Goal: Communication & Community: Answer question/provide support

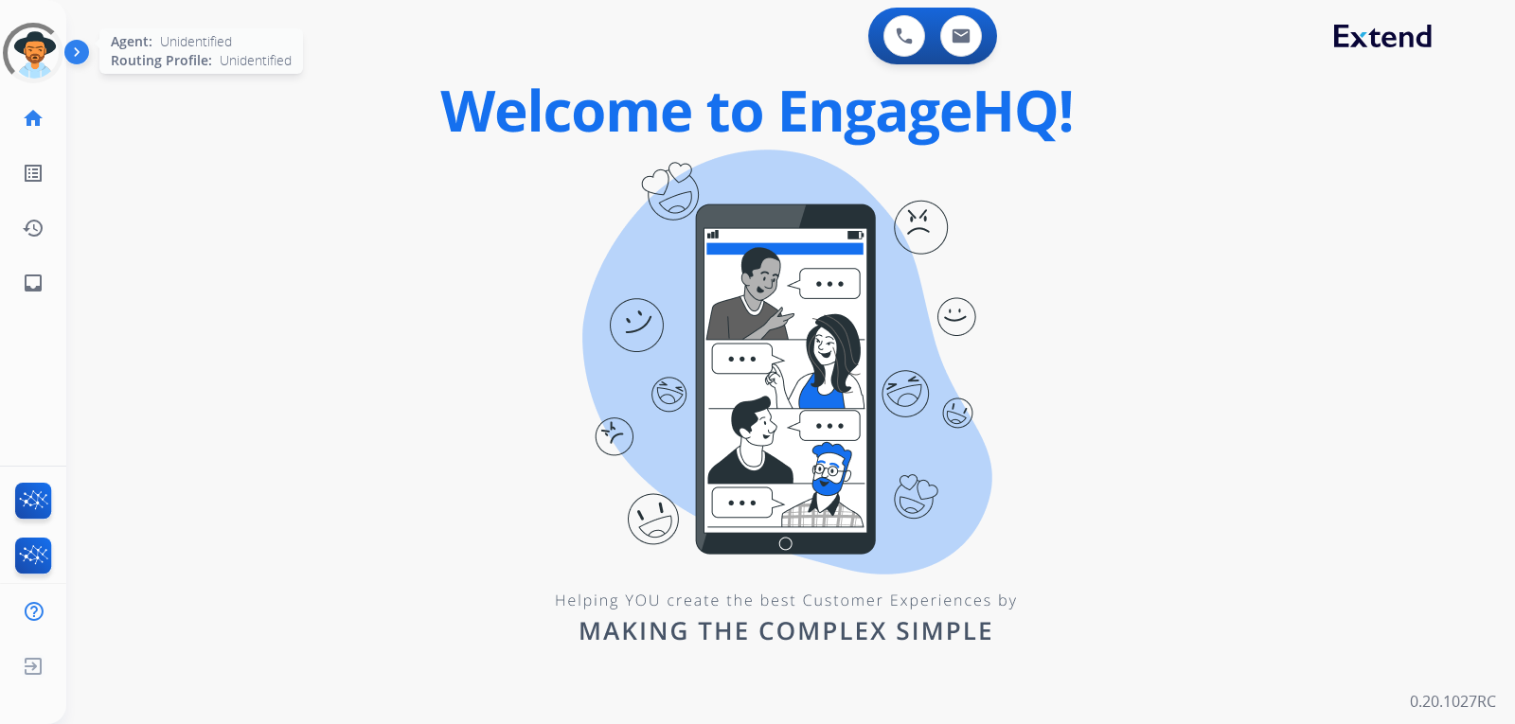
click at [41, 76] on div at bounding box center [33, 52] width 85 height 85
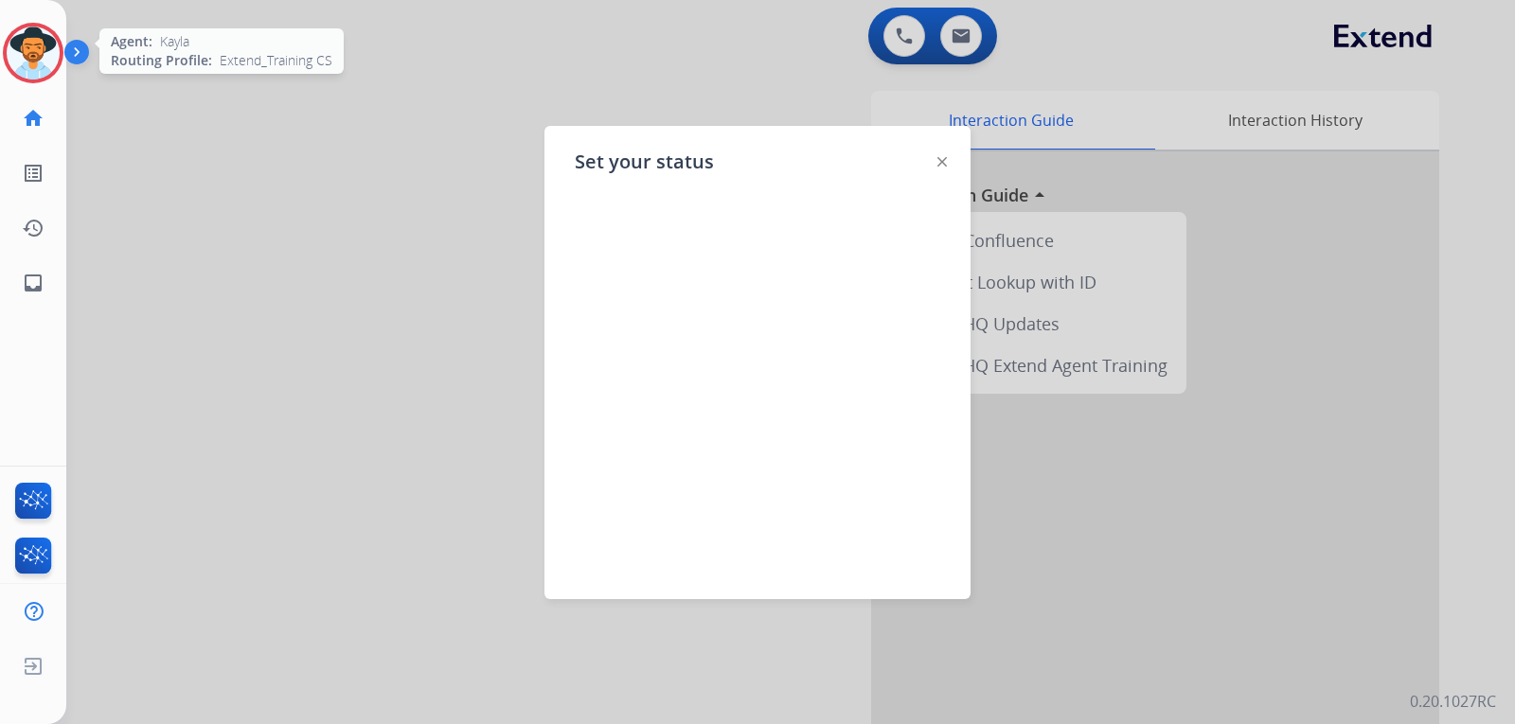
click at [46, 48] on img at bounding box center [33, 53] width 53 height 53
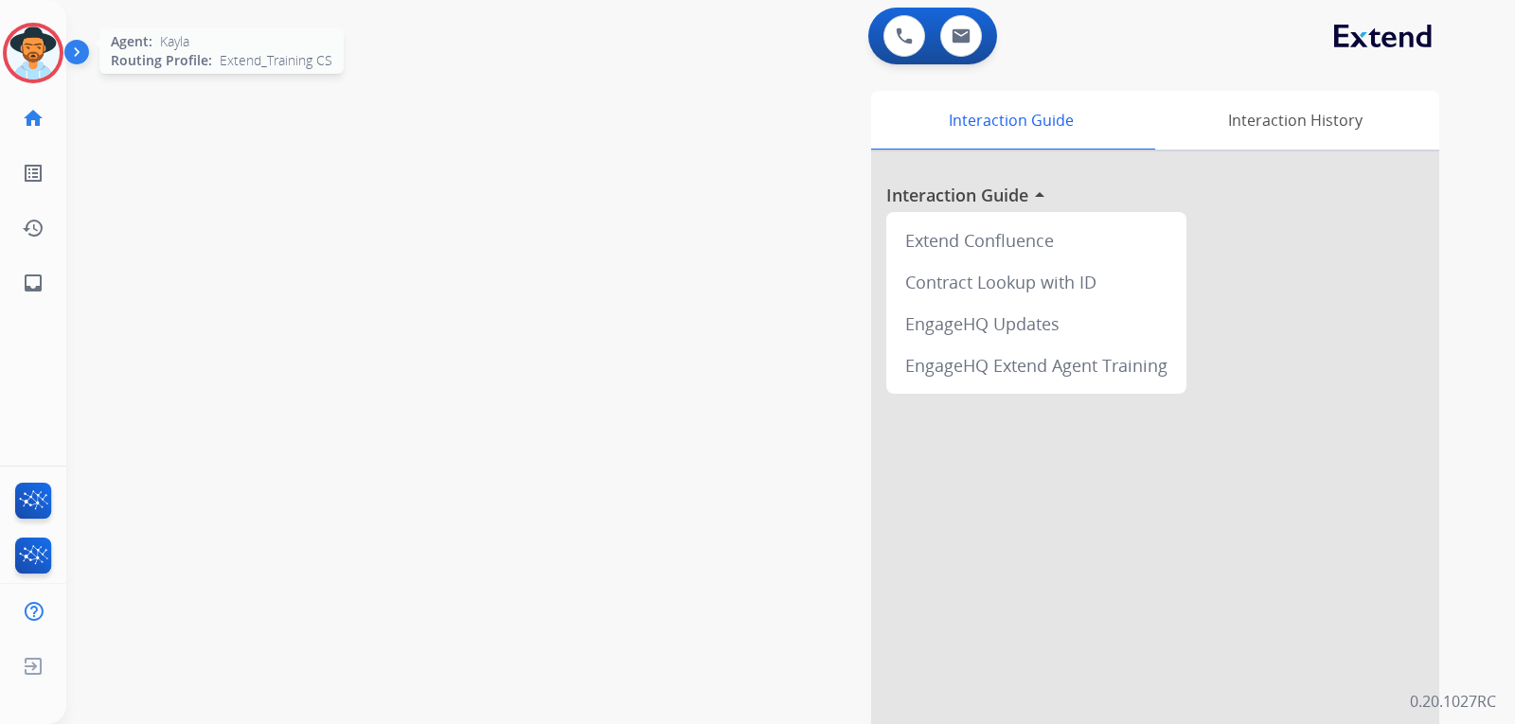
click at [42, 58] on img at bounding box center [33, 53] width 53 height 53
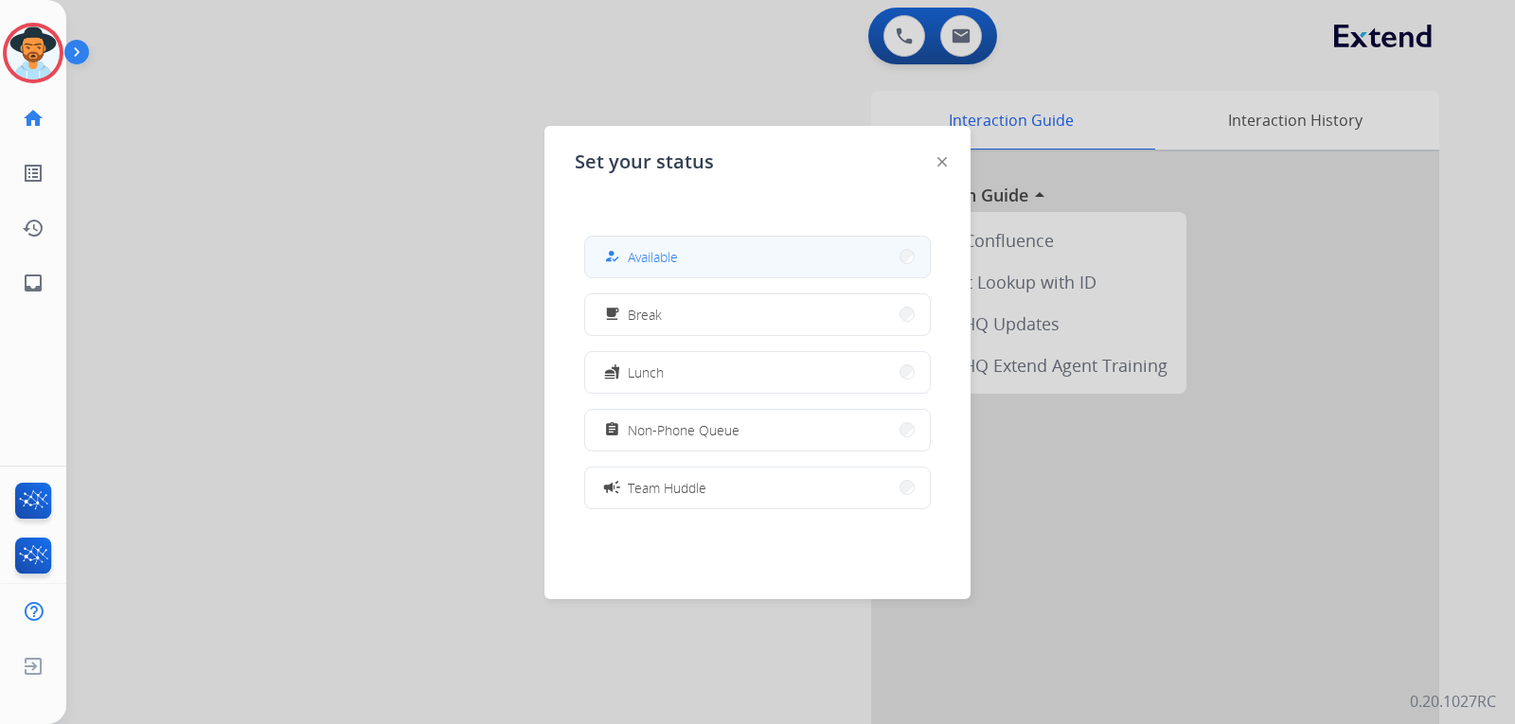
click at [664, 245] on button "how_to_reg Available" at bounding box center [757, 257] width 345 height 41
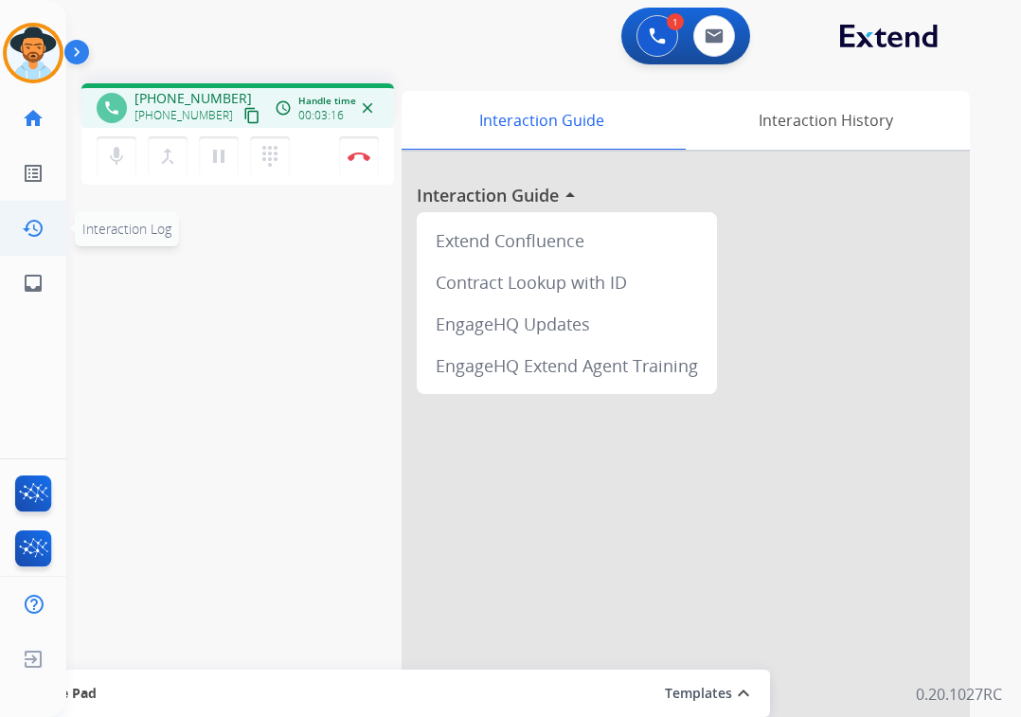
click at [58, 213] on link "history Interaction Log" at bounding box center [33, 228] width 53 height 53
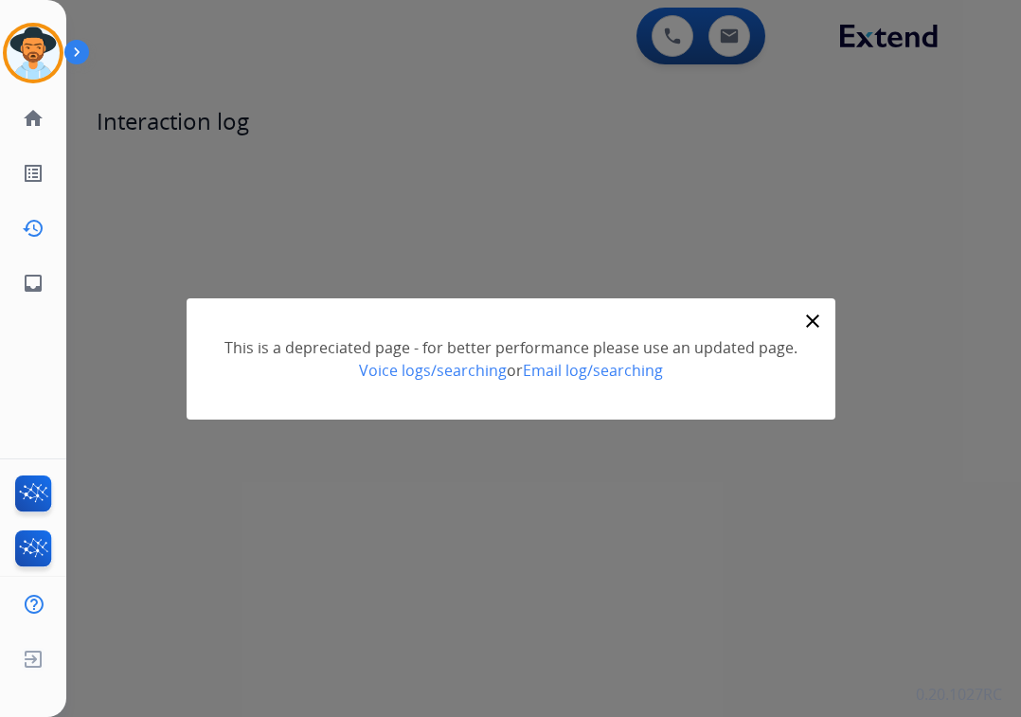
click at [804, 325] on mat-icon "close" at bounding box center [812, 321] width 23 height 23
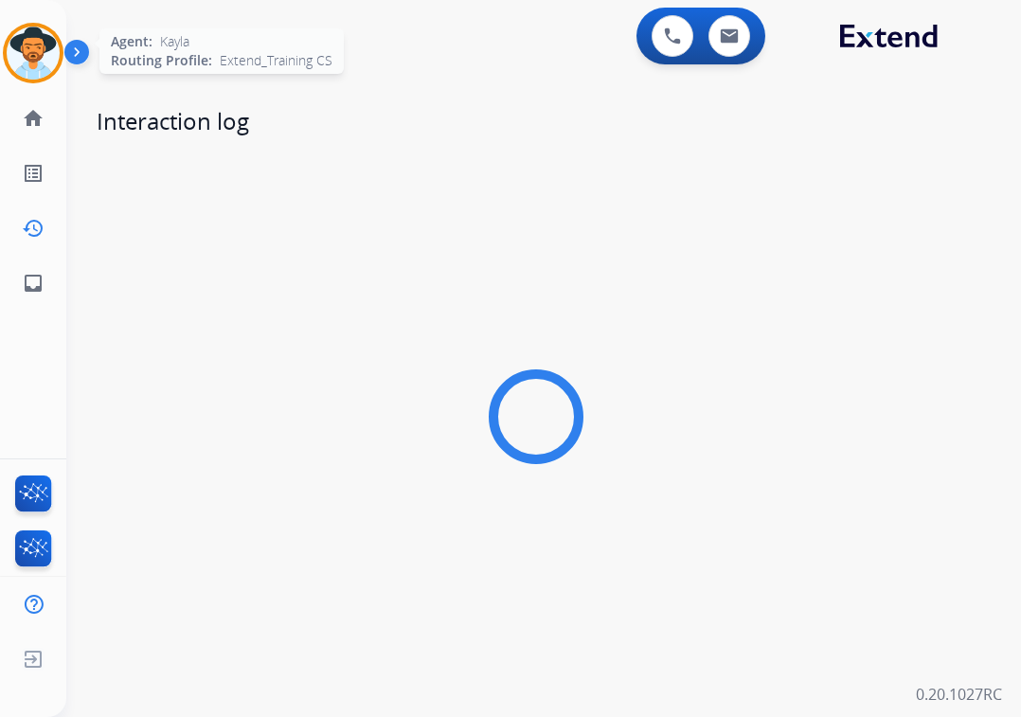
click at [19, 49] on img at bounding box center [33, 53] width 53 height 53
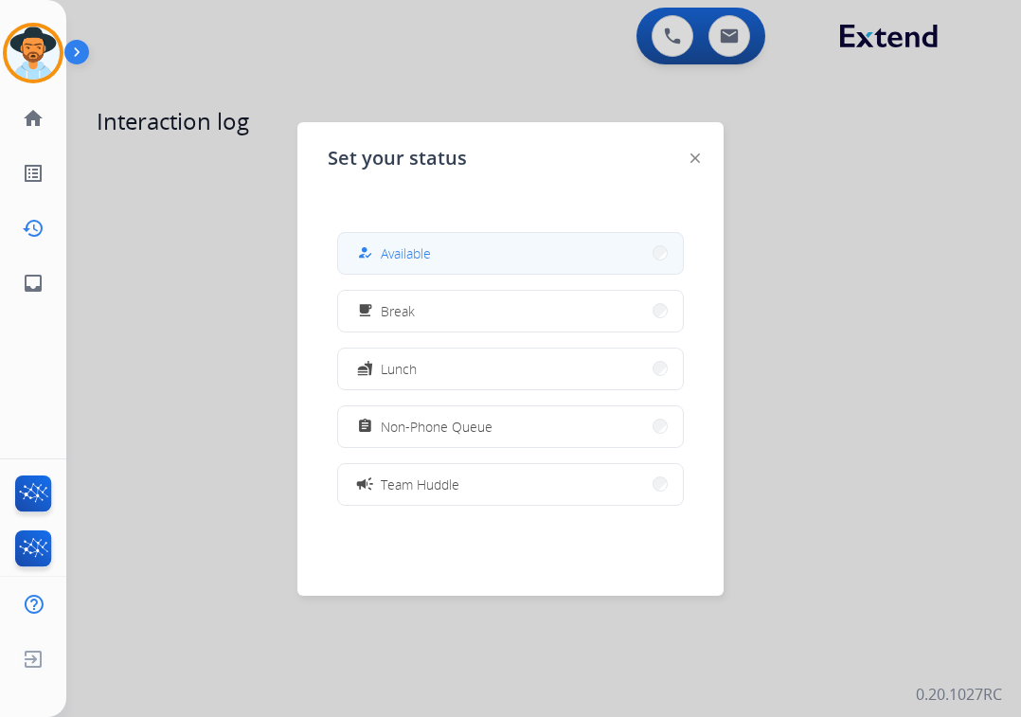
click at [477, 246] on button "how_to_reg Available" at bounding box center [510, 253] width 345 height 41
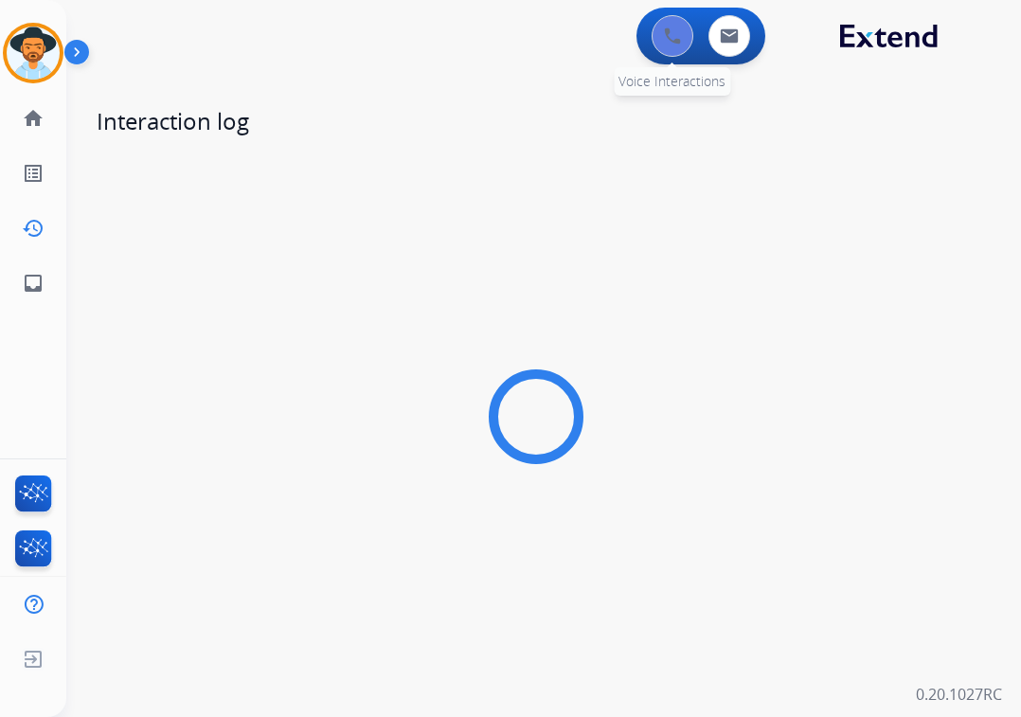
click at [682, 47] on button at bounding box center [673, 36] width 42 height 42
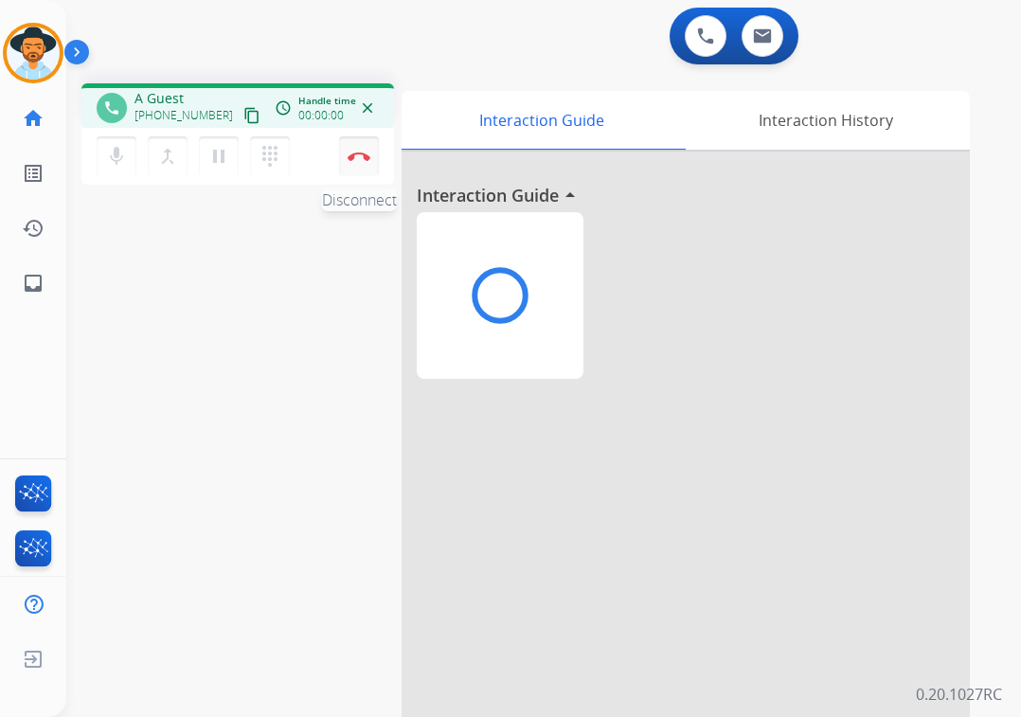
click at [359, 171] on button "Disconnect" at bounding box center [359, 156] width 40 height 40
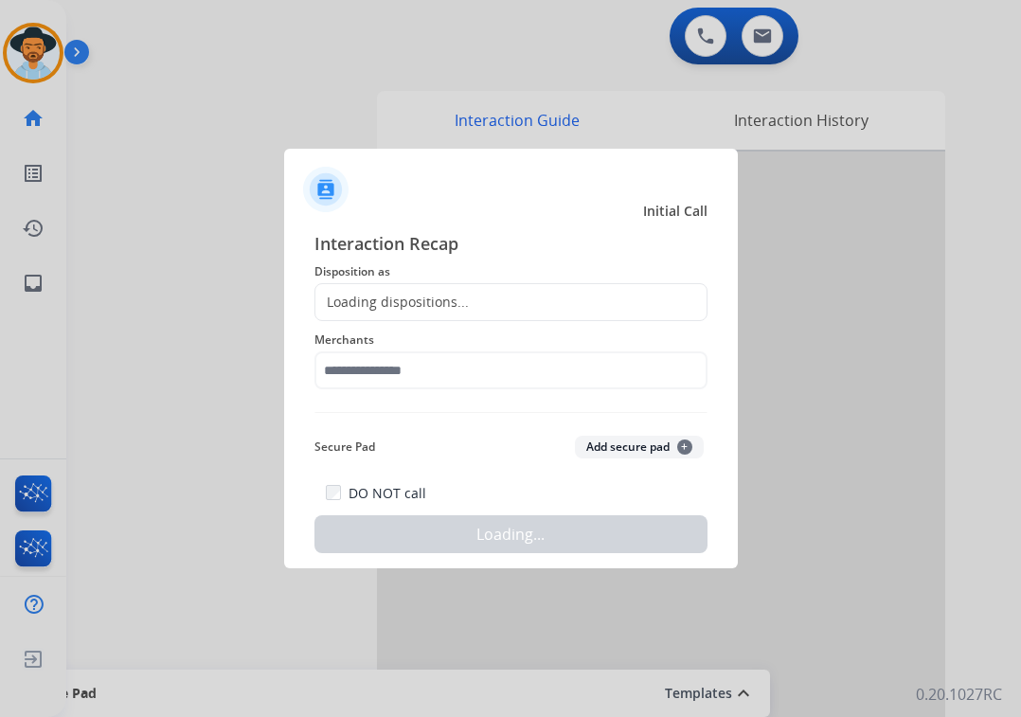
click at [423, 298] on div "Loading dispositions..." at bounding box center [391, 302] width 153 height 19
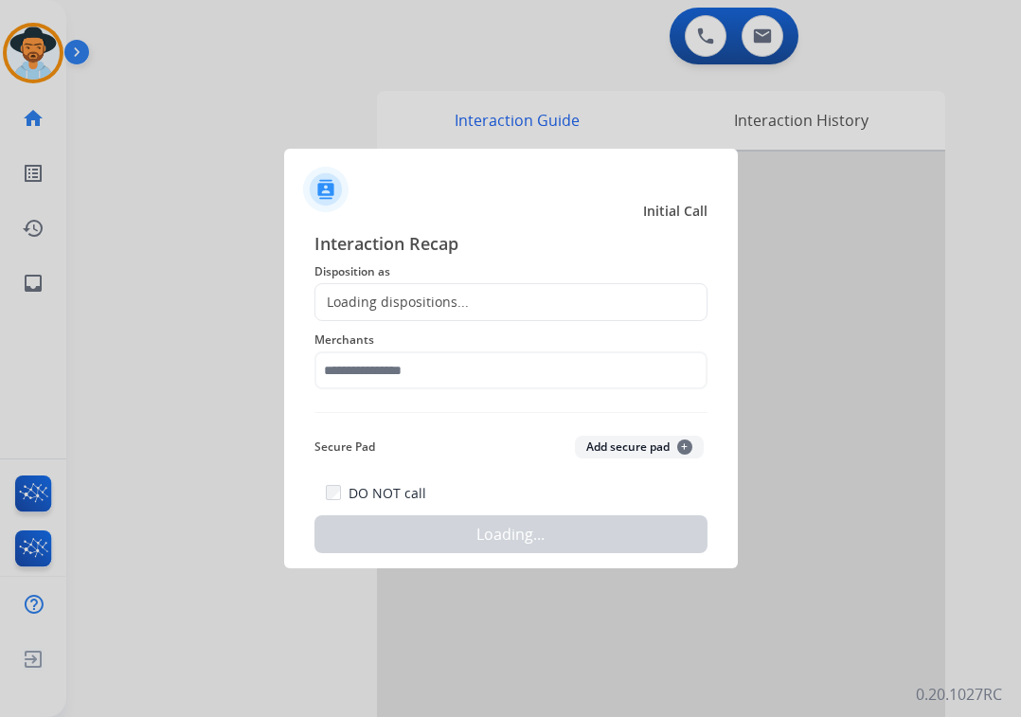
click at [418, 298] on div "Loading dispositions..." at bounding box center [391, 302] width 153 height 19
click at [417, 297] on div "Loading dispositions..." at bounding box center [391, 302] width 153 height 19
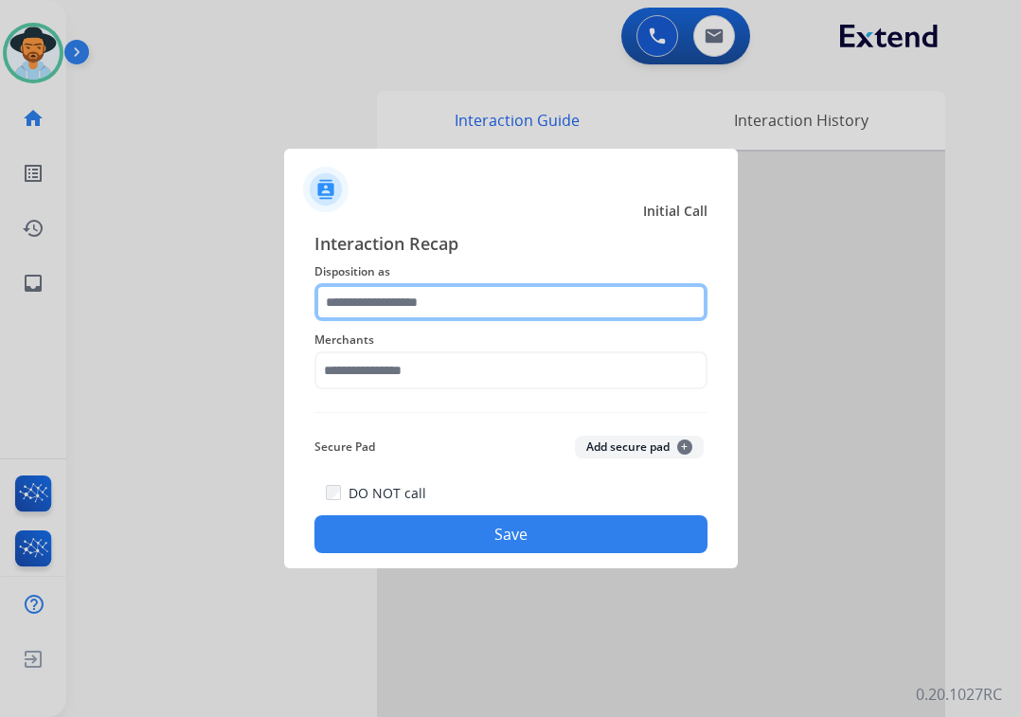
click at [428, 296] on input "text" at bounding box center [510, 302] width 393 height 38
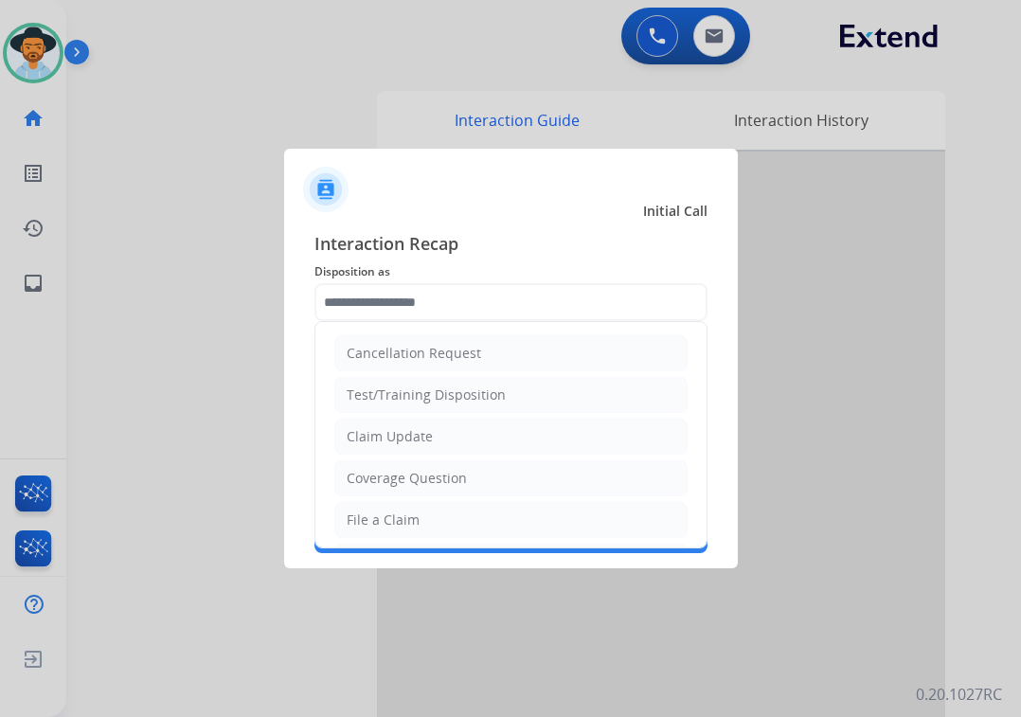
click at [853, 346] on div at bounding box center [510, 358] width 1021 height 717
click at [841, 345] on div at bounding box center [510, 358] width 1021 height 717
click at [414, 522] on div "File a Claim" at bounding box center [383, 519] width 73 height 19
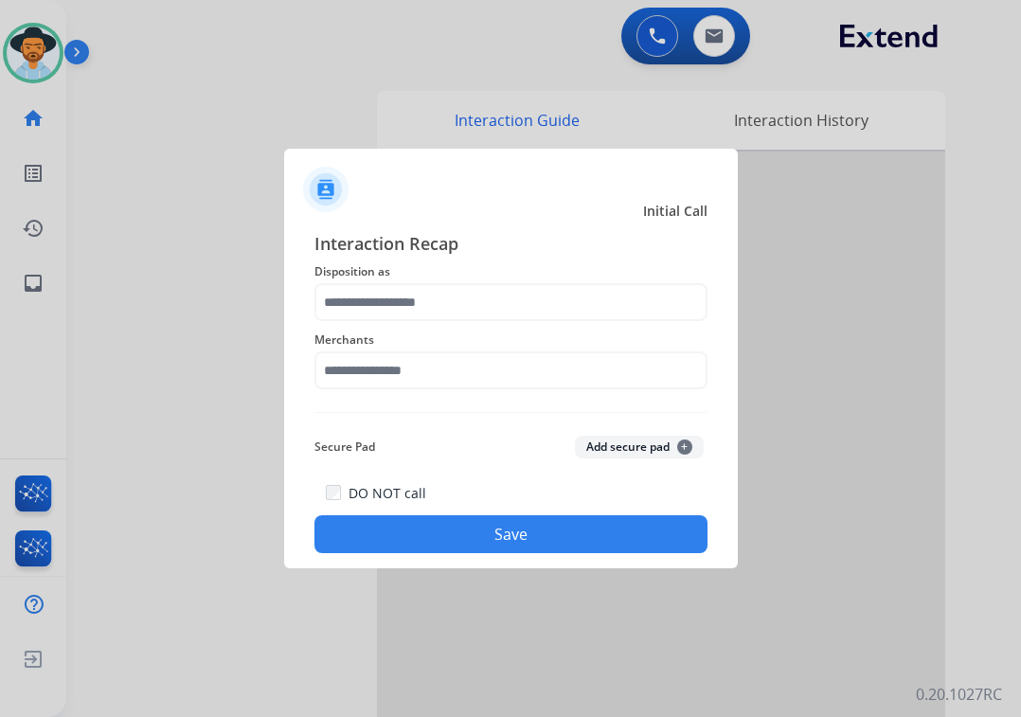
click at [823, 283] on div at bounding box center [510, 358] width 1021 height 717
type input "**********"
click at [823, 283] on div at bounding box center [510, 358] width 1021 height 717
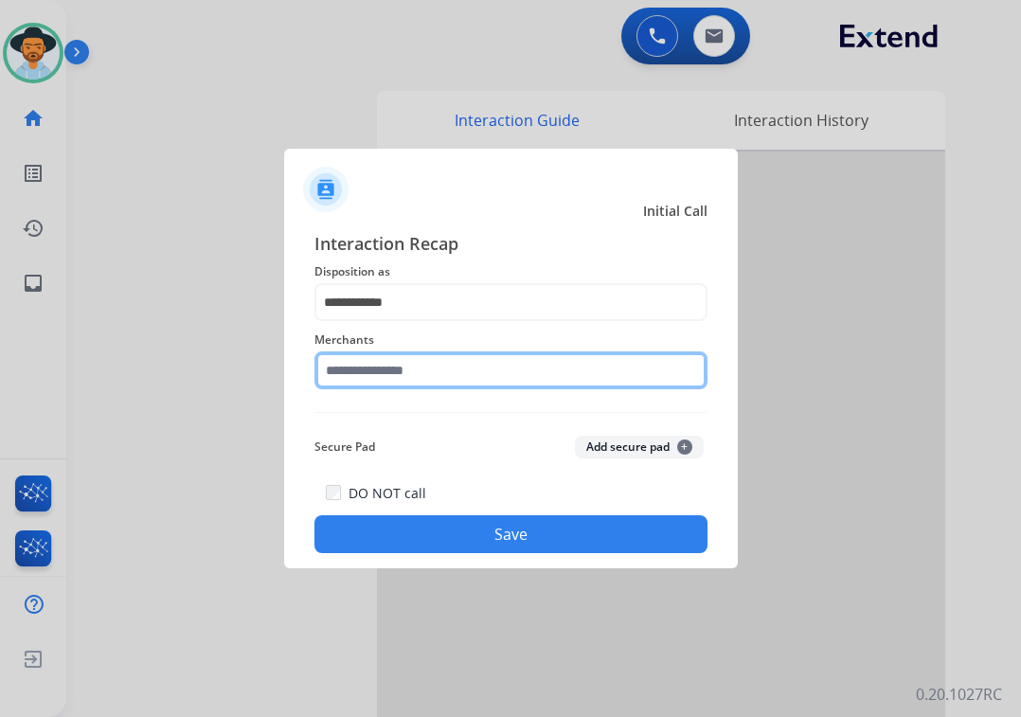
click at [357, 381] on input "text" at bounding box center [510, 370] width 393 height 38
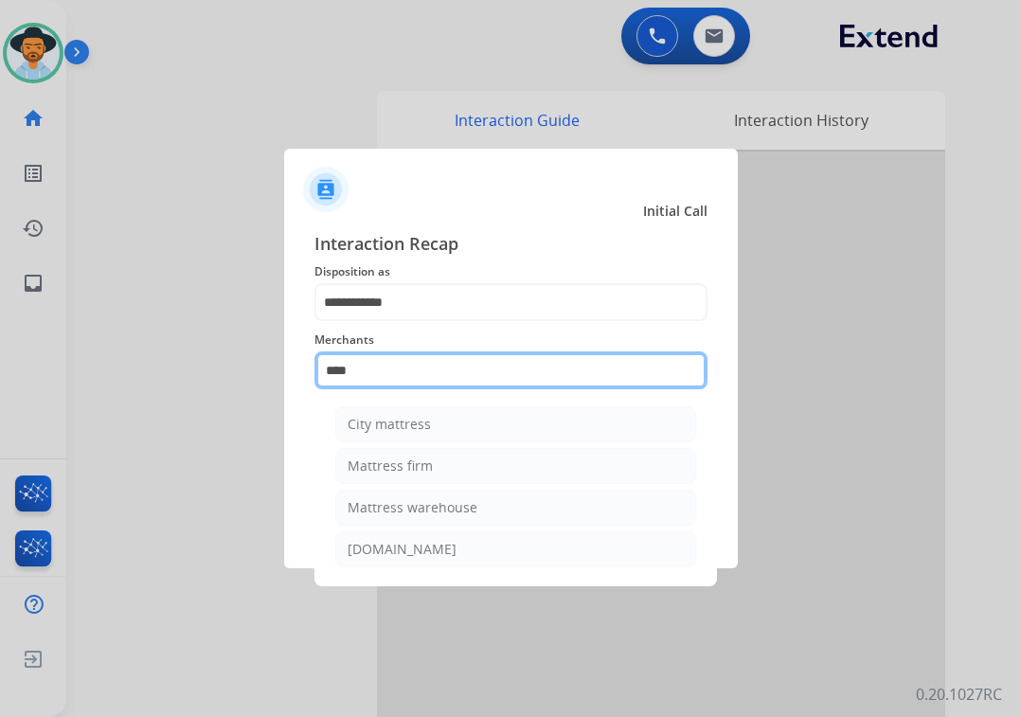
type input "****"
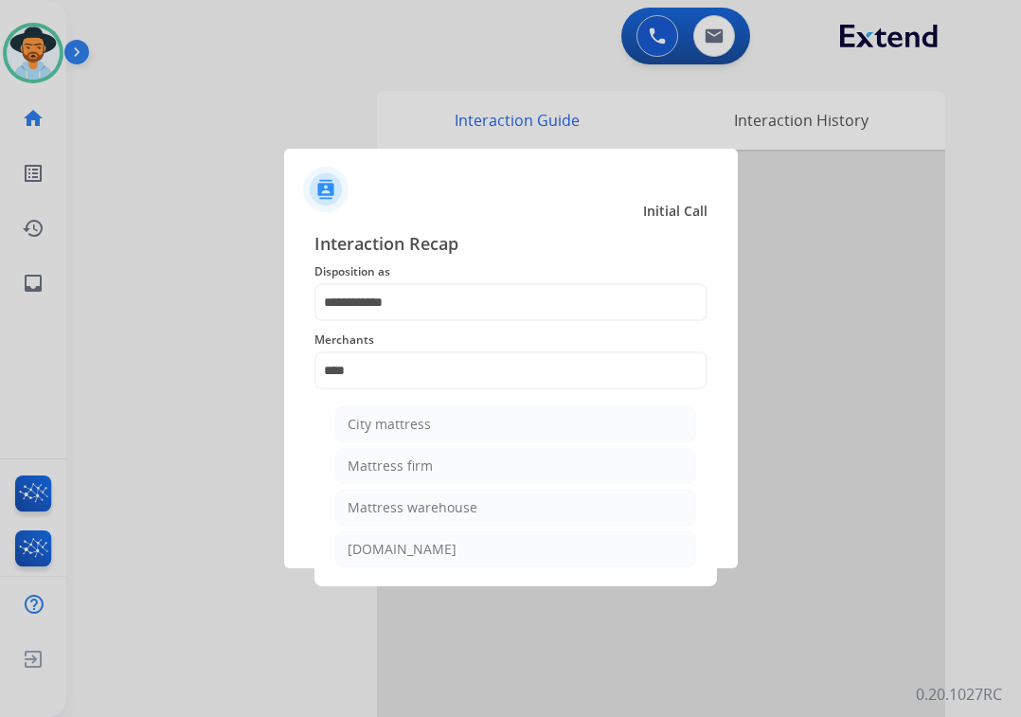
click at [361, 456] on li "Mattress firm" at bounding box center [515, 466] width 361 height 36
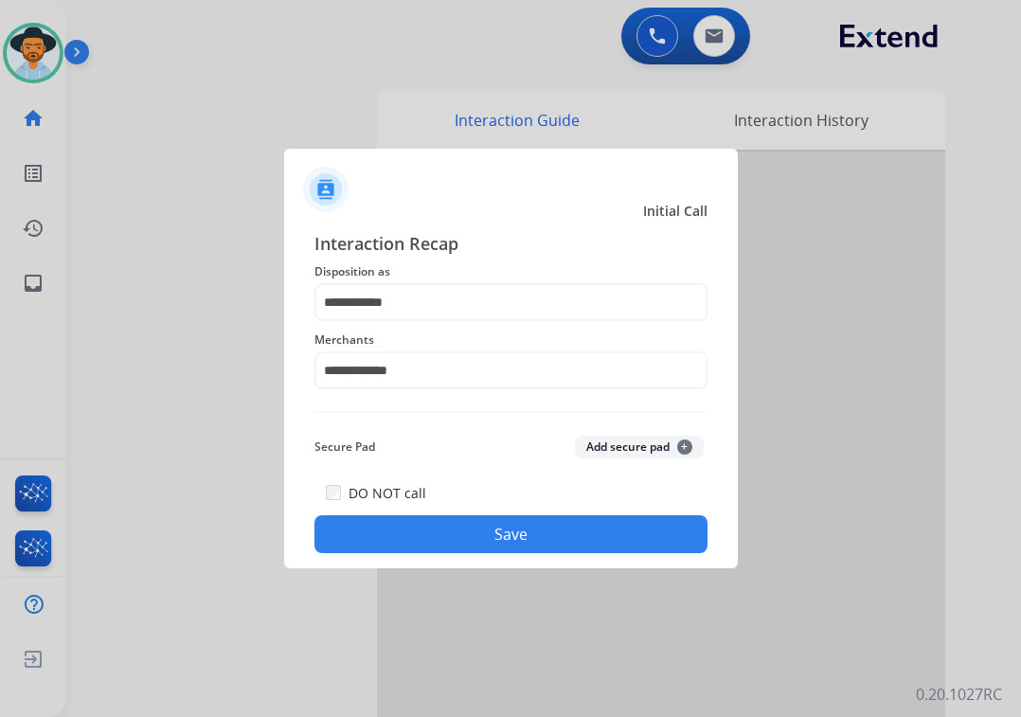
drag, startPoint x: 438, startPoint y: 533, endPoint x: 855, endPoint y: 428, distance: 430.7
click at [438, 534] on button "Save" at bounding box center [510, 534] width 393 height 38
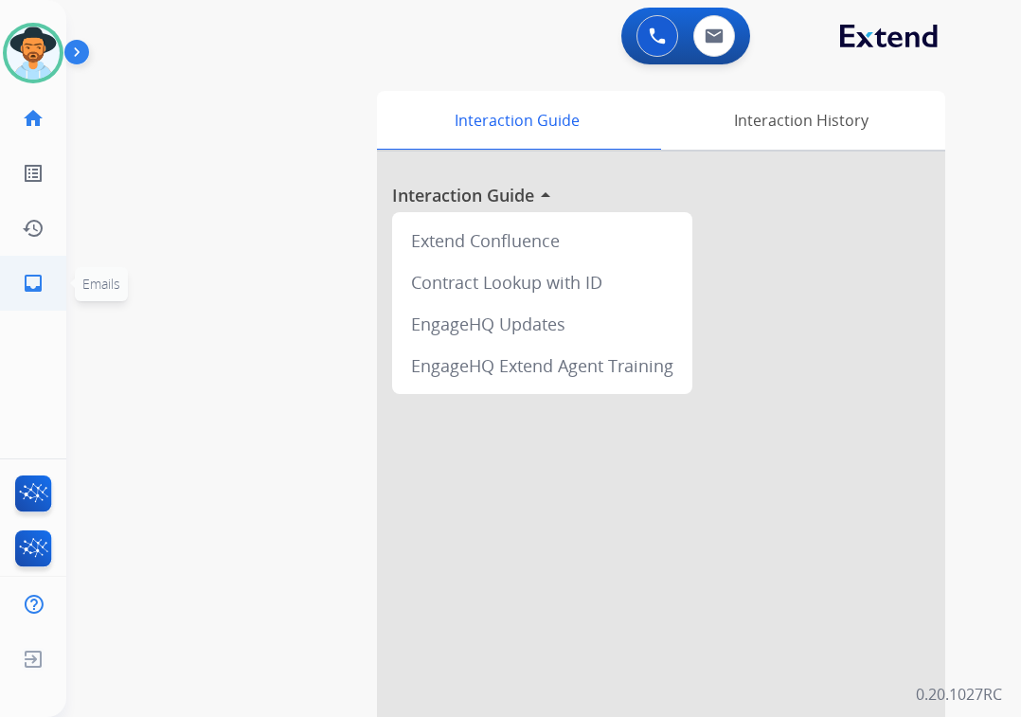
click at [40, 293] on mat-icon "inbox" at bounding box center [33, 283] width 23 height 23
select select "**********"
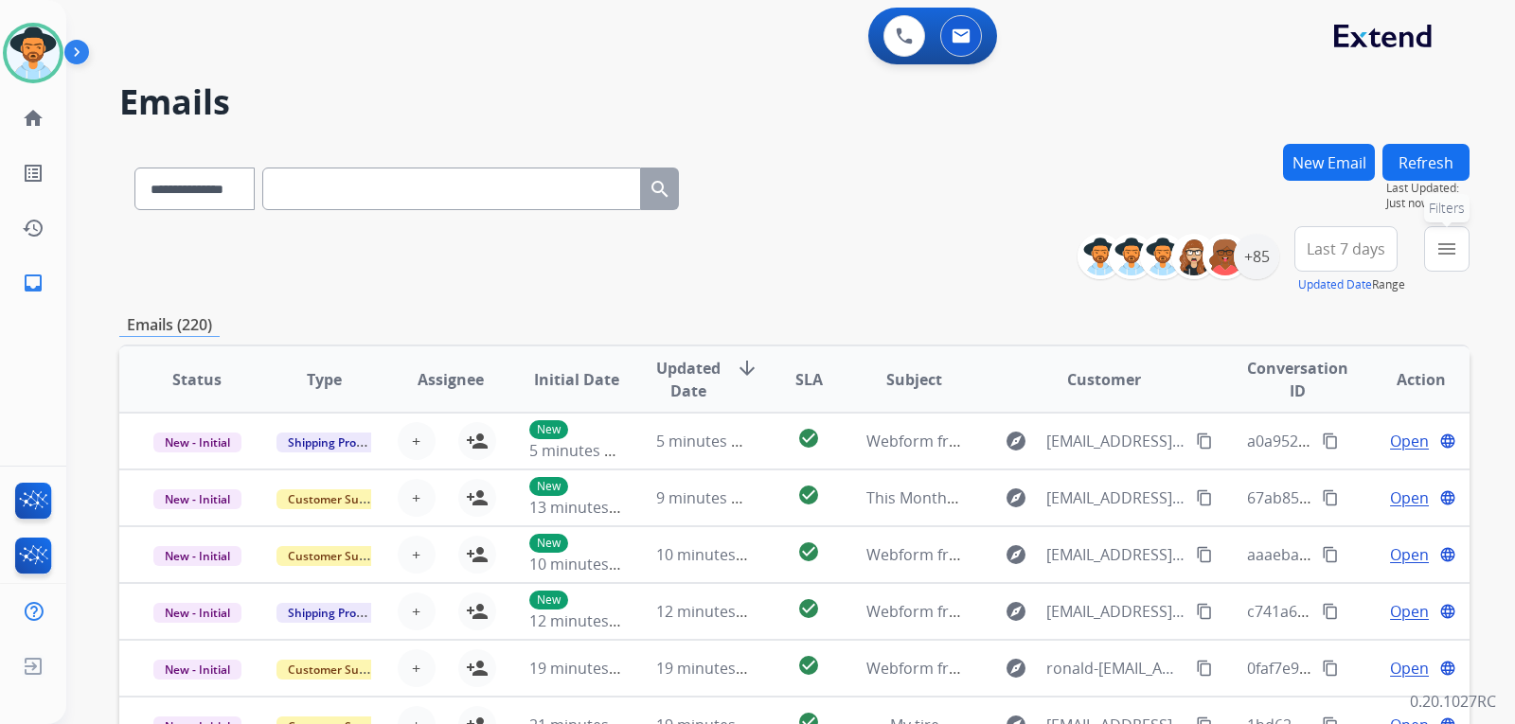
click at [1442, 246] on mat-icon "menu" at bounding box center [1447, 249] width 23 height 23
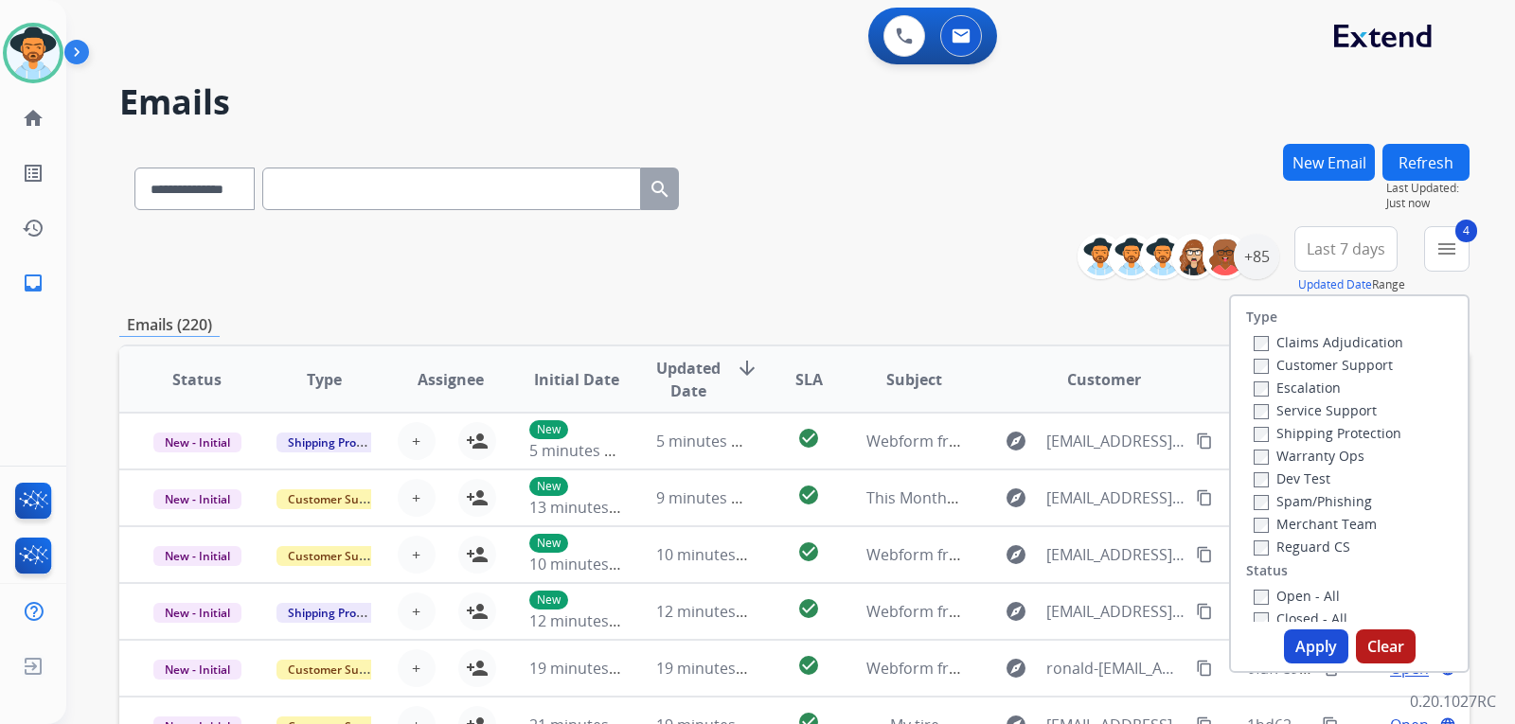
click at [1301, 636] on button "Apply" at bounding box center [1316, 647] width 64 height 34
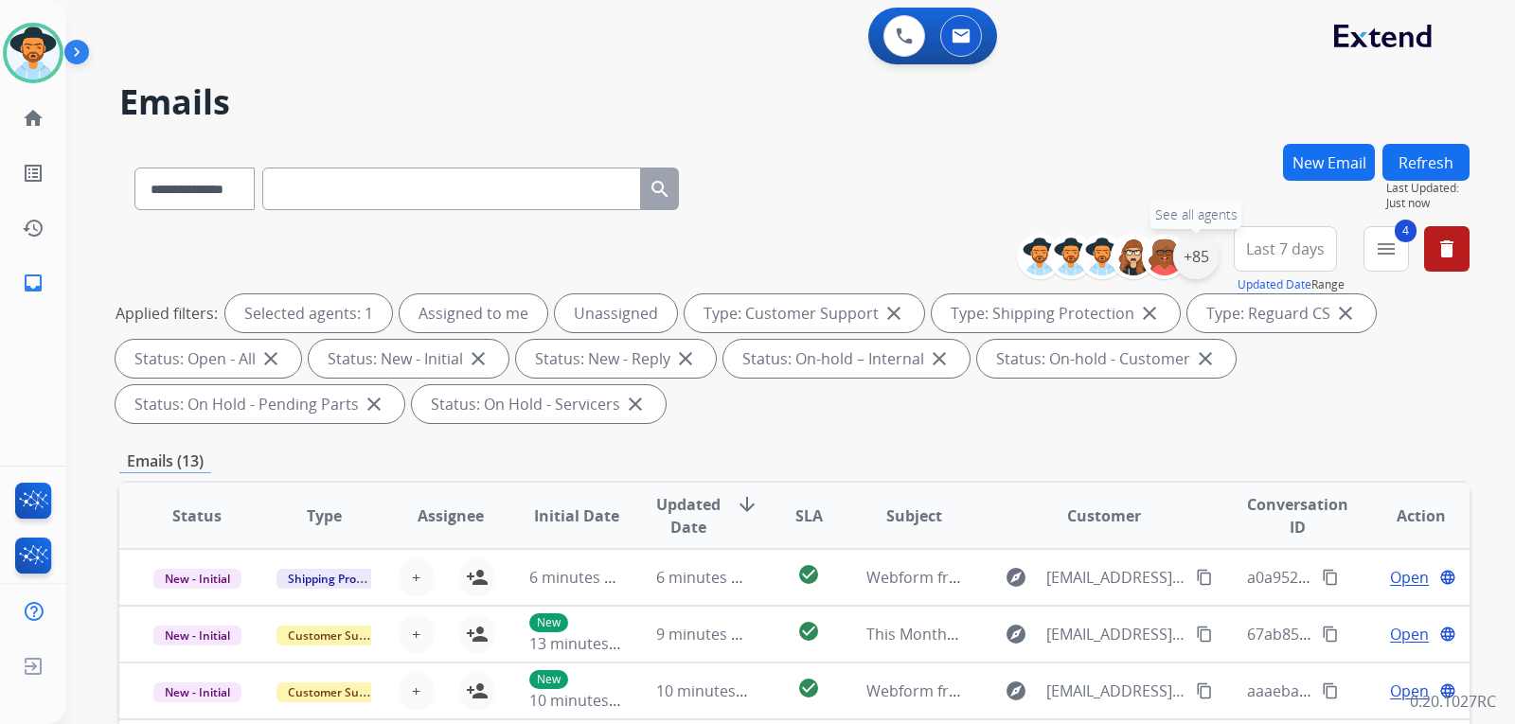
click at [1190, 259] on div "+85" at bounding box center [1195, 256] width 45 height 45
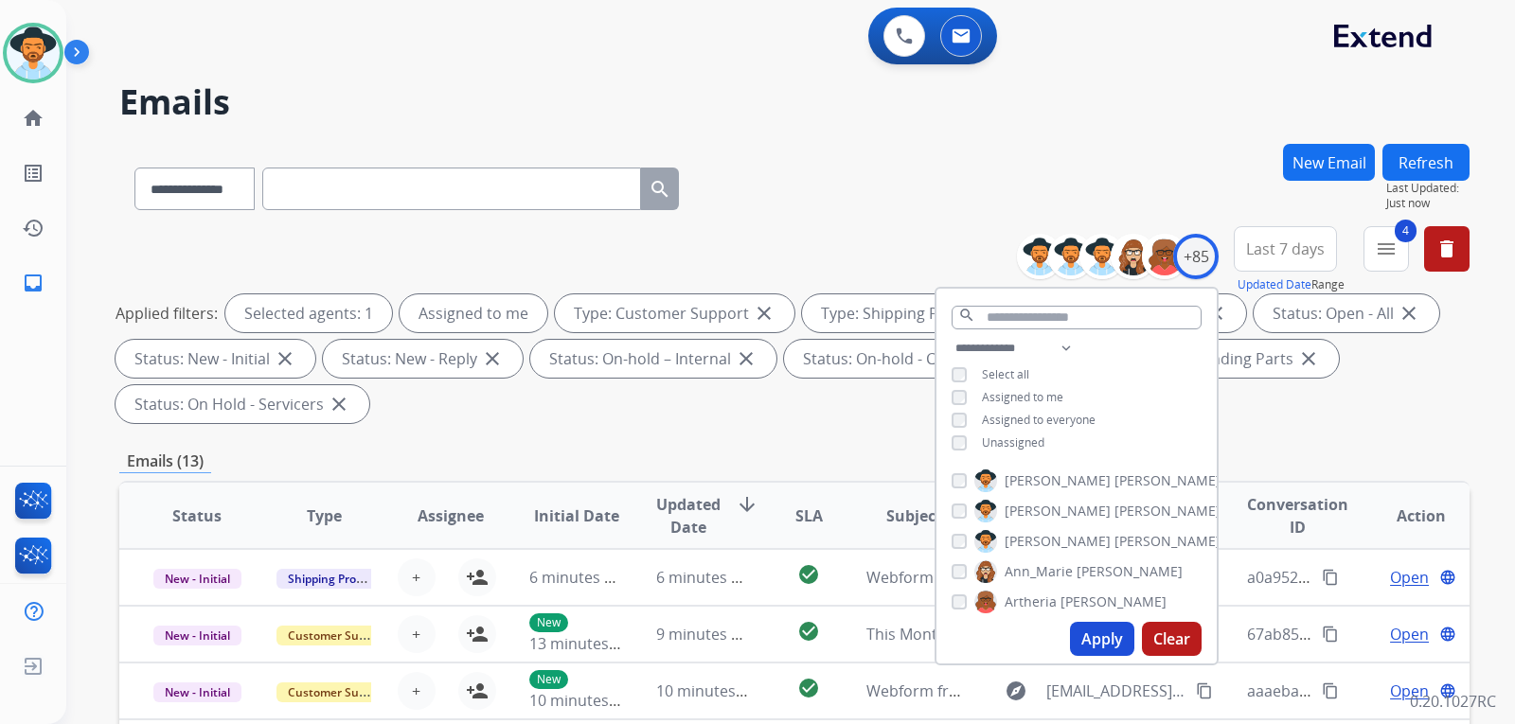
click at [1086, 644] on button "Apply" at bounding box center [1102, 639] width 64 height 34
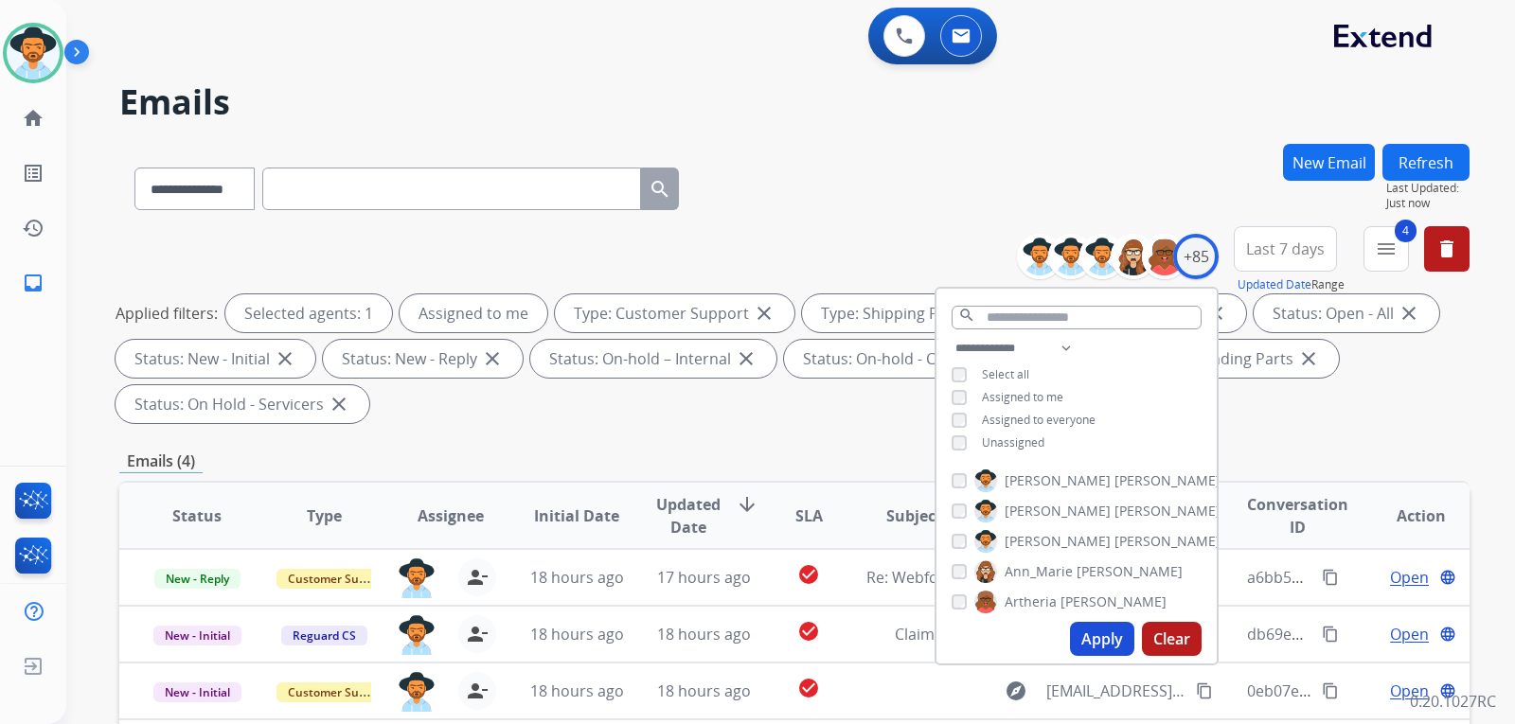
click at [1306, 448] on div "**********" at bounding box center [794, 679] width 1351 height 1070
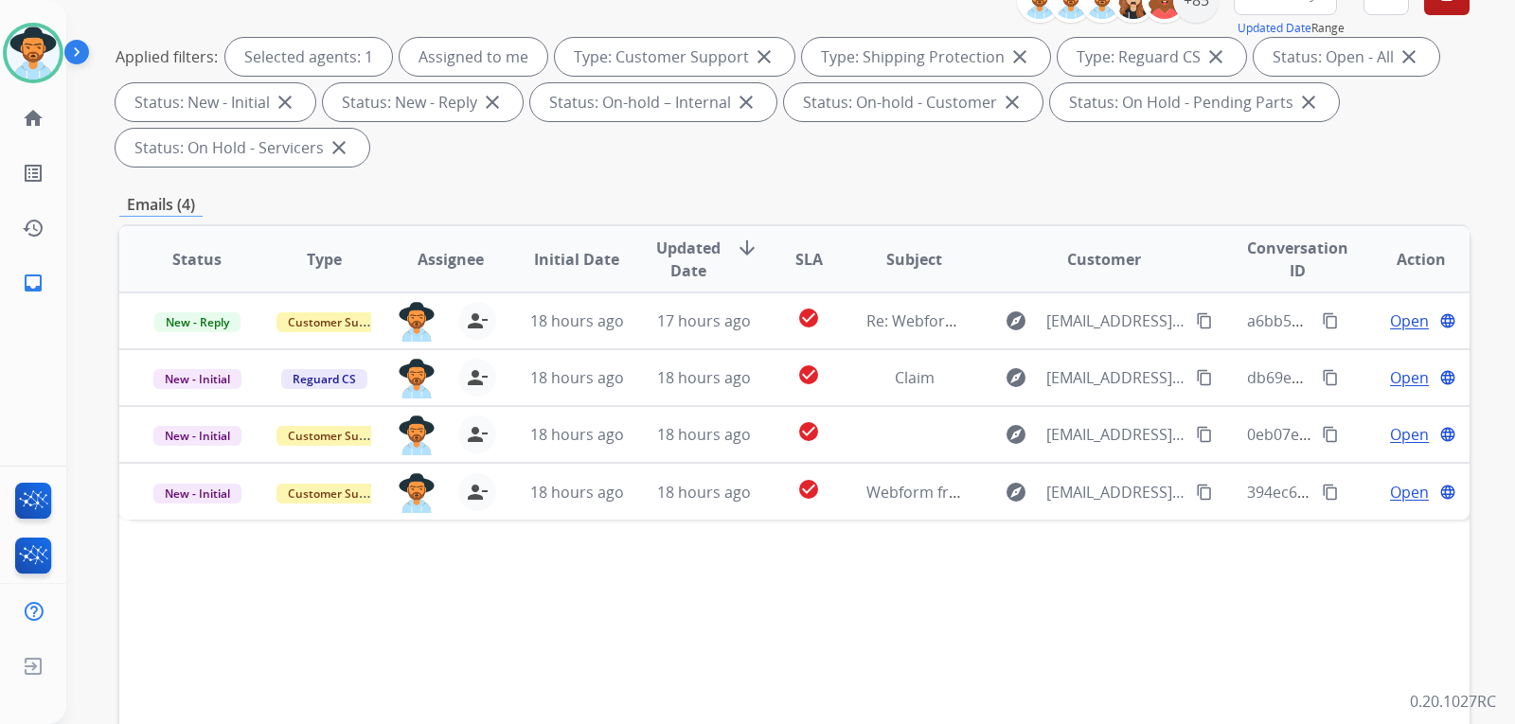
scroll to position [284, 0]
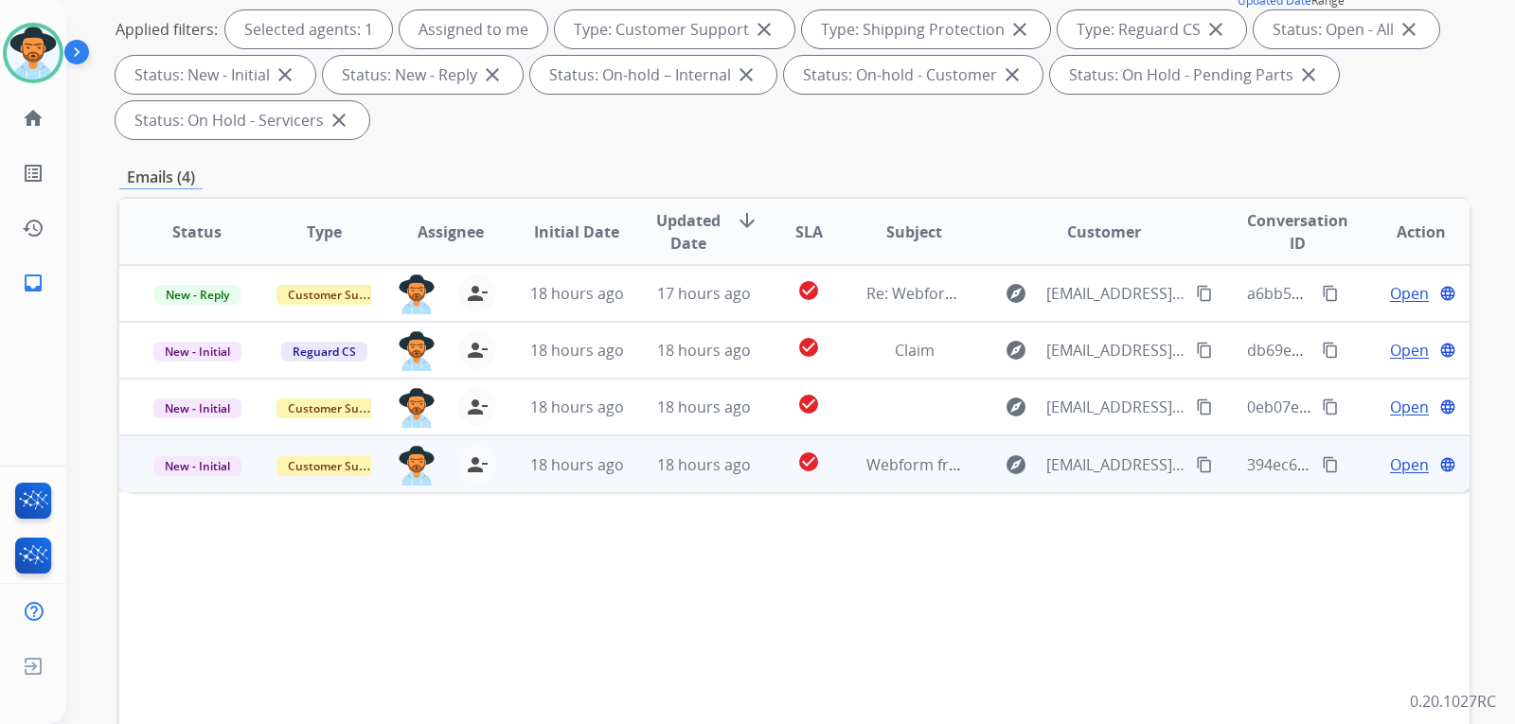
click at [1390, 473] on span "Open" at bounding box center [1409, 465] width 39 height 23
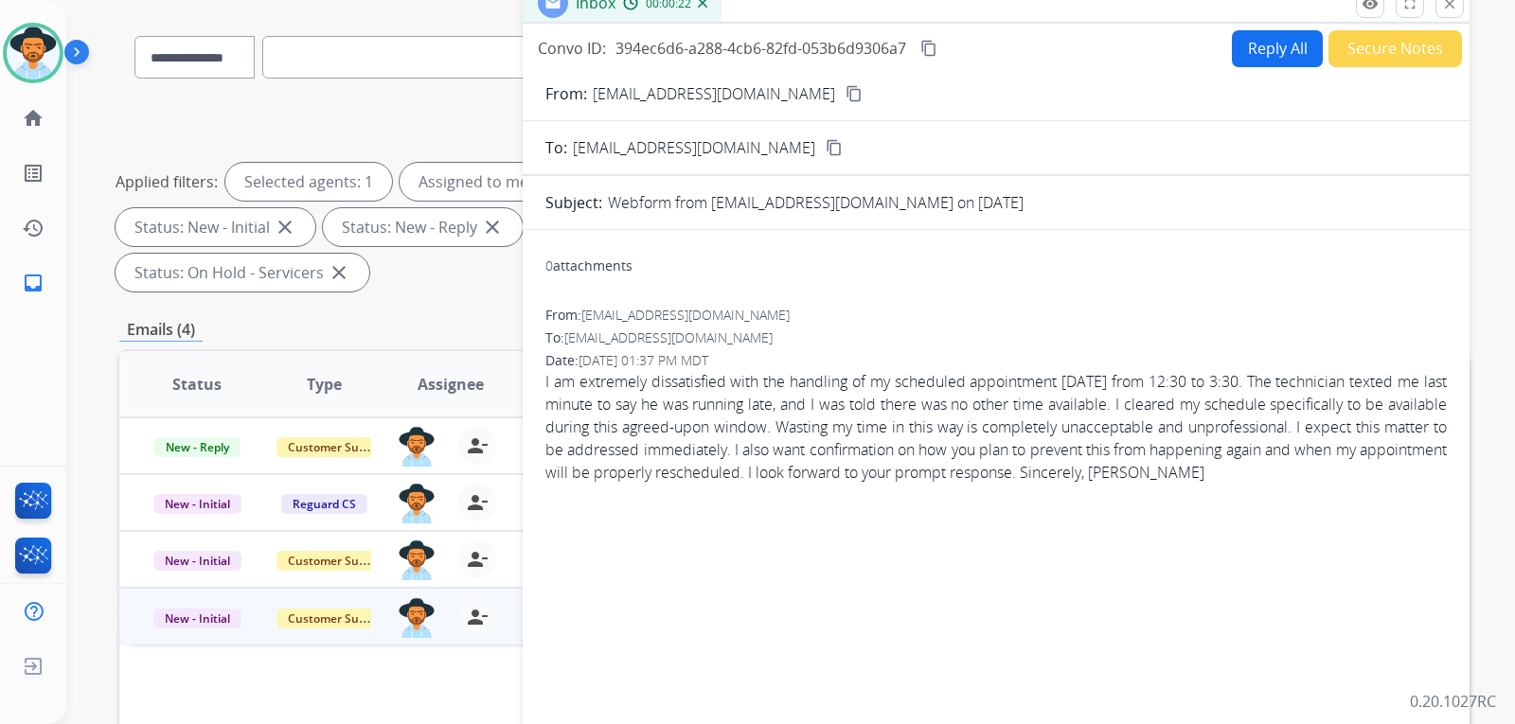
scroll to position [0, 0]
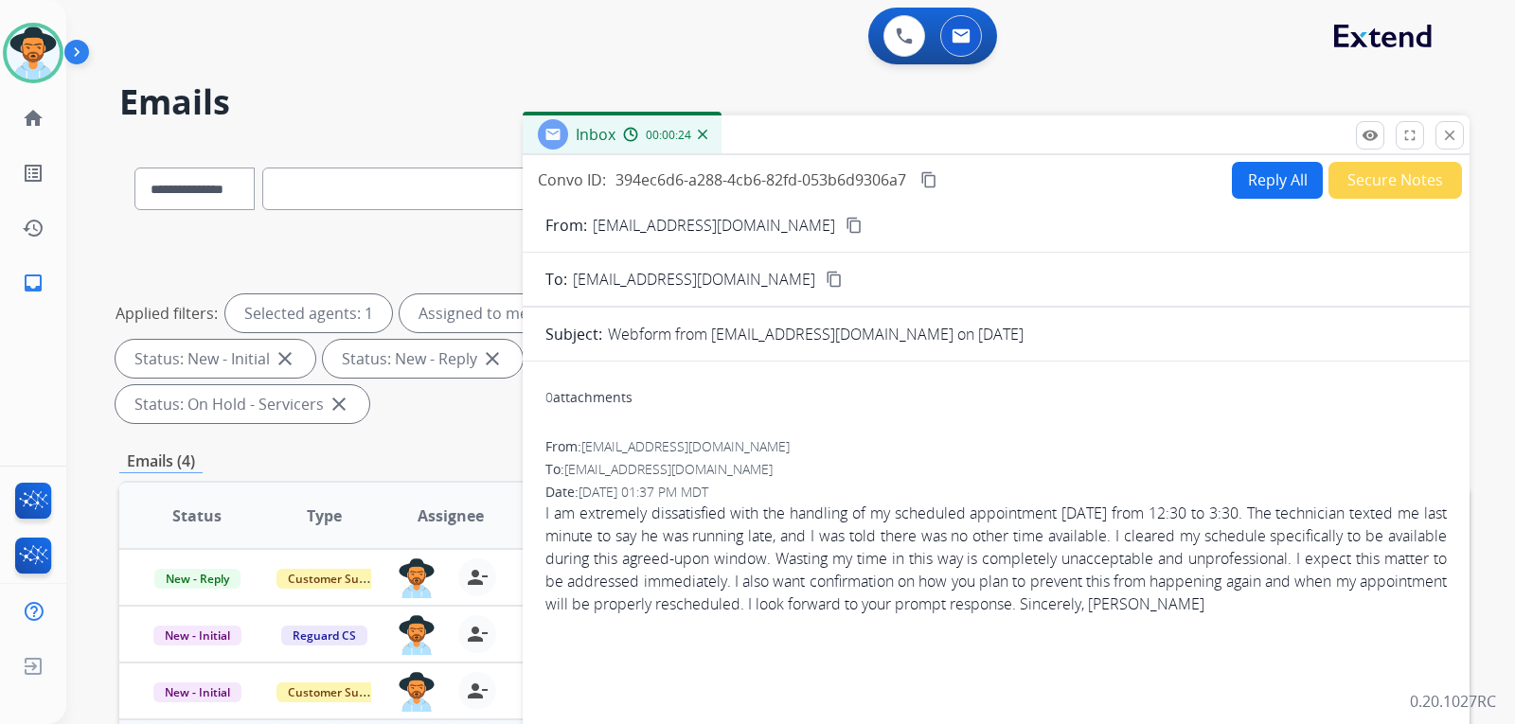
click at [846, 225] on mat-icon "content_copy" at bounding box center [854, 225] width 17 height 17
click at [1300, 183] on button "Reply All" at bounding box center [1277, 180] width 91 height 37
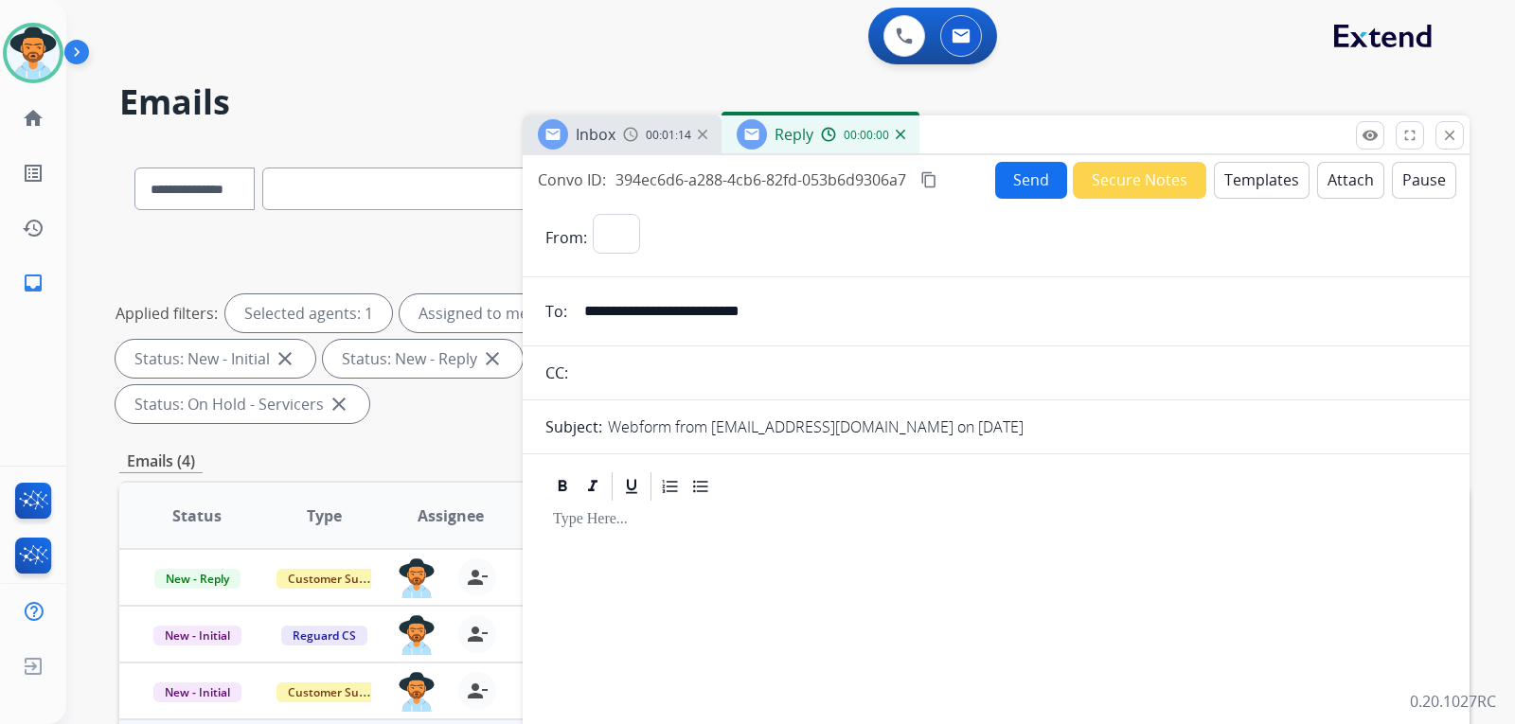
select select "**********"
click at [1267, 183] on button "Templates" at bounding box center [1262, 180] width 96 height 37
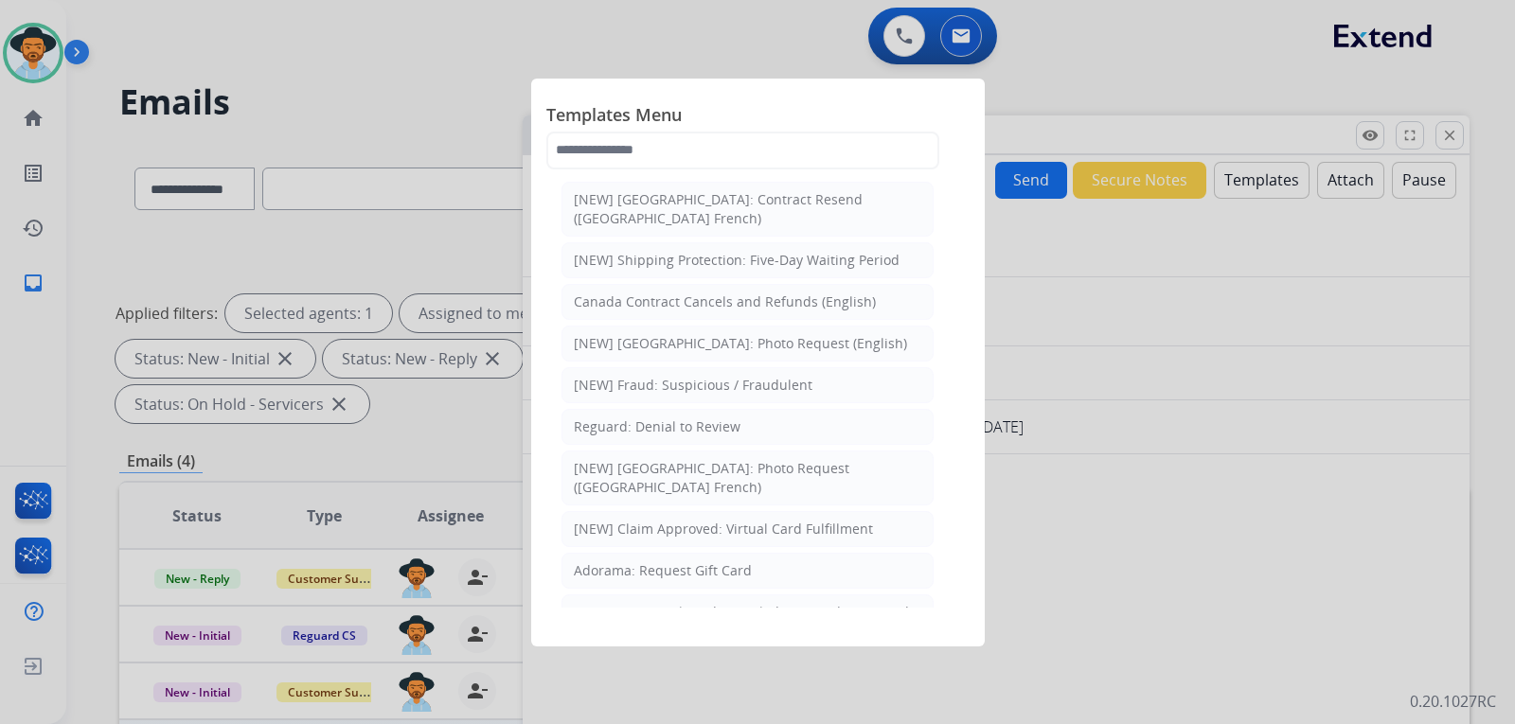
scroll to position [2223, 0]
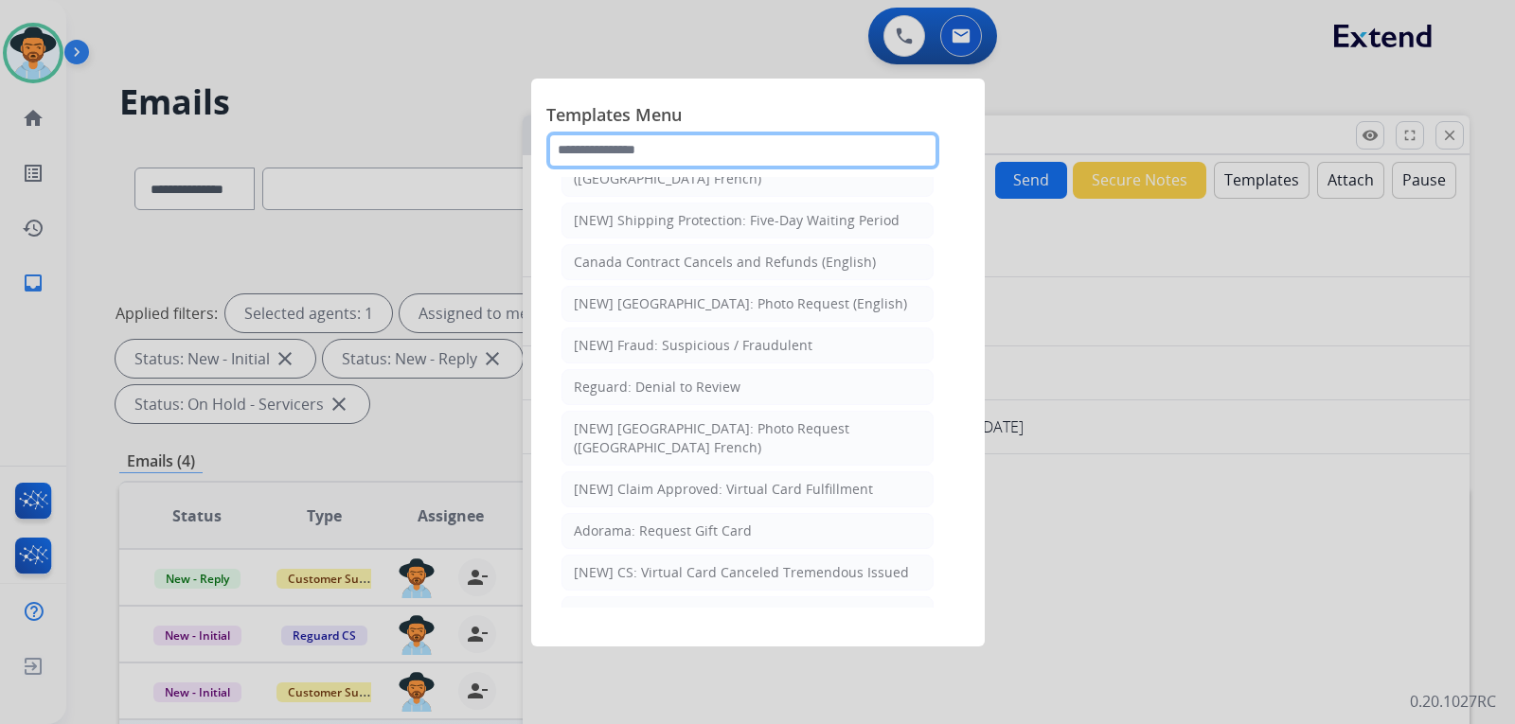
click at [751, 161] on input "text" at bounding box center [742, 151] width 393 height 38
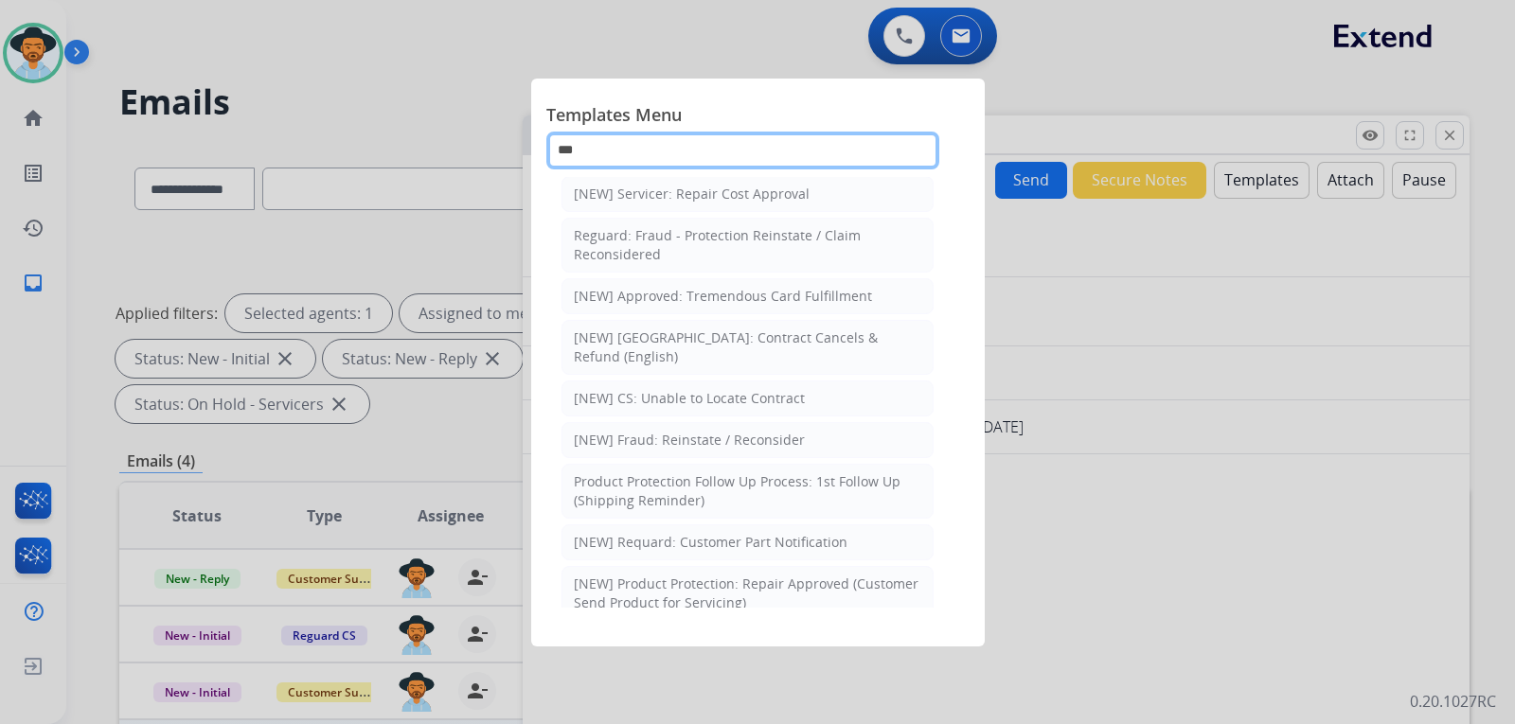
scroll to position [0, 0]
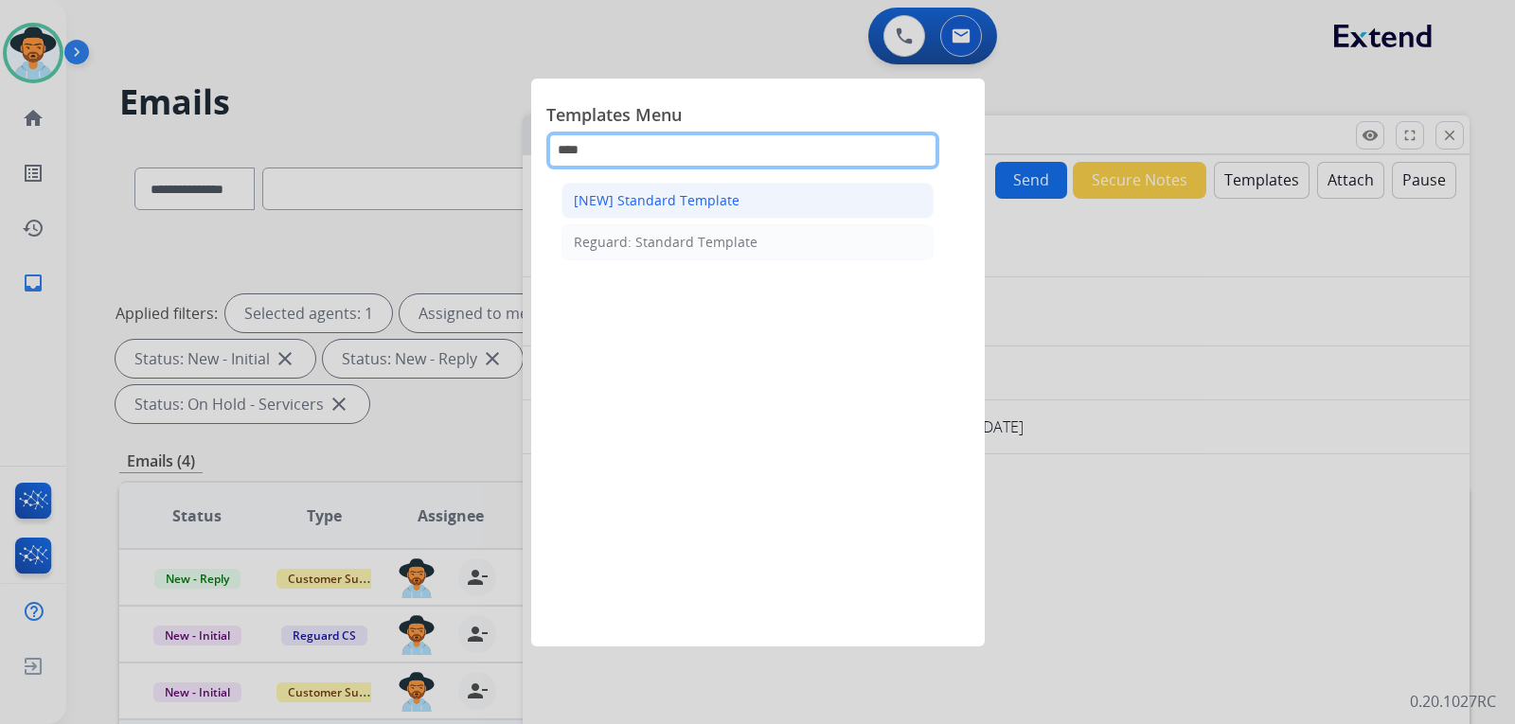
type input "****"
click at [682, 202] on div "[NEW] Standard Template" at bounding box center [657, 200] width 166 height 19
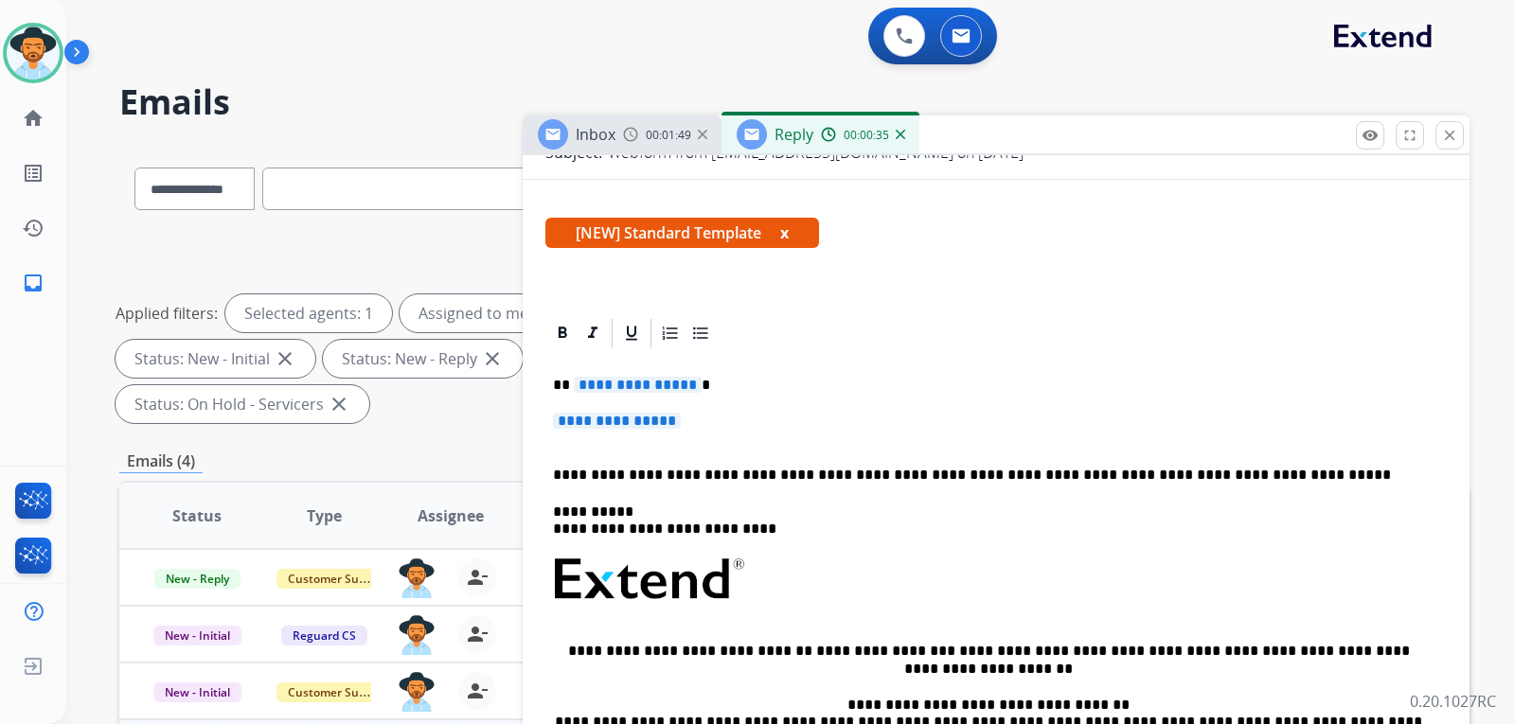
scroll to position [284, 0]
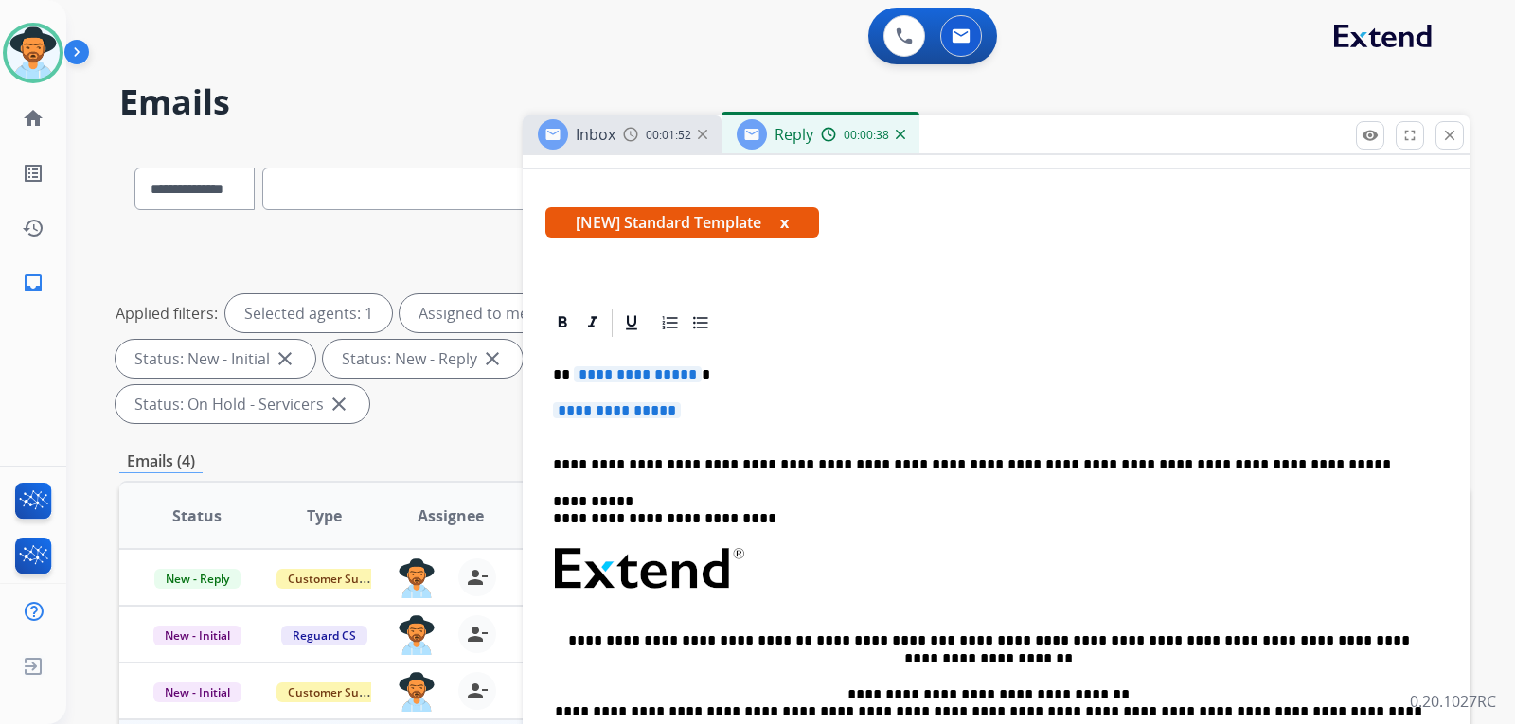
drag, startPoint x: 712, startPoint y: 416, endPoint x: 620, endPoint y: 399, distance: 93.4
click at [620, 399] on div "**********" at bounding box center [997, 614] width 902 height 548
click at [688, 399] on div "**********" at bounding box center [997, 614] width 902 height 548
click at [694, 408] on p "**********" at bounding box center [996, 419] width 886 height 35
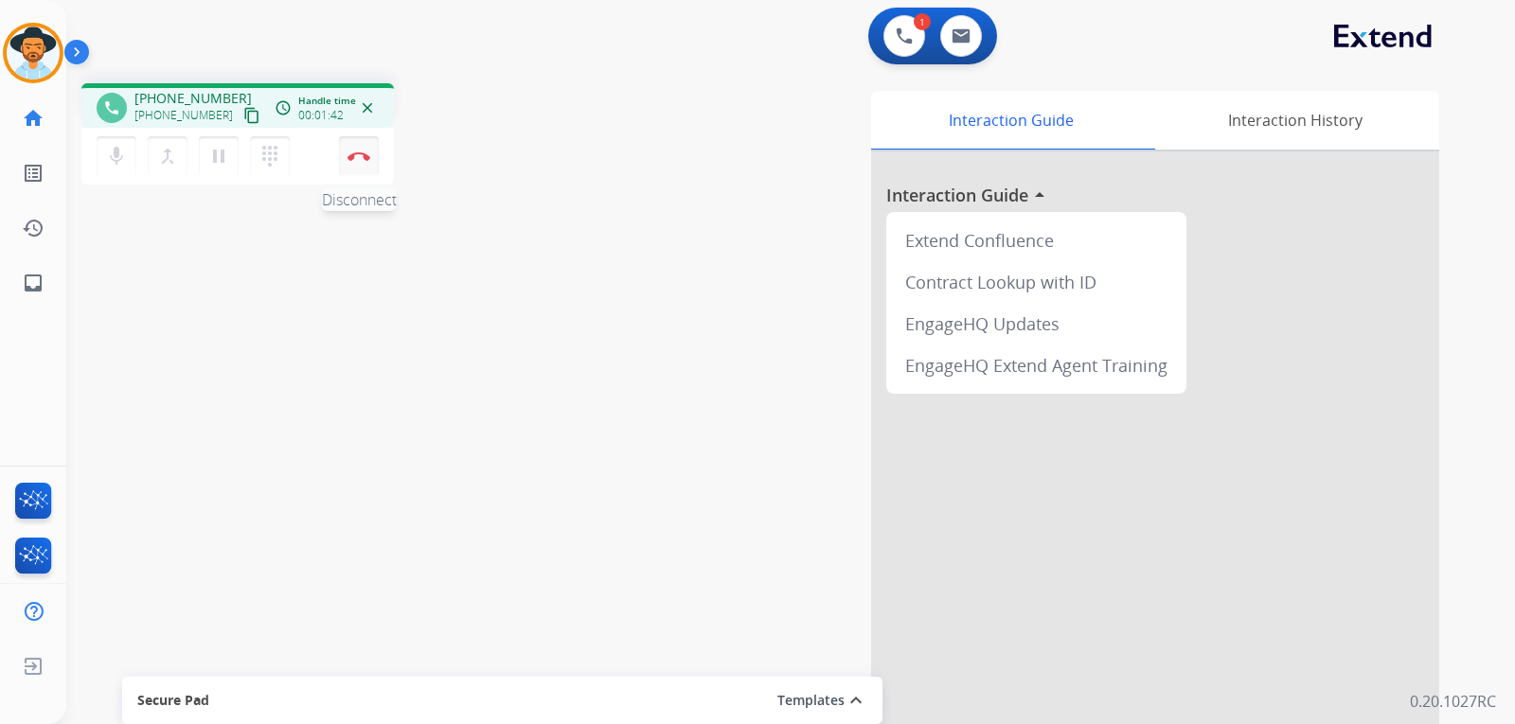
click at [349, 160] on img at bounding box center [359, 156] width 23 height 9
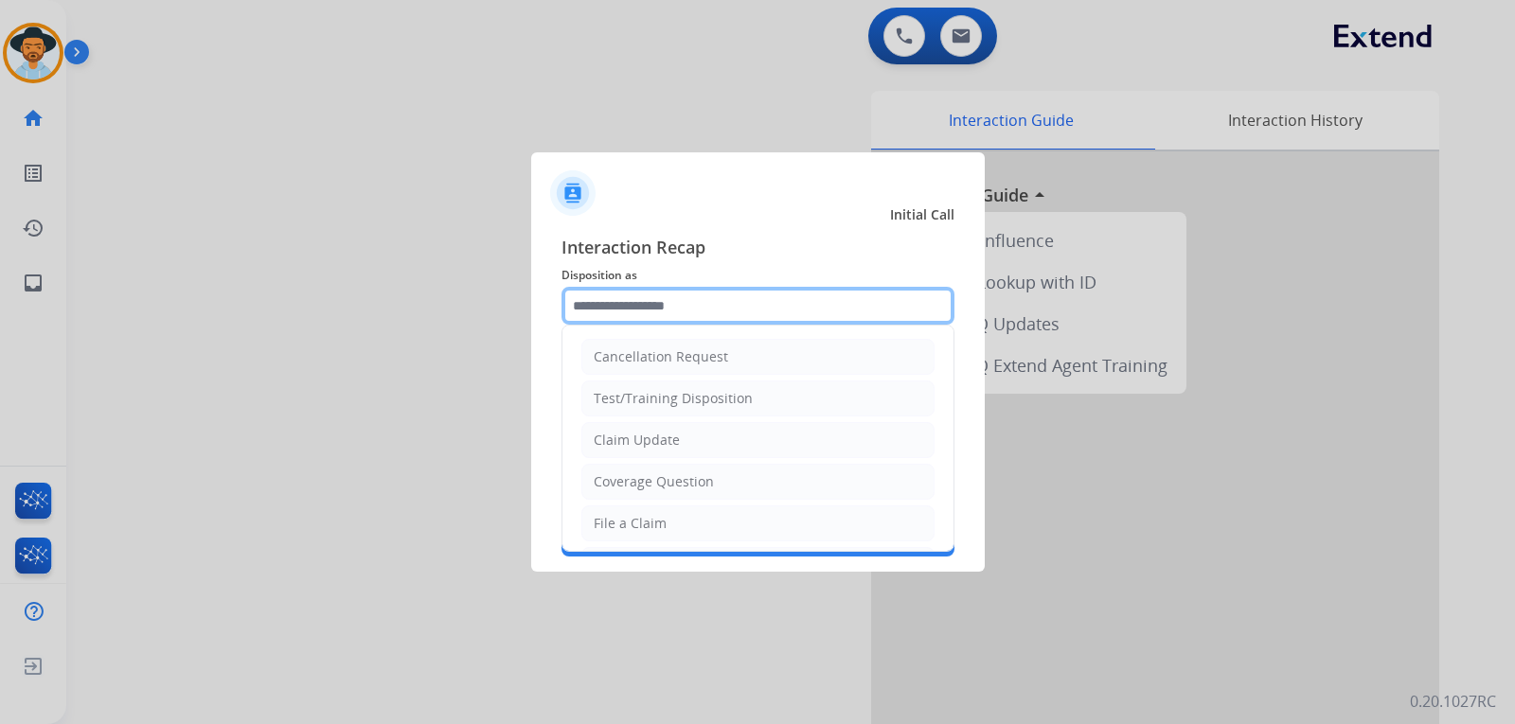
click at [696, 302] on input "text" at bounding box center [758, 306] width 393 height 38
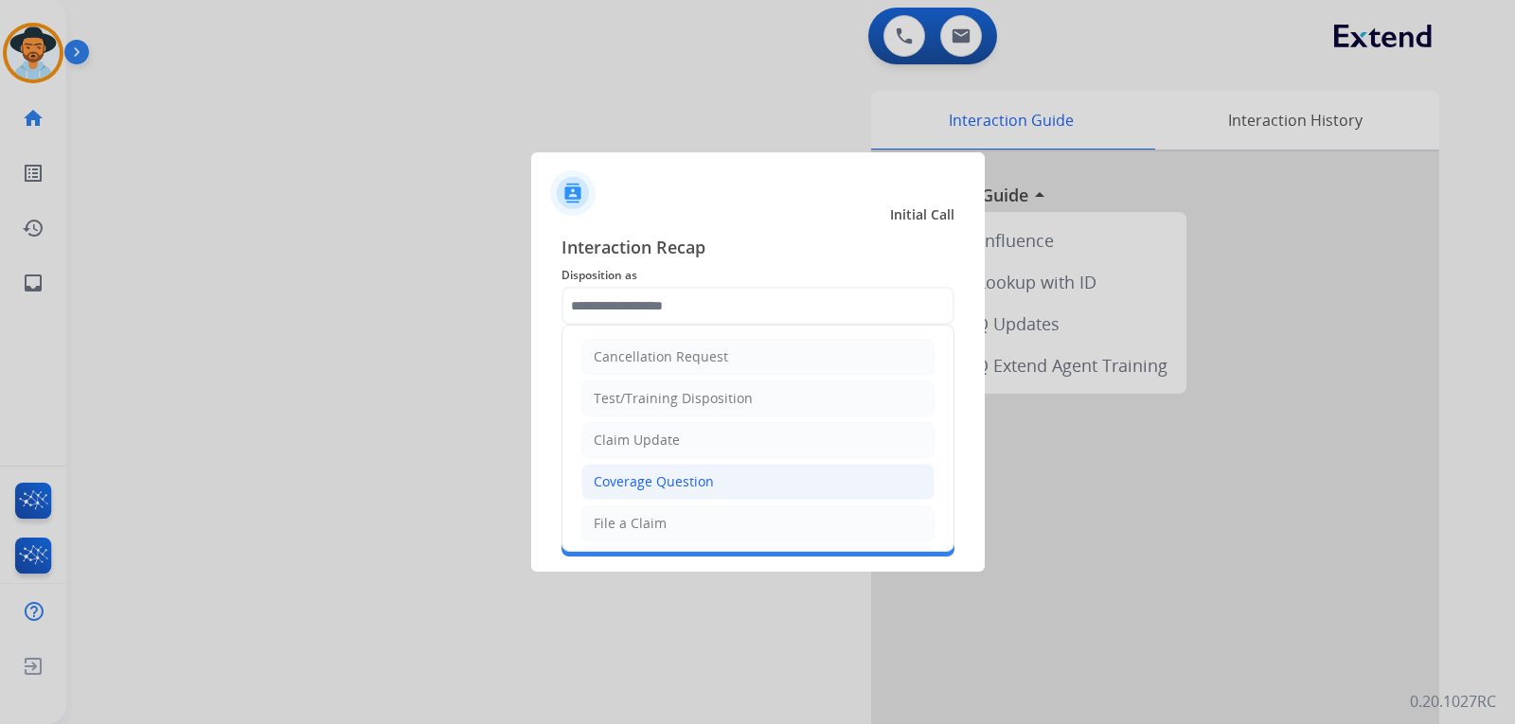
click at [677, 486] on div "Coverage Question" at bounding box center [654, 482] width 120 height 19
type input "**********"
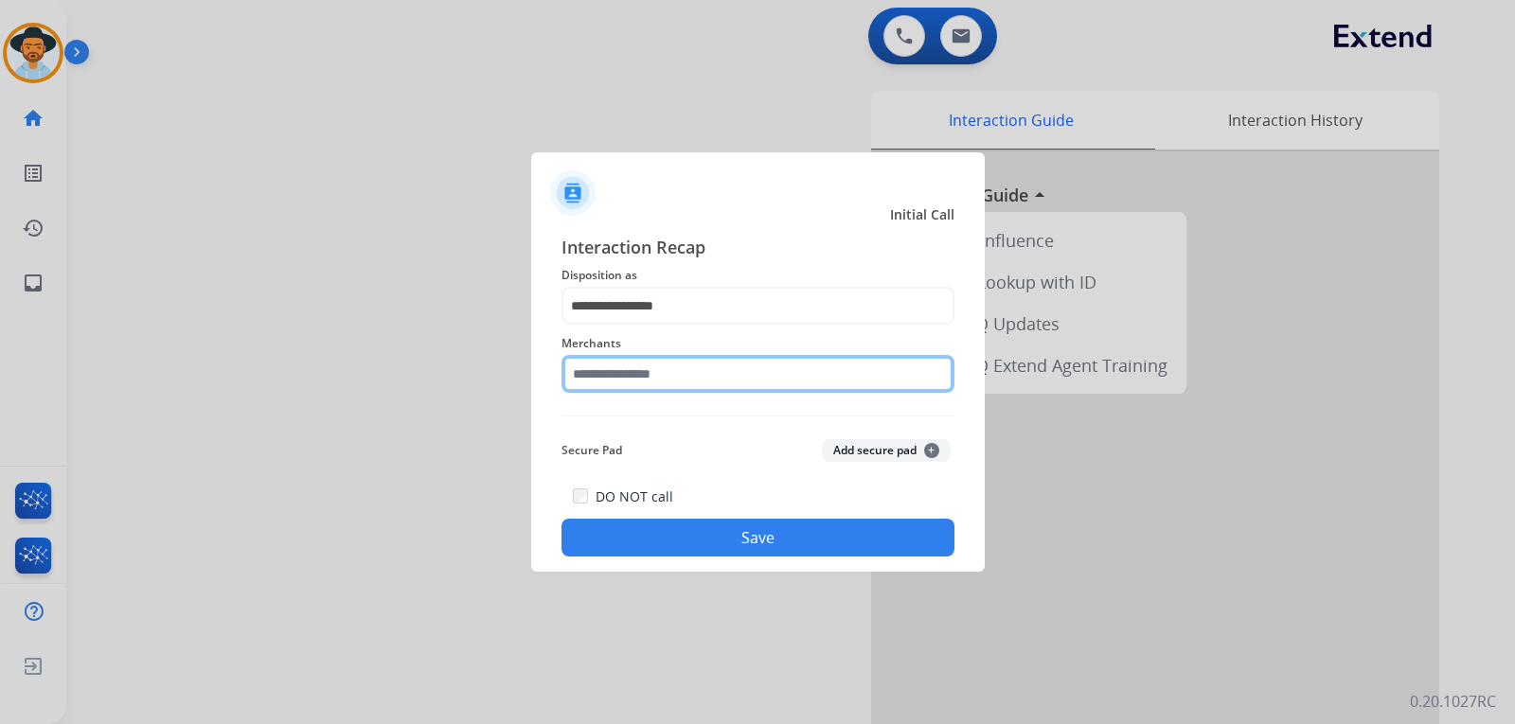
click at [682, 380] on input "text" at bounding box center [758, 374] width 393 height 38
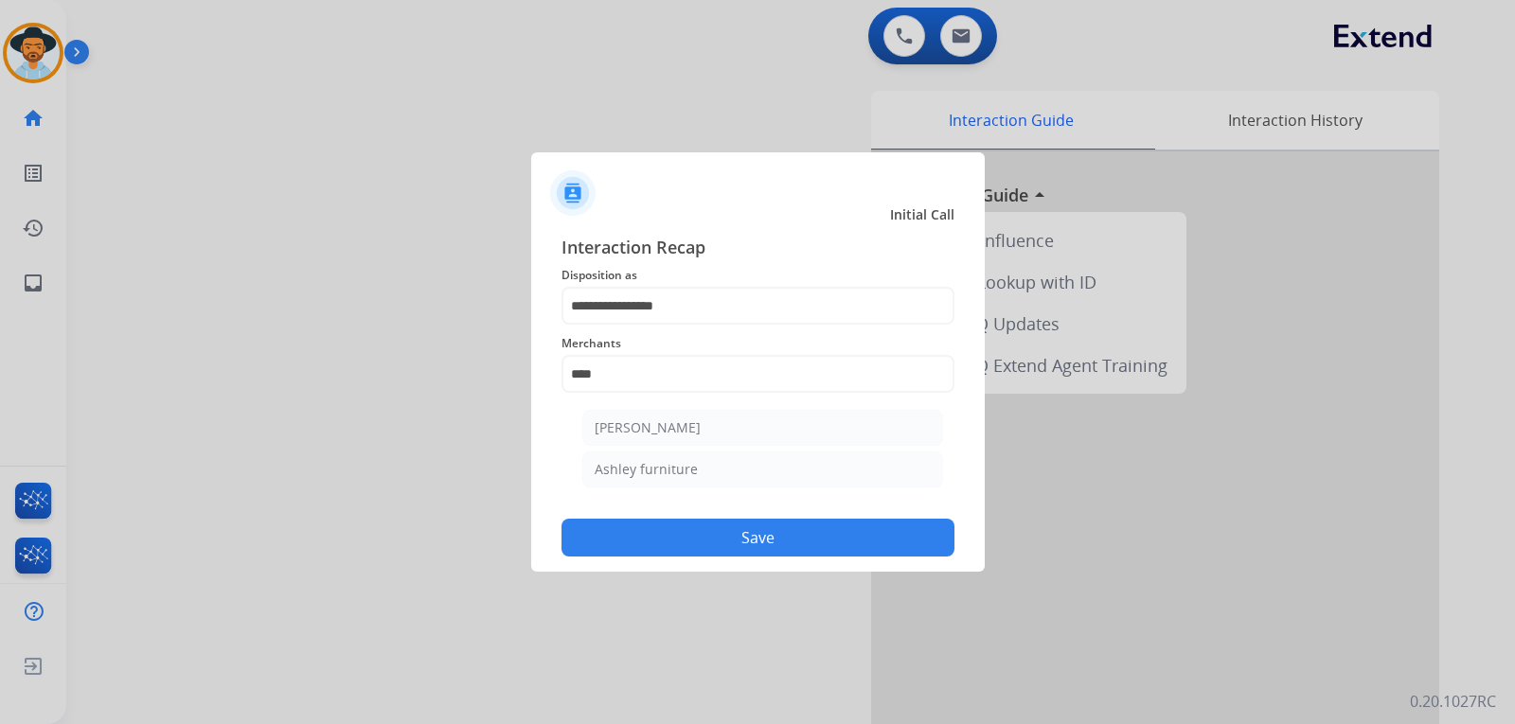
click at [662, 455] on li "Ashley furniture" at bounding box center [762, 470] width 361 height 36
type input "**********"
click at [677, 535] on button "Save" at bounding box center [758, 538] width 393 height 38
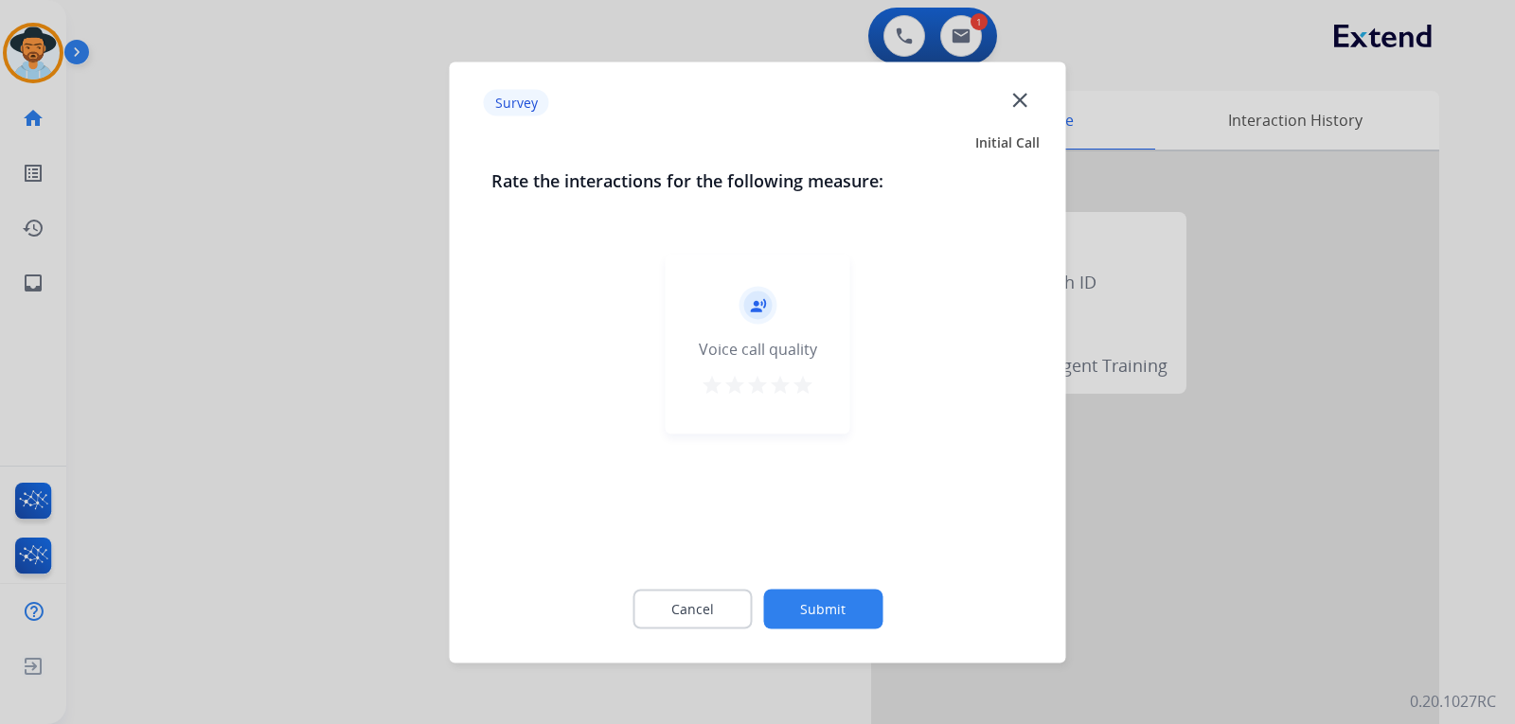
click at [1109, 492] on div at bounding box center [757, 362] width 1515 height 724
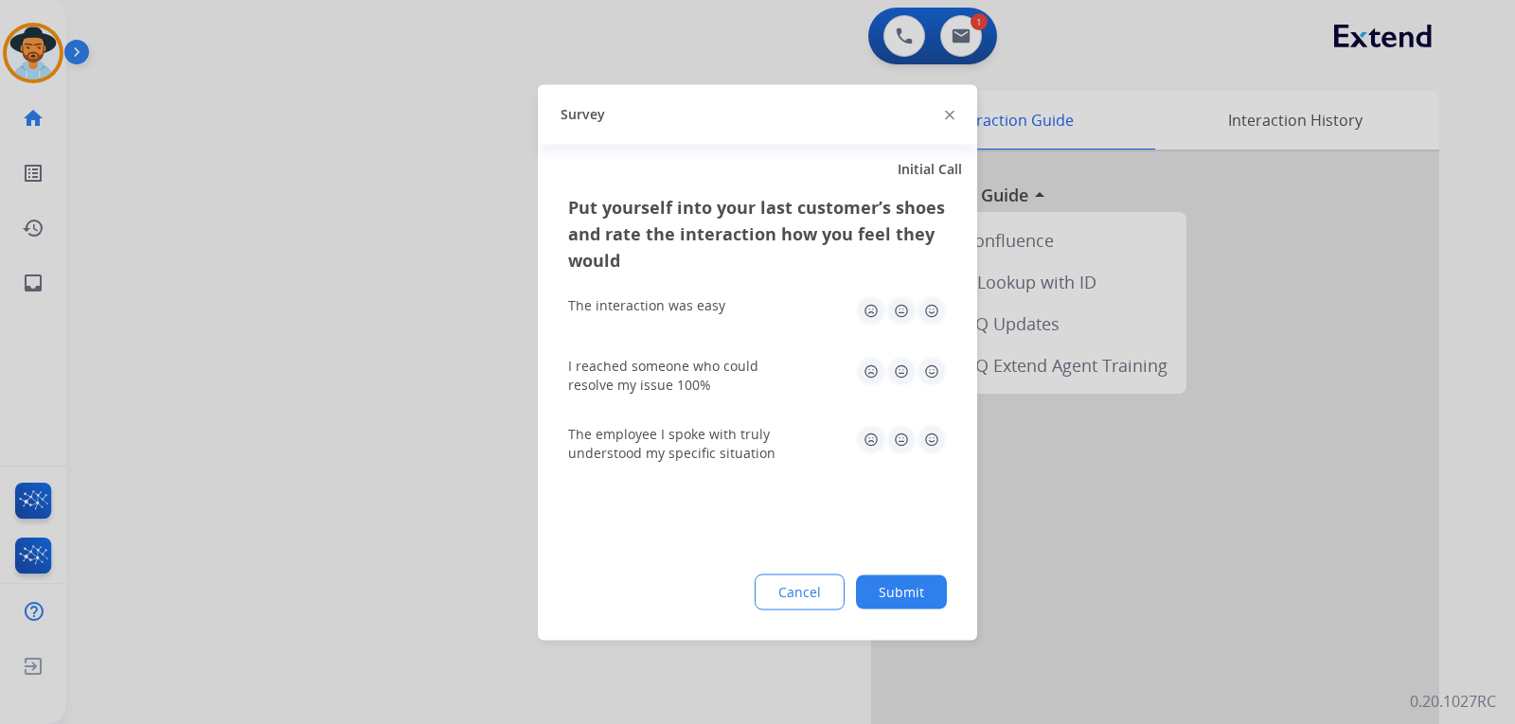
click at [1109, 492] on div at bounding box center [757, 362] width 1515 height 724
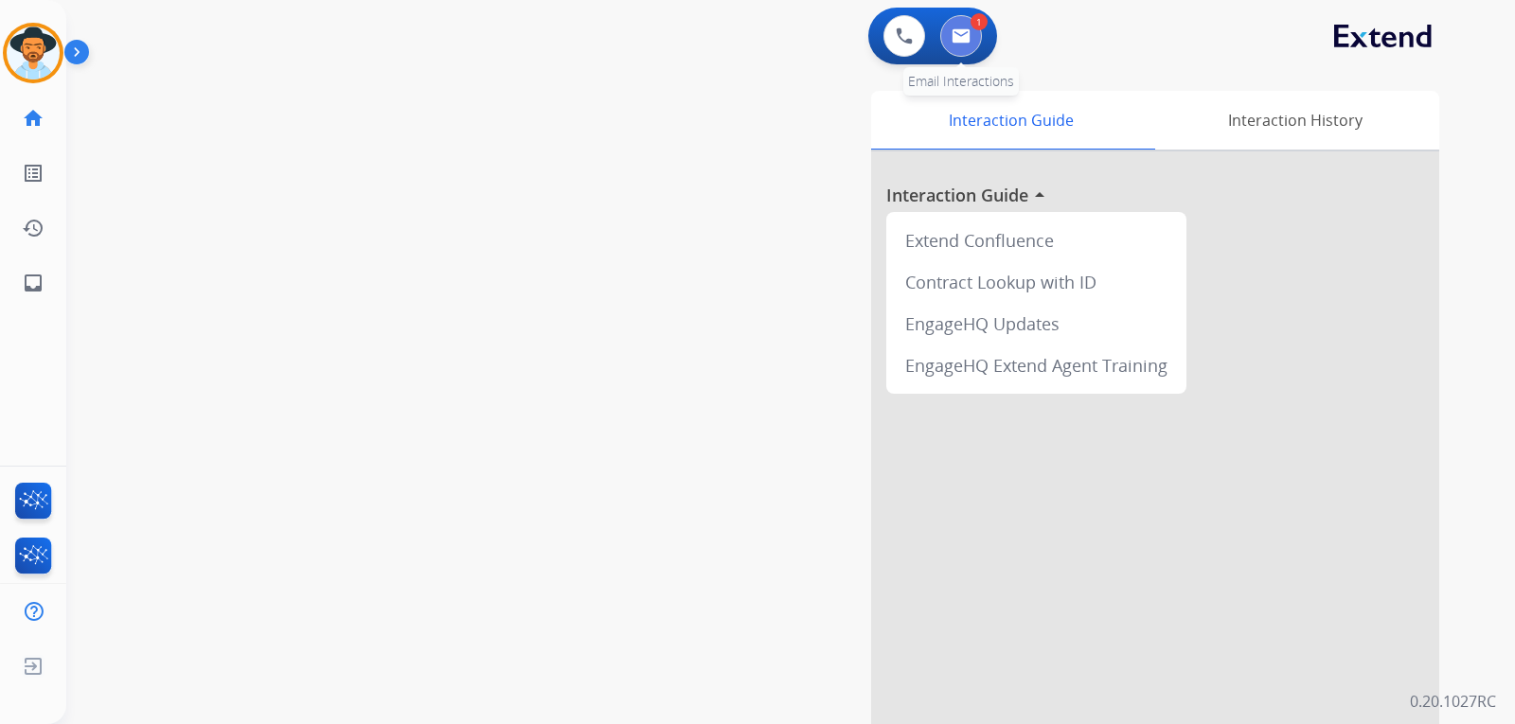
click at [960, 45] on button at bounding box center [961, 36] width 42 height 42
select select "**********"
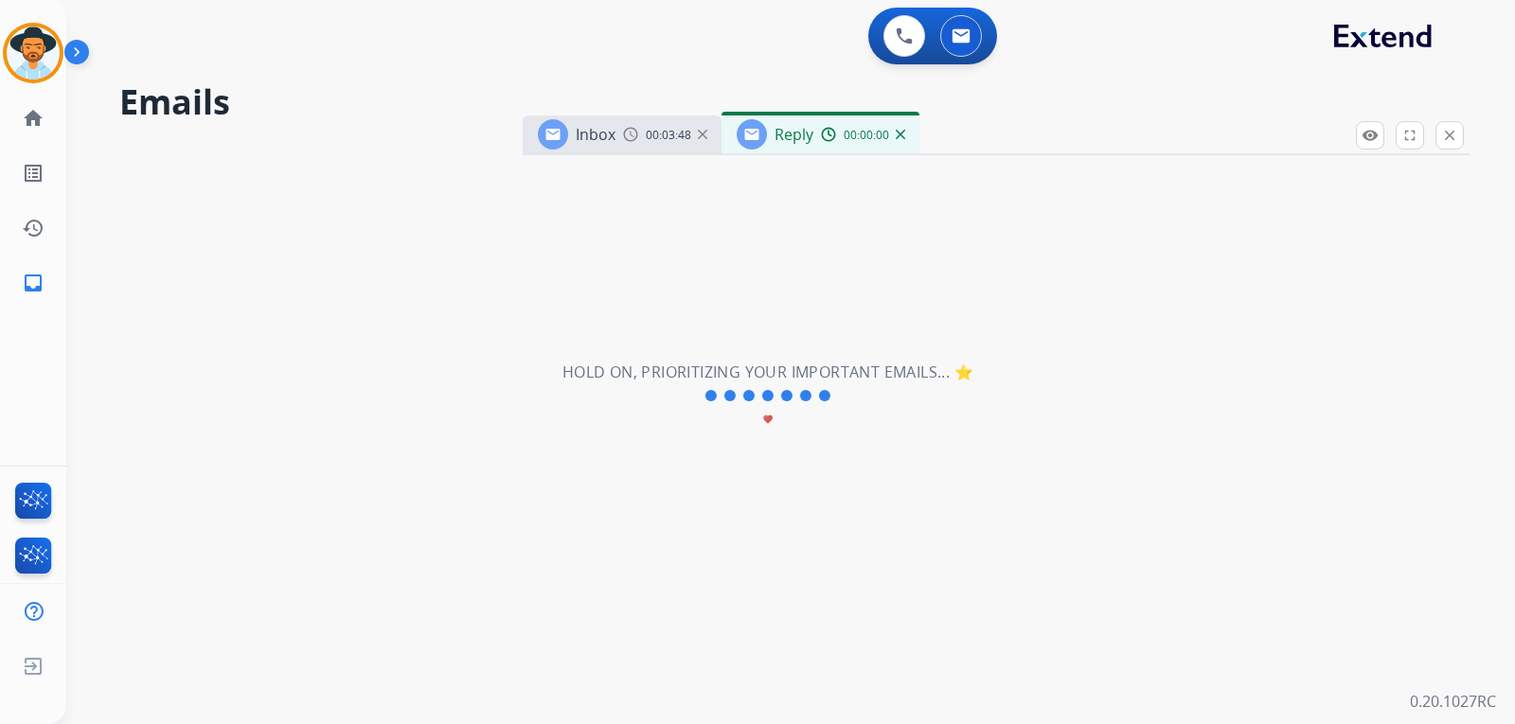
select select "**********"
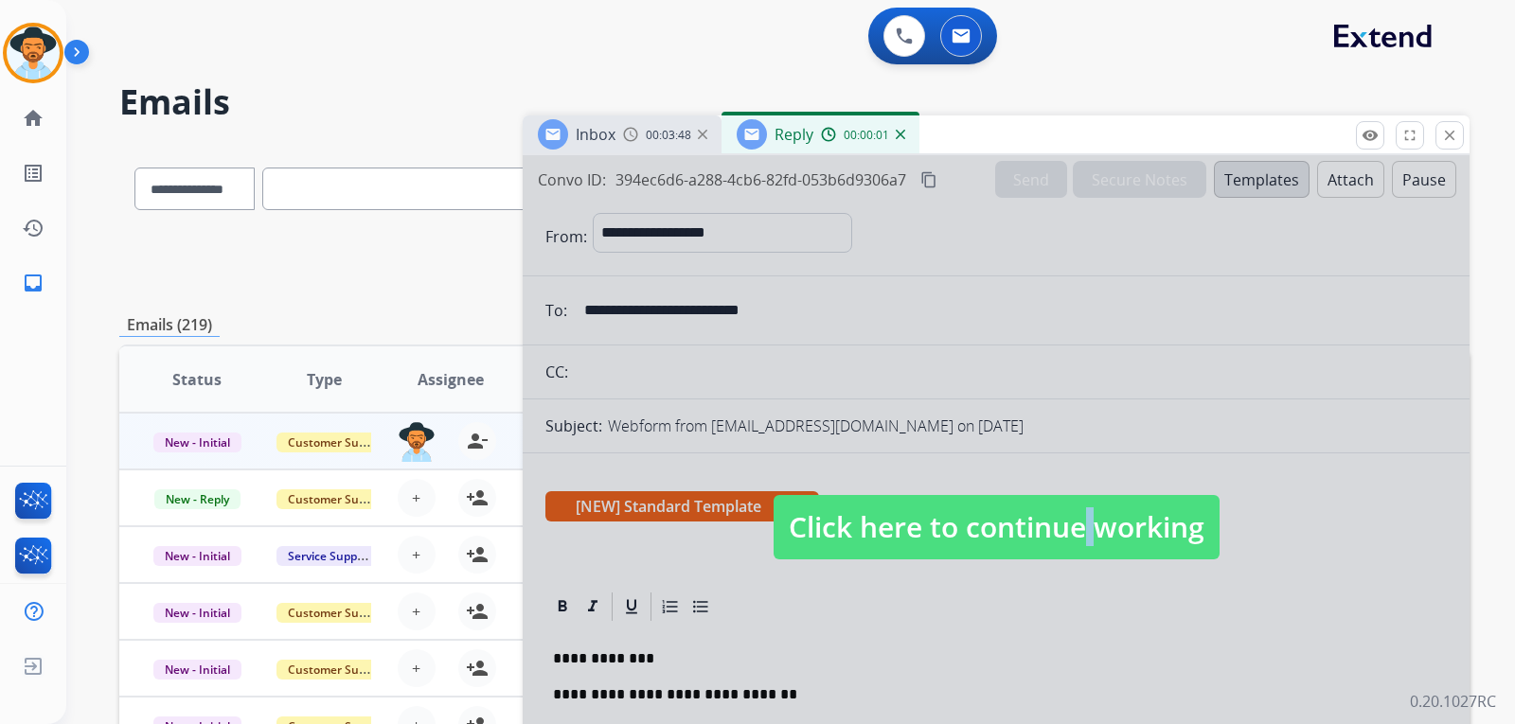
drag, startPoint x: 1070, startPoint y: 512, endPoint x: 1085, endPoint y: 509, distance: 15.6
click at [1073, 511] on span "Click here to continue working" at bounding box center [997, 527] width 446 height 64
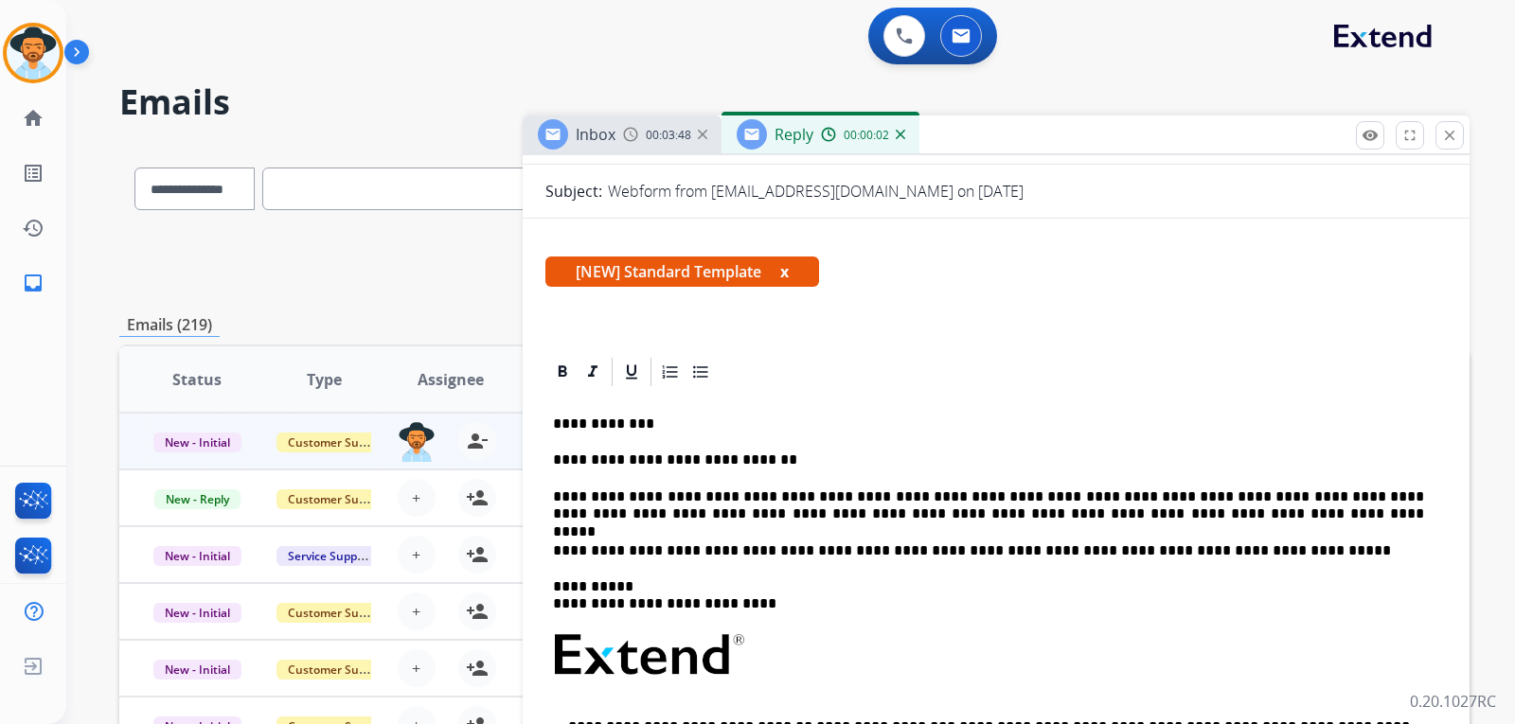
scroll to position [284, 0]
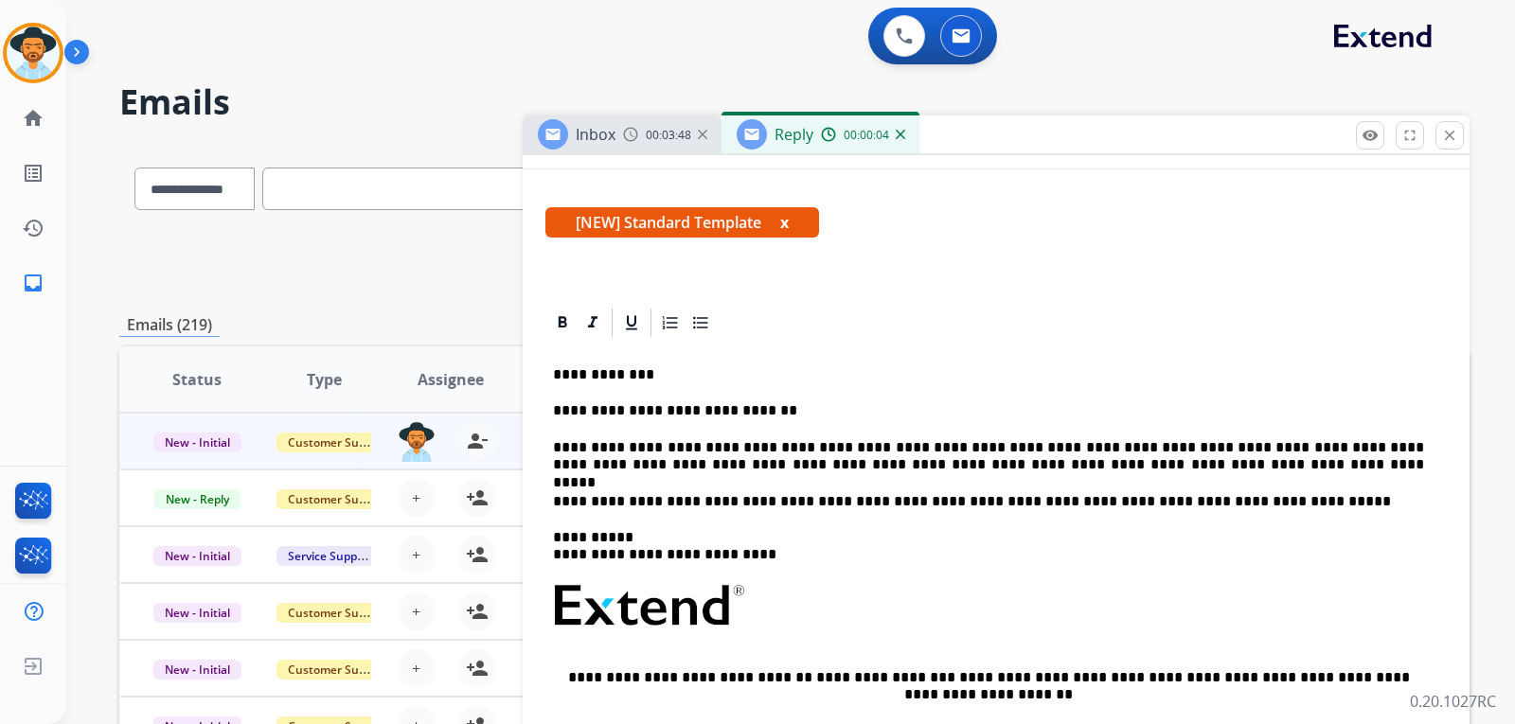
click at [1183, 470] on p "**********" at bounding box center [988, 456] width 871 height 35
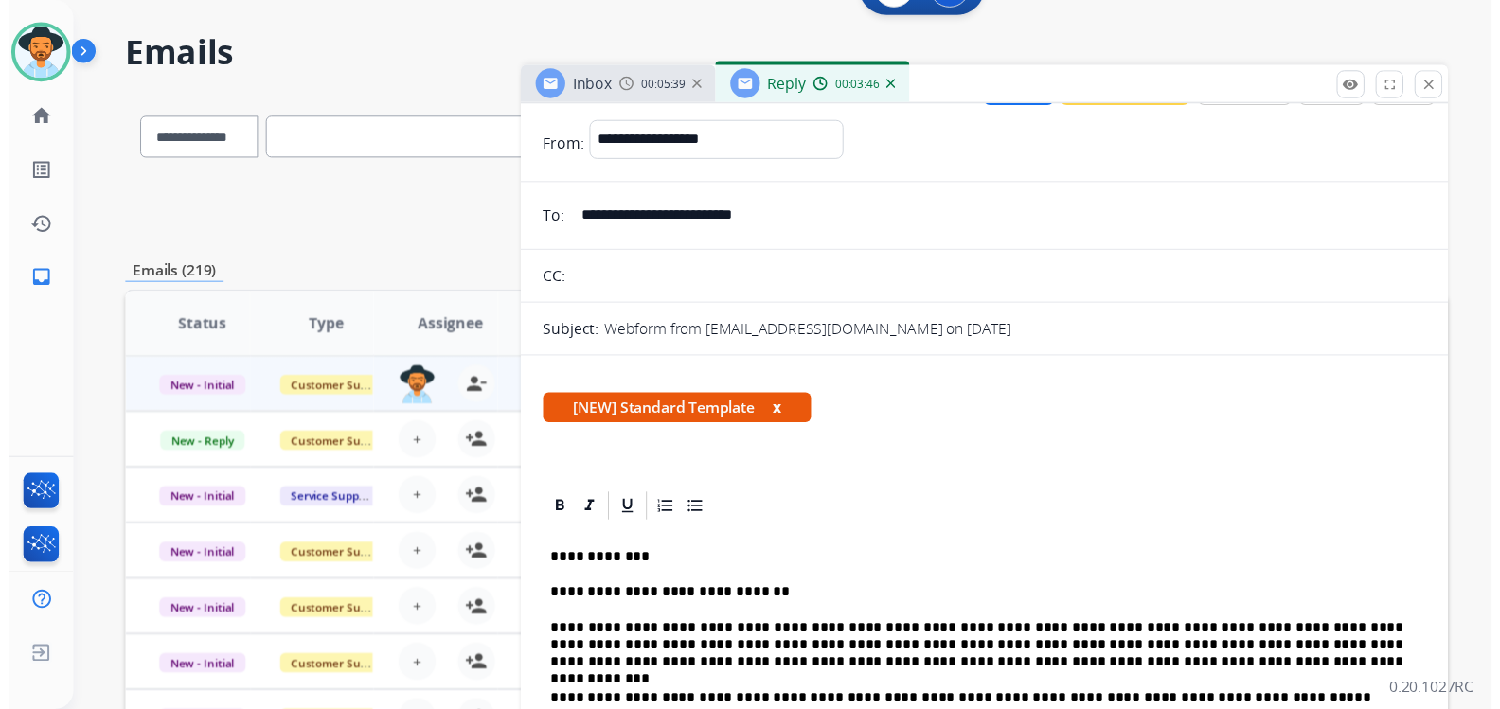
scroll to position [0, 0]
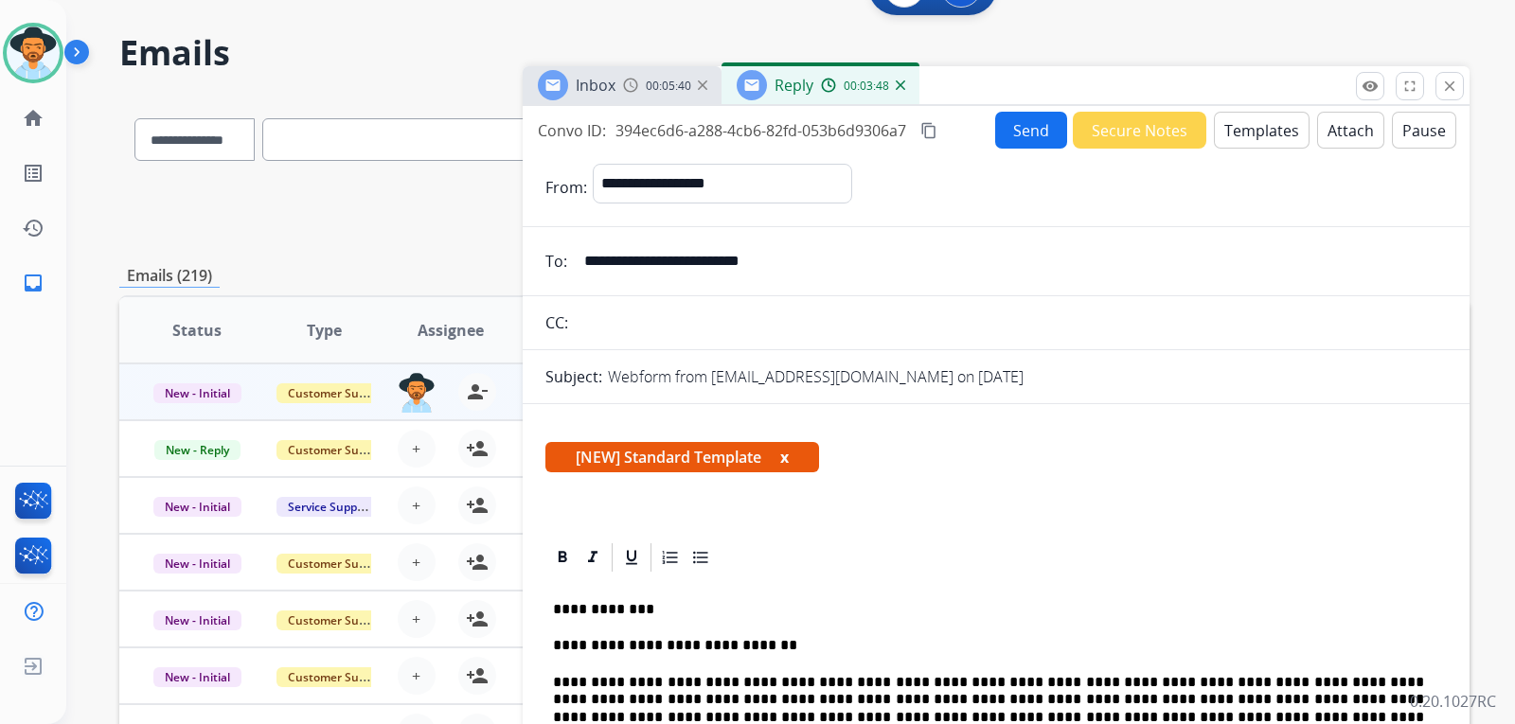
click at [644, 87] on div "00:05:40" at bounding box center [664, 85] width 83 height 17
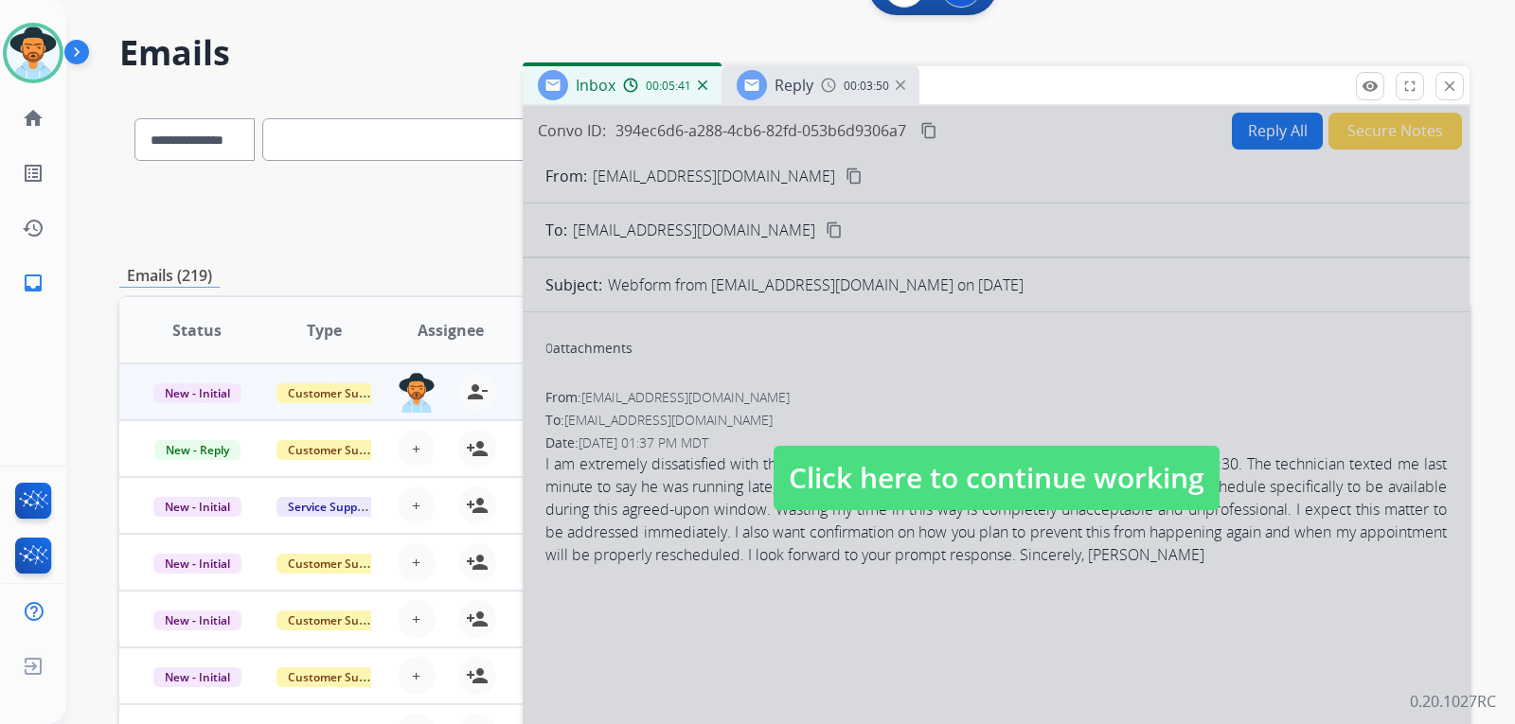
drag, startPoint x: 853, startPoint y: 489, endPoint x: 788, endPoint y: 495, distance: 65.7
click at [850, 489] on span "Click here to continue working" at bounding box center [997, 478] width 446 height 64
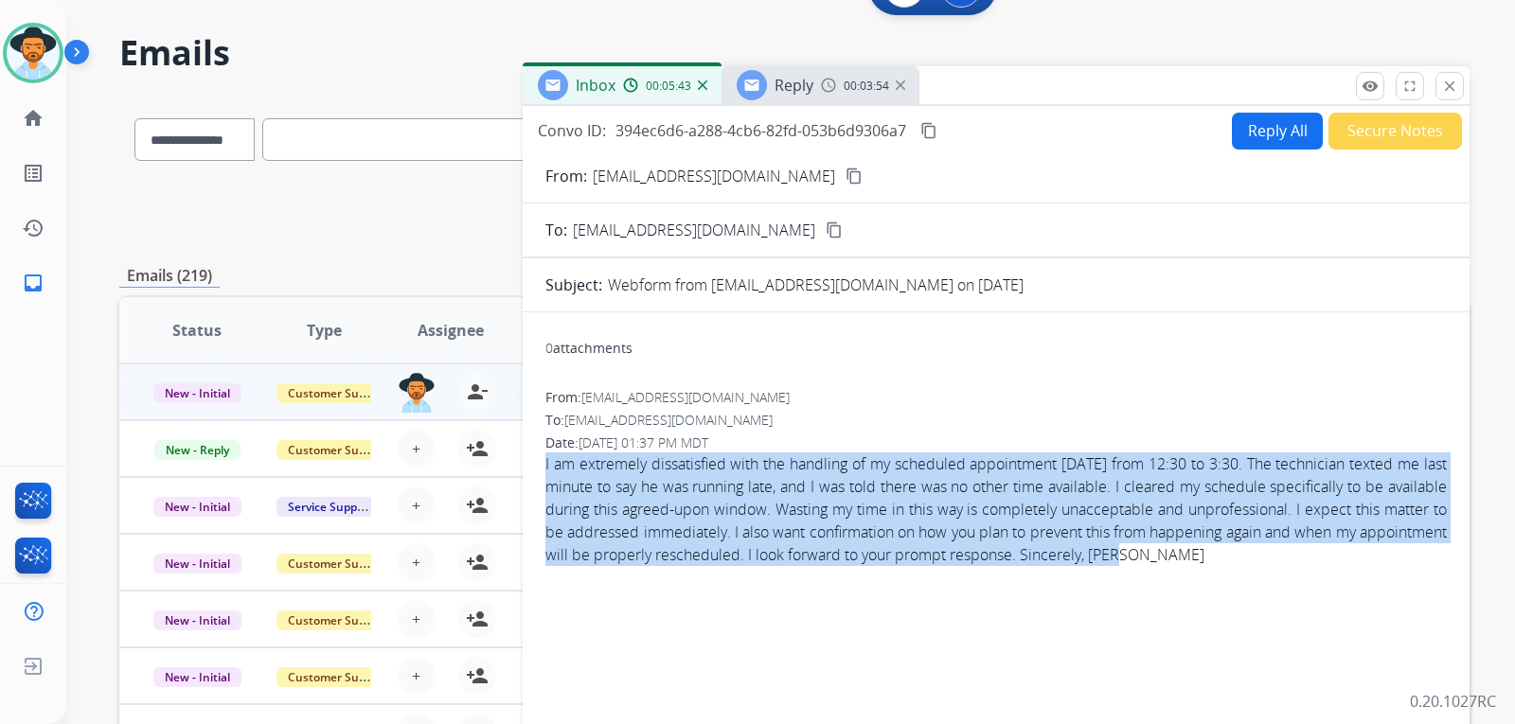
drag, startPoint x: 545, startPoint y: 463, endPoint x: 1275, endPoint y: 560, distance: 736.5
click at [1275, 560] on div "0 attachments From: jailynrodriguez85@gmail.com To: support@extend.com Date: 08…" at bounding box center [996, 559] width 947 height 463
click at [1254, 524] on span "I am extremely dissatisfied with the handling of my scheduled appointment today…" at bounding box center [997, 510] width 902 height 114
drag, startPoint x: 540, startPoint y: 463, endPoint x: 1198, endPoint y: 467, distance: 658.2
click at [1417, 581] on div "0 attachments From: jailynrodriguez85@gmail.com To: support@extend.com Date: 08…" at bounding box center [996, 559] width 947 height 463
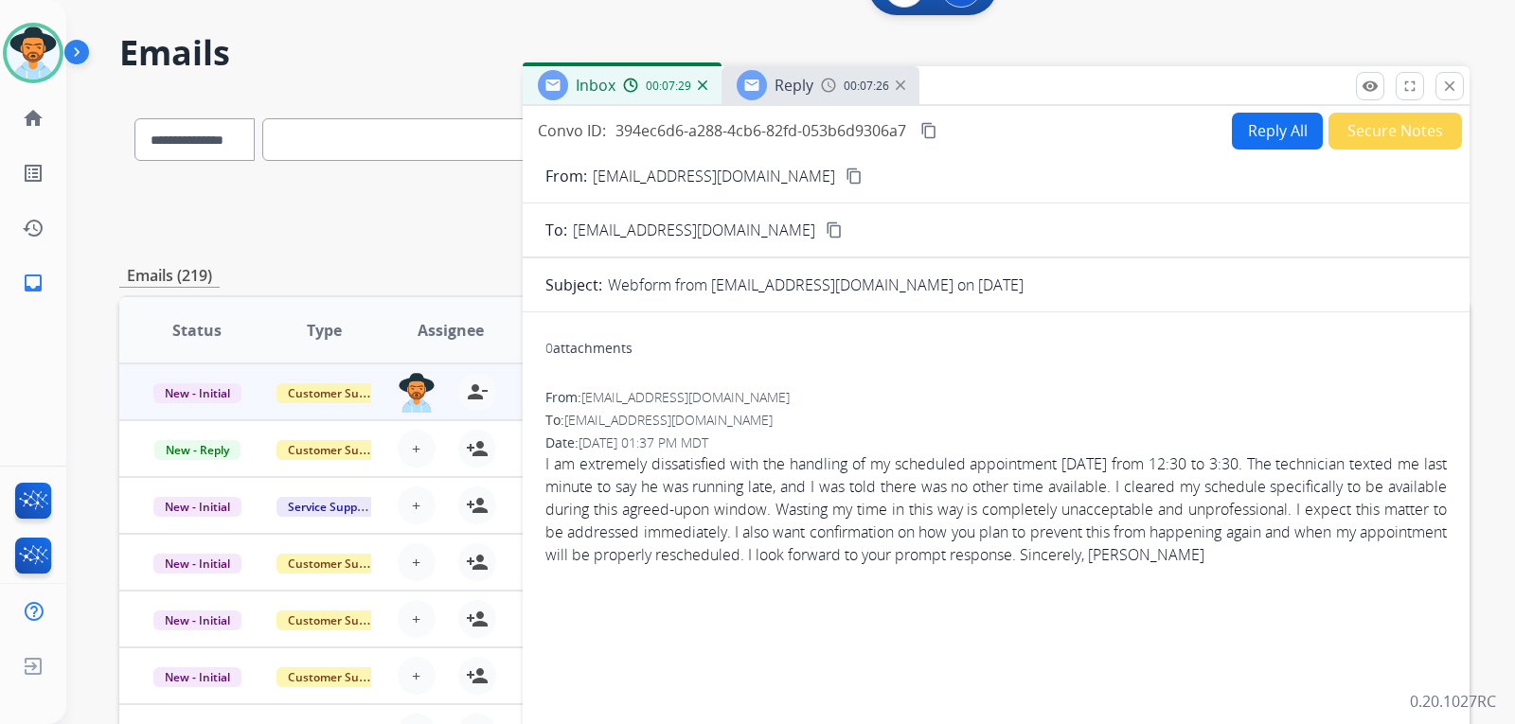
drag, startPoint x: 1018, startPoint y: 379, endPoint x: 1002, endPoint y: 356, distance: 27.9
click at [1018, 379] on div "0 attachments From: jailynrodriguez85@gmail.com To: support@extend.com Date: 08…" at bounding box center [996, 559] width 947 height 463
click at [928, 128] on mat-icon "content_copy" at bounding box center [929, 130] width 17 height 17
click at [812, 85] on span "Reply" at bounding box center [794, 85] width 39 height 21
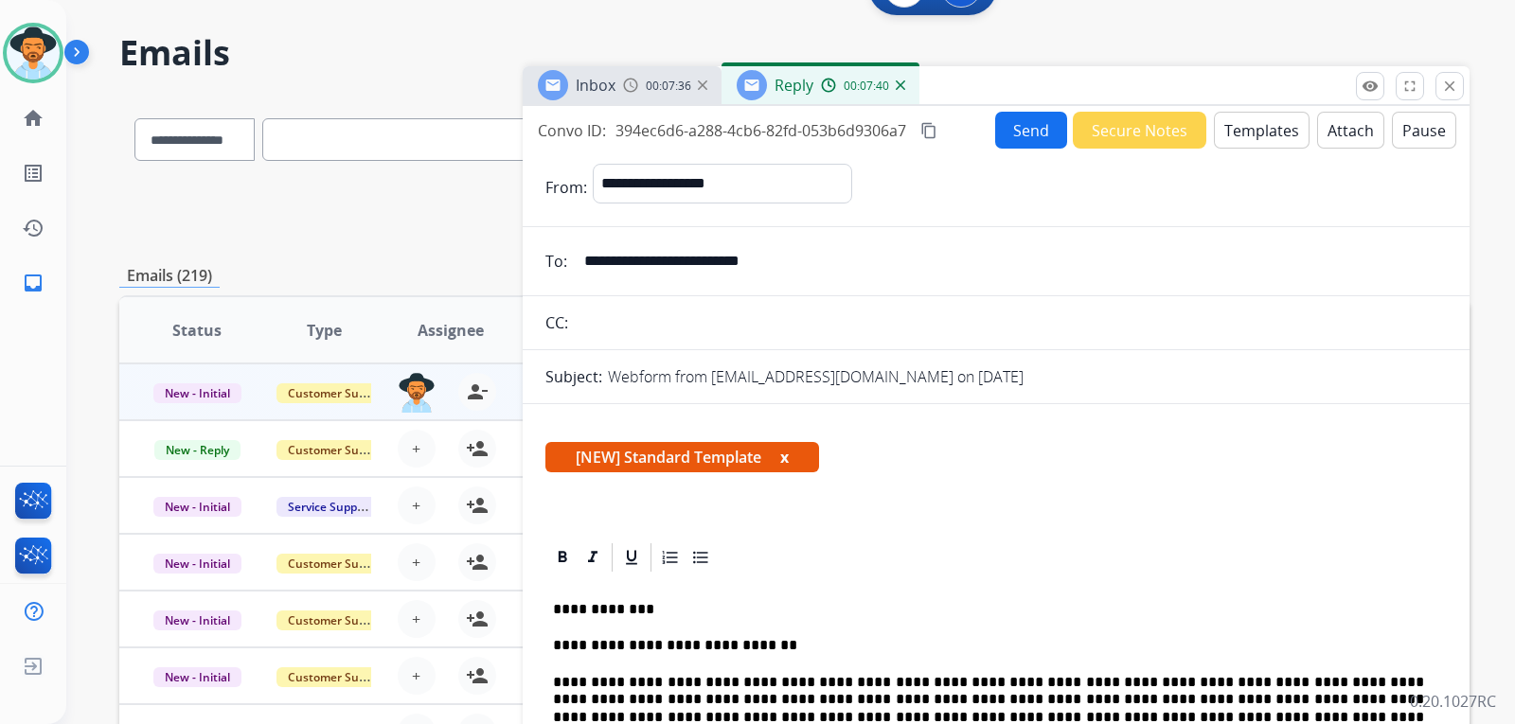
click at [1010, 140] on button "Send" at bounding box center [1031, 130] width 72 height 37
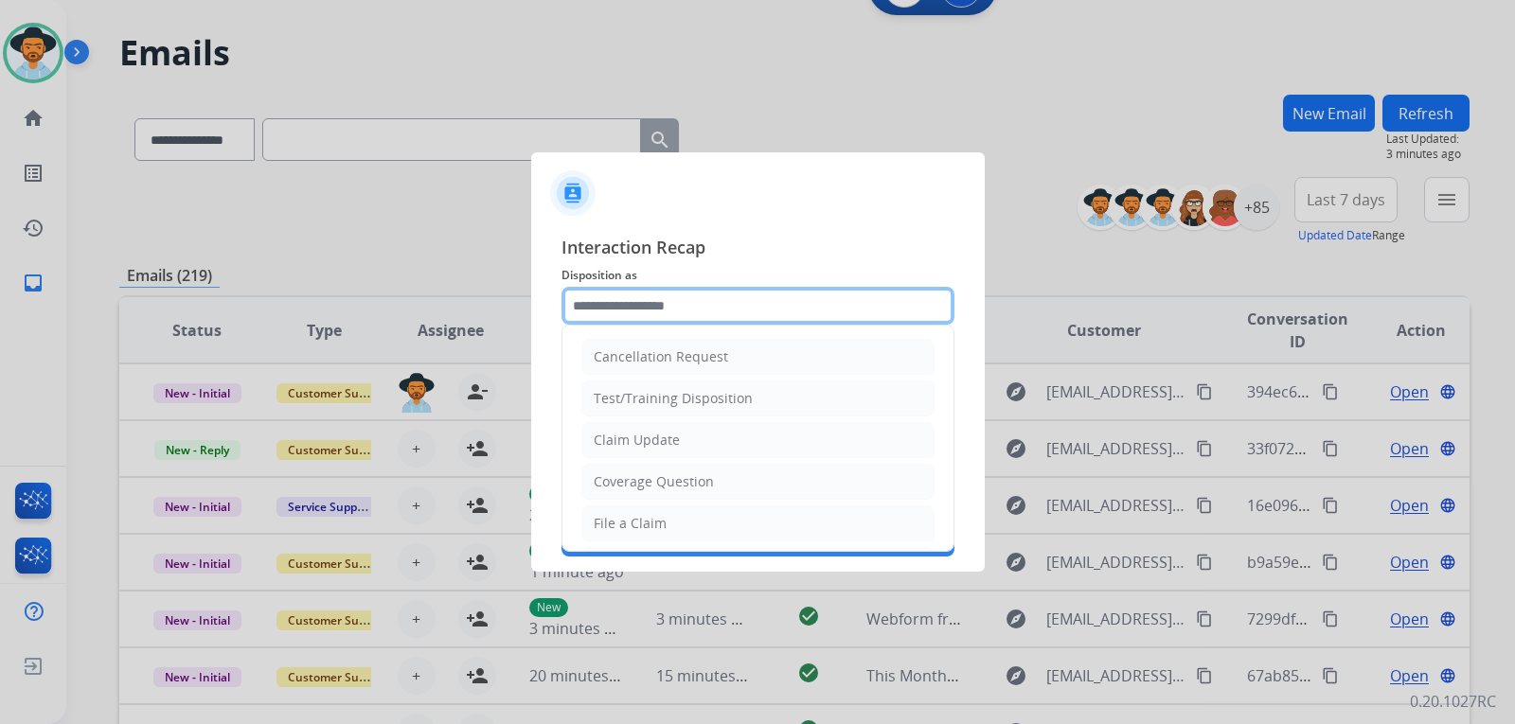
click at [796, 311] on input "text" at bounding box center [758, 306] width 393 height 38
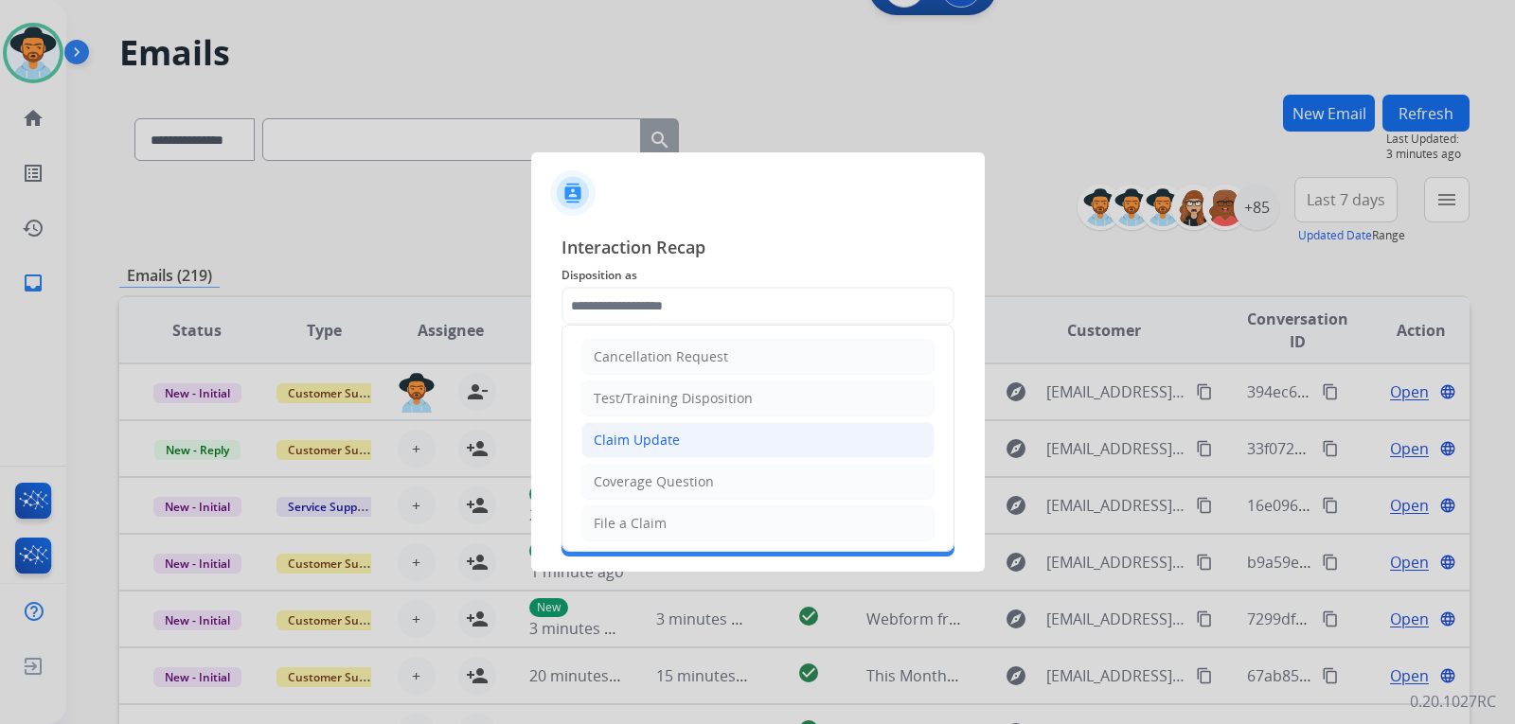
click at [652, 444] on div "Claim Update" at bounding box center [637, 440] width 86 height 19
type input "**********"
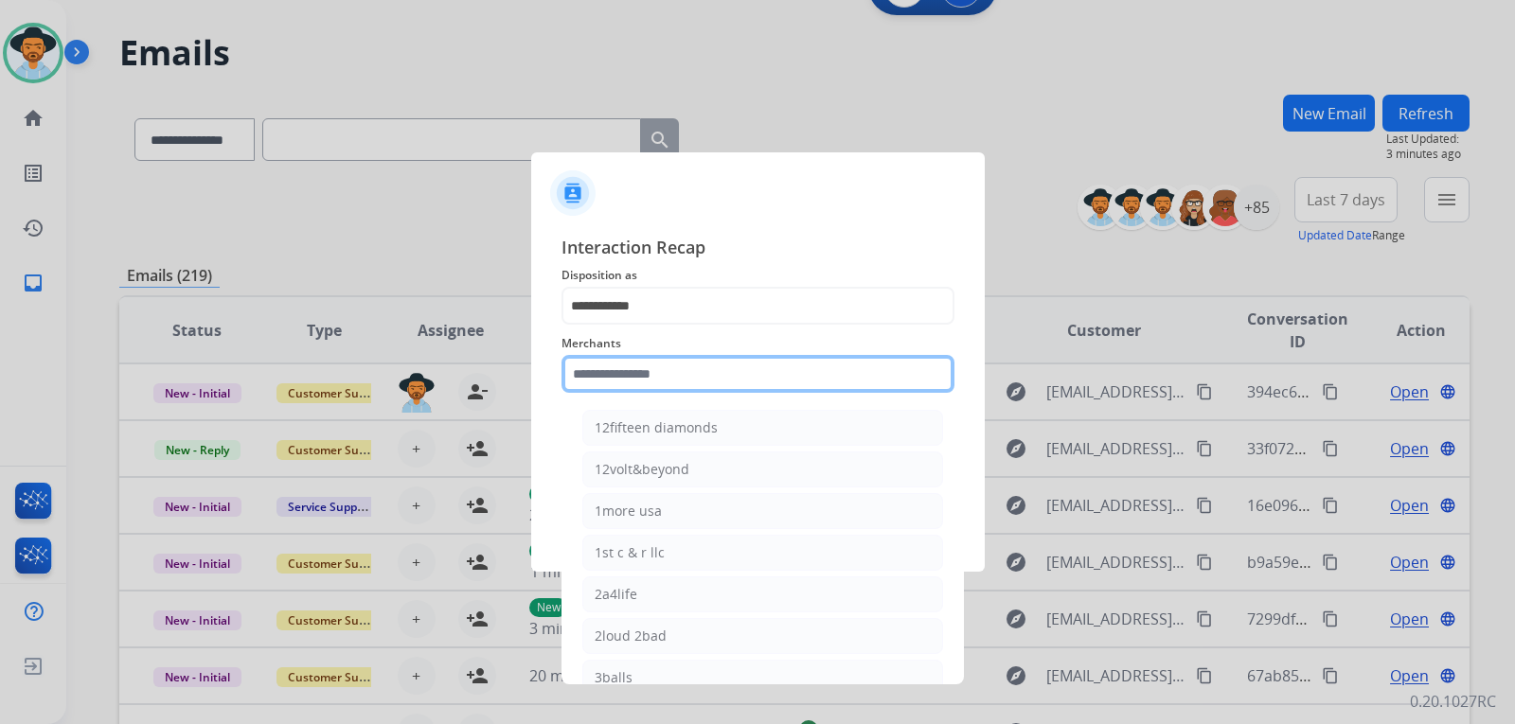
click at [662, 392] on input "text" at bounding box center [758, 374] width 393 height 38
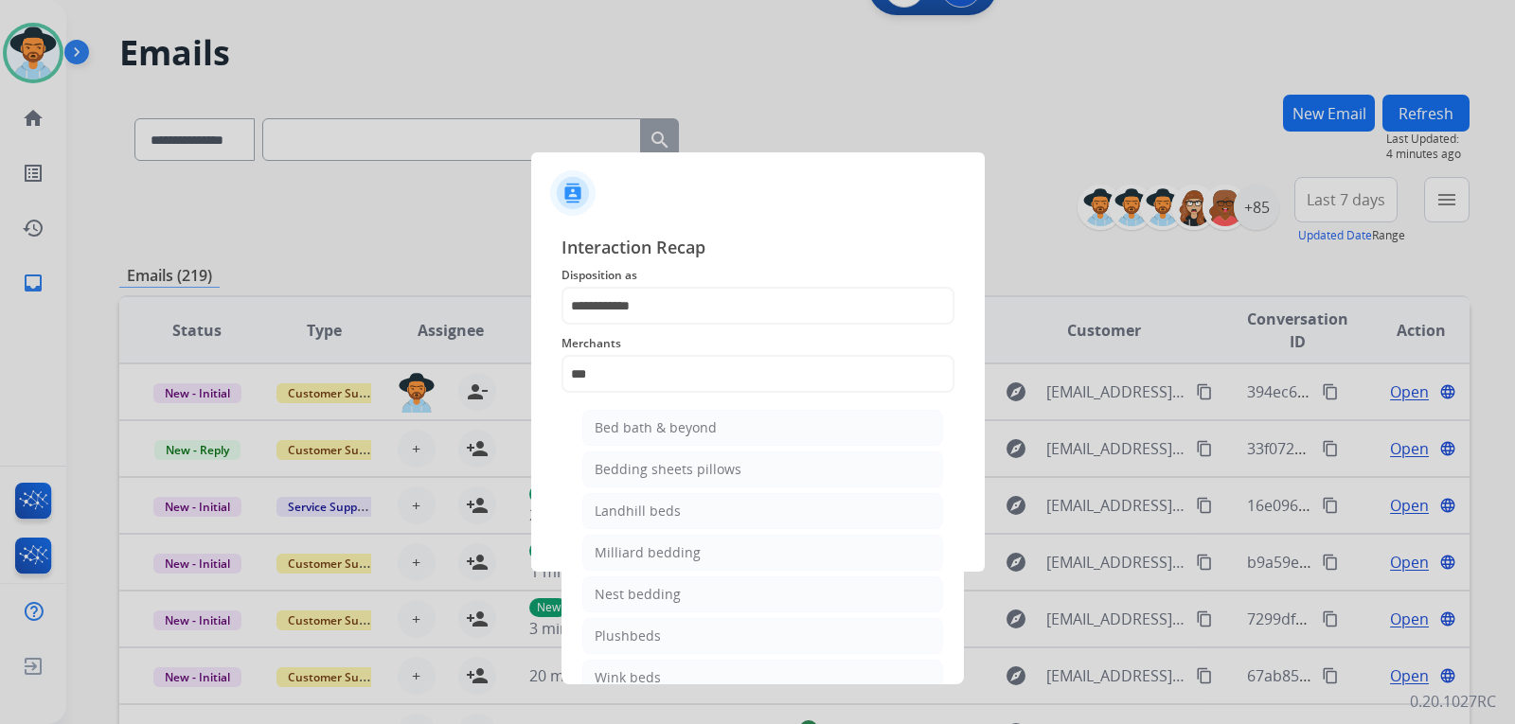
click at [655, 425] on div "Bed bath & beyond" at bounding box center [656, 428] width 122 height 19
type input "**********"
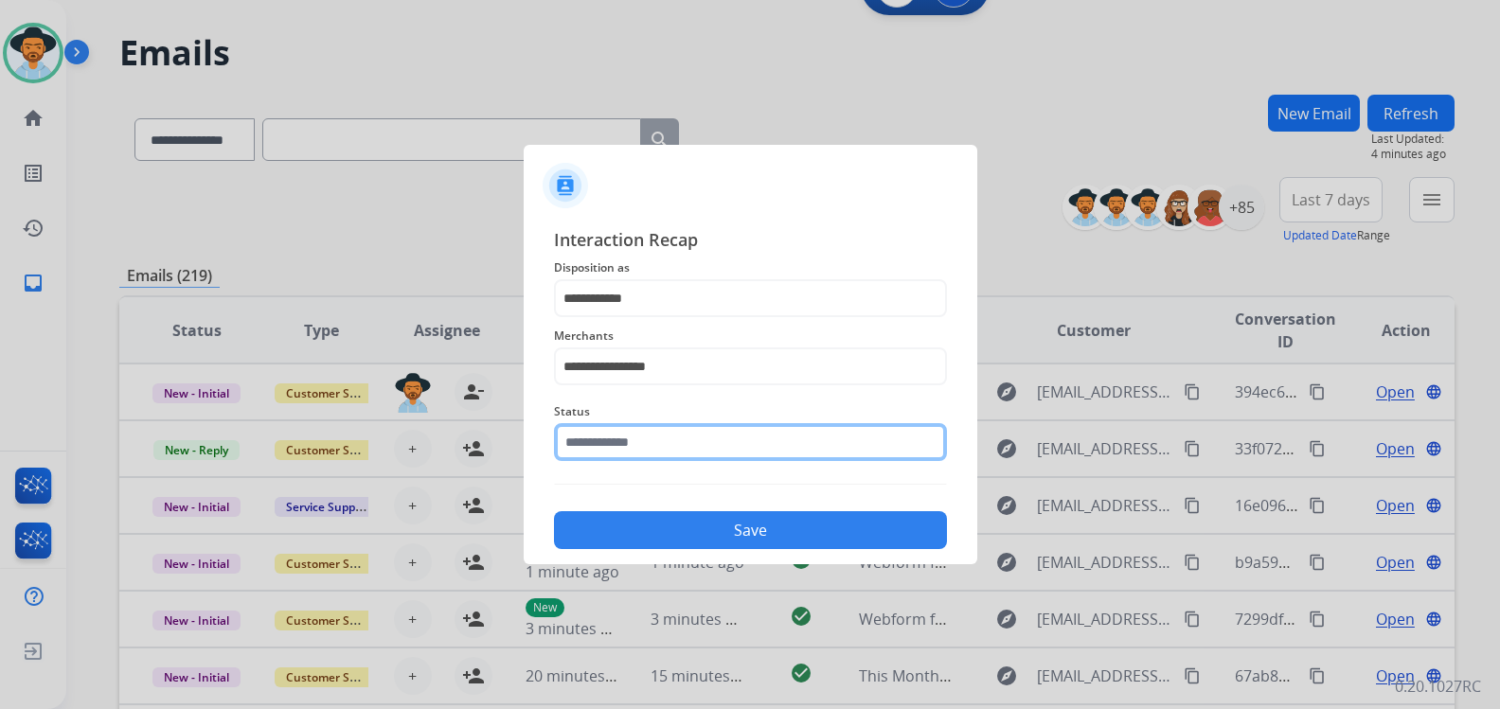
click at [638, 454] on input "text" at bounding box center [750, 442] width 393 height 38
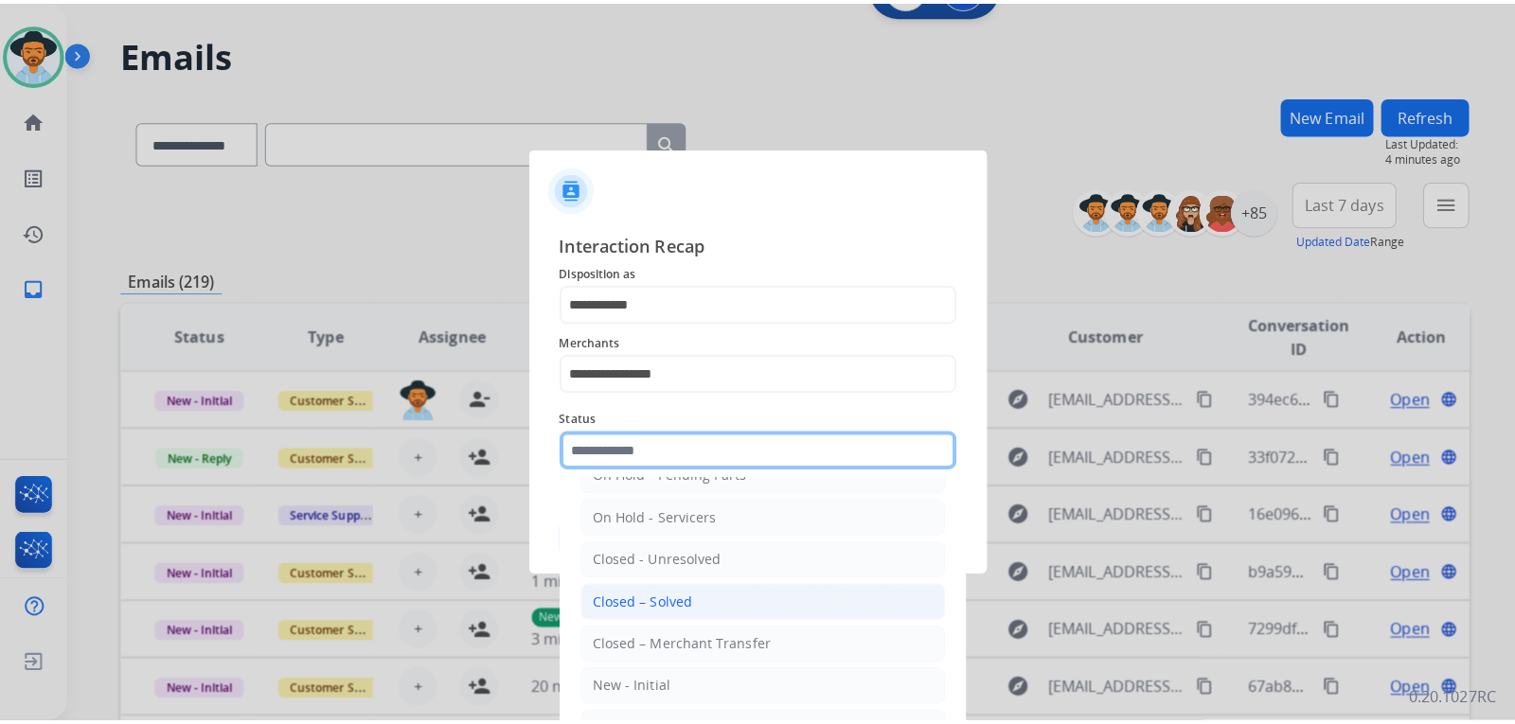
scroll to position [114, 0]
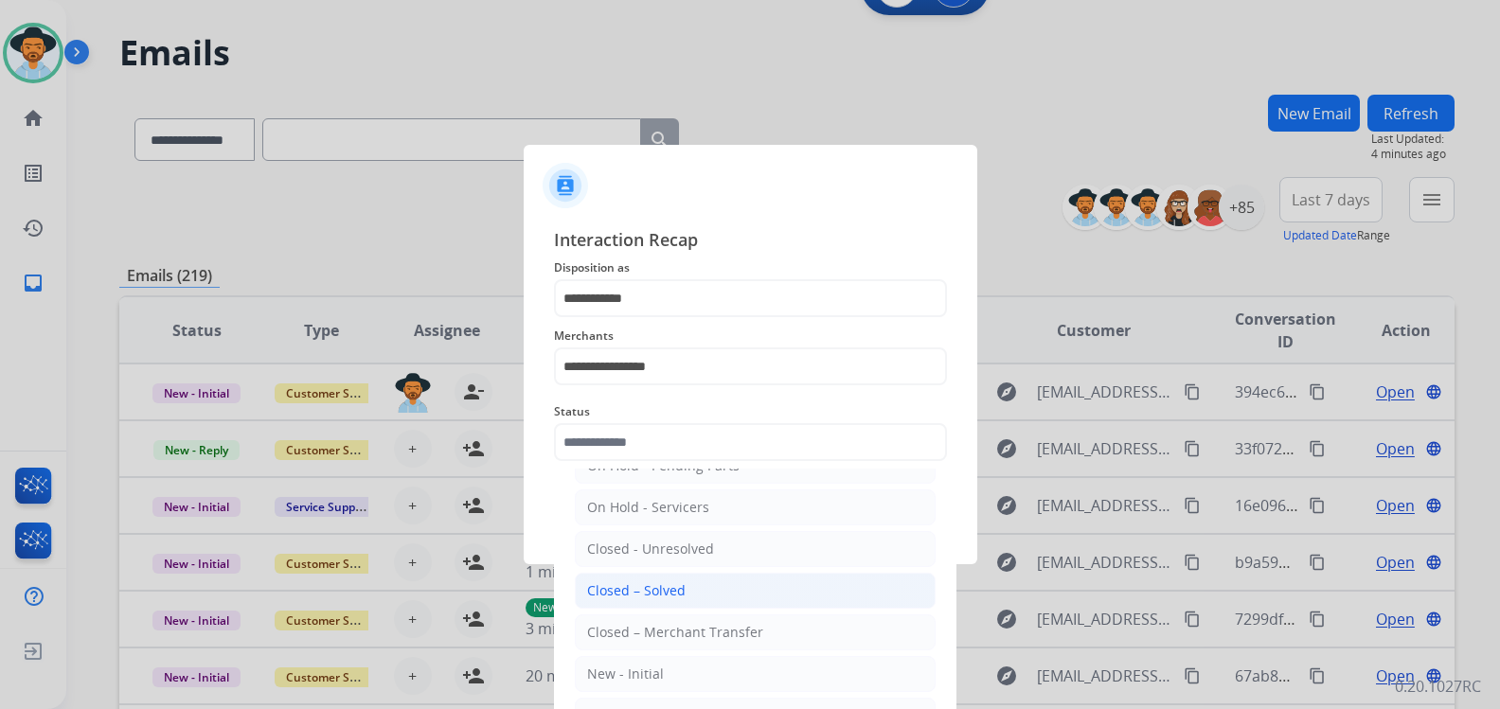
click at [687, 592] on li "Closed – Solved" at bounding box center [755, 591] width 361 height 36
type input "**********"
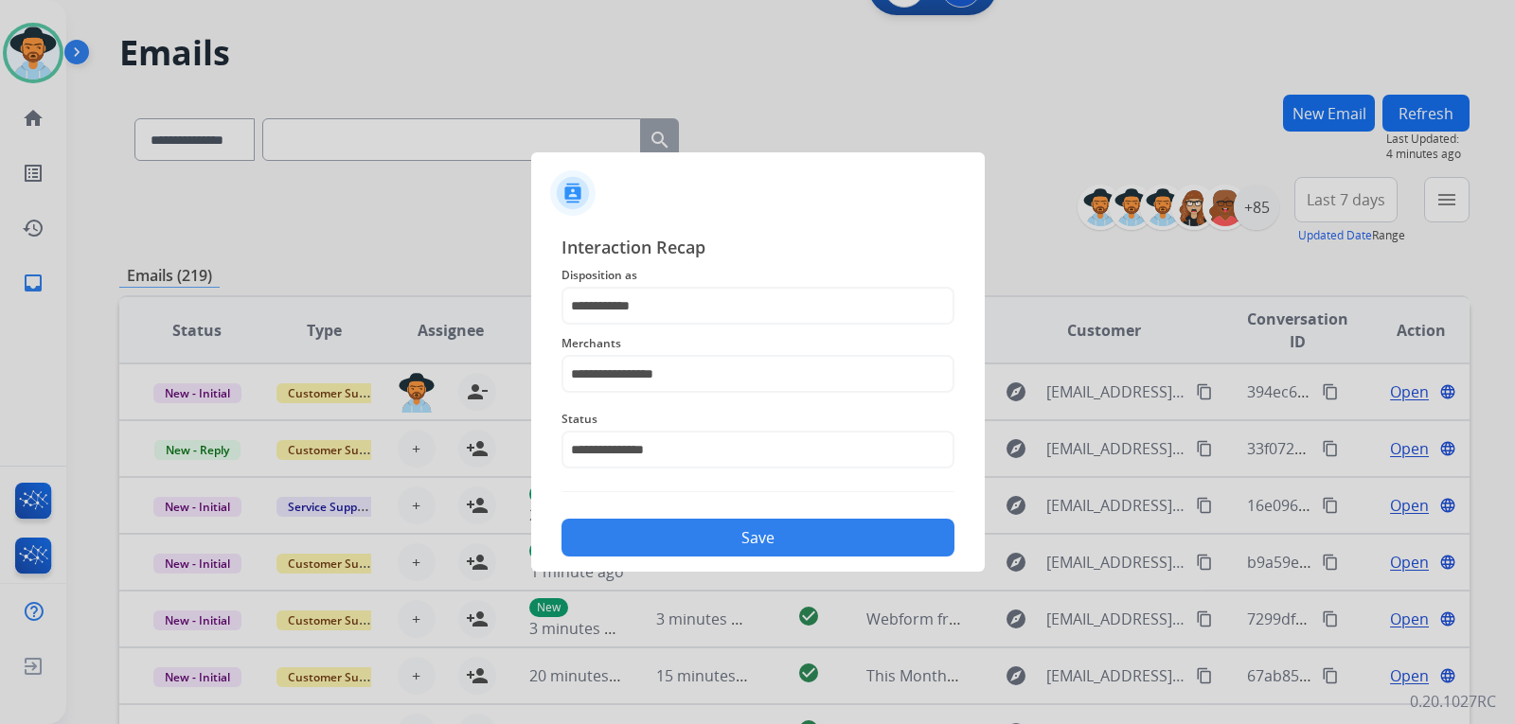
click at [705, 546] on button "Save" at bounding box center [758, 538] width 393 height 38
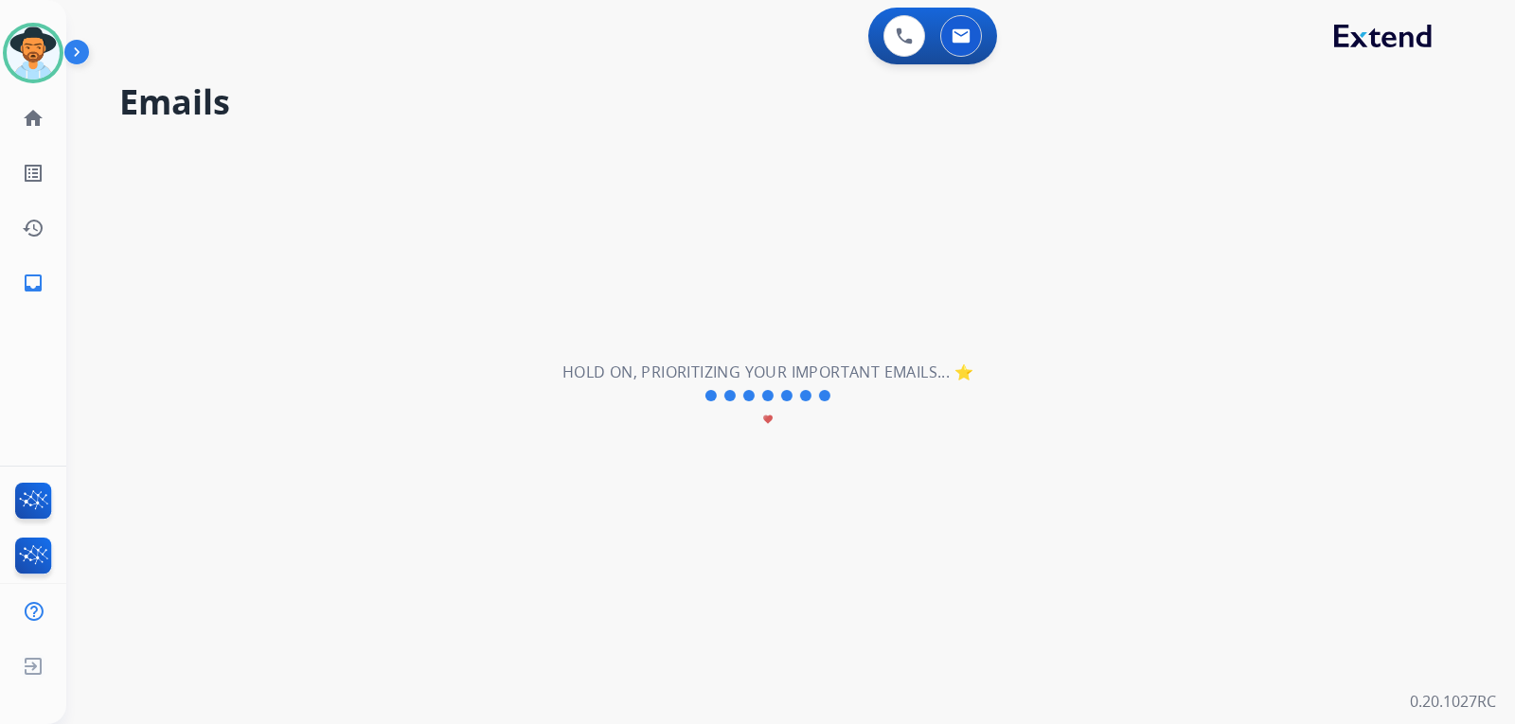
scroll to position [0, 0]
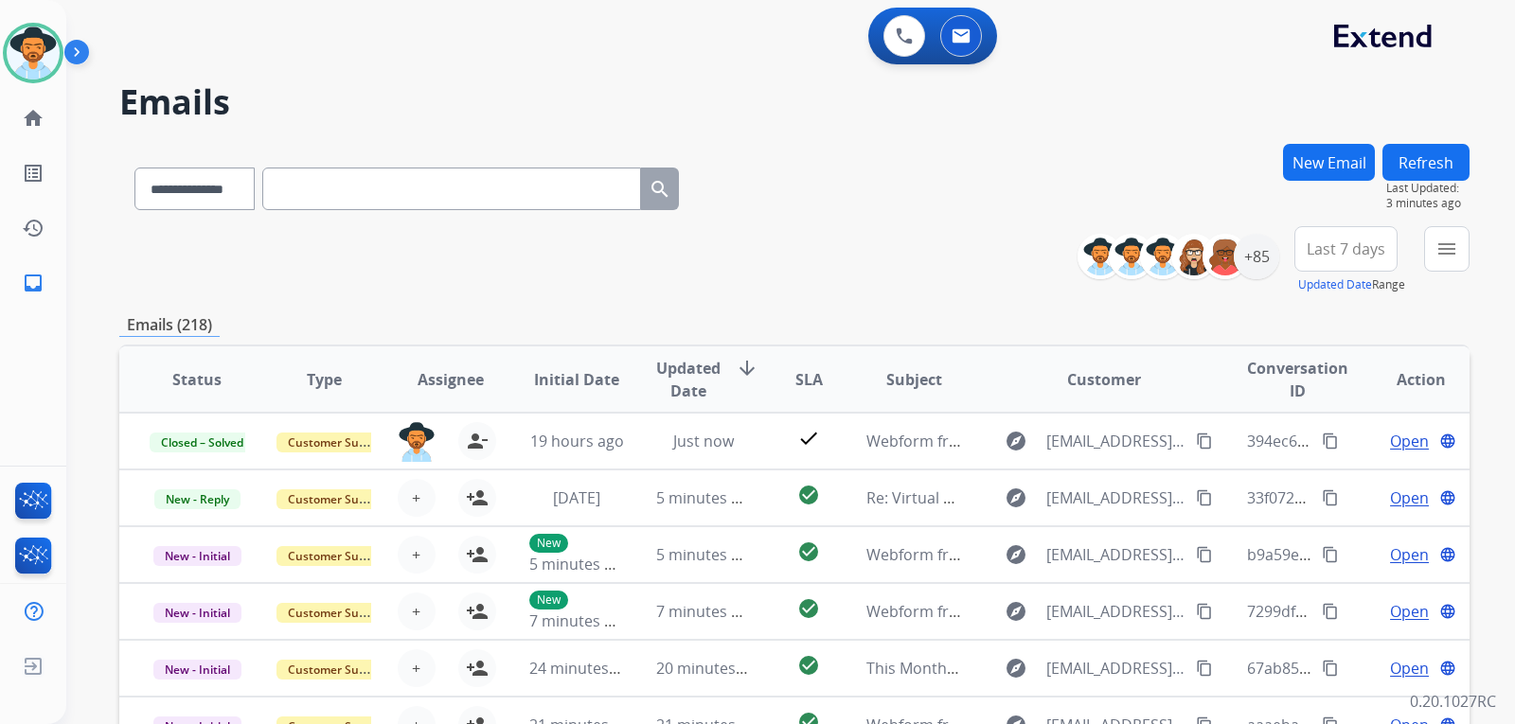
click at [323, 298] on div "**********" at bounding box center [794, 611] width 1351 height 934
click at [1443, 240] on mat-icon "menu" at bounding box center [1447, 249] width 23 height 23
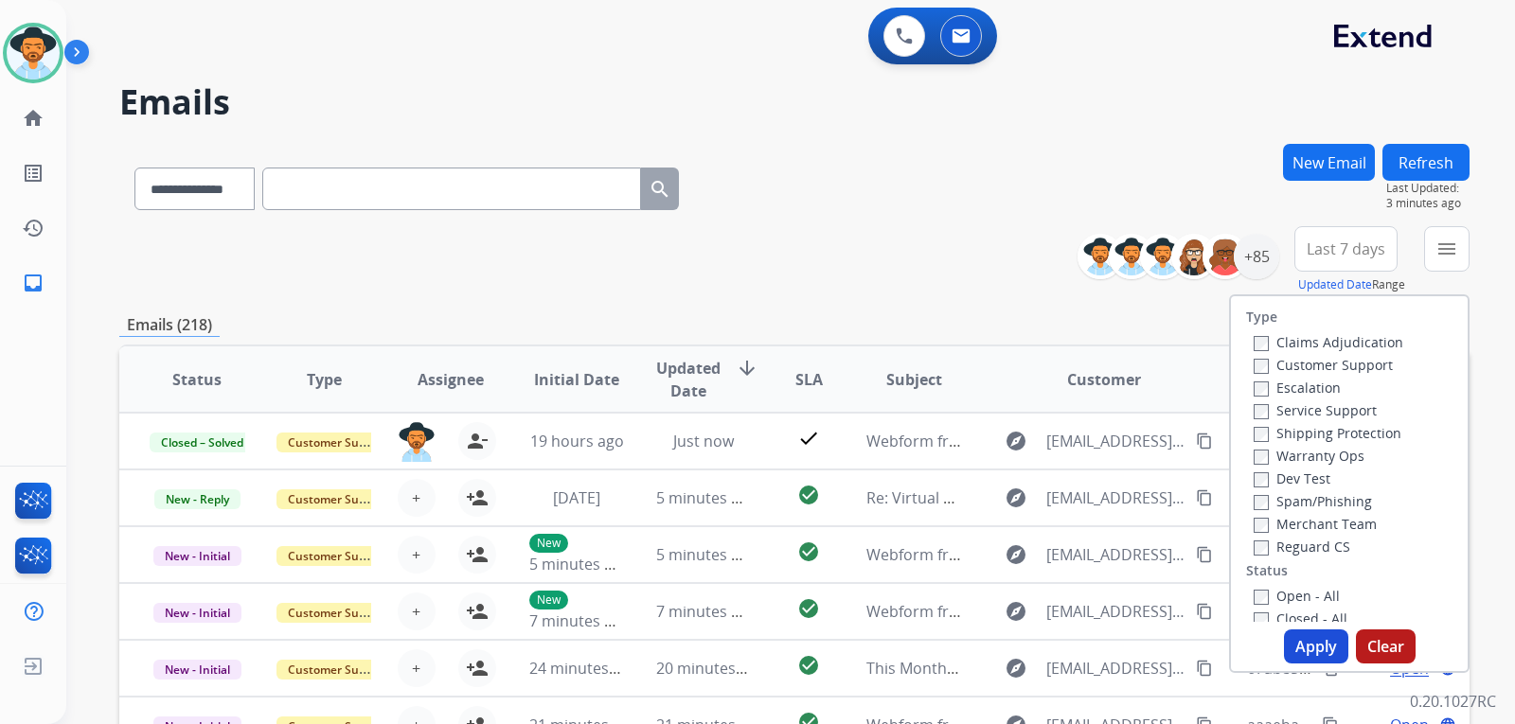
drag, startPoint x: 1259, startPoint y: 361, endPoint x: 1266, endPoint y: 415, distance: 54.5
click at [1258, 361] on label "Customer Support" at bounding box center [1323, 365] width 139 height 18
click at [1296, 630] on button "Apply" at bounding box center [1316, 647] width 64 height 34
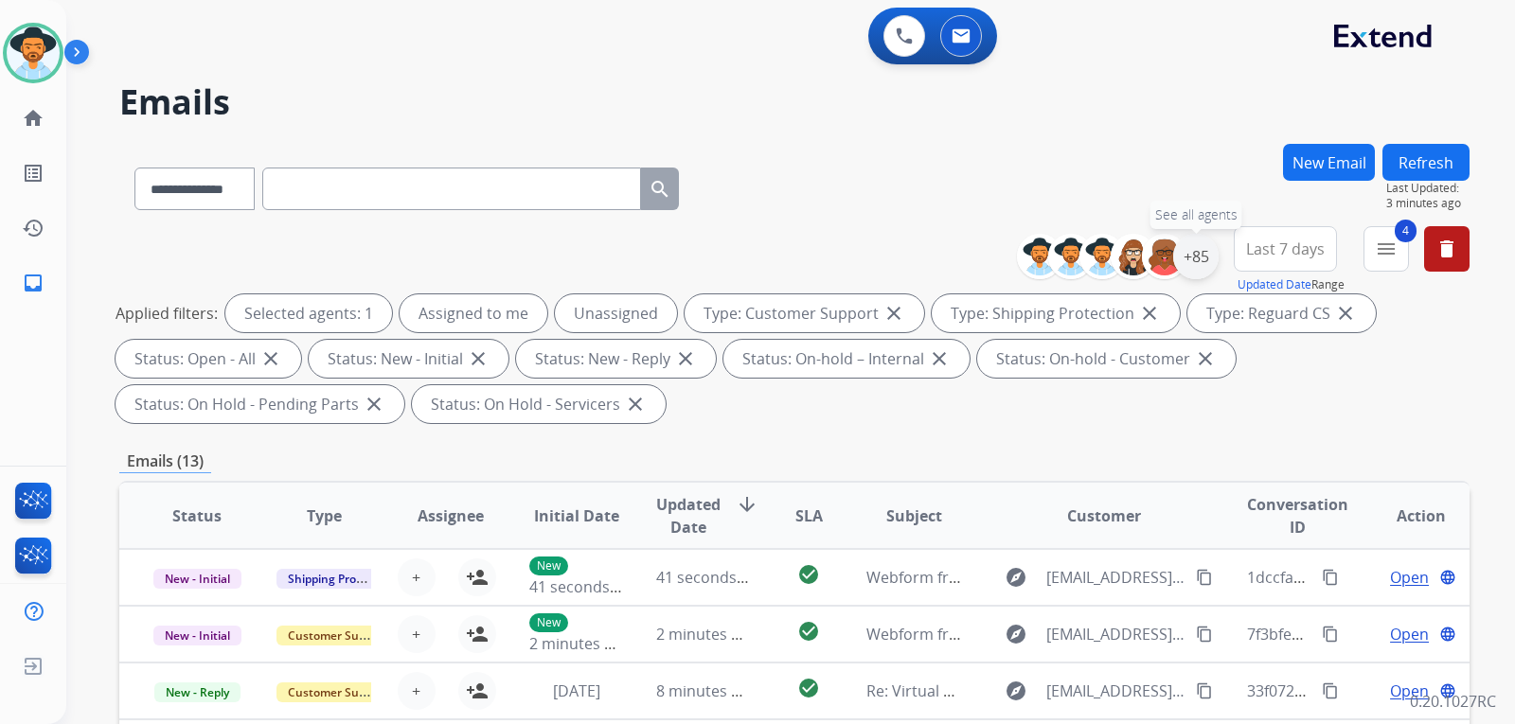
click at [1187, 268] on div "+85" at bounding box center [1195, 256] width 45 height 45
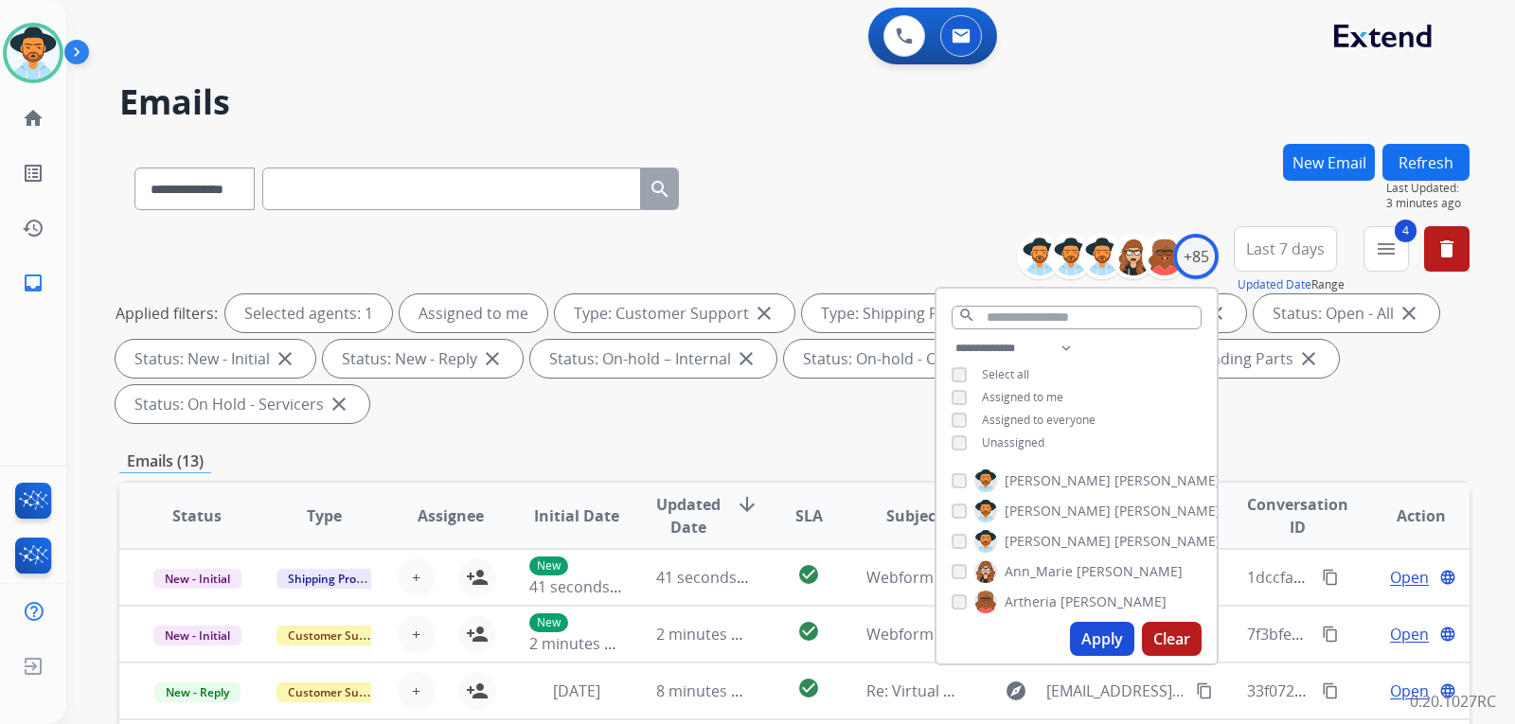
click at [1084, 645] on button "Apply" at bounding box center [1102, 639] width 64 height 34
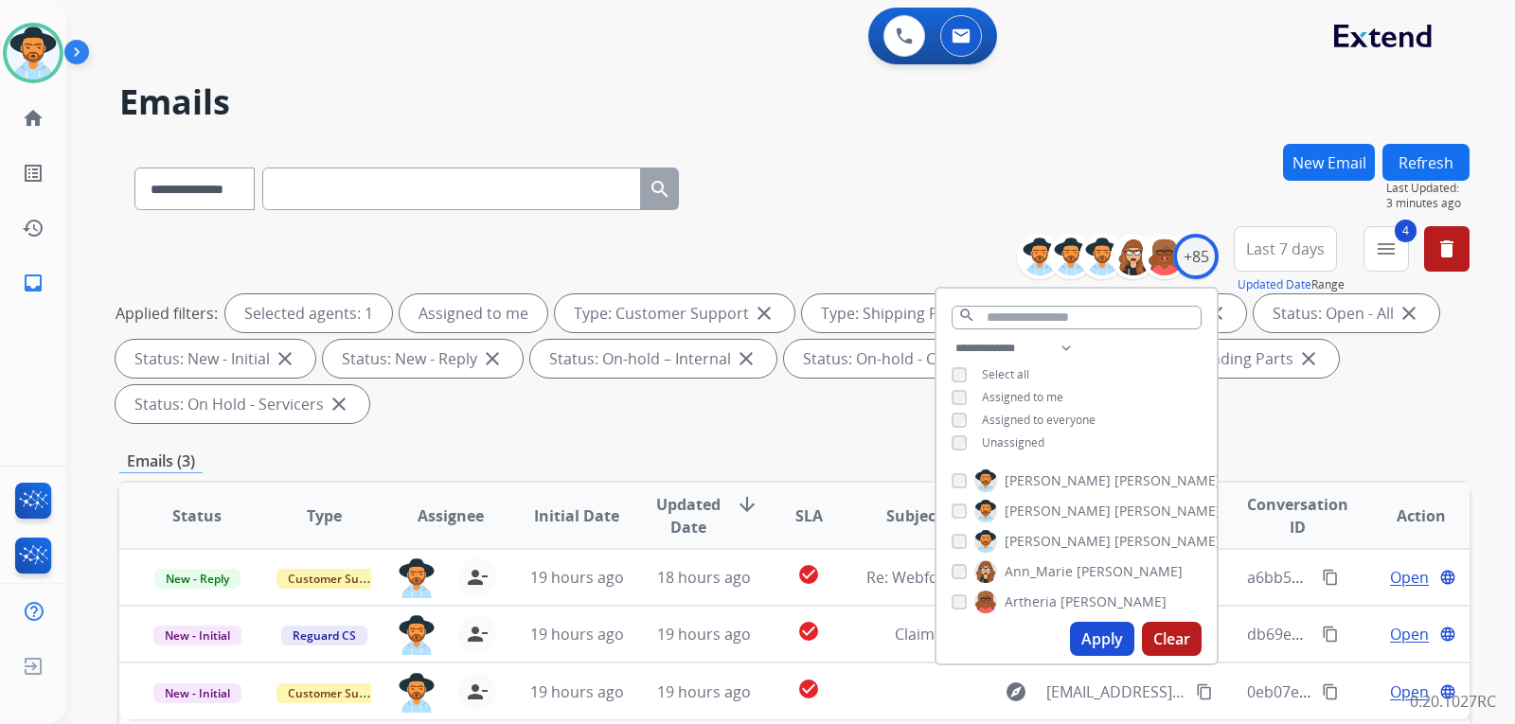
click at [1363, 441] on div "**********" at bounding box center [794, 679] width 1351 height 1070
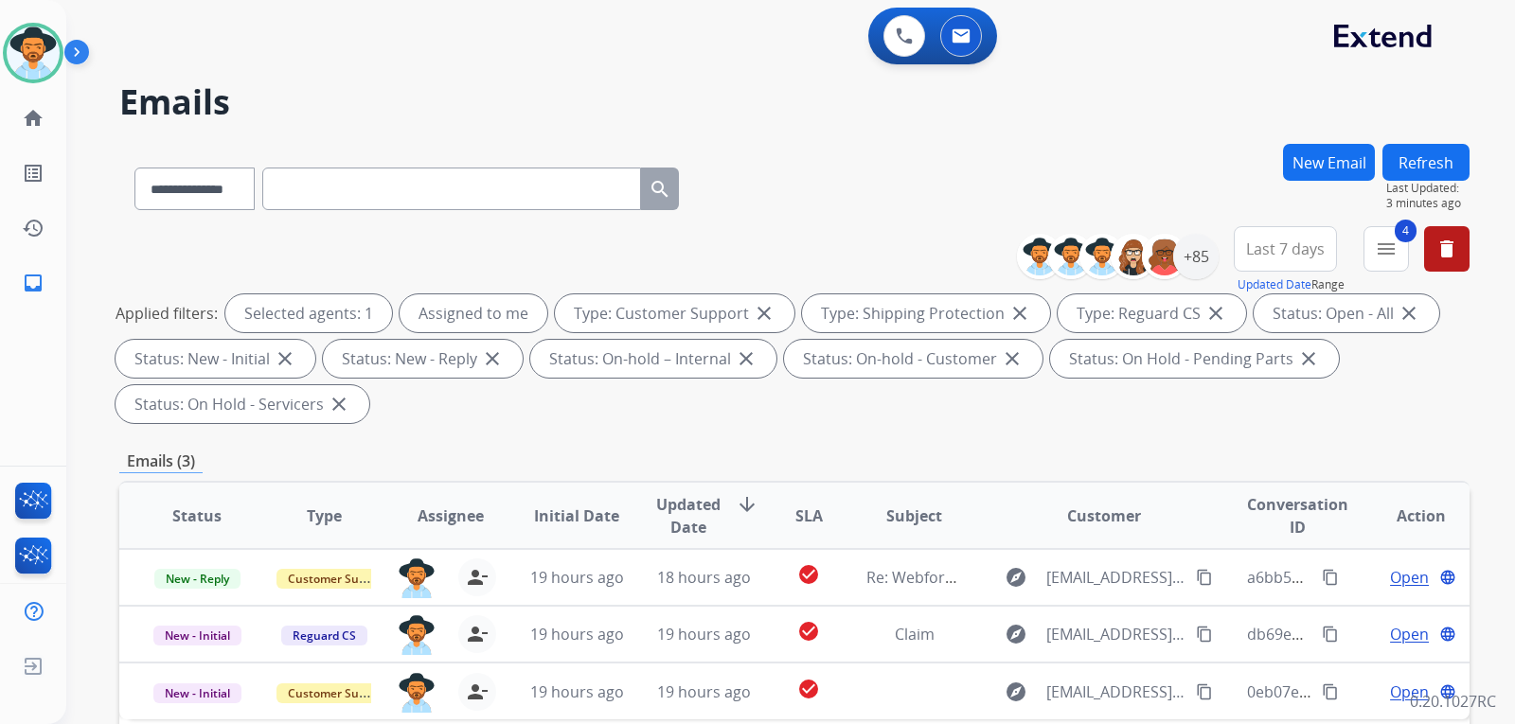
scroll to position [189, 0]
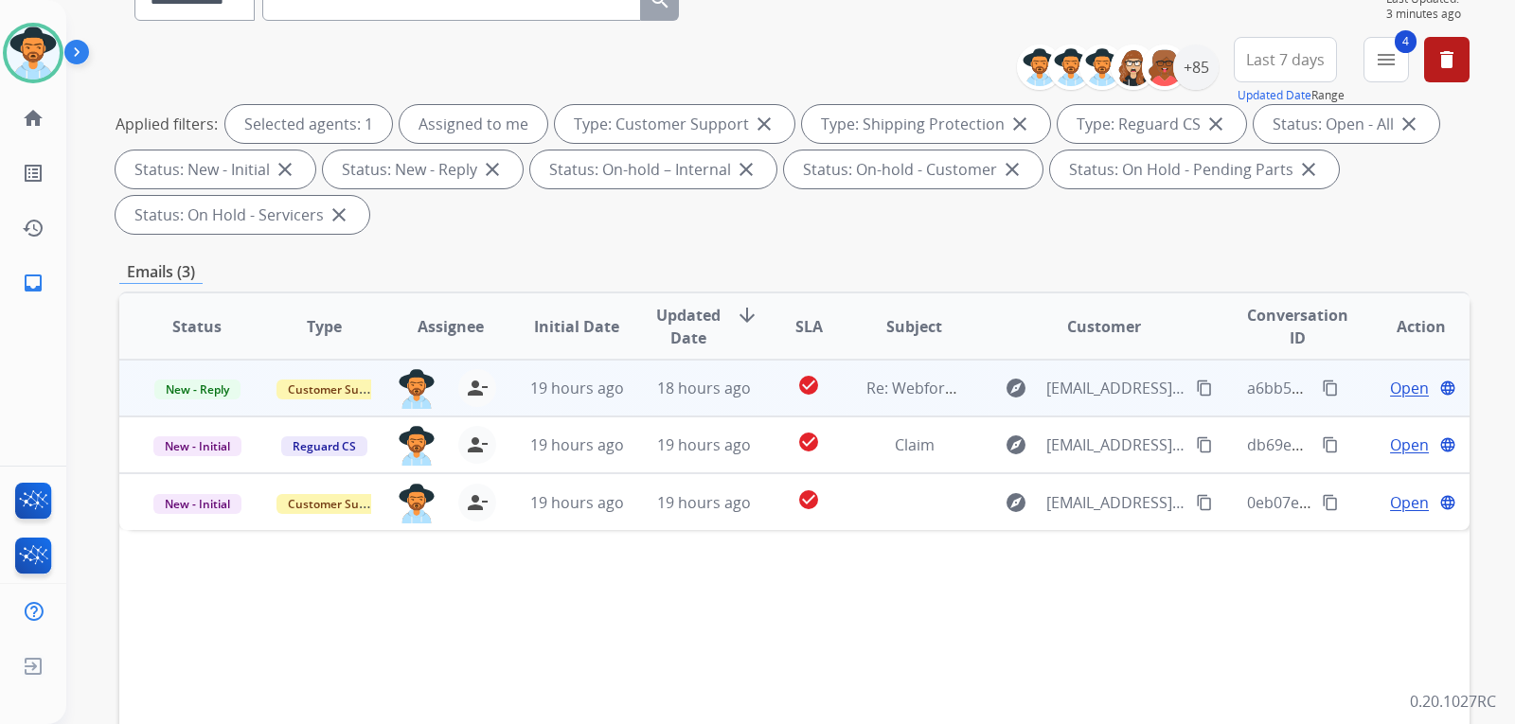
click at [1390, 387] on span "Open" at bounding box center [1409, 388] width 39 height 23
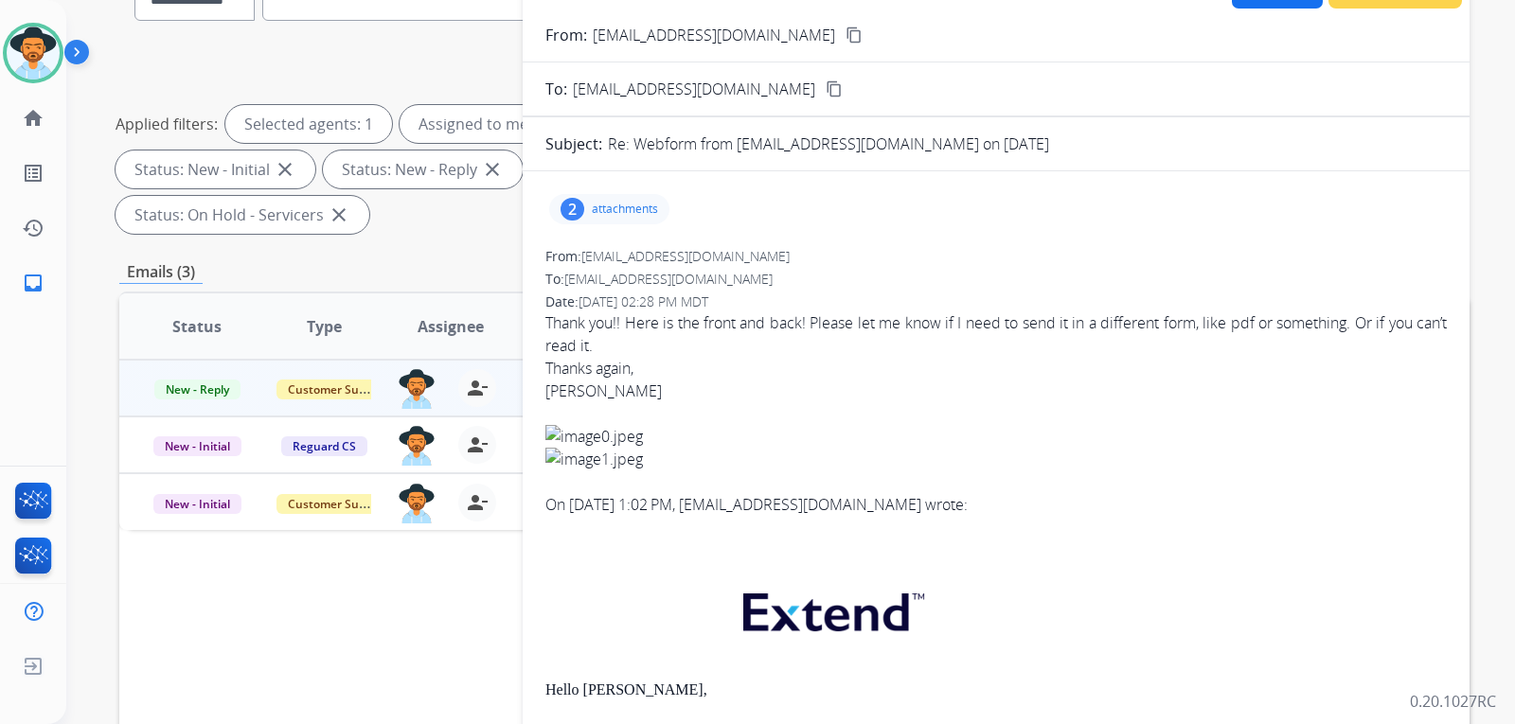
click at [635, 215] on p "attachments" at bounding box center [625, 209] width 66 height 15
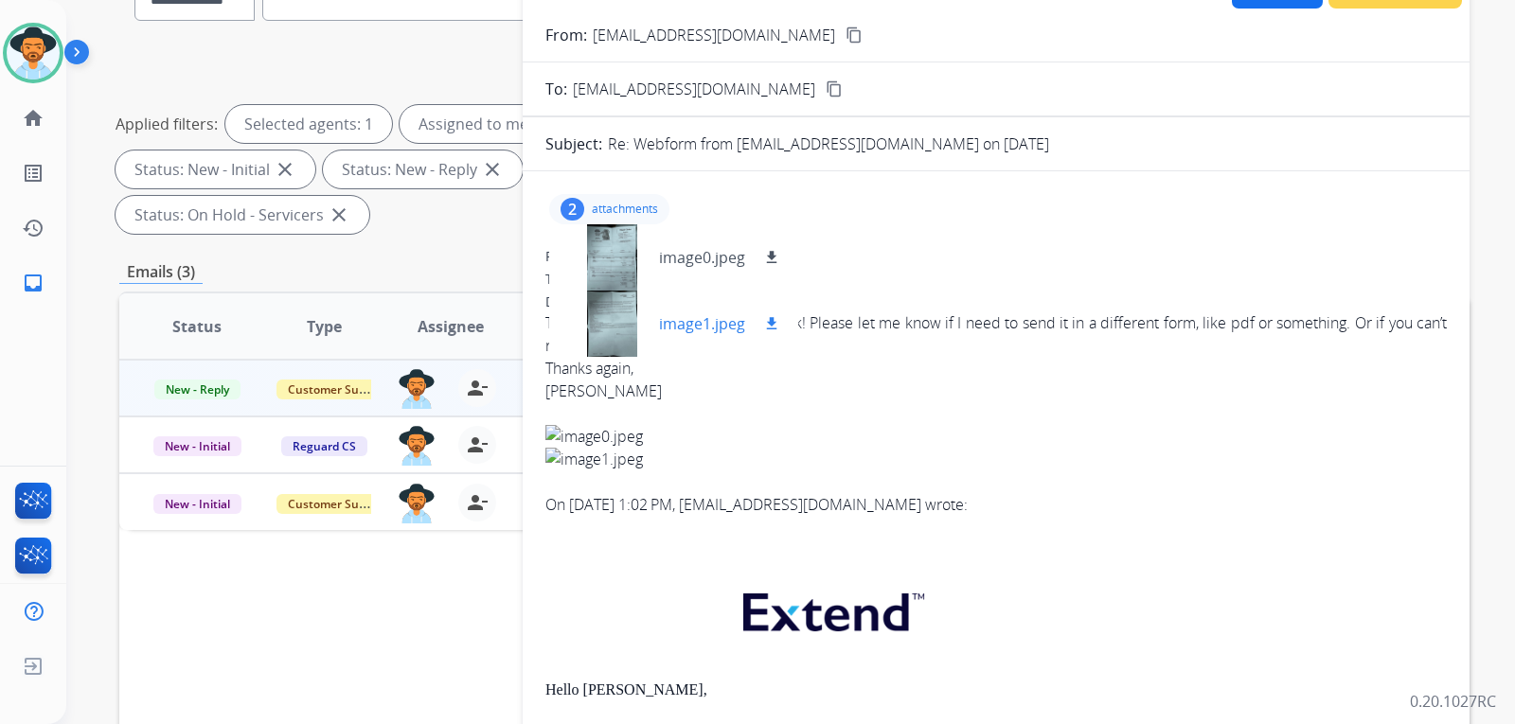
click at [599, 315] on div at bounding box center [611, 324] width 95 height 66
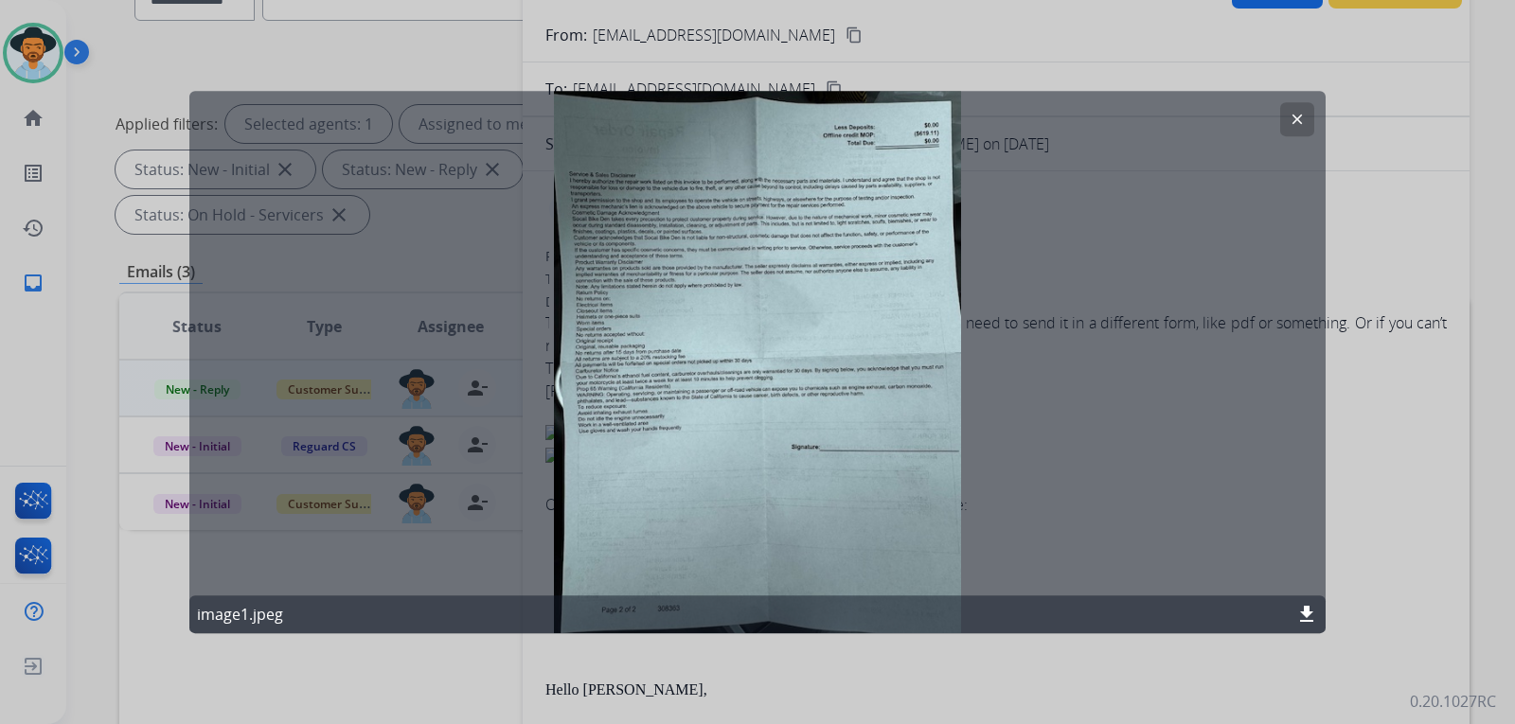
click at [1286, 120] on button "clear" at bounding box center [1297, 119] width 34 height 34
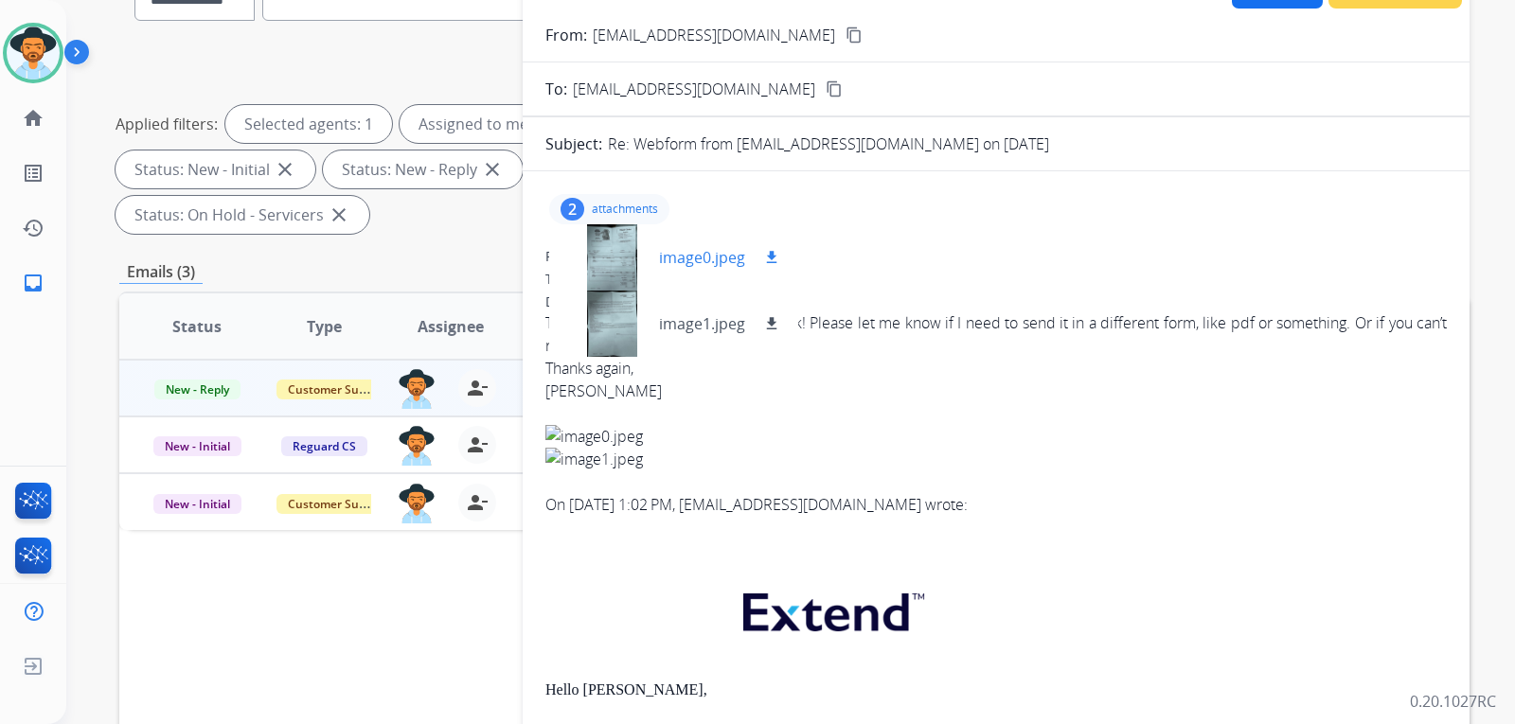
click at [624, 253] on div at bounding box center [611, 257] width 95 height 66
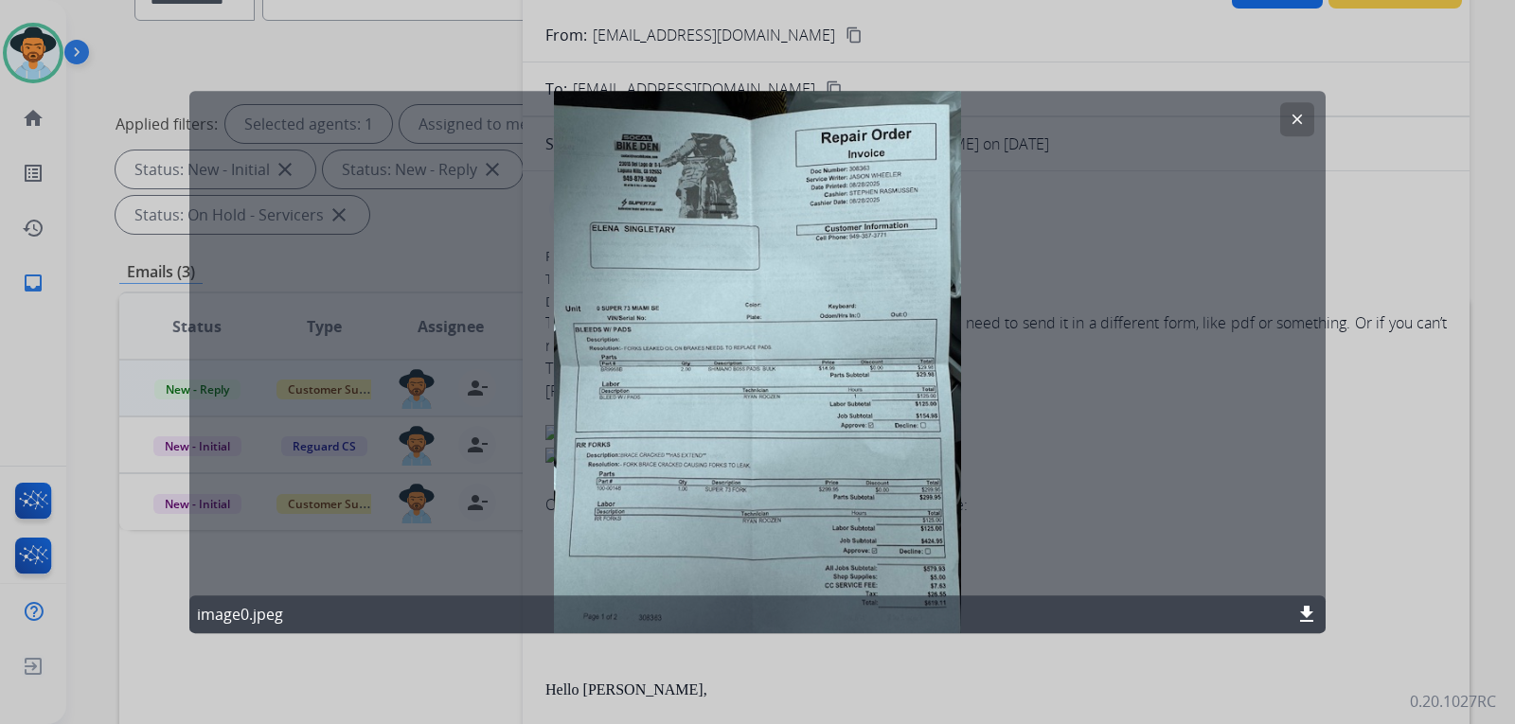
click at [1299, 125] on mat-icon "clear" at bounding box center [1297, 119] width 17 height 17
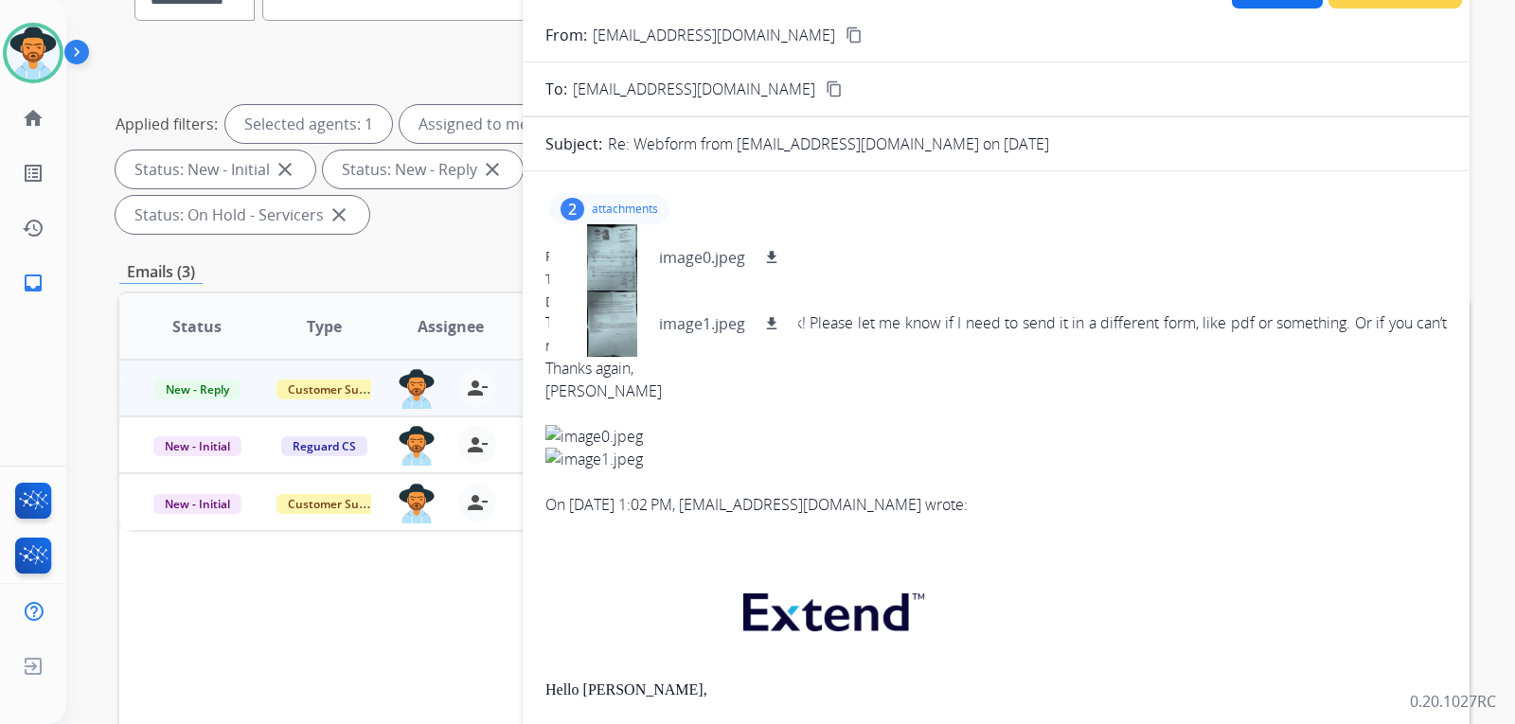
click at [1045, 271] on div "To: support@extend.com" at bounding box center [997, 279] width 902 height 19
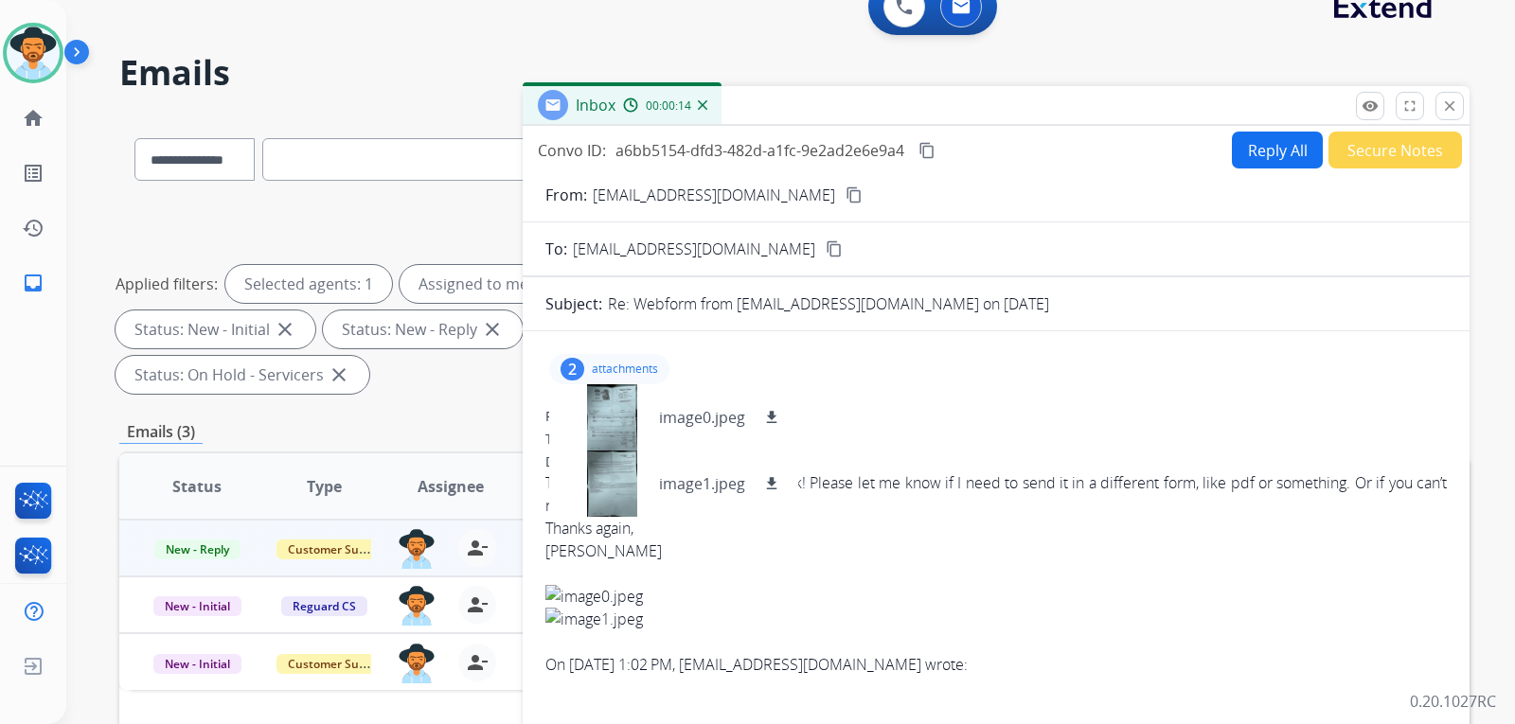
scroll to position [0, 0]
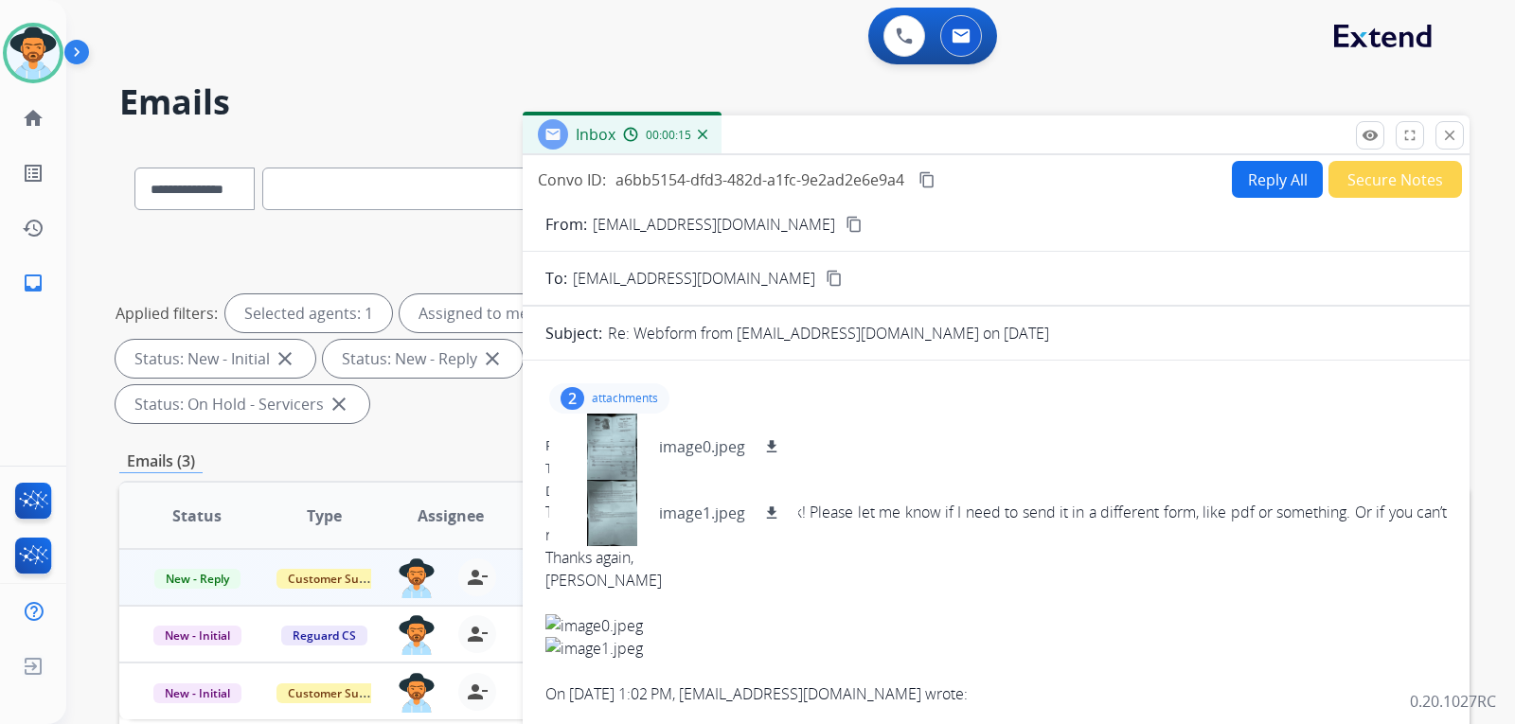
click at [846, 223] on mat-icon "content_copy" at bounding box center [854, 224] width 17 height 17
click at [769, 441] on mat-icon "download" at bounding box center [771, 446] width 17 height 17
click at [991, 501] on div "Thank you!! Here is the front and back! Please let me know if I need to send it…" at bounding box center [997, 523] width 902 height 45
click at [1008, 460] on div "To: support@extend.com" at bounding box center [997, 468] width 902 height 19
click at [658, 398] on p "attachments" at bounding box center [625, 398] width 66 height 15
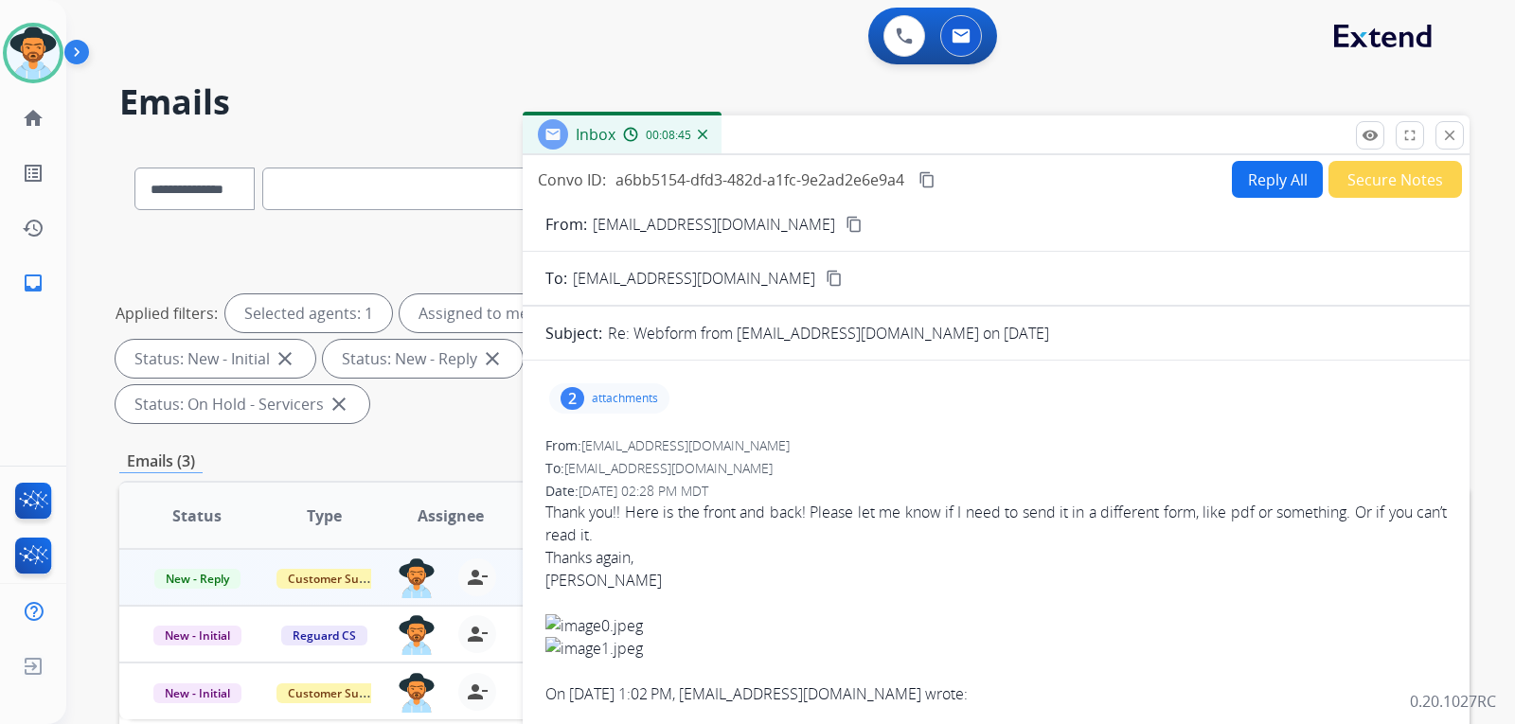
click at [623, 392] on p "attachments" at bounding box center [625, 398] width 66 height 15
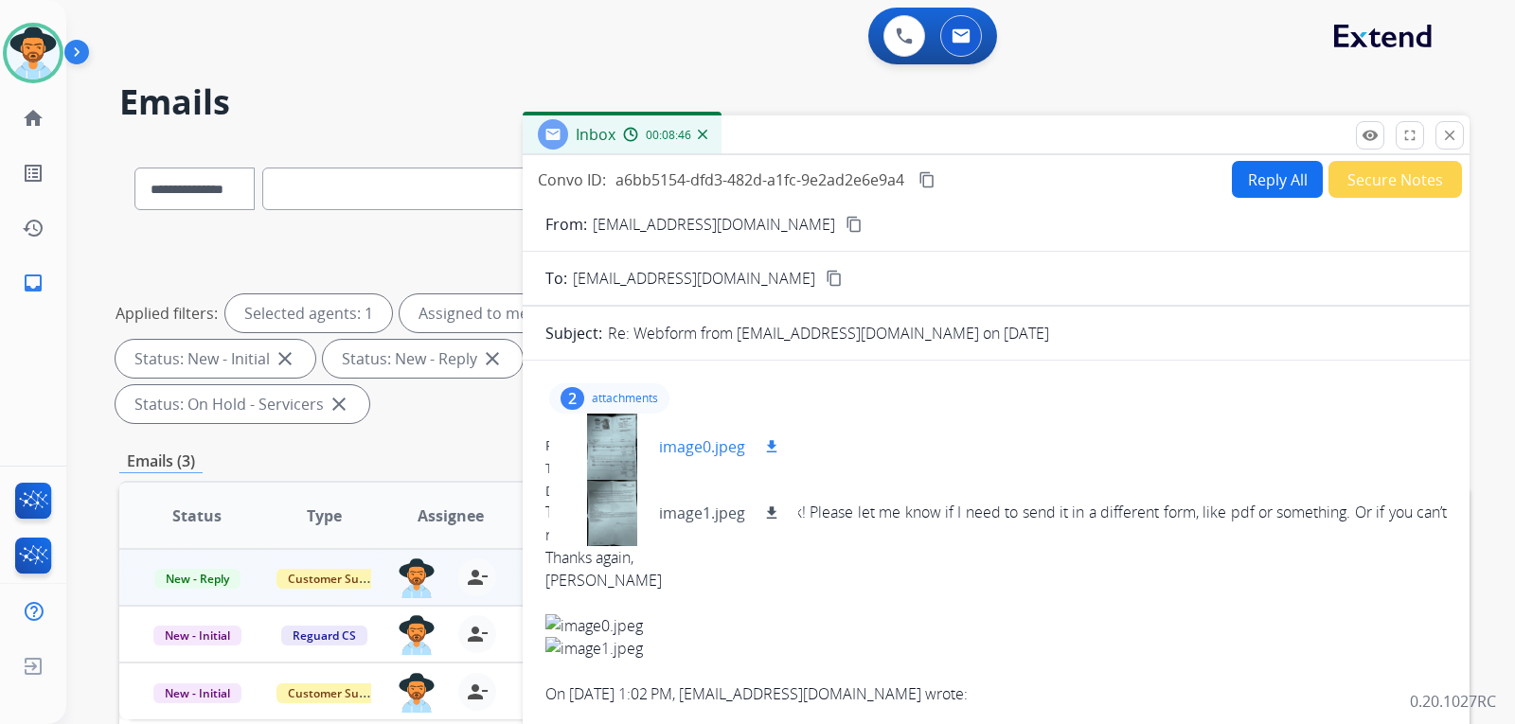
click at [630, 456] on div at bounding box center [611, 447] width 95 height 66
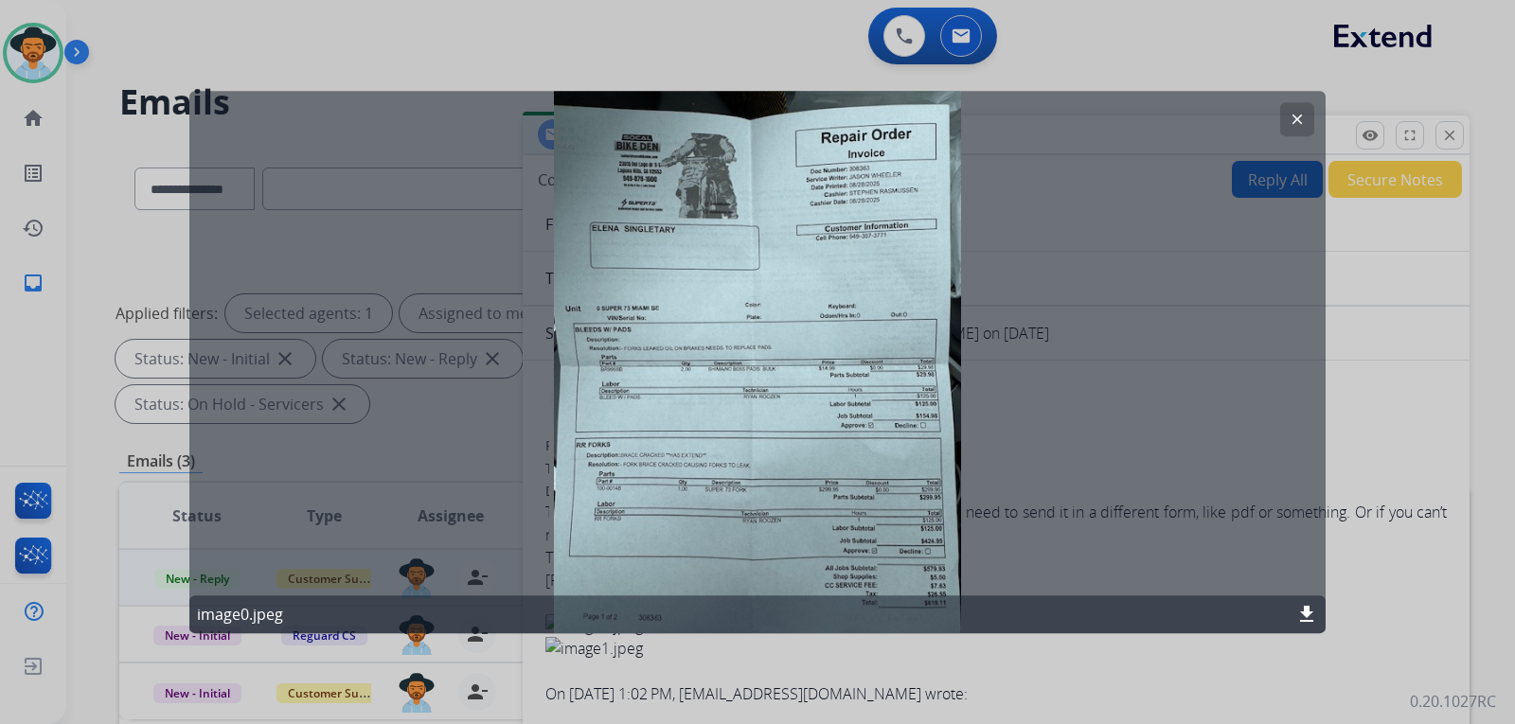
click at [1296, 133] on button "clear" at bounding box center [1297, 119] width 34 height 34
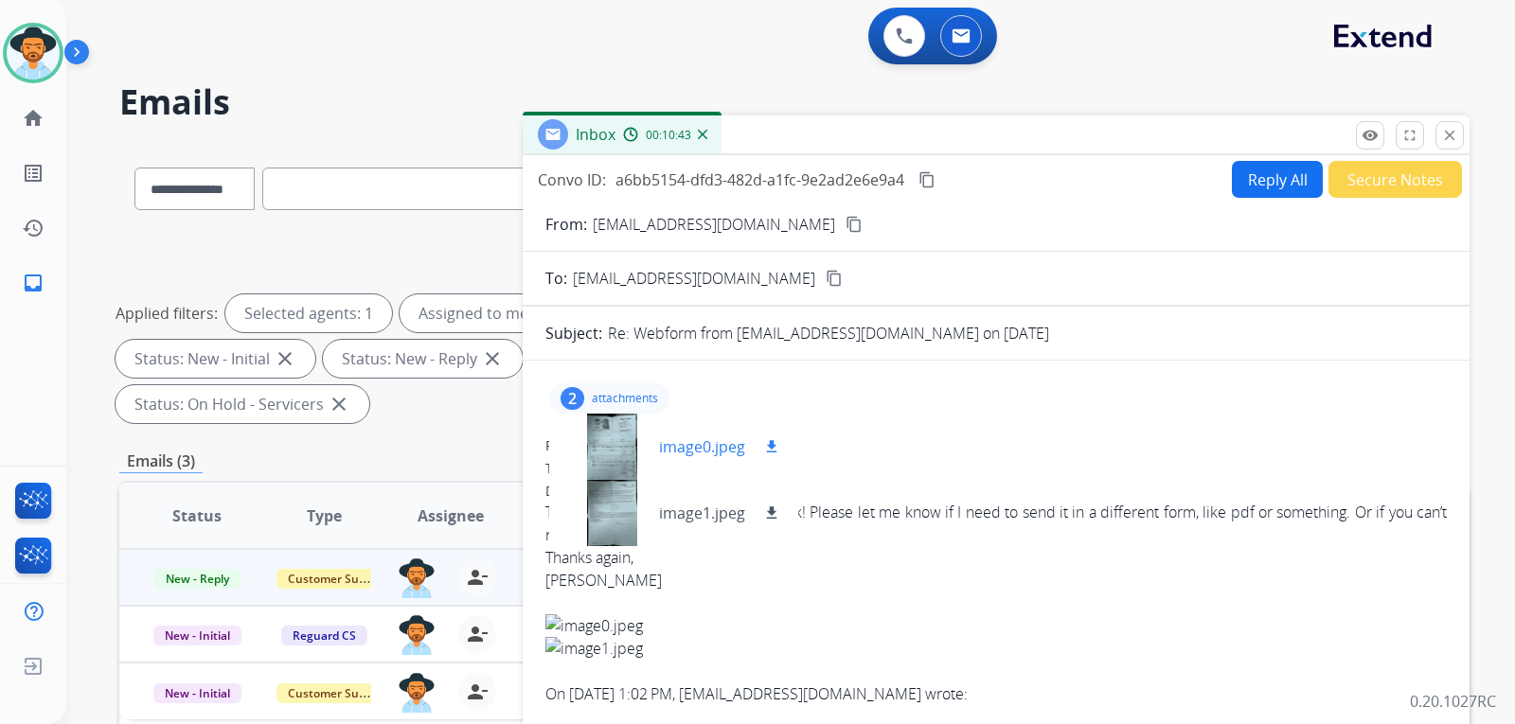
click at [770, 443] on mat-icon "download" at bounding box center [771, 446] width 17 height 17
click at [618, 441] on div at bounding box center [611, 447] width 95 height 66
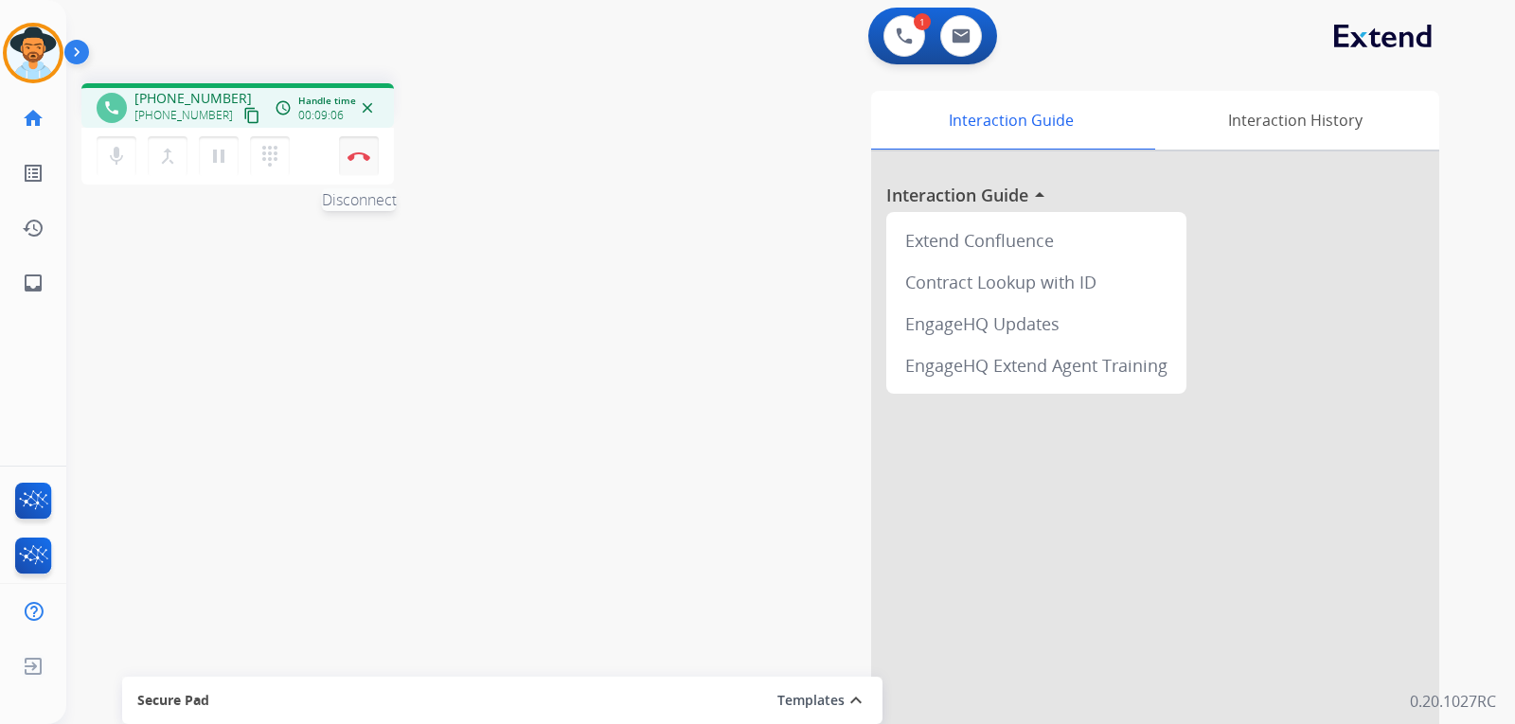
click at [356, 165] on button "Disconnect" at bounding box center [359, 156] width 40 height 40
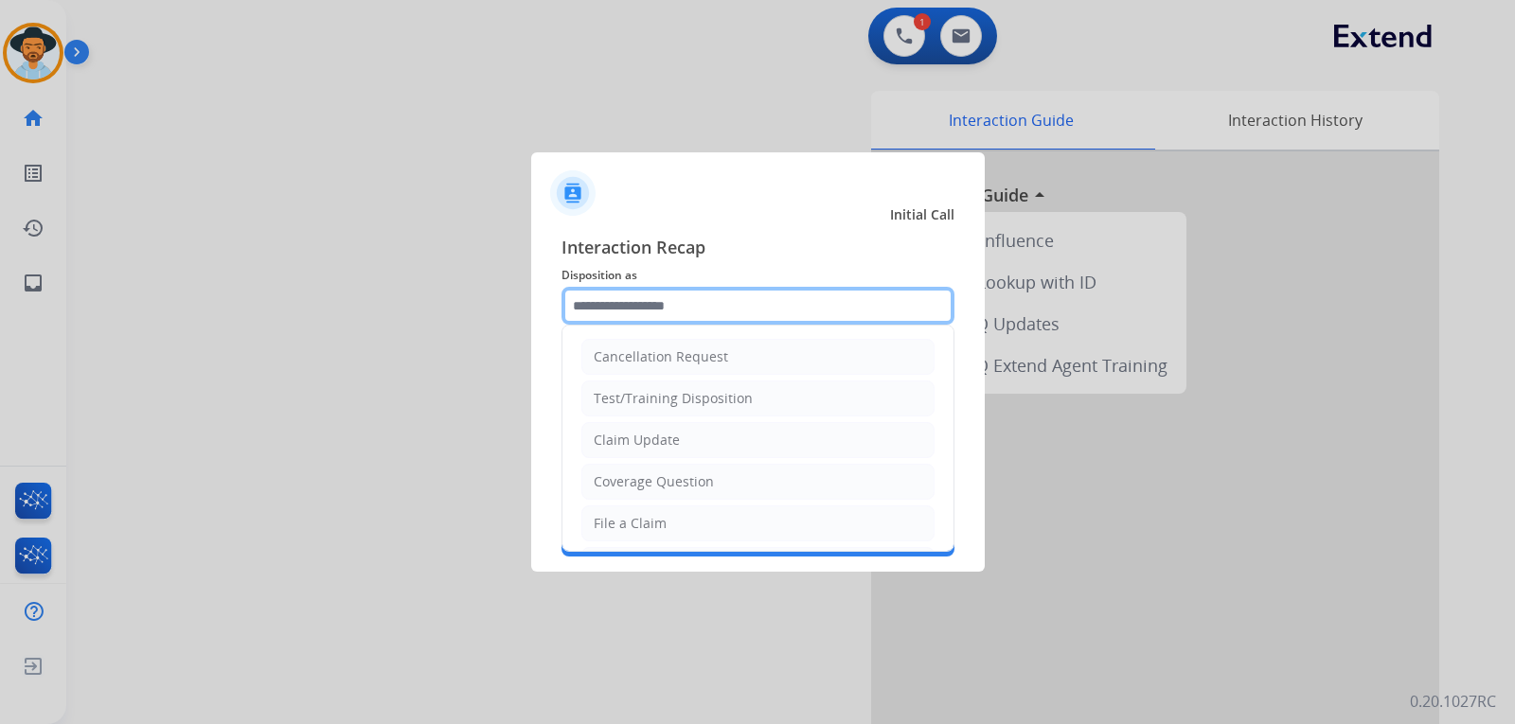
drag, startPoint x: 654, startPoint y: 325, endPoint x: 653, endPoint y: 313, distance: 11.4
click at [654, 324] on input "text" at bounding box center [758, 306] width 393 height 38
click at [653, 311] on input "text" at bounding box center [758, 306] width 393 height 38
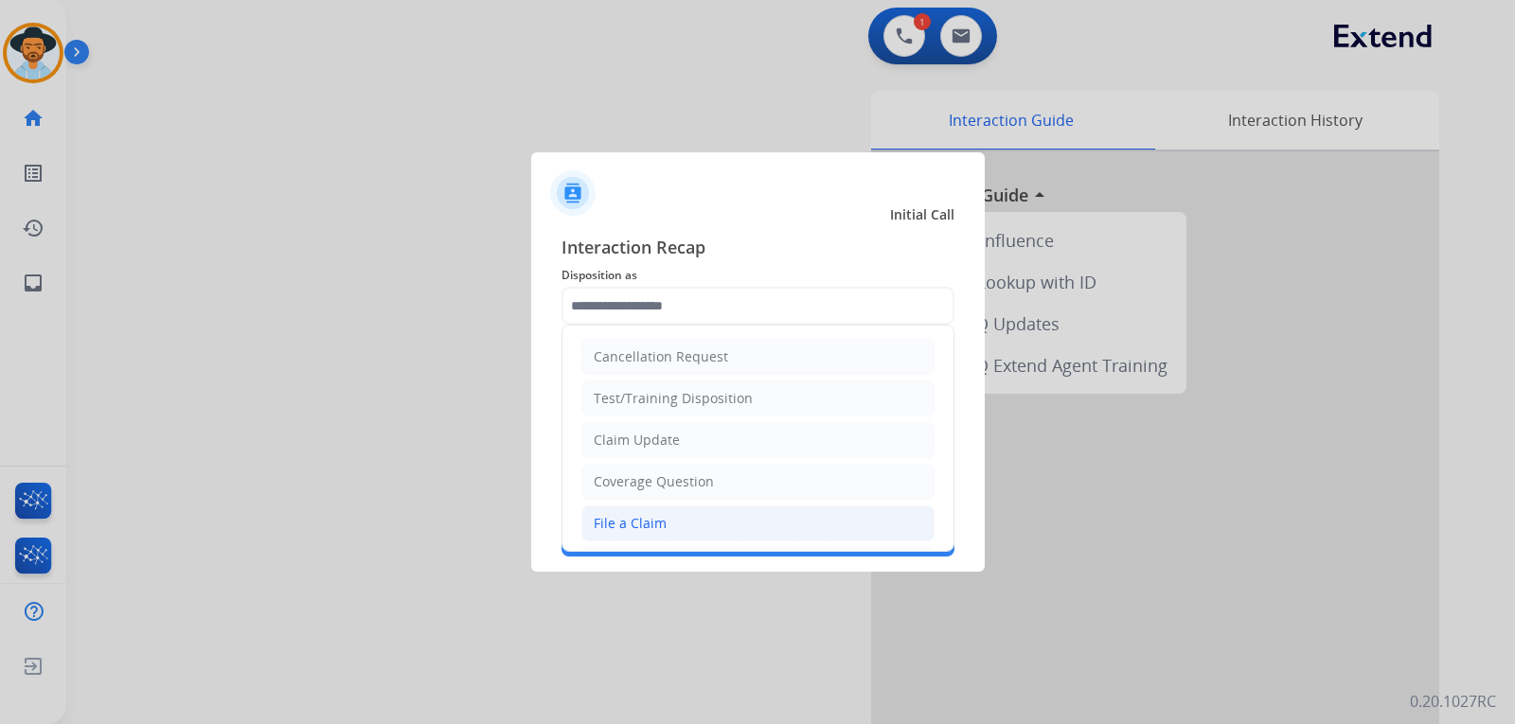
click at [621, 524] on div "File a Claim" at bounding box center [630, 523] width 73 height 19
type input "**********"
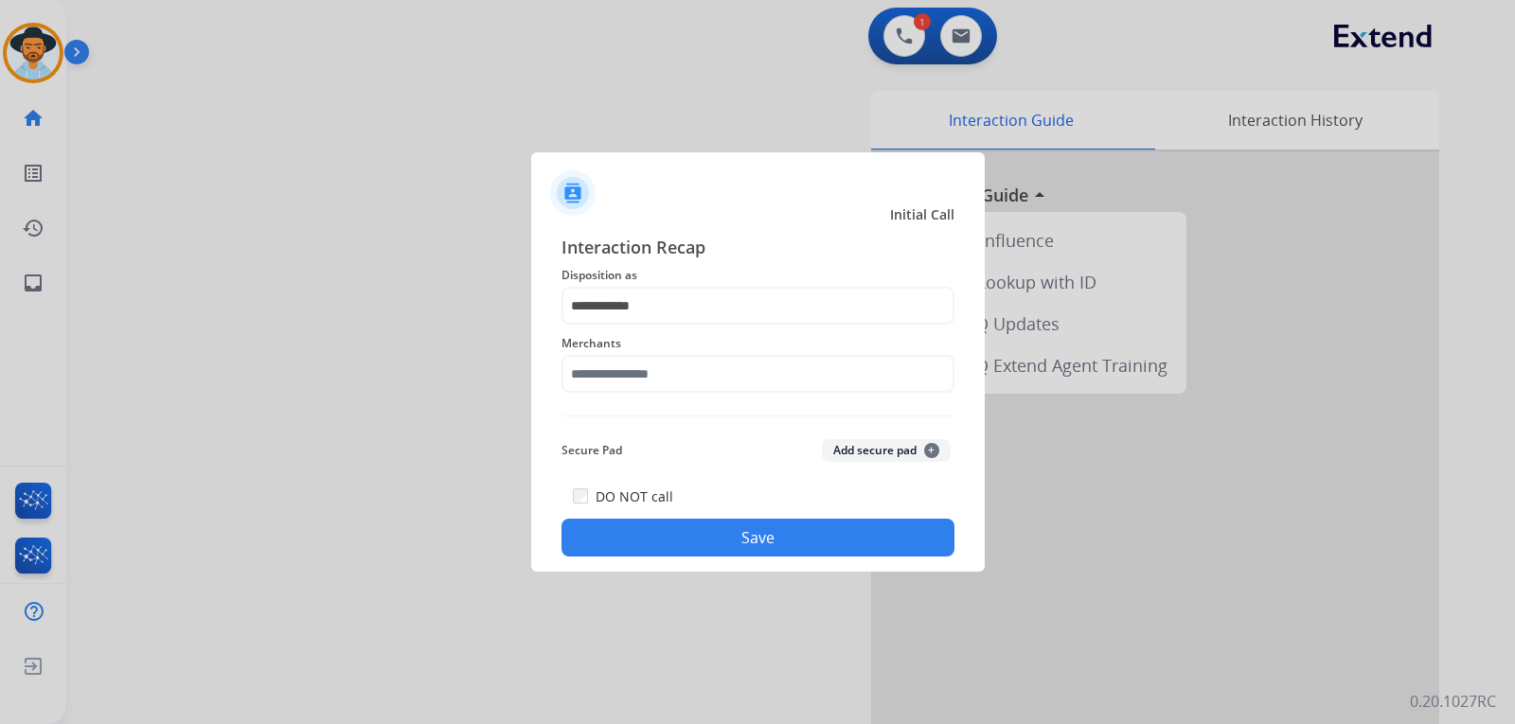
drag, startPoint x: 621, startPoint y: 524, endPoint x: 589, endPoint y: 296, distance: 229.6
click at [570, 275] on span "Disposition as" at bounding box center [758, 275] width 393 height 23
click at [592, 298] on input "**********" at bounding box center [758, 306] width 393 height 38
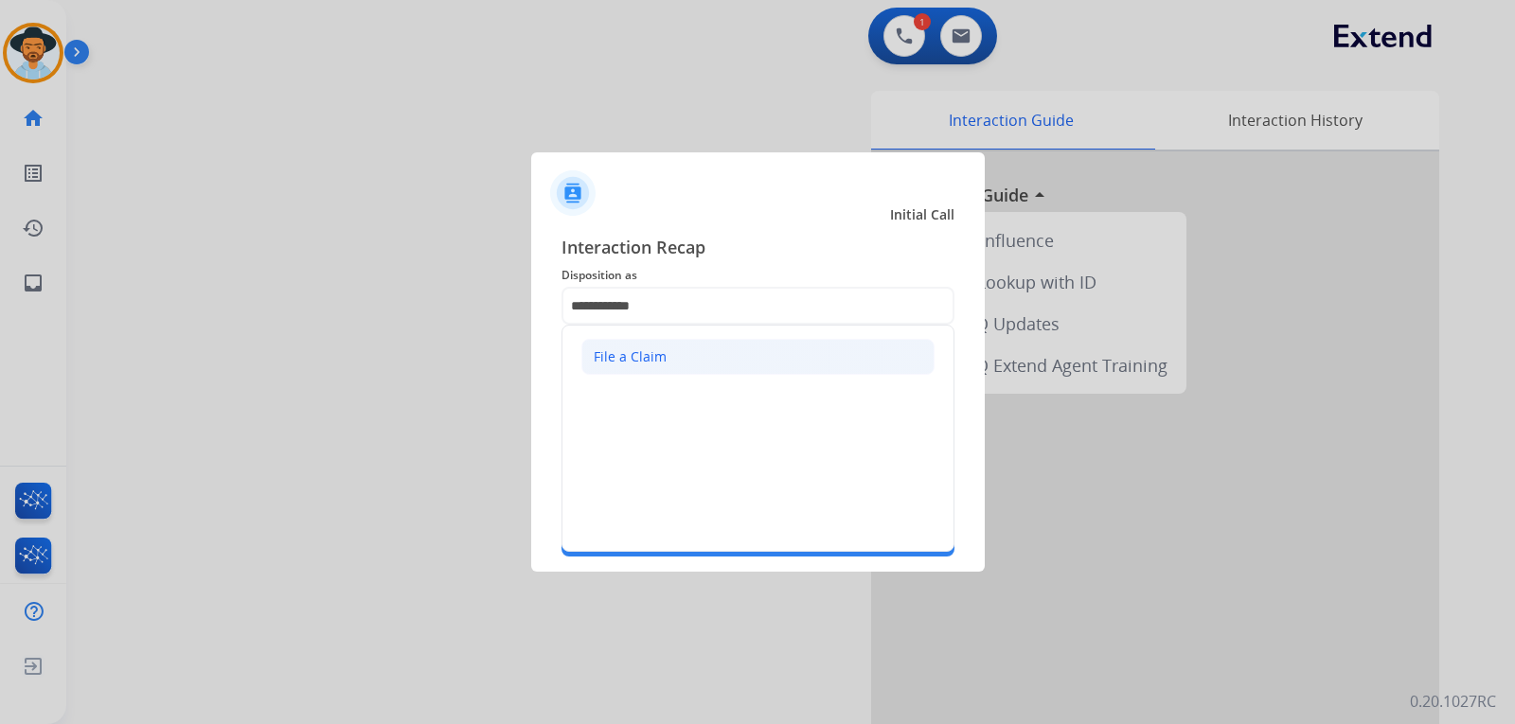
click at [642, 348] on div "File a Claim" at bounding box center [630, 357] width 73 height 19
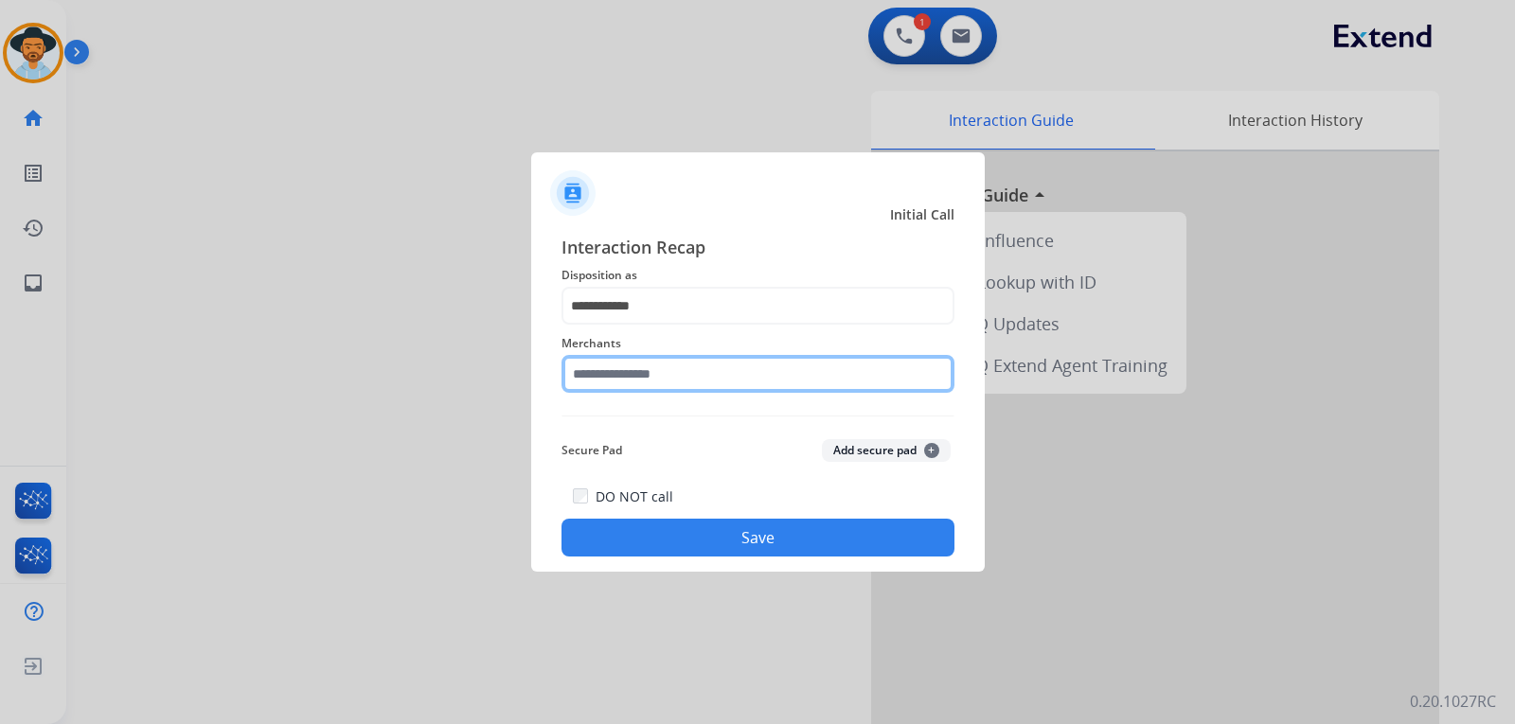
click at [626, 367] on input "text" at bounding box center [758, 374] width 393 height 38
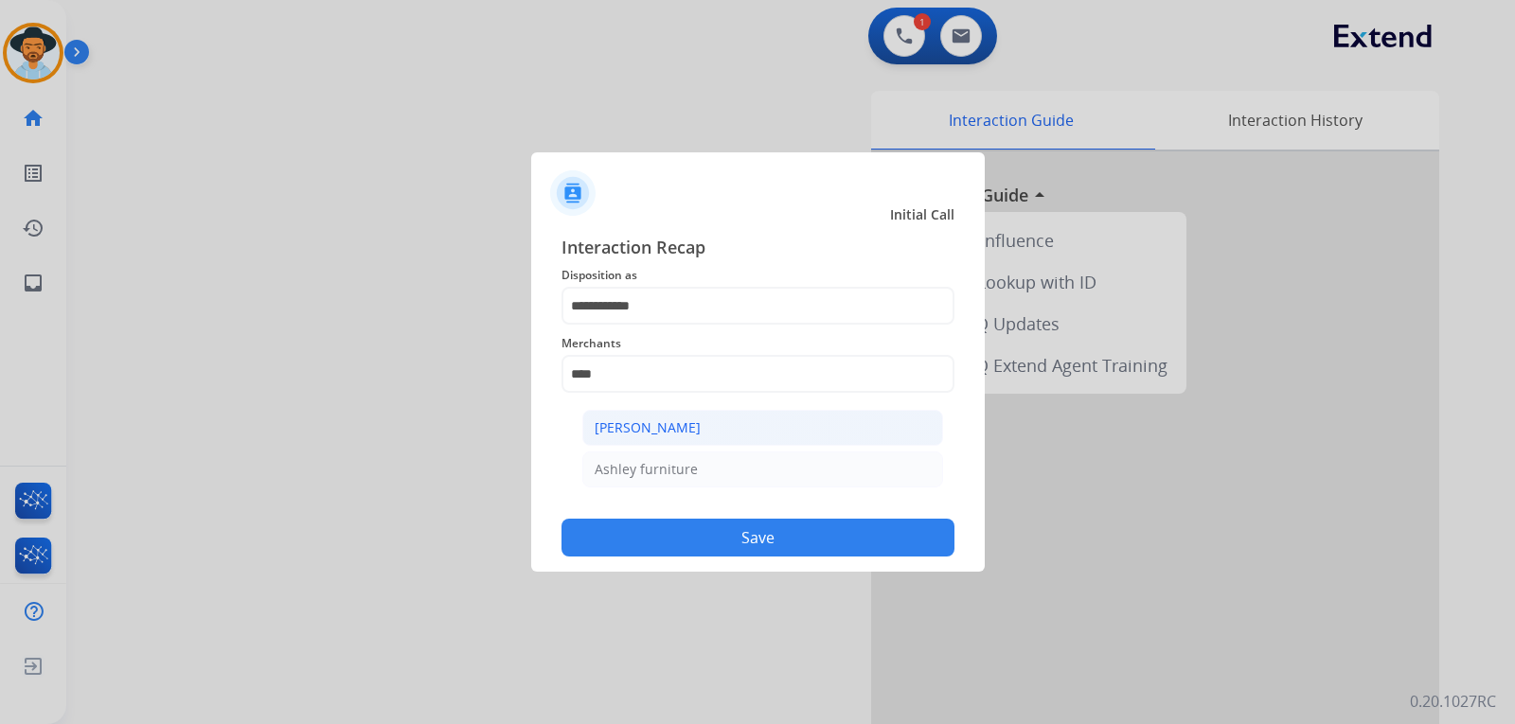
click at [675, 426] on div "[PERSON_NAME]" at bounding box center [648, 428] width 106 height 19
type input "**********"
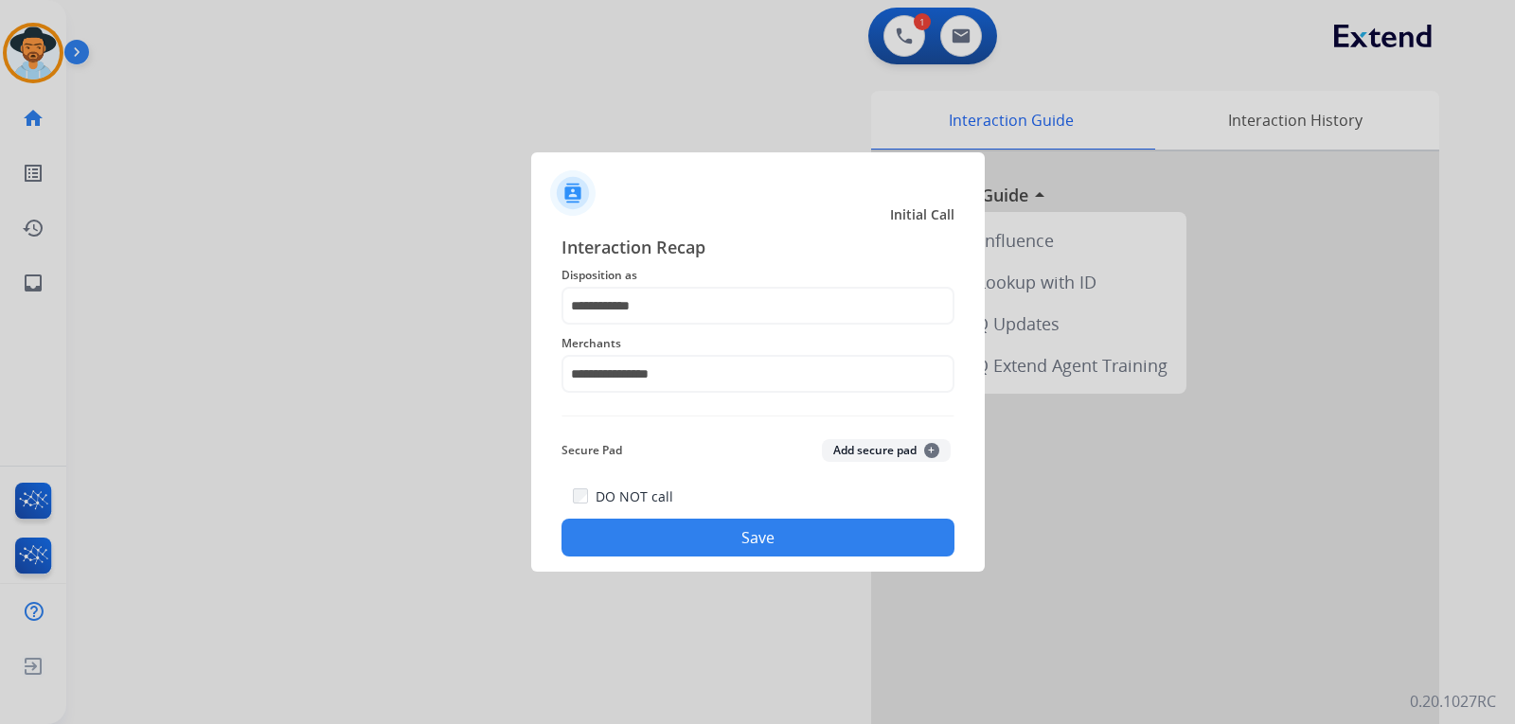
click at [750, 528] on button "Save" at bounding box center [758, 538] width 393 height 38
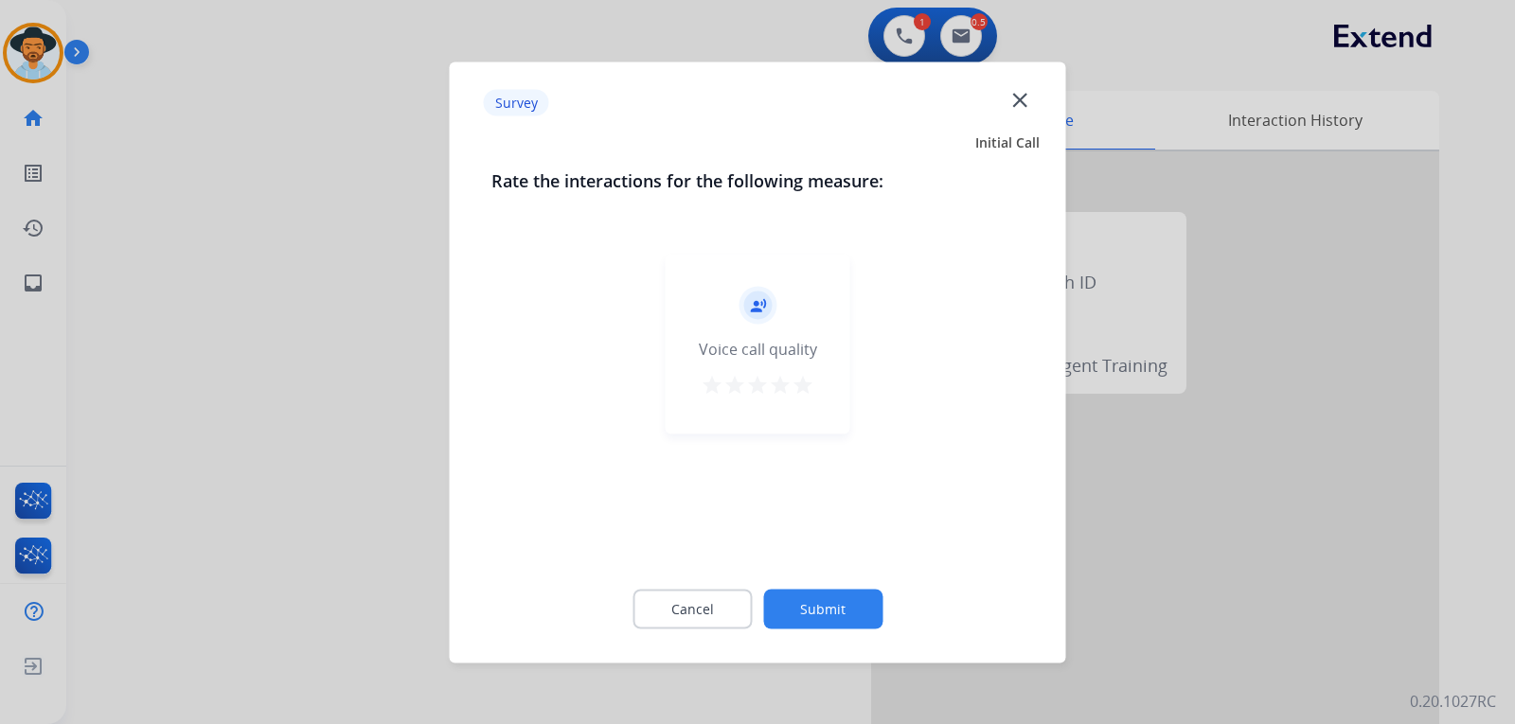
click at [1119, 559] on div at bounding box center [757, 362] width 1515 height 724
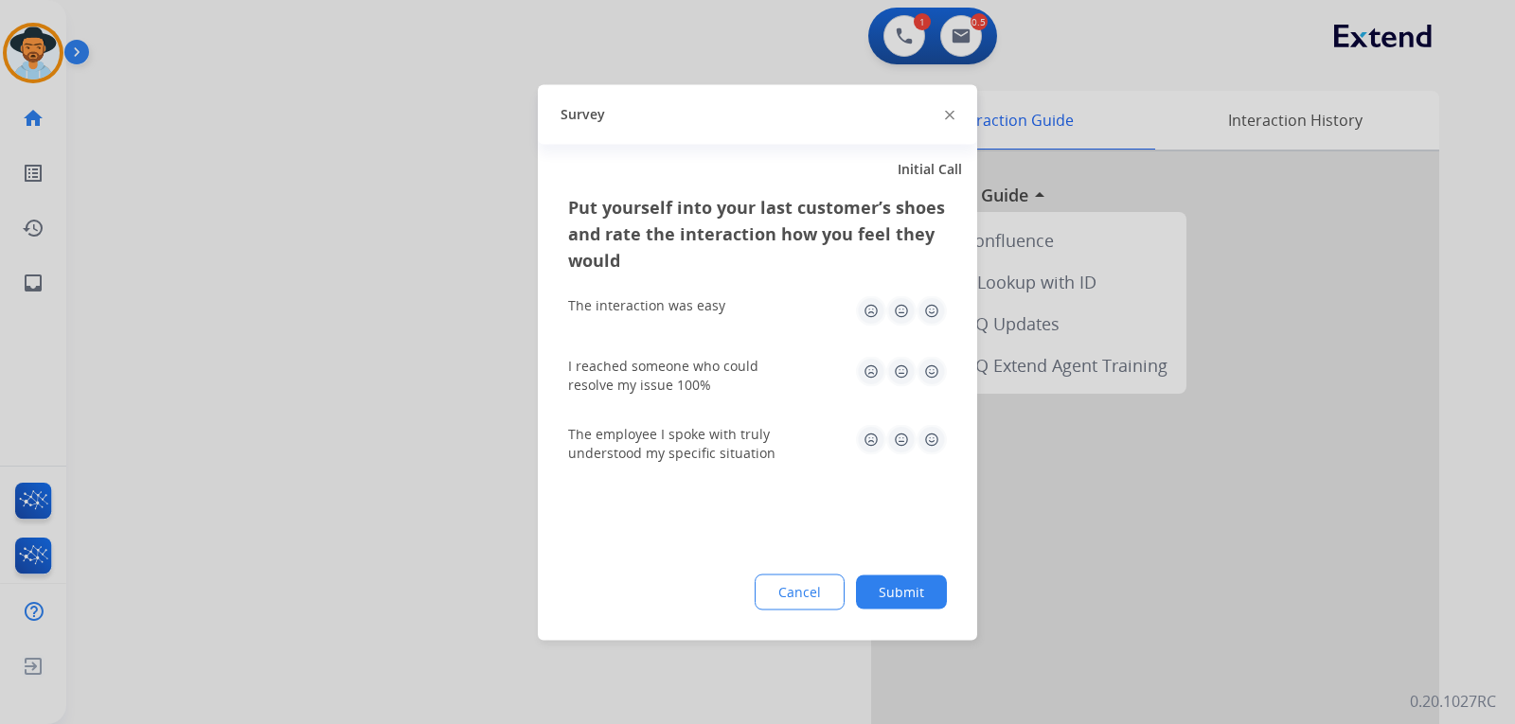
click at [1119, 559] on div at bounding box center [757, 362] width 1515 height 724
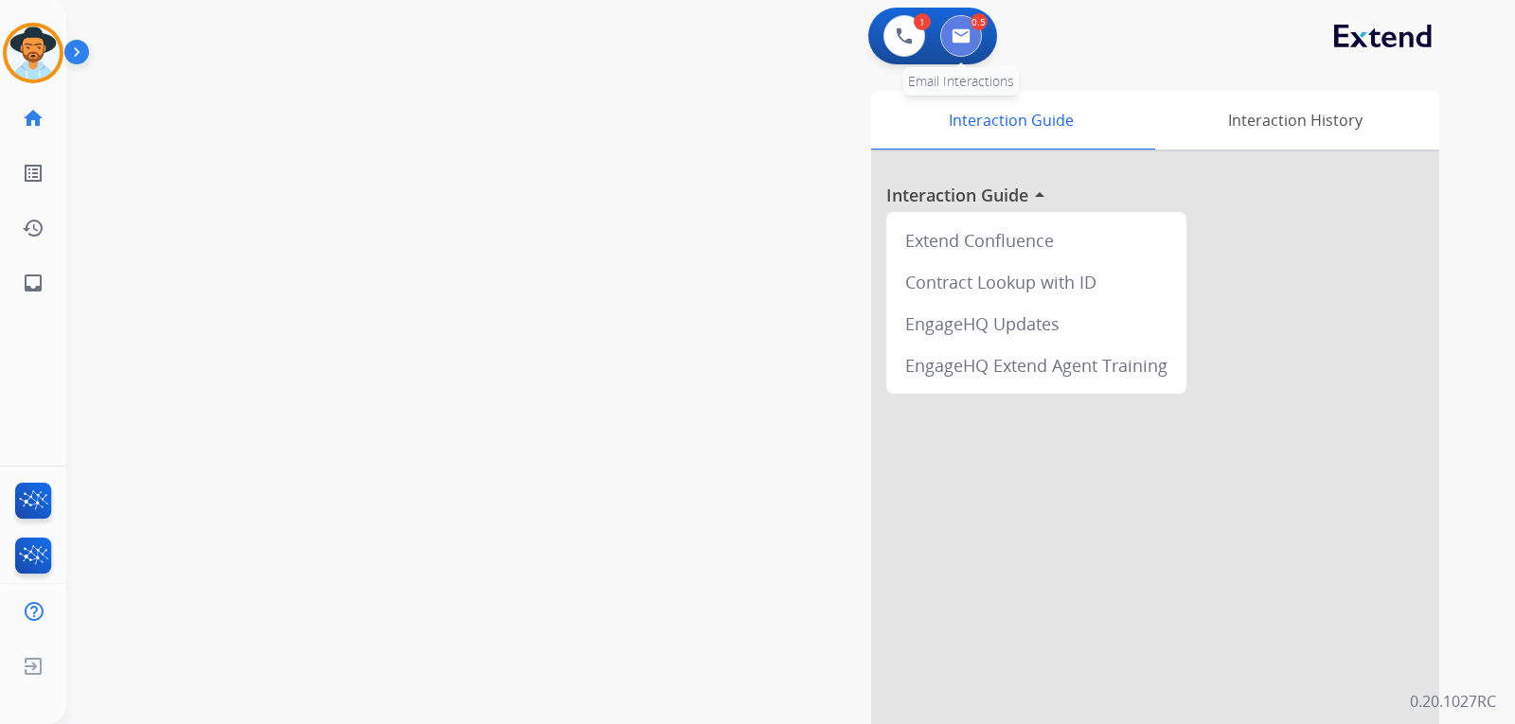
click at [961, 55] on button at bounding box center [961, 36] width 42 height 42
select select "**********"
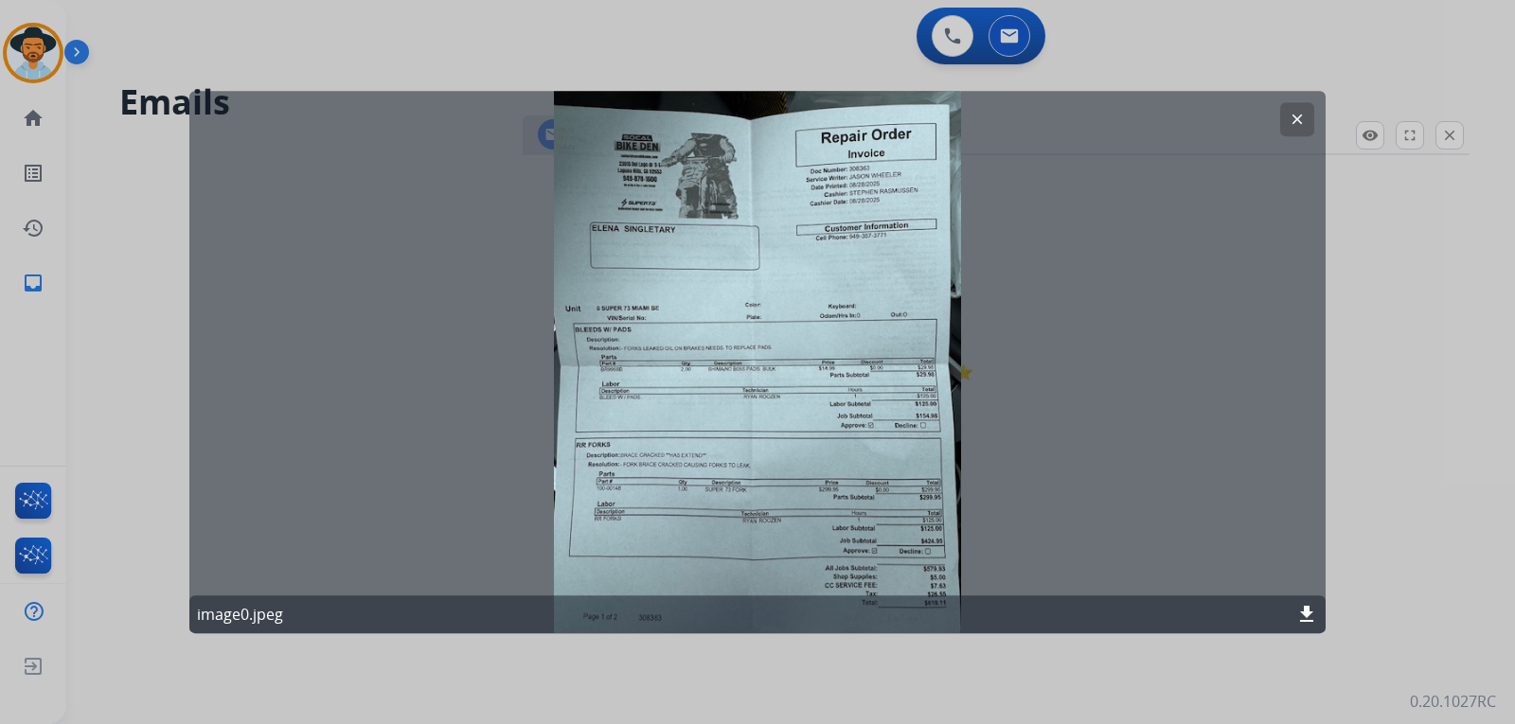
select select "**********"
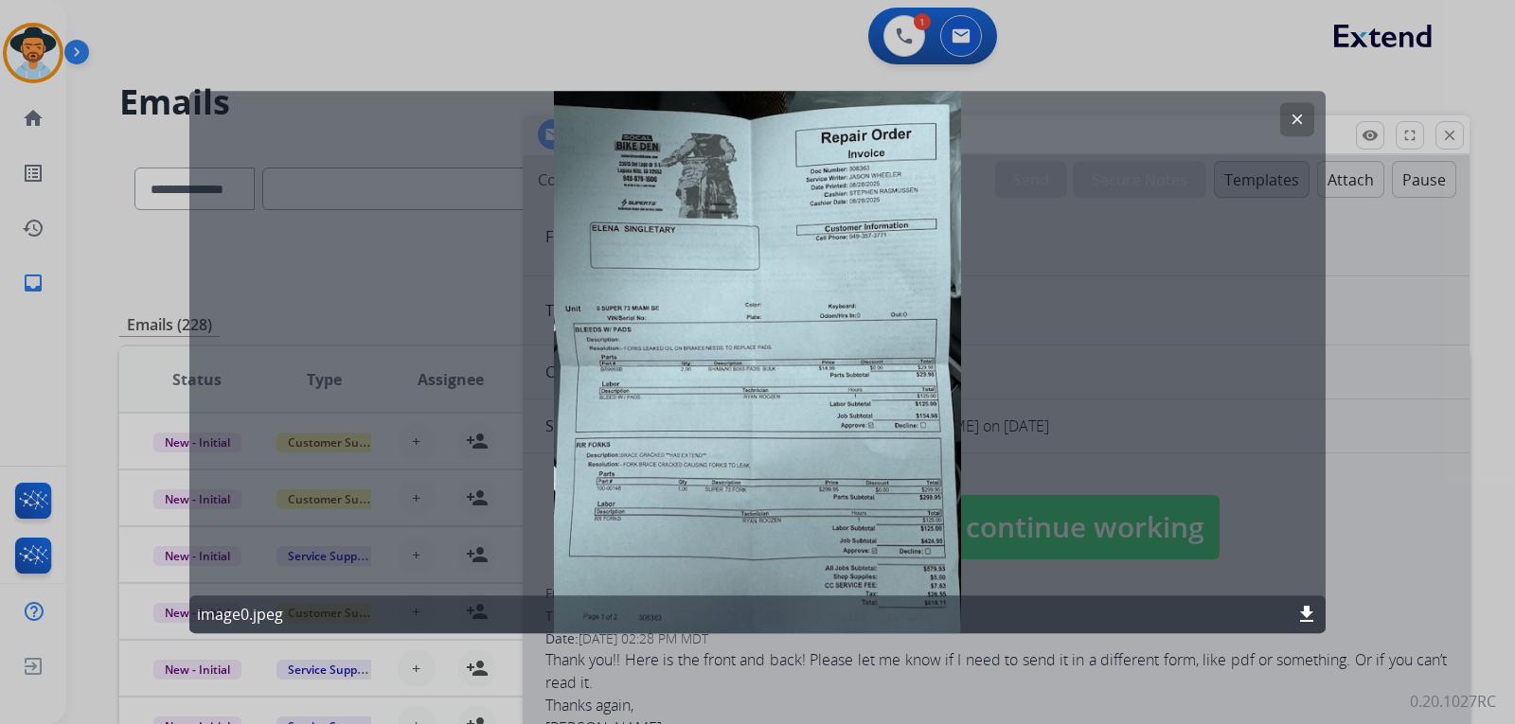
click at [1137, 414] on div "clear image0.jpeg download" at bounding box center [757, 363] width 1136 height 544
click at [1295, 114] on mat-icon "clear" at bounding box center [1297, 119] width 17 height 17
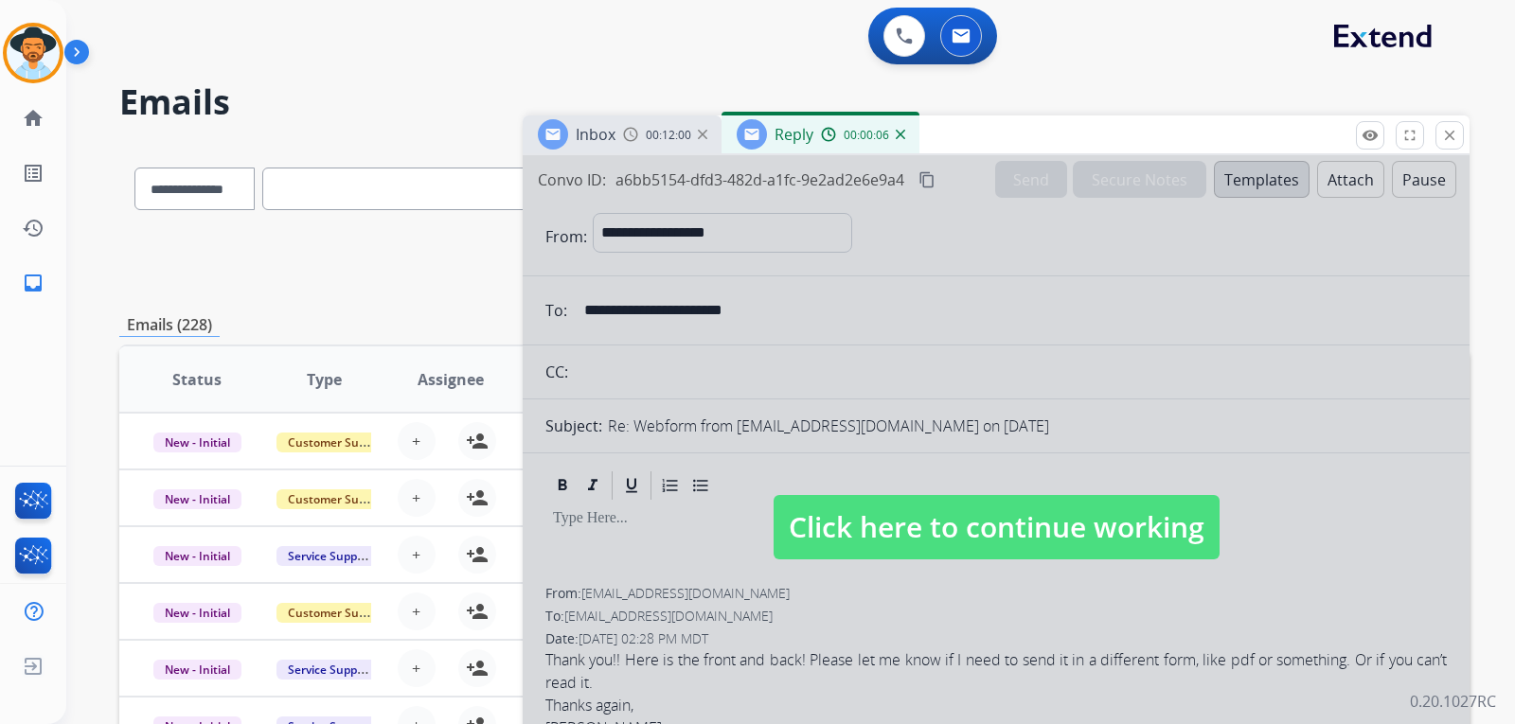
click at [892, 540] on span "Click here to continue working" at bounding box center [997, 527] width 446 height 64
select select
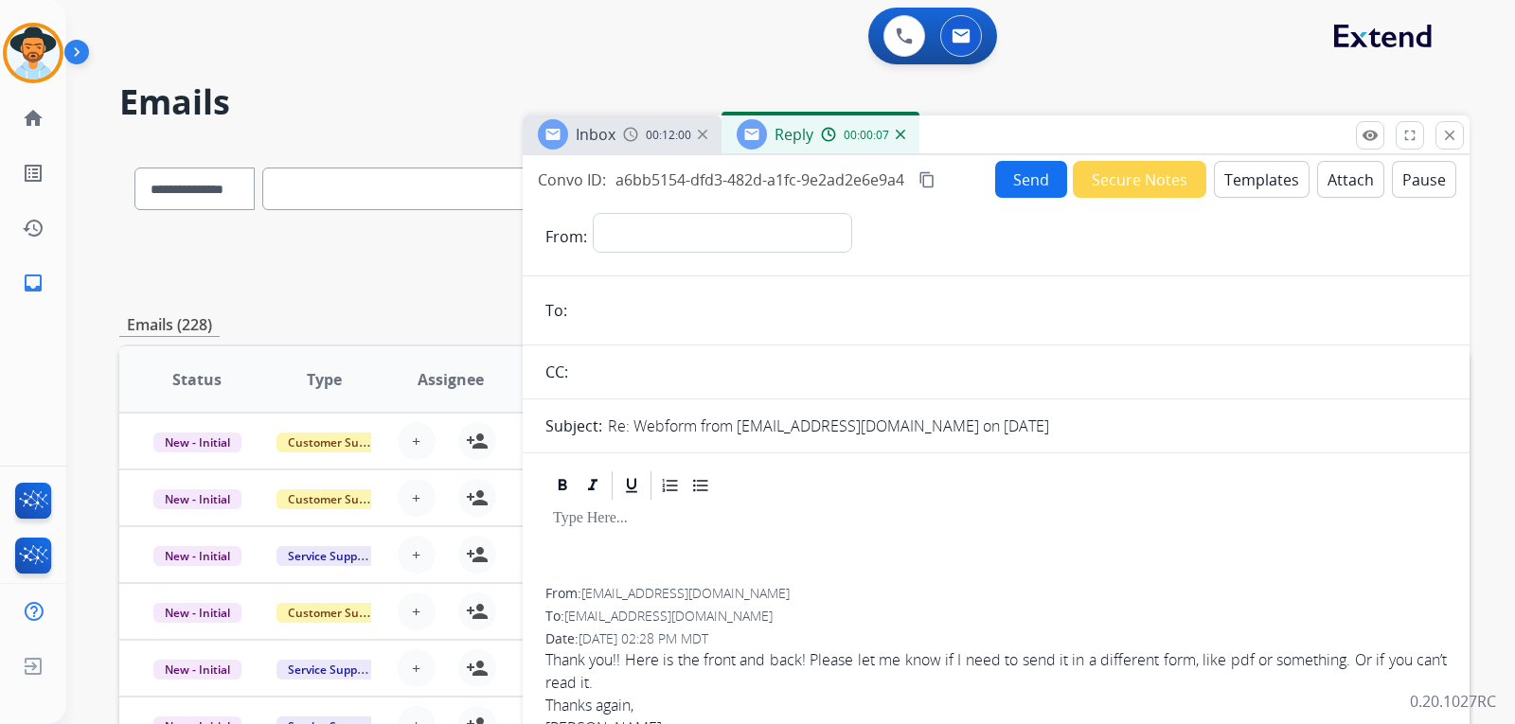
click at [651, 147] on div "Inbox 00:12:00" at bounding box center [622, 135] width 199 height 38
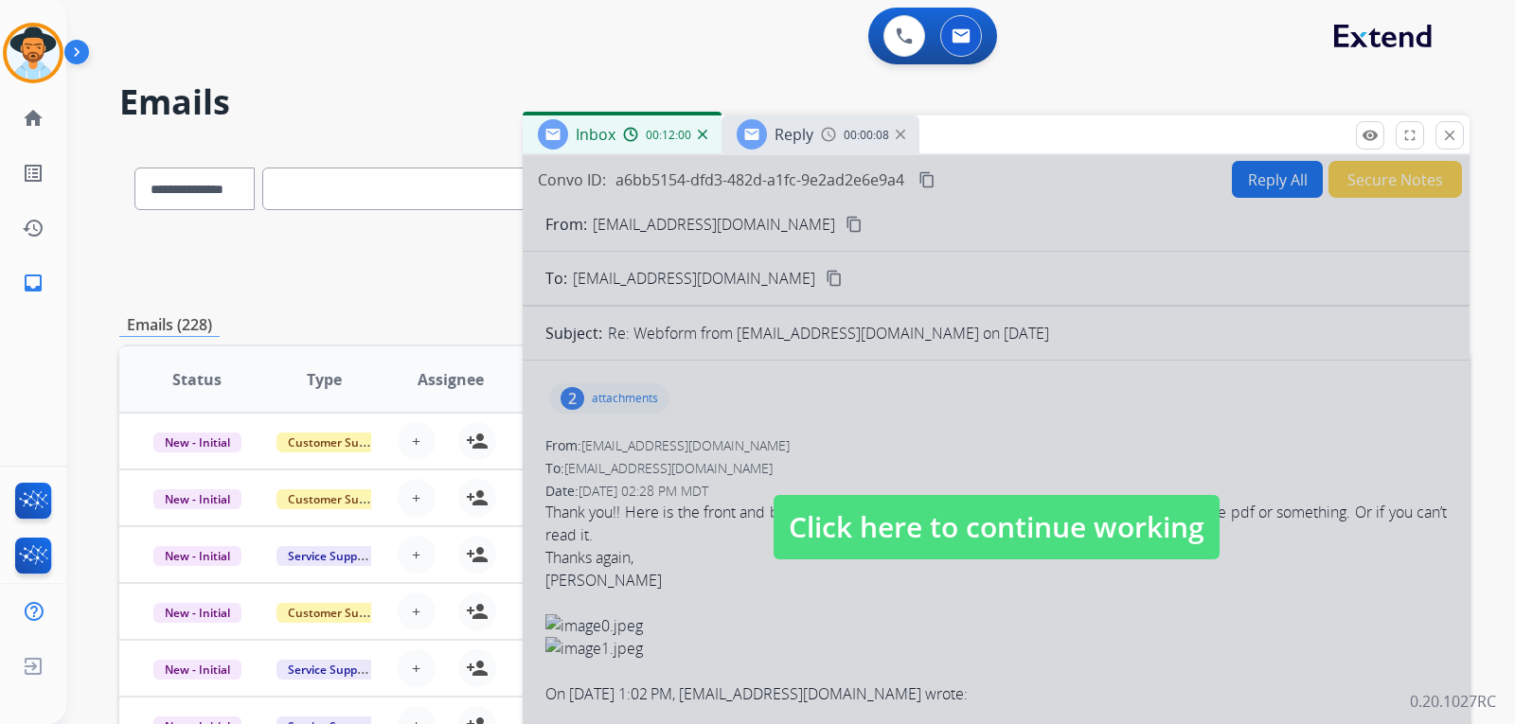
click at [653, 140] on span "00:12:00" at bounding box center [668, 135] width 45 height 15
click at [863, 538] on span "Click here to continue working" at bounding box center [997, 527] width 446 height 64
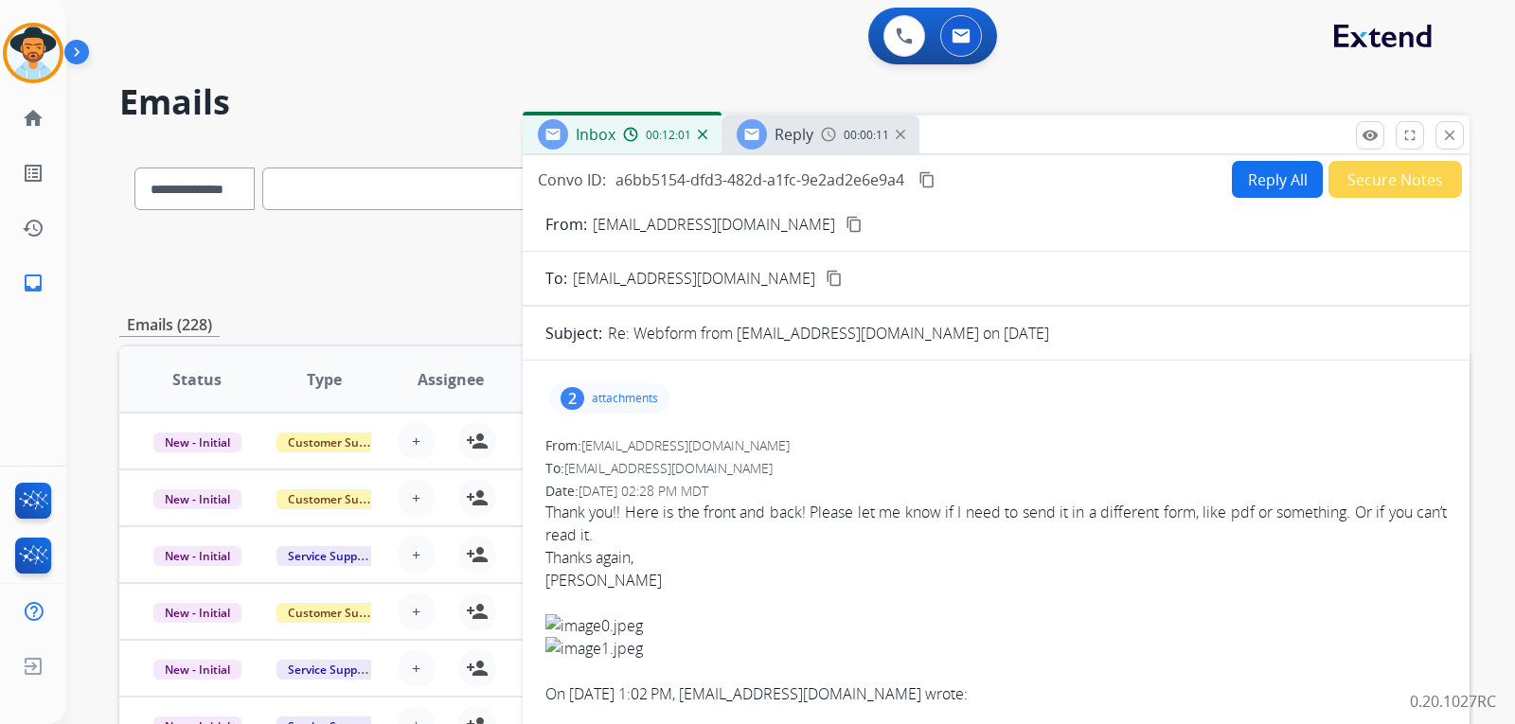
click at [607, 399] on p "attachments" at bounding box center [625, 398] width 66 height 15
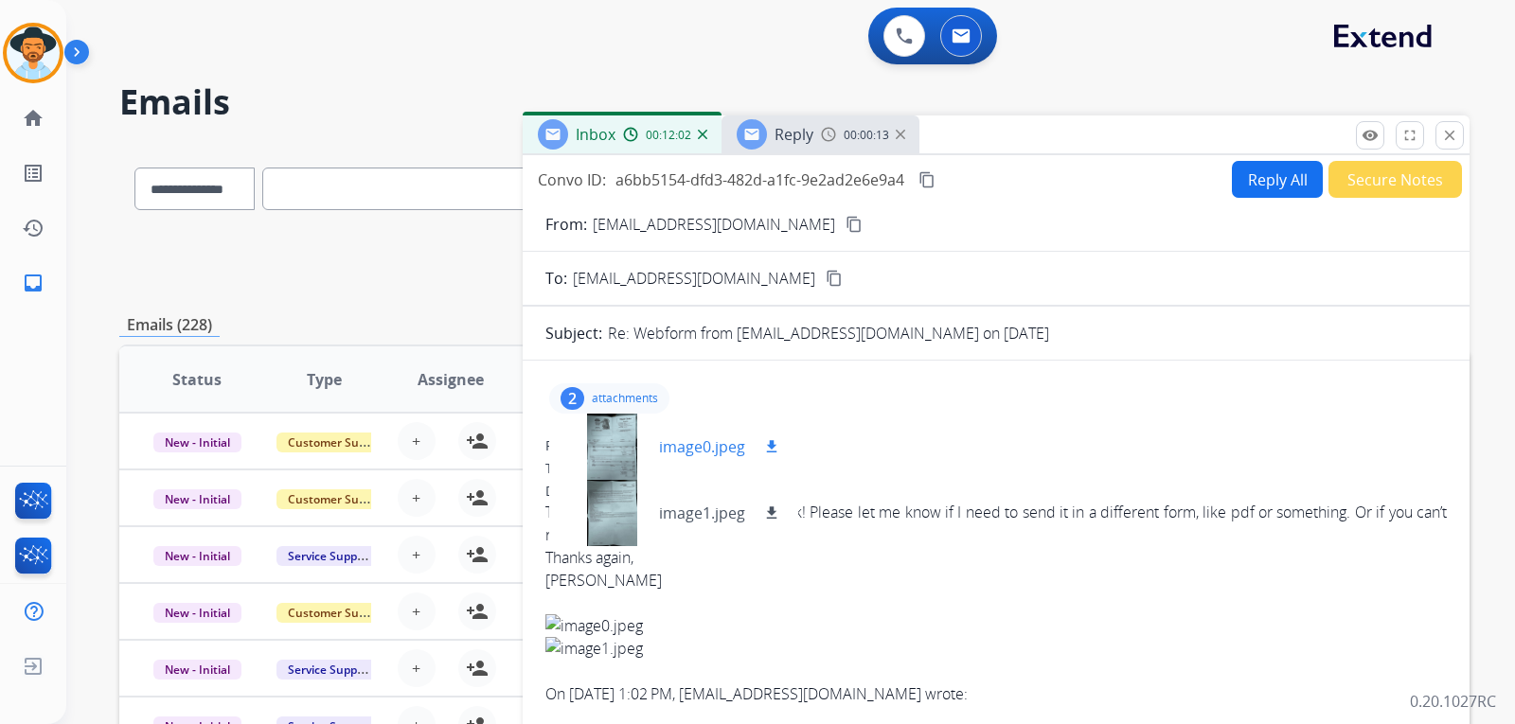
click at [605, 449] on div at bounding box center [611, 447] width 95 height 66
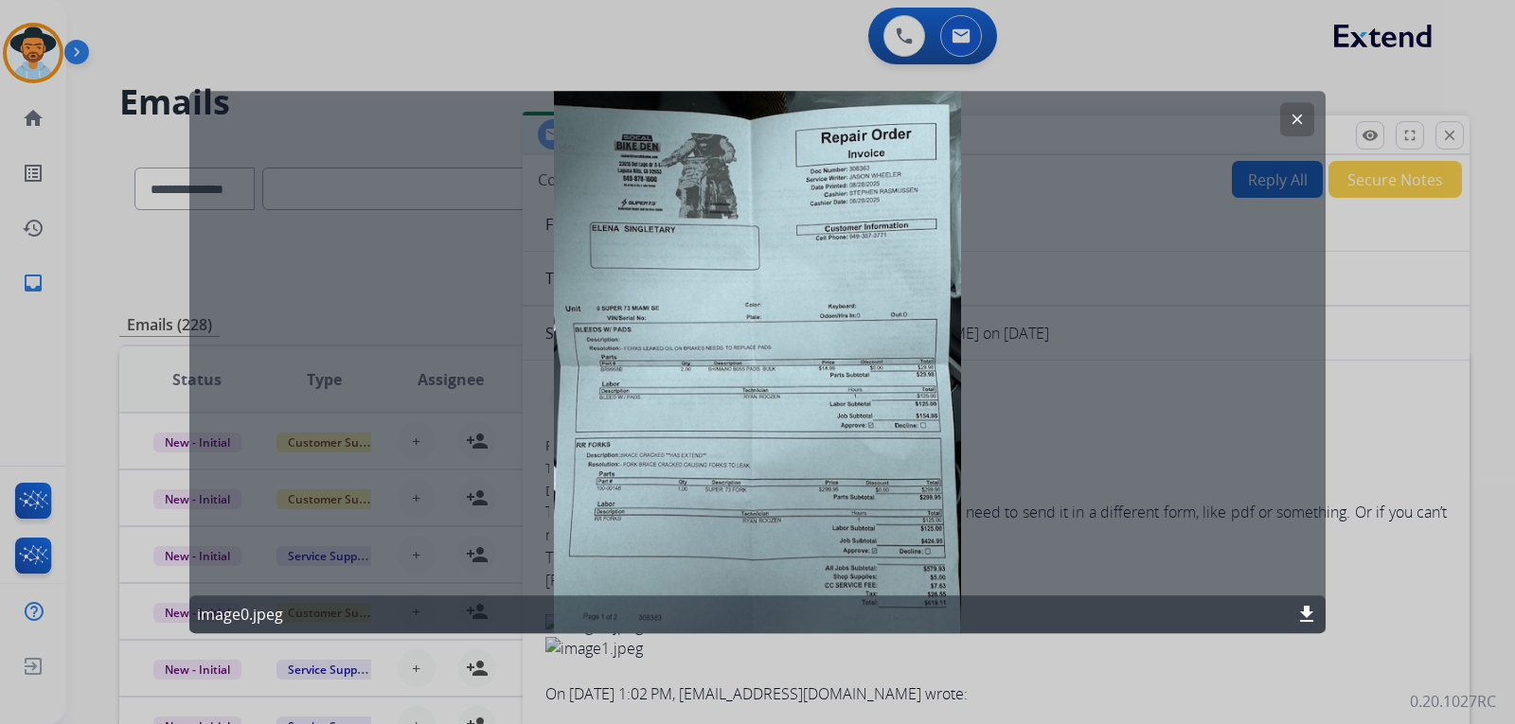
click at [1310, 613] on mat-icon "download" at bounding box center [1307, 614] width 23 height 23
click at [1286, 113] on button "clear" at bounding box center [1297, 119] width 34 height 34
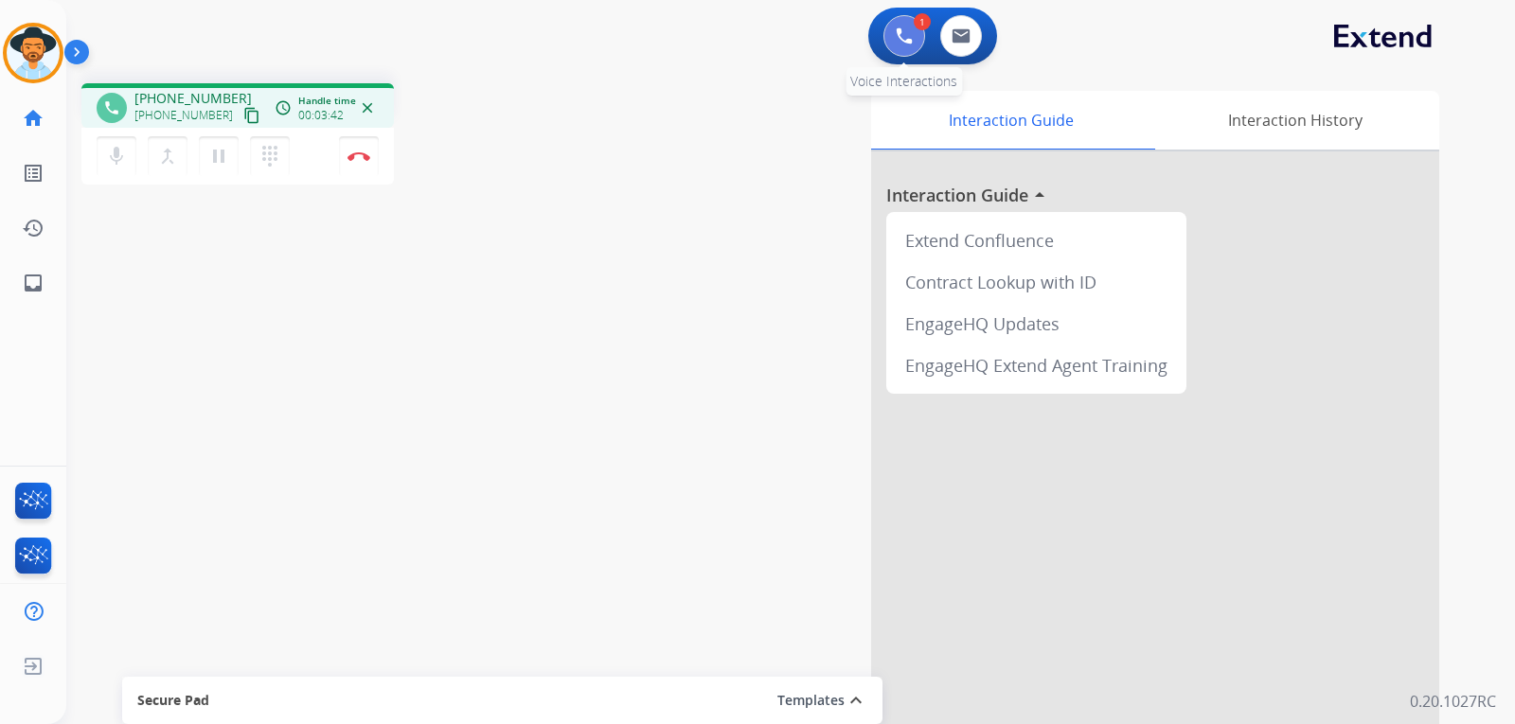
click at [901, 49] on button at bounding box center [905, 36] width 42 height 42
click at [898, 43] on img at bounding box center [904, 35] width 17 height 17
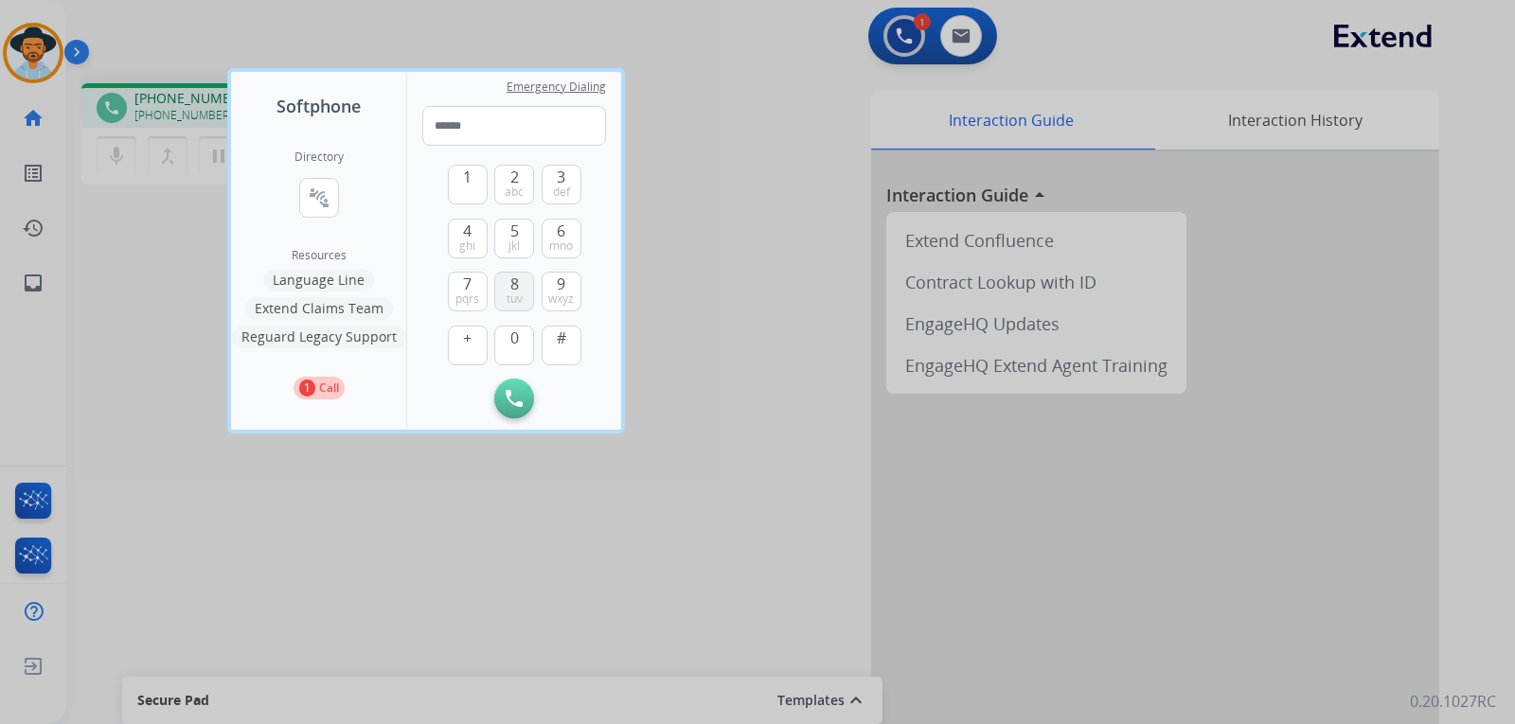
click at [518, 286] on span "8" at bounding box center [514, 284] width 9 height 23
click at [562, 241] on span "mno" at bounding box center [561, 246] width 24 height 15
type input "***"
click at [552, 140] on input "***" at bounding box center [514, 126] width 184 height 40
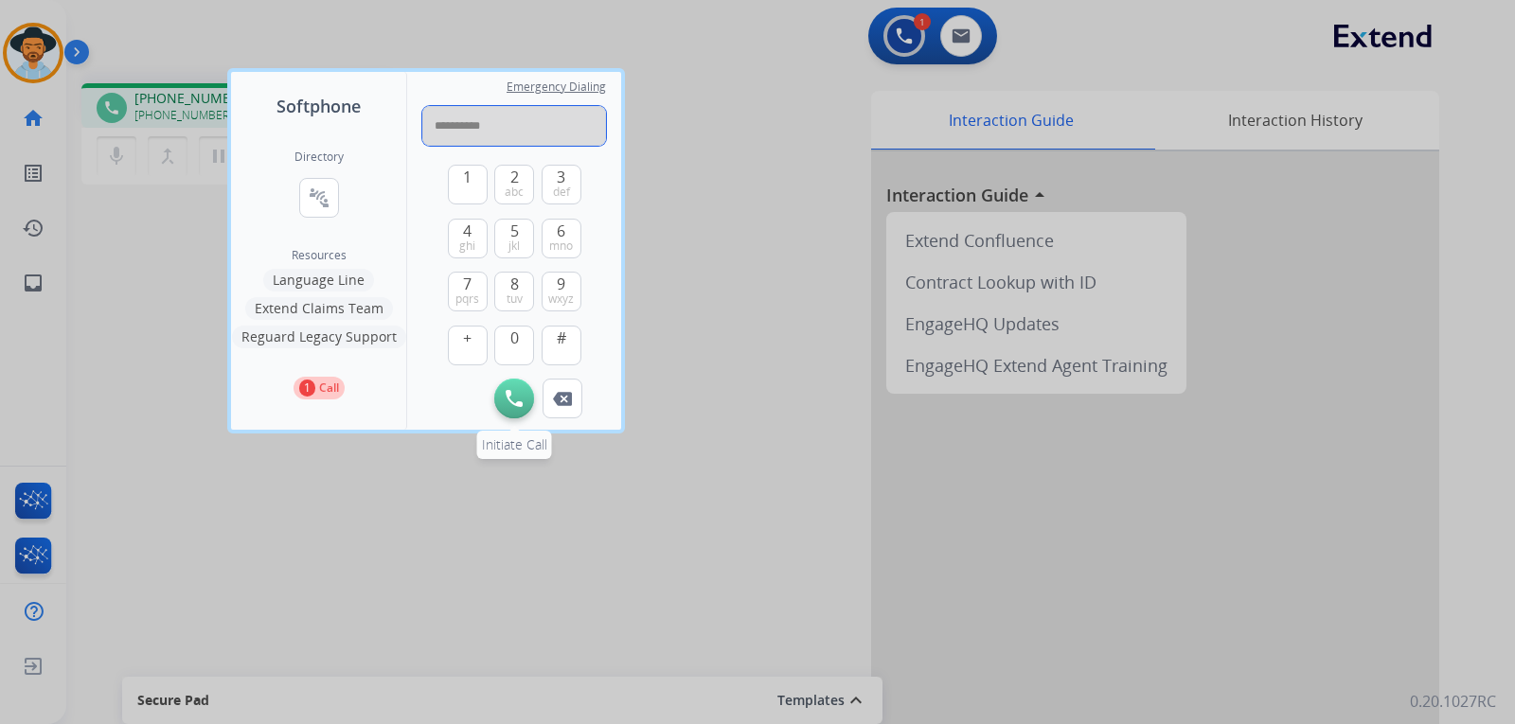
type input "**********"
click at [506, 401] on img at bounding box center [514, 398] width 17 height 17
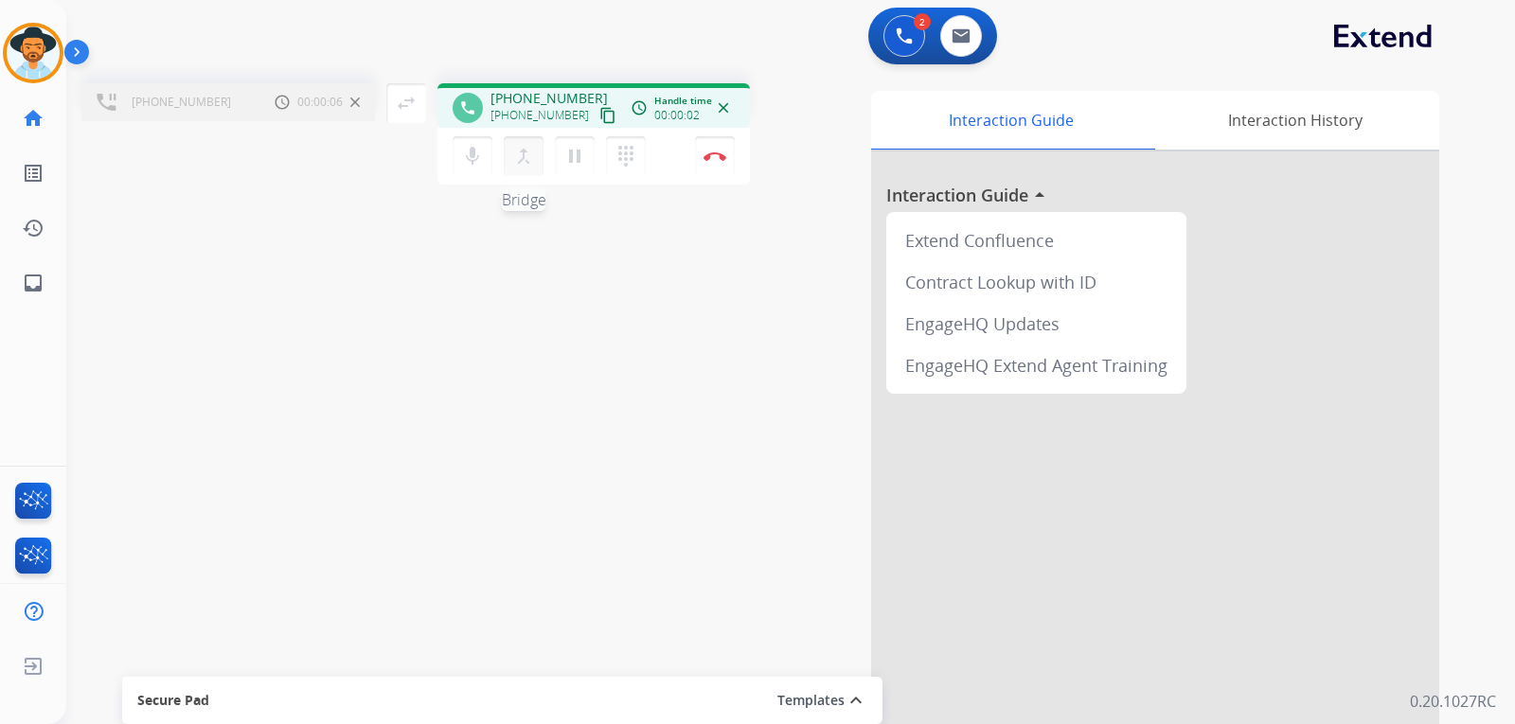
click at [529, 165] on mat-icon "merge_type" at bounding box center [523, 156] width 23 height 23
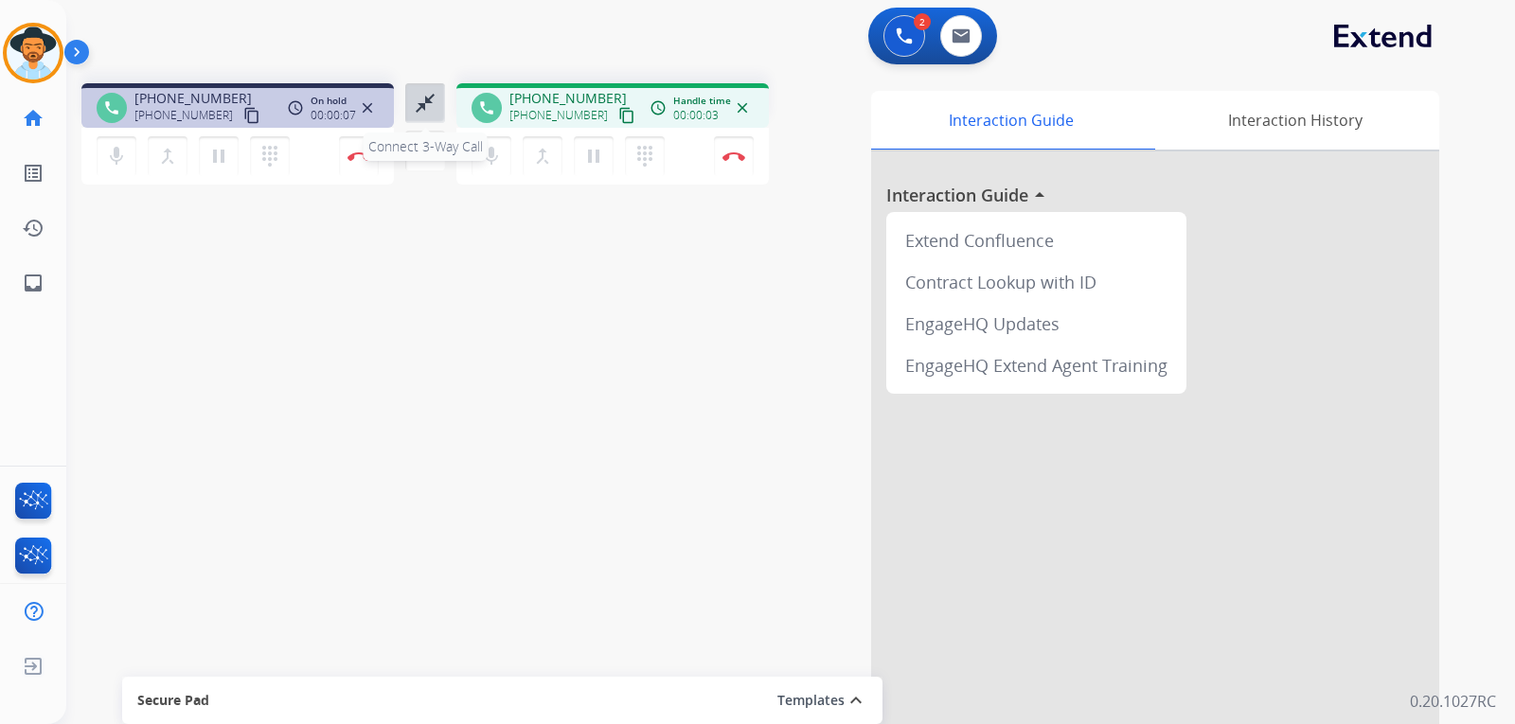
click at [420, 113] on mat-icon "close_fullscreen" at bounding box center [425, 103] width 23 height 23
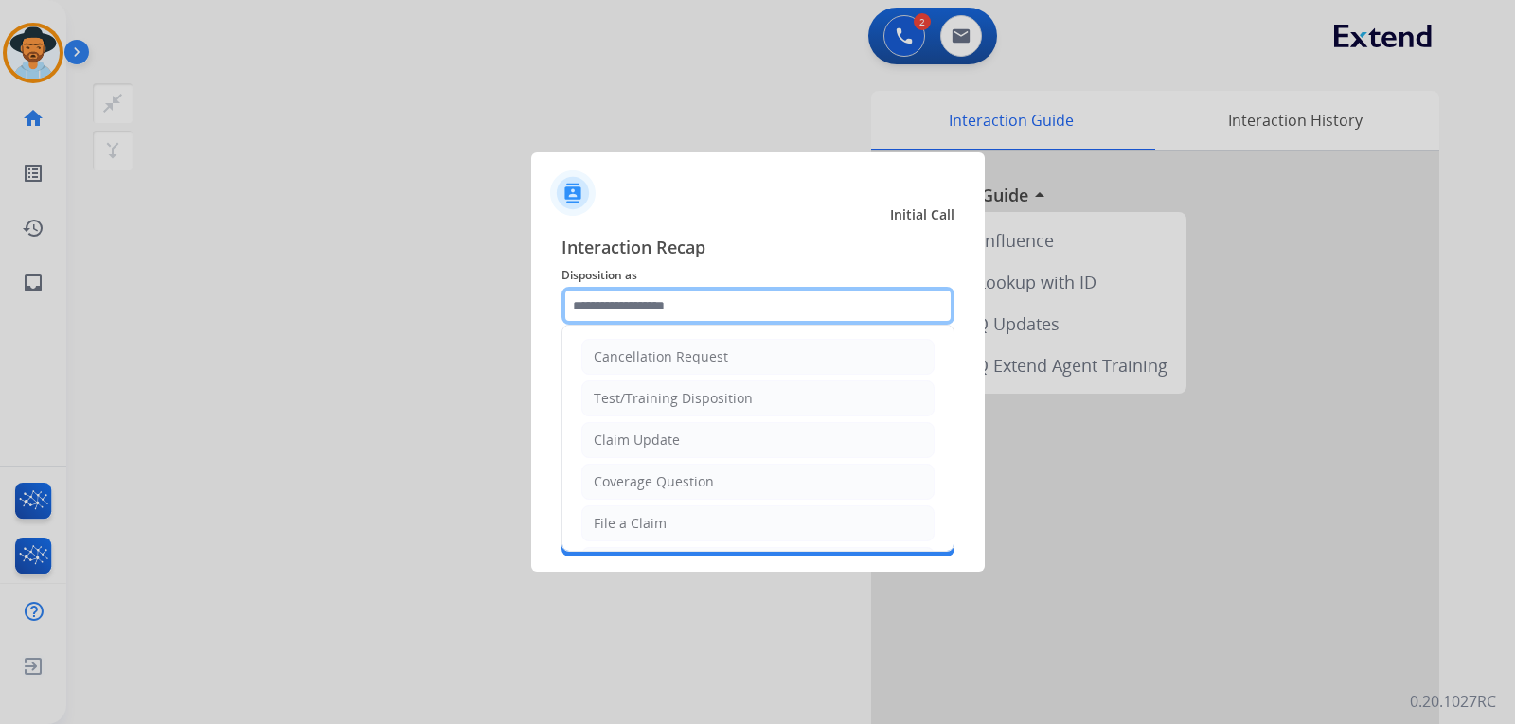
click at [705, 302] on input "text" at bounding box center [758, 306] width 393 height 38
click at [653, 525] on div "File a Claim" at bounding box center [630, 523] width 73 height 19
type input "**********"
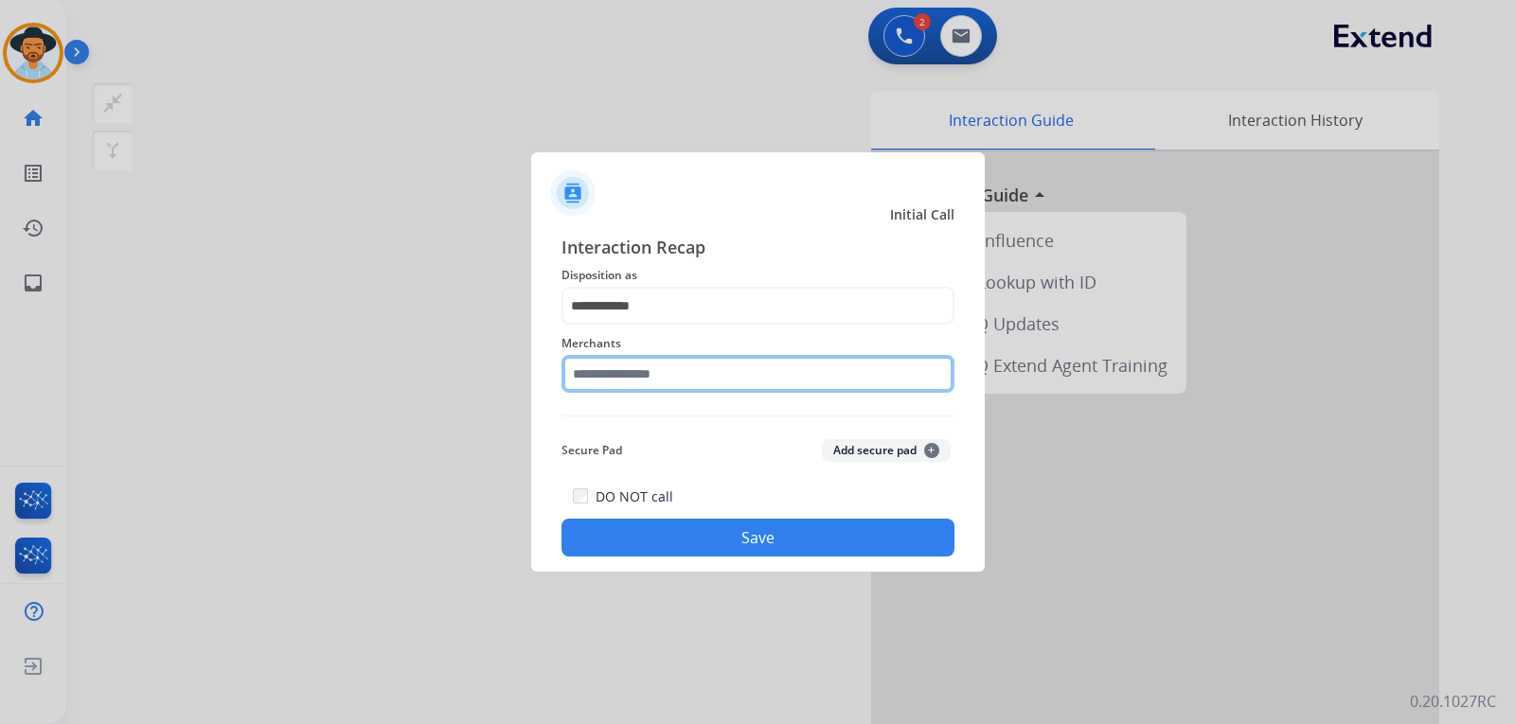
click at [726, 370] on input "text" at bounding box center [758, 374] width 393 height 38
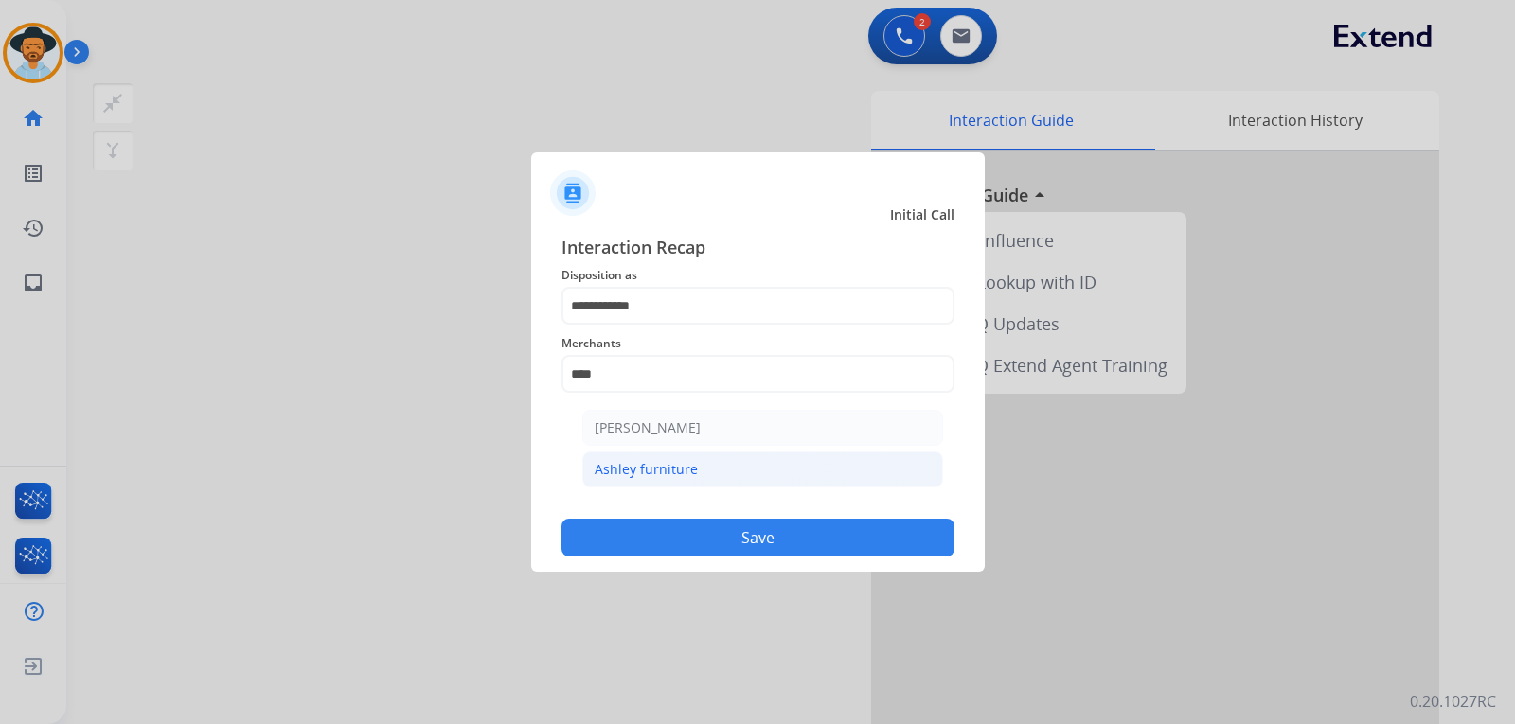
click at [690, 461] on div "Ashley furniture" at bounding box center [646, 469] width 103 height 19
type input "**********"
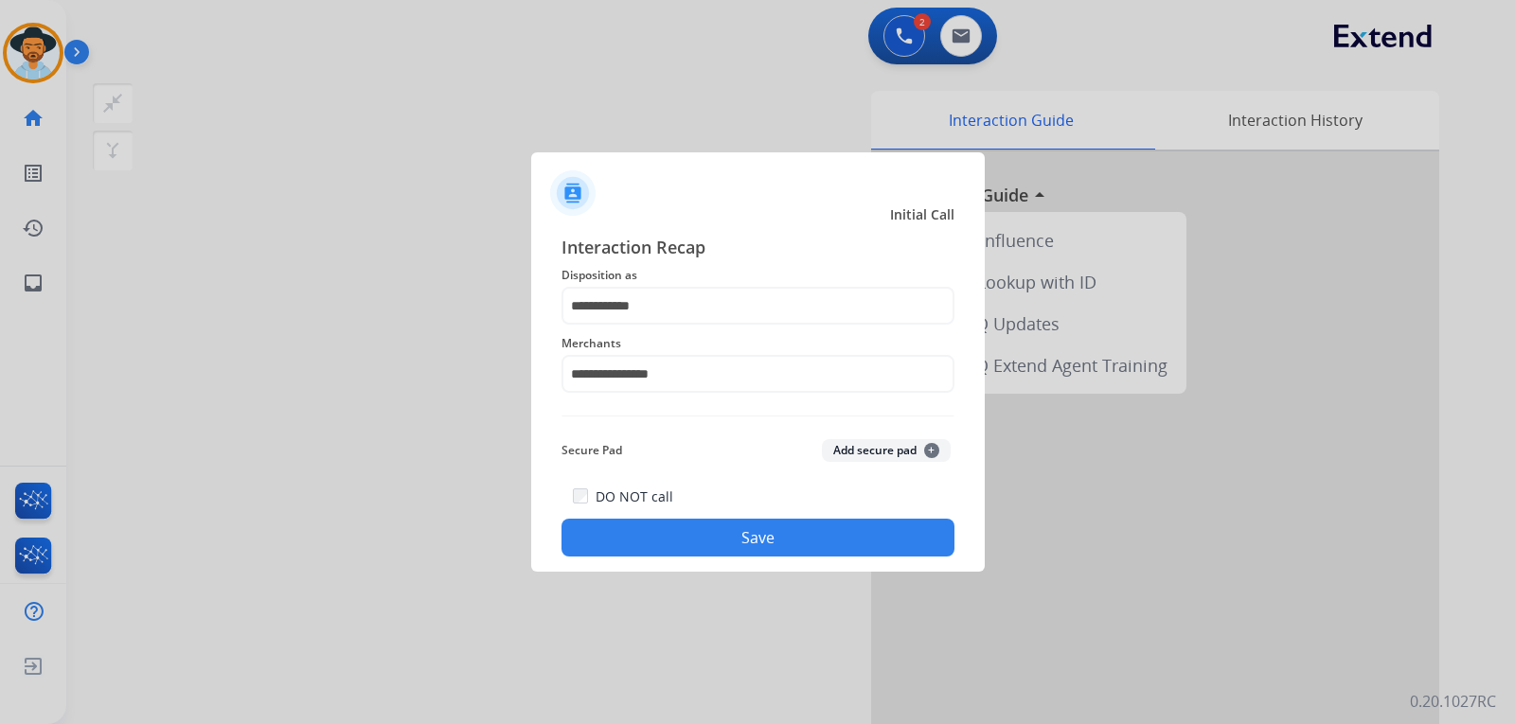
click at [734, 538] on button "Save" at bounding box center [758, 538] width 393 height 38
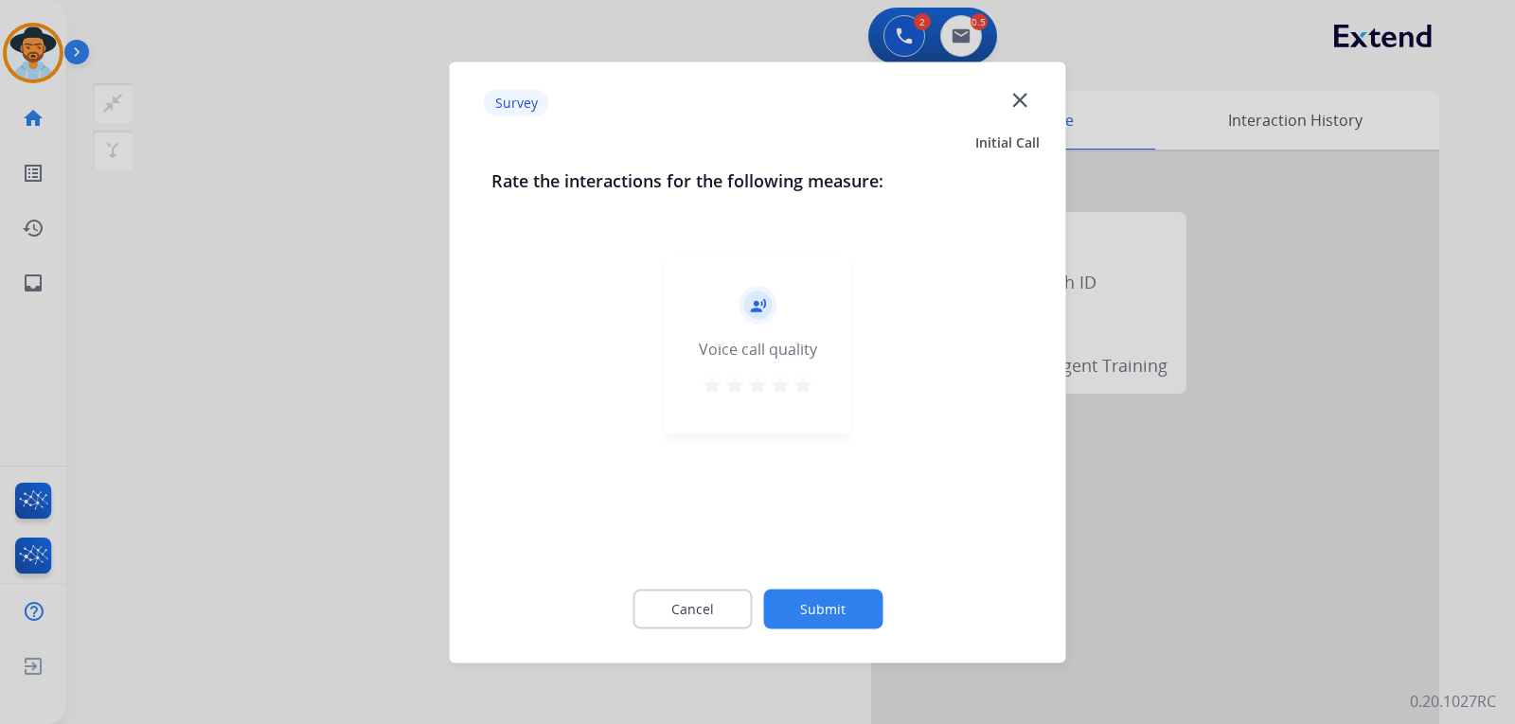
click at [1270, 509] on div at bounding box center [757, 362] width 1515 height 724
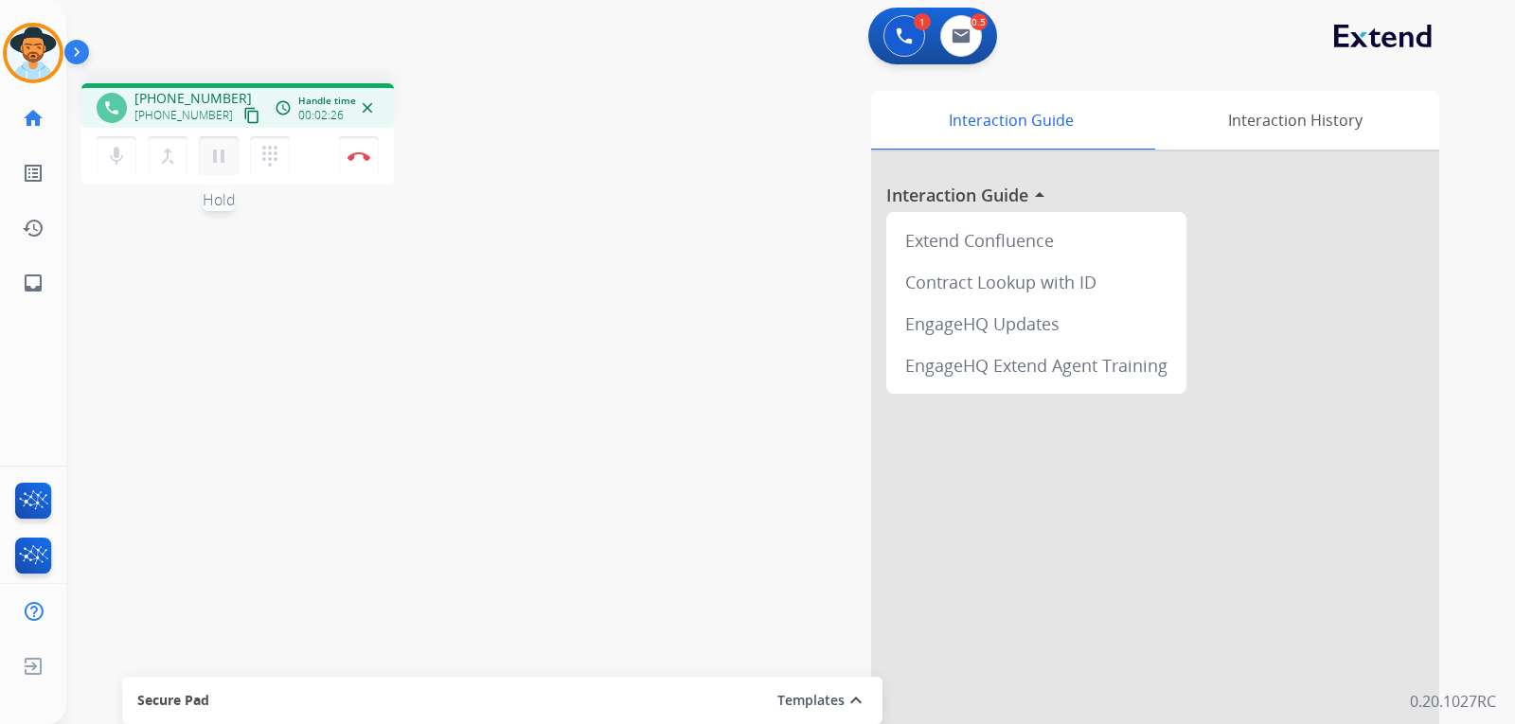
click at [218, 164] on mat-icon "pause" at bounding box center [218, 156] width 23 height 23
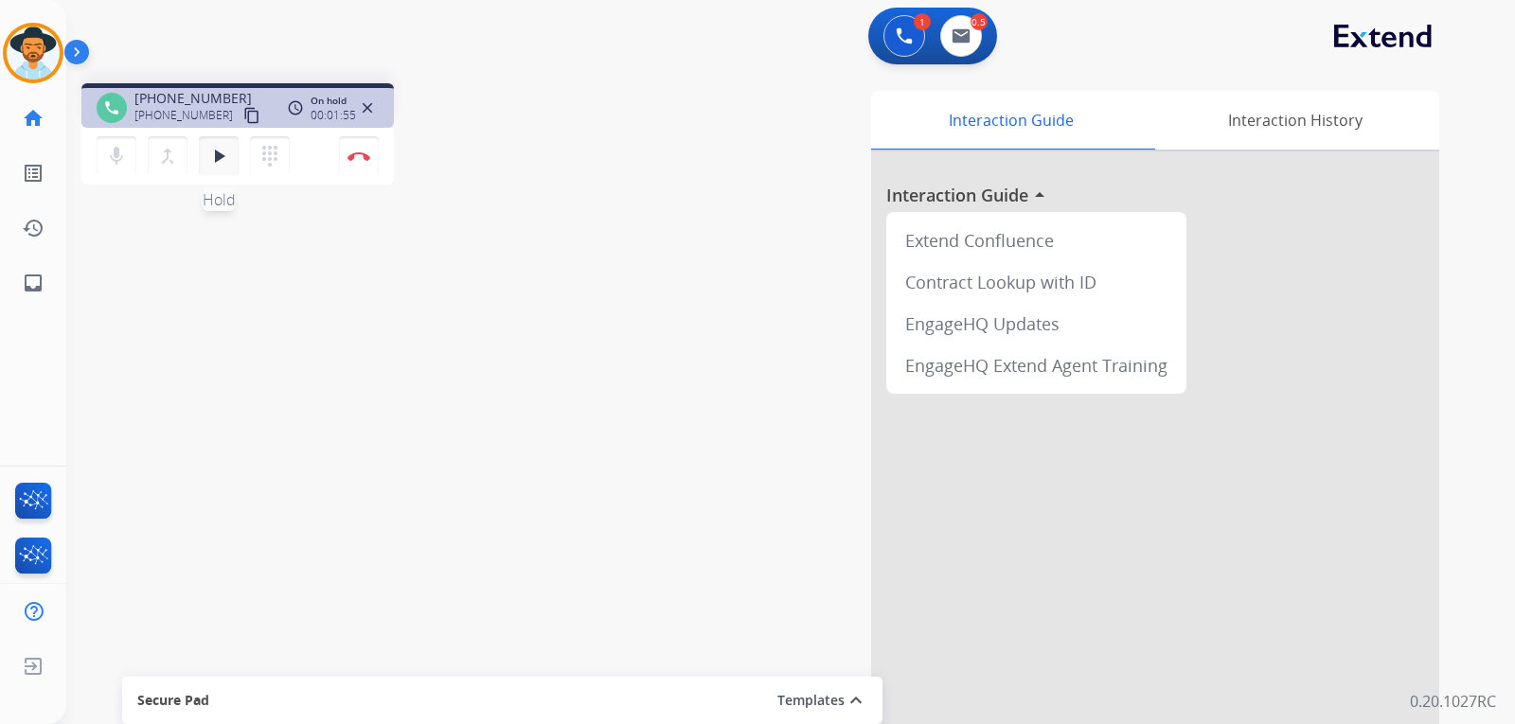
click at [224, 168] on button "play_arrow Hold" at bounding box center [219, 156] width 40 height 40
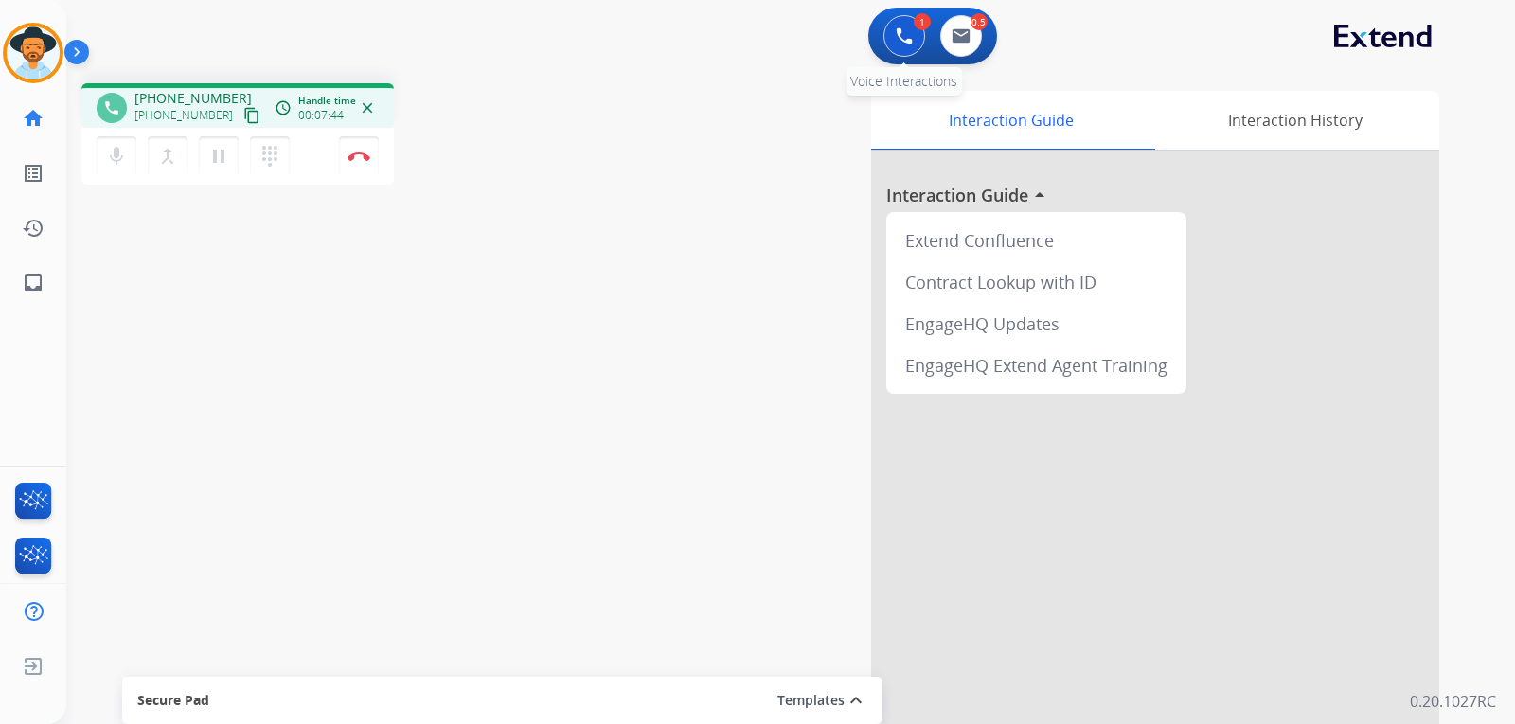
click at [901, 48] on button at bounding box center [905, 36] width 42 height 42
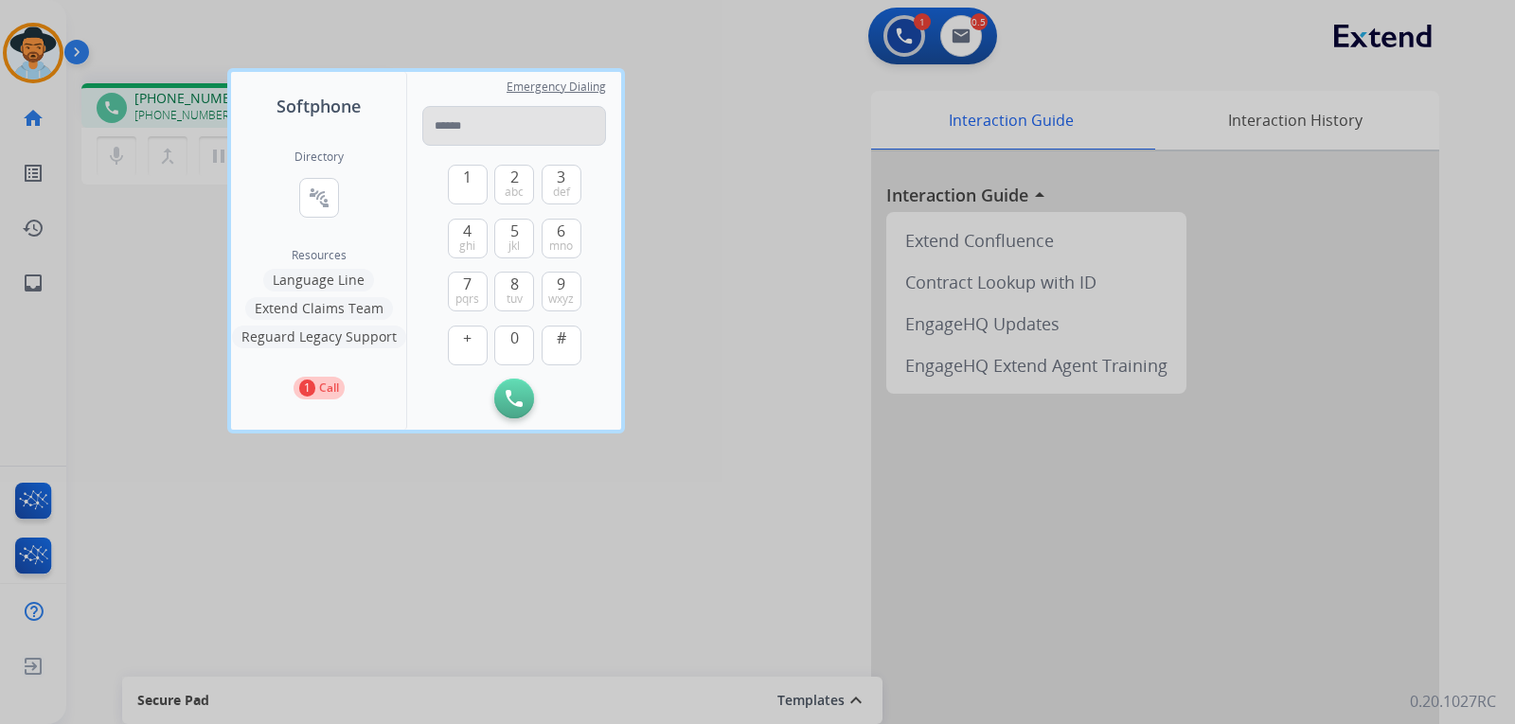
click at [474, 135] on input "tel" at bounding box center [514, 126] width 184 height 40
click at [782, 252] on div at bounding box center [757, 362] width 1515 height 724
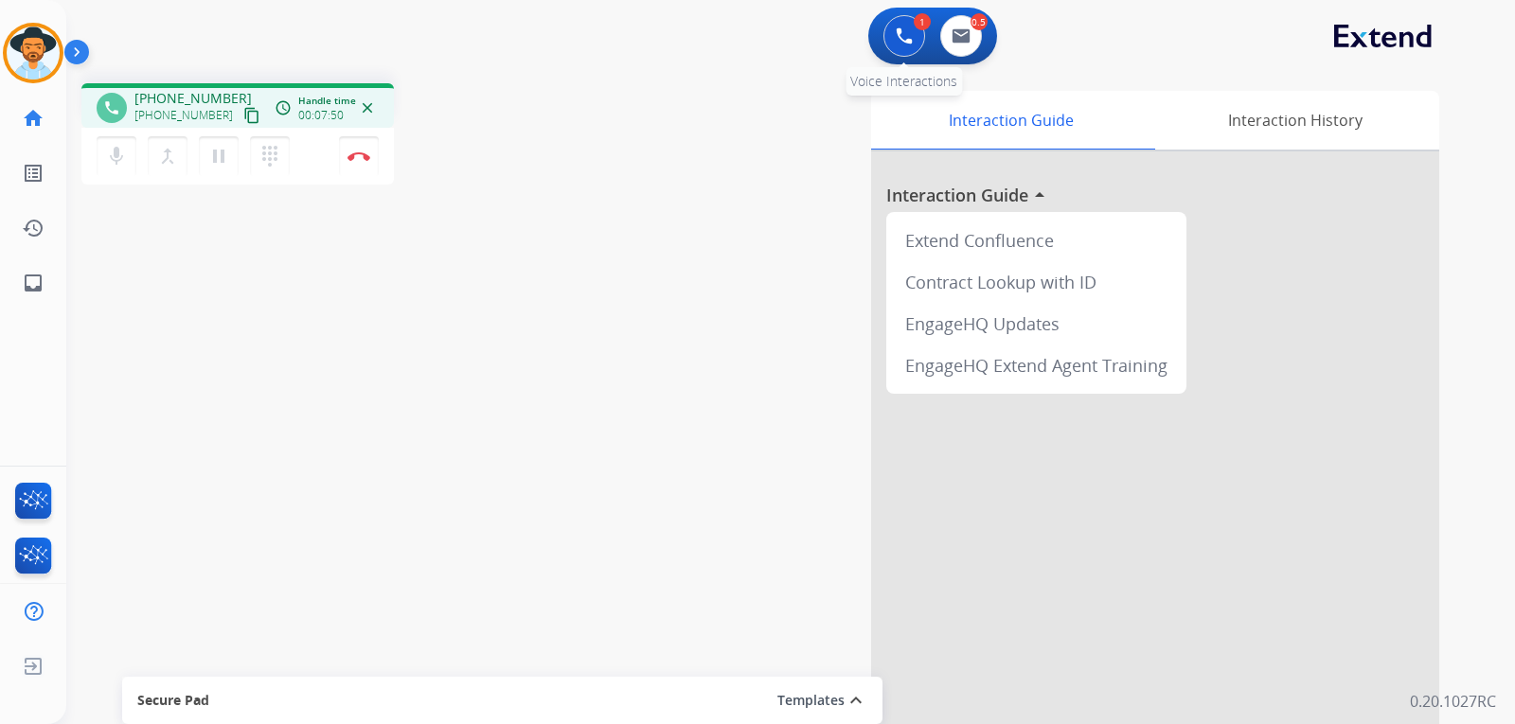
click at [918, 36] on button at bounding box center [905, 36] width 42 height 42
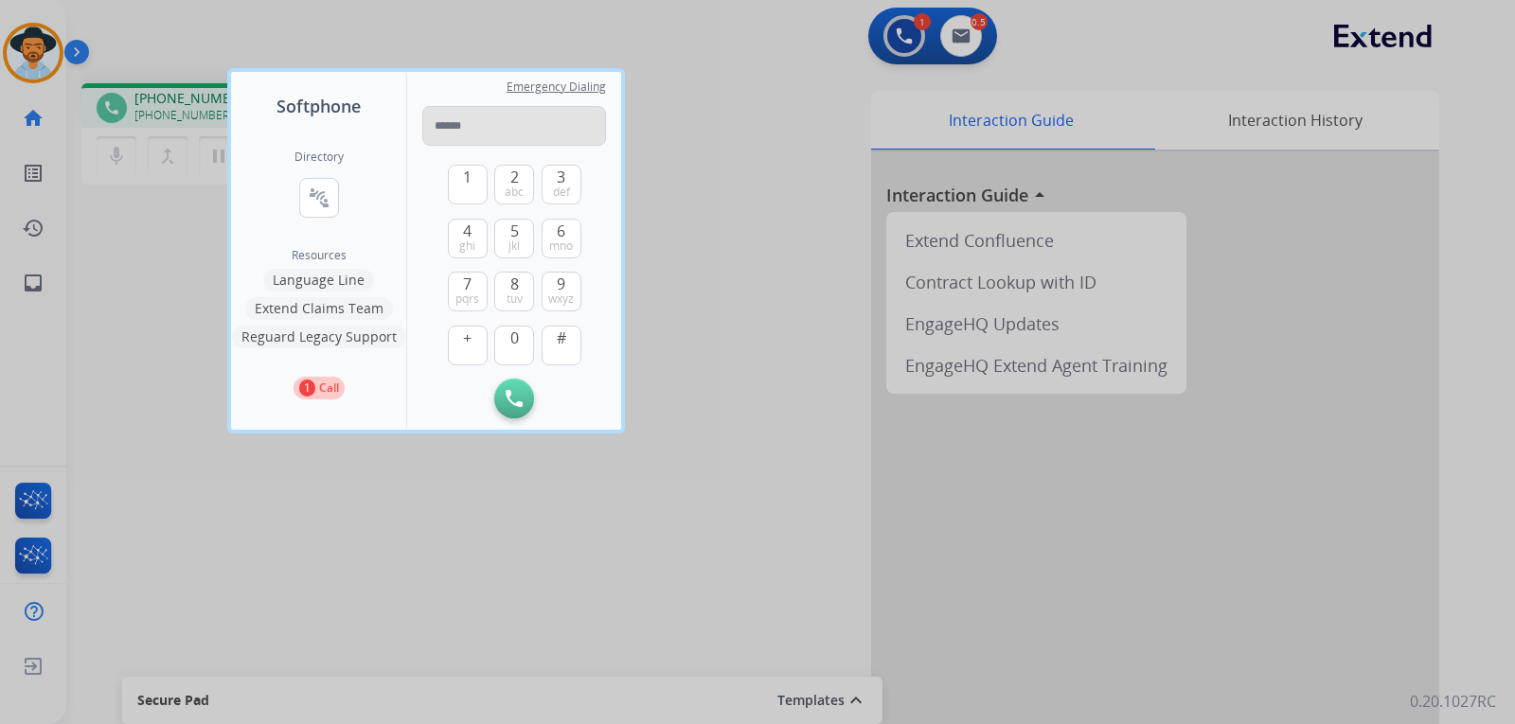
click at [574, 122] on input "tel" at bounding box center [514, 126] width 184 height 40
type input "**********"
click at [514, 407] on button "Initiate Call" at bounding box center [514, 399] width 40 height 40
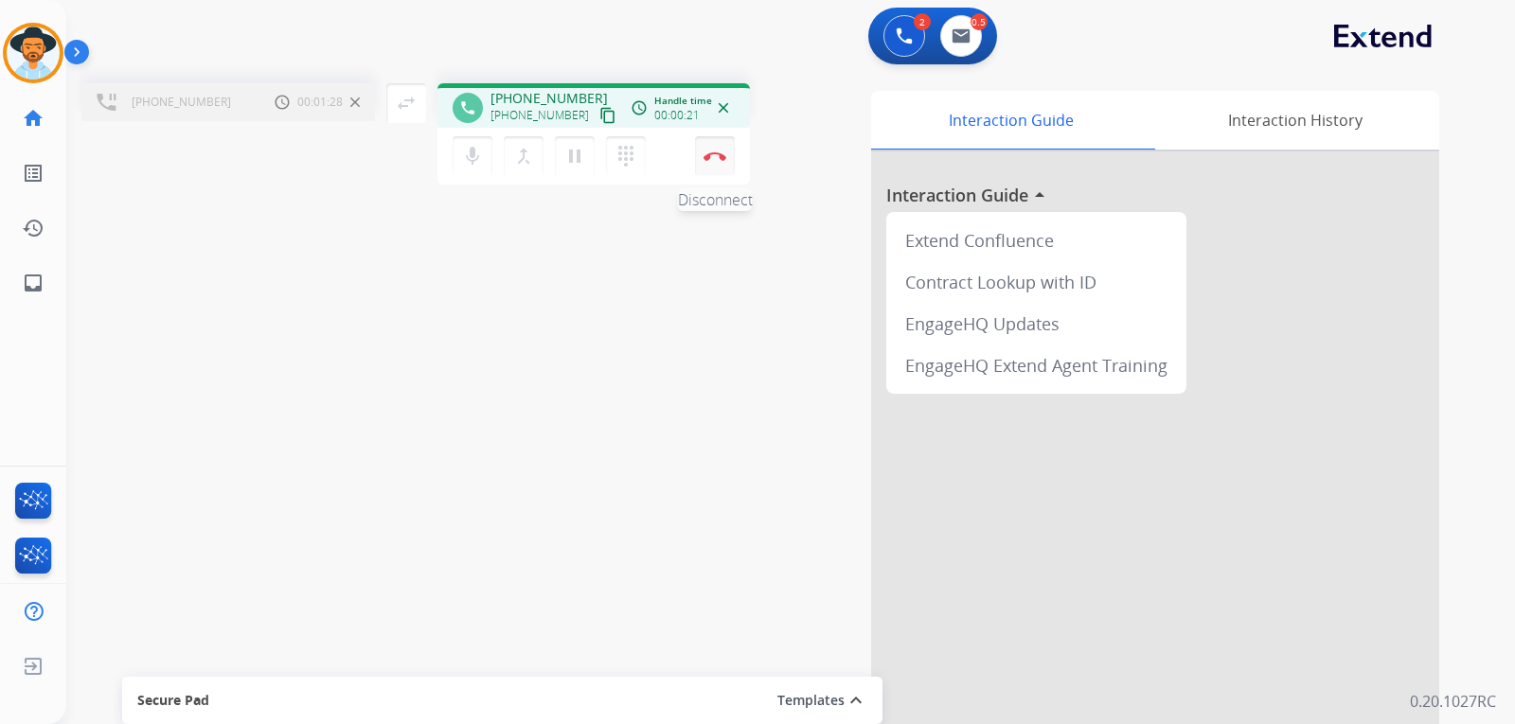
click at [711, 170] on button "Disconnect" at bounding box center [715, 156] width 40 height 40
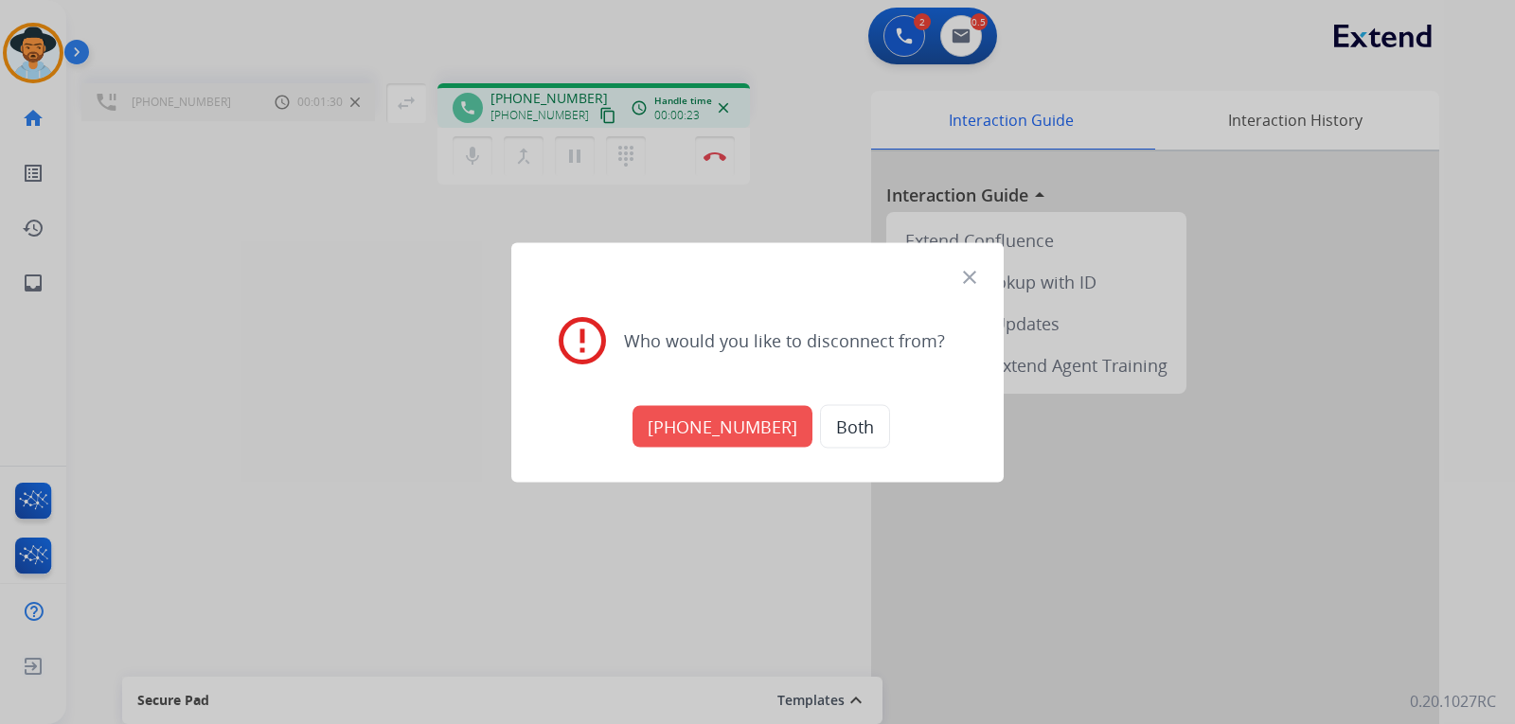
click at [720, 426] on button "+18664194096" at bounding box center [723, 426] width 180 height 42
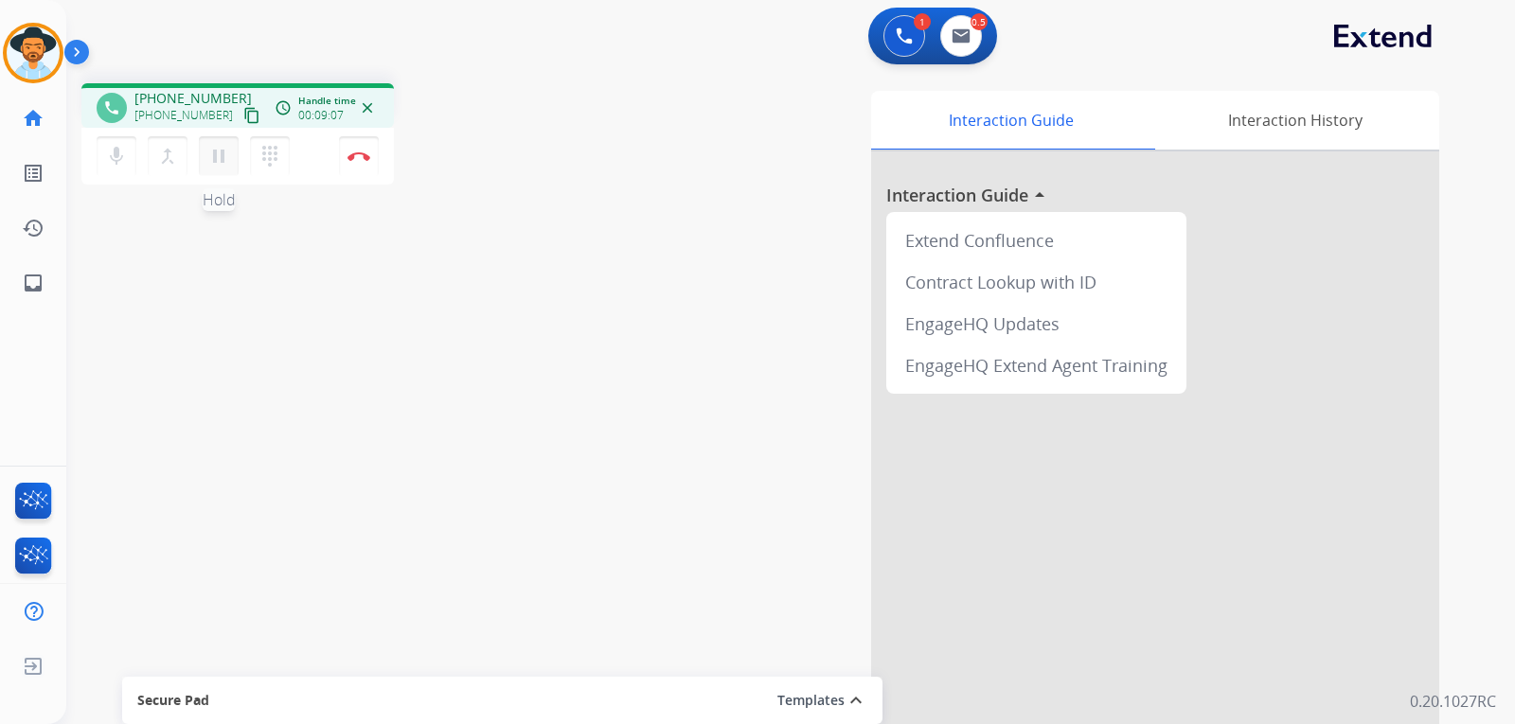
click at [225, 158] on mat-icon "pause" at bounding box center [218, 156] width 23 height 23
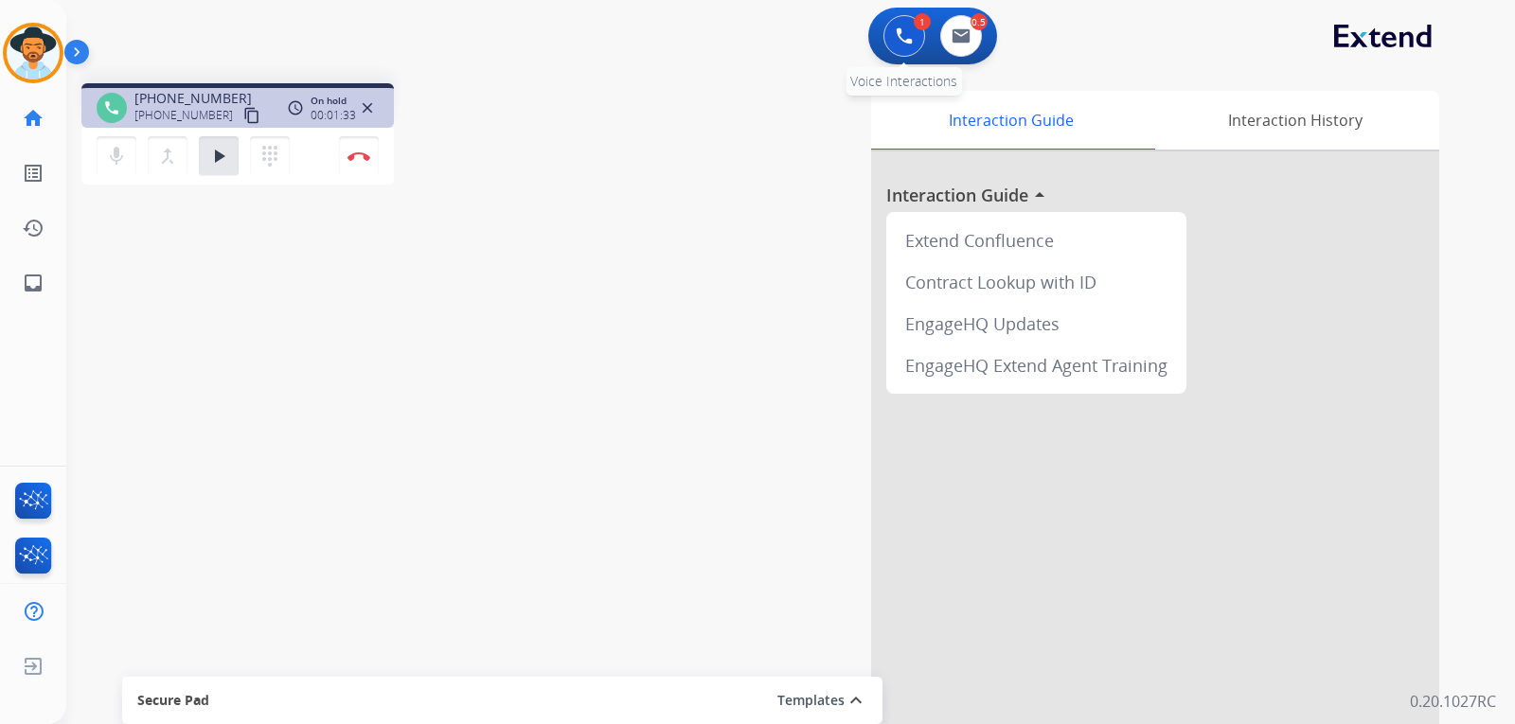
click at [892, 43] on button at bounding box center [905, 36] width 42 height 42
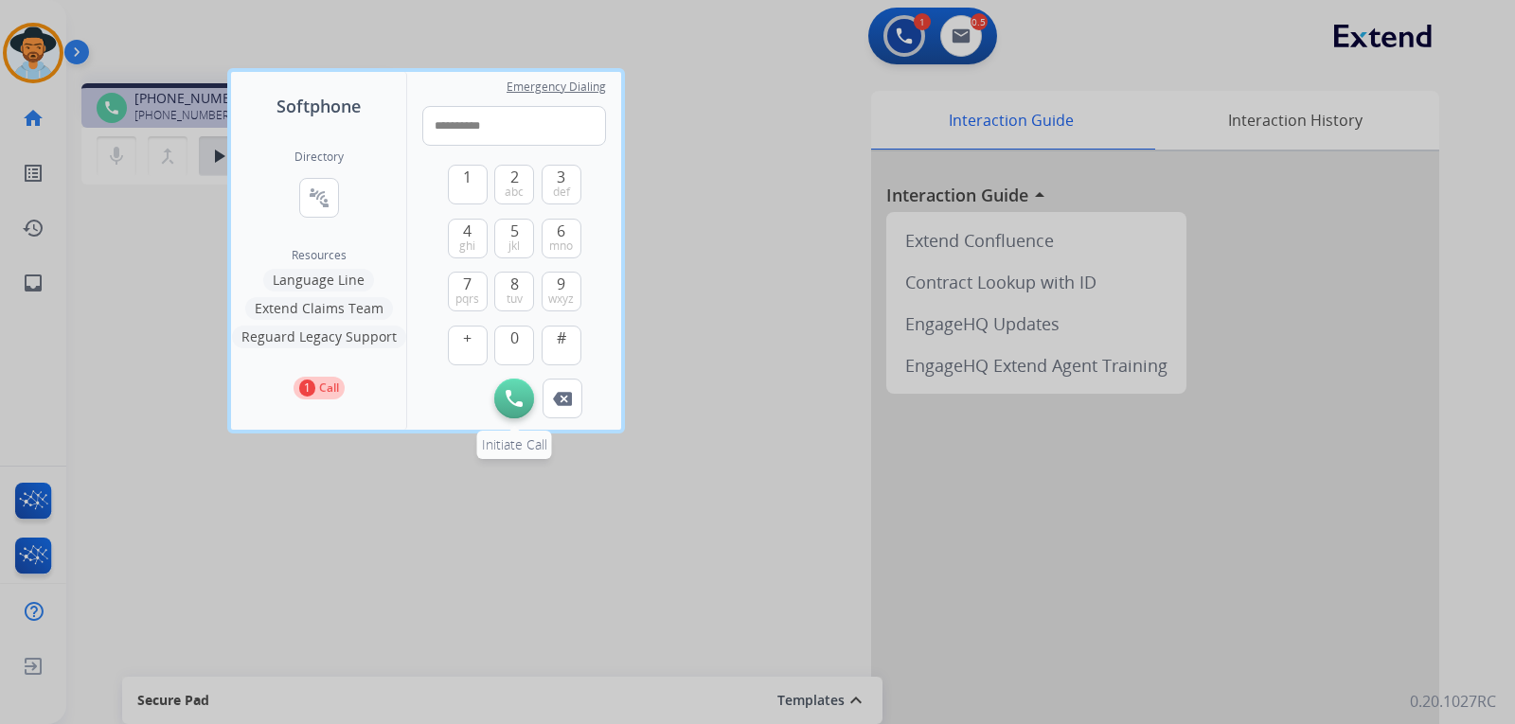
type input "**********"
click at [509, 412] on button "Initiate Call" at bounding box center [514, 399] width 40 height 40
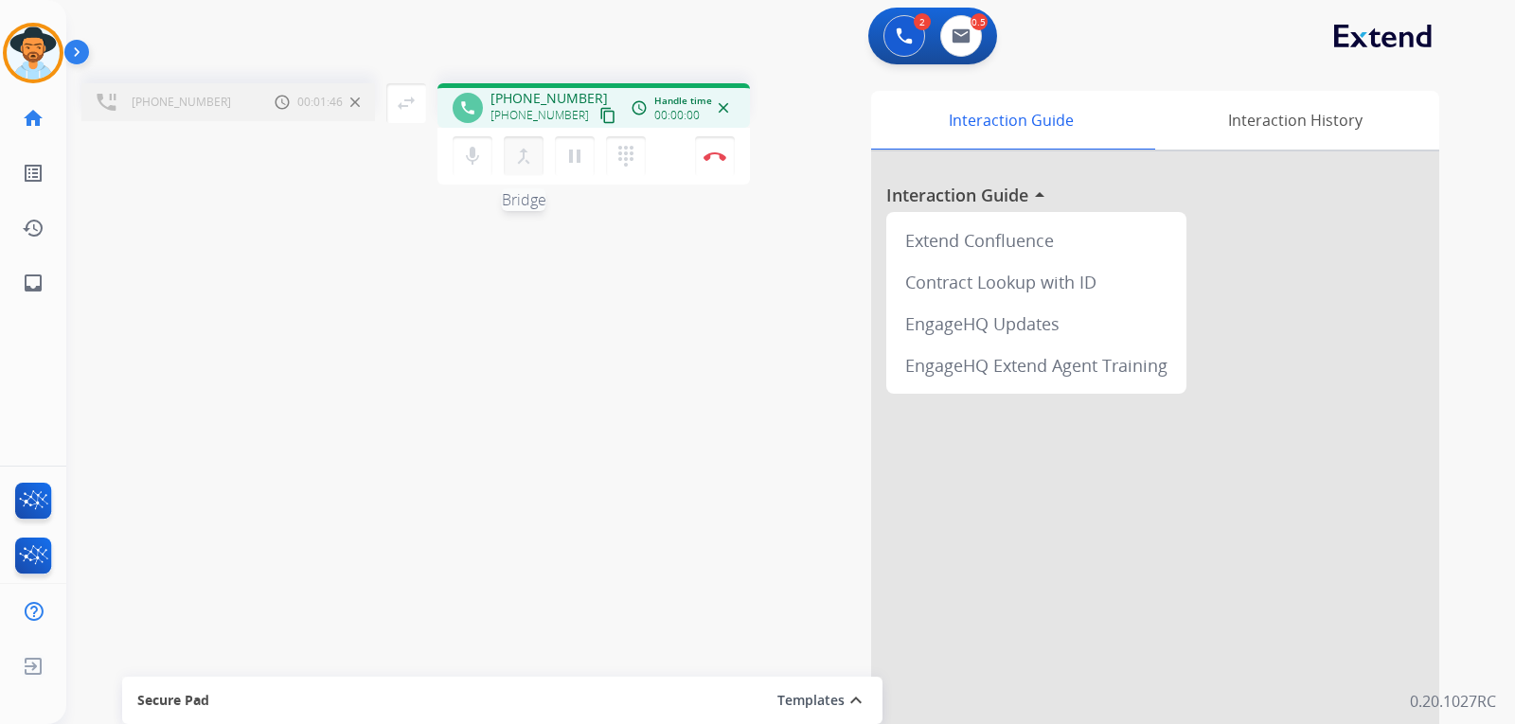
click at [525, 161] on mat-icon "merge_type" at bounding box center [523, 156] width 23 height 23
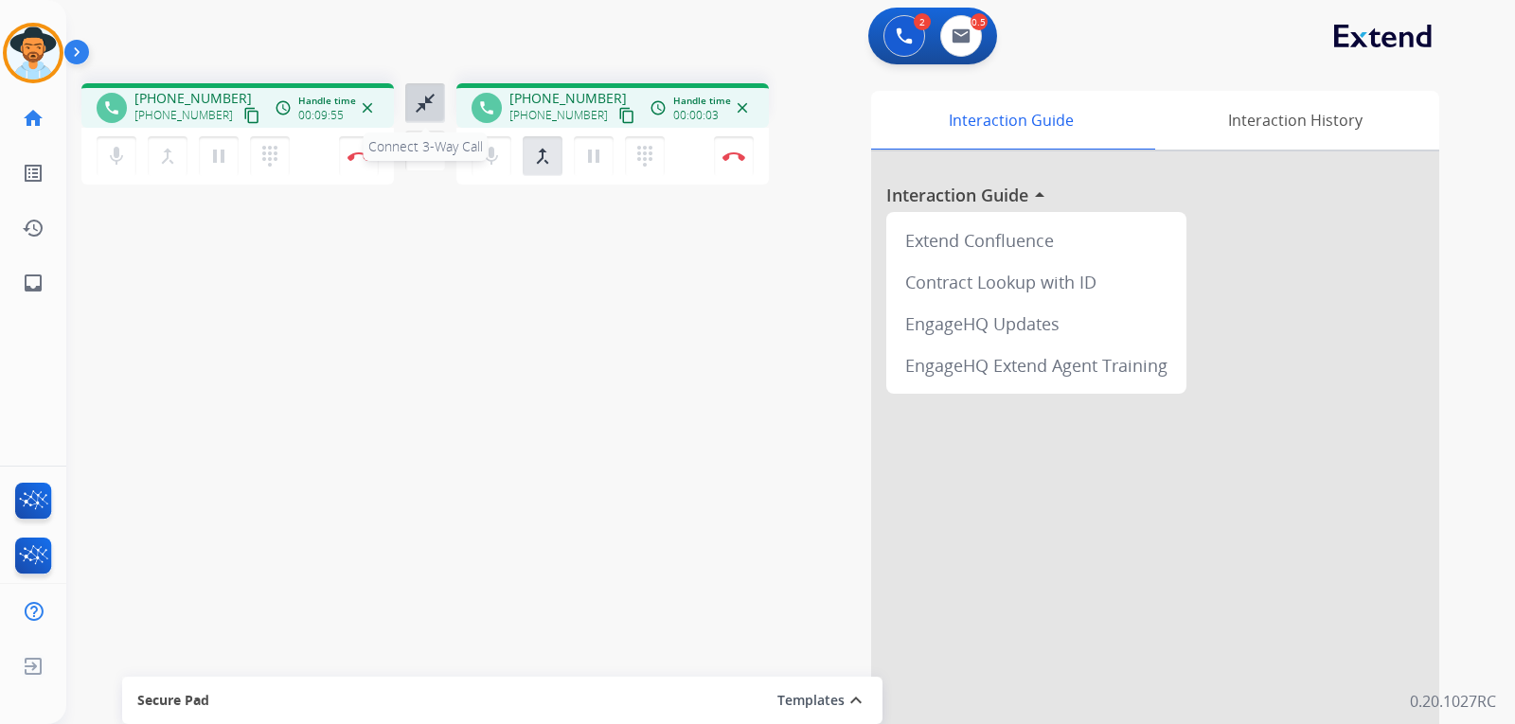
click at [426, 109] on mat-icon "close_fullscreen" at bounding box center [425, 103] width 23 height 23
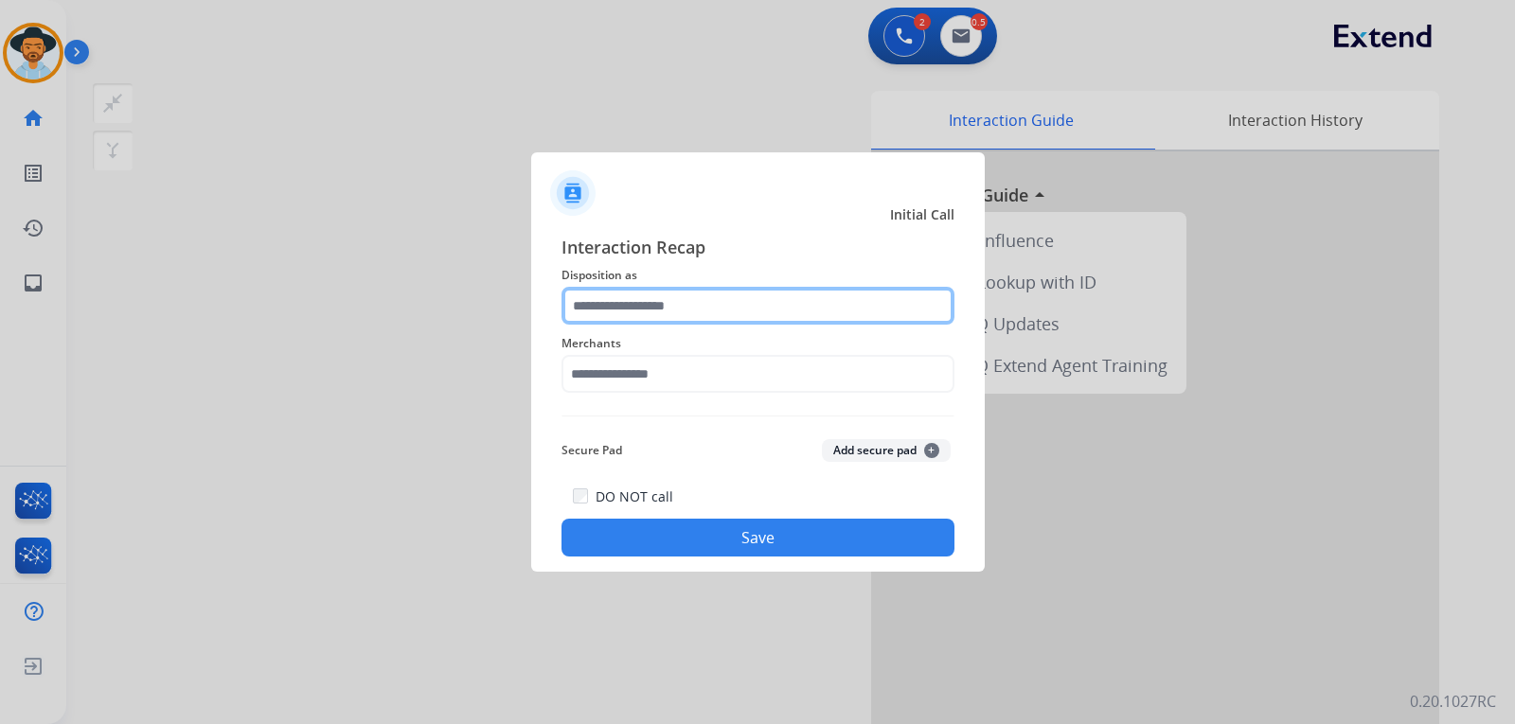
click at [785, 306] on input "text" at bounding box center [758, 306] width 393 height 38
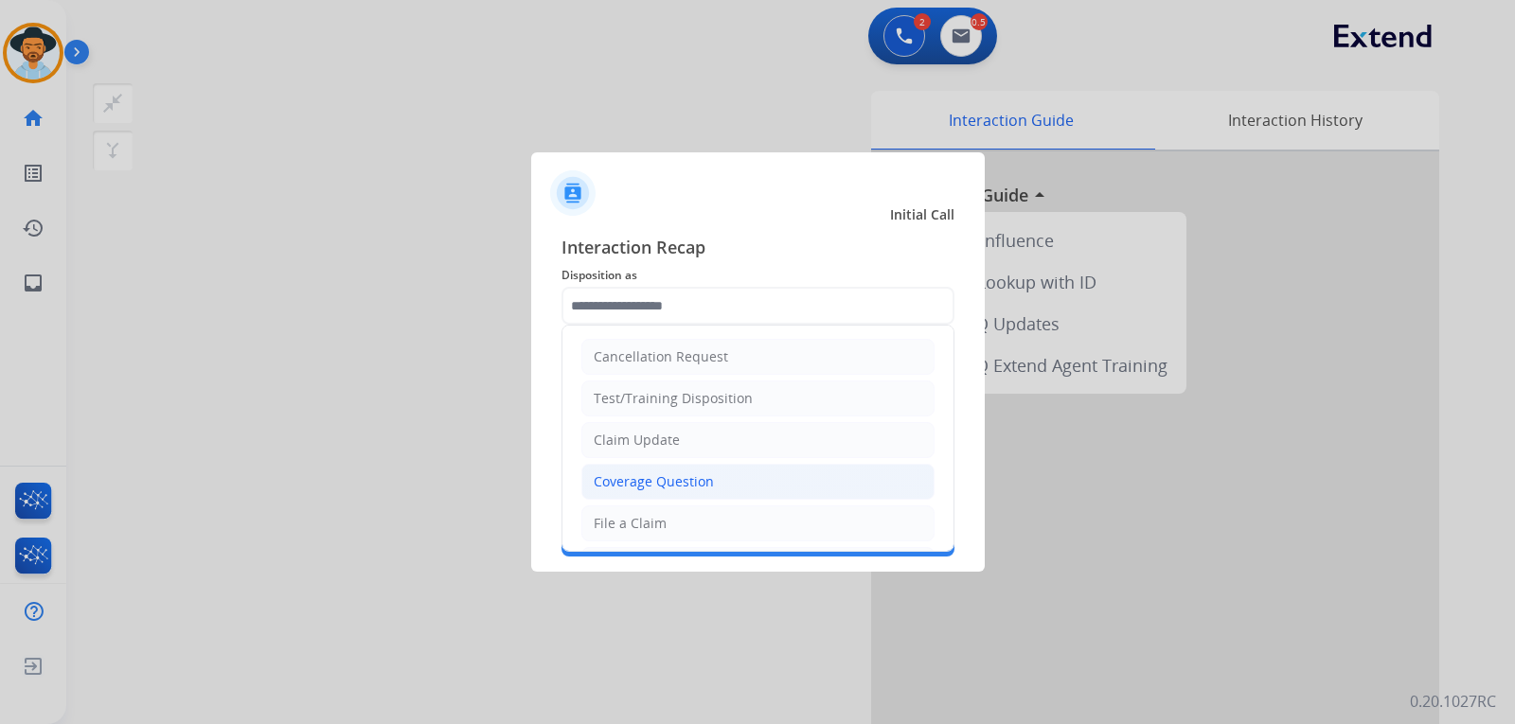
click at [701, 478] on div "Coverage Question" at bounding box center [654, 482] width 120 height 19
type input "**********"
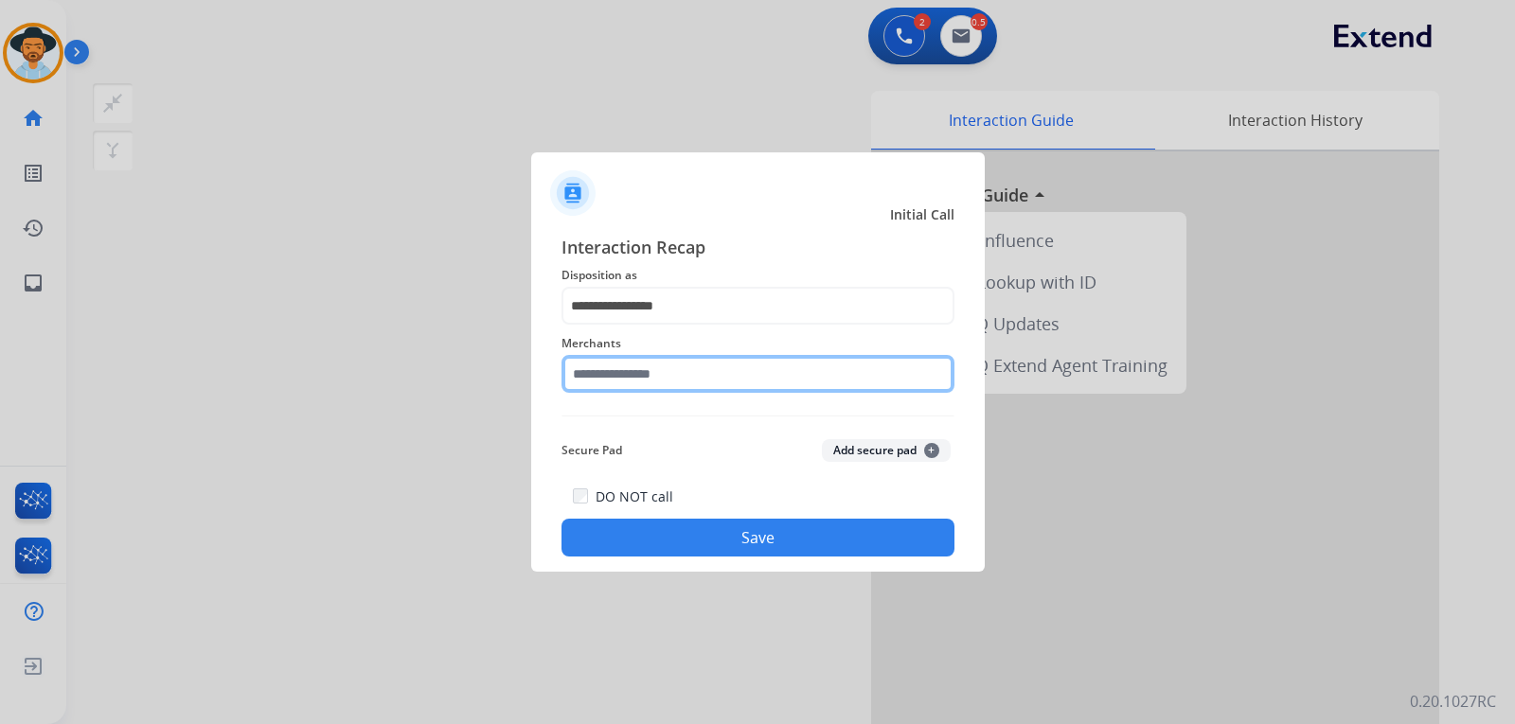
click at [735, 381] on input "text" at bounding box center [758, 374] width 393 height 38
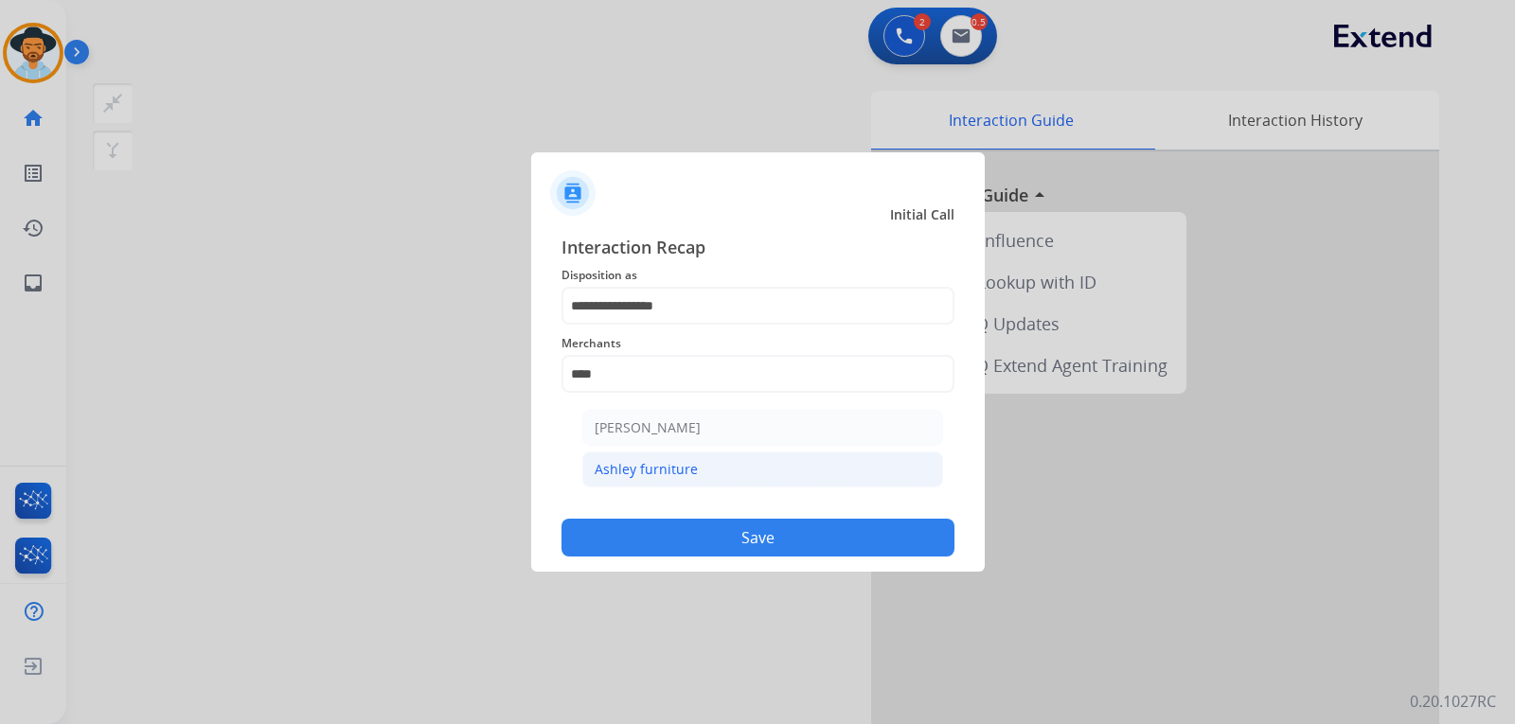
click at [622, 459] on li "Ashley furniture" at bounding box center [762, 470] width 361 height 36
type input "**********"
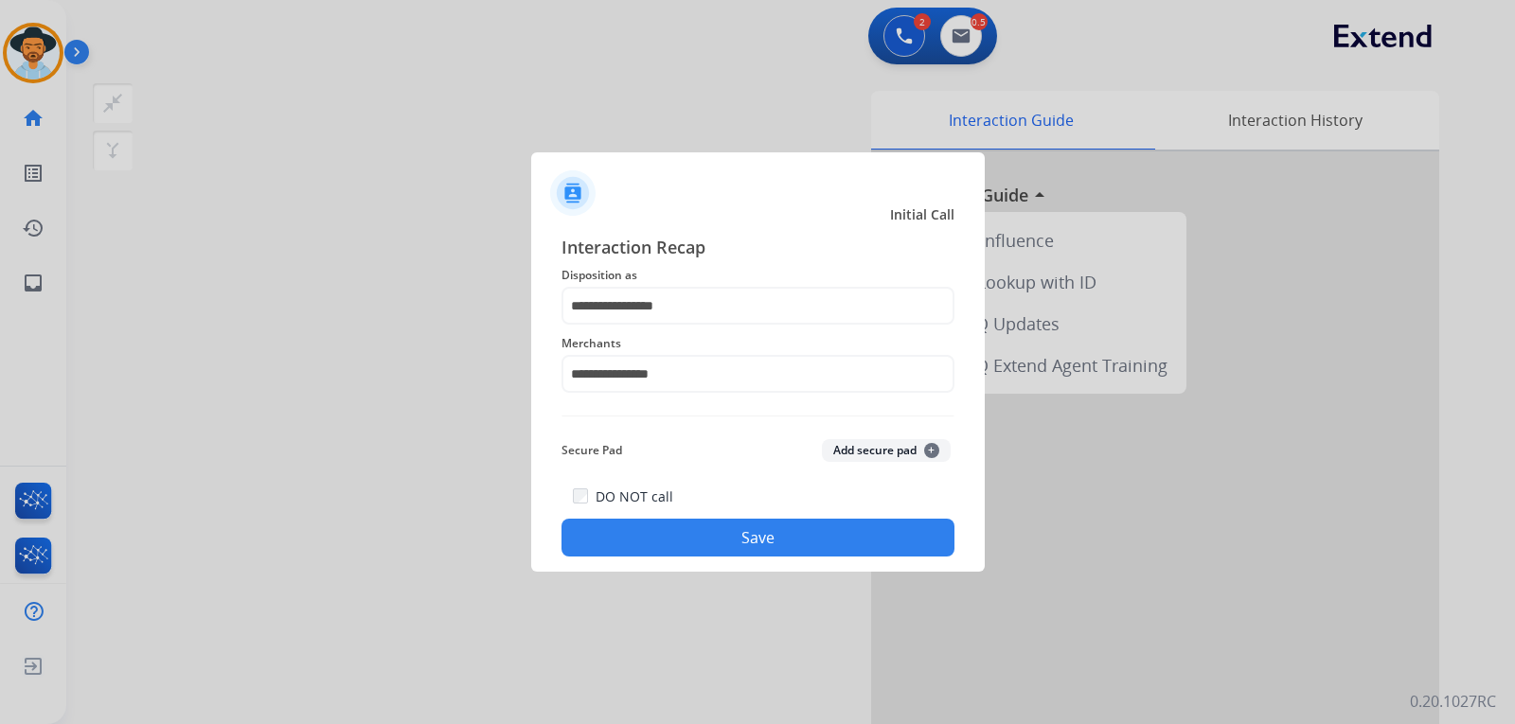
click at [691, 546] on button "Save" at bounding box center [758, 538] width 393 height 38
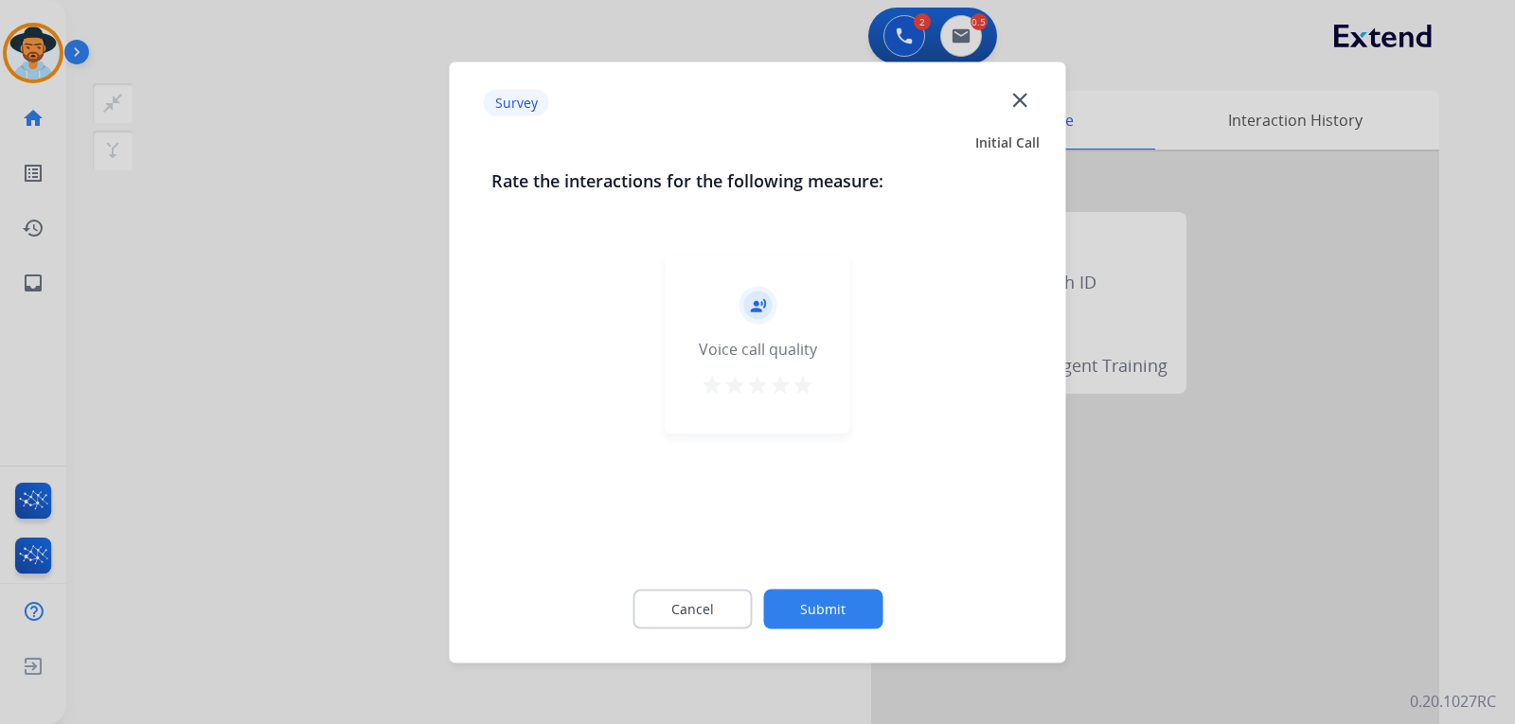
click at [1104, 475] on div at bounding box center [757, 362] width 1515 height 724
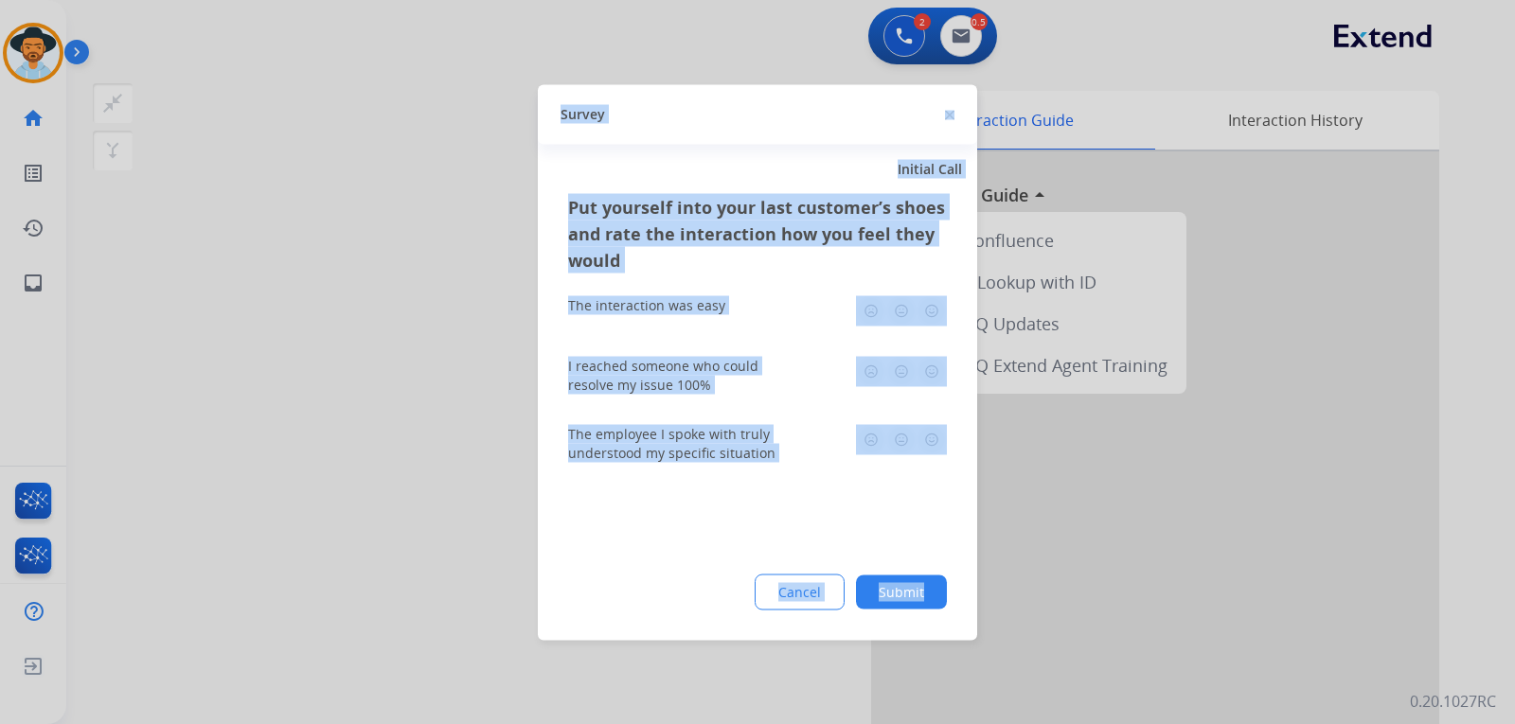
click at [1104, 475] on div at bounding box center [757, 362] width 1515 height 724
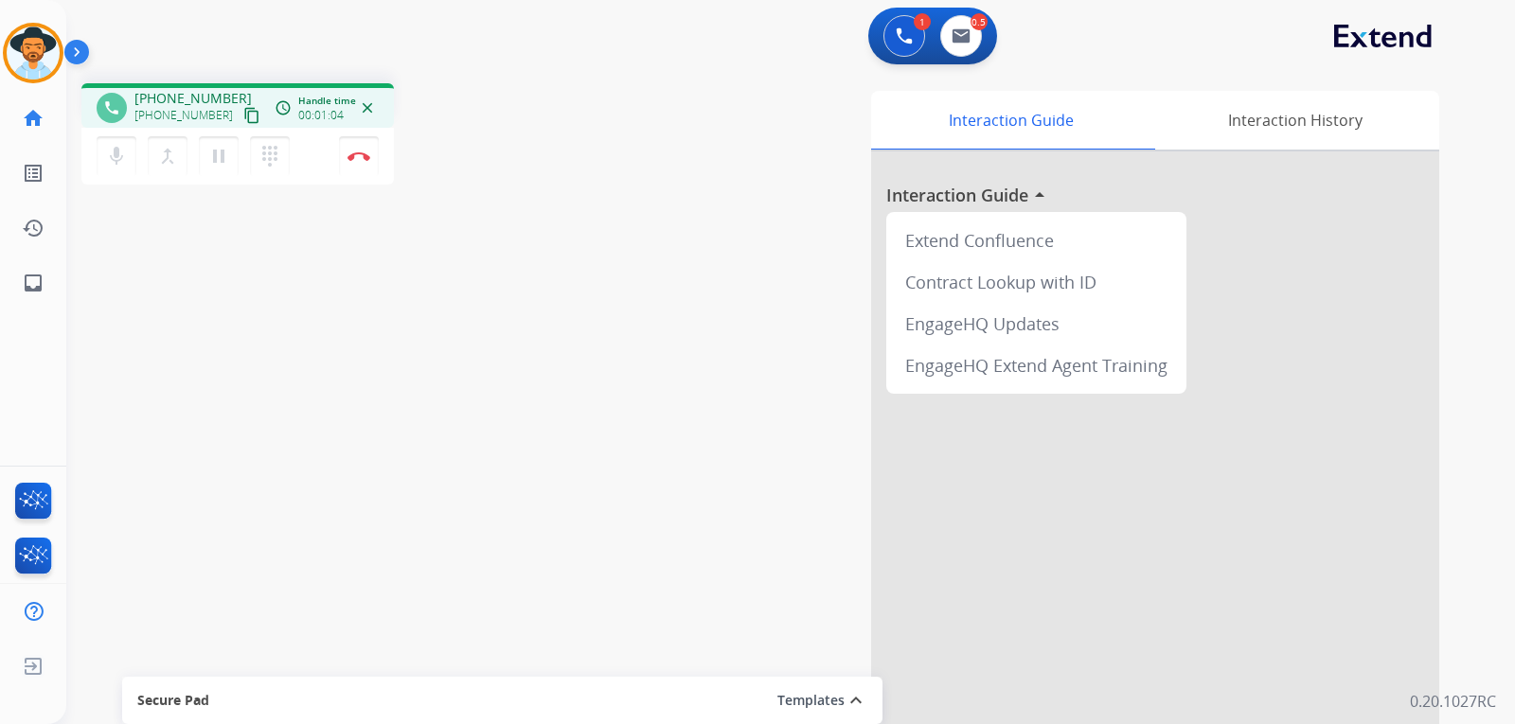
click at [241, 106] on button "content_copy" at bounding box center [252, 115] width 23 height 23
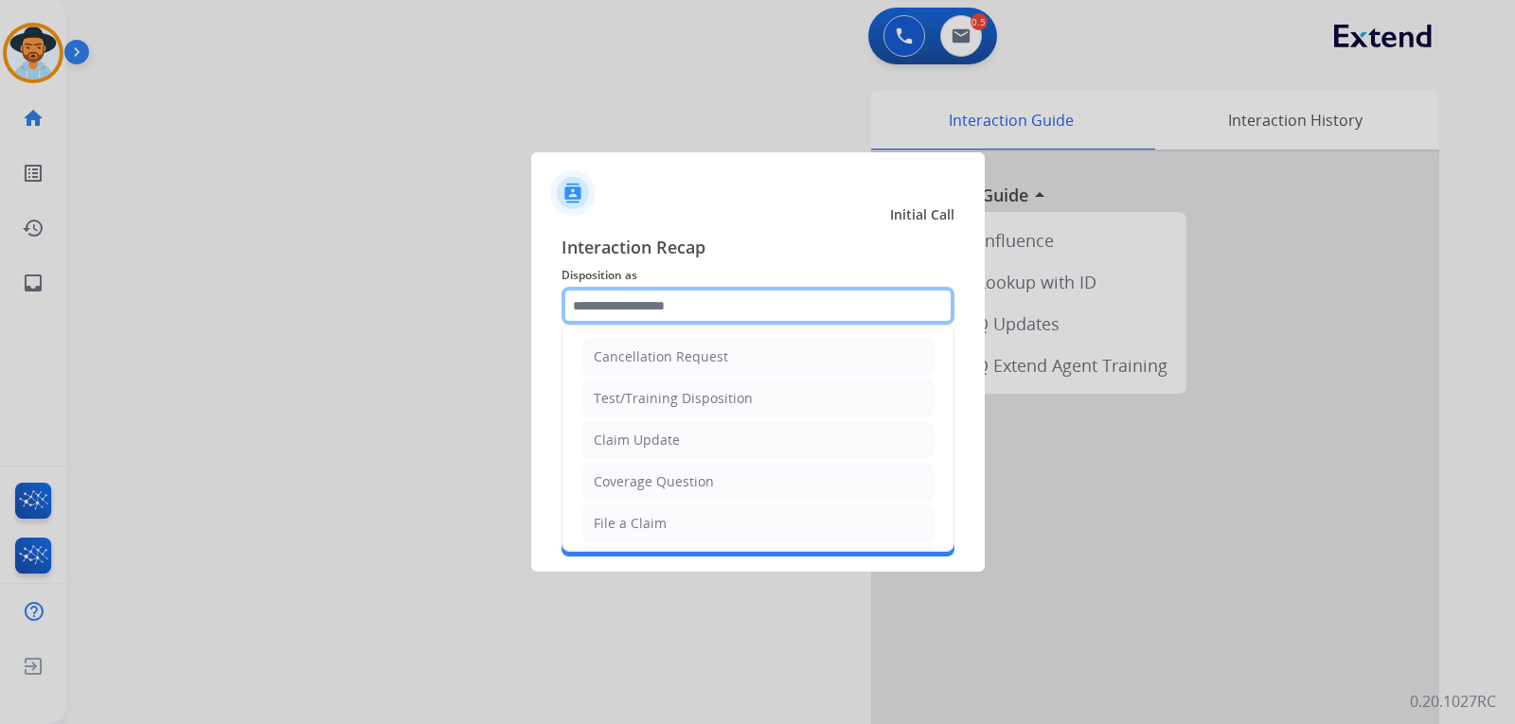
click at [668, 299] on input "text" at bounding box center [758, 306] width 393 height 38
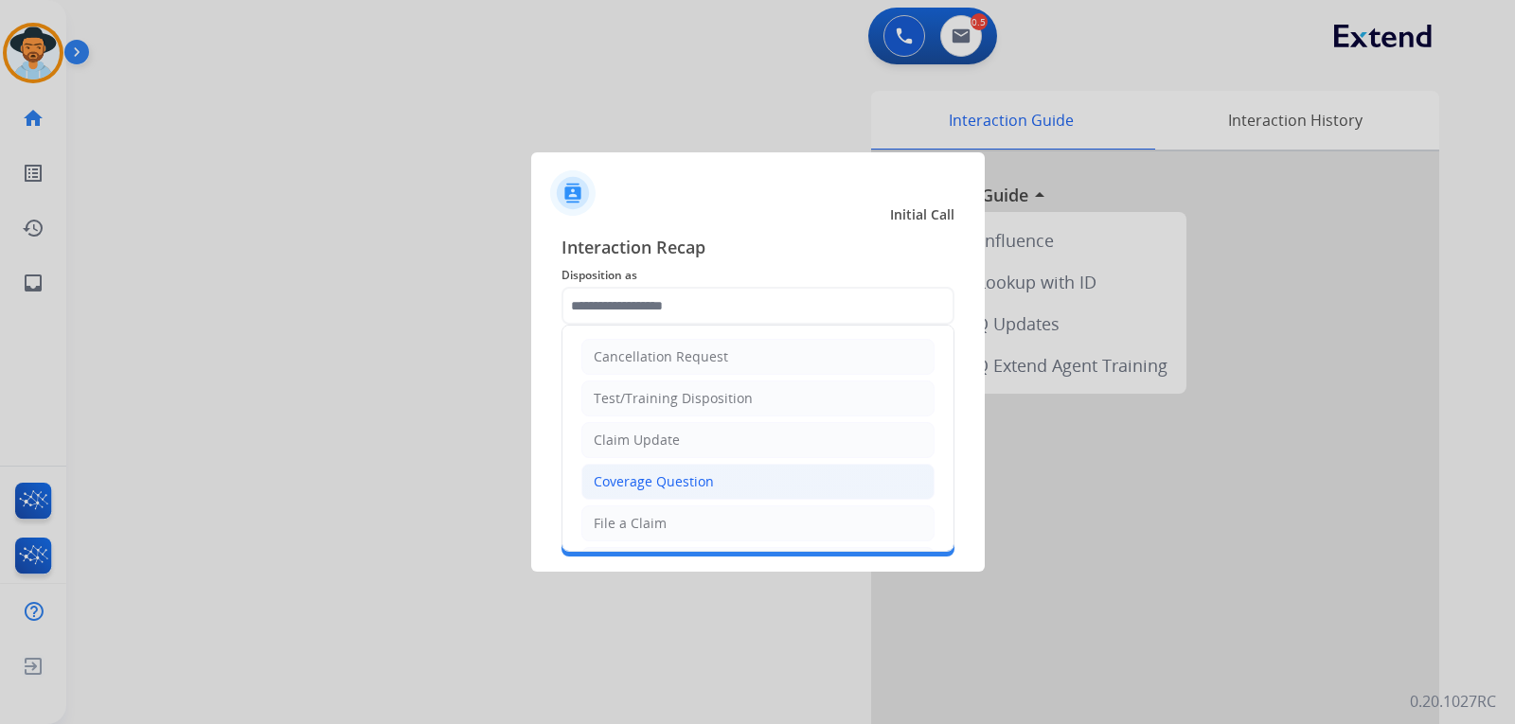
click at [728, 474] on li "Coverage Question" at bounding box center [757, 482] width 353 height 36
type input "**********"
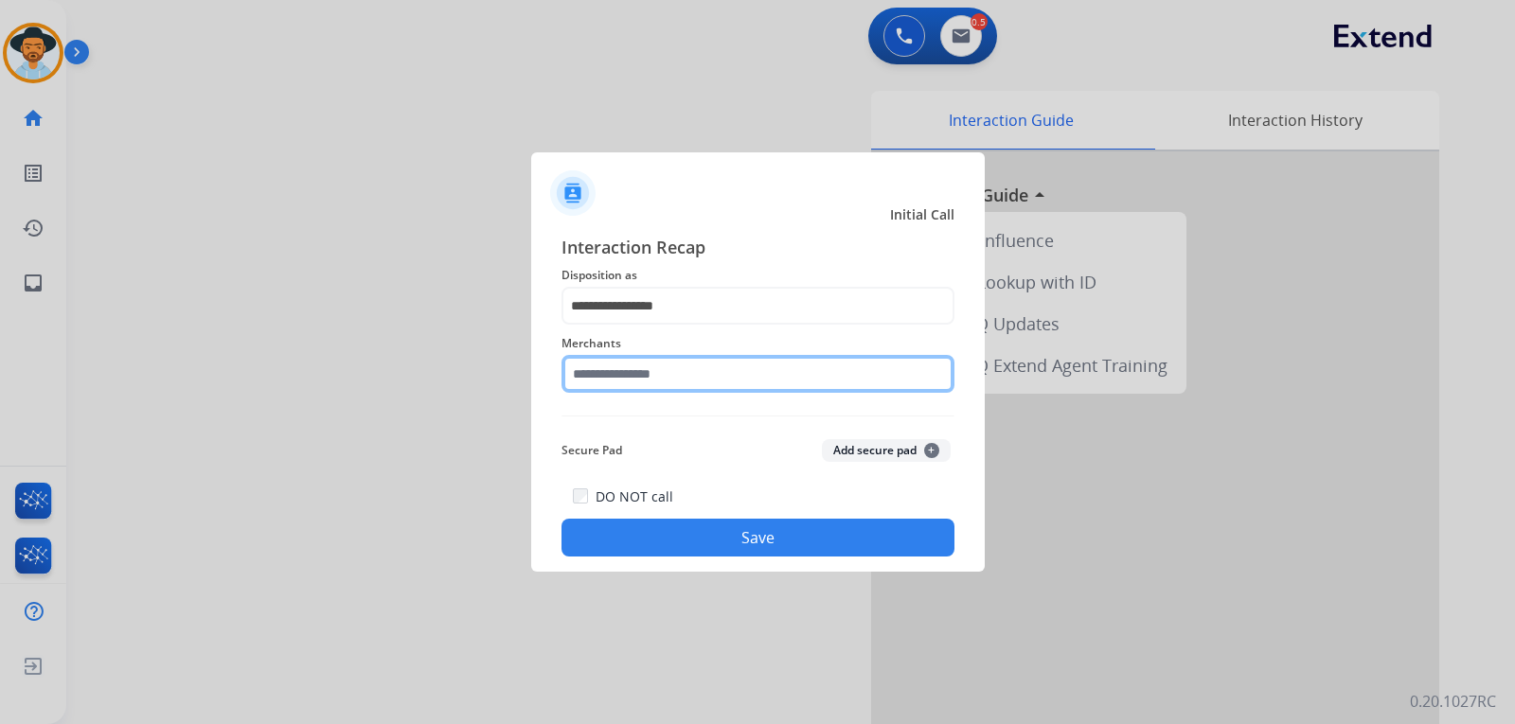
click at [711, 374] on input "text" at bounding box center [758, 374] width 393 height 38
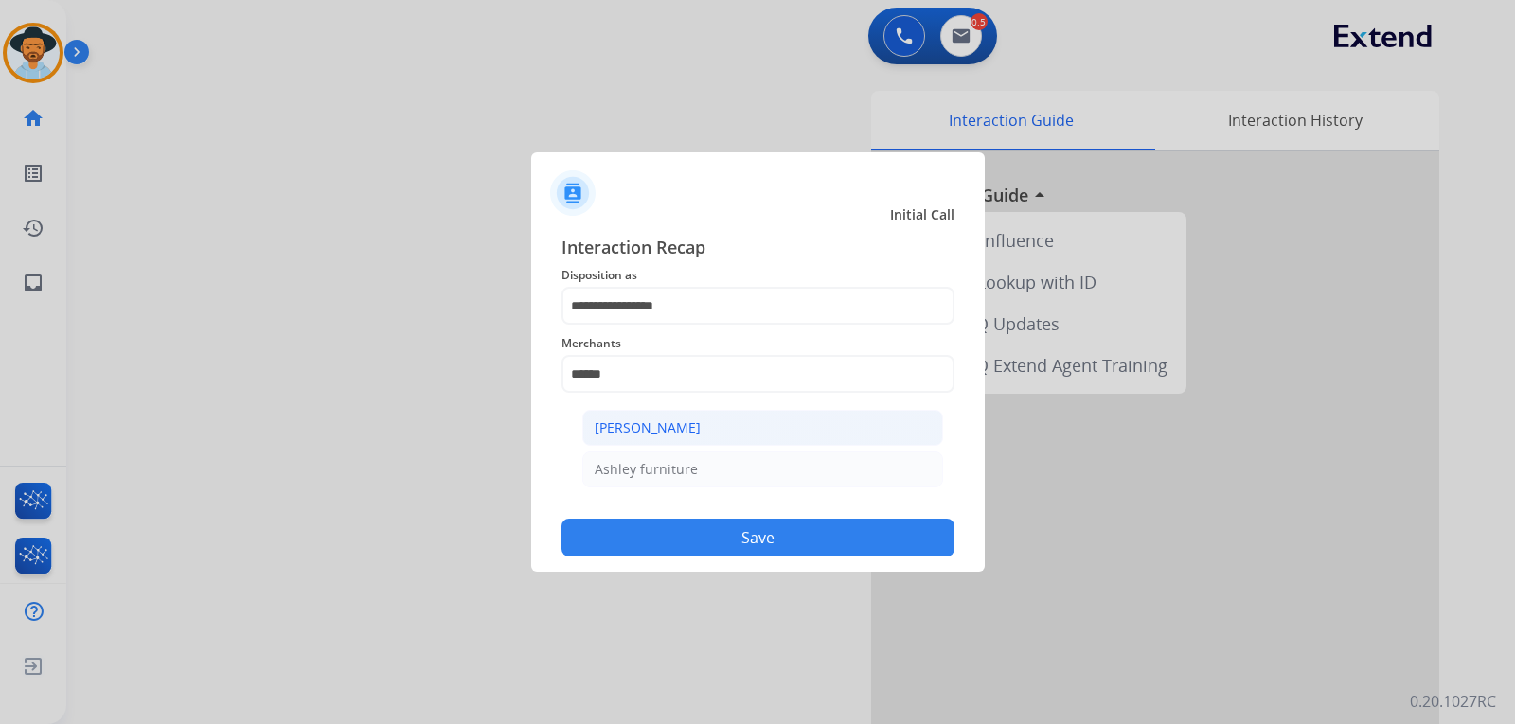
click at [693, 432] on div "[PERSON_NAME]" at bounding box center [648, 428] width 106 height 19
type input "**********"
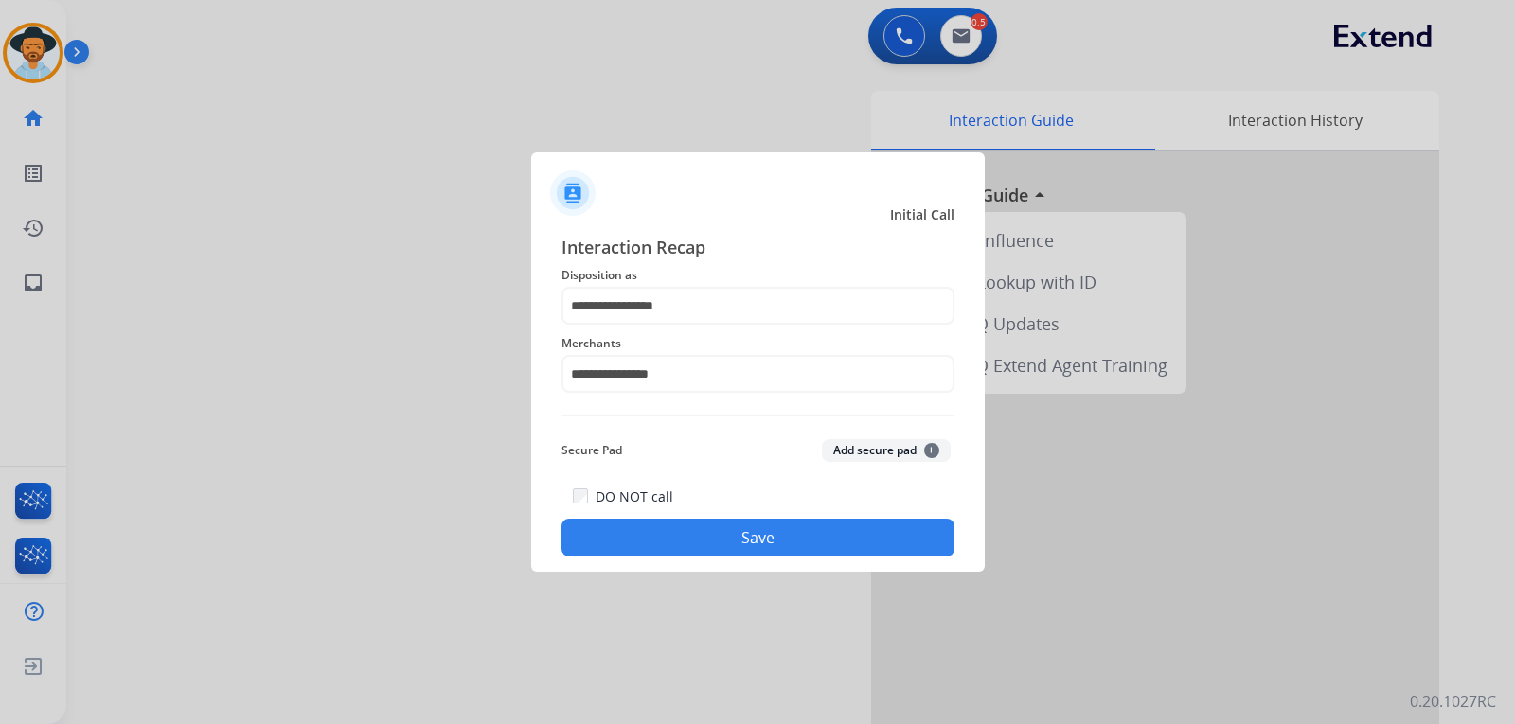
click at [761, 531] on button "Save" at bounding box center [758, 538] width 393 height 38
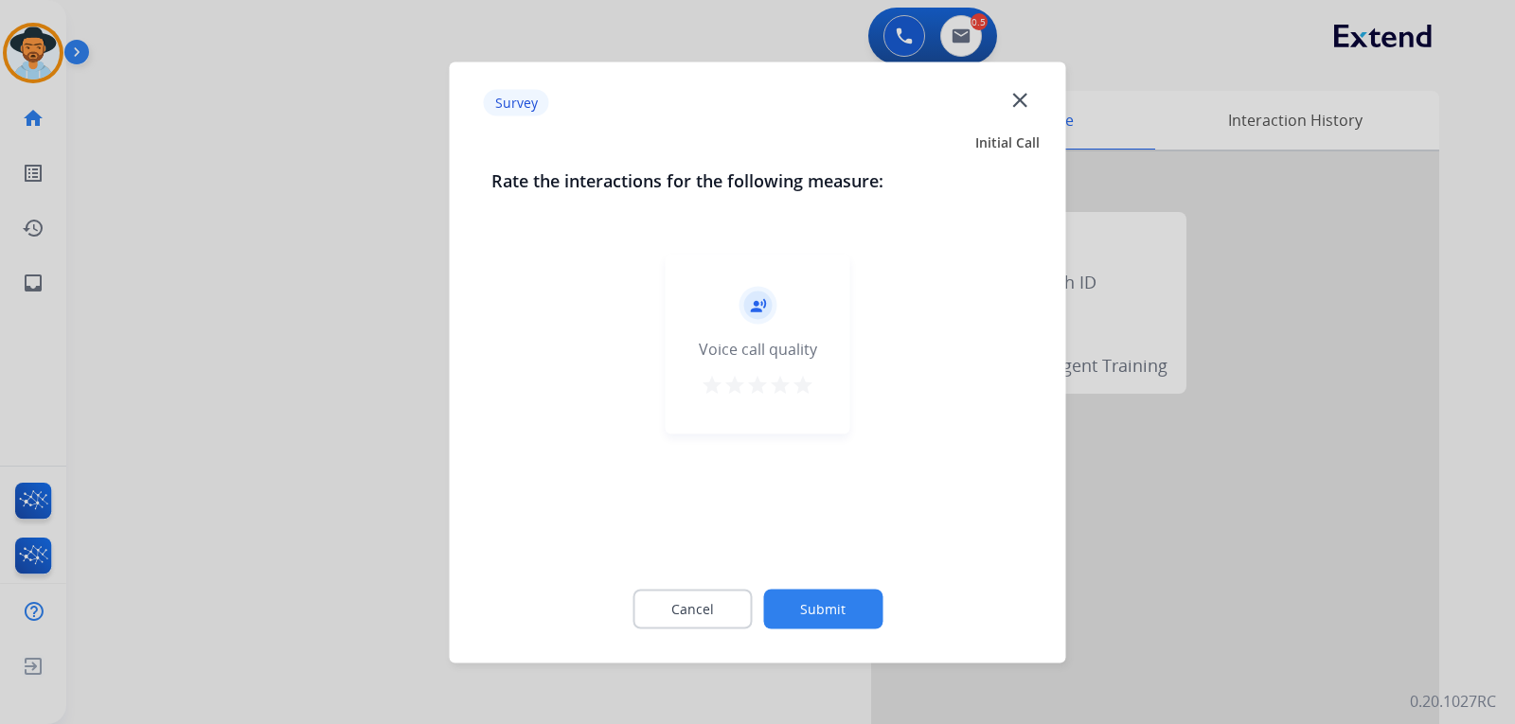
click at [1246, 549] on div at bounding box center [757, 362] width 1515 height 724
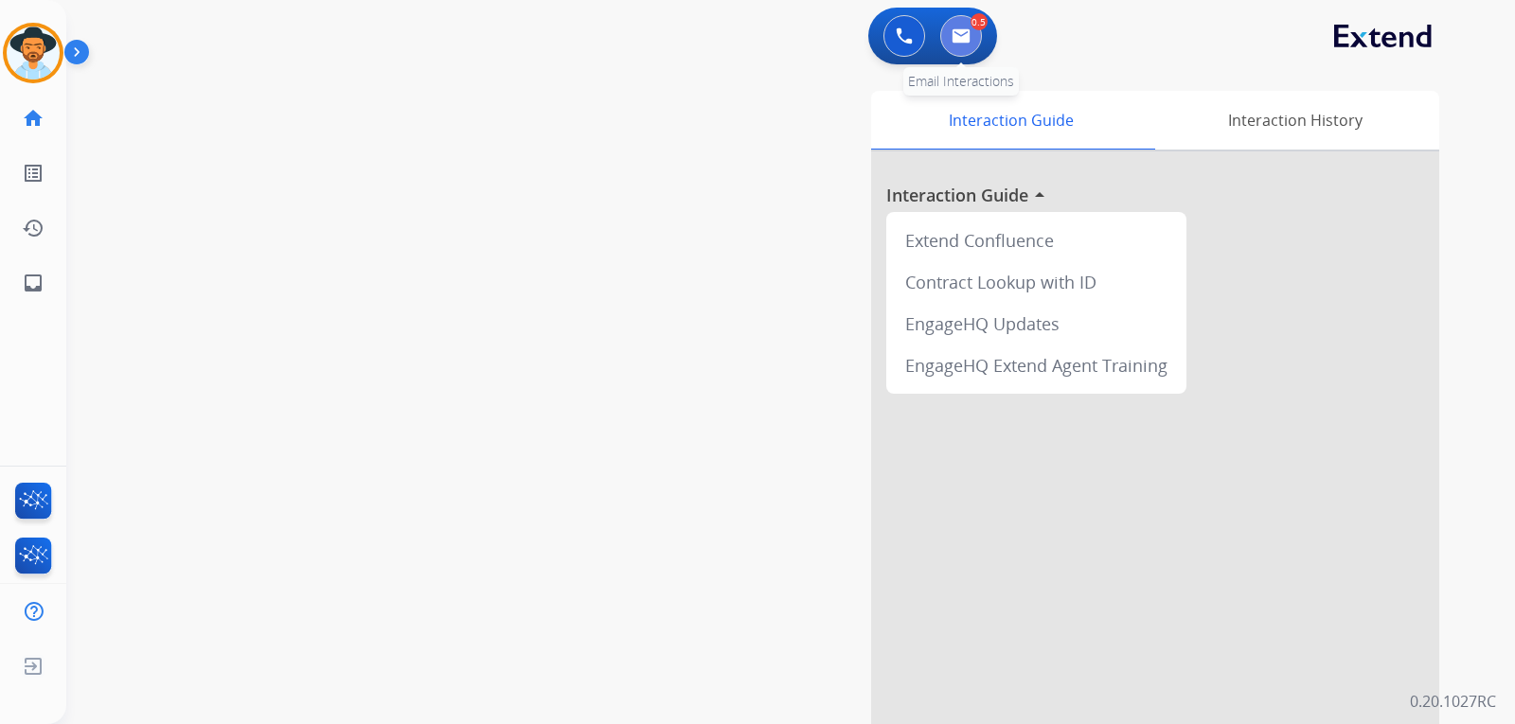
click at [964, 40] on img at bounding box center [961, 35] width 19 height 15
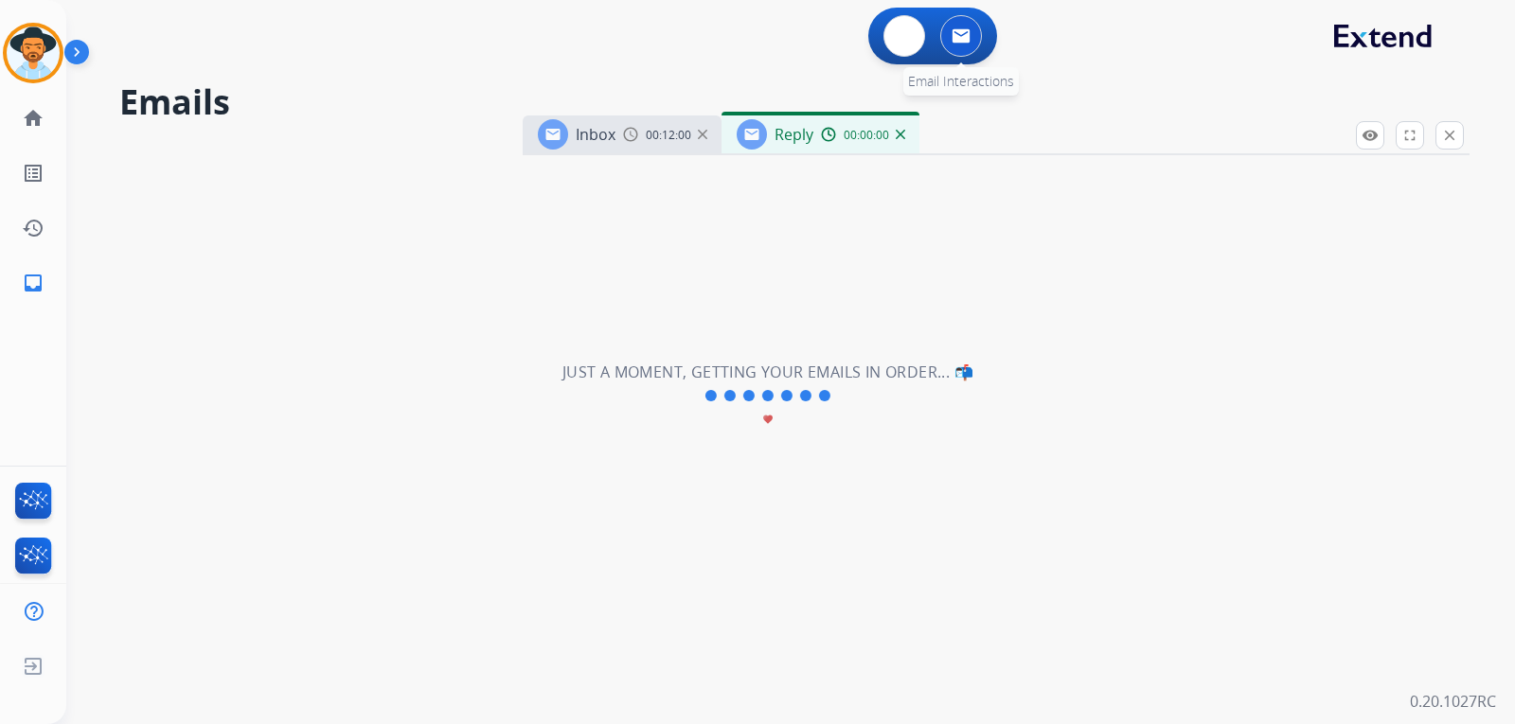
select select "**********"
click at [902, 134] on img at bounding box center [900, 134] width 9 height 9
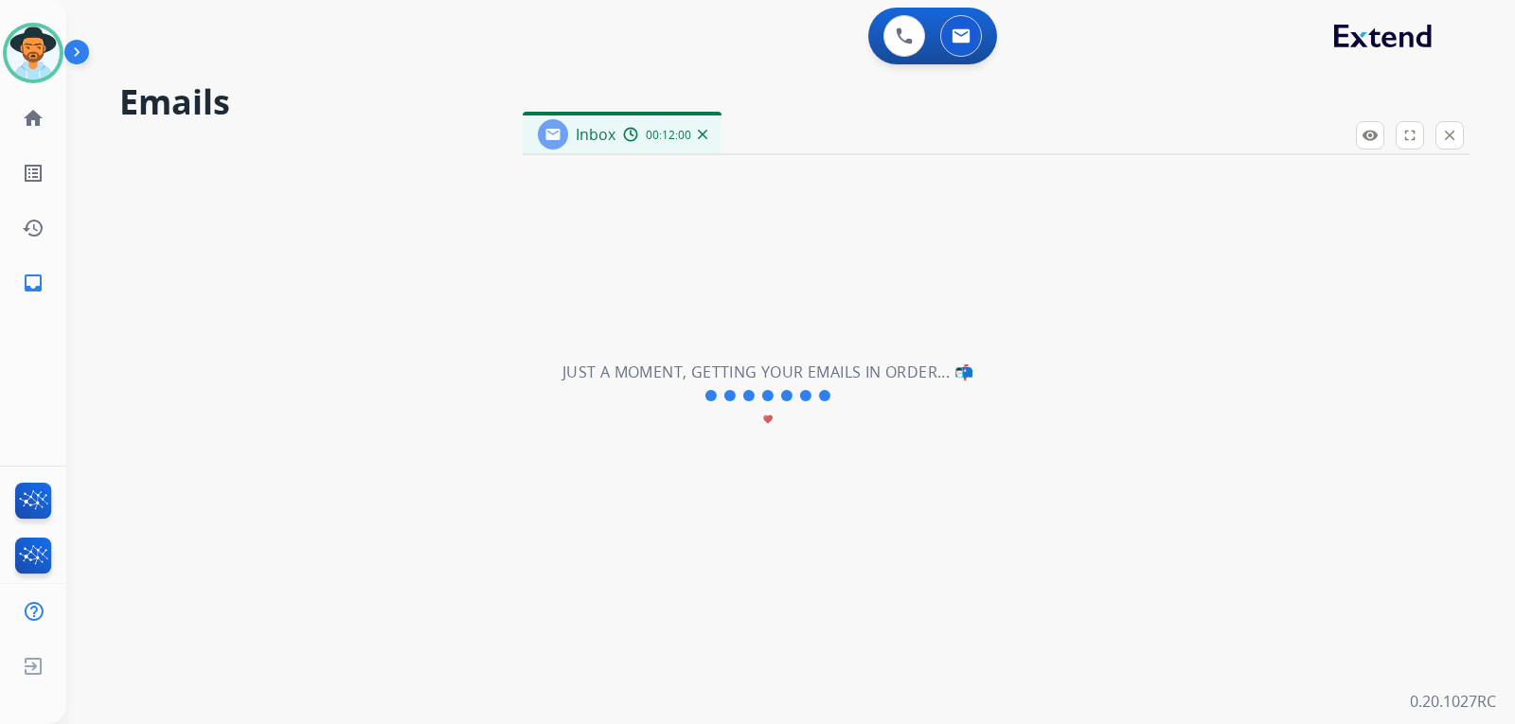
click at [698, 130] on img at bounding box center [702, 134] width 9 height 9
click at [29, 286] on mat-icon "inbox" at bounding box center [33, 283] width 23 height 23
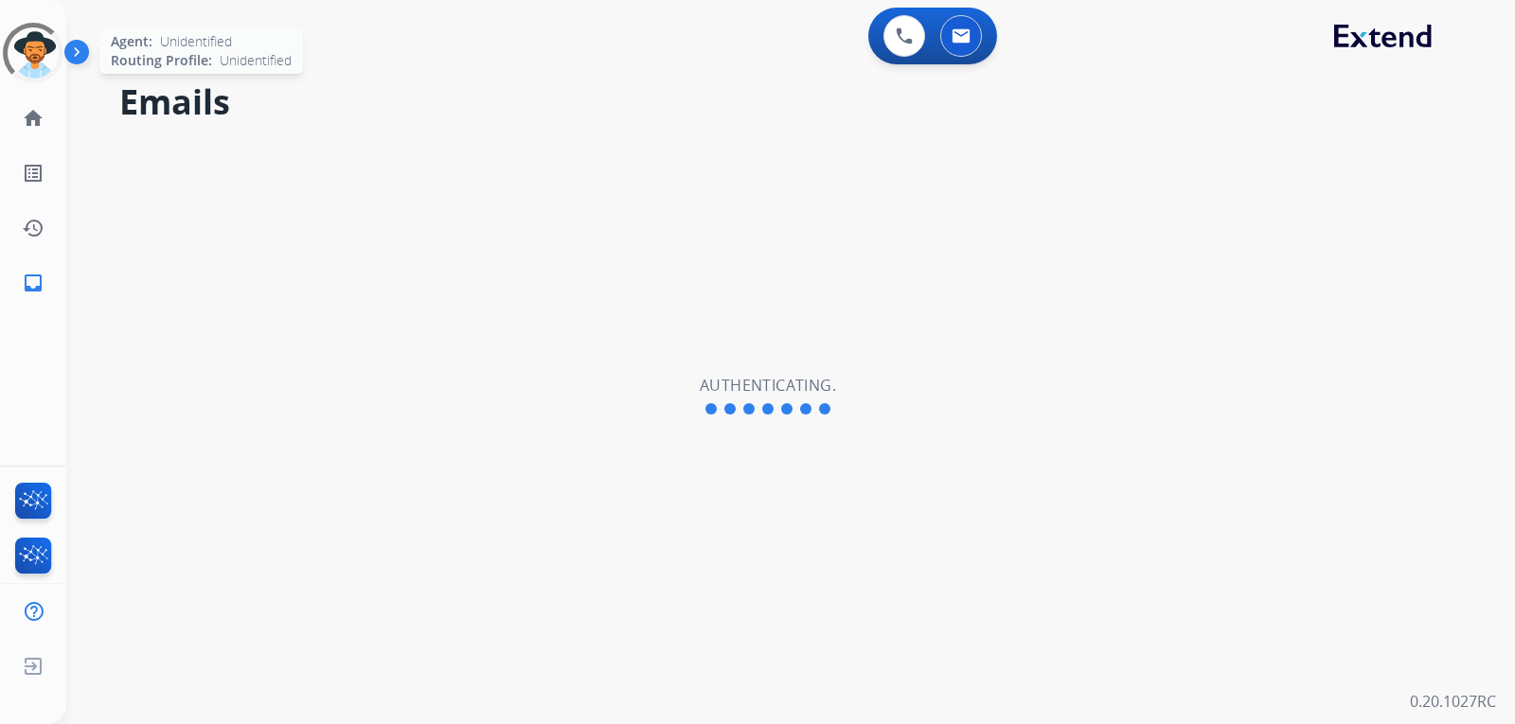
click at [49, 52] on div at bounding box center [33, 53] width 61 height 61
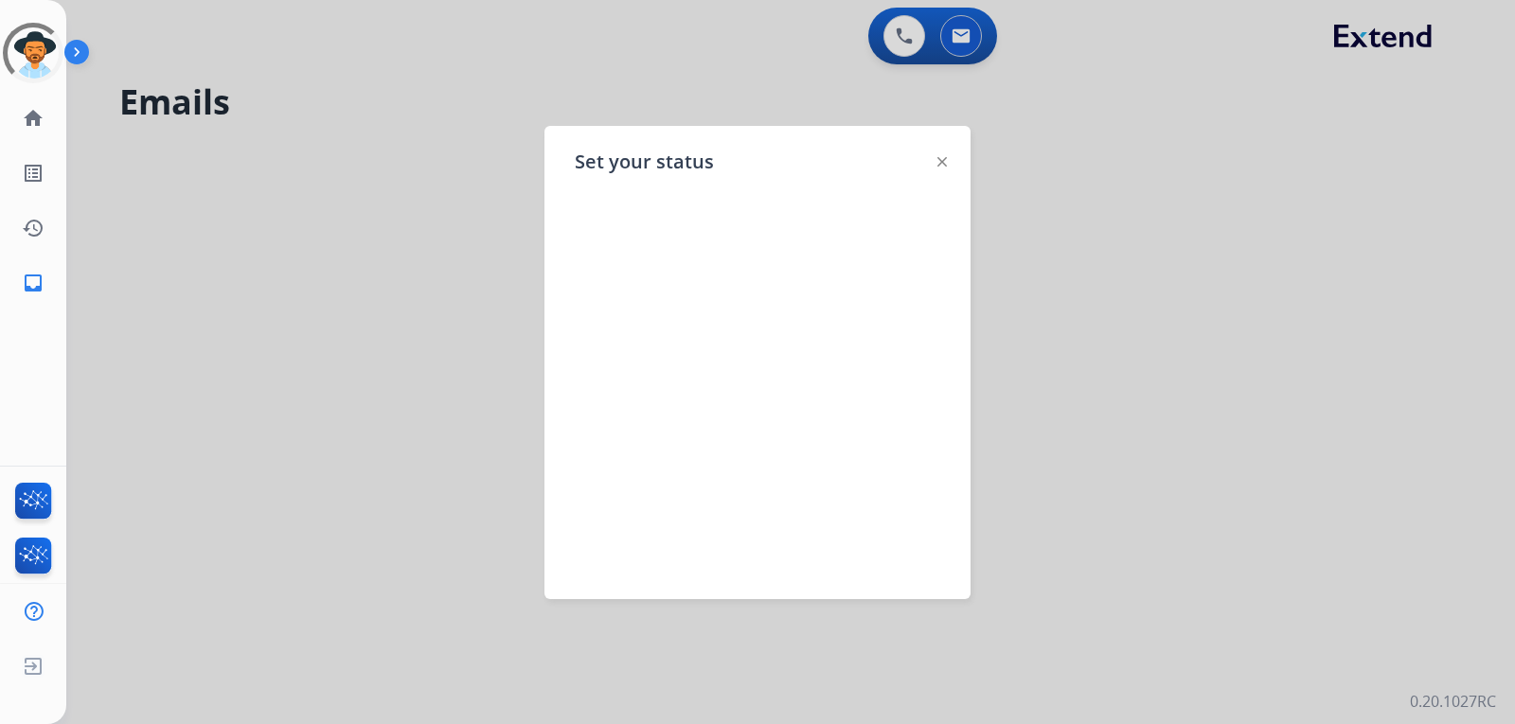
select select "**********"
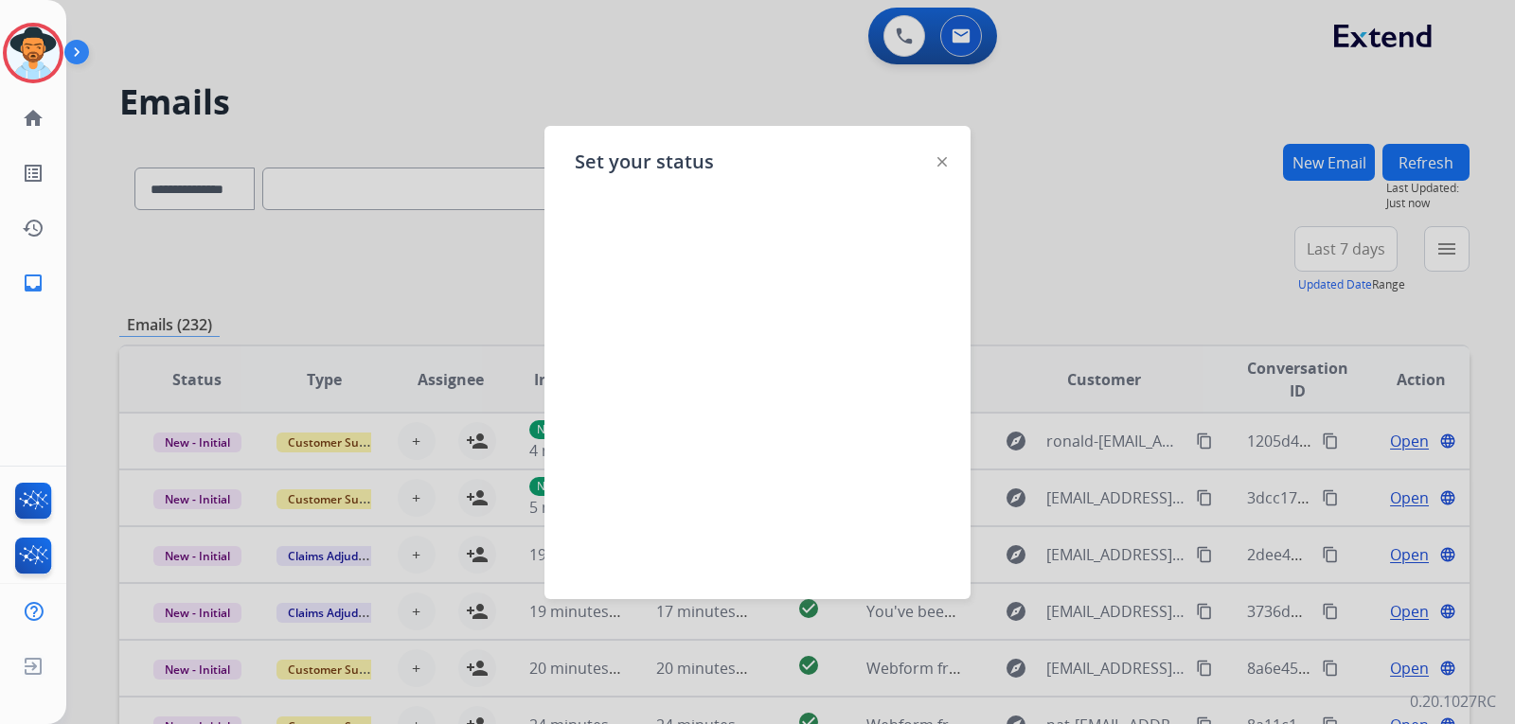
click at [945, 162] on img at bounding box center [942, 161] width 9 height 9
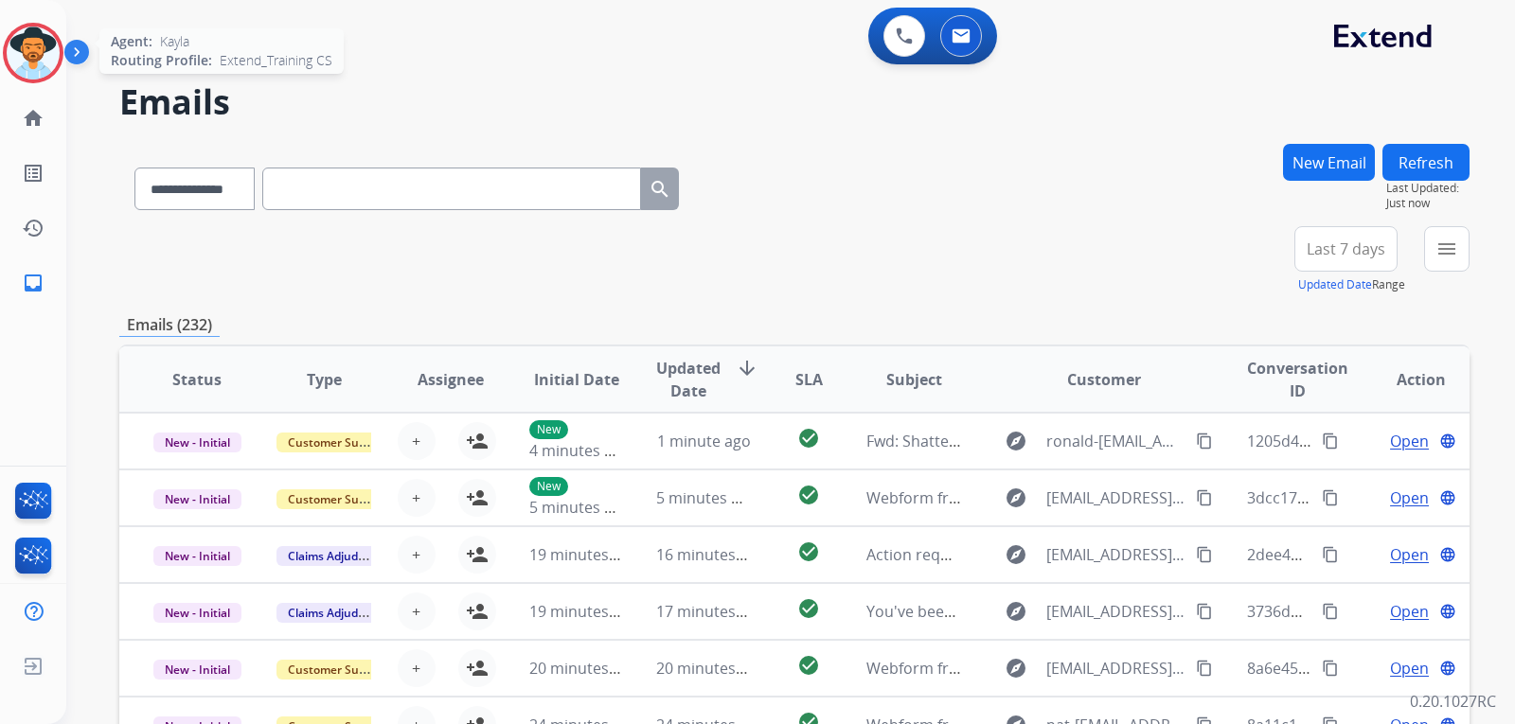
click at [43, 62] on img at bounding box center [33, 53] width 53 height 53
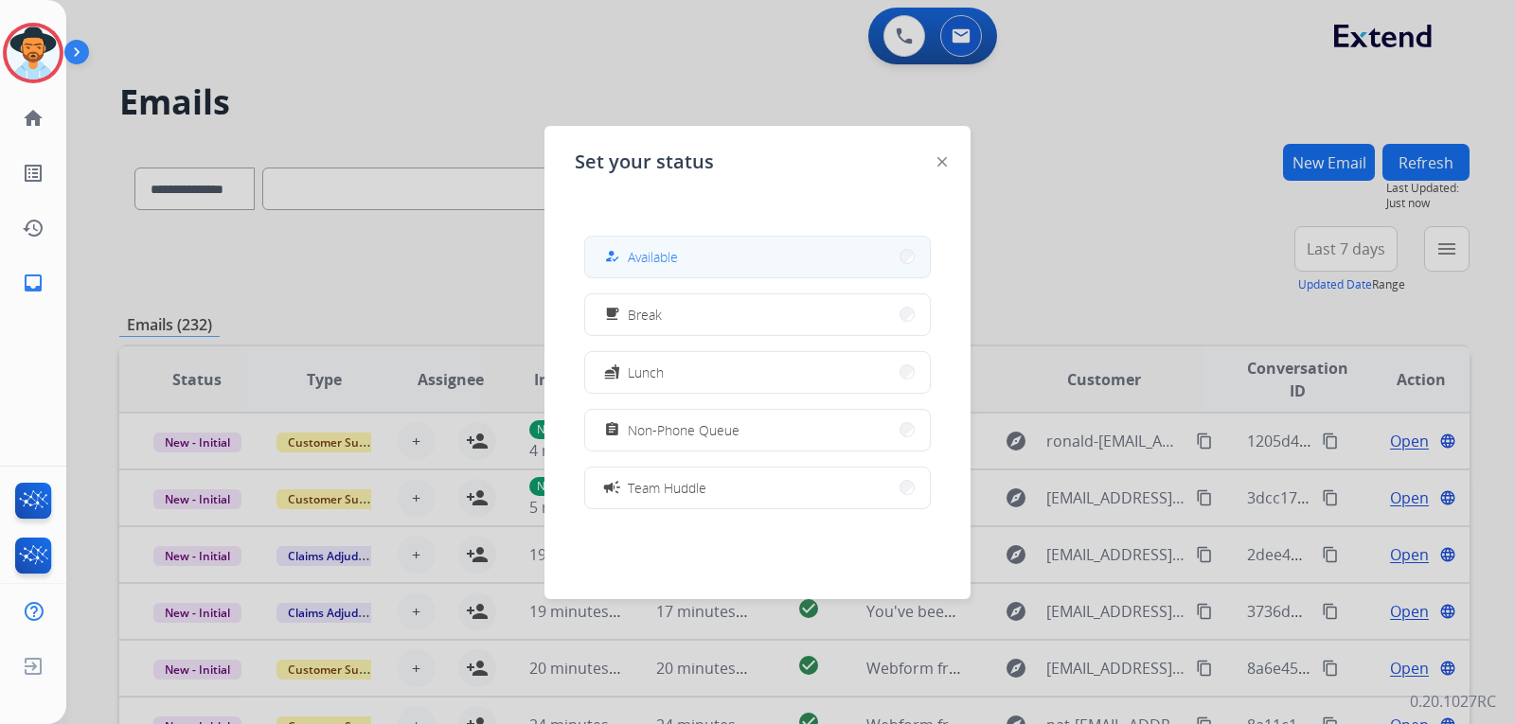
click at [673, 254] on span "Available" at bounding box center [653, 257] width 50 height 20
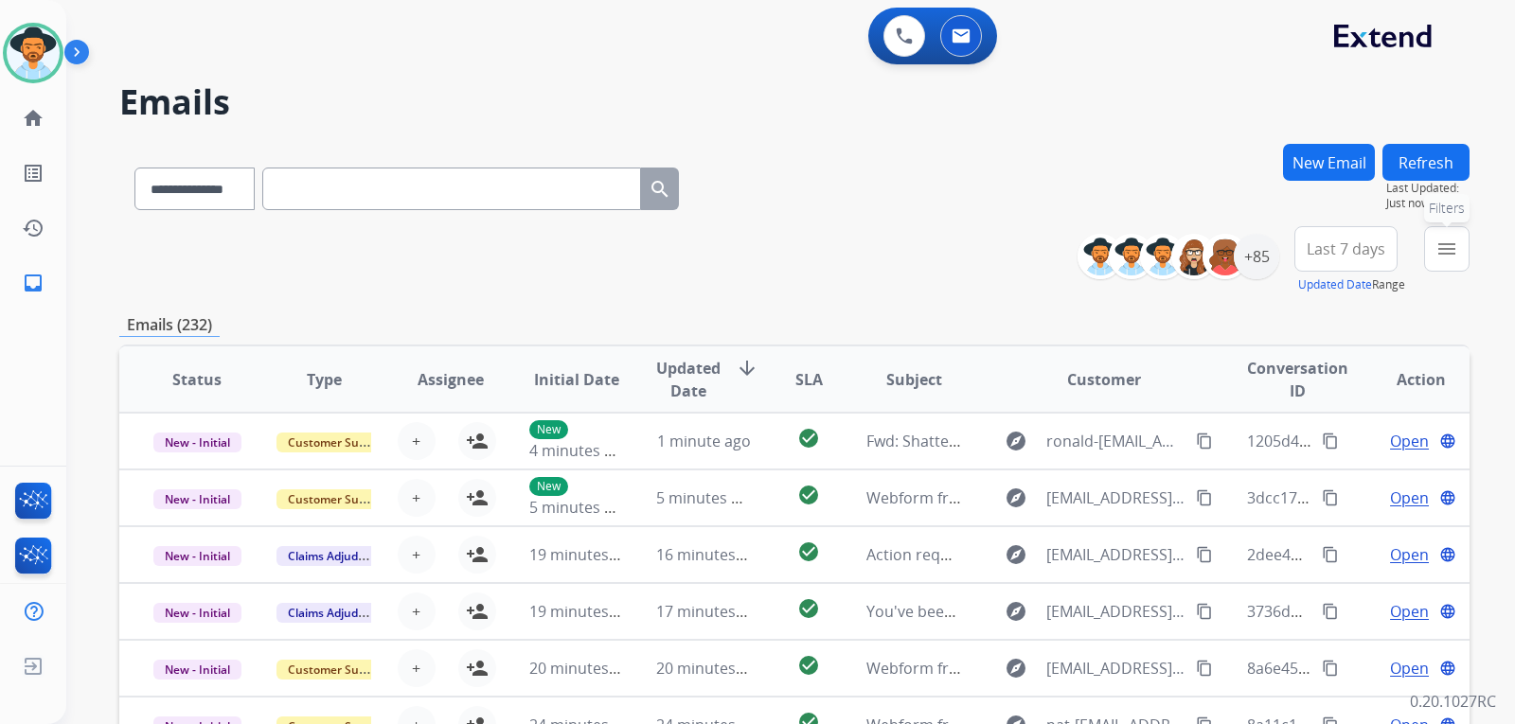
click at [1457, 262] on button "menu Filters" at bounding box center [1446, 248] width 45 height 45
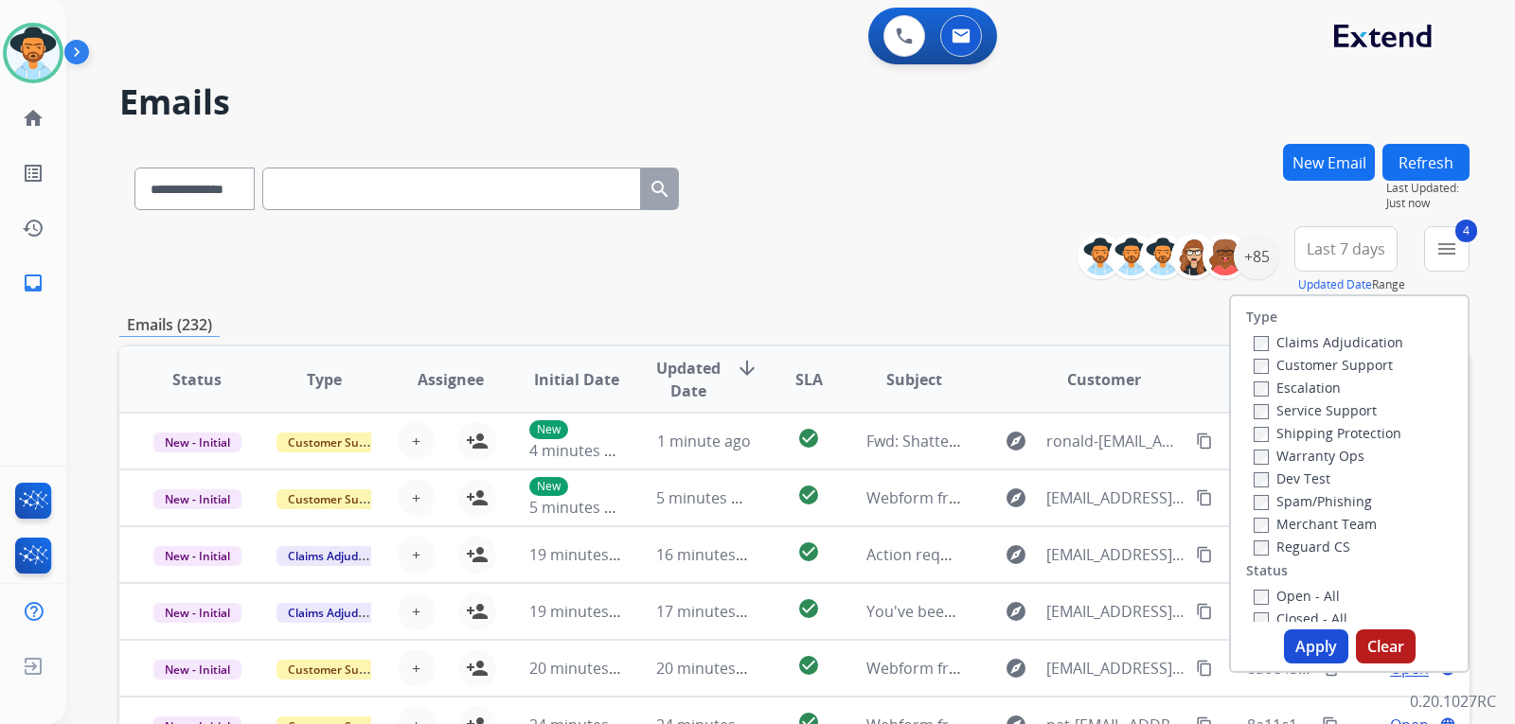
click at [1323, 642] on button "Apply" at bounding box center [1316, 647] width 64 height 34
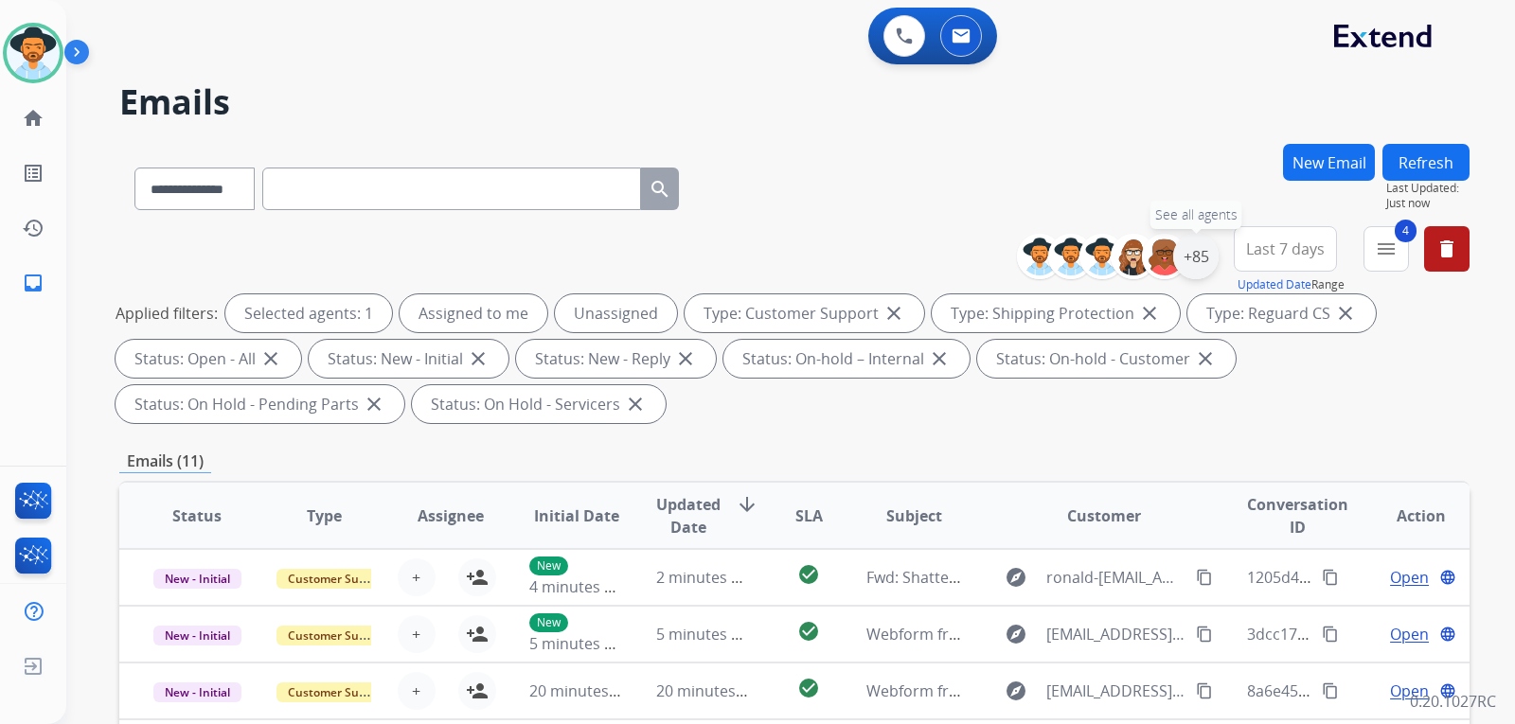
click at [1192, 251] on div "+85" at bounding box center [1195, 256] width 45 height 45
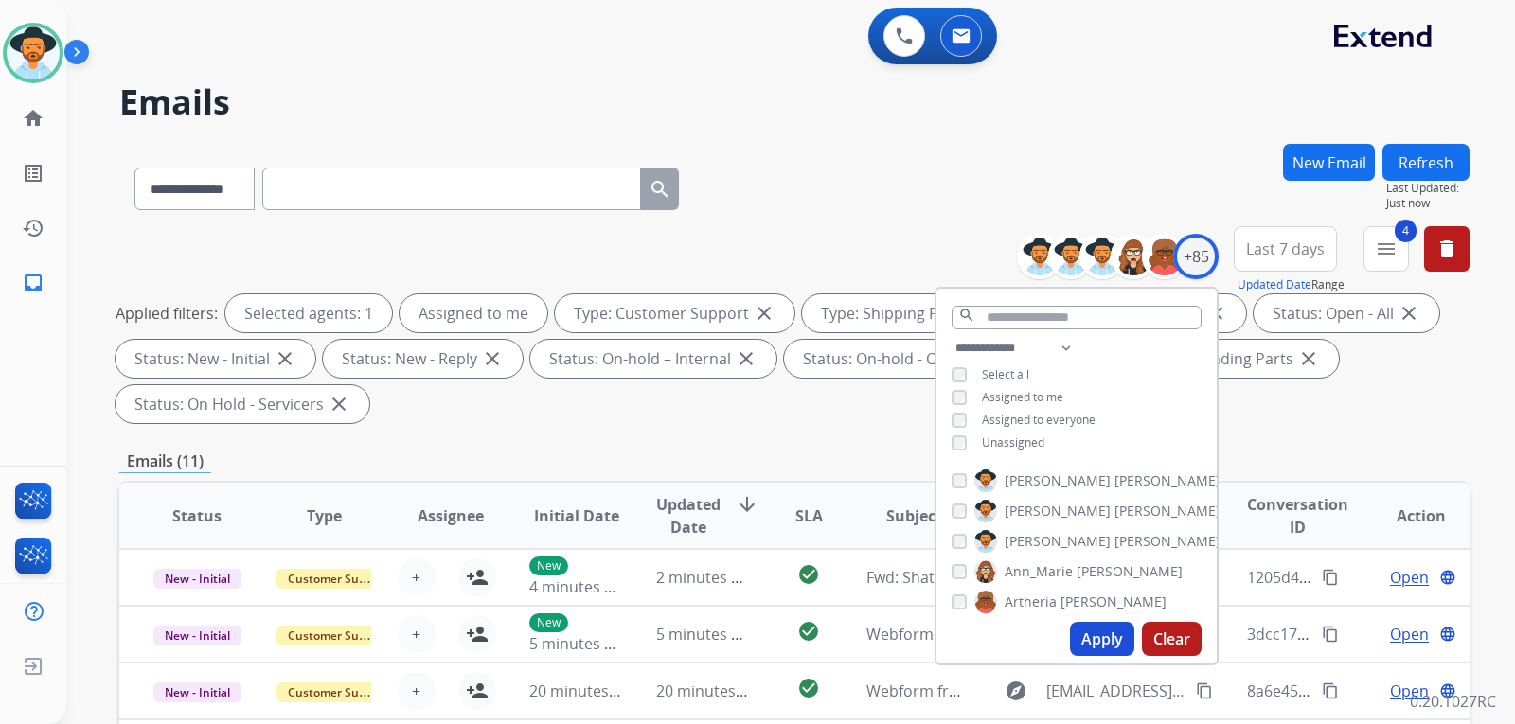
click at [1089, 624] on button "Apply" at bounding box center [1102, 639] width 64 height 34
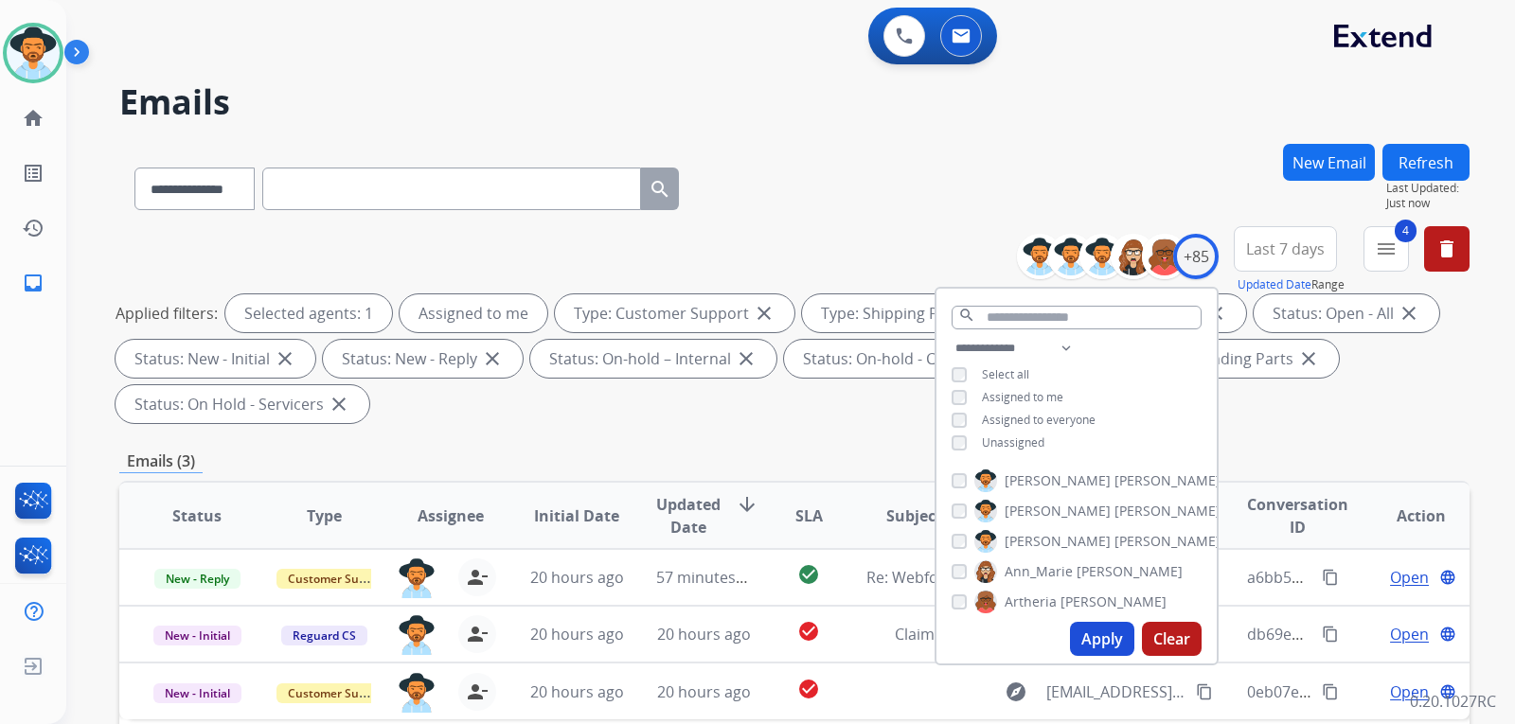
click at [1274, 421] on div "Applied filters: Selected agents: 1 Assigned to me Type: Customer Support close…" at bounding box center [791, 359] width 1351 height 129
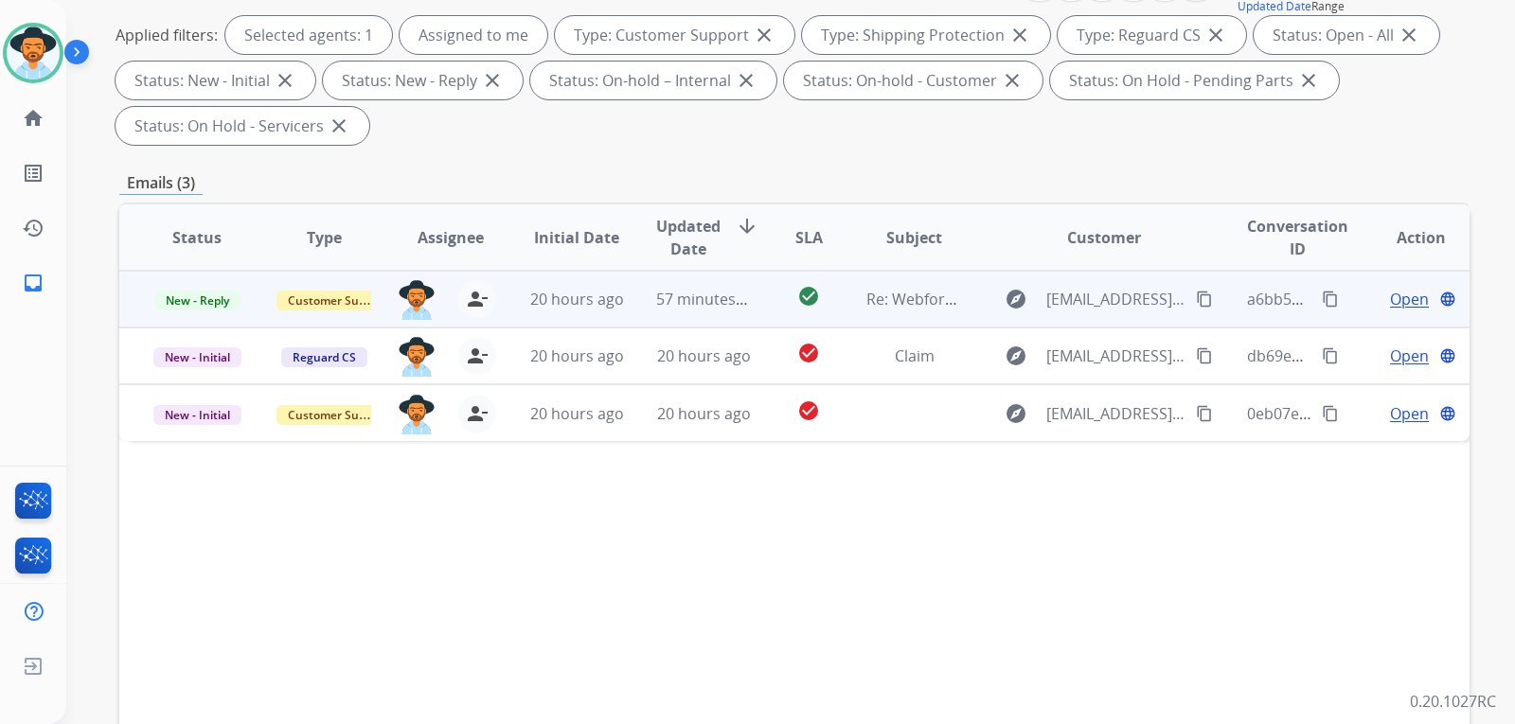
scroll to position [189, 0]
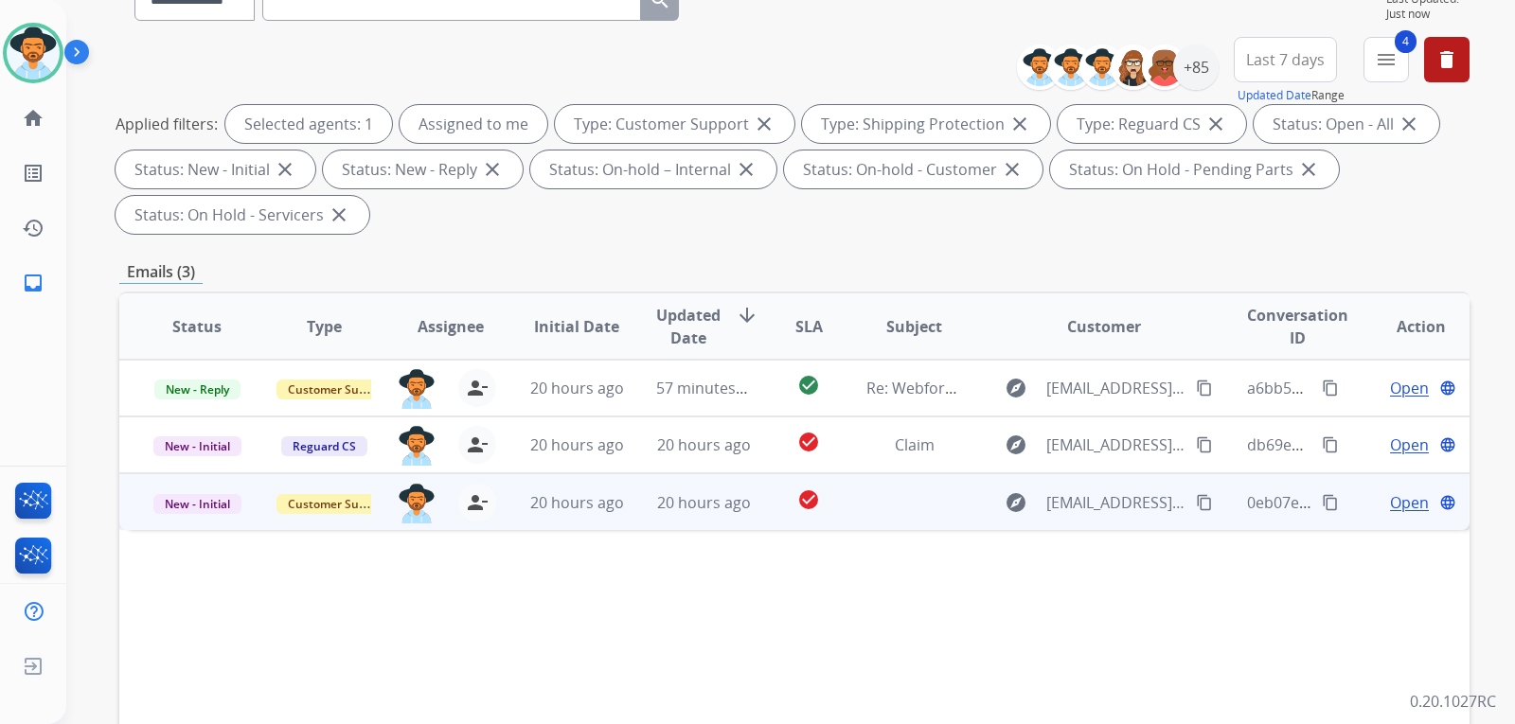
click at [1390, 503] on span "Open" at bounding box center [1409, 503] width 39 height 23
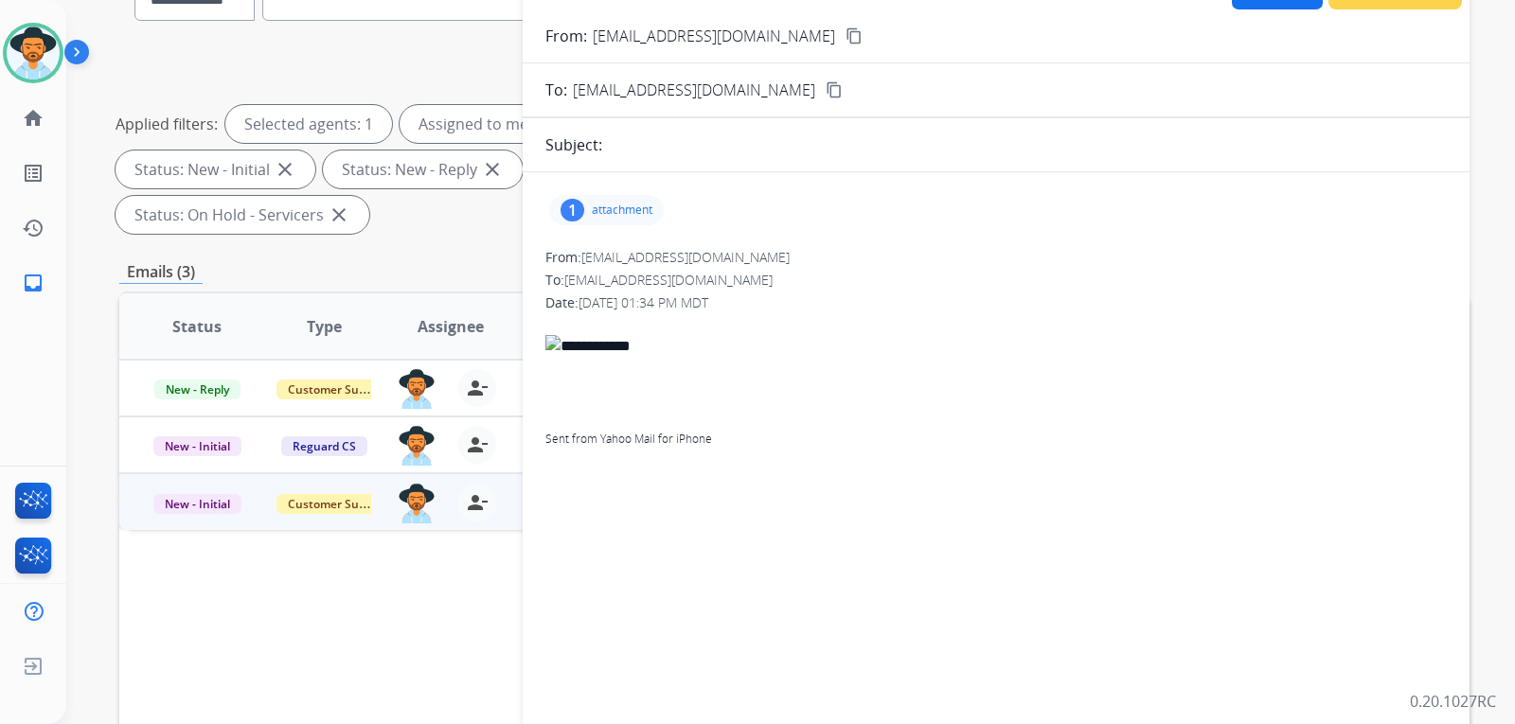
click at [638, 208] on p "attachment" at bounding box center [622, 210] width 61 height 15
click at [621, 277] on div at bounding box center [611, 258] width 95 height 66
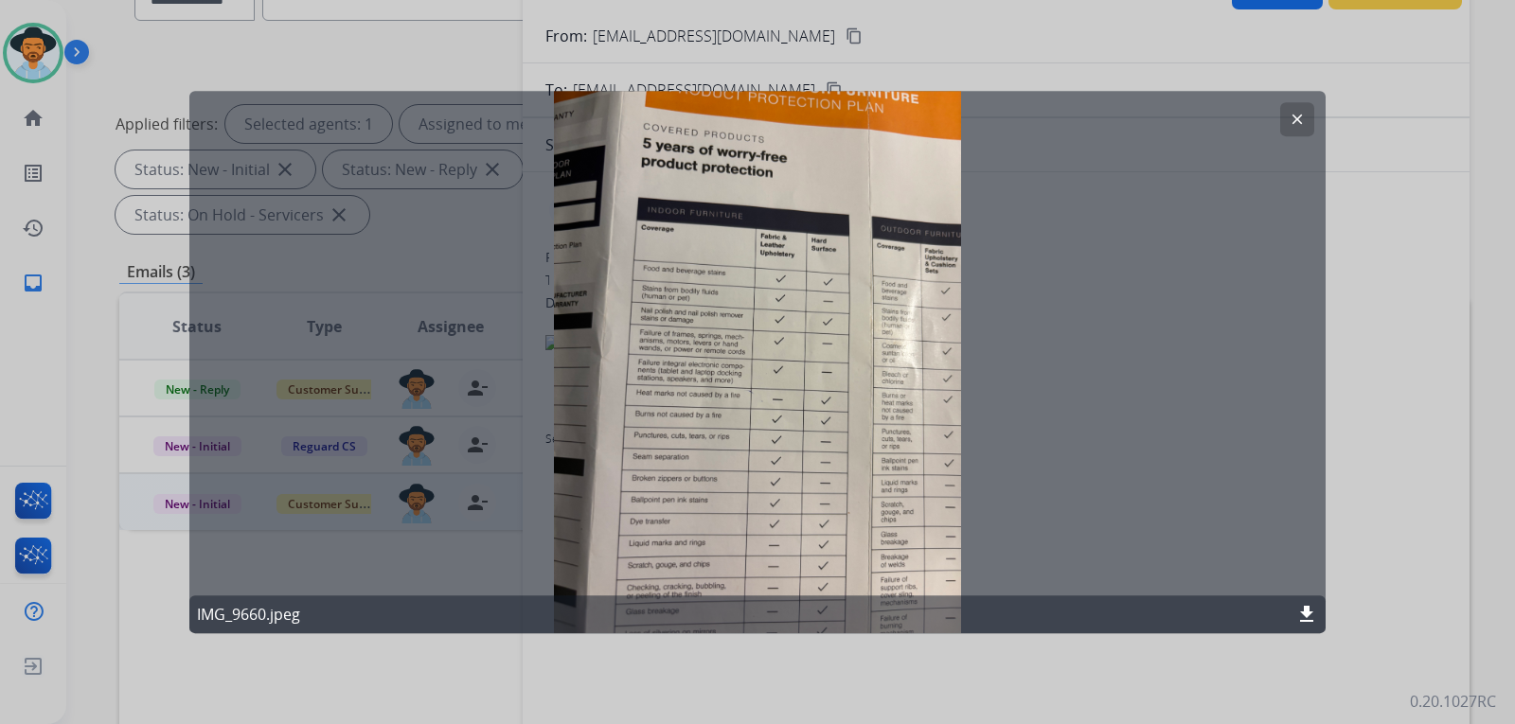
click at [1288, 123] on button "clear" at bounding box center [1297, 119] width 34 height 34
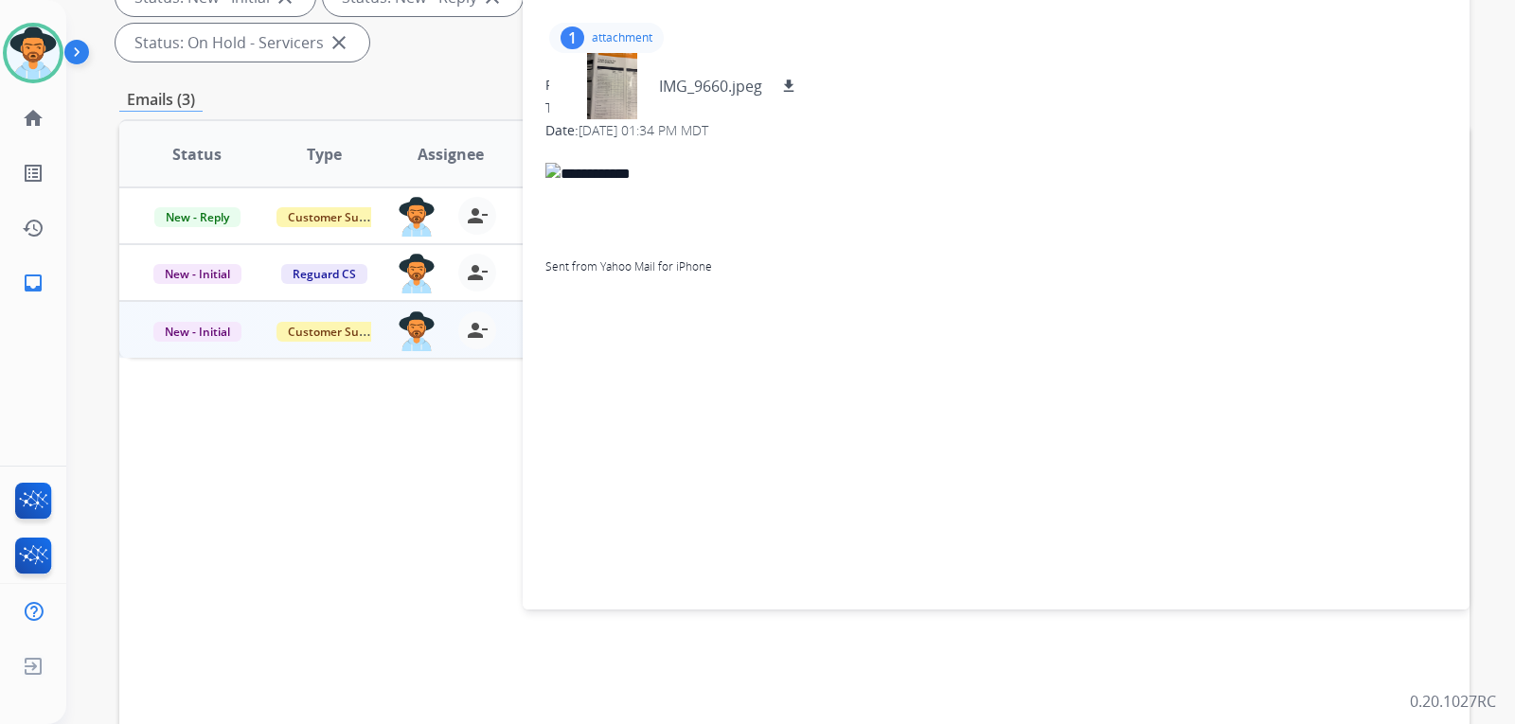
scroll to position [16, 0]
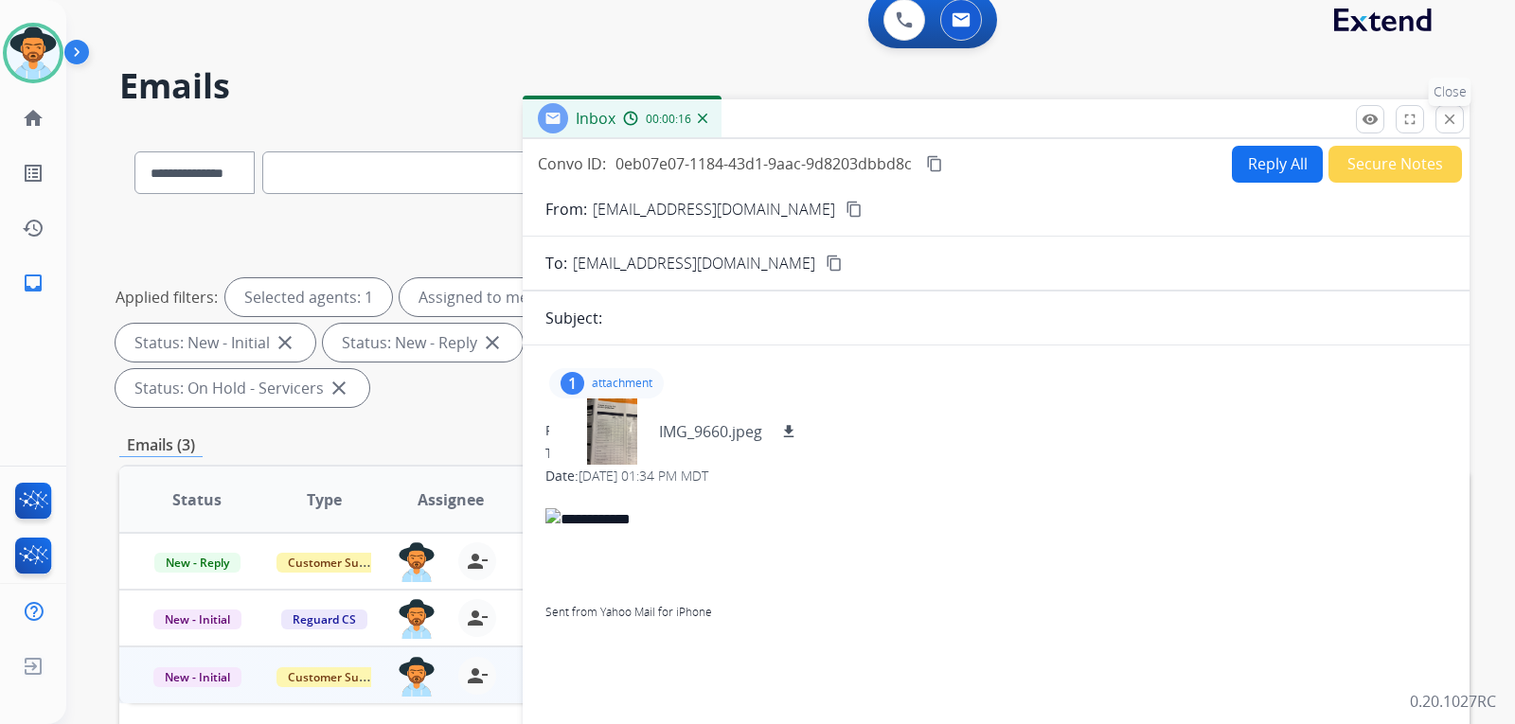
click at [1446, 130] on button "close Close" at bounding box center [1450, 119] width 28 height 28
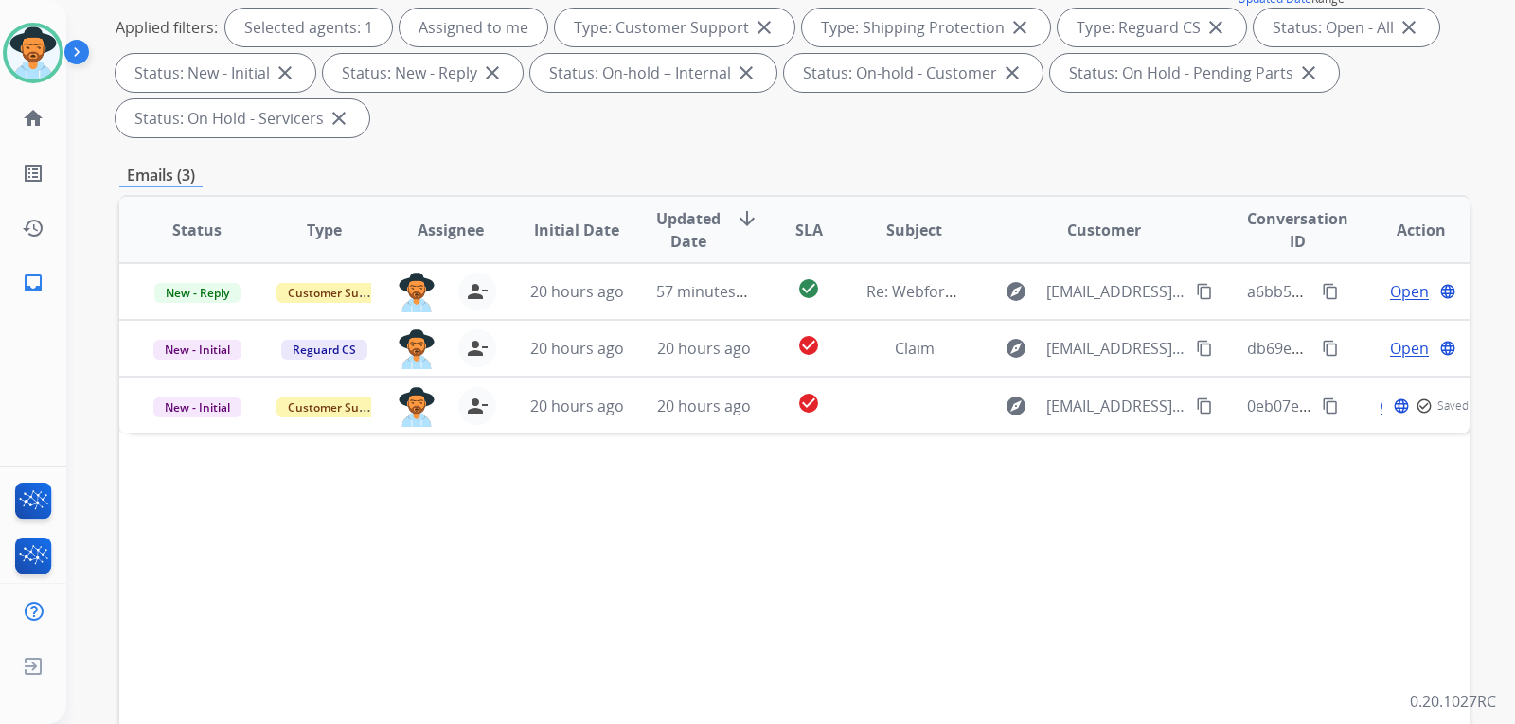
scroll to position [300, 0]
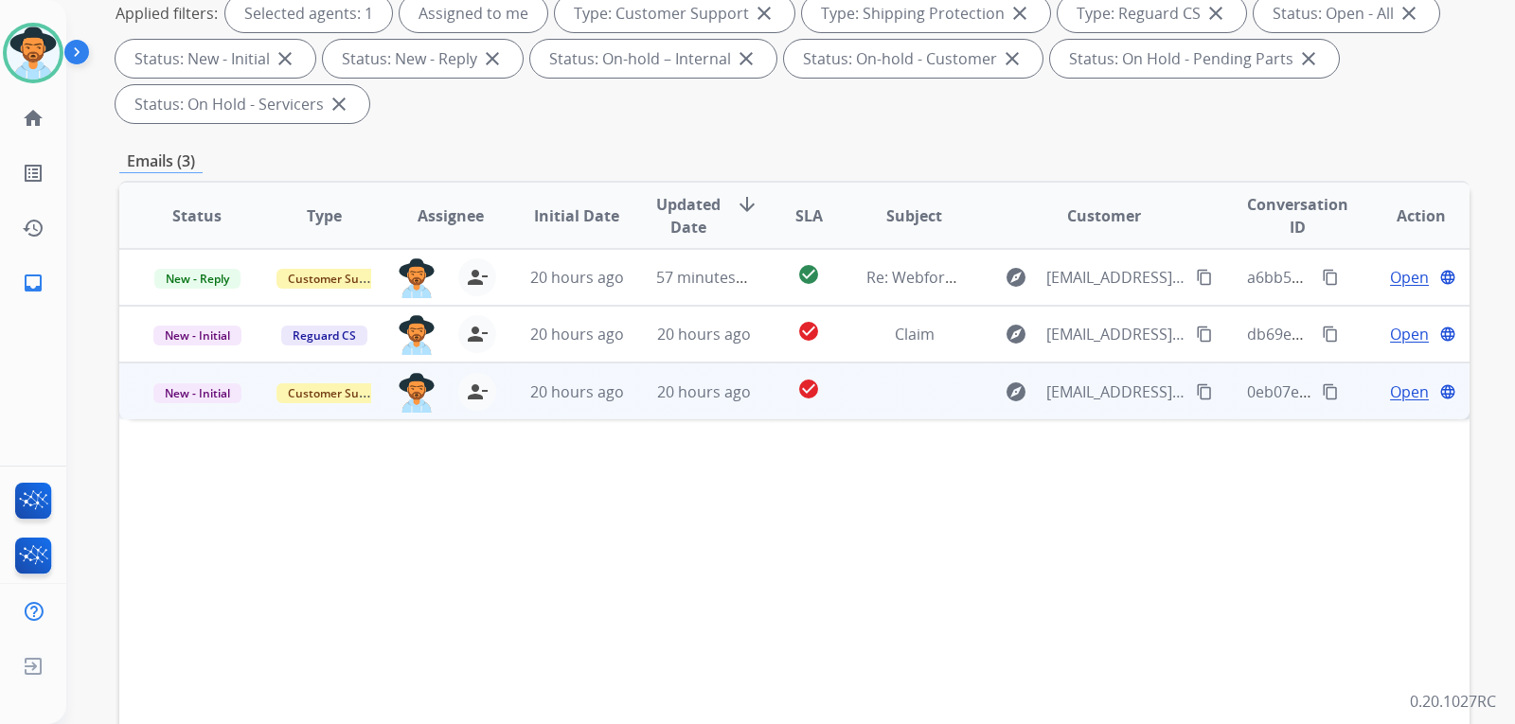
click at [1404, 396] on span "Open" at bounding box center [1409, 392] width 39 height 23
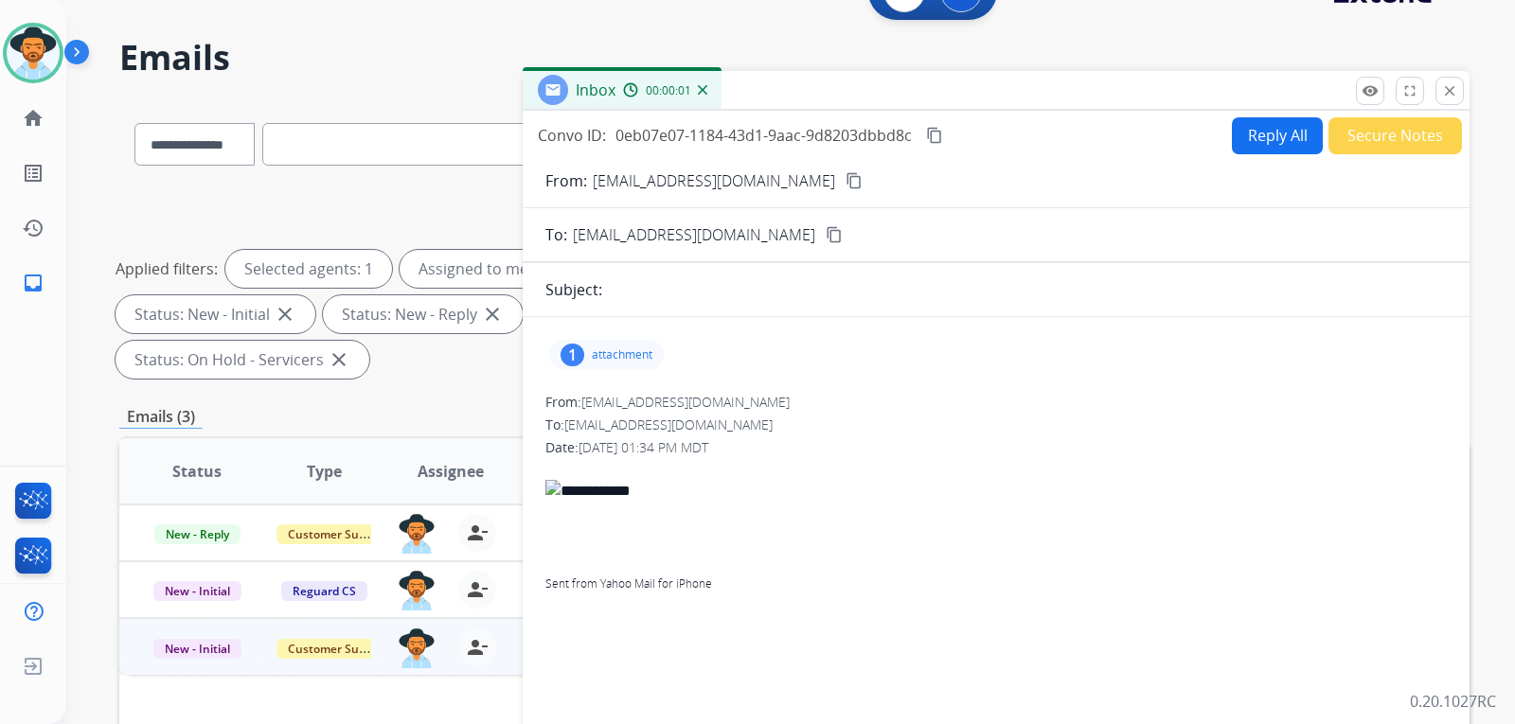
scroll to position [16, 0]
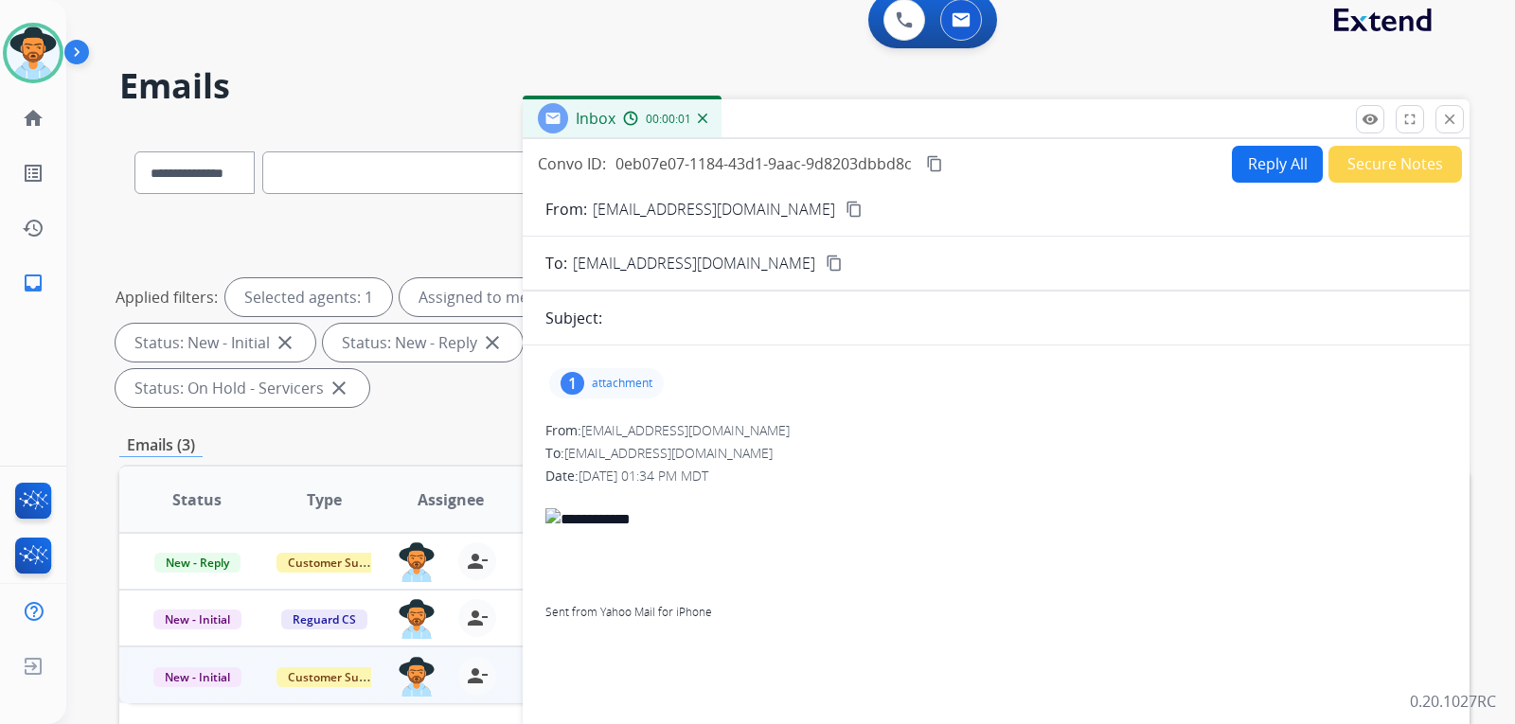
click at [1353, 171] on button "Secure Notes" at bounding box center [1396, 164] width 134 height 37
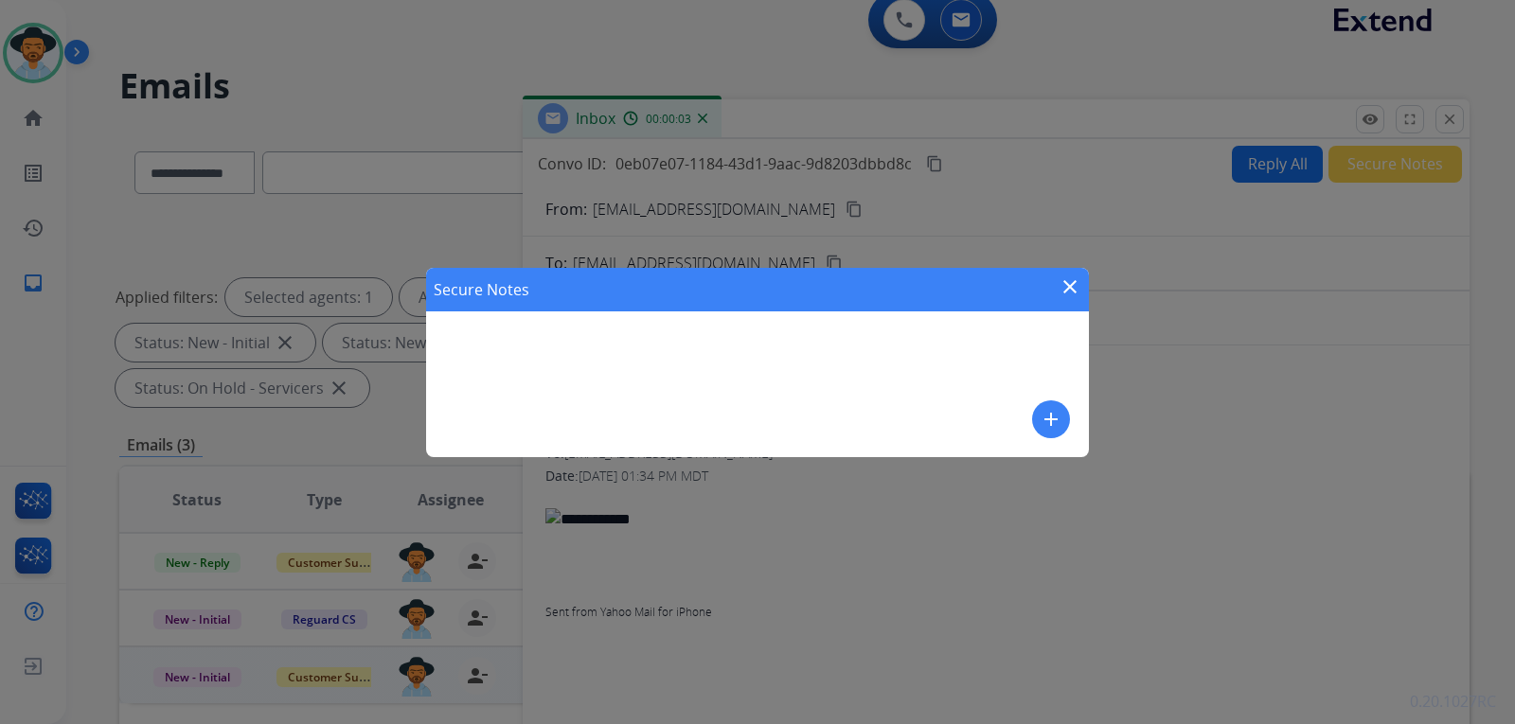
click at [1057, 416] on mat-icon "add" at bounding box center [1051, 419] width 23 height 23
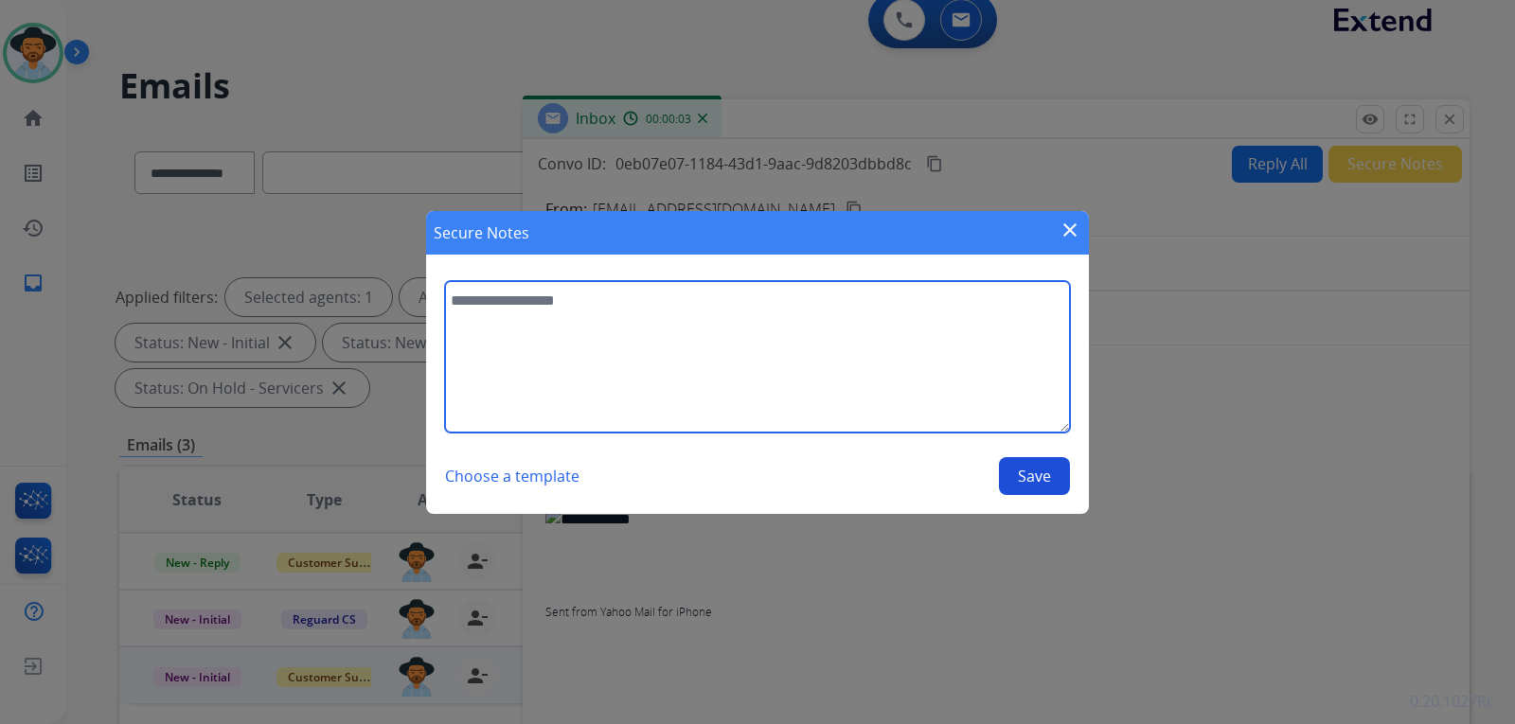
click at [768, 367] on textarea at bounding box center [757, 357] width 625 height 152
type textarea "*"
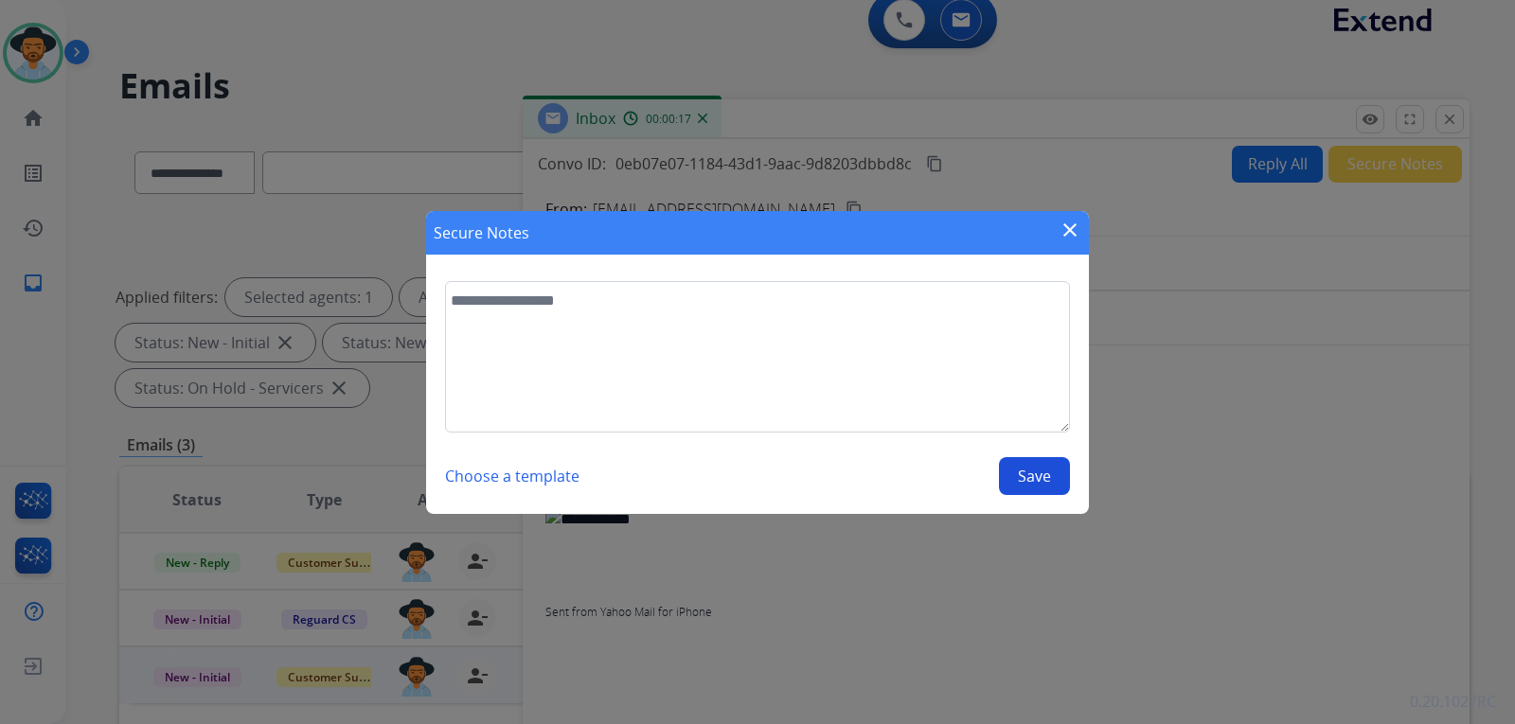
click at [1072, 223] on mat-icon "close" at bounding box center [1070, 230] width 23 height 23
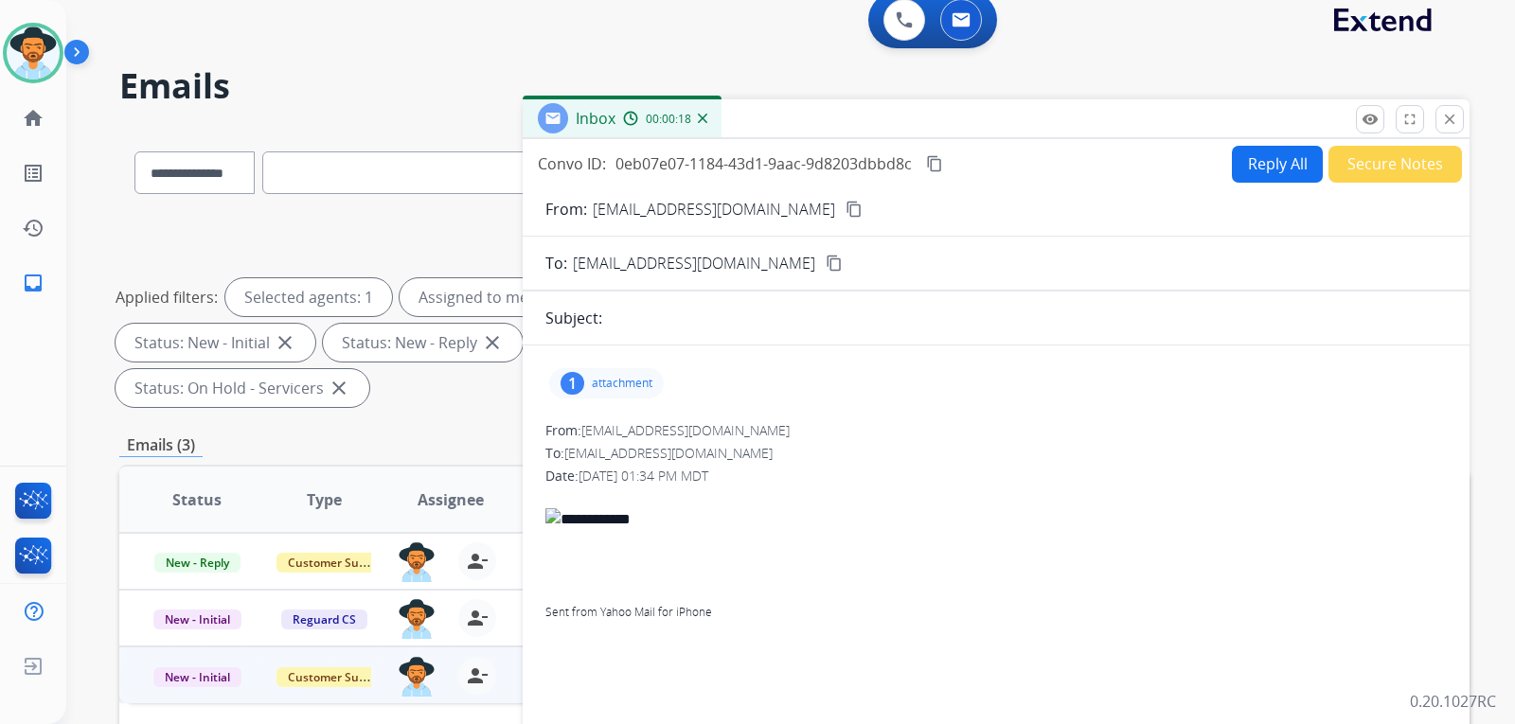
click at [1256, 166] on button "Reply All" at bounding box center [1277, 164] width 91 height 37
select select "**********"
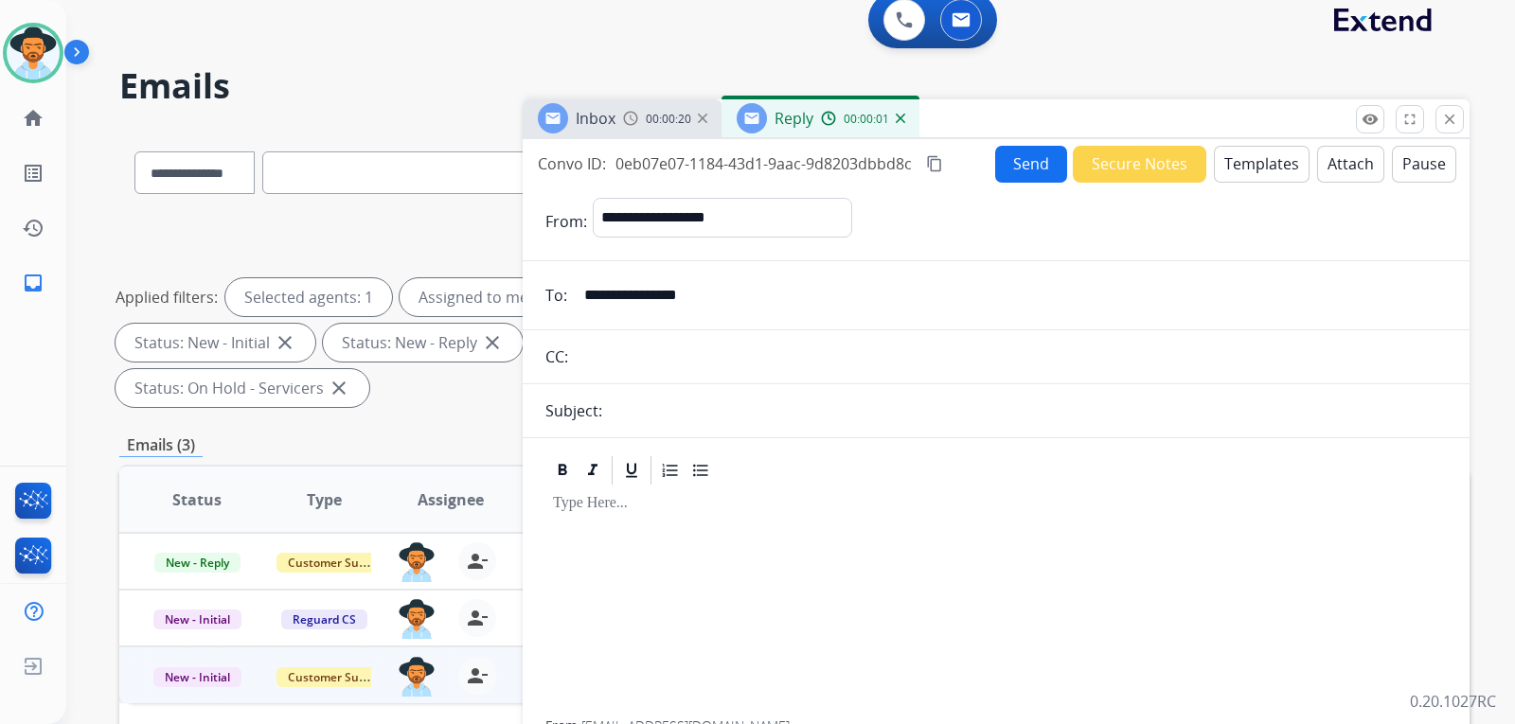
click at [1249, 171] on button "Templates" at bounding box center [1262, 164] width 96 height 37
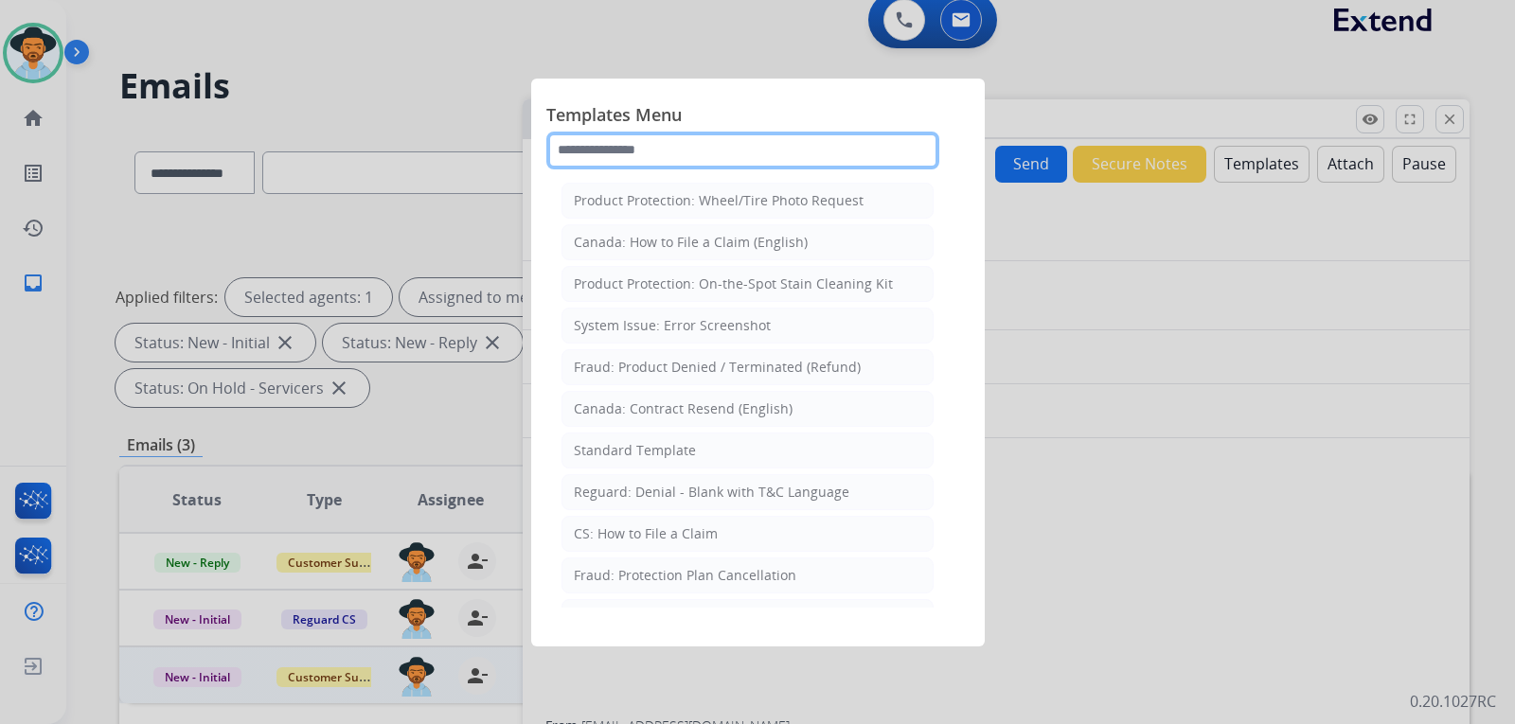
click at [746, 155] on input "text" at bounding box center [742, 151] width 393 height 38
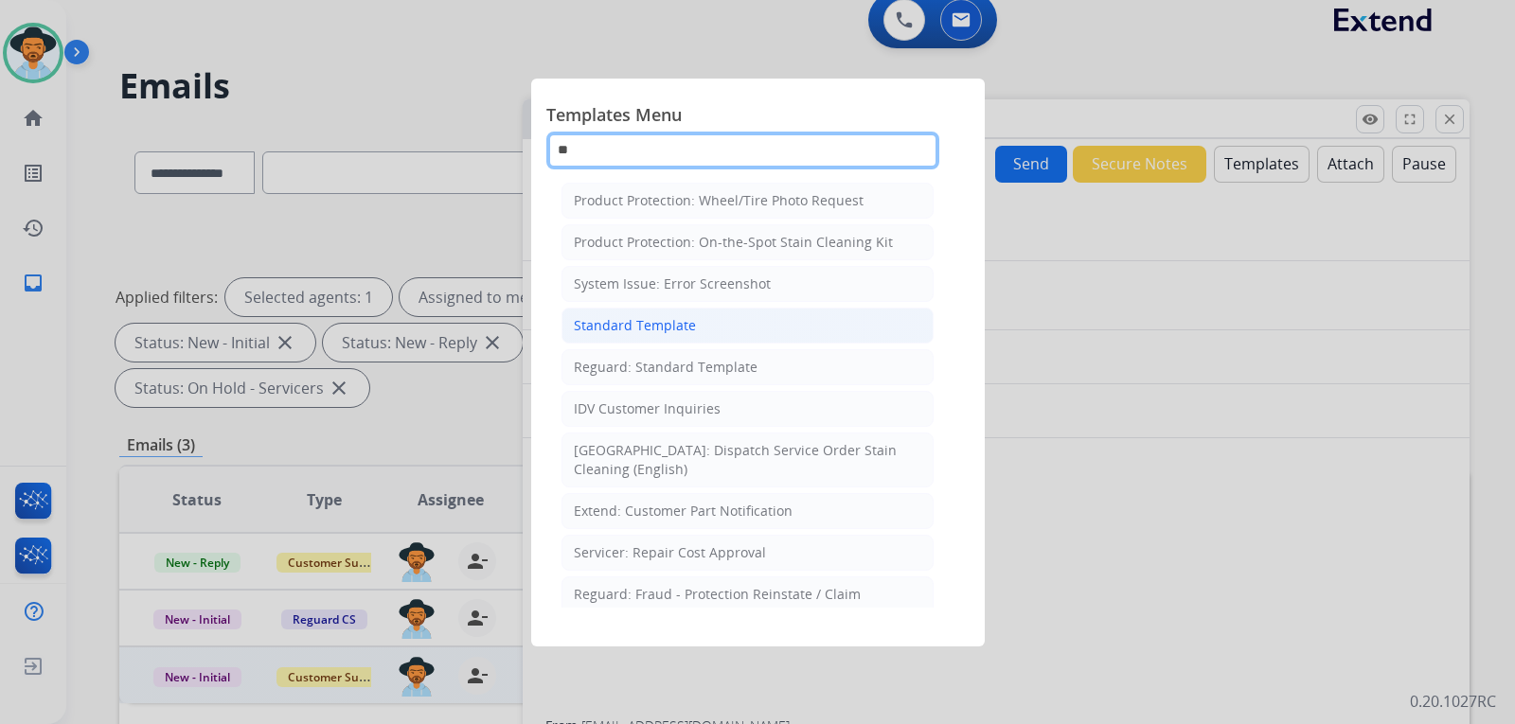
type input "**"
click at [627, 326] on div "Standard Template" at bounding box center [635, 325] width 122 height 19
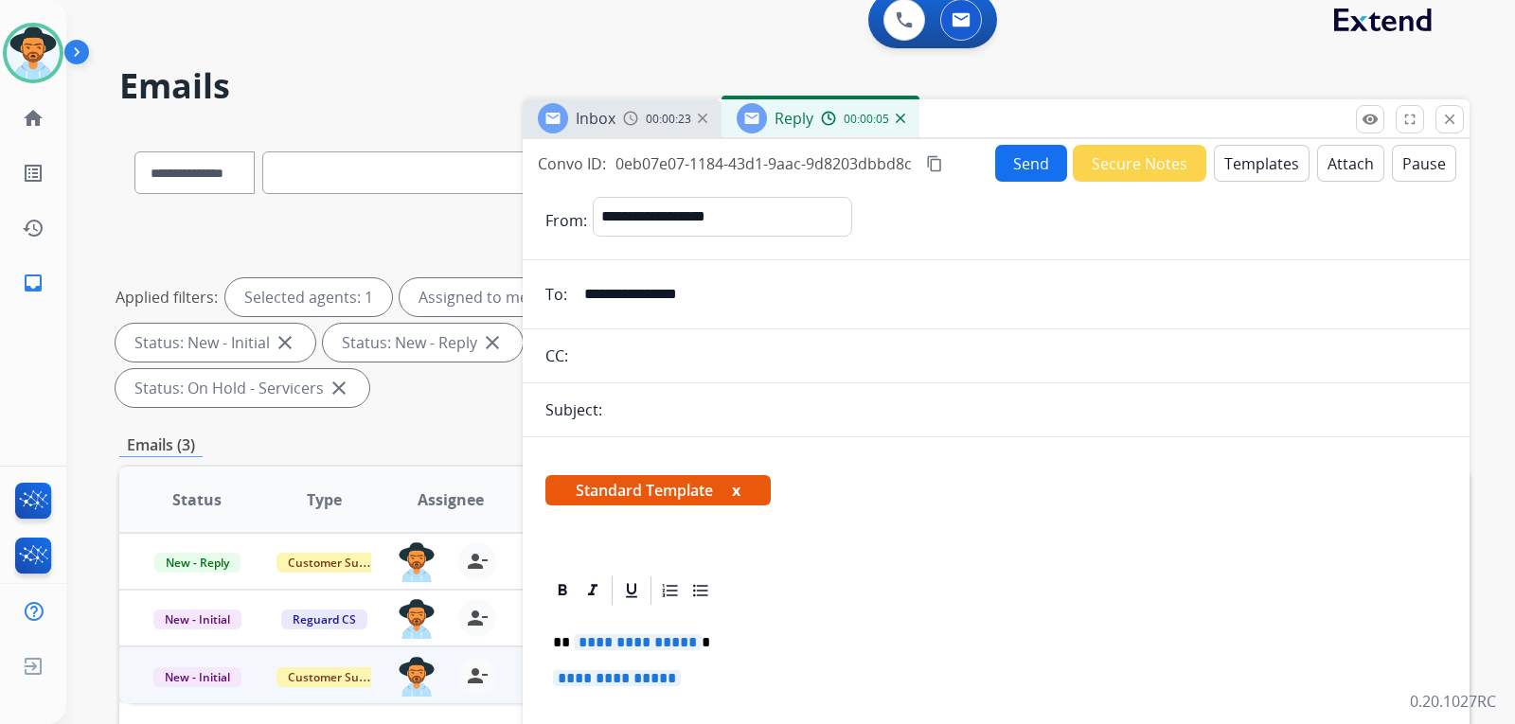
scroll to position [379, 0]
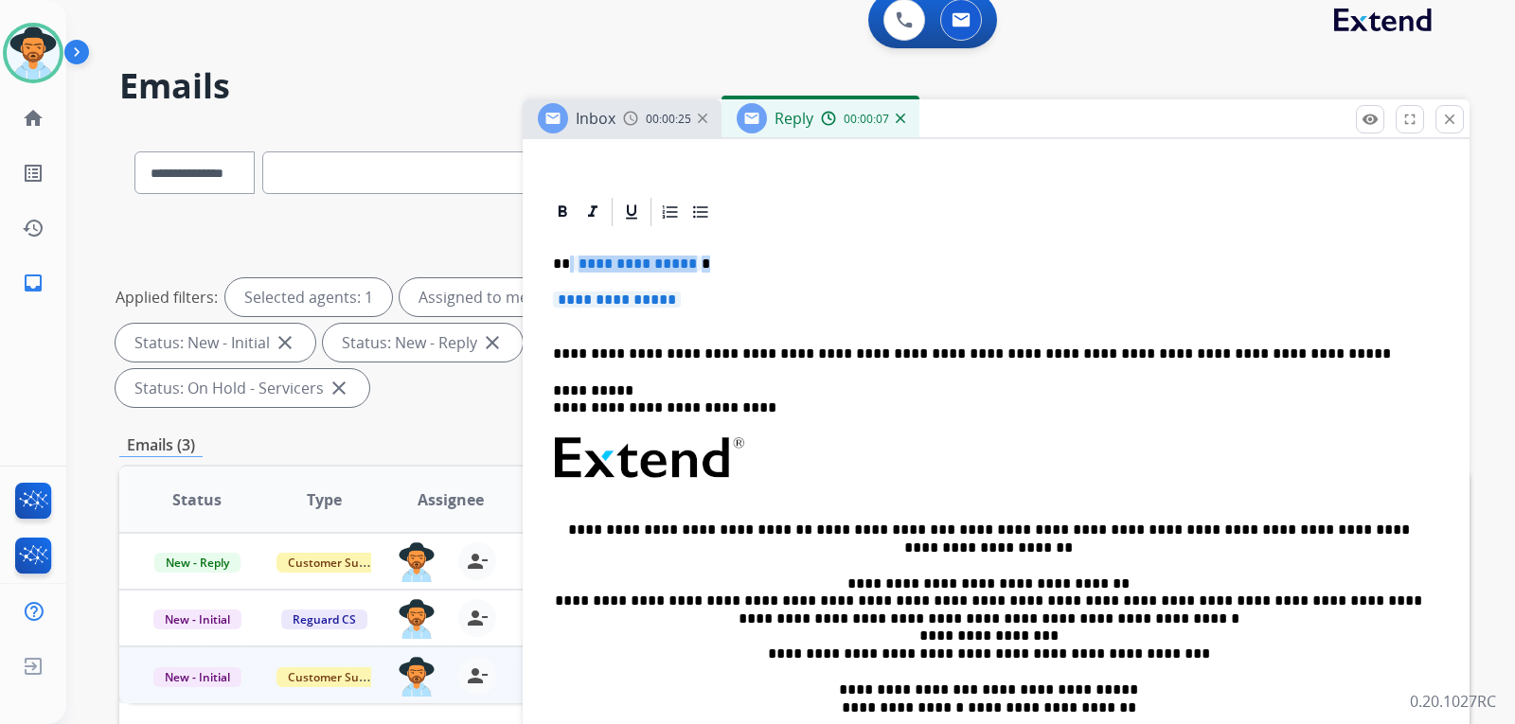
drag, startPoint x: 700, startPoint y: 308, endPoint x: 571, endPoint y: 269, distance: 134.5
click at [570, 269] on div "**********" at bounding box center [997, 503] width 902 height 548
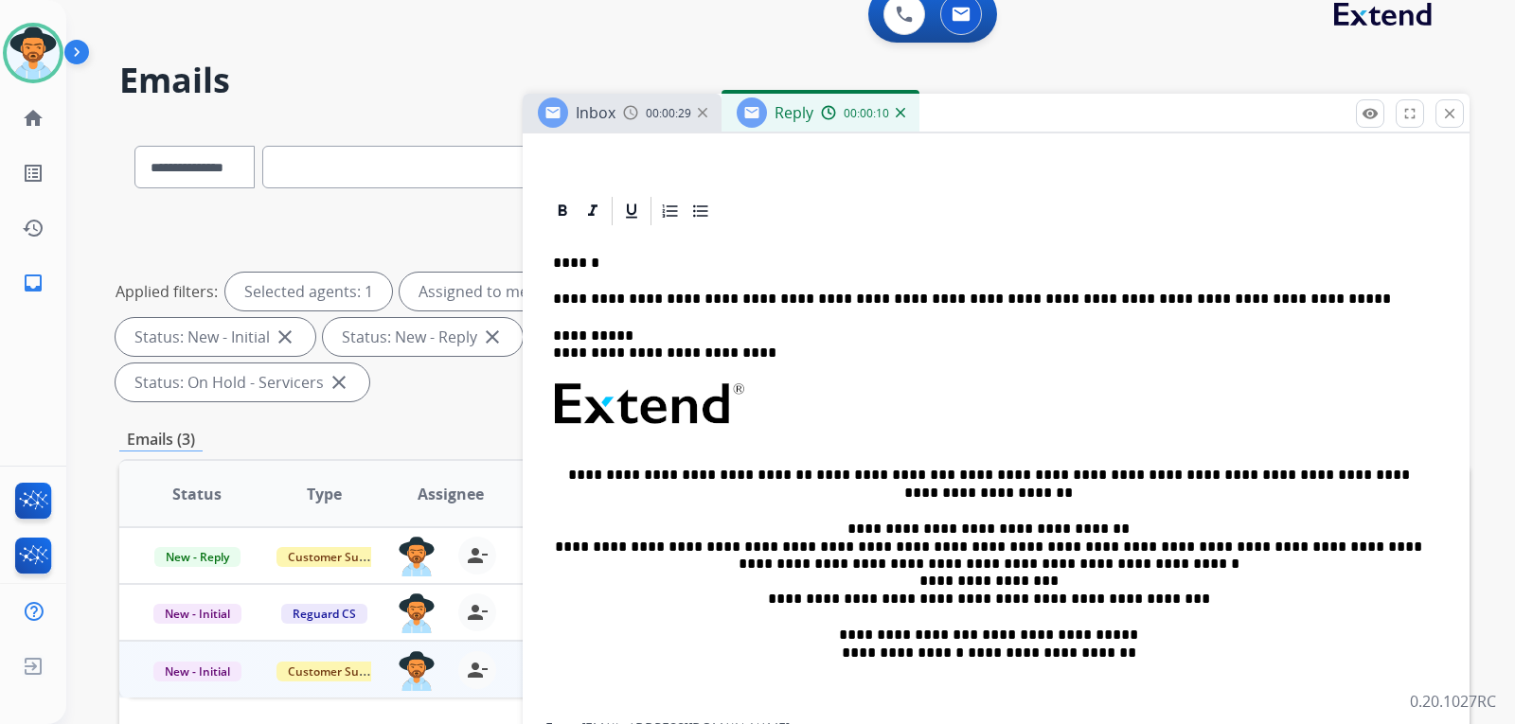
scroll to position [16, 0]
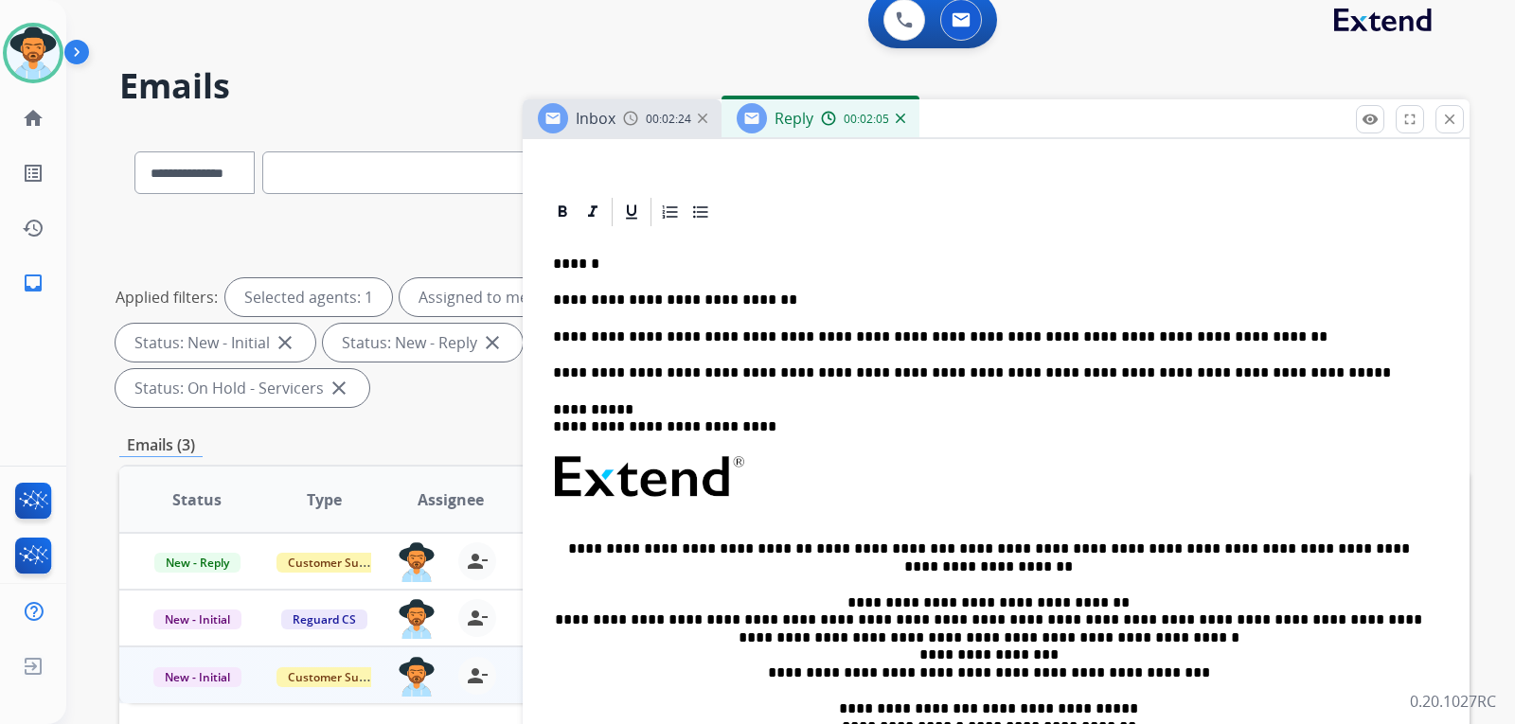
click at [554, 372] on p "**********" at bounding box center [988, 373] width 871 height 17
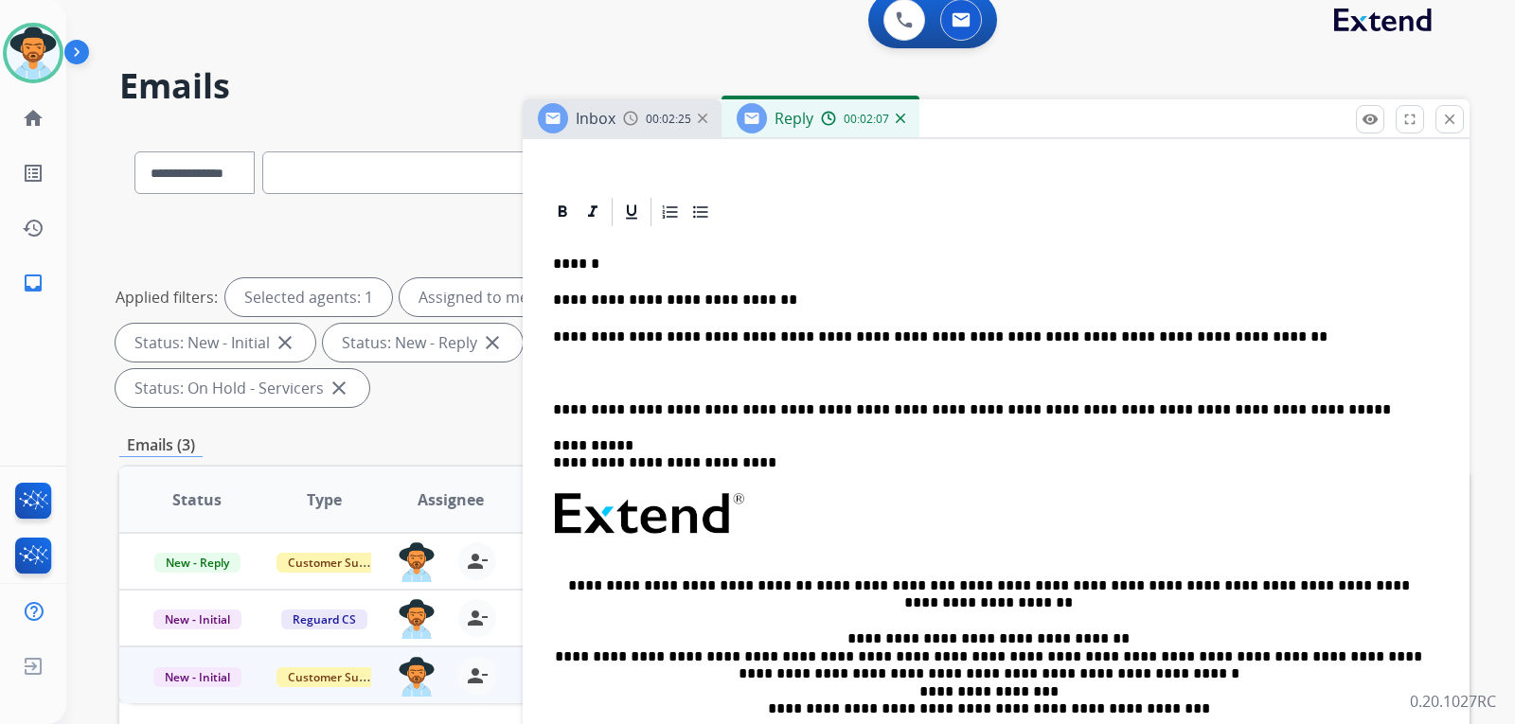
click at [555, 341] on p "**********" at bounding box center [988, 337] width 871 height 17
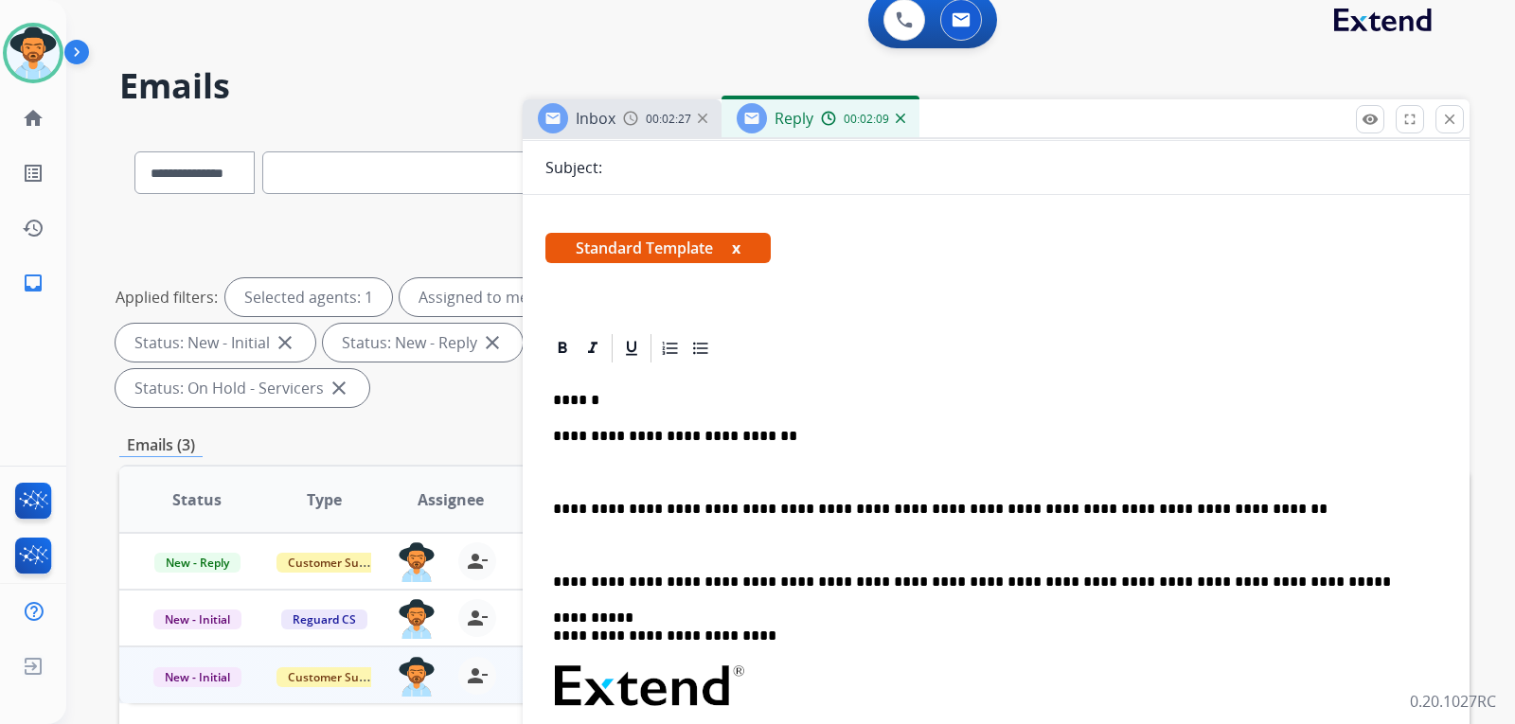
scroll to position [0, 0]
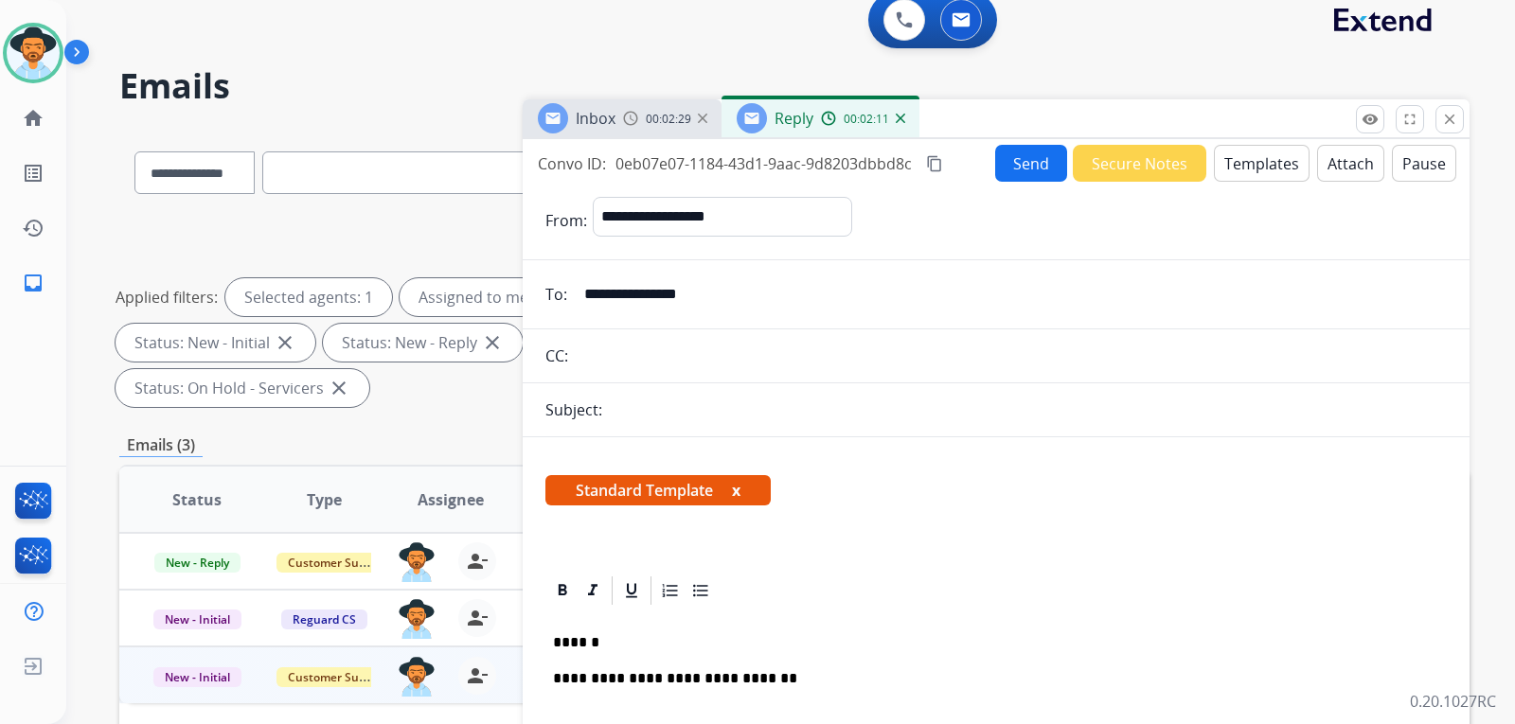
click at [1030, 170] on button "Send" at bounding box center [1031, 163] width 72 height 37
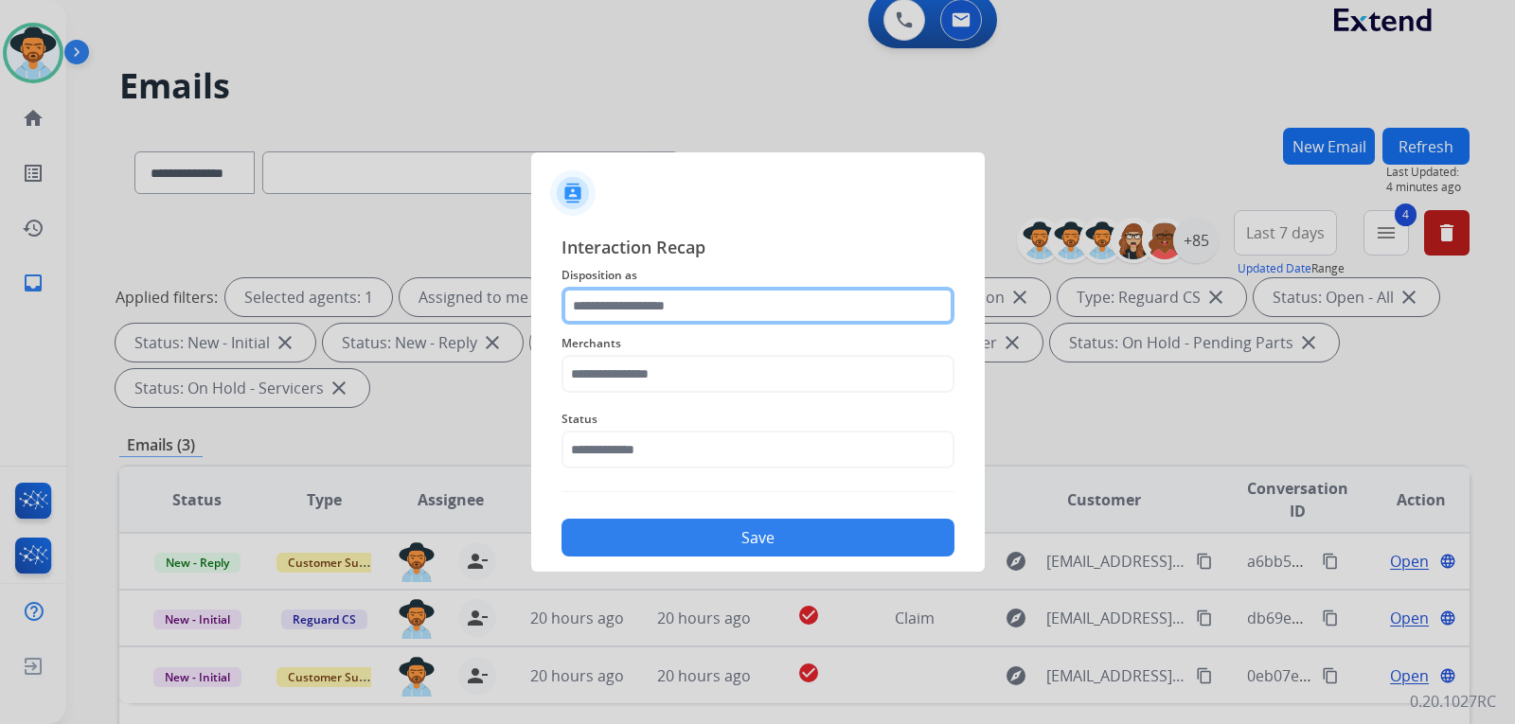
click at [631, 310] on input "text" at bounding box center [758, 306] width 393 height 38
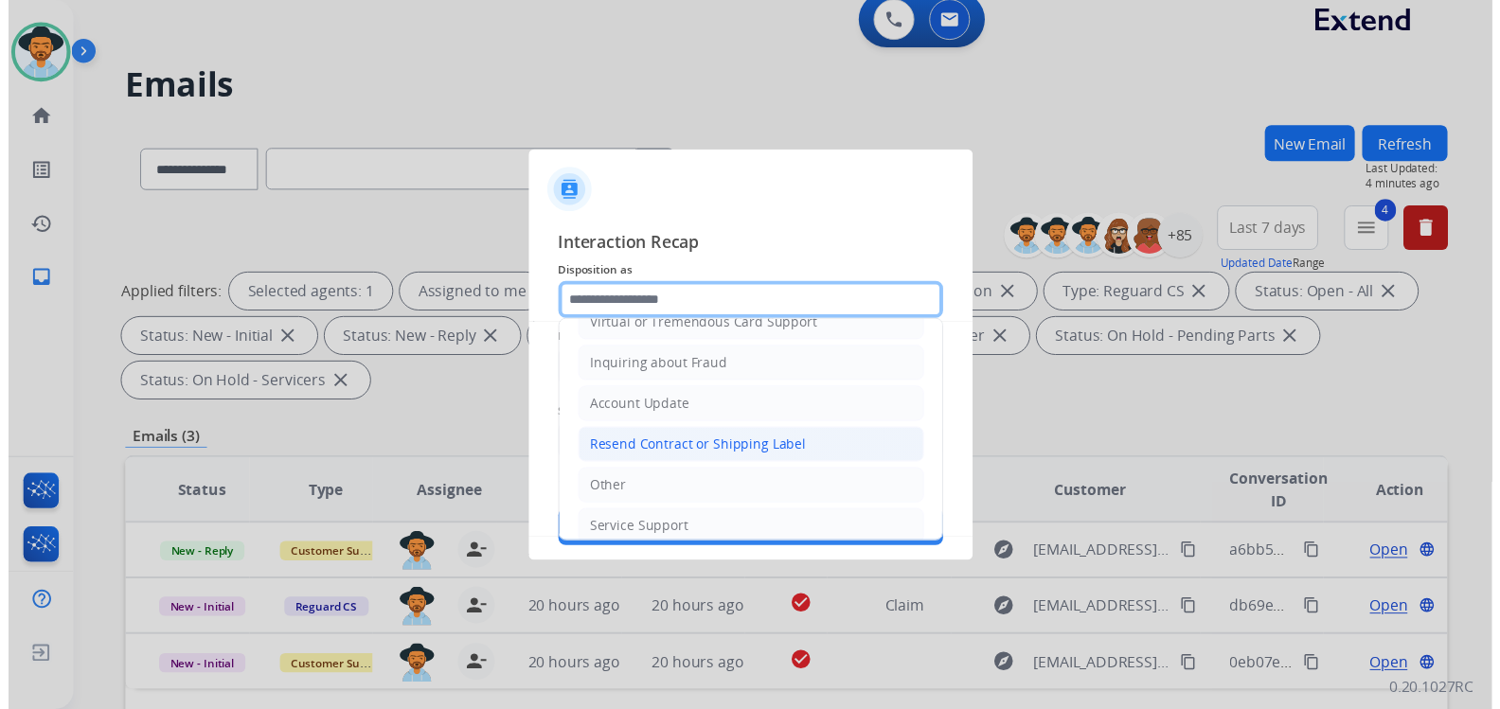
scroll to position [284, 0]
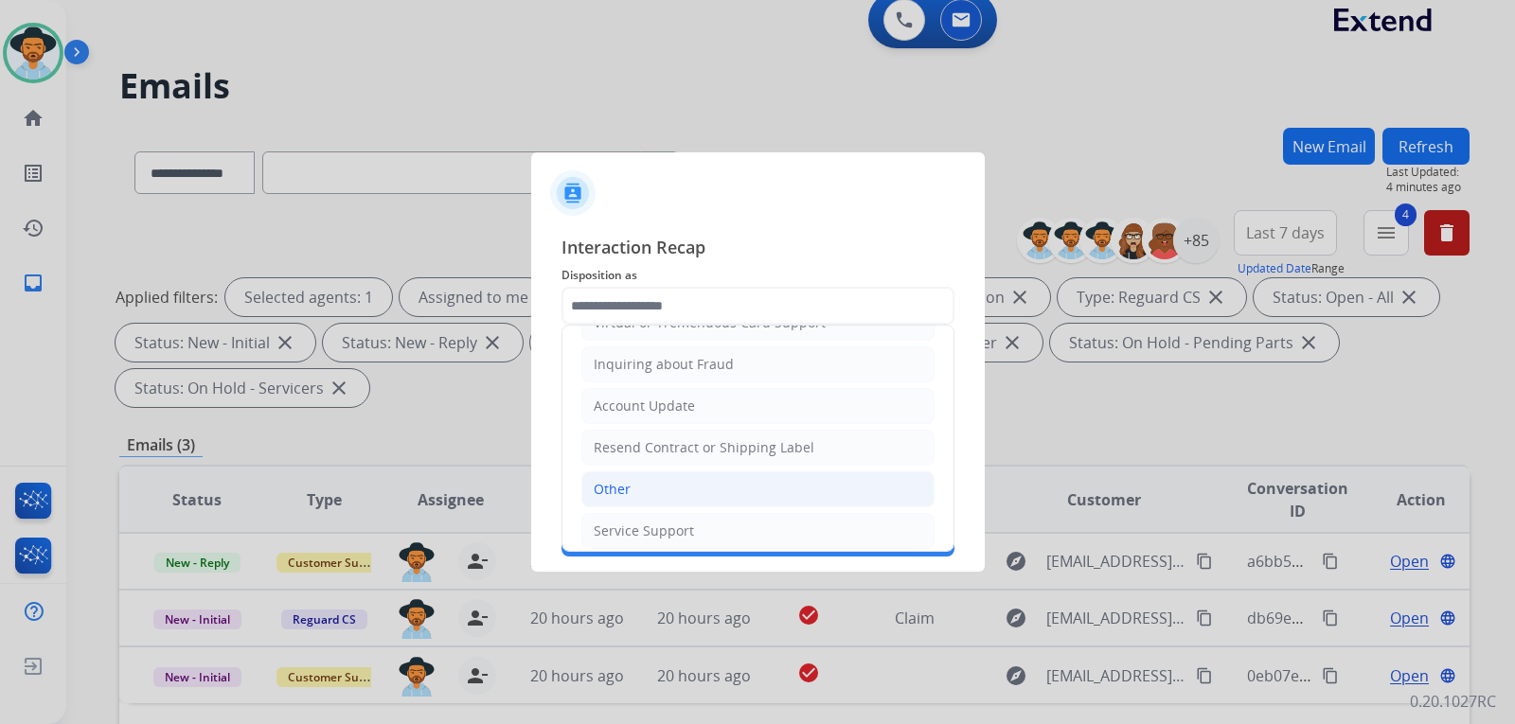
click at [609, 493] on div "Other" at bounding box center [612, 489] width 37 height 19
type input "*****"
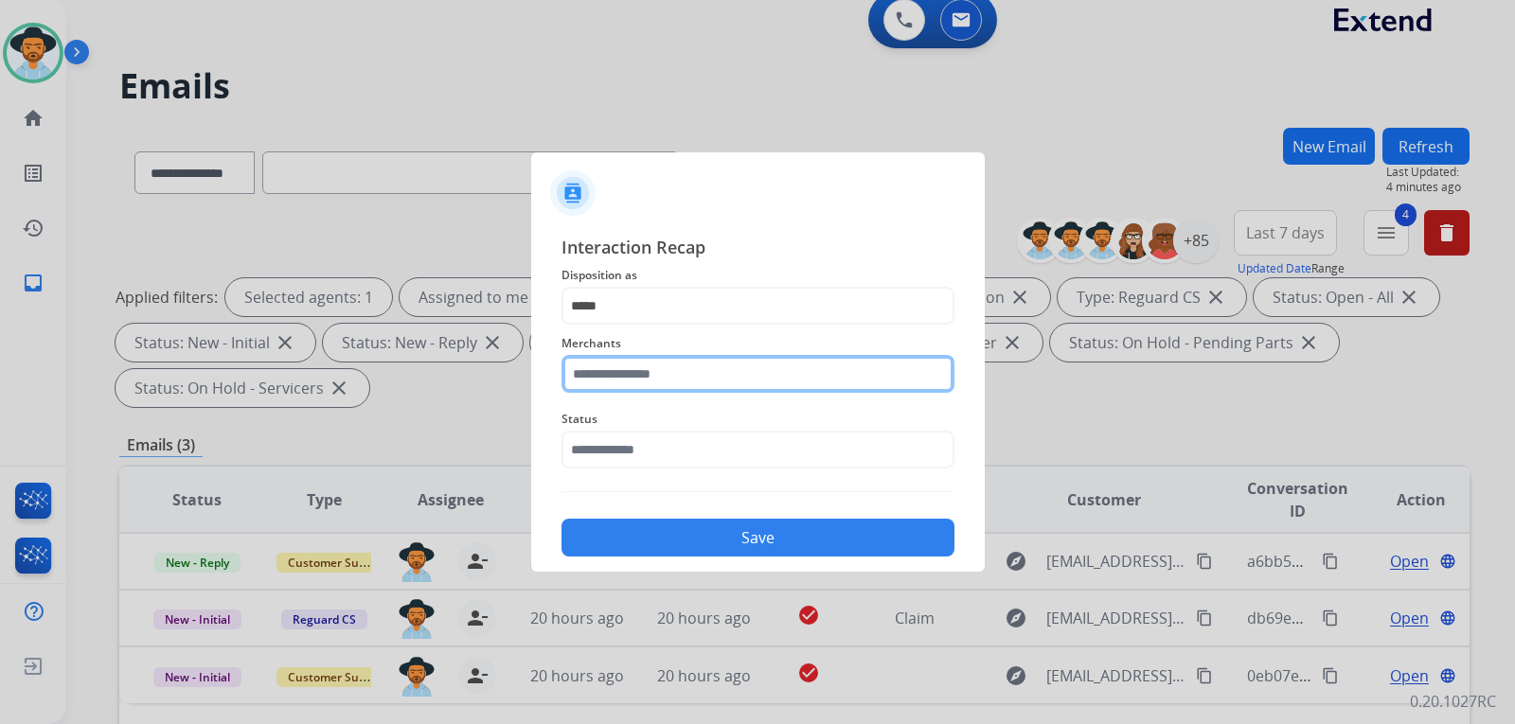
click at [651, 387] on input "text" at bounding box center [758, 374] width 393 height 38
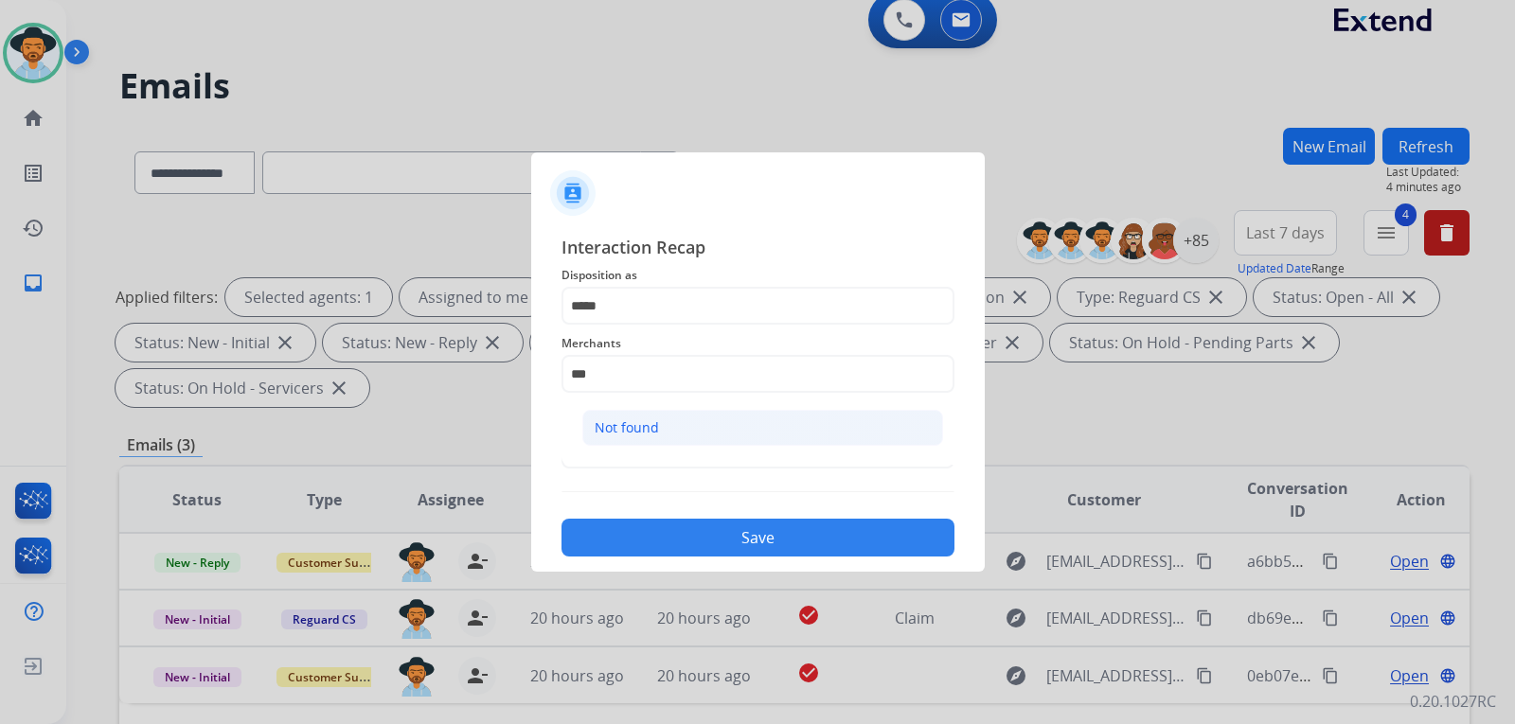
click at [725, 435] on li "Not found" at bounding box center [762, 428] width 361 height 36
type input "*********"
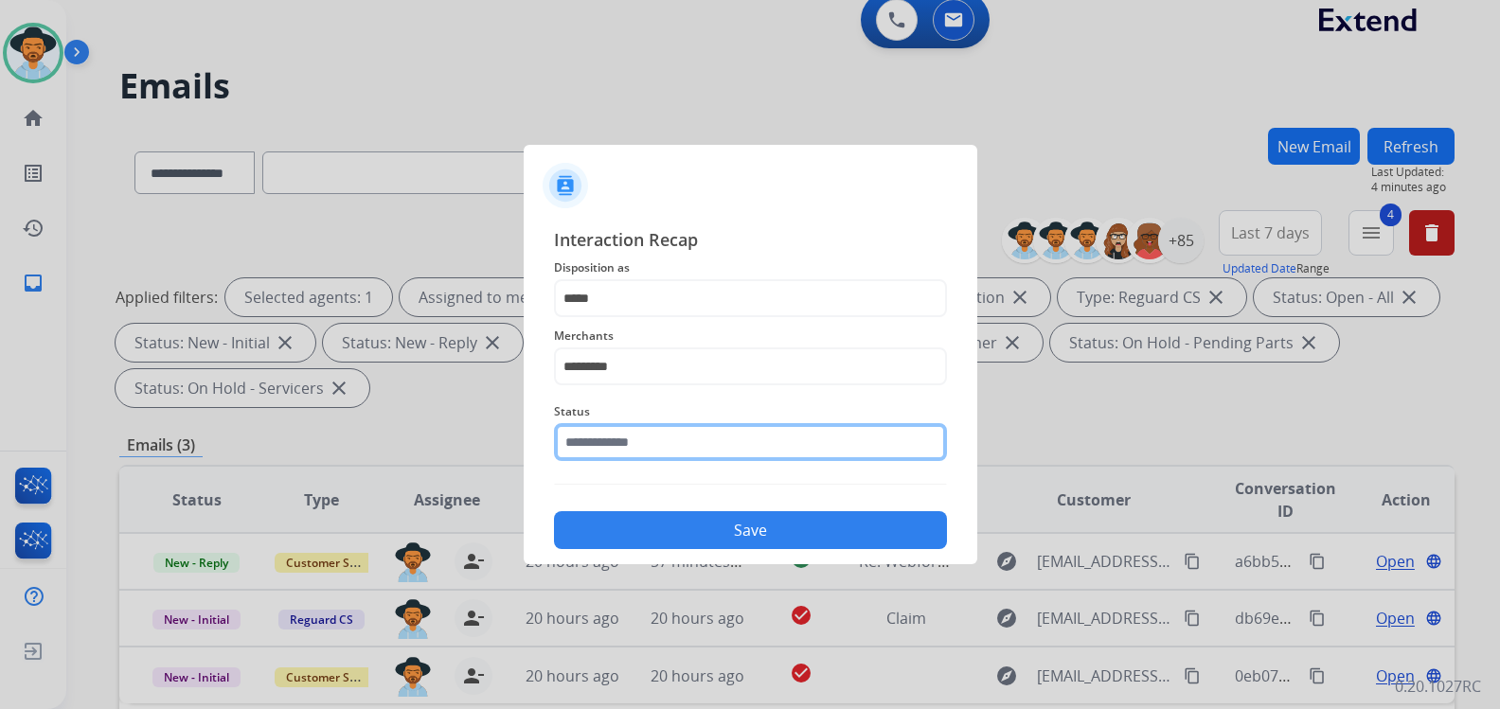
click at [672, 449] on input "text" at bounding box center [750, 442] width 393 height 38
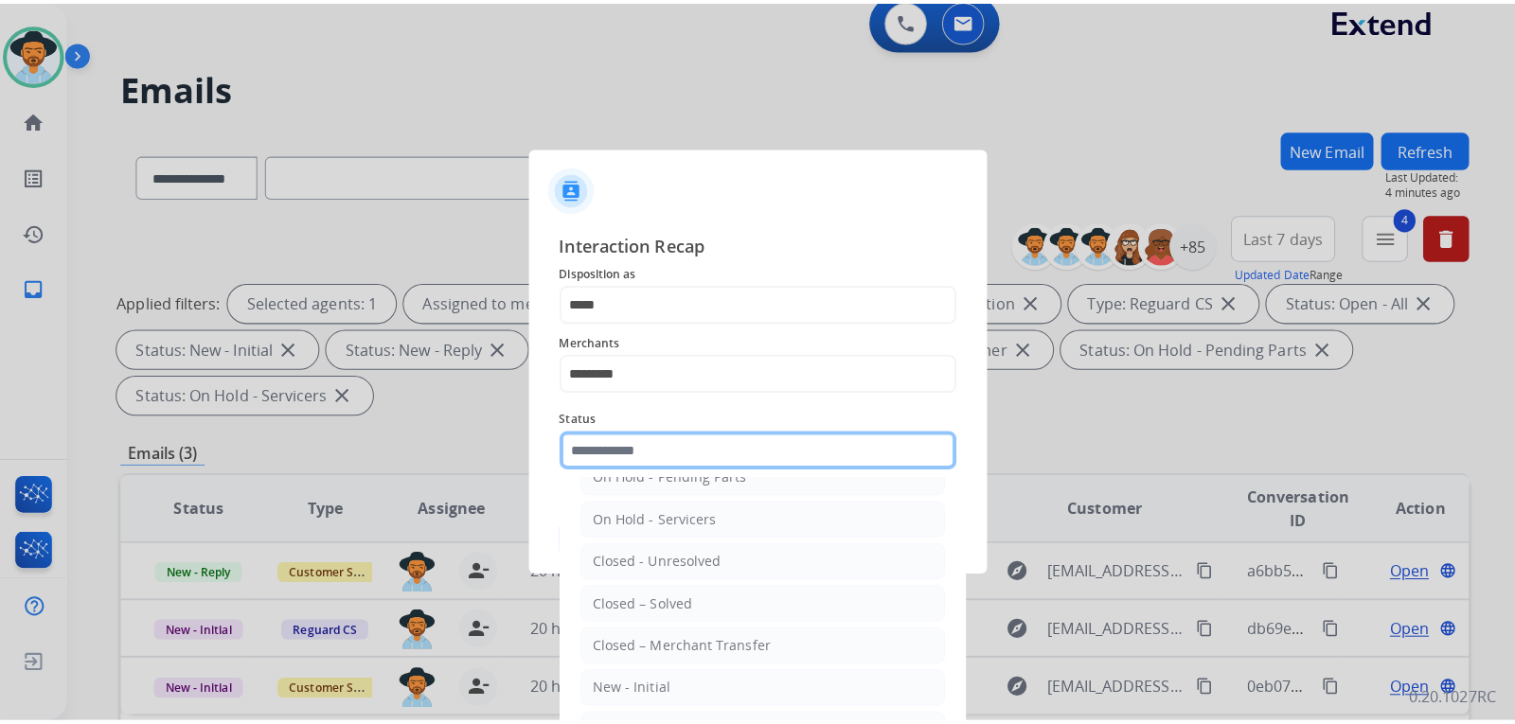
scroll to position [114, 0]
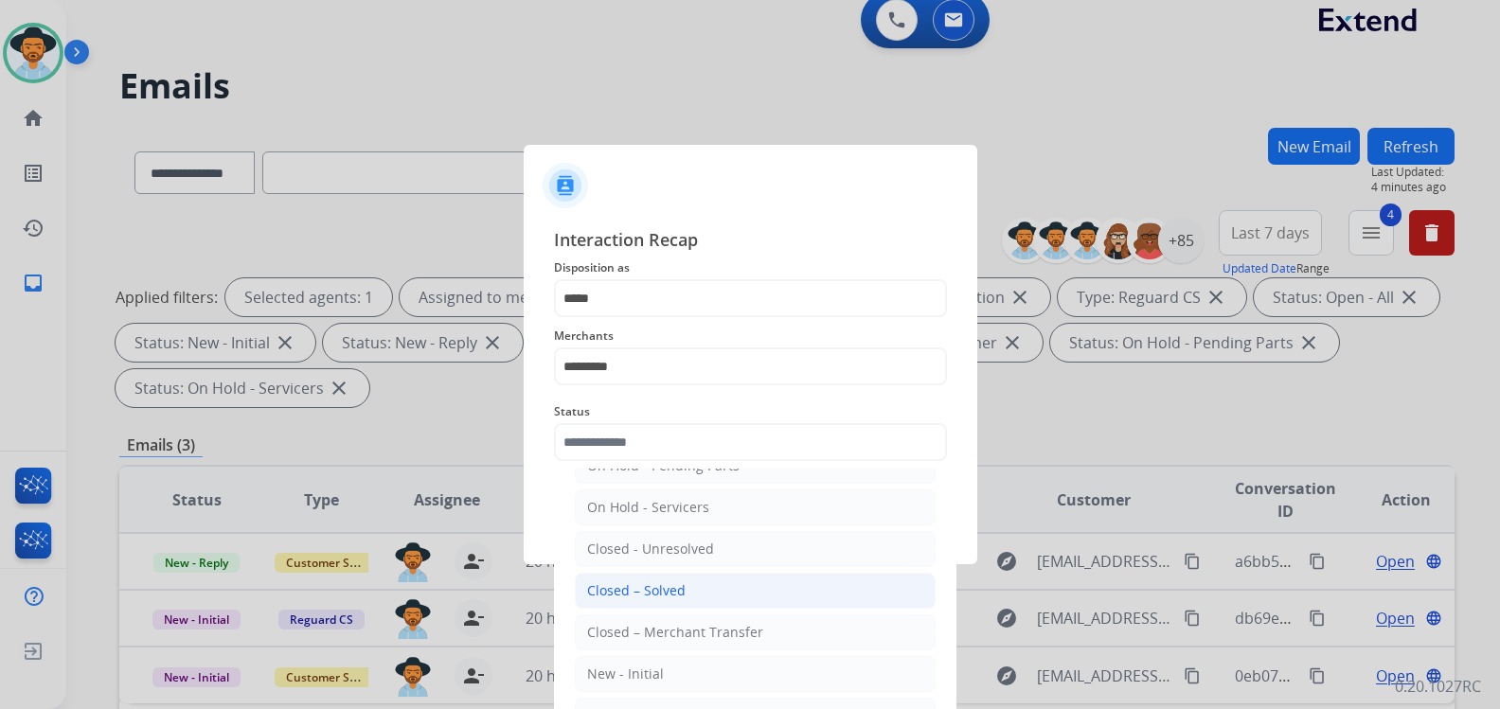
click at [668, 588] on div "Closed – Solved" at bounding box center [636, 590] width 98 height 19
type input "**********"
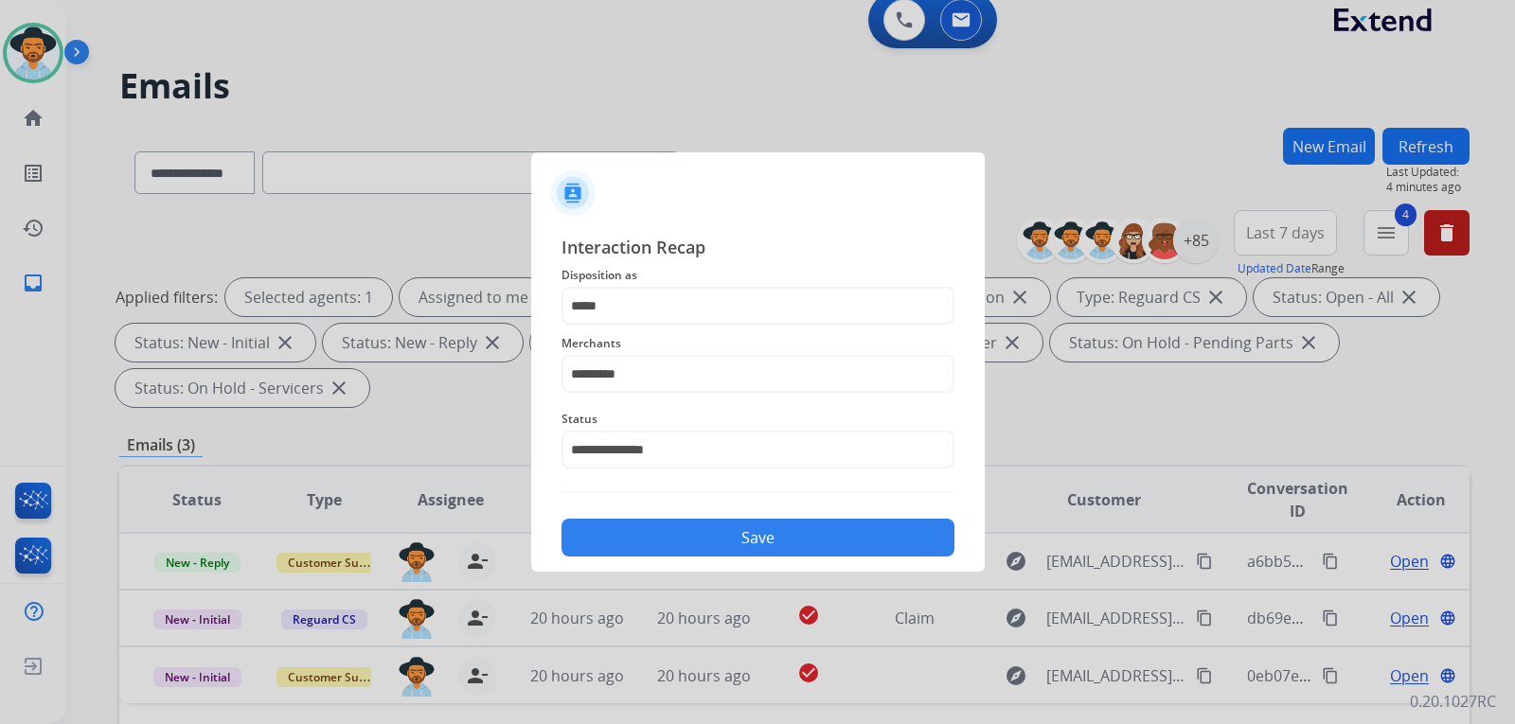
click at [691, 533] on button "Save" at bounding box center [758, 538] width 393 height 38
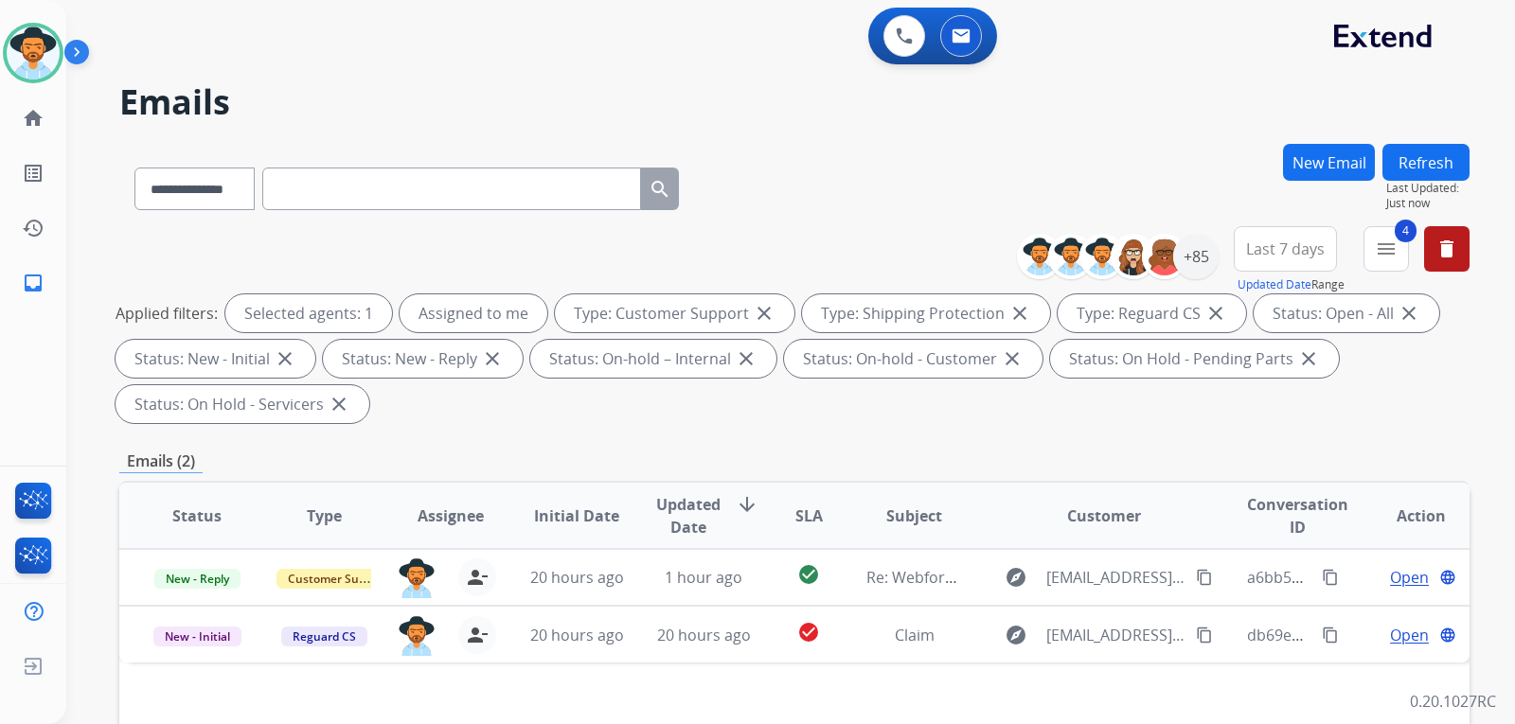
scroll to position [95, 0]
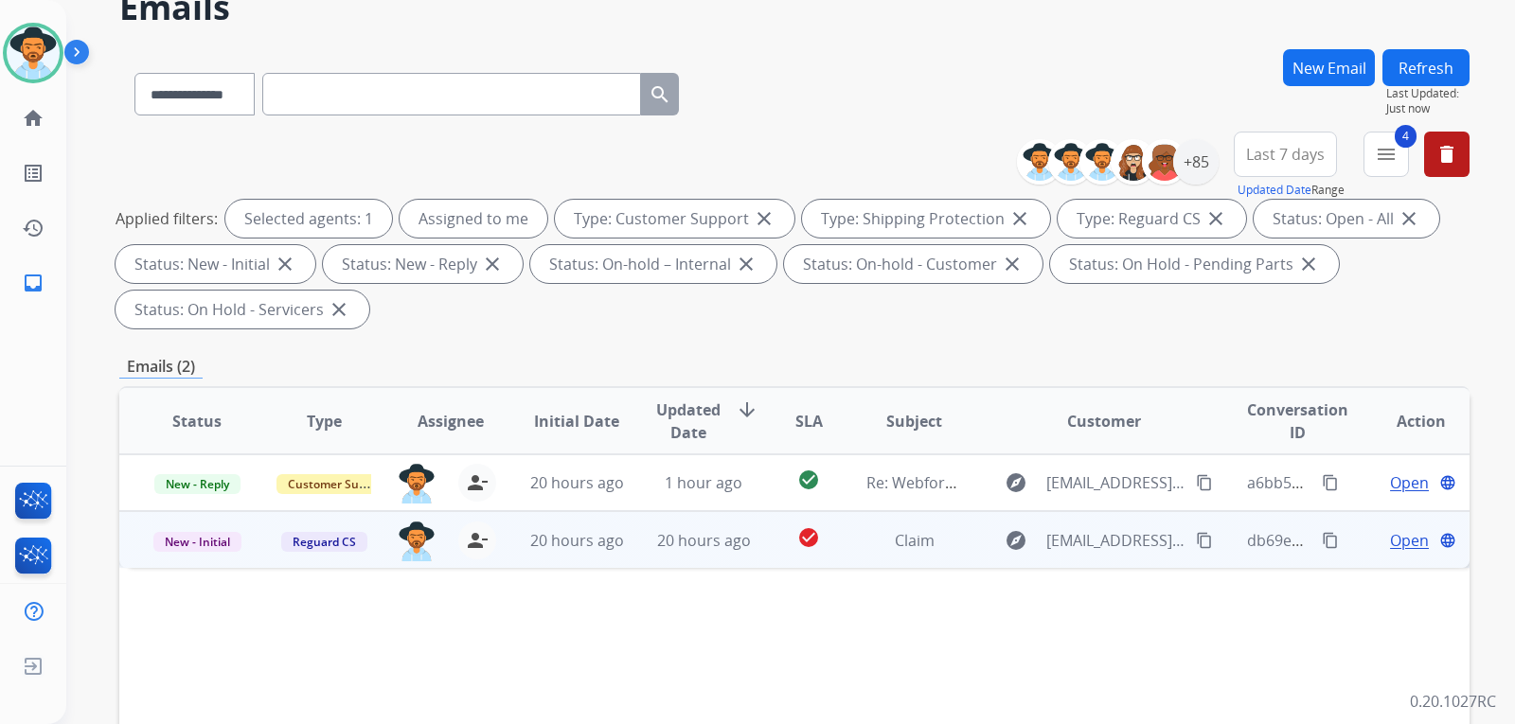
click at [1390, 529] on span "Open" at bounding box center [1409, 540] width 39 height 23
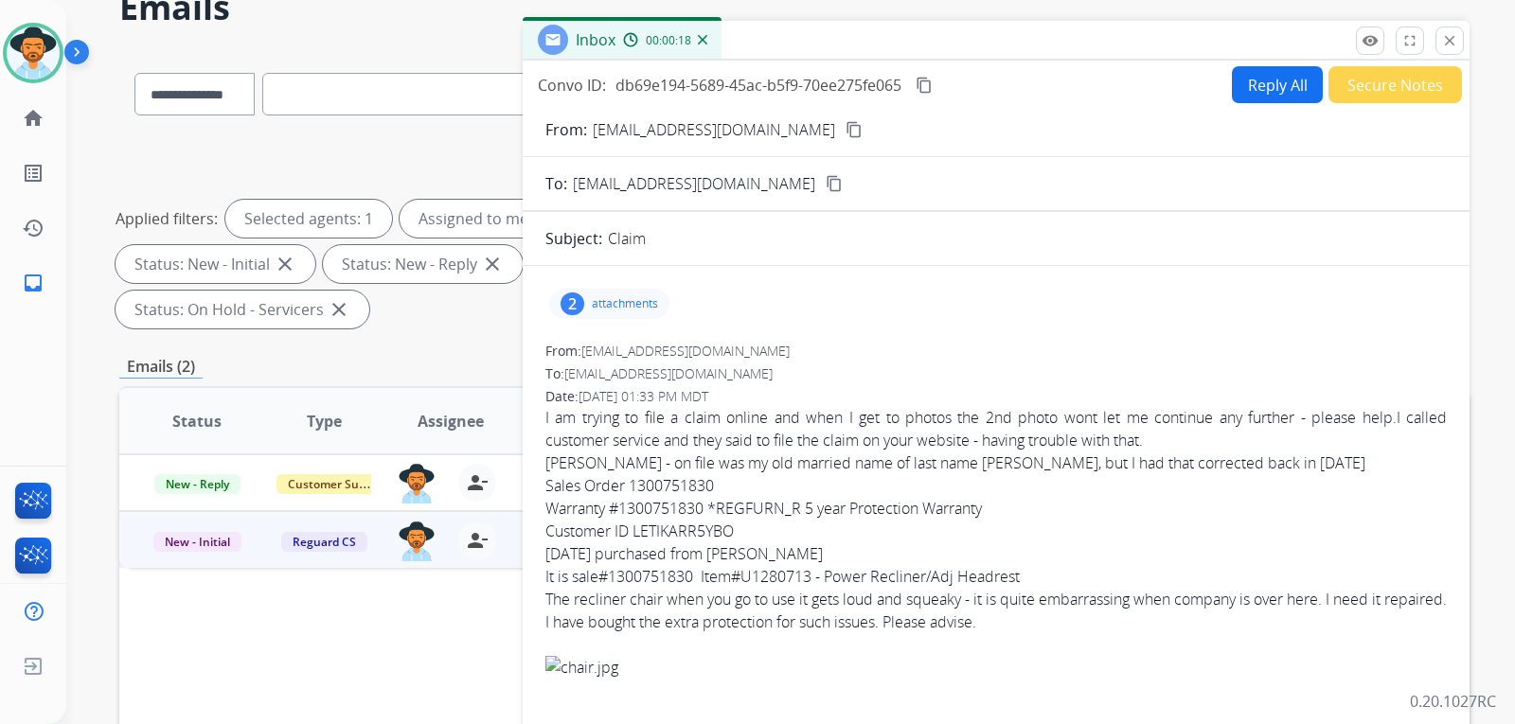
click at [846, 130] on mat-icon "content_copy" at bounding box center [854, 129] width 17 height 17
click at [641, 308] on p "attachments" at bounding box center [625, 303] width 66 height 15
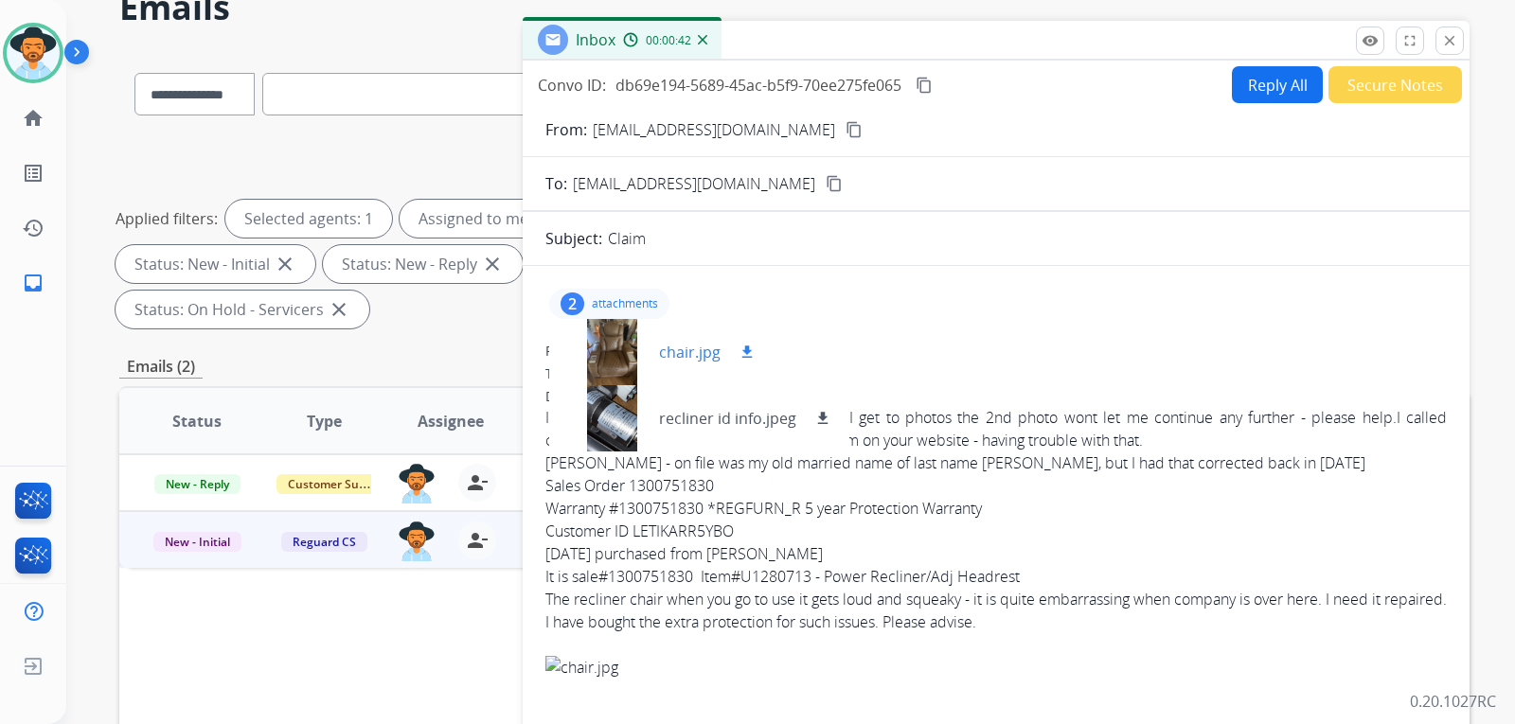
click at [595, 325] on div at bounding box center [611, 352] width 95 height 66
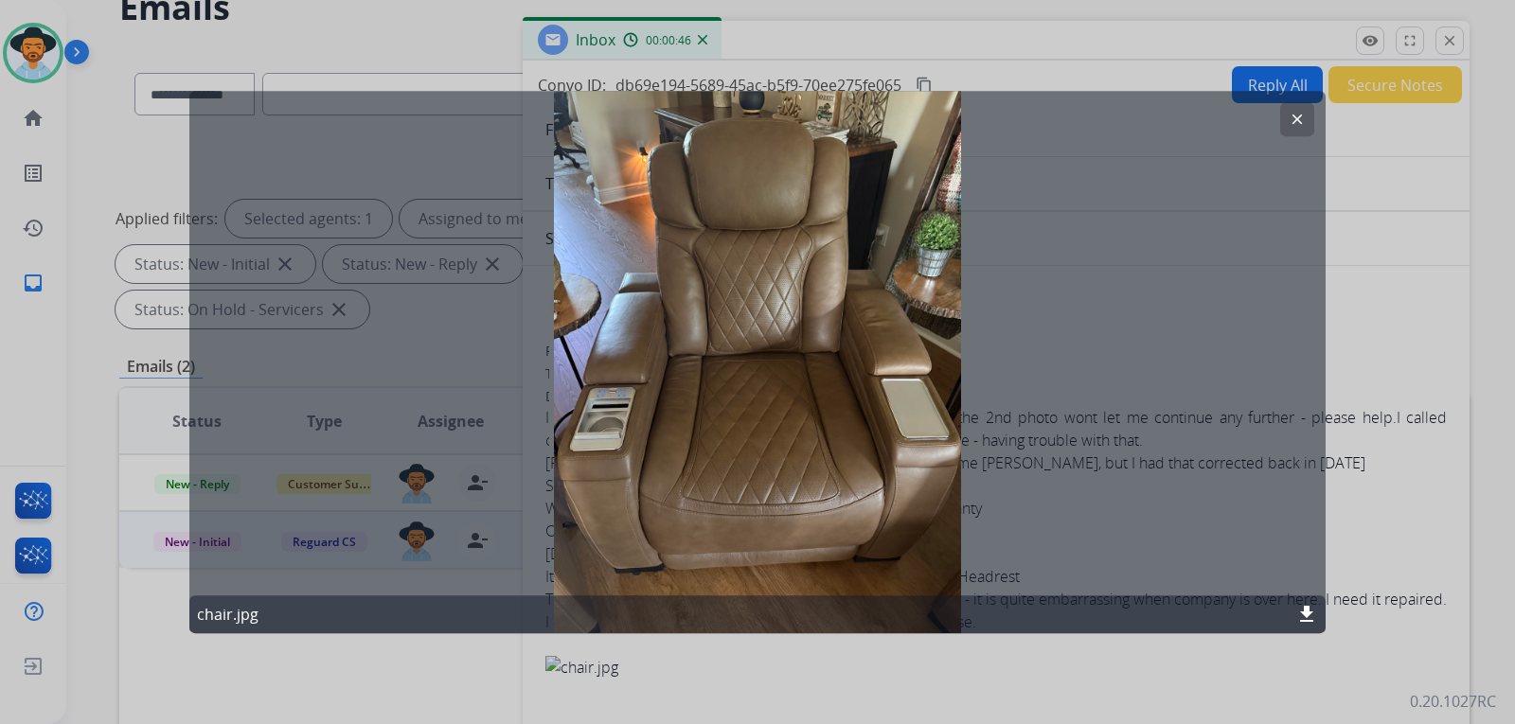
click at [1296, 124] on mat-icon "clear" at bounding box center [1297, 119] width 17 height 17
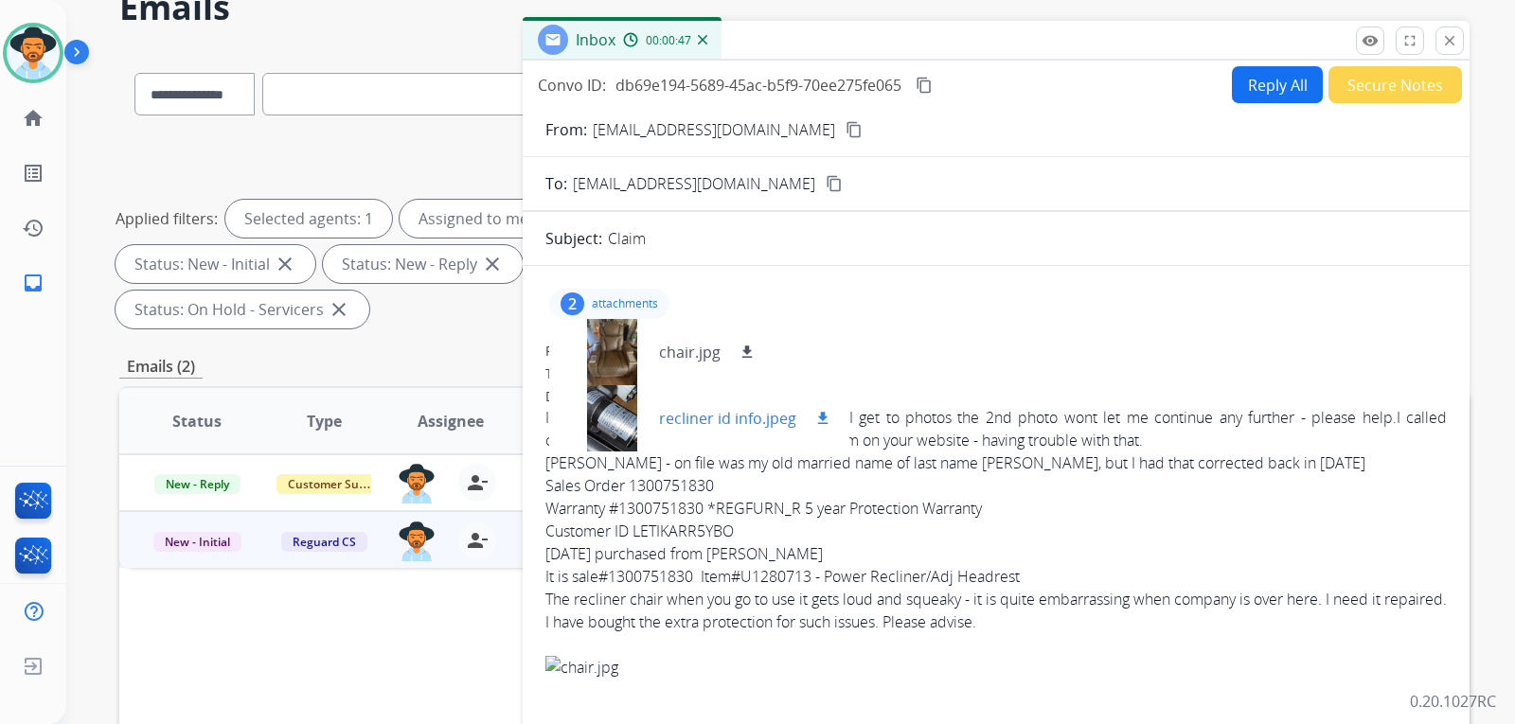
click at [624, 414] on div at bounding box center [611, 418] width 95 height 66
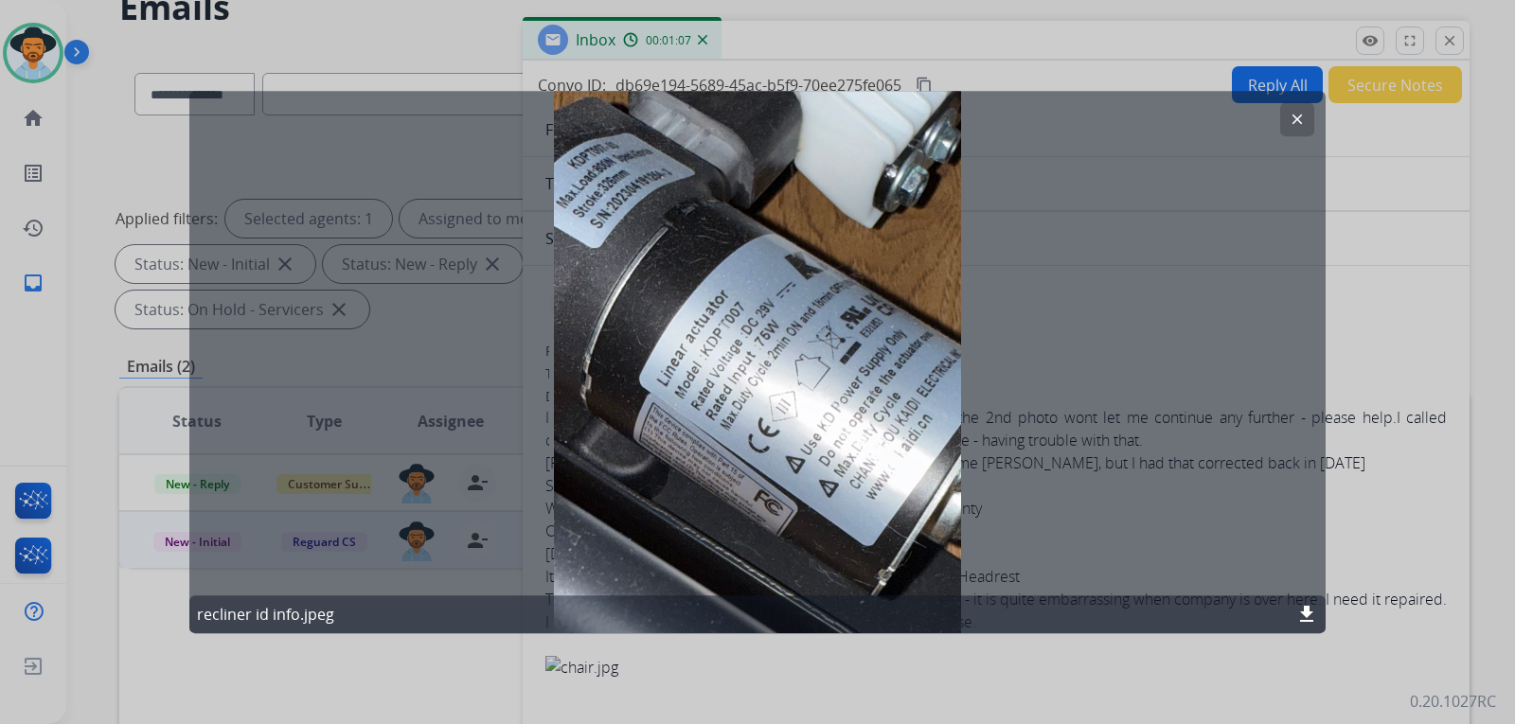
click at [1300, 114] on mat-icon "clear" at bounding box center [1297, 119] width 17 height 17
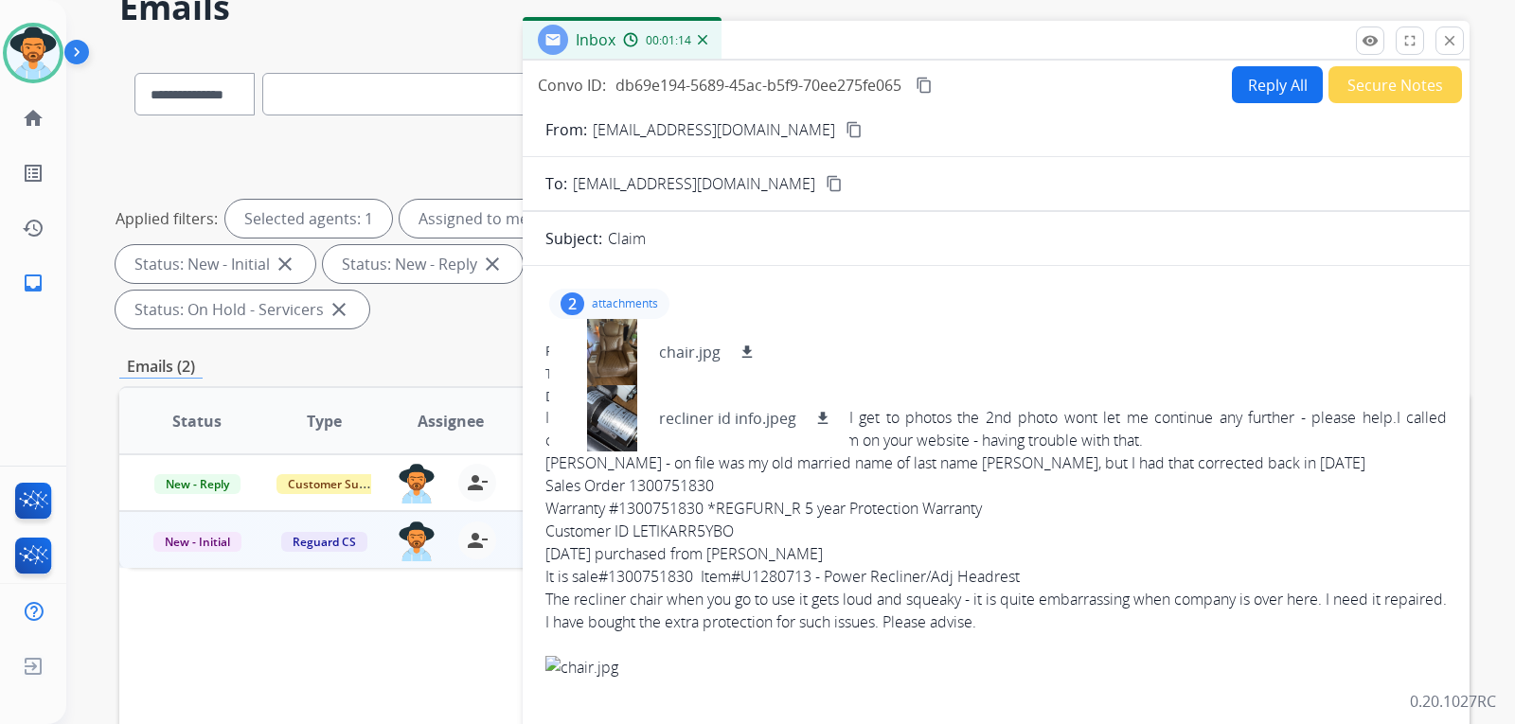
click at [940, 289] on div "2 attachments chair.jpg download recliner id info.jpeg download" at bounding box center [997, 303] width 902 height 45
click at [628, 295] on div "2 attachments chair.jpg download recliner id info.jpeg download" at bounding box center [609, 304] width 120 height 30
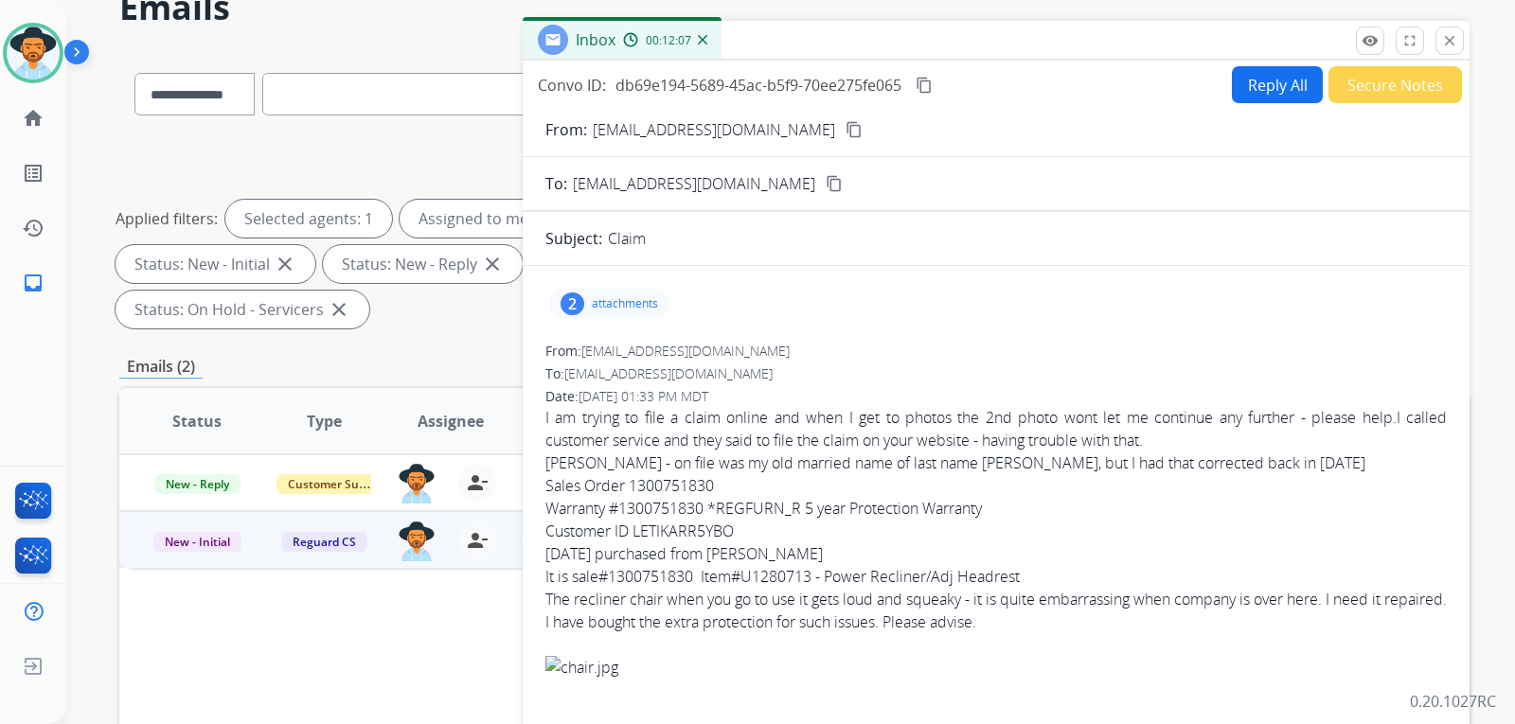
click at [1243, 84] on button "Reply All" at bounding box center [1277, 84] width 91 height 37
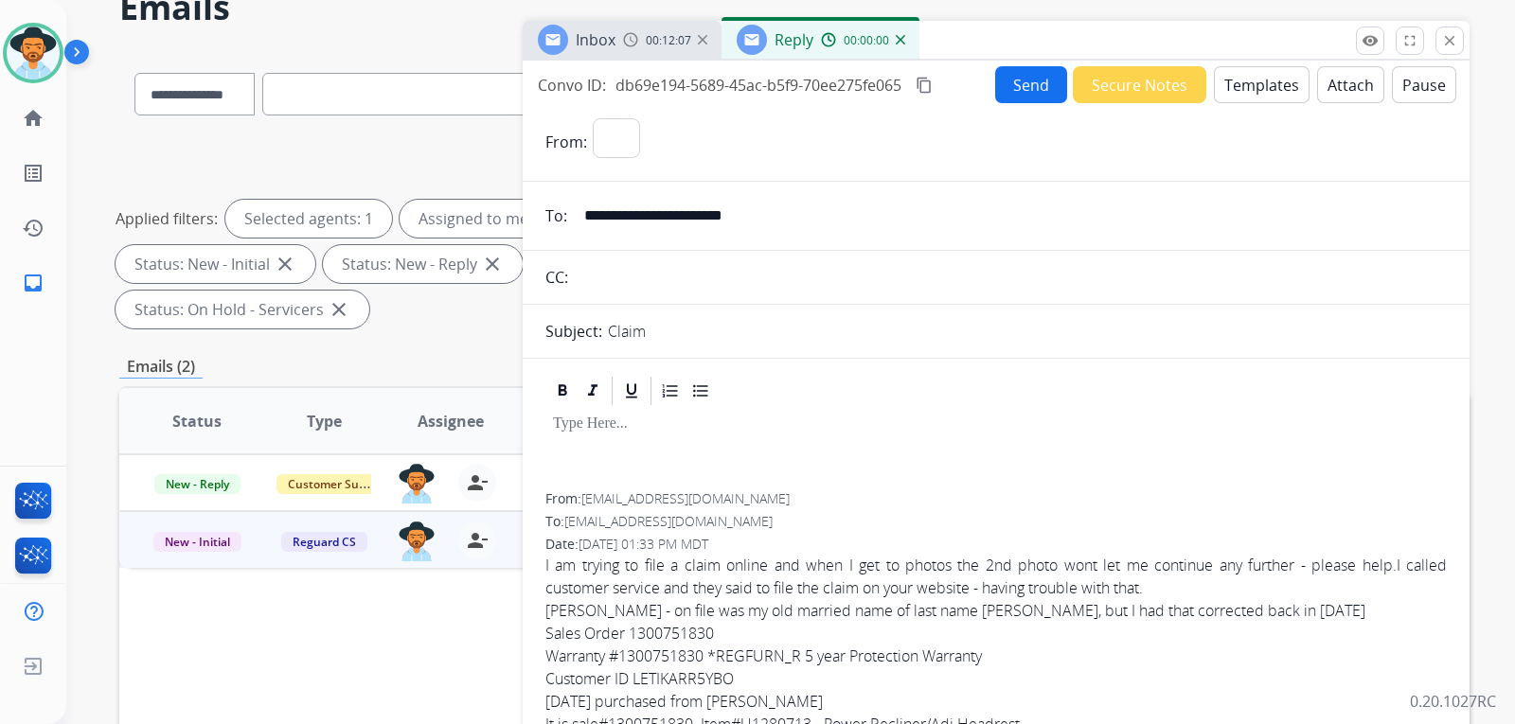
select select "**********"
click at [1244, 75] on button "Templates" at bounding box center [1262, 84] width 96 height 37
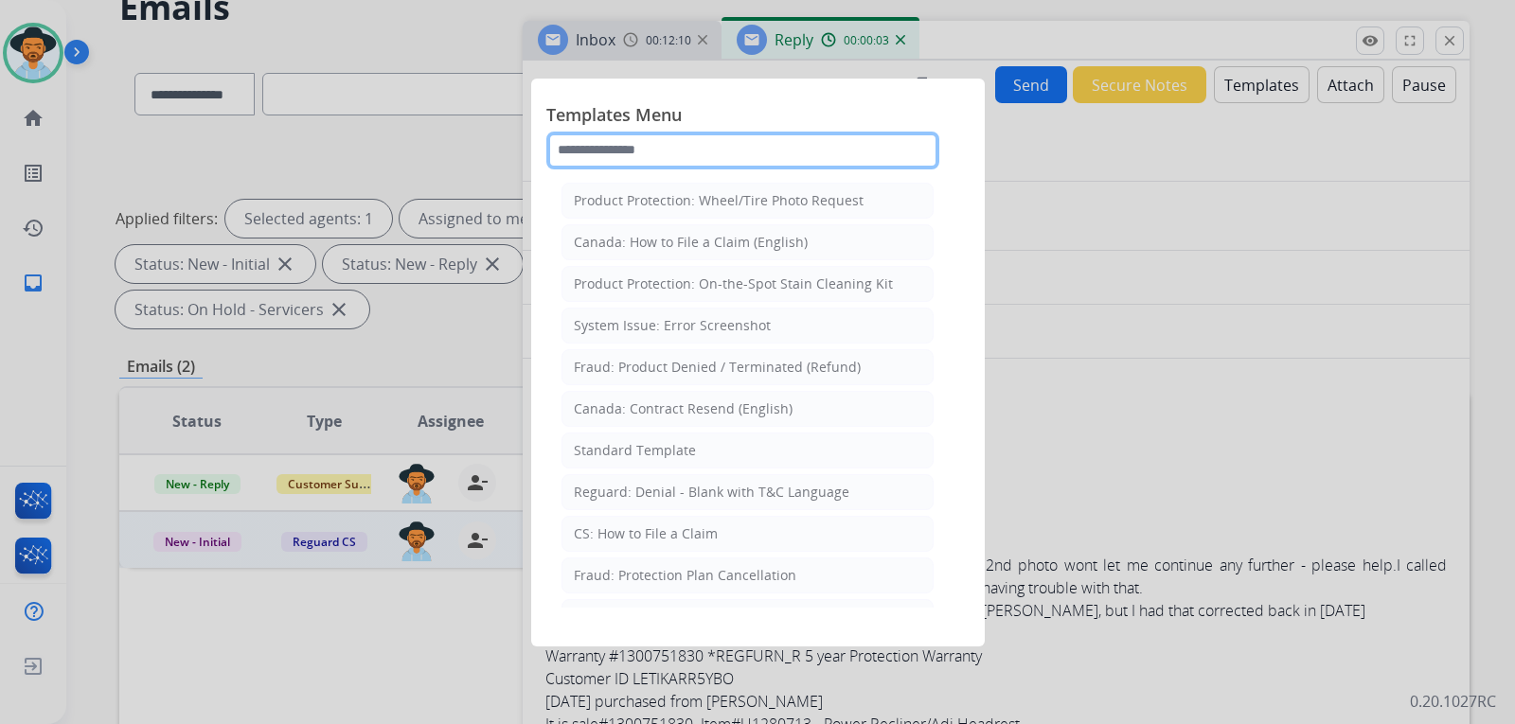
click at [670, 143] on input "text" at bounding box center [742, 151] width 393 height 38
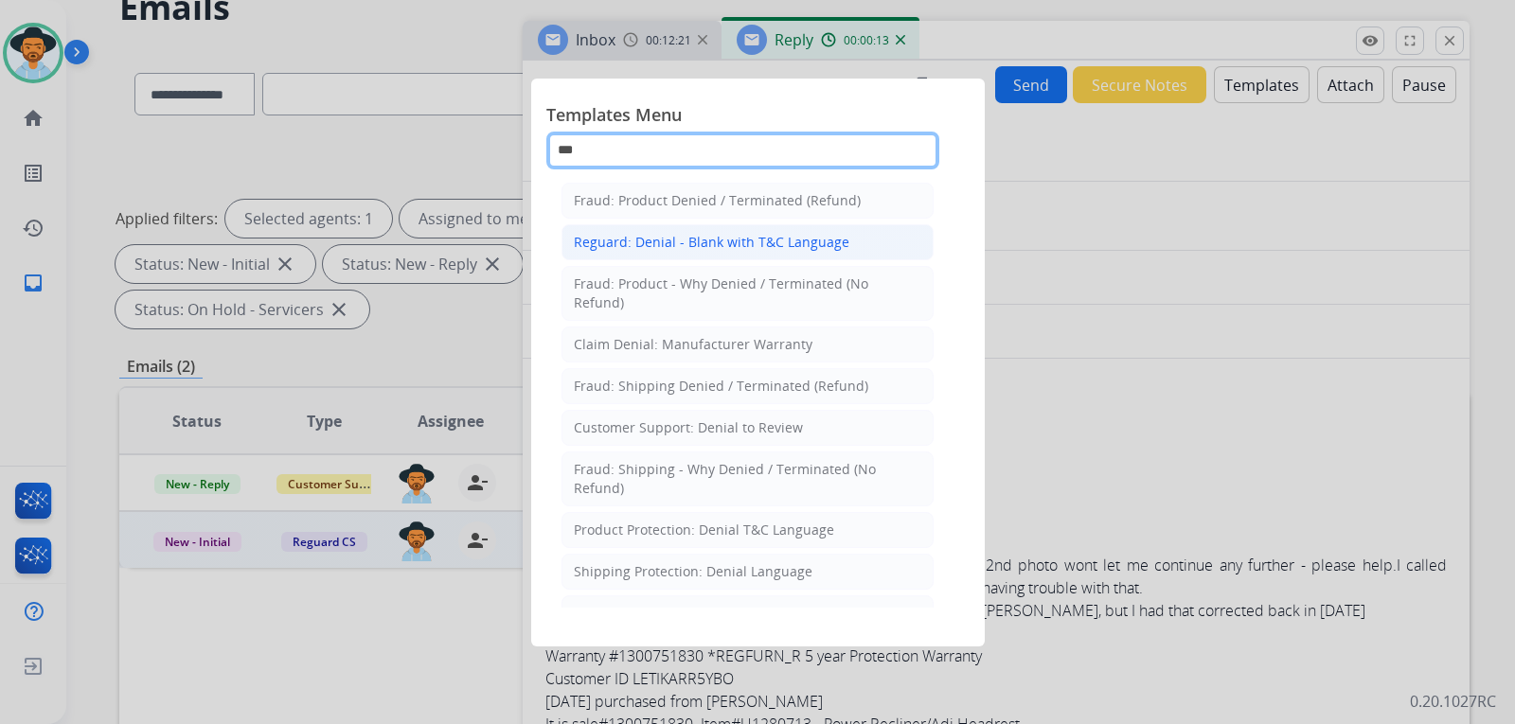
type input "***"
click at [738, 247] on div "Reguard: Denial - Blank with T&C Language" at bounding box center [712, 242] width 276 height 19
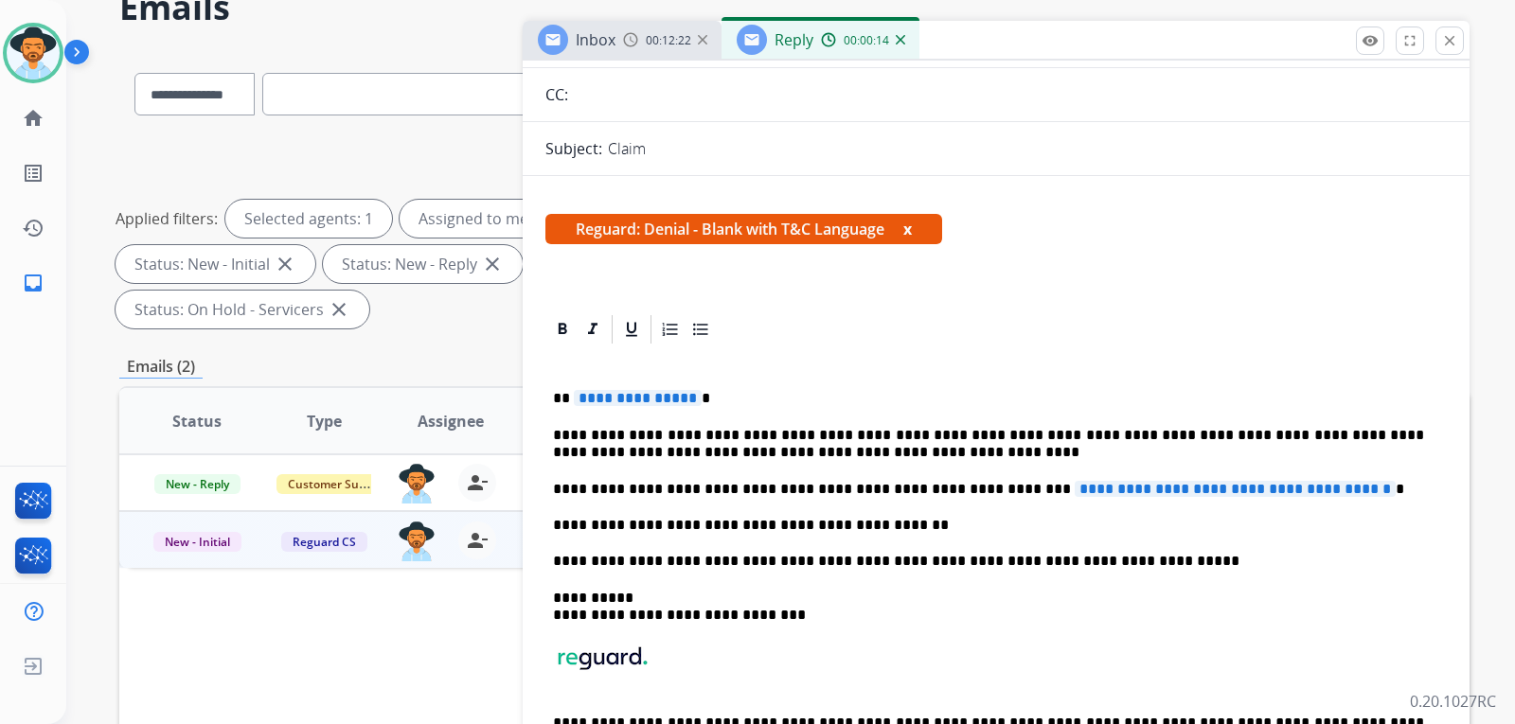
scroll to position [189, 0]
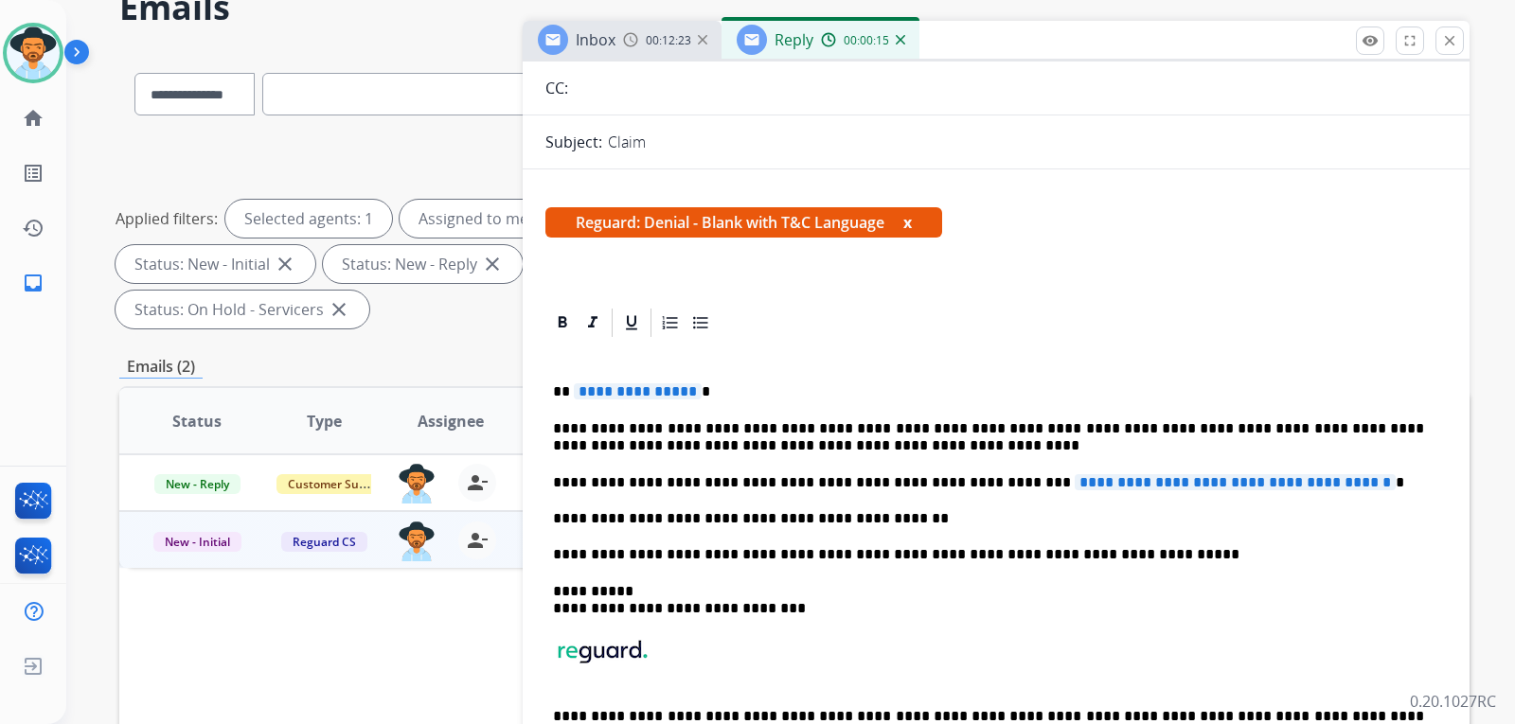
click at [693, 382] on div "**********" at bounding box center [997, 572] width 902 height 464
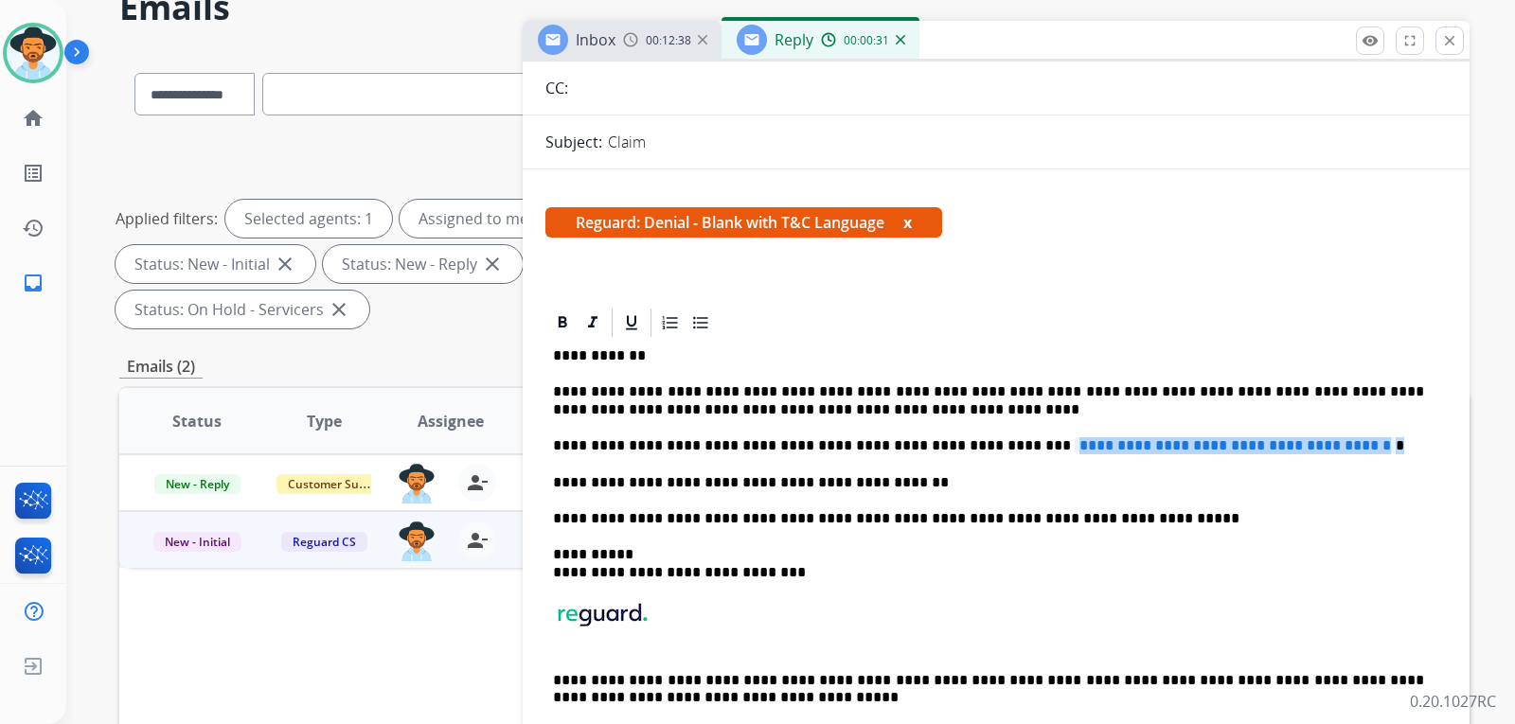
drag, startPoint x: 1356, startPoint y: 440, endPoint x: 973, endPoint y: 443, distance: 383.6
click at [973, 443] on p "**********" at bounding box center [988, 446] width 871 height 17
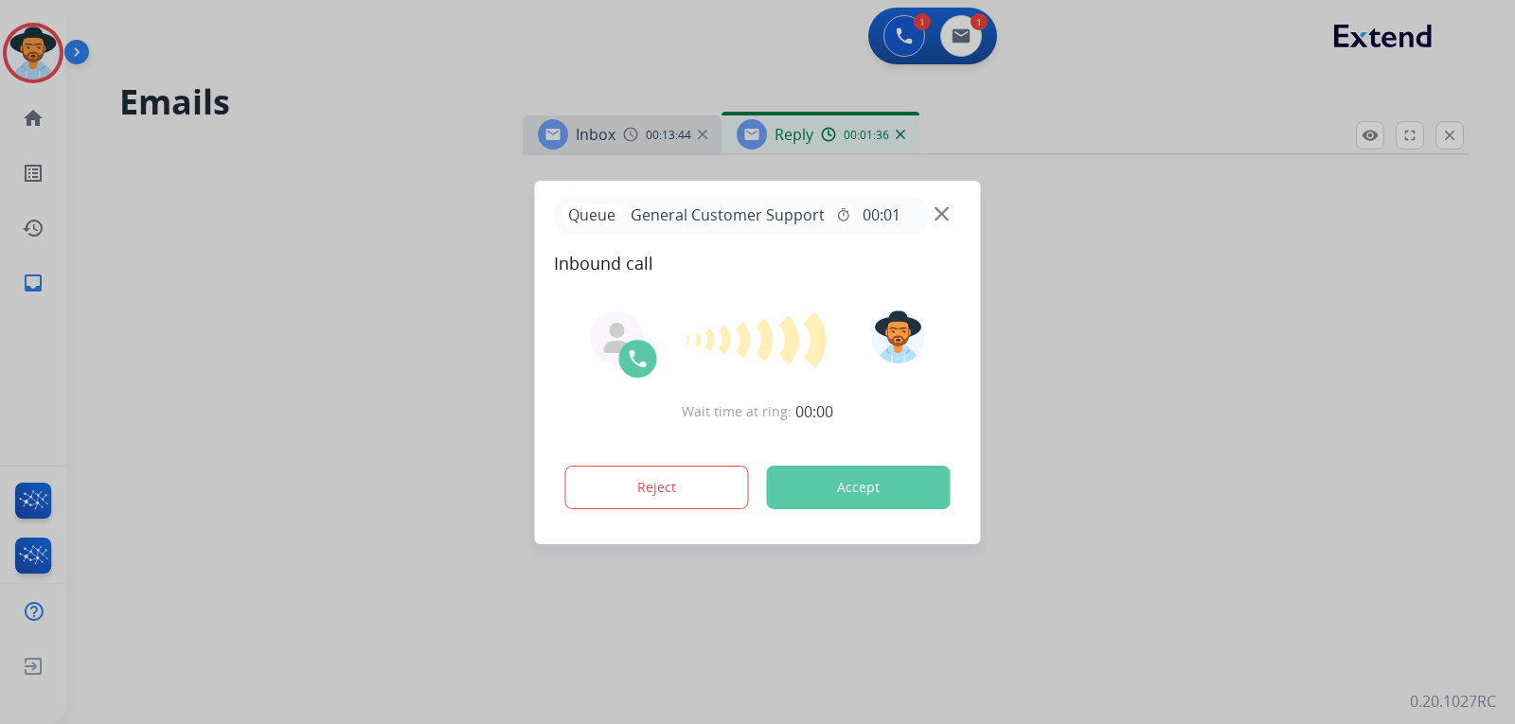
scroll to position [0, 0]
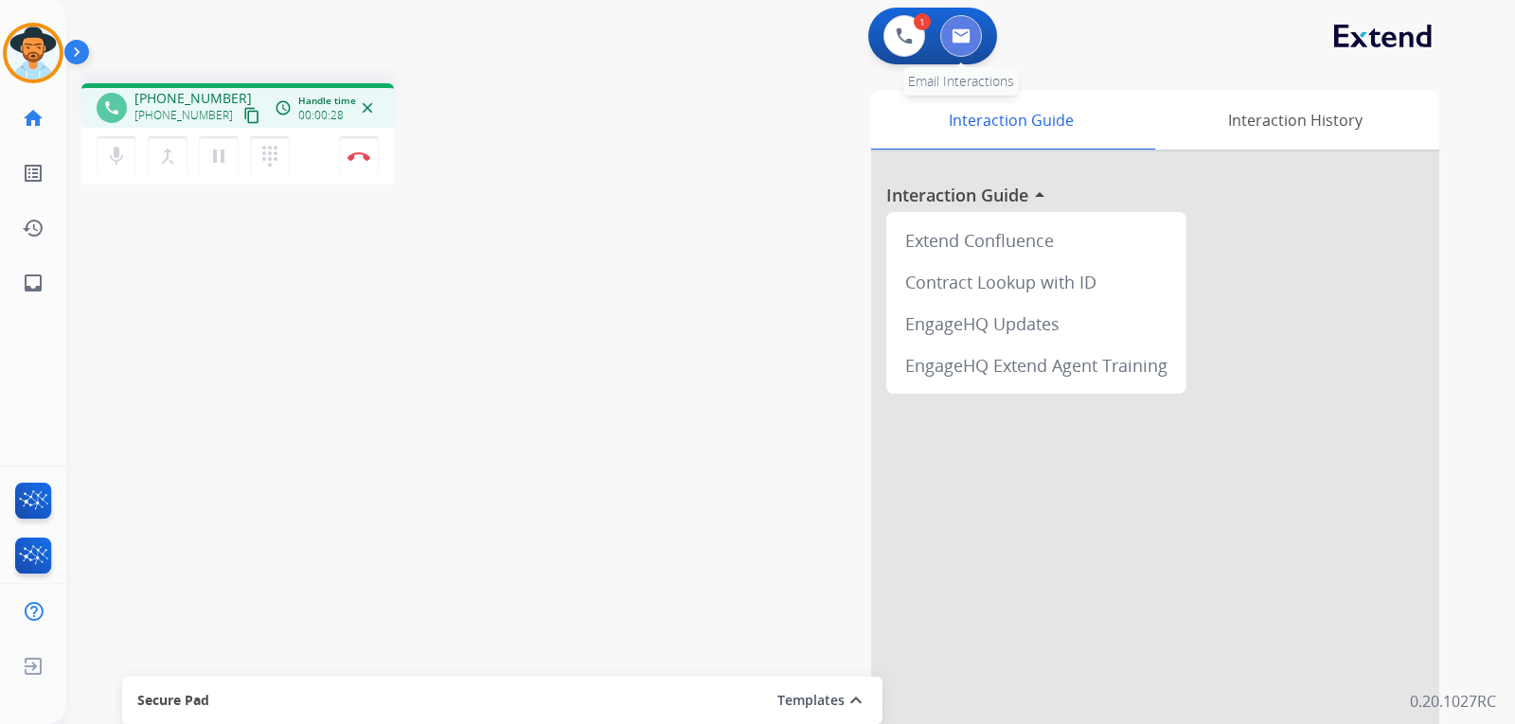
click at [955, 45] on button at bounding box center [961, 36] width 42 height 42
select select "**********"
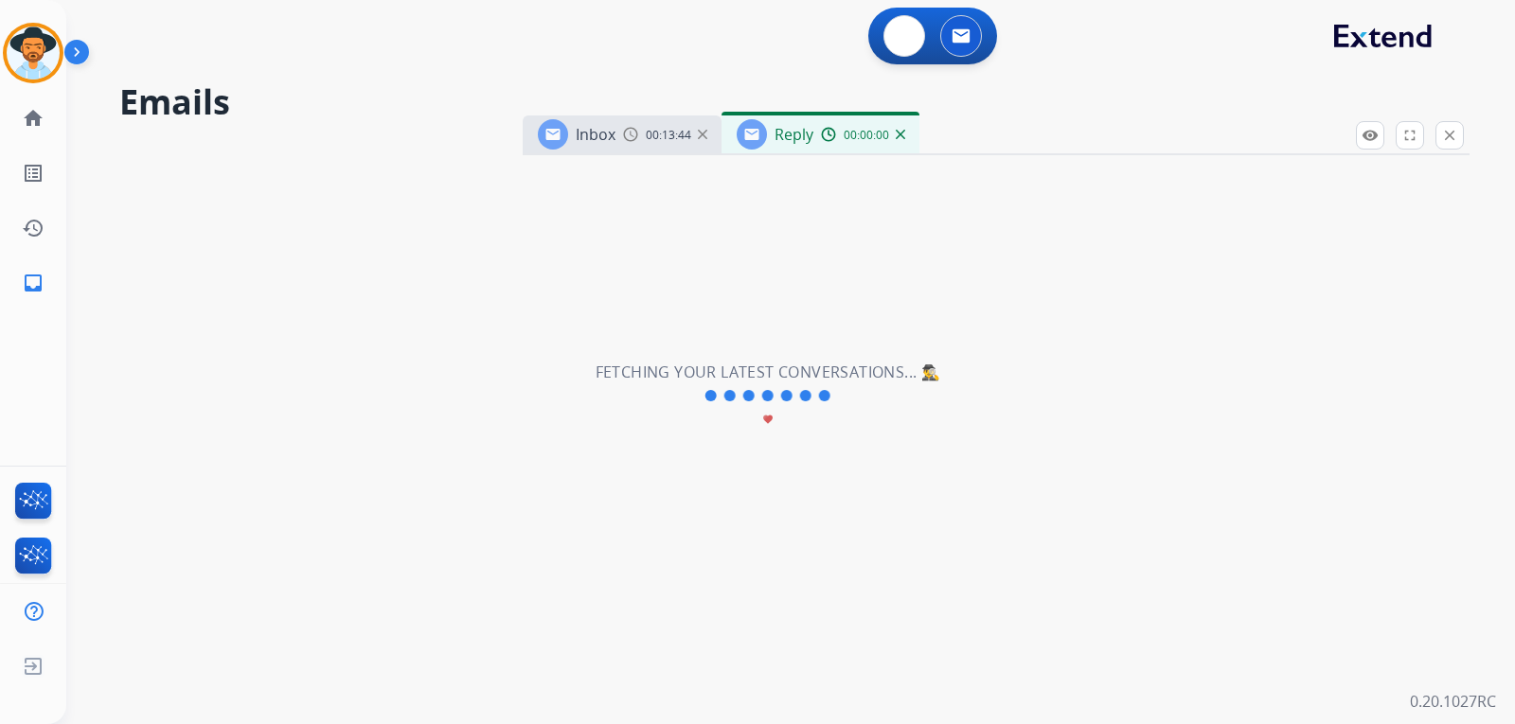
select select "**********"
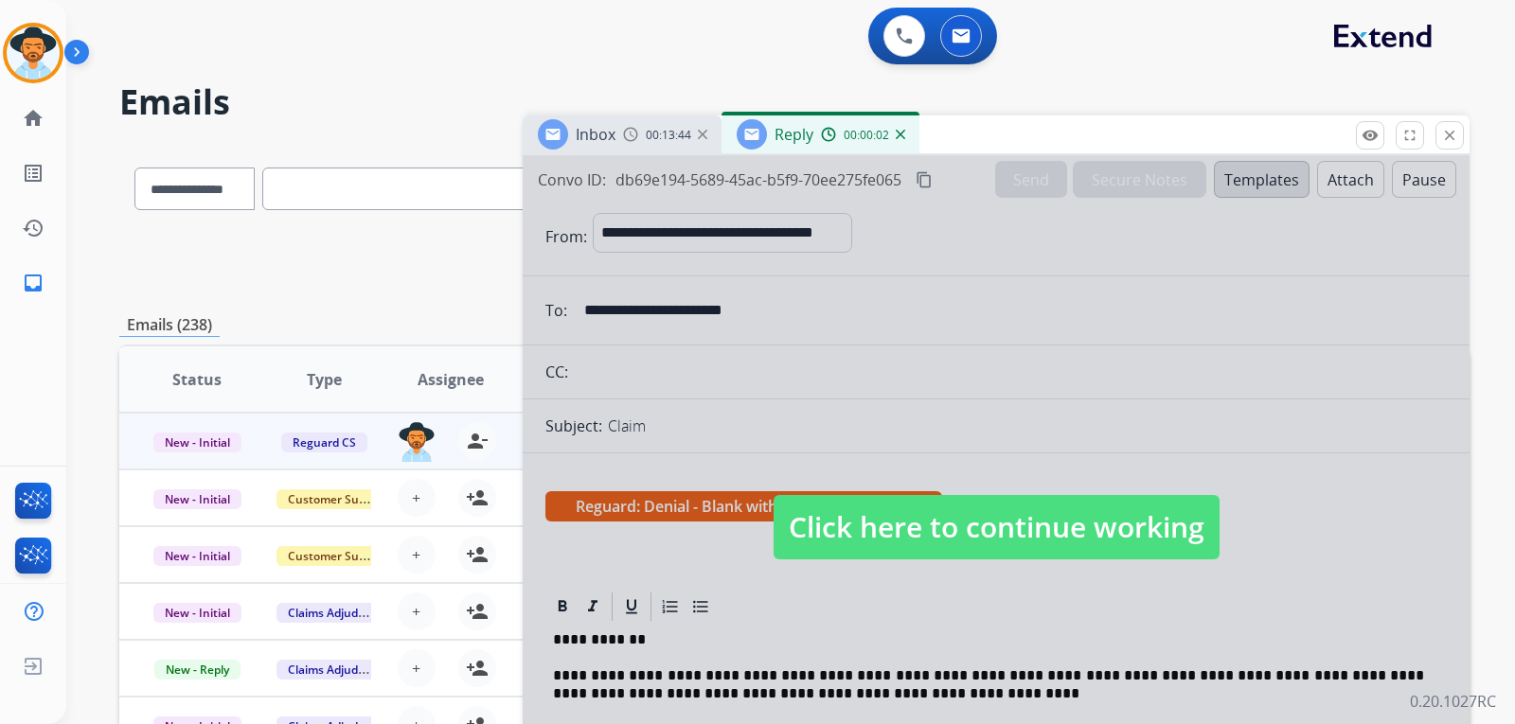
click at [1012, 521] on span "Click here to continue working" at bounding box center [997, 527] width 446 height 64
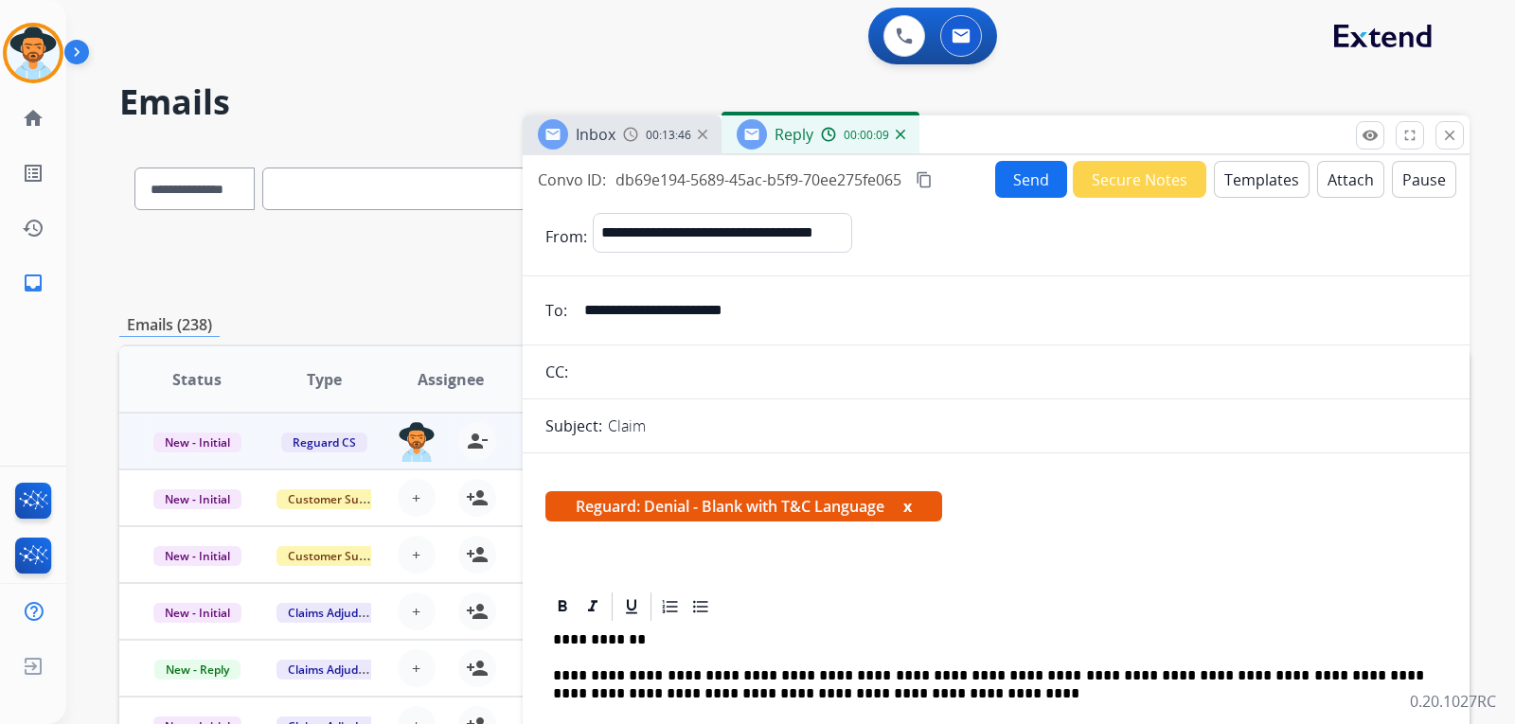
click at [921, 185] on mat-icon "content_copy" at bounding box center [924, 179] width 17 height 17
click at [1332, 182] on button "Attach" at bounding box center [1350, 179] width 67 height 37
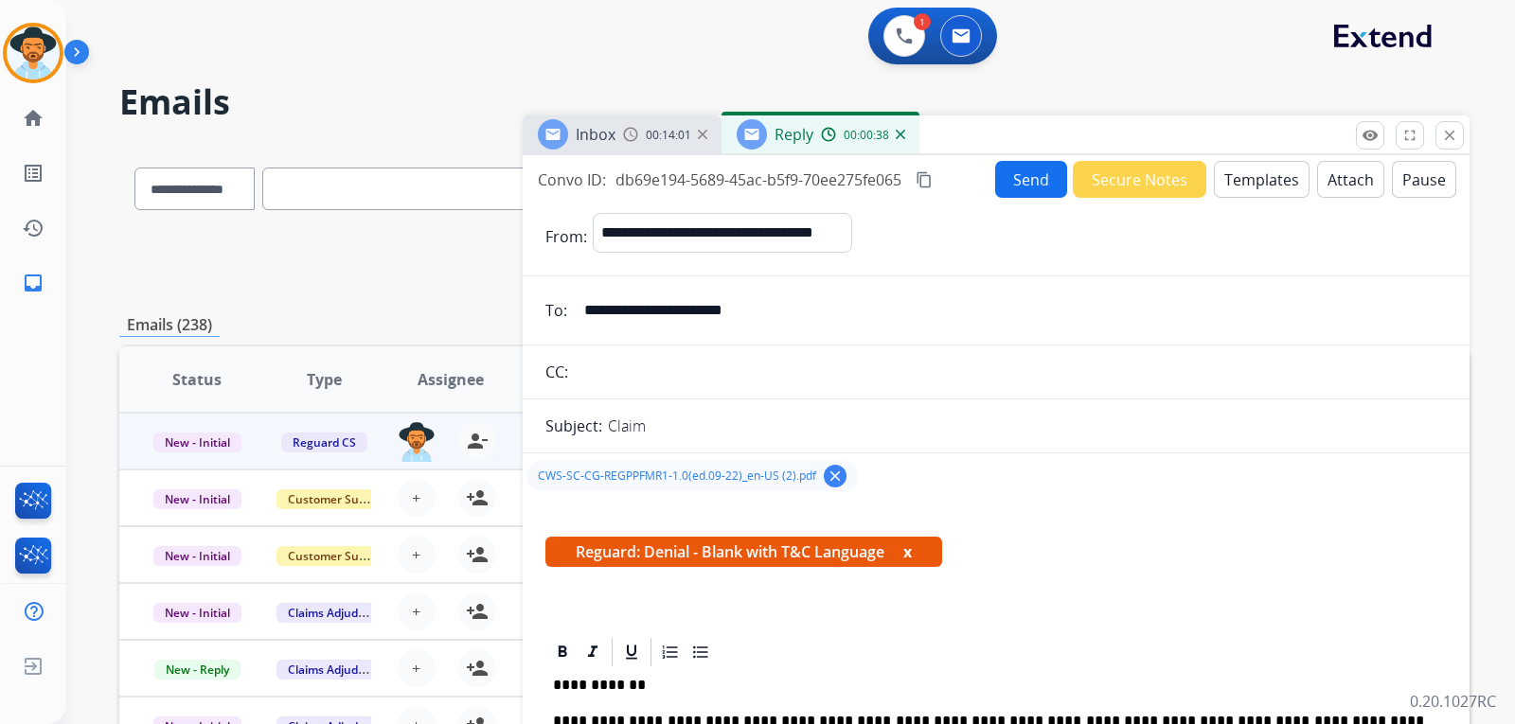
click at [1025, 178] on button "Send" at bounding box center [1031, 179] width 72 height 37
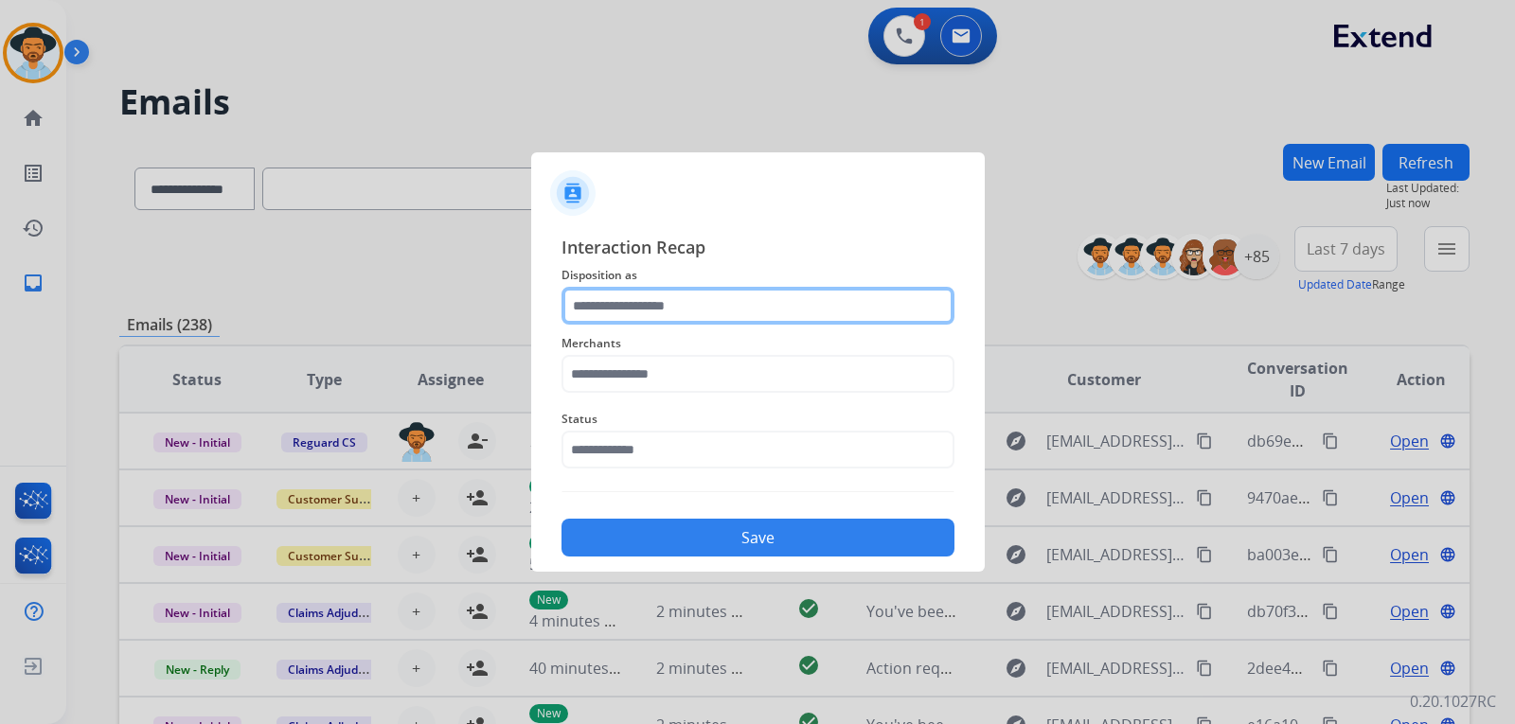
click at [698, 307] on input "text" at bounding box center [758, 306] width 393 height 38
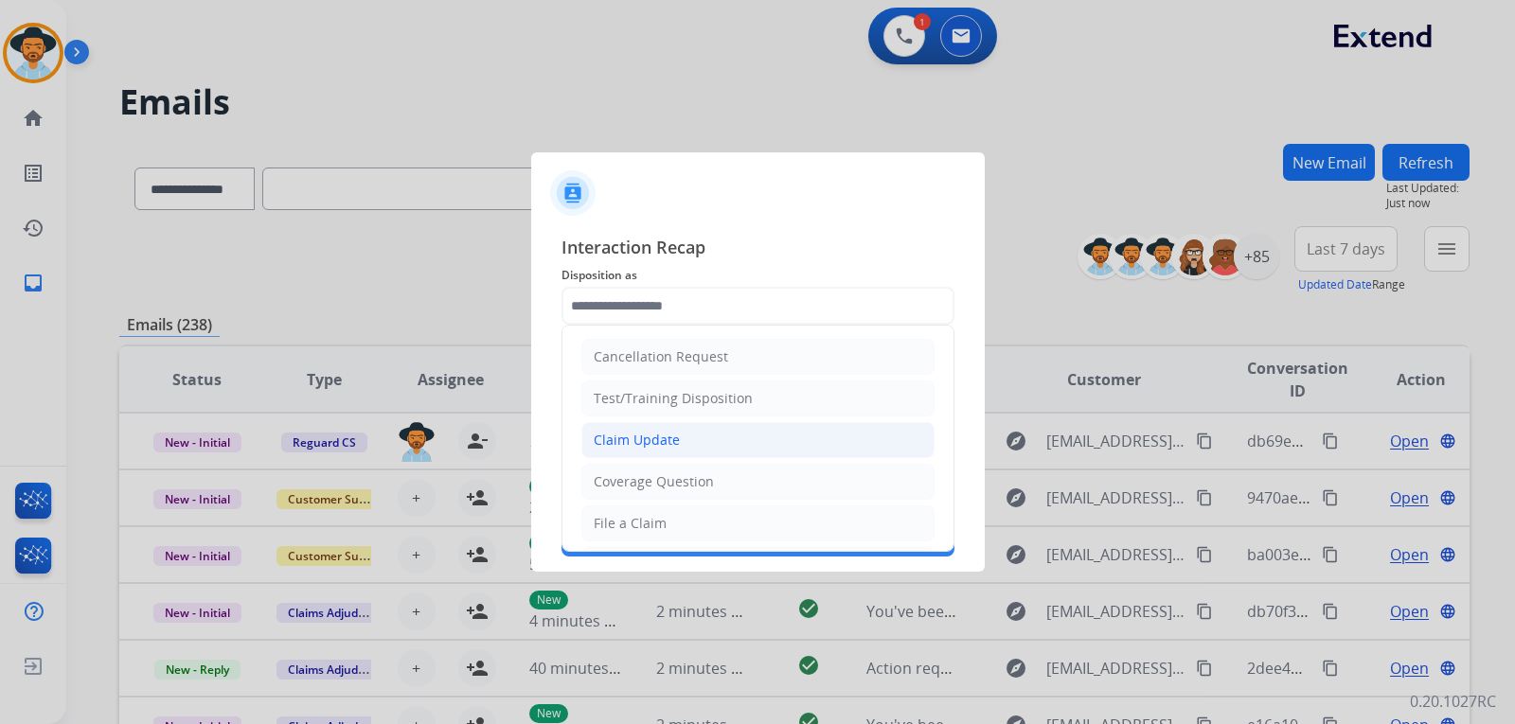
click at [658, 442] on div "Claim Update" at bounding box center [637, 440] width 86 height 19
type input "**********"
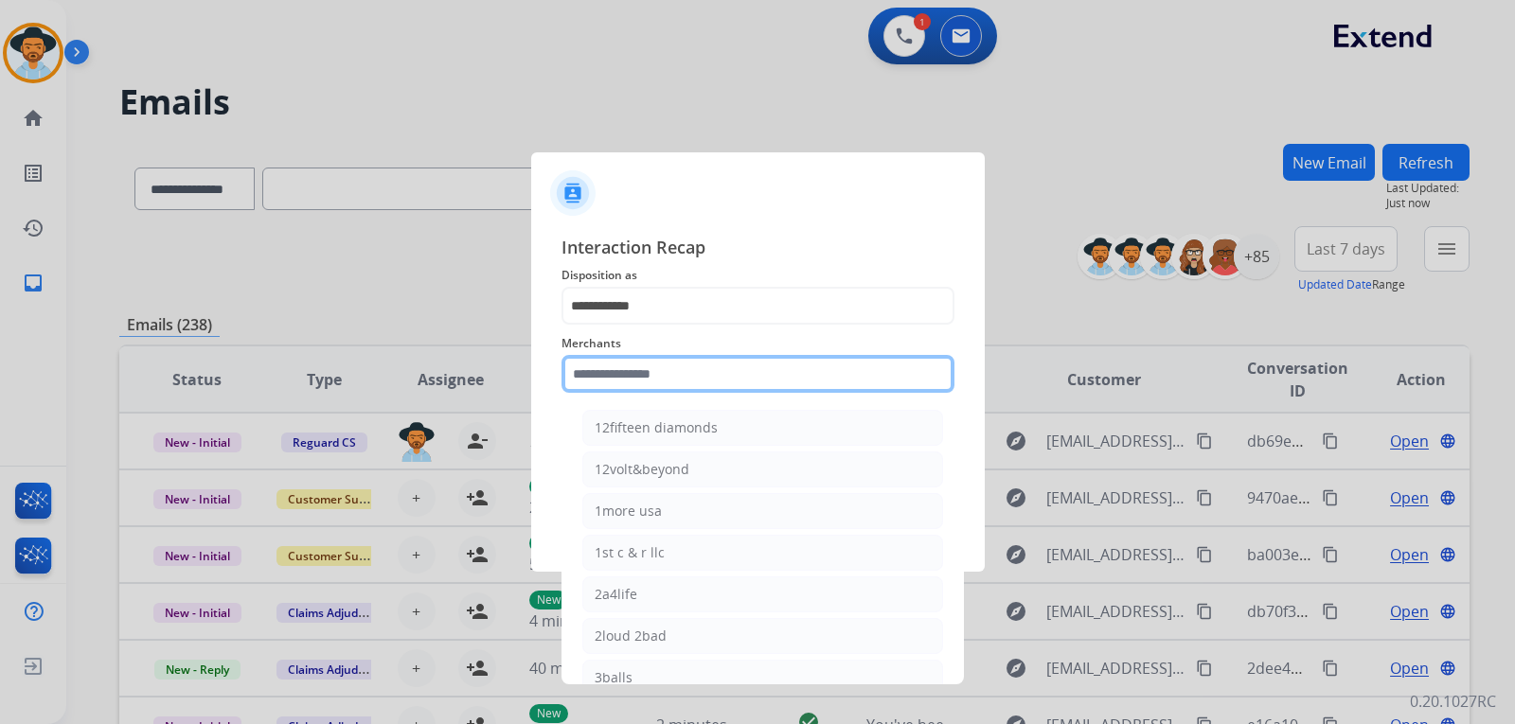
click at [688, 378] on input "text" at bounding box center [758, 374] width 393 height 38
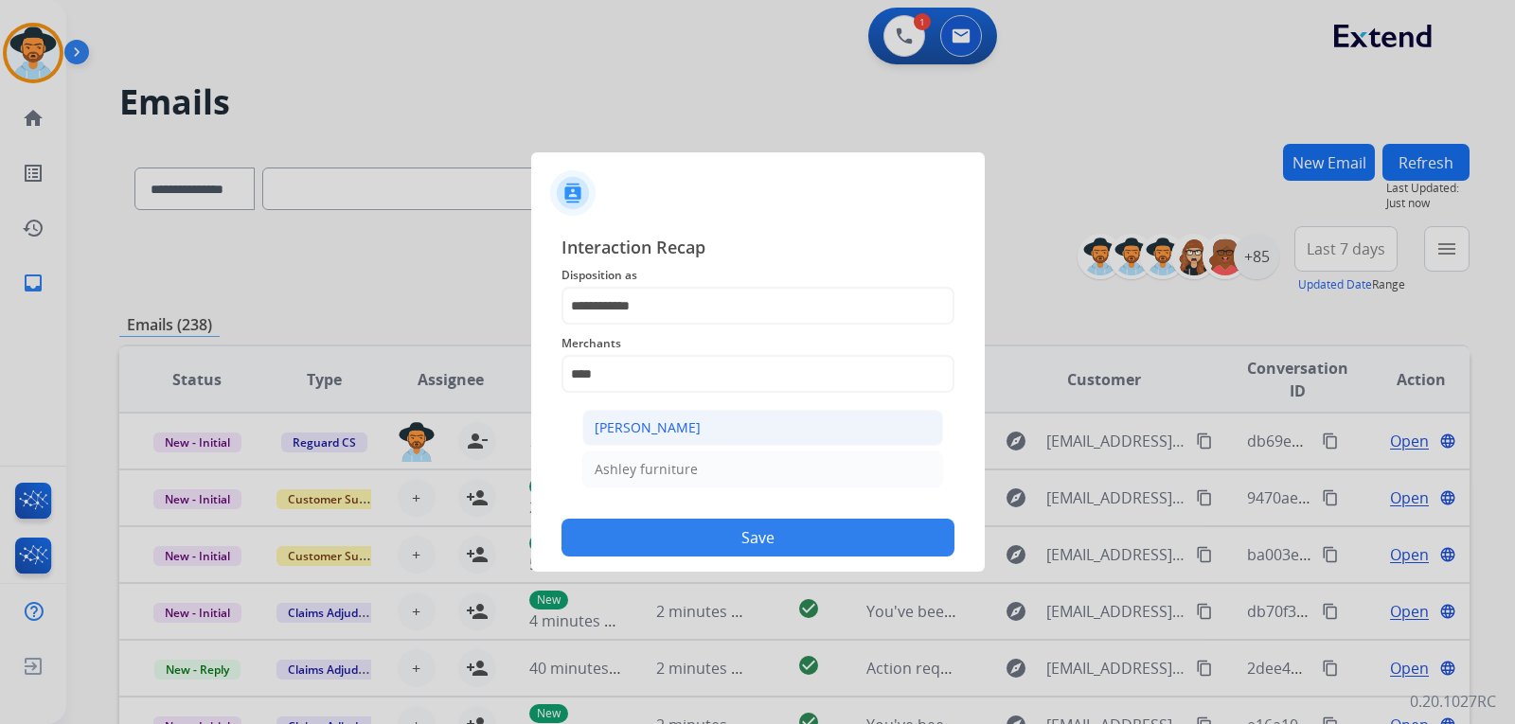
click at [698, 430] on li "[PERSON_NAME]" at bounding box center [762, 428] width 361 height 36
type input "**********"
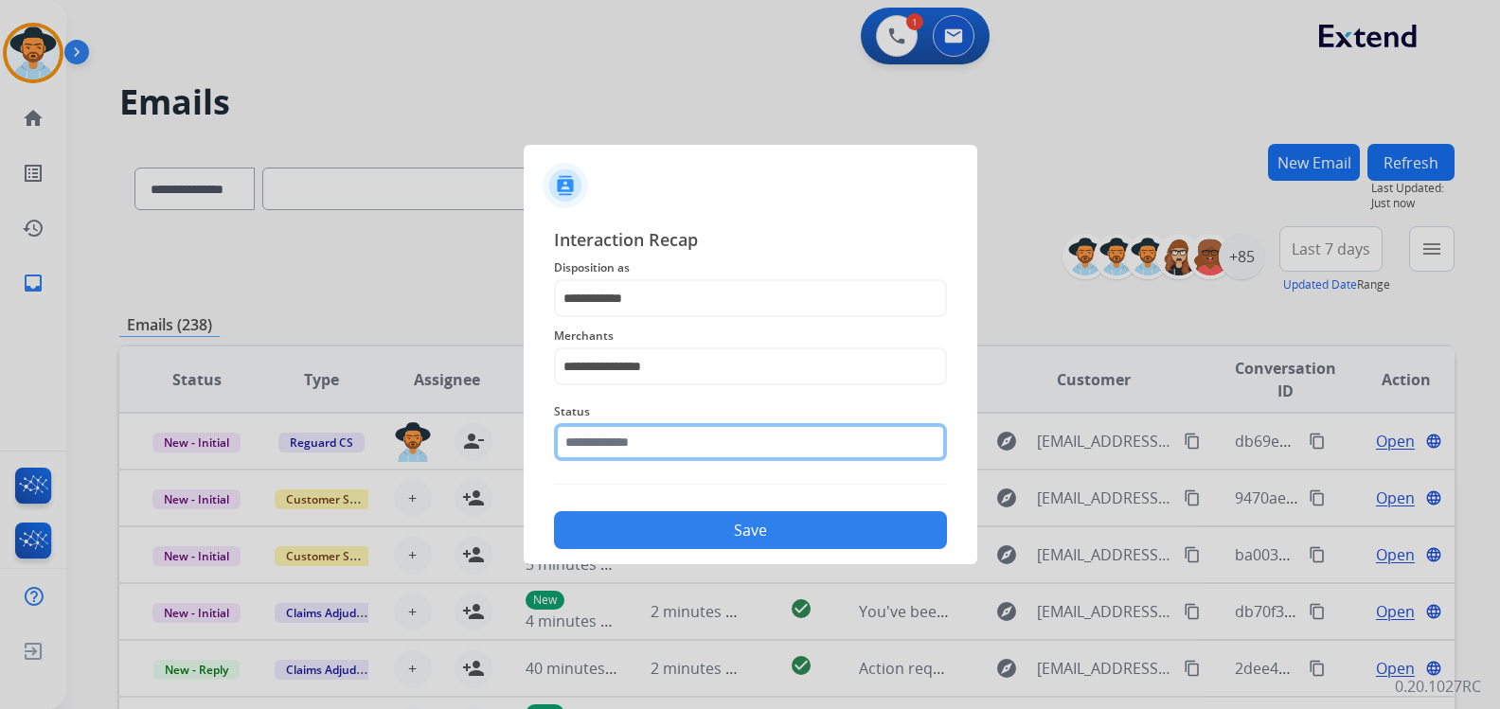
click at [698, 459] on input "text" at bounding box center [750, 442] width 393 height 38
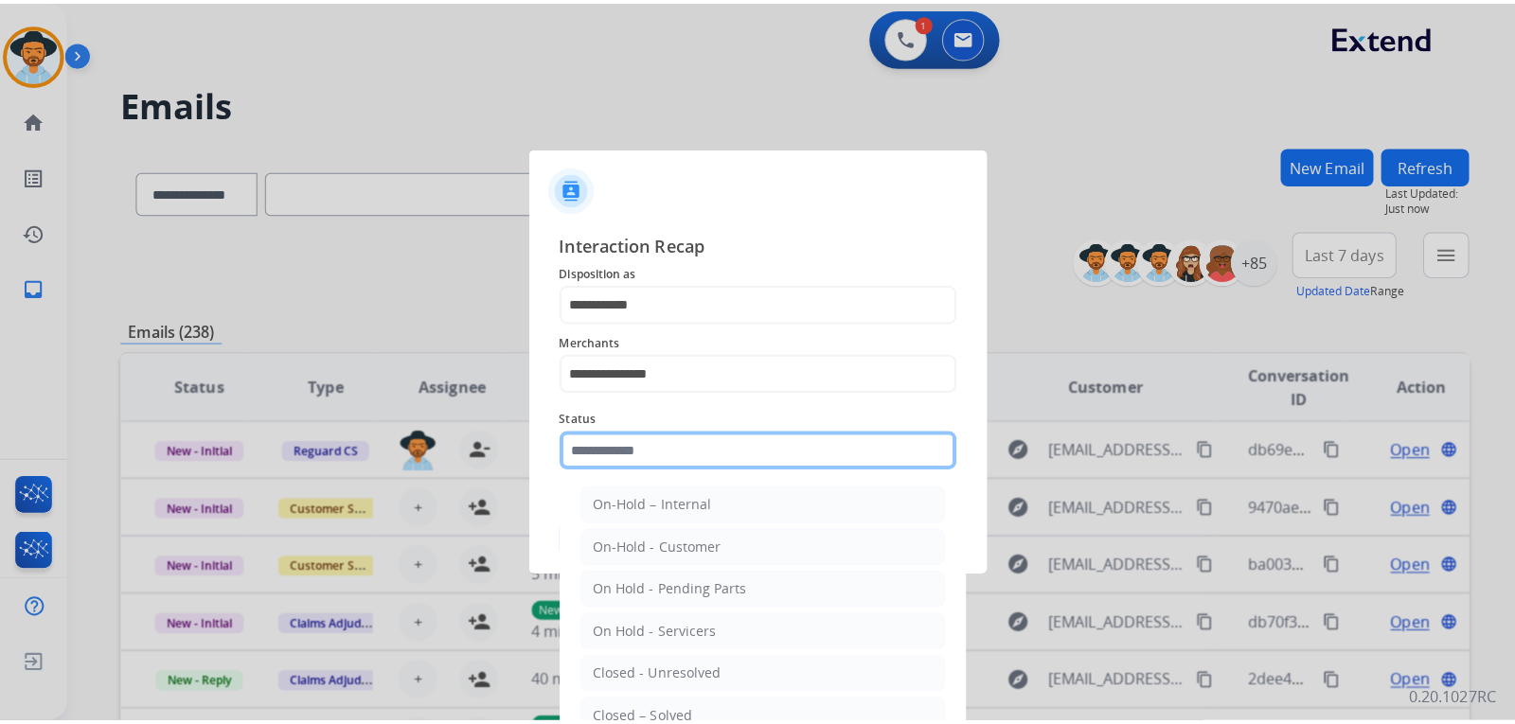
scroll to position [95, 0]
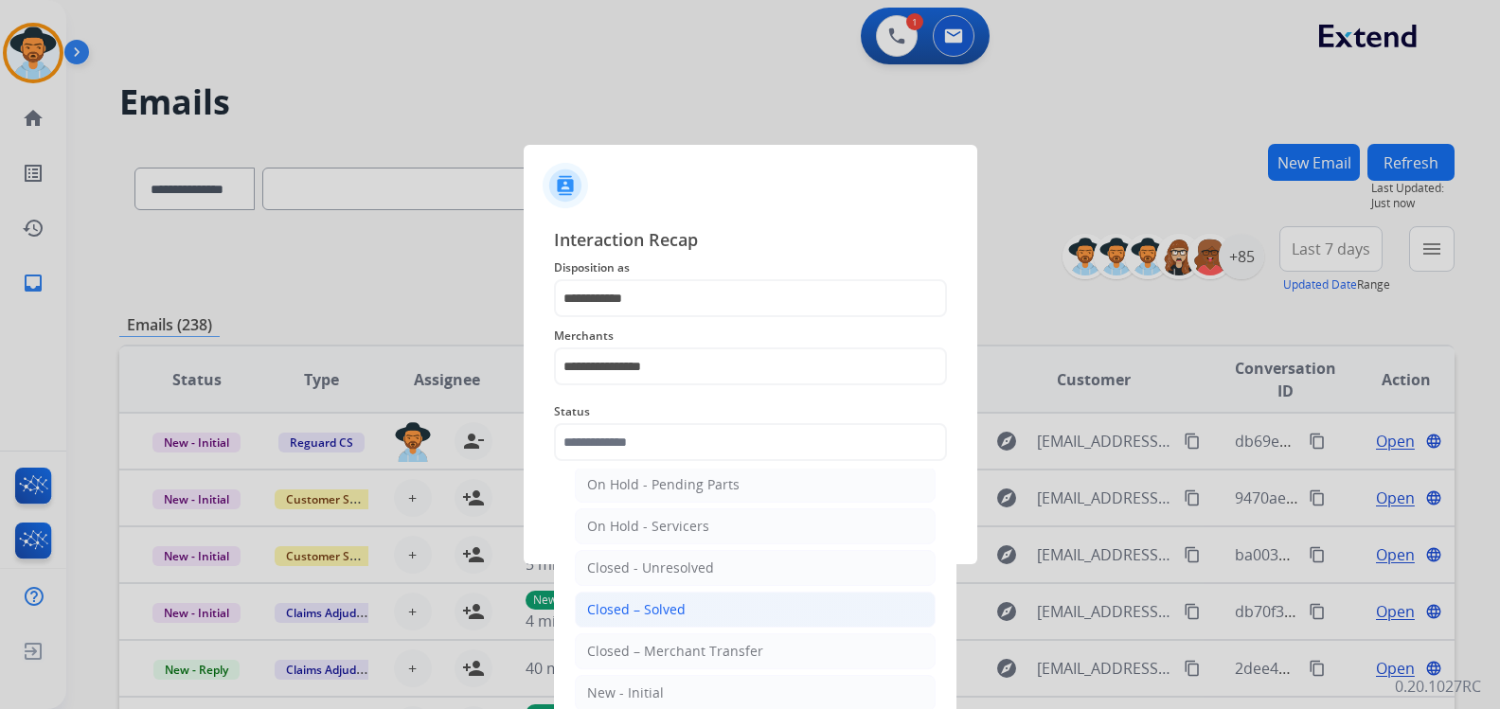
click at [702, 613] on li "Closed – Solved" at bounding box center [755, 610] width 361 height 36
type input "**********"
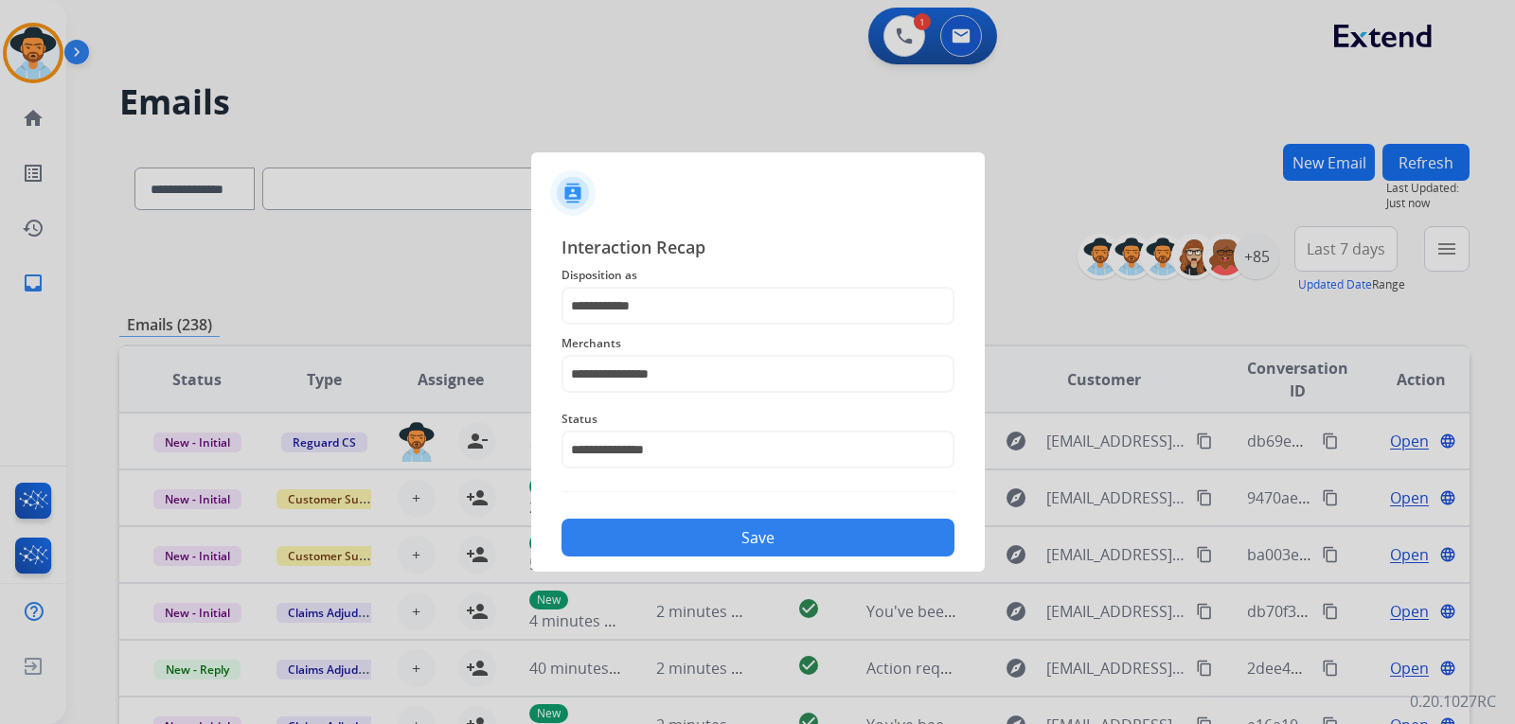
click at [720, 540] on button "Save" at bounding box center [758, 538] width 393 height 38
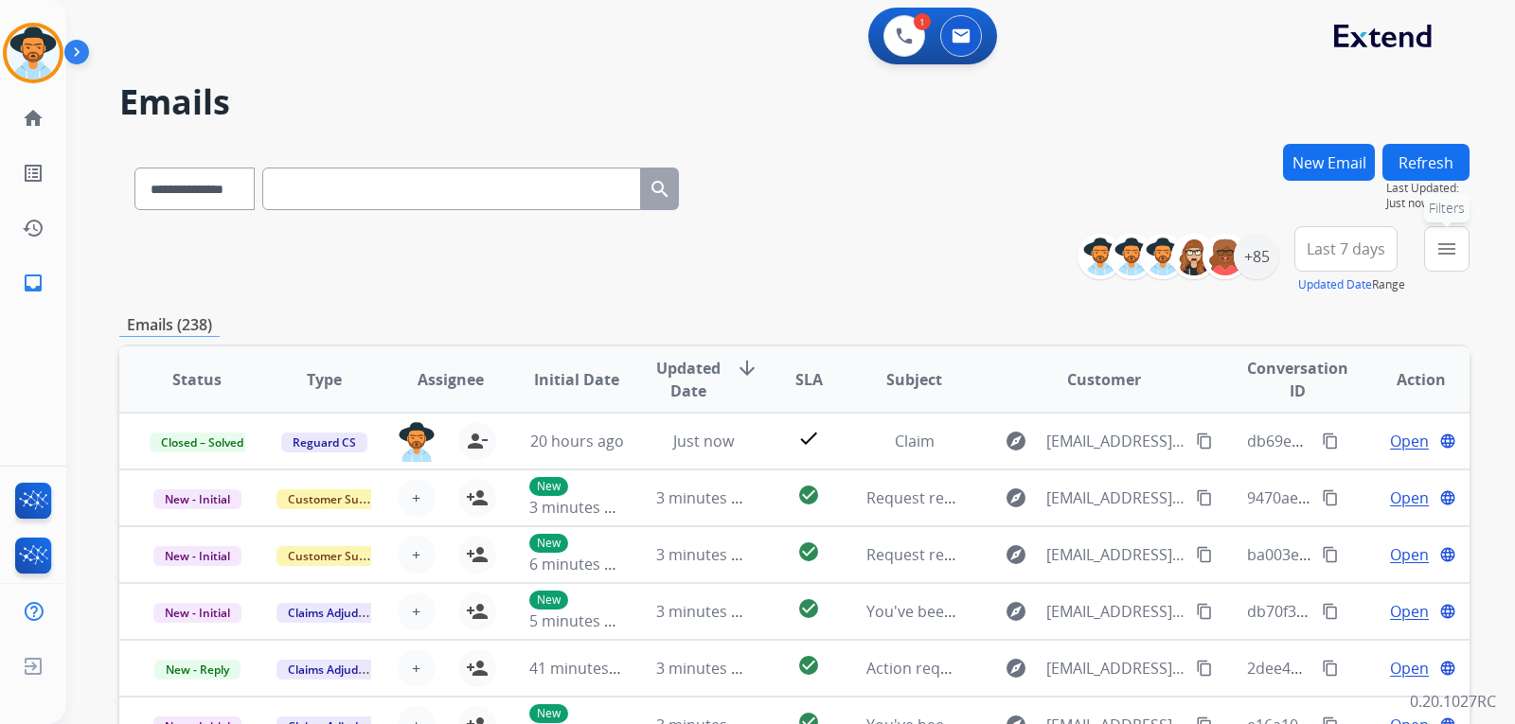
click at [1453, 256] on mat-icon "menu" at bounding box center [1447, 249] width 23 height 23
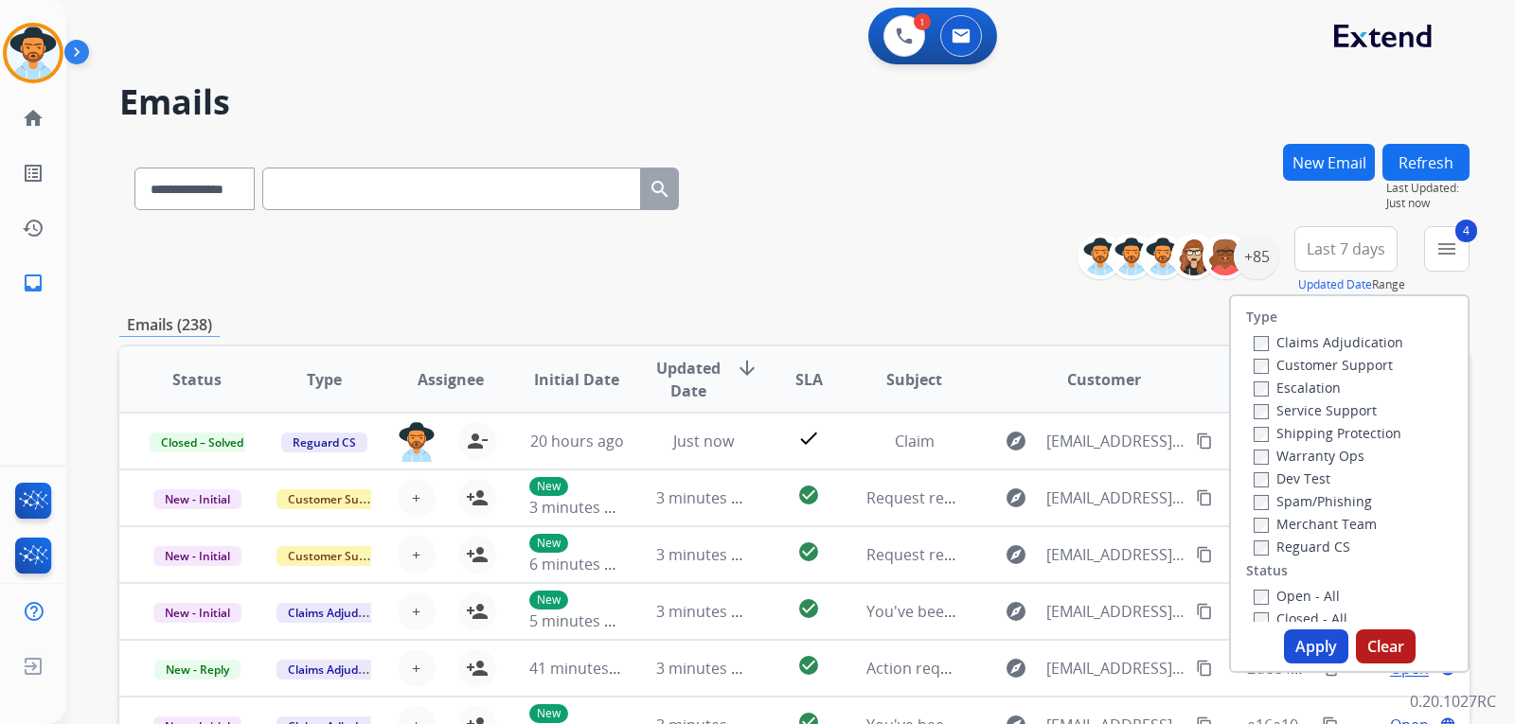
click at [1315, 645] on button "Apply" at bounding box center [1316, 647] width 64 height 34
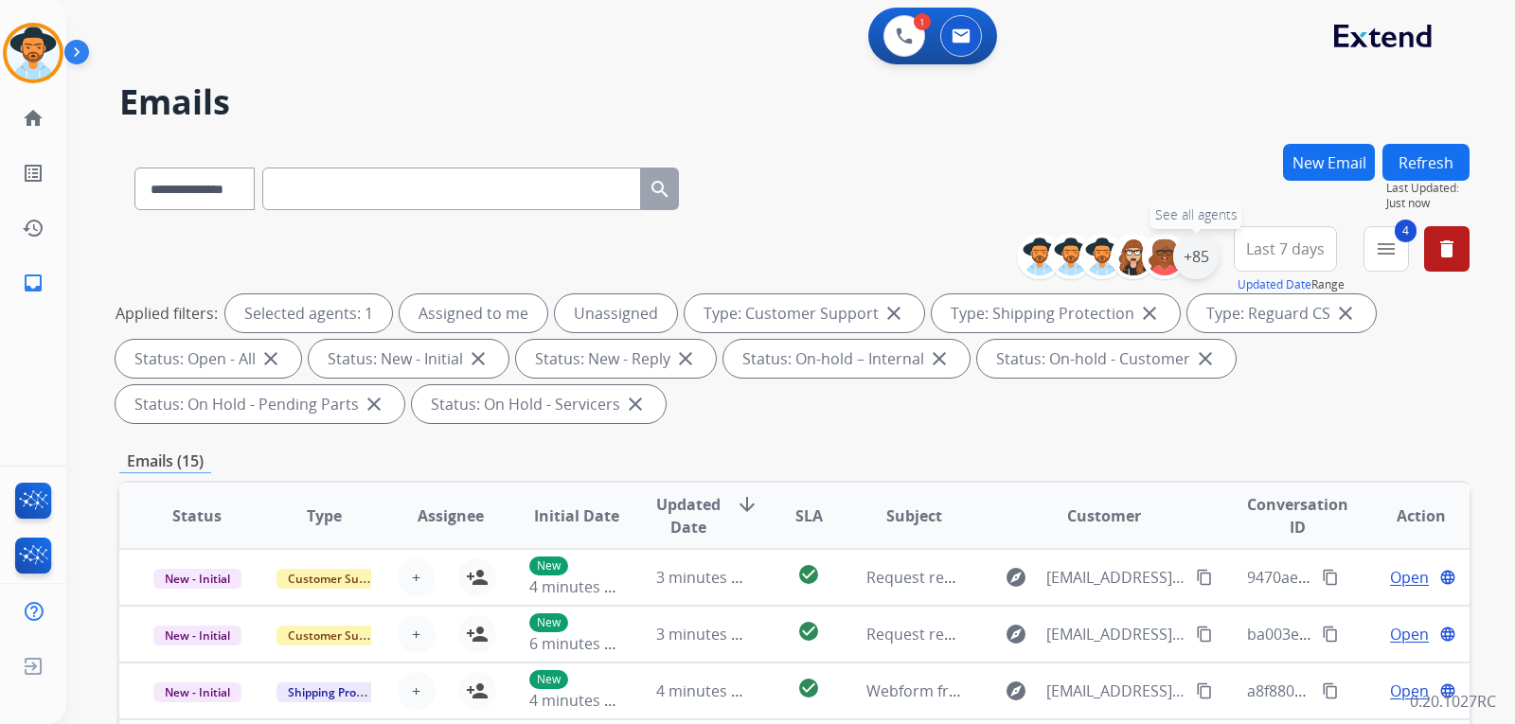
click at [1194, 271] on div "+85" at bounding box center [1195, 256] width 45 height 45
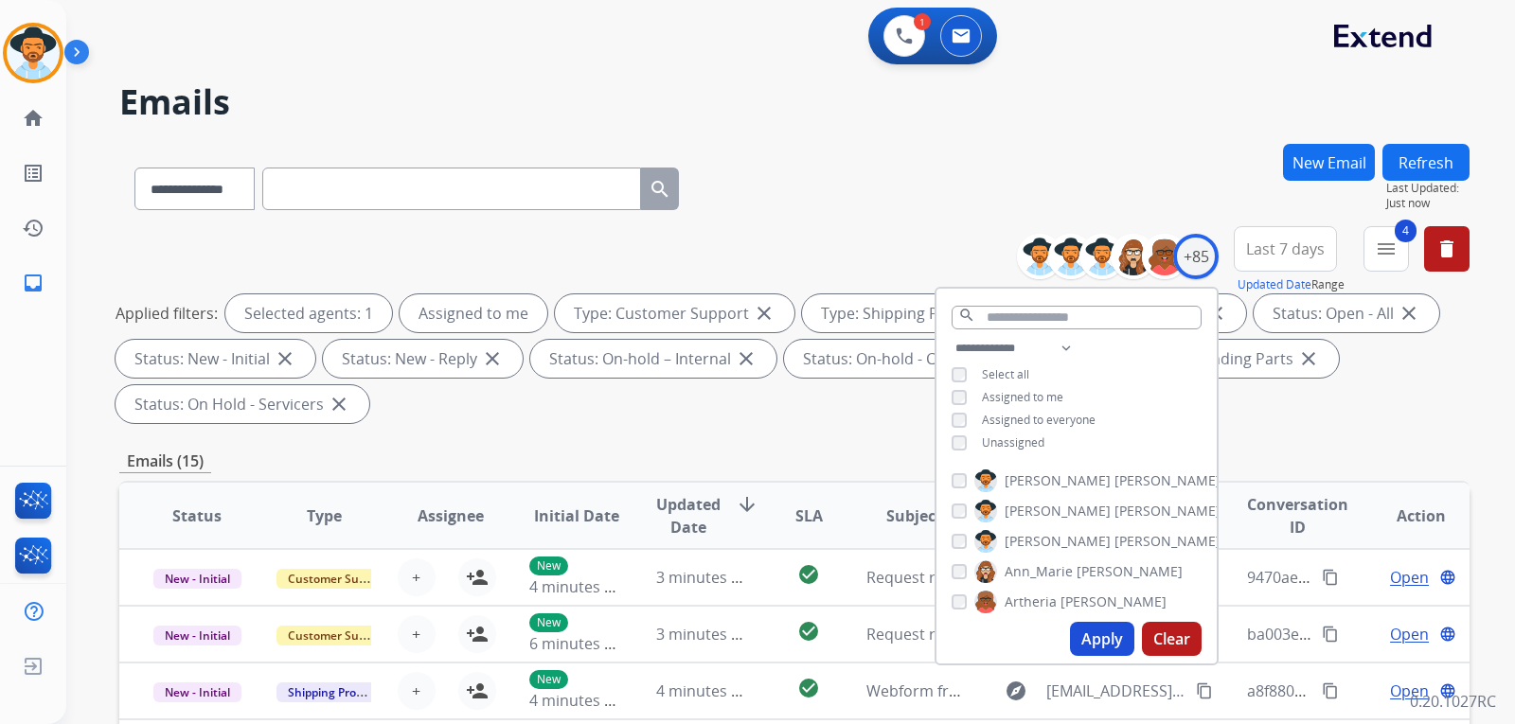
click at [1118, 635] on button "Apply" at bounding box center [1102, 639] width 64 height 34
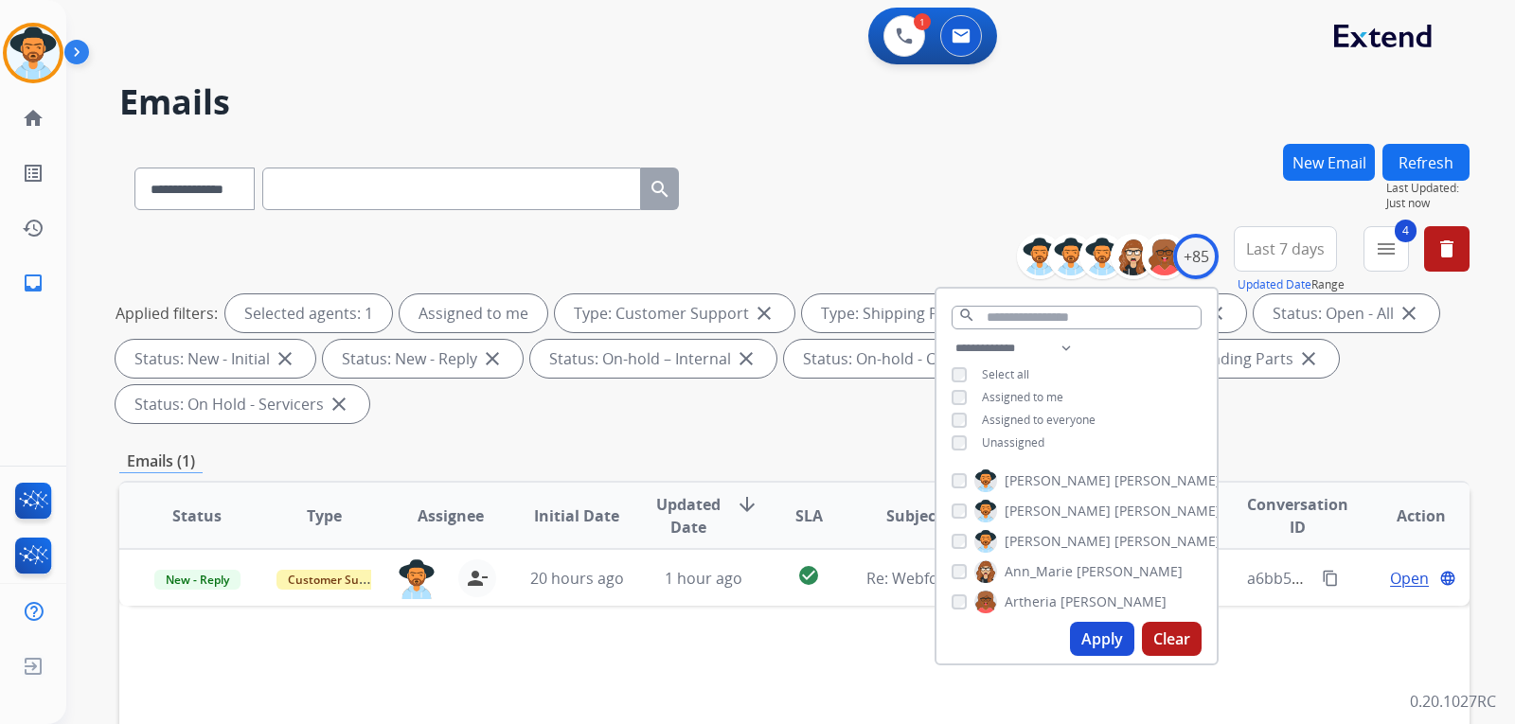
click at [1332, 419] on div "Applied filters: Selected agents: 1 Assigned to me Type: Customer Support close…" at bounding box center [791, 359] width 1351 height 129
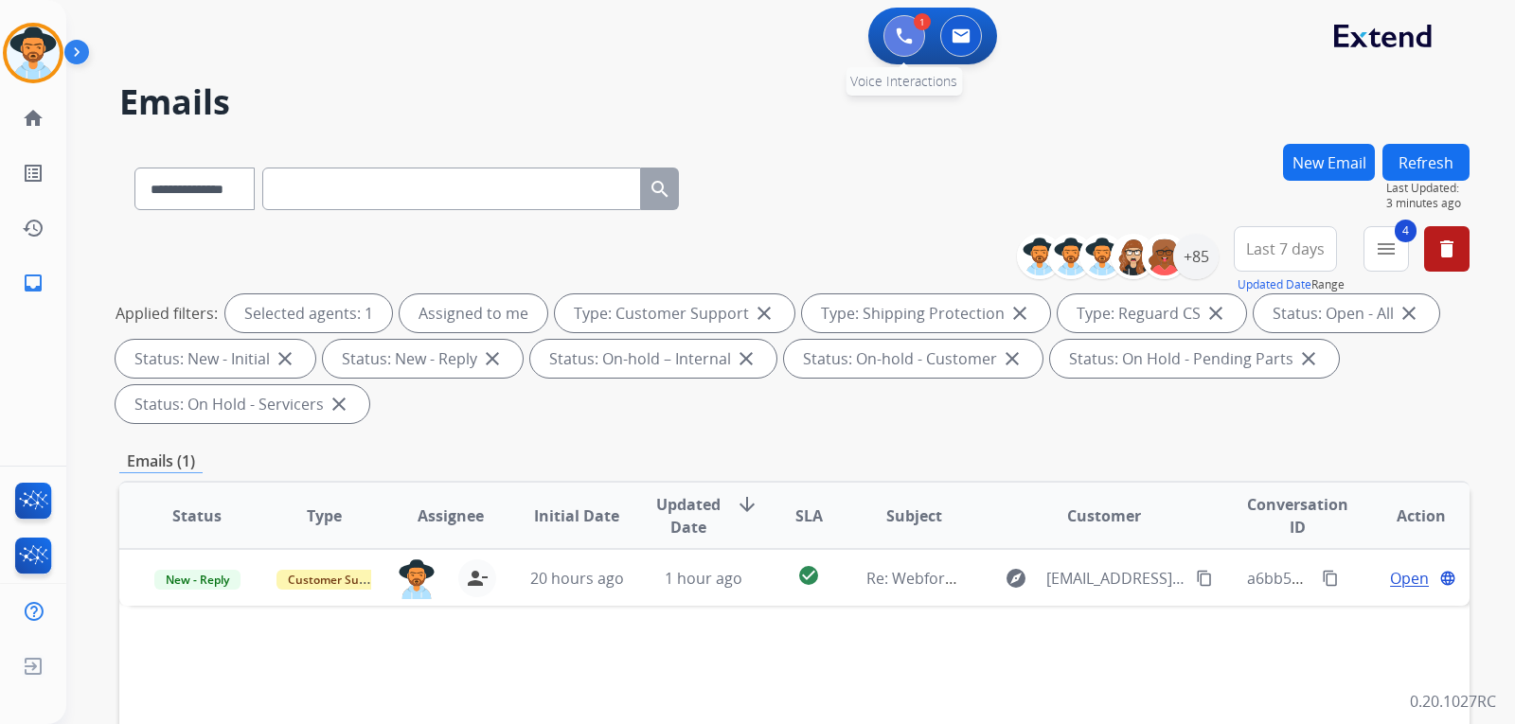
click at [915, 40] on button at bounding box center [905, 36] width 42 height 42
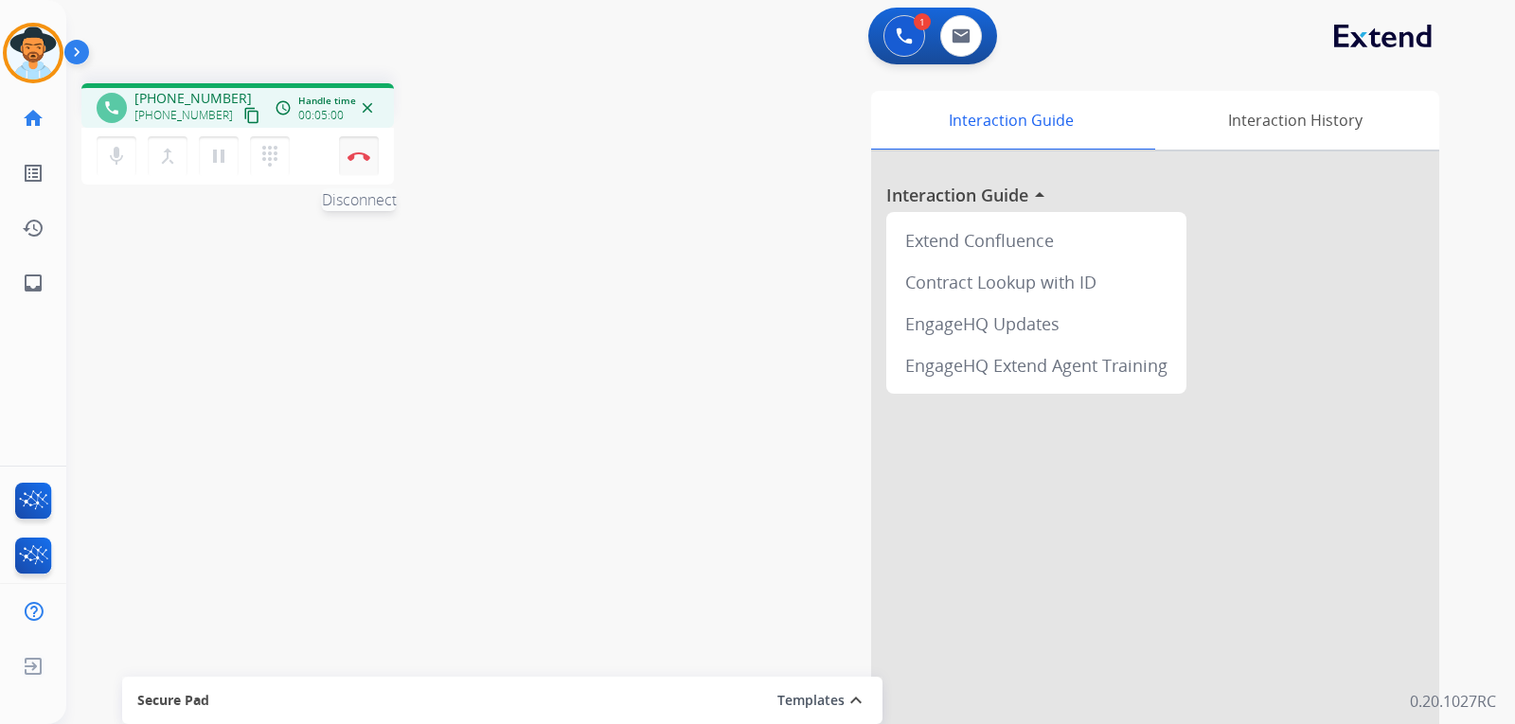
click at [365, 163] on button "Disconnect" at bounding box center [359, 156] width 40 height 40
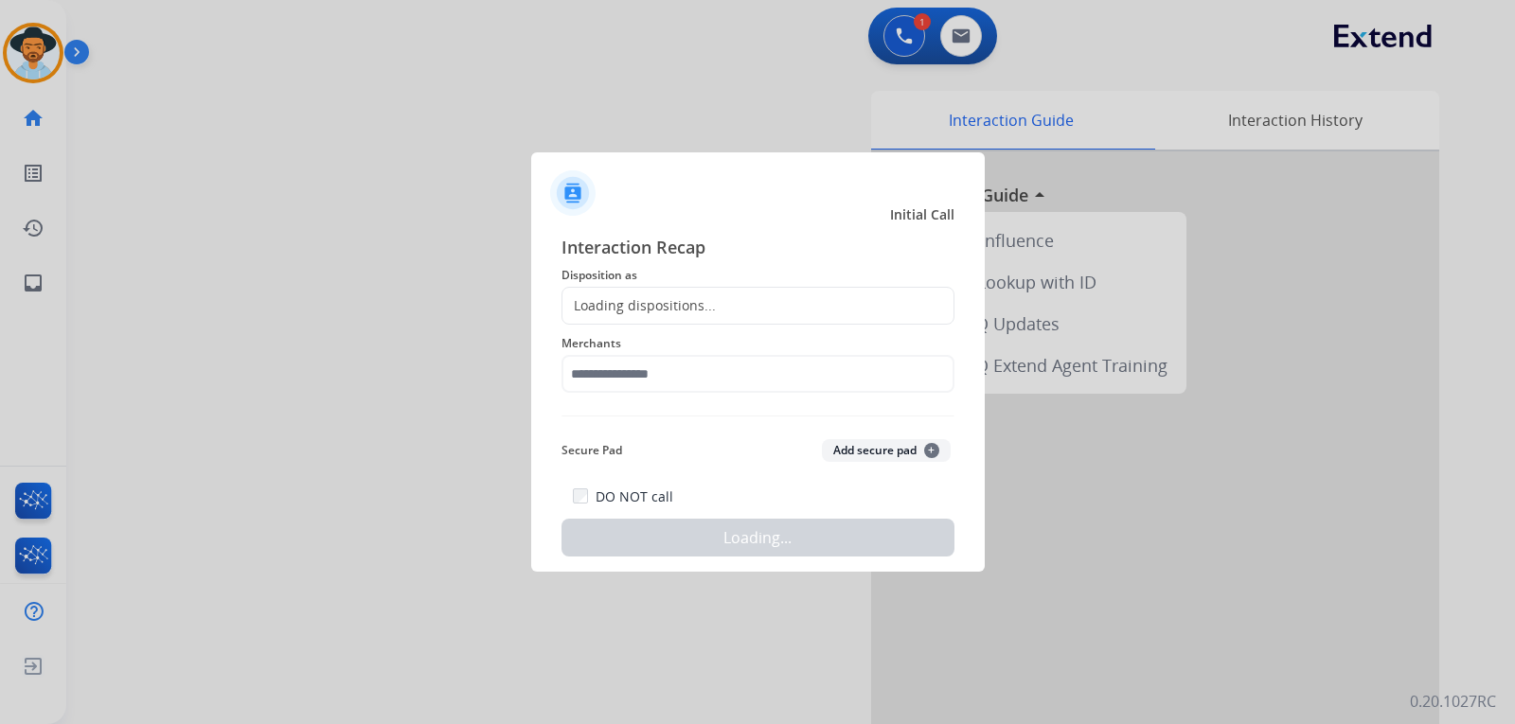
click at [716, 301] on div "Loading dispositions..." at bounding box center [758, 306] width 393 height 38
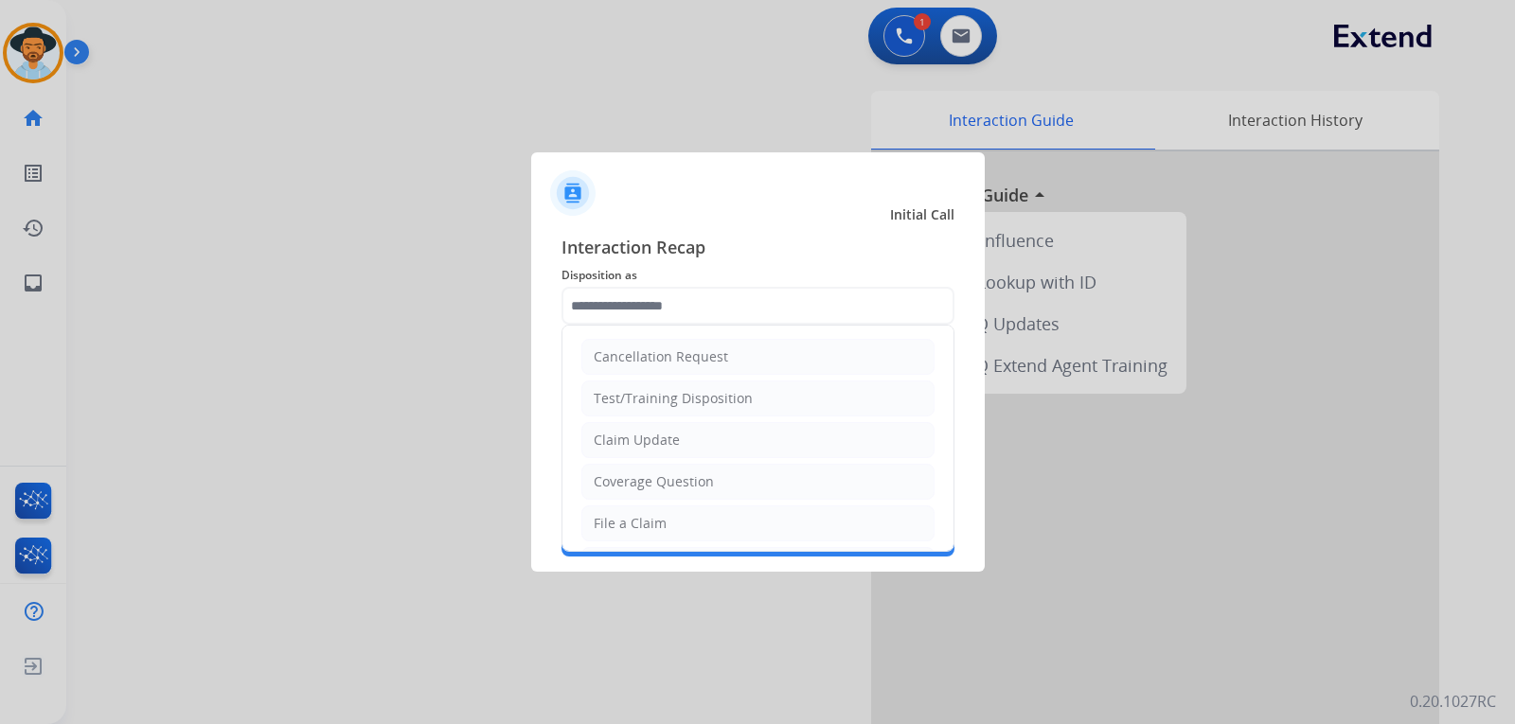
click at [716, 301] on input "text" at bounding box center [758, 306] width 393 height 38
click at [679, 526] on li "File a Claim" at bounding box center [757, 524] width 353 height 36
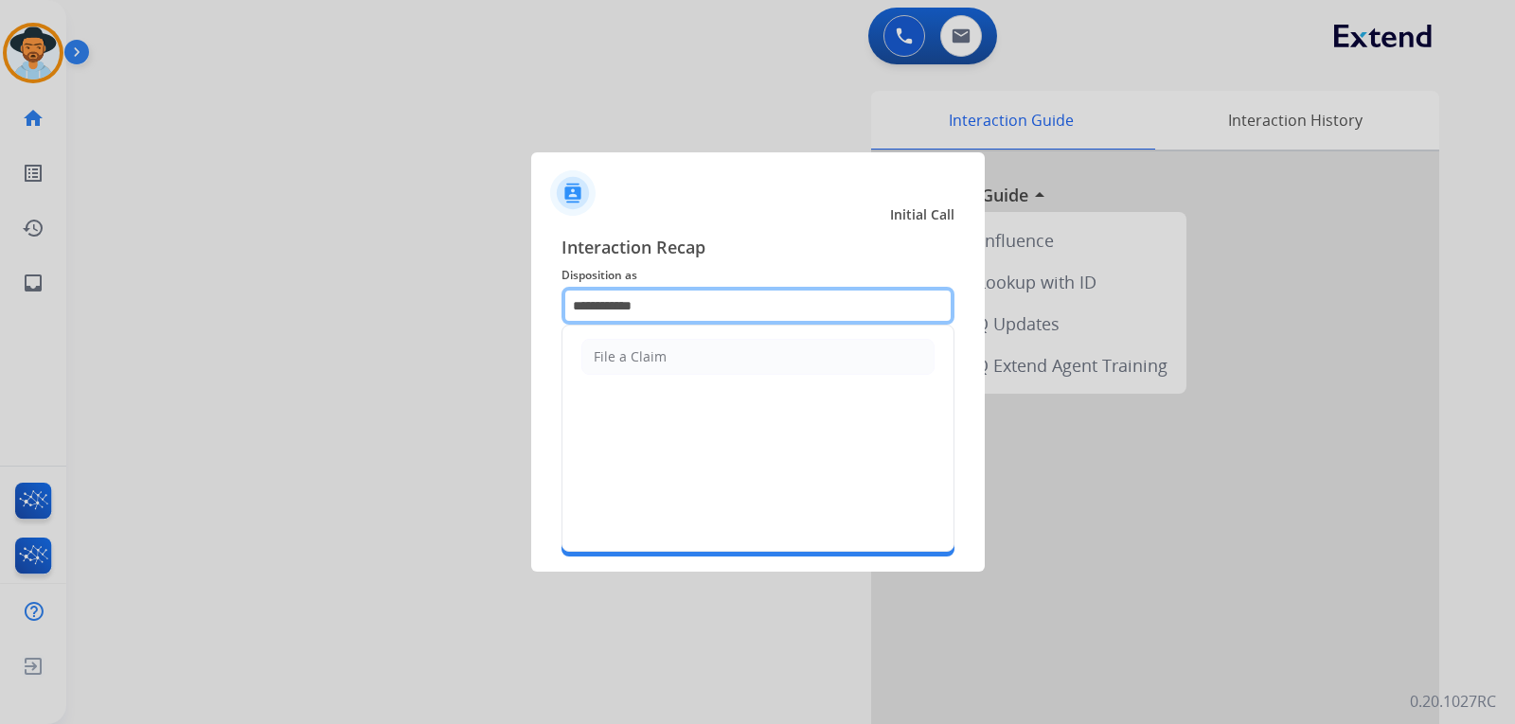
click at [682, 312] on input "**********" at bounding box center [758, 306] width 393 height 38
type input "*"
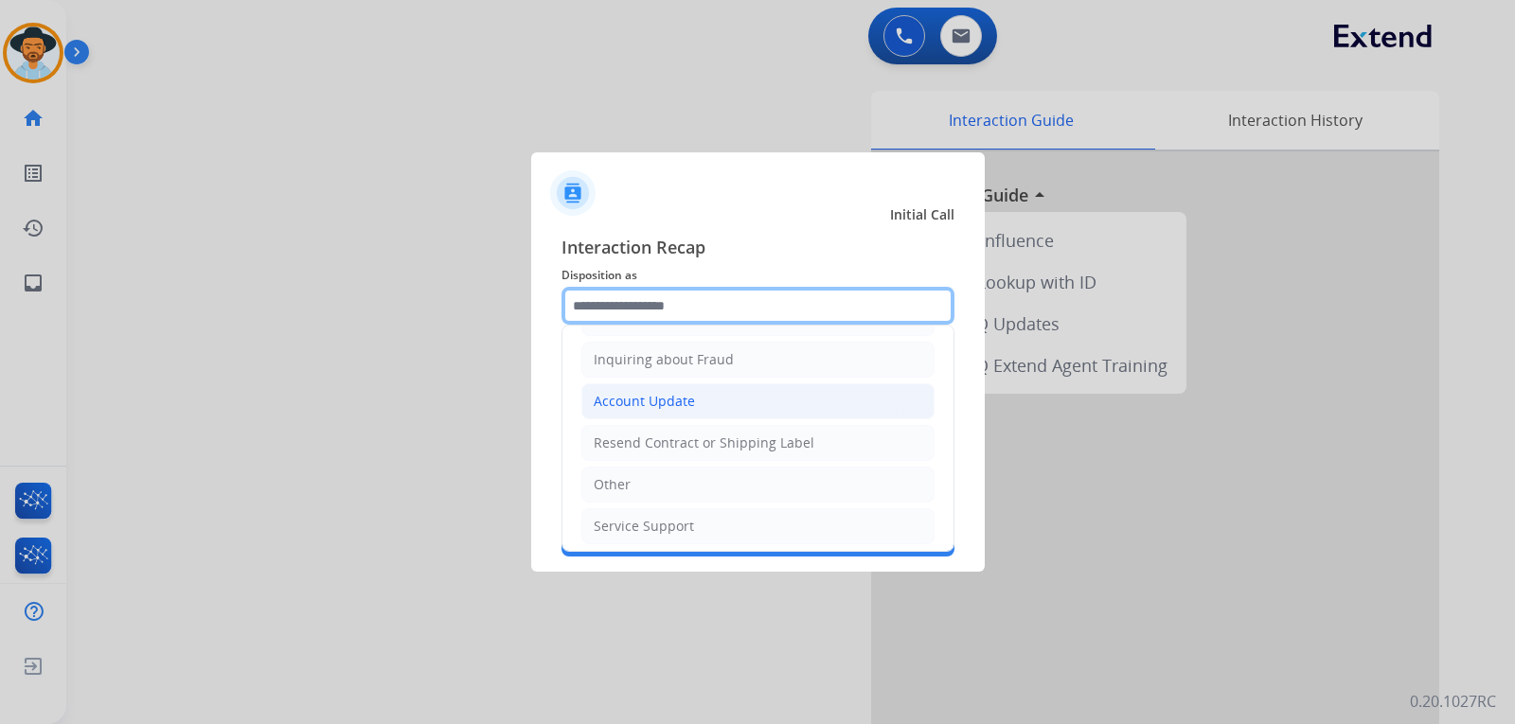
scroll to position [295, 0]
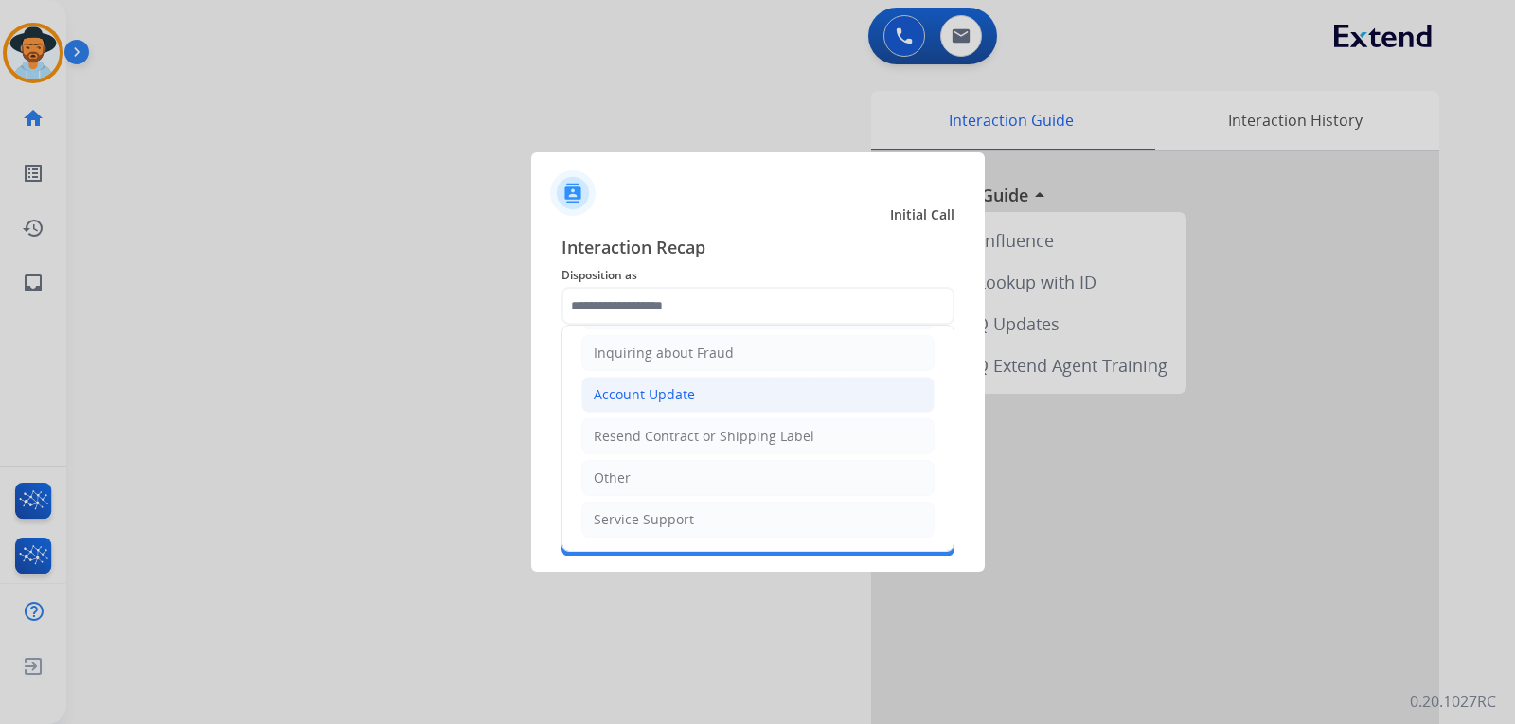
click at [764, 404] on li "Account Update" at bounding box center [757, 395] width 353 height 36
type input "**********"
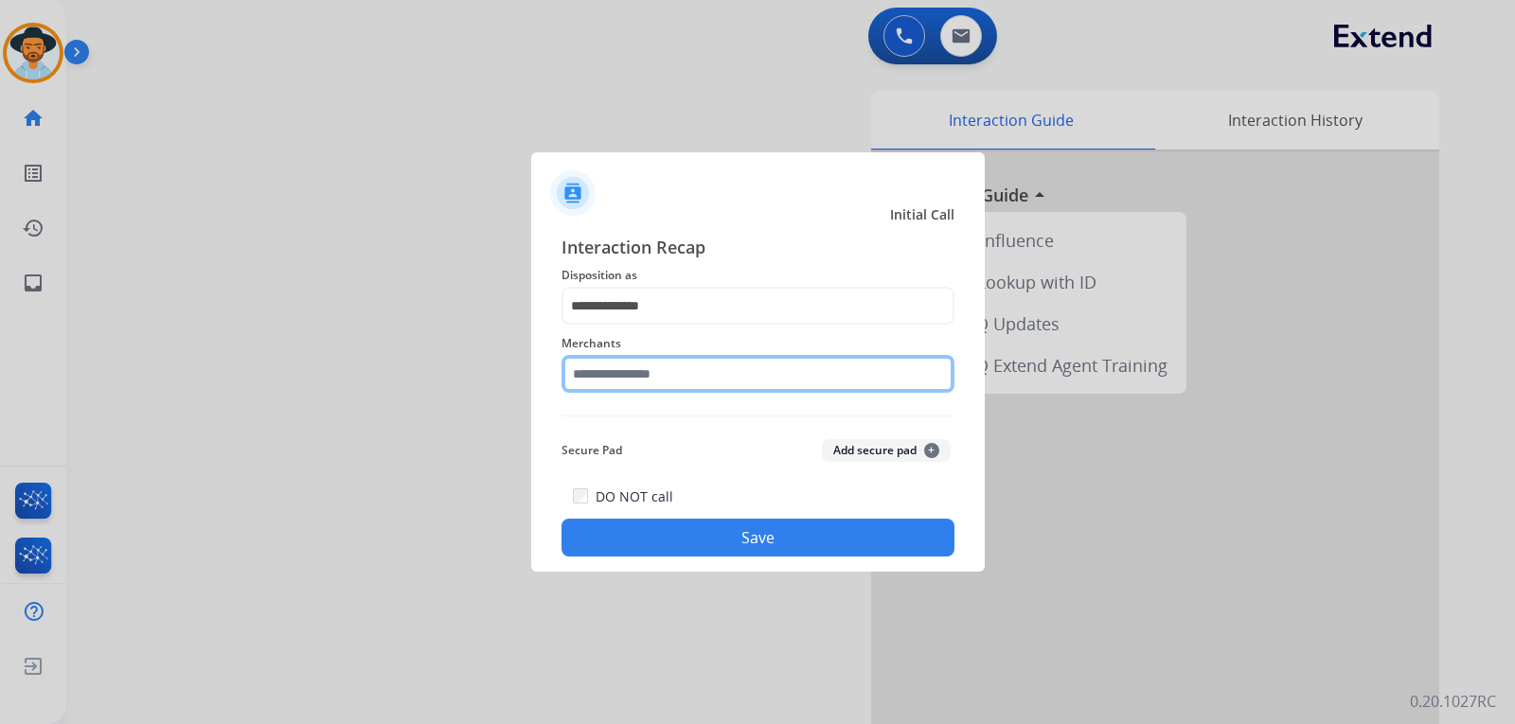
click at [705, 368] on input "text" at bounding box center [758, 374] width 393 height 38
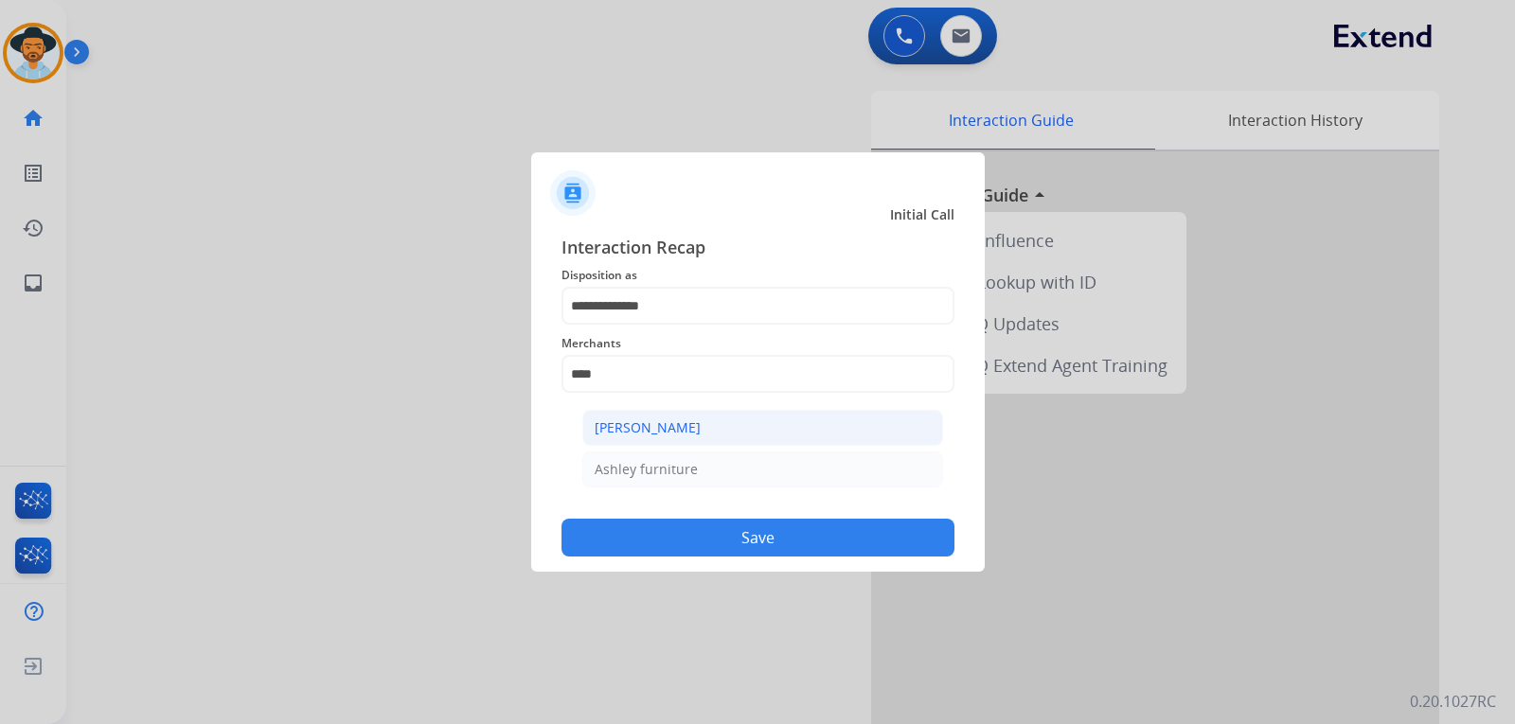
click at [706, 426] on li "[PERSON_NAME]" at bounding box center [762, 428] width 361 height 36
type input "**********"
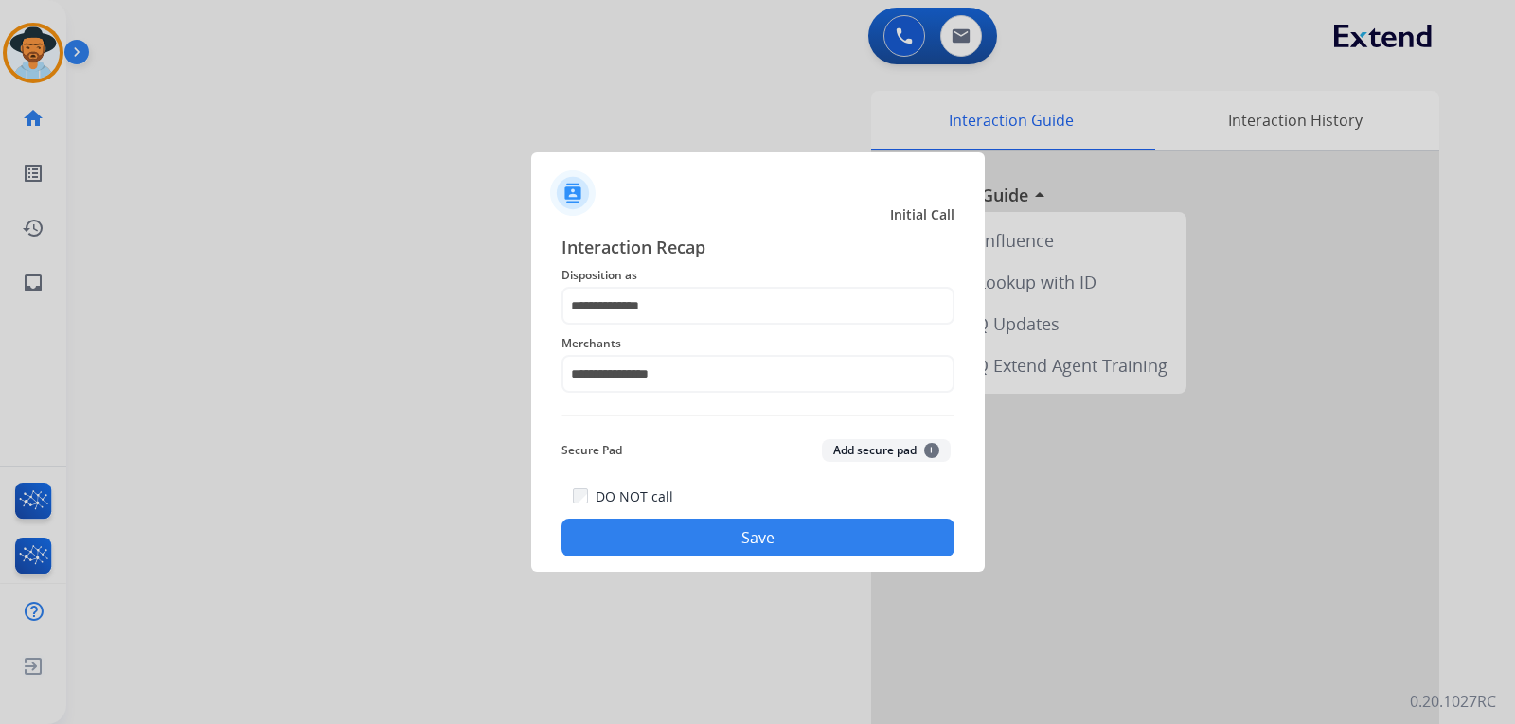
click at [715, 528] on button "Save" at bounding box center [758, 538] width 393 height 38
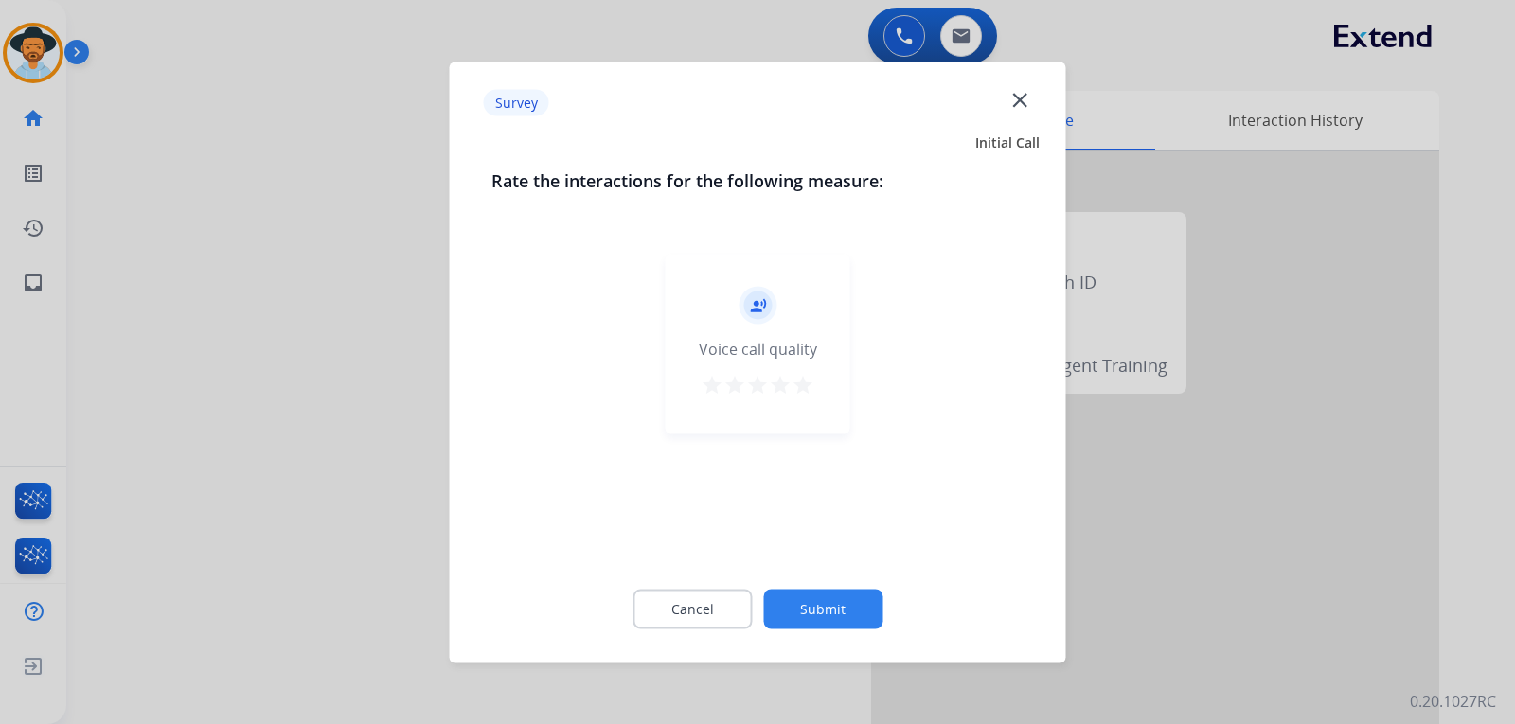
click at [1125, 508] on div at bounding box center [757, 362] width 1515 height 724
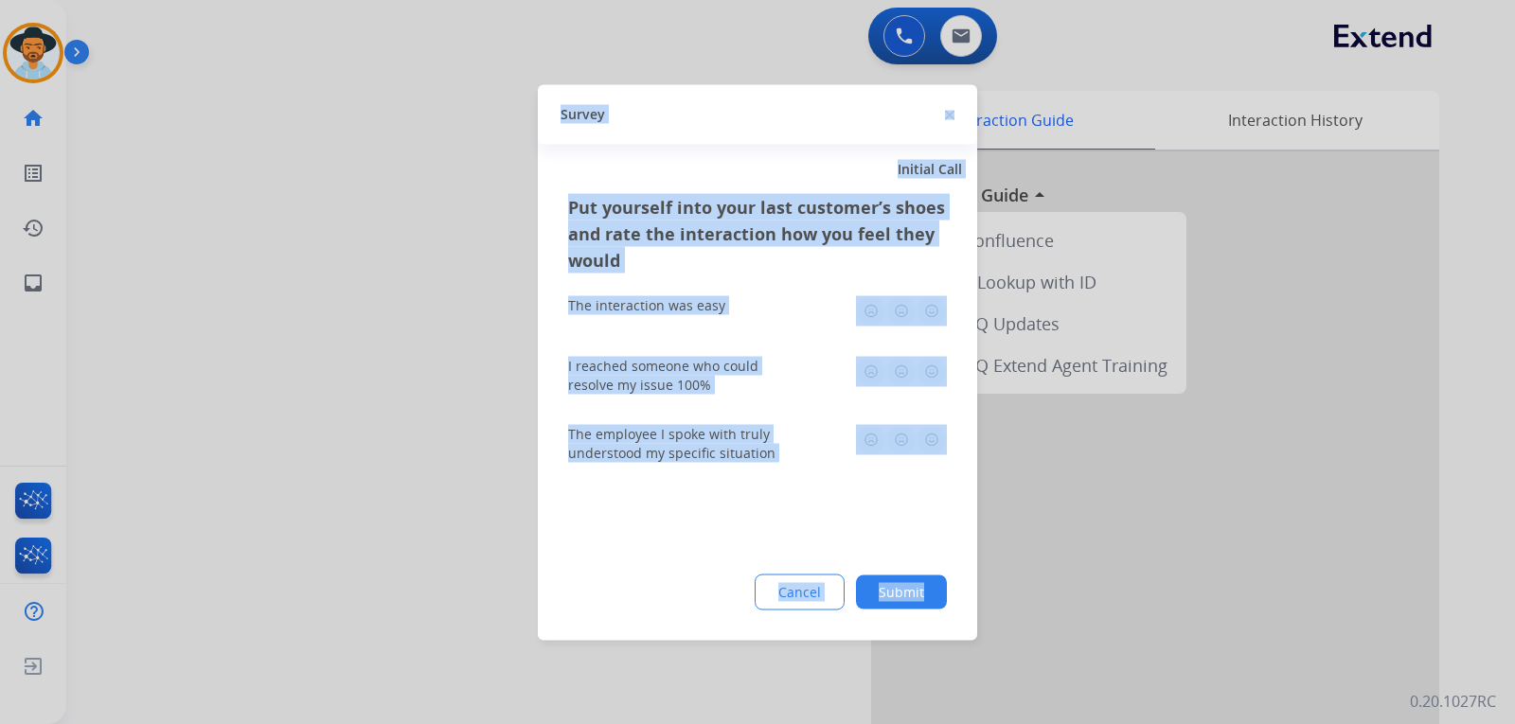
click at [1125, 508] on div at bounding box center [757, 362] width 1515 height 724
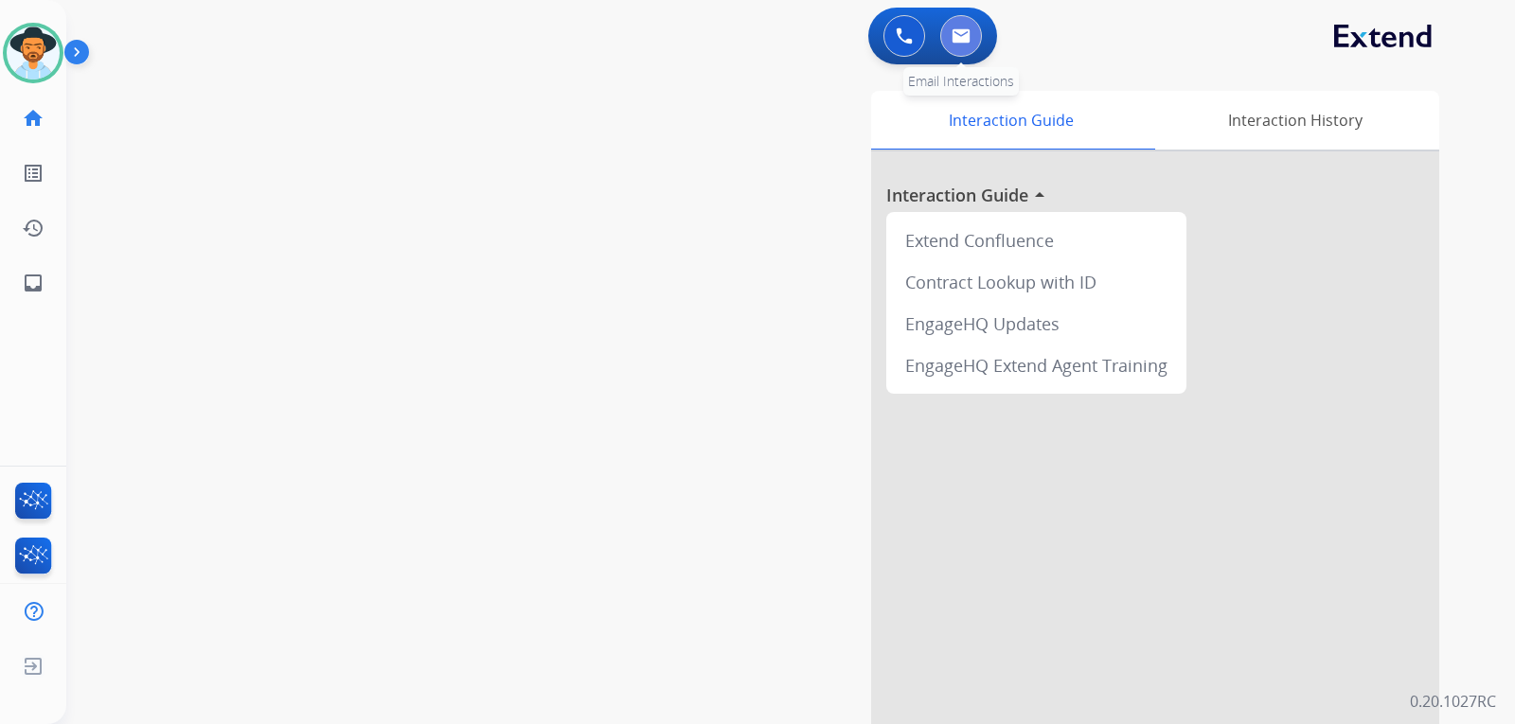
click at [958, 38] on img at bounding box center [961, 35] width 19 height 15
select select "**********"
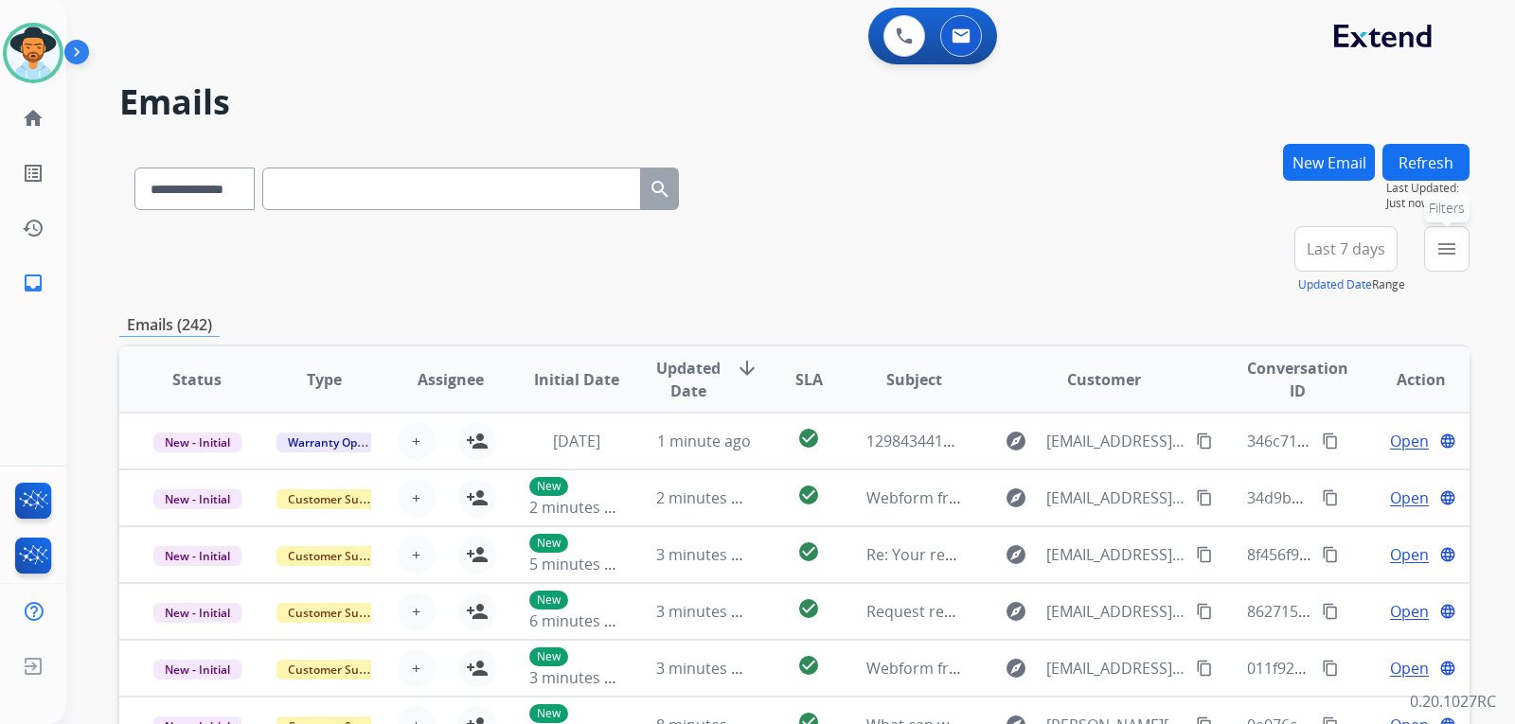
click at [1464, 259] on button "menu Filters" at bounding box center [1446, 248] width 45 height 45
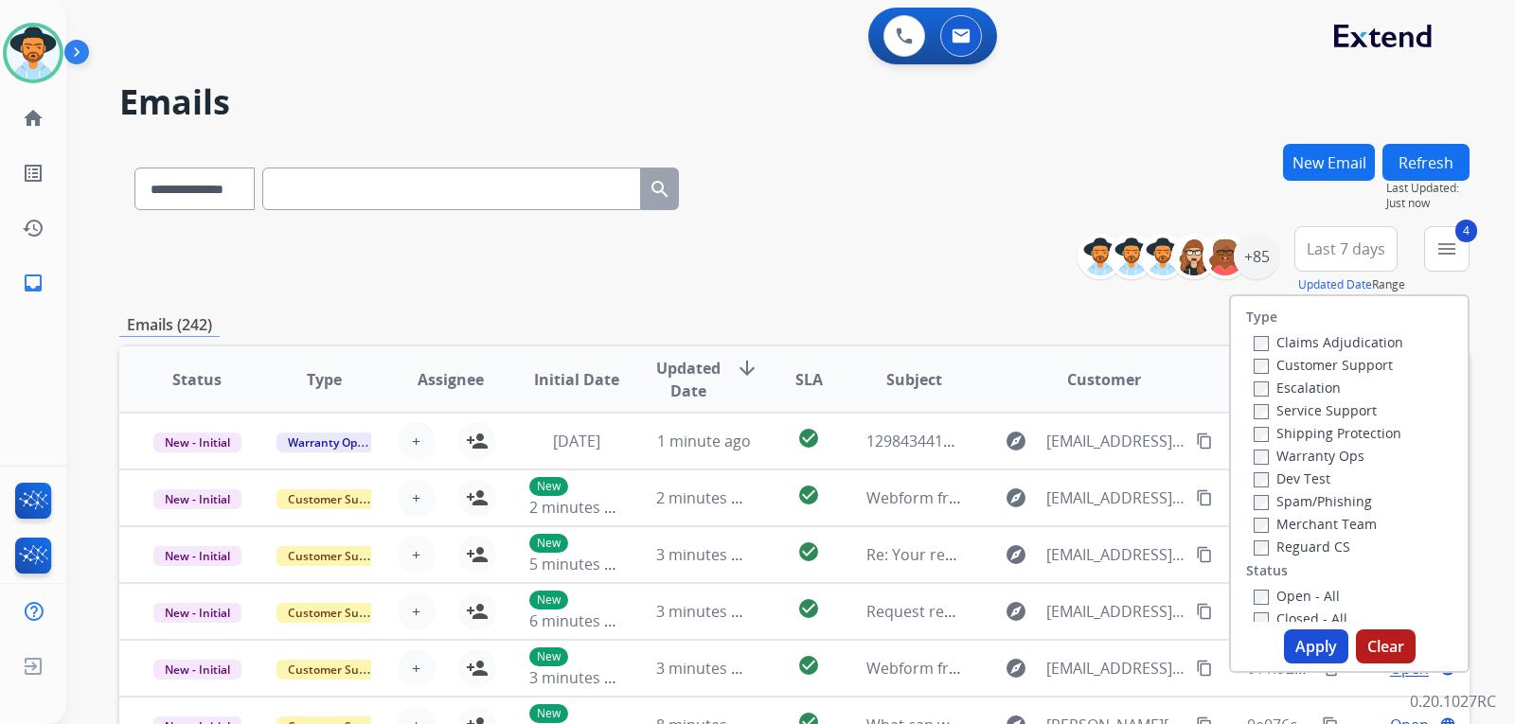
click at [1307, 631] on button "Apply" at bounding box center [1316, 647] width 64 height 34
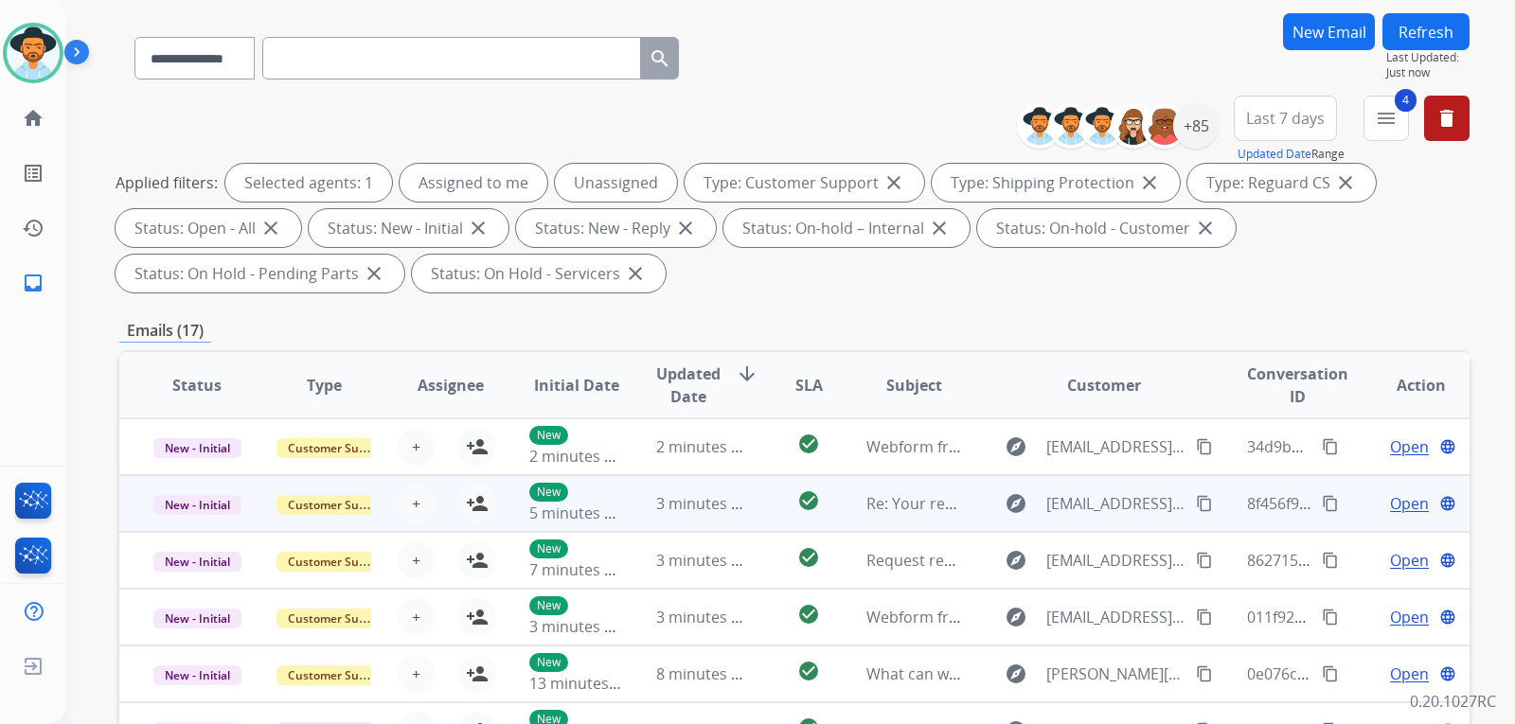
scroll to position [189, 0]
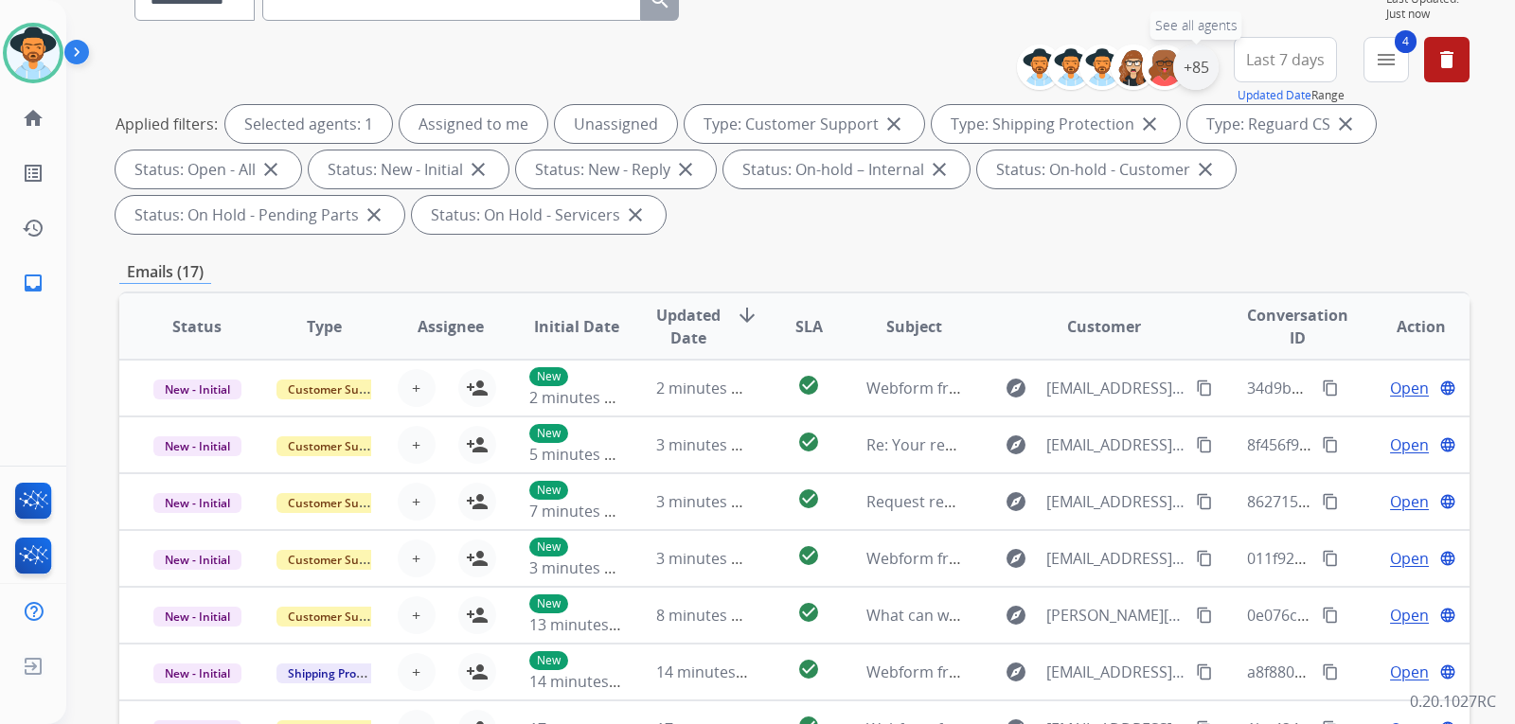
click at [1180, 77] on div "+85" at bounding box center [1195, 67] width 45 height 45
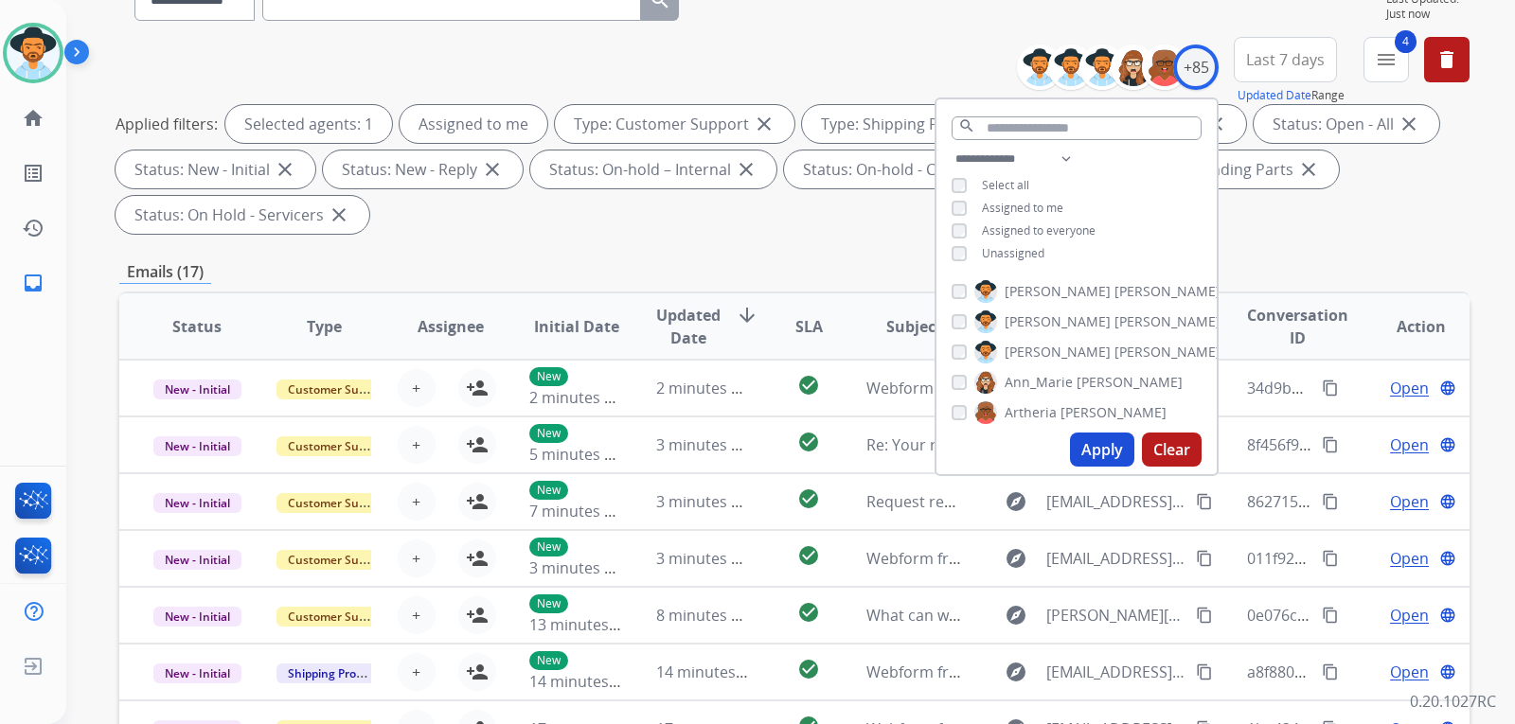
click at [1098, 446] on button "Apply" at bounding box center [1102, 450] width 64 height 34
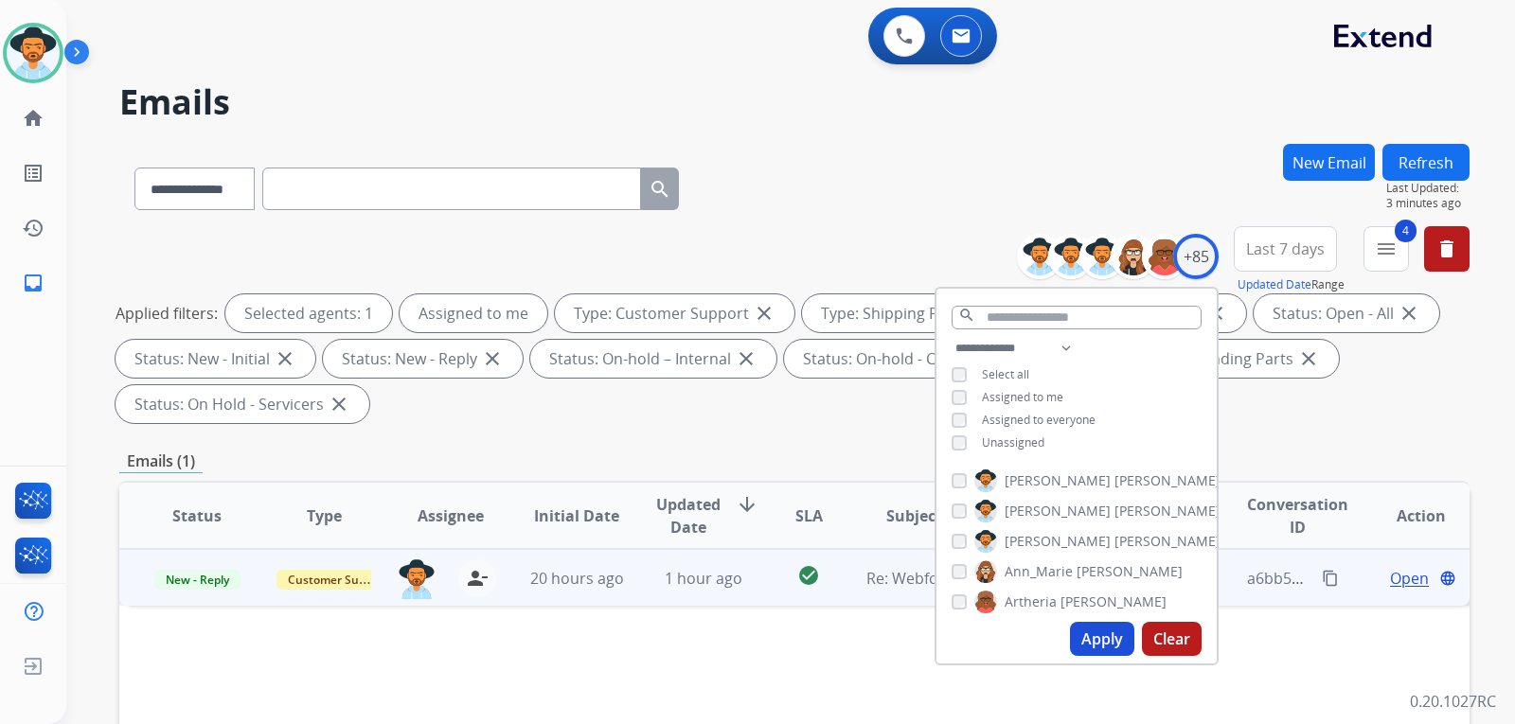
drag, startPoint x: 1292, startPoint y: 647, endPoint x: 1386, endPoint y: 605, distance: 103.5
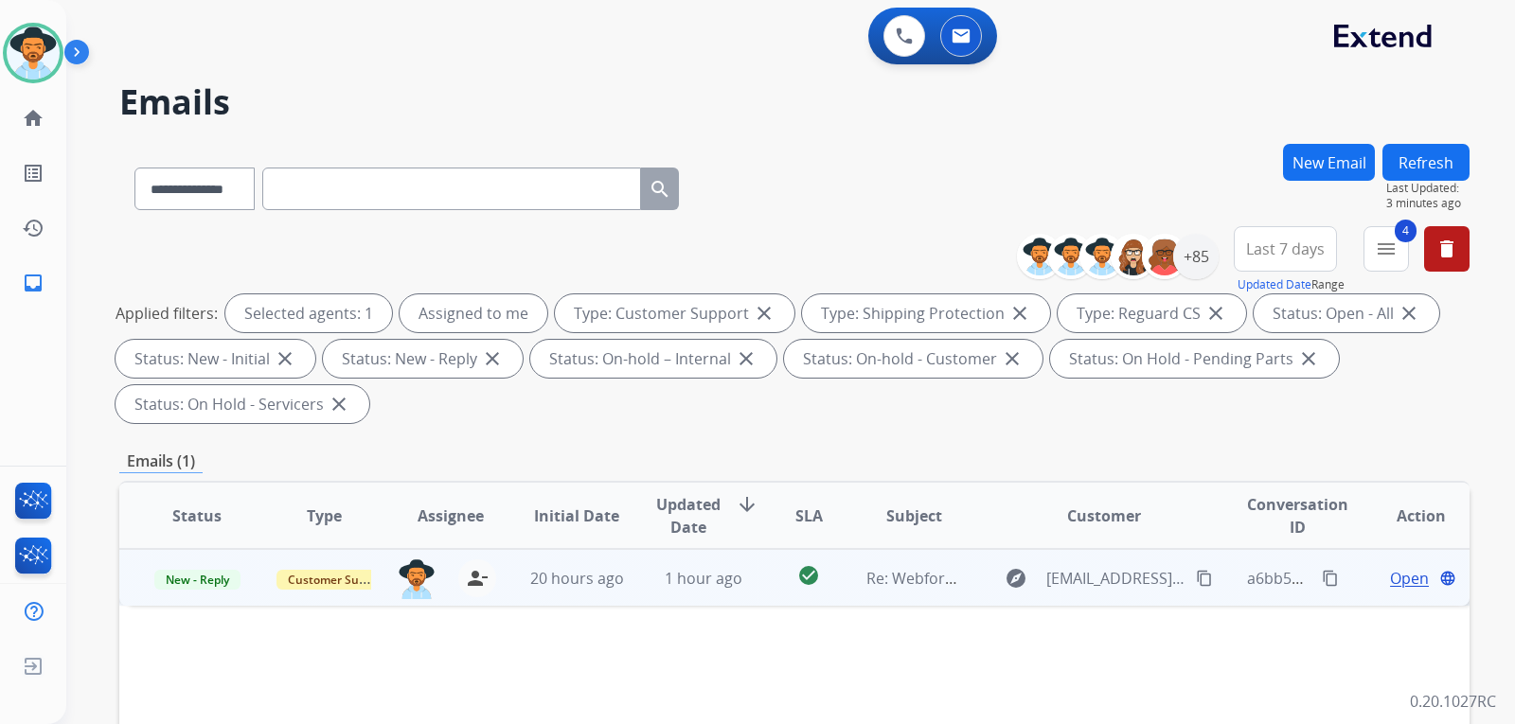
click at [1398, 585] on span "Open" at bounding box center [1409, 578] width 39 height 23
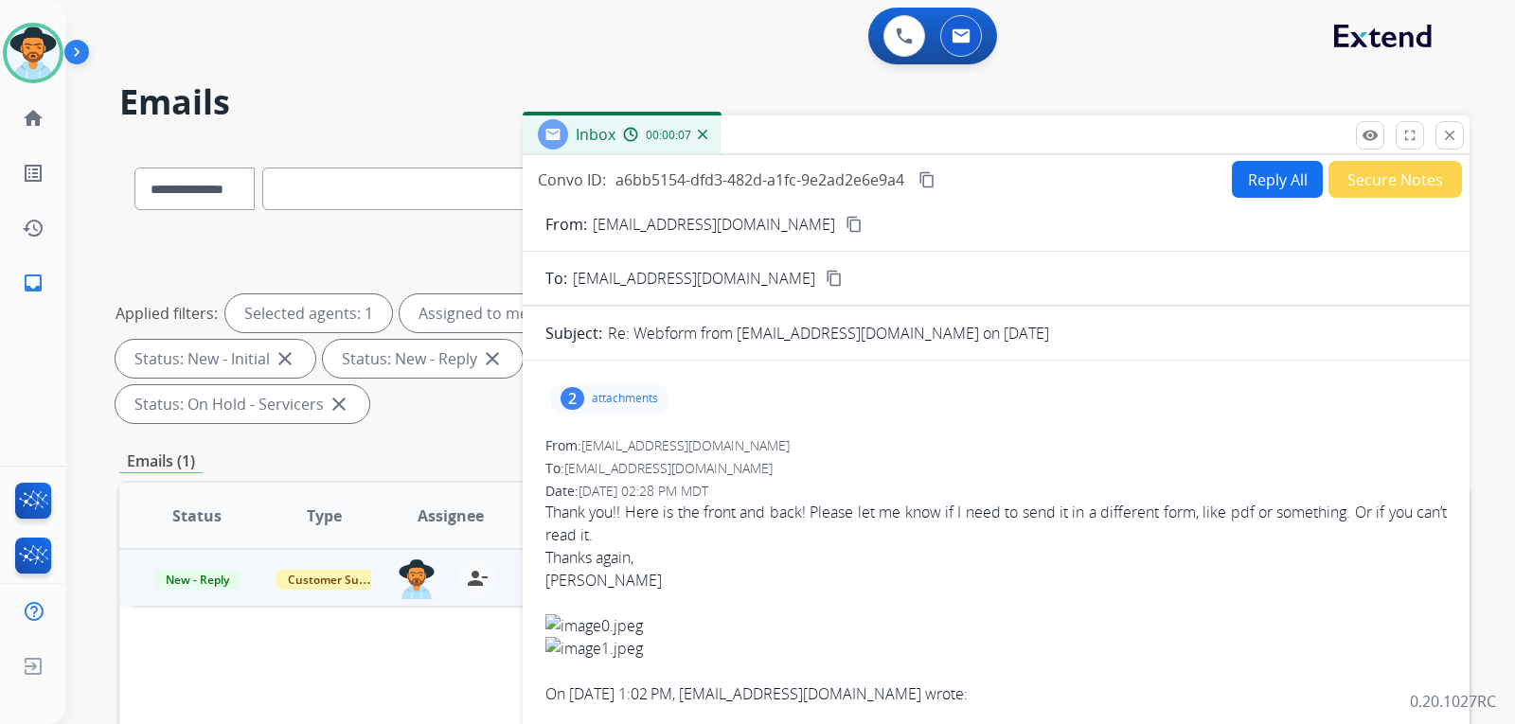
click at [1279, 188] on button "Reply All" at bounding box center [1277, 179] width 91 height 37
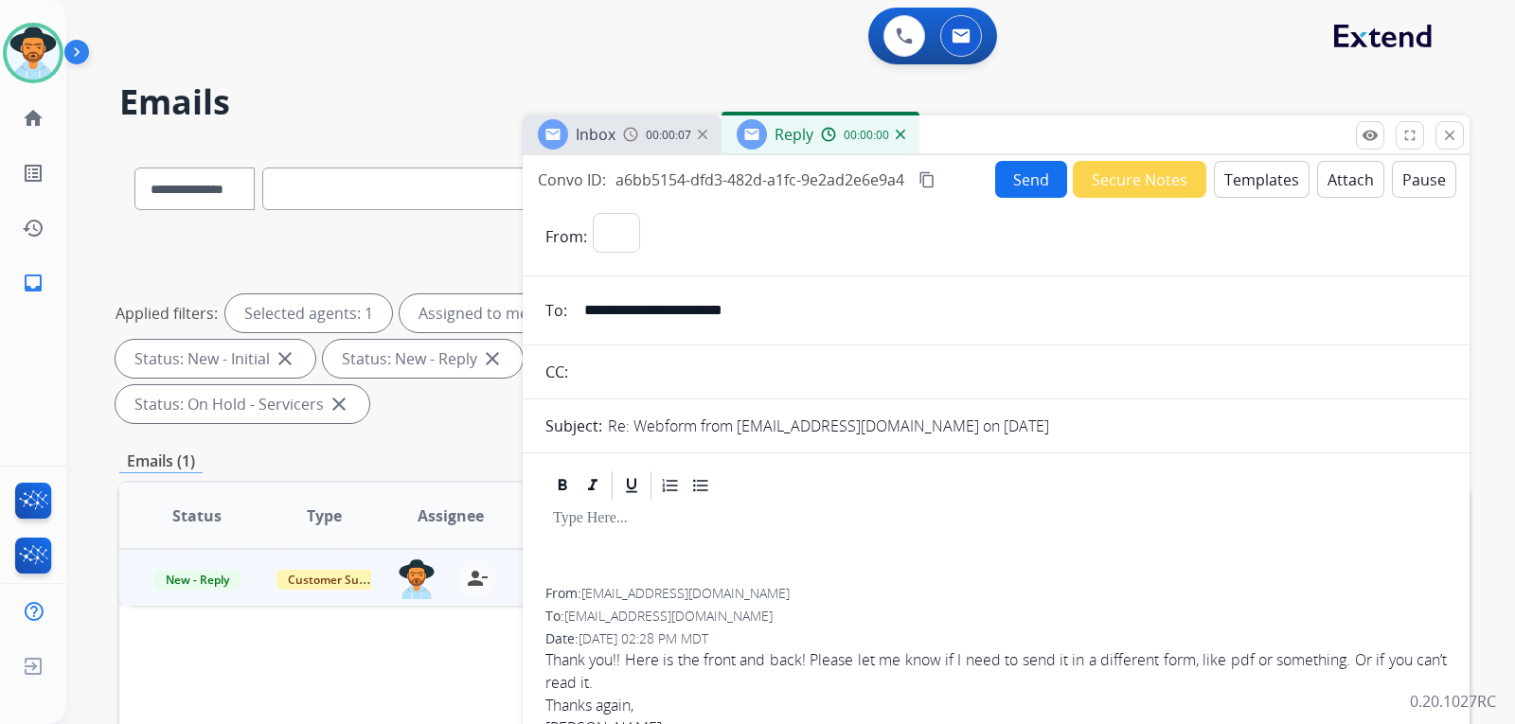
select select "**********"
click at [1230, 188] on button "Templates" at bounding box center [1262, 179] width 96 height 37
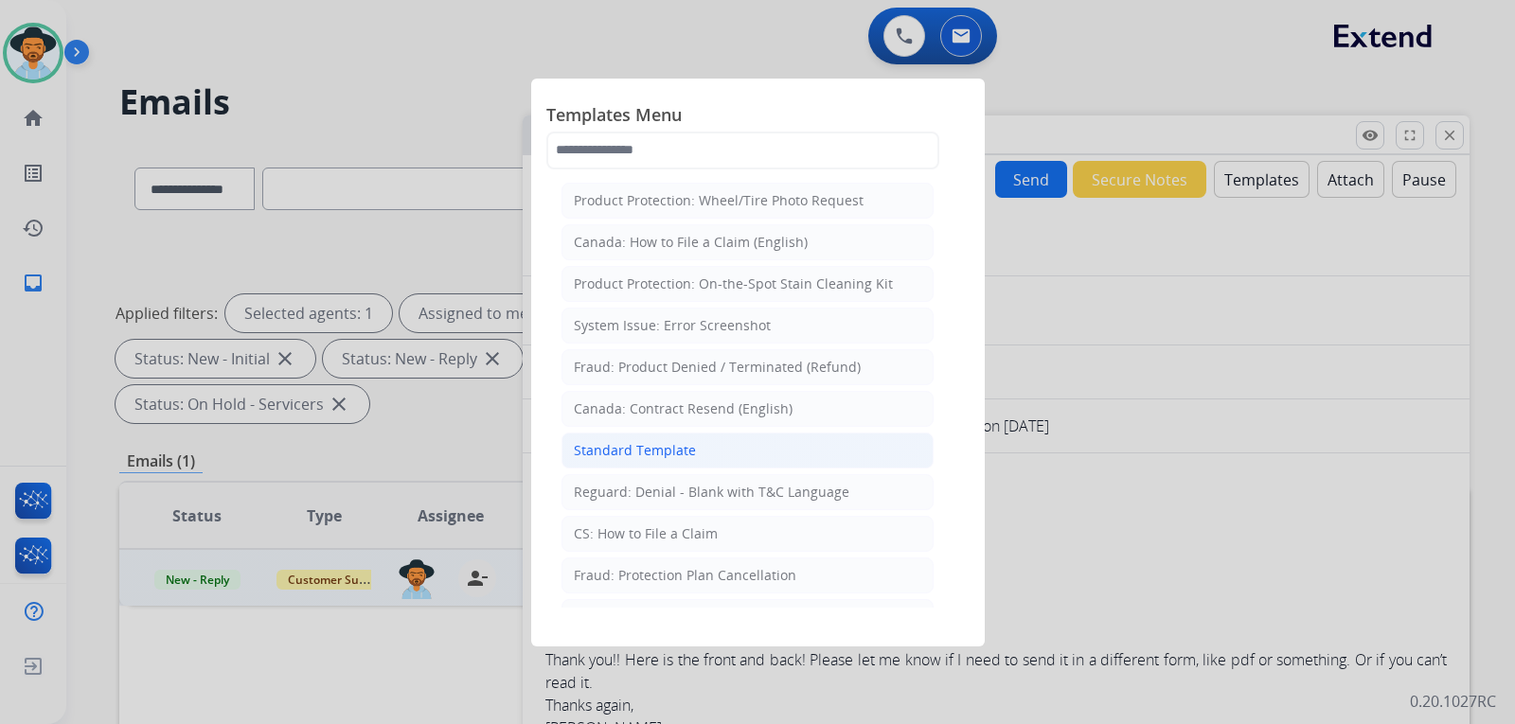
click at [640, 460] on li "Standard Template" at bounding box center [748, 451] width 372 height 36
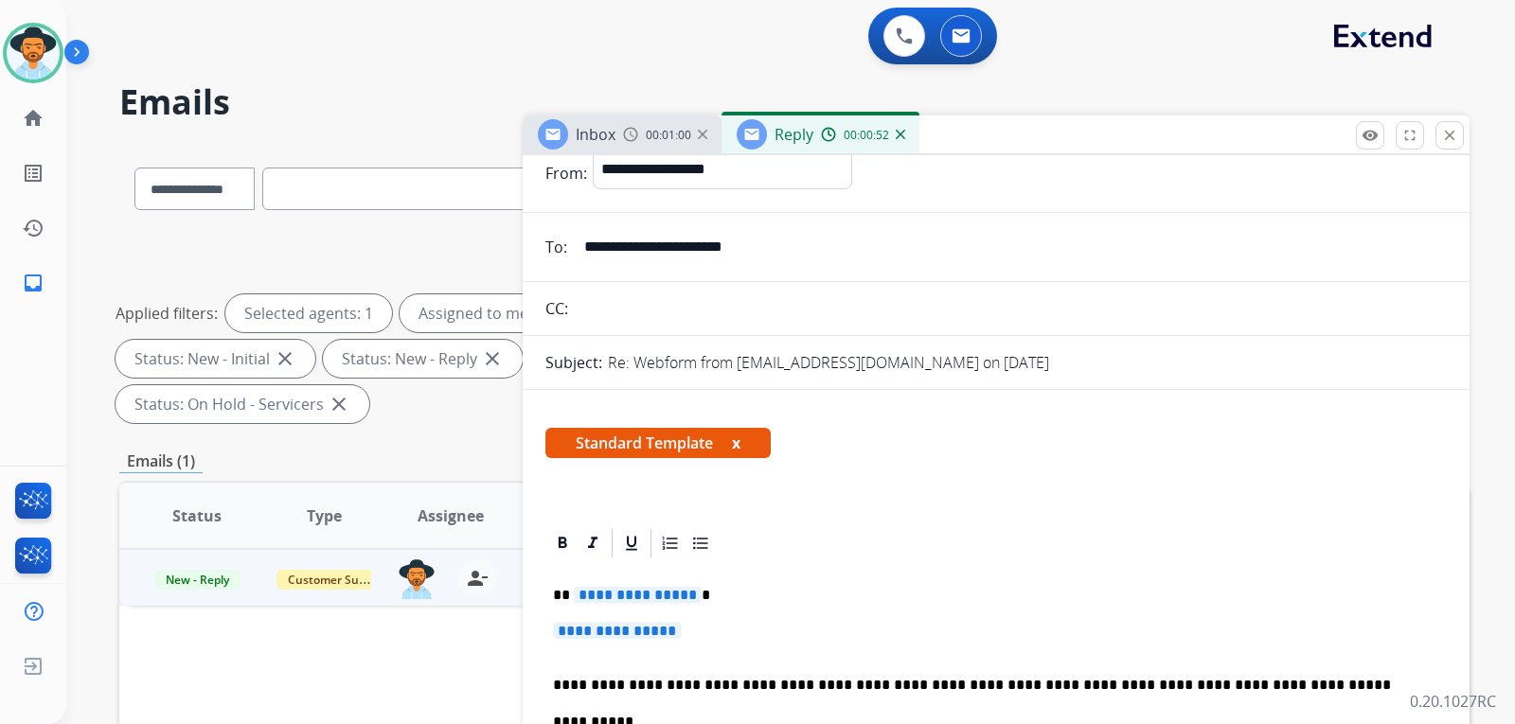
scroll to position [189, 0]
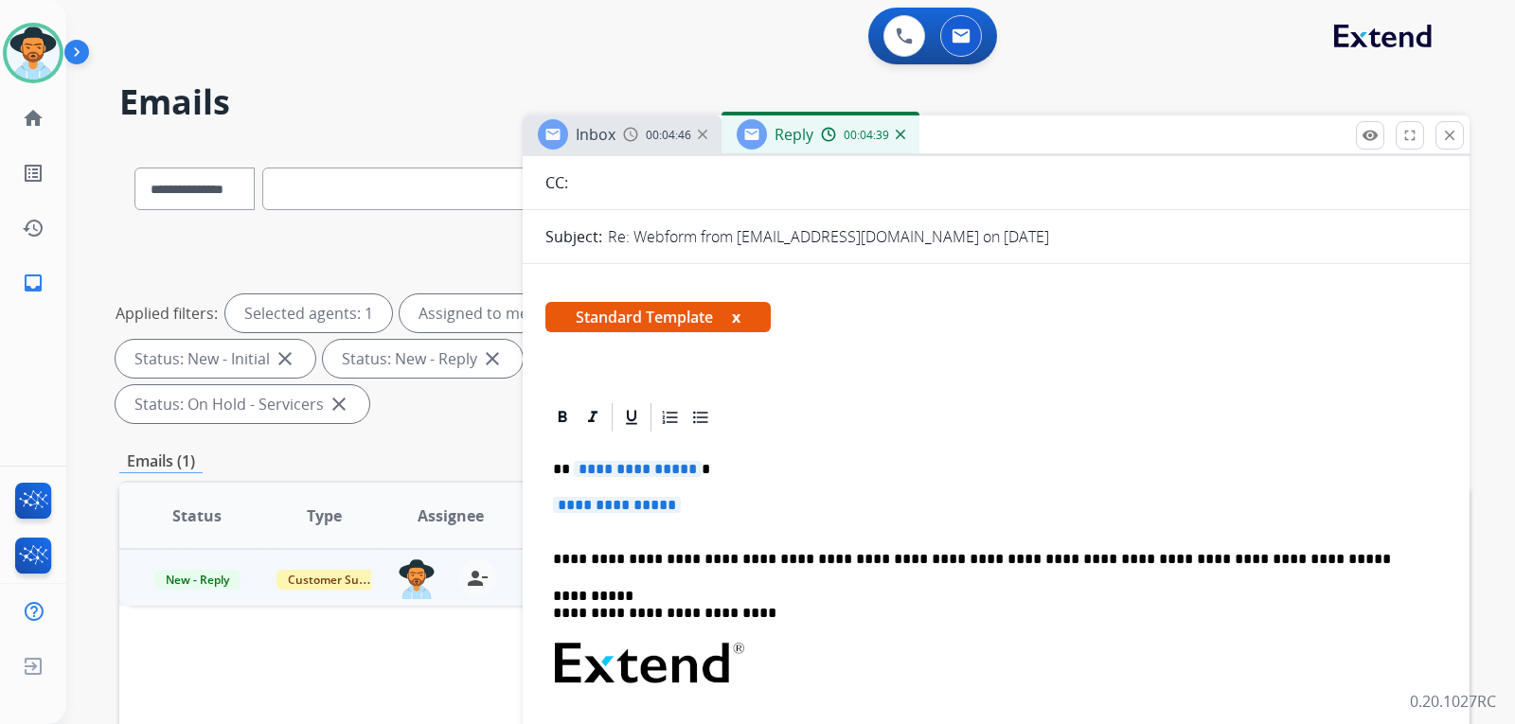
click at [737, 523] on p "**********" at bounding box center [996, 514] width 886 height 35
click at [737, 515] on p "**********" at bounding box center [996, 514] width 886 height 35
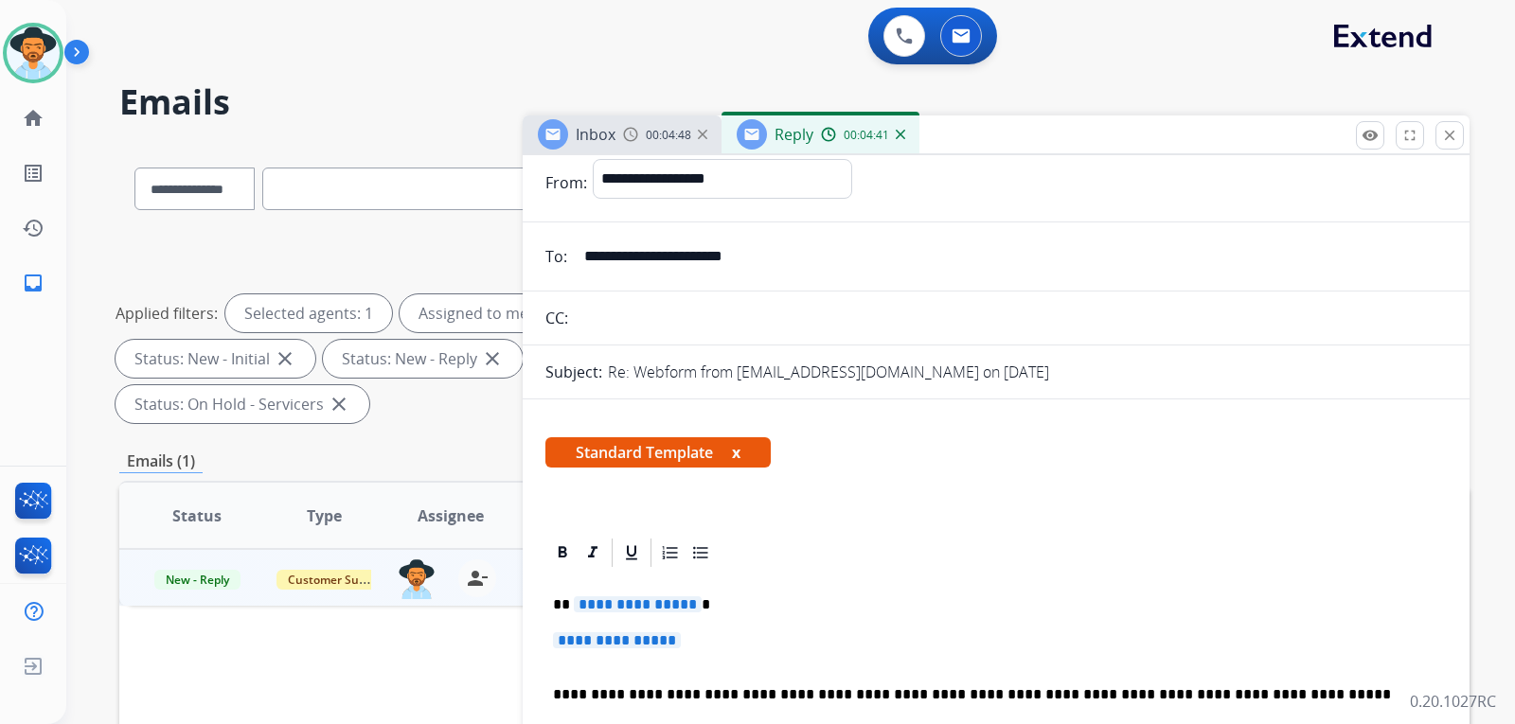
scroll to position [0, 0]
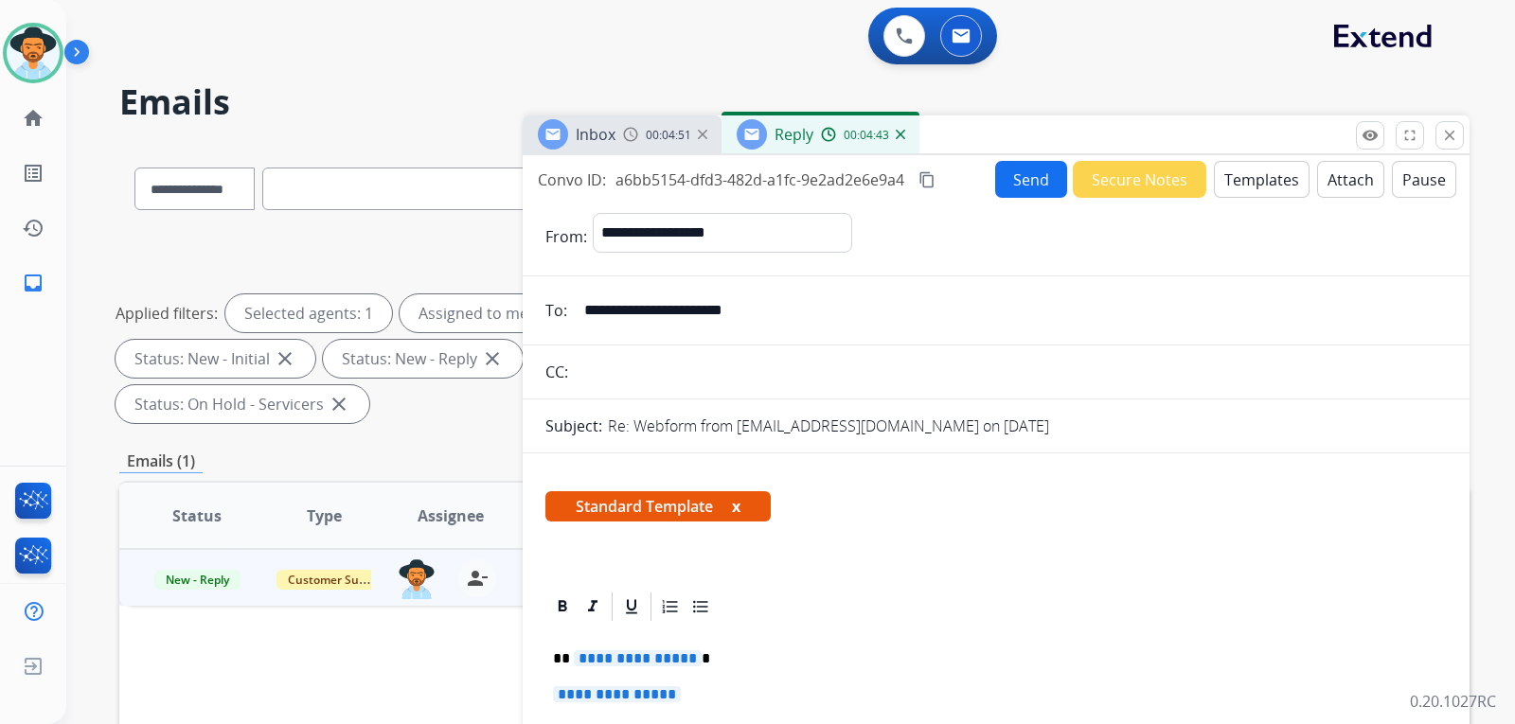
drag, startPoint x: 802, startPoint y: 312, endPoint x: 822, endPoint y: 372, distance: 63.8
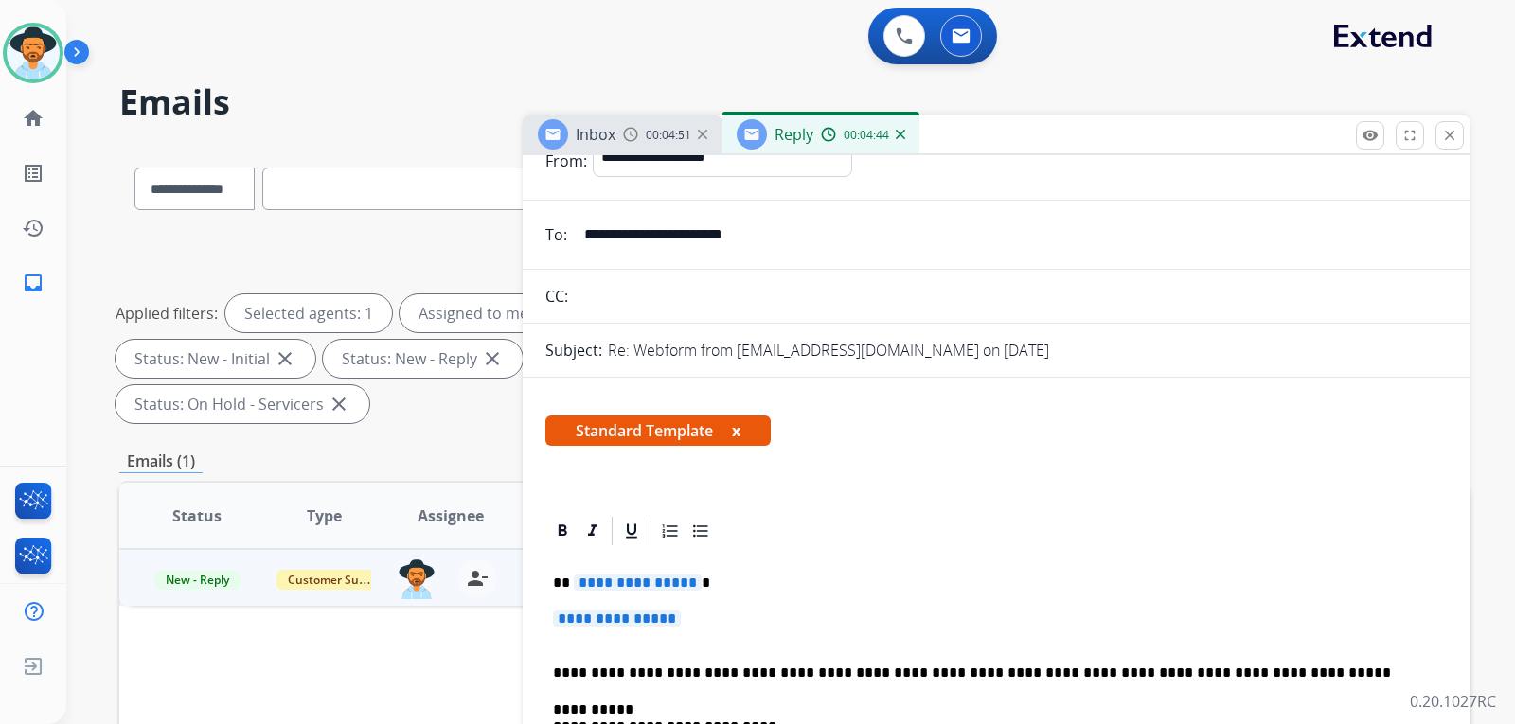
scroll to position [95, 0]
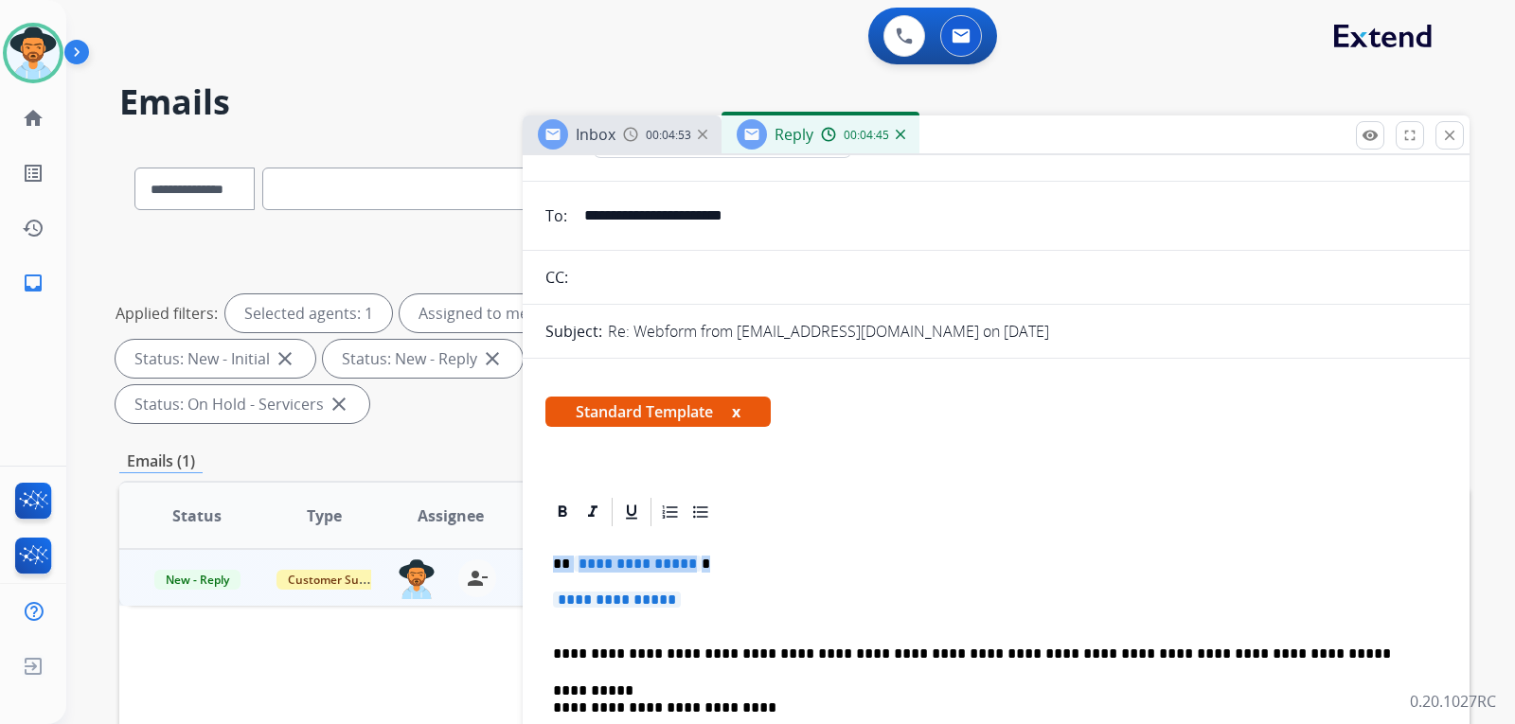
drag, startPoint x: 710, startPoint y: 610, endPoint x: 548, endPoint y: 556, distance: 170.7
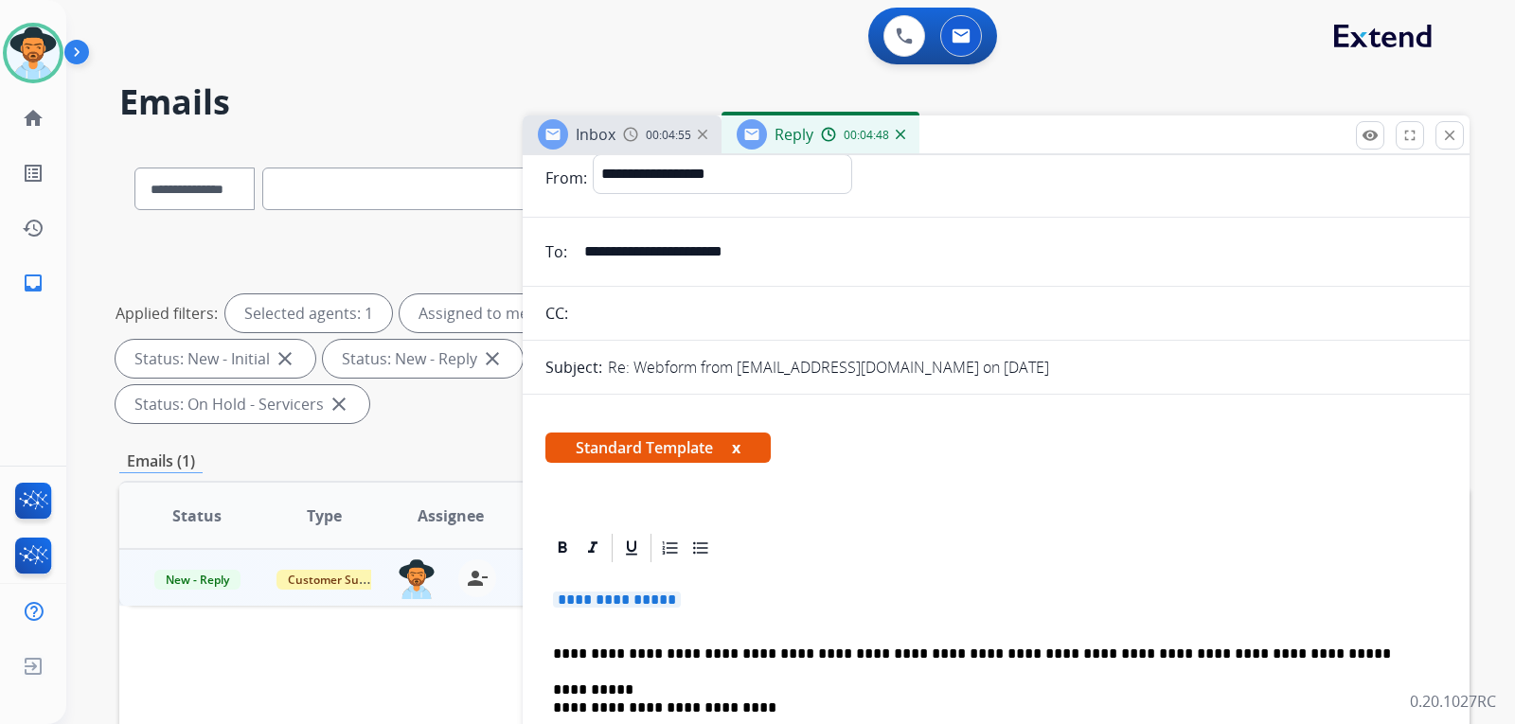
click at [714, 601] on p "**********" at bounding box center [996, 609] width 886 height 35
click at [681, 595] on span "**********" at bounding box center [617, 600] width 128 height 16
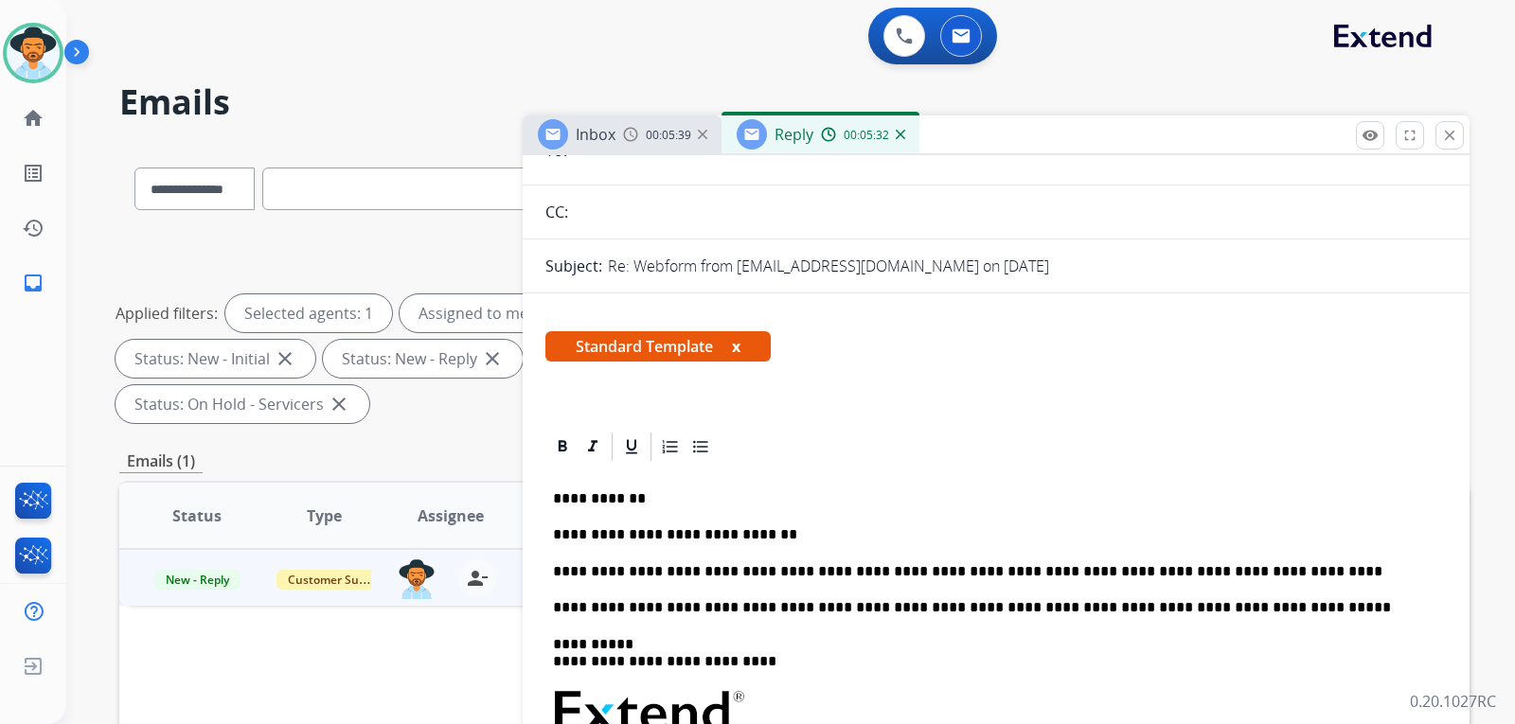
scroll to position [343, 0]
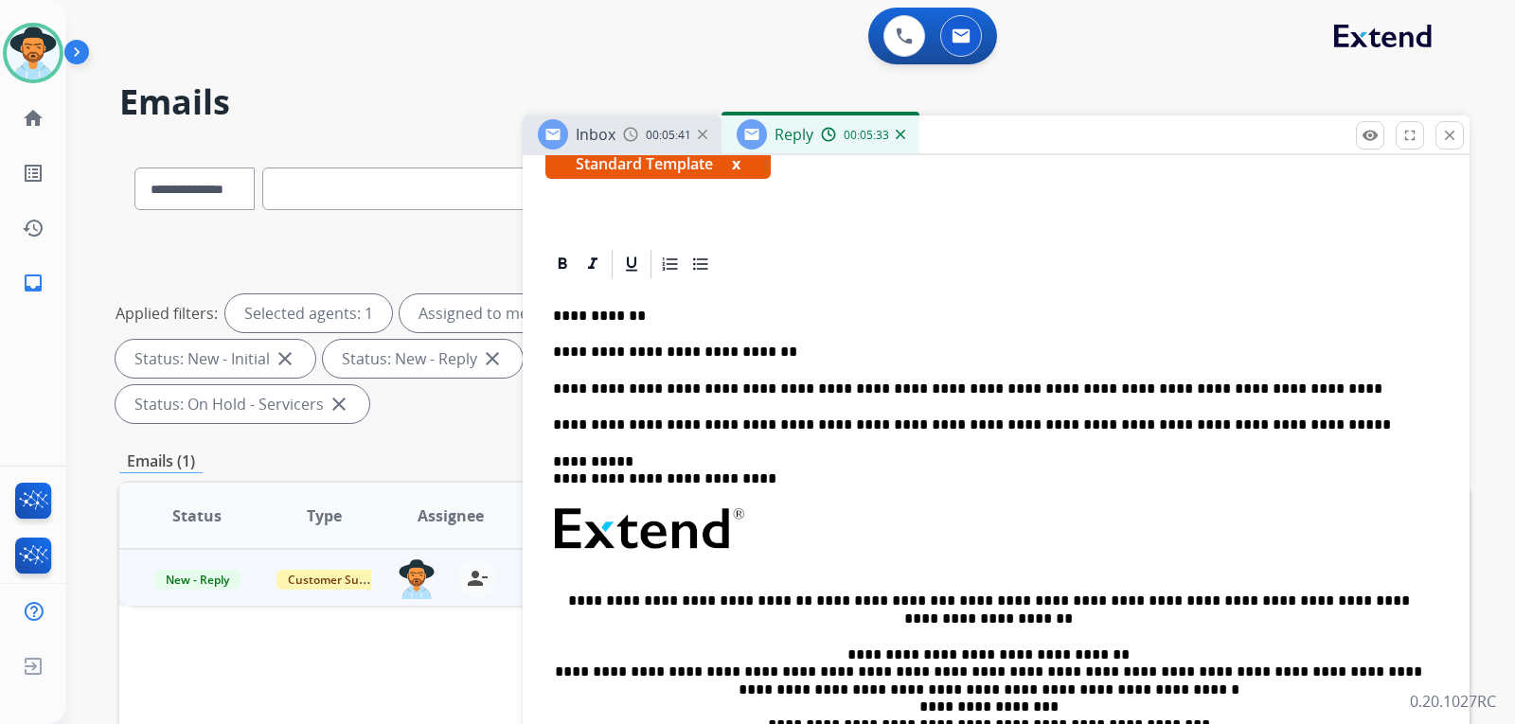
click at [550, 429] on div "**********" at bounding box center [997, 564] width 902 height 567
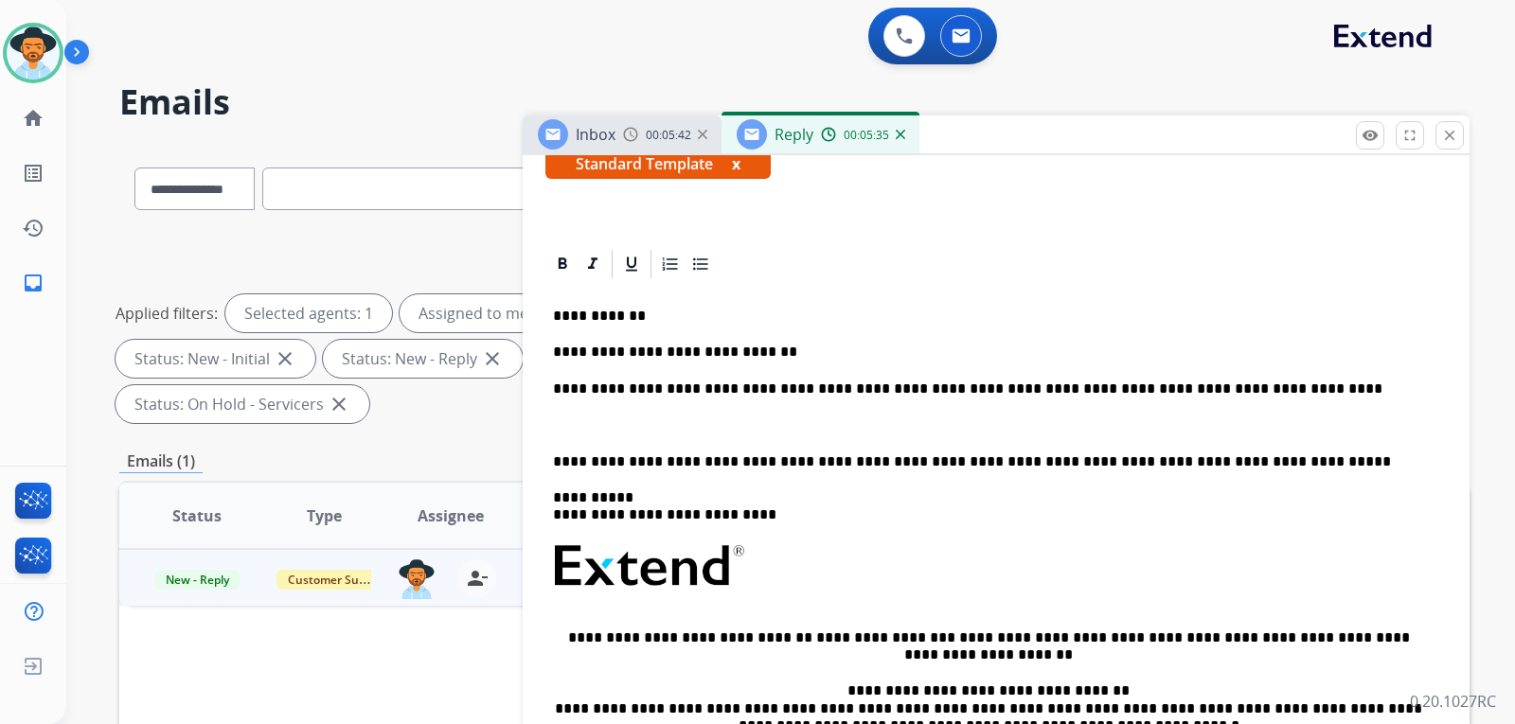
click at [553, 388] on p "**********" at bounding box center [988, 389] width 871 height 17
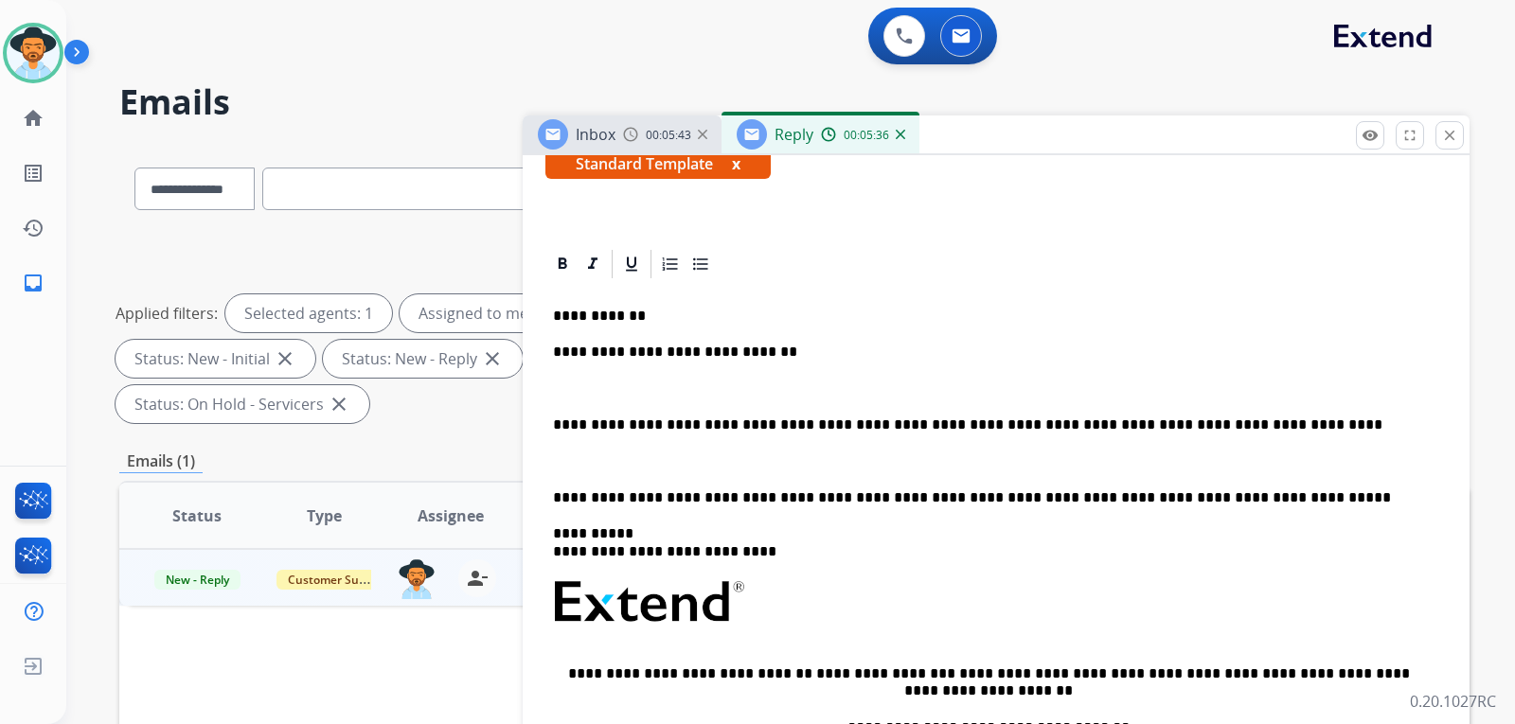
click at [555, 352] on p "**********" at bounding box center [988, 352] width 871 height 17
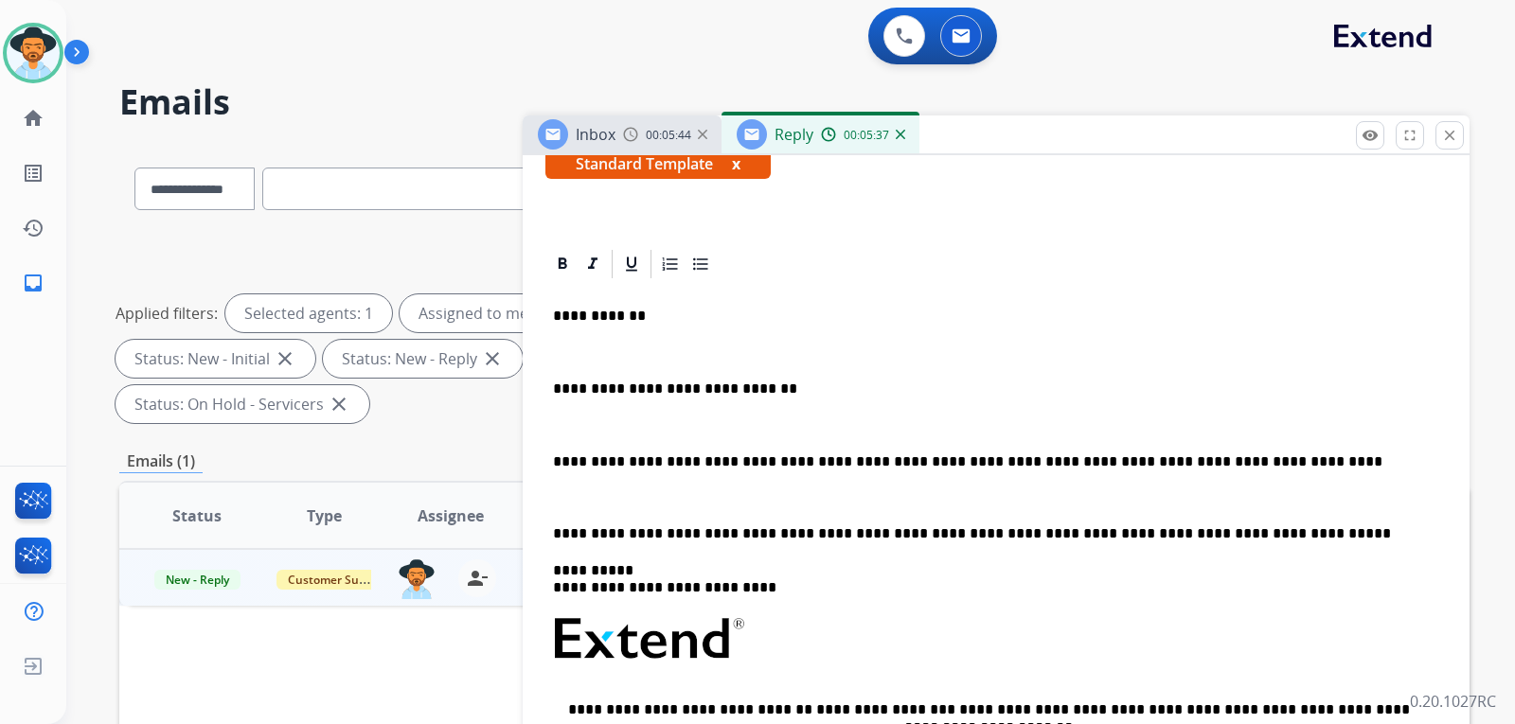
scroll to position [0, 0]
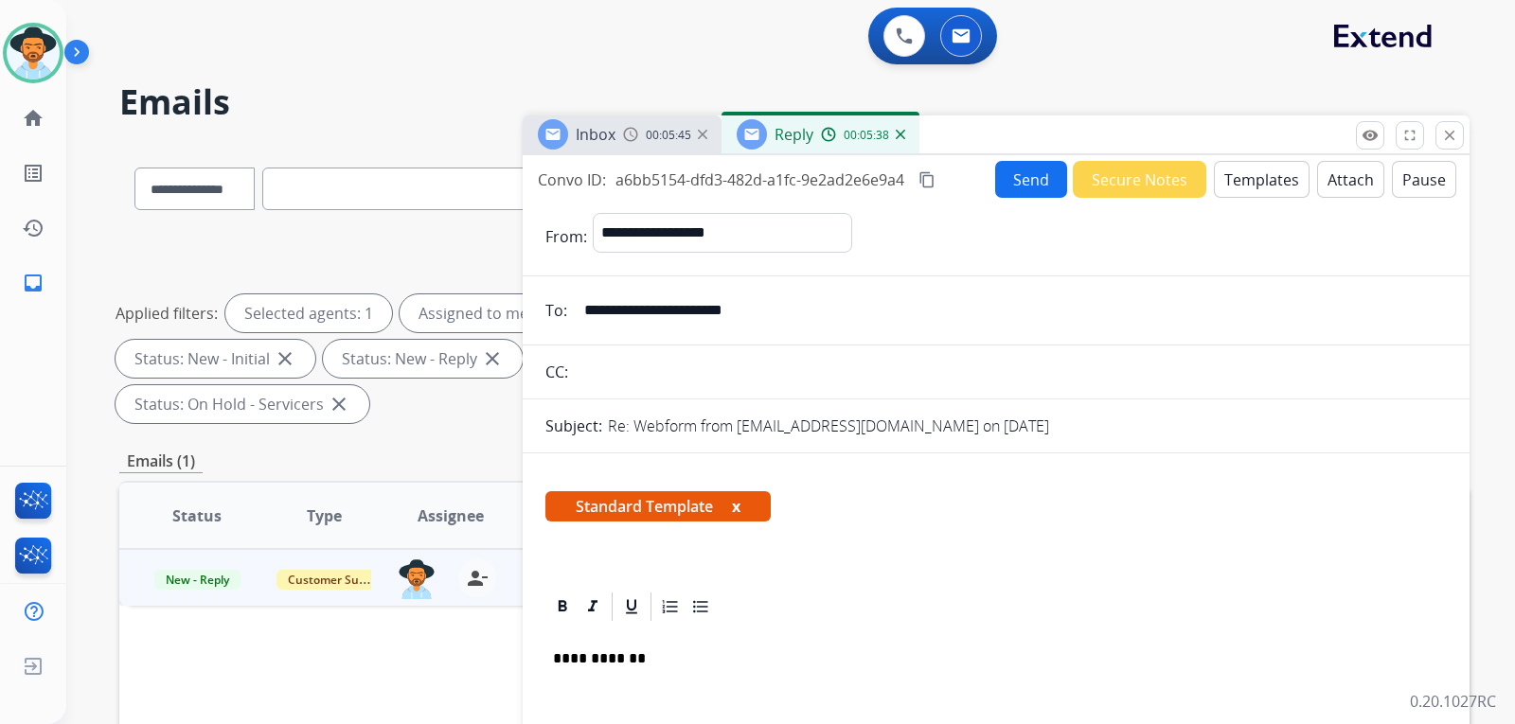
click at [1029, 188] on button "Send" at bounding box center [1031, 179] width 72 height 37
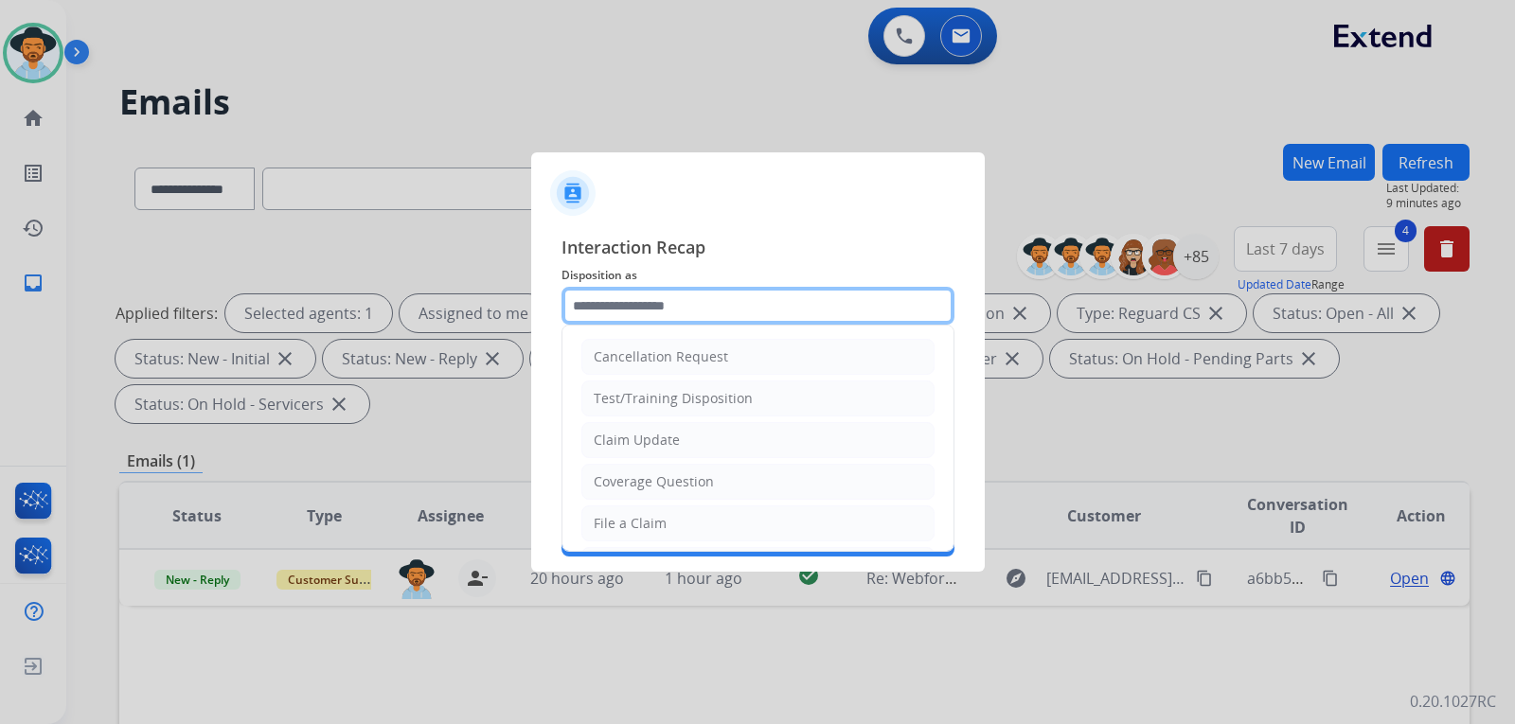
click at [790, 307] on input "text" at bounding box center [758, 306] width 393 height 38
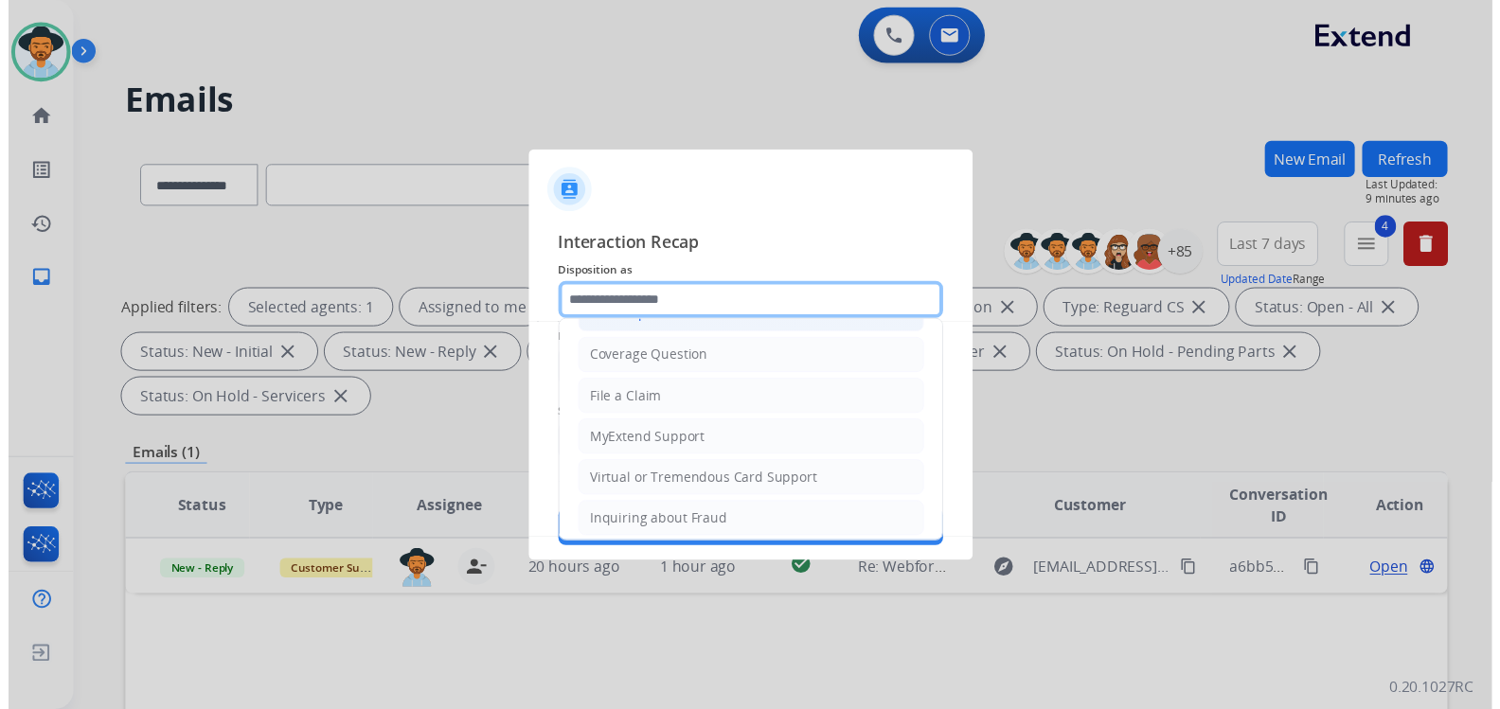
scroll to position [284, 0]
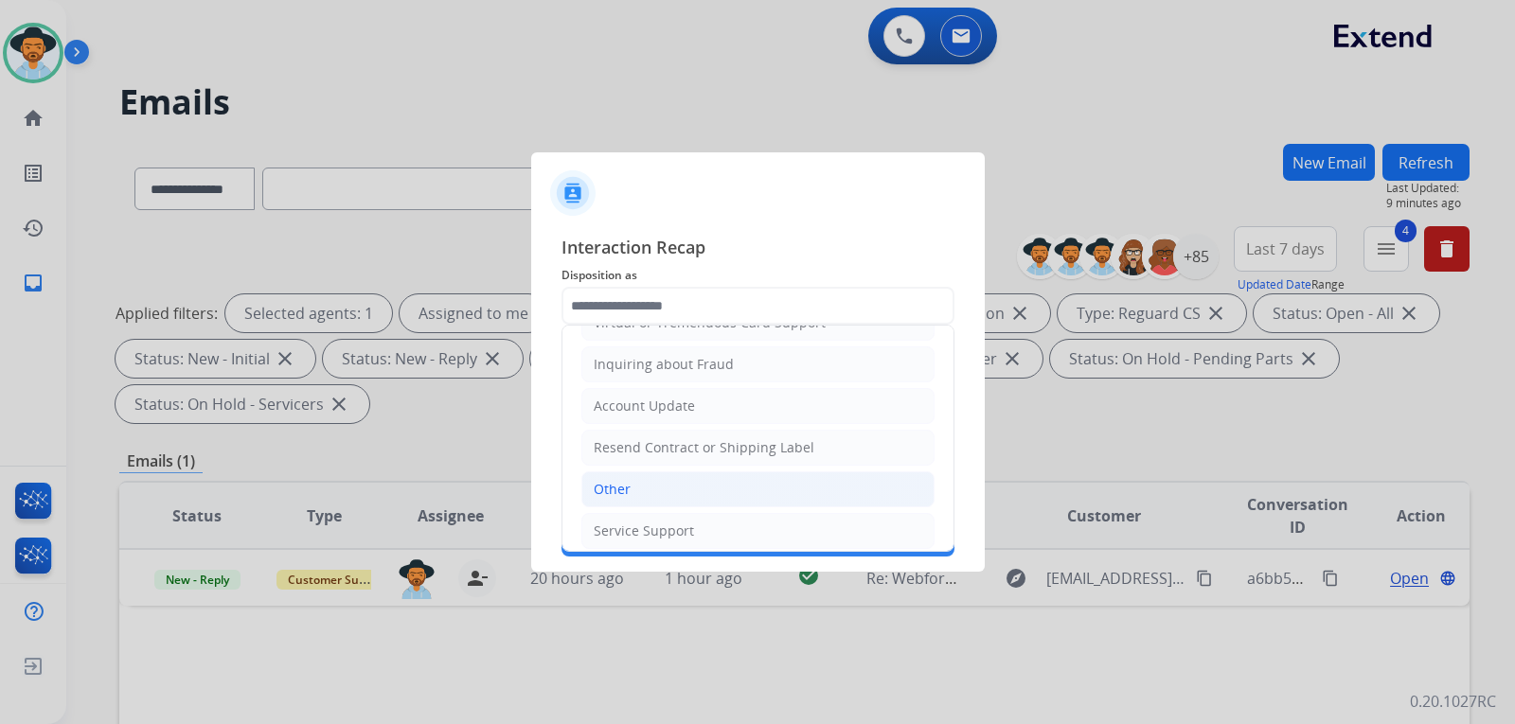
click at [639, 482] on li "Other" at bounding box center [757, 490] width 353 height 36
type input "*****"
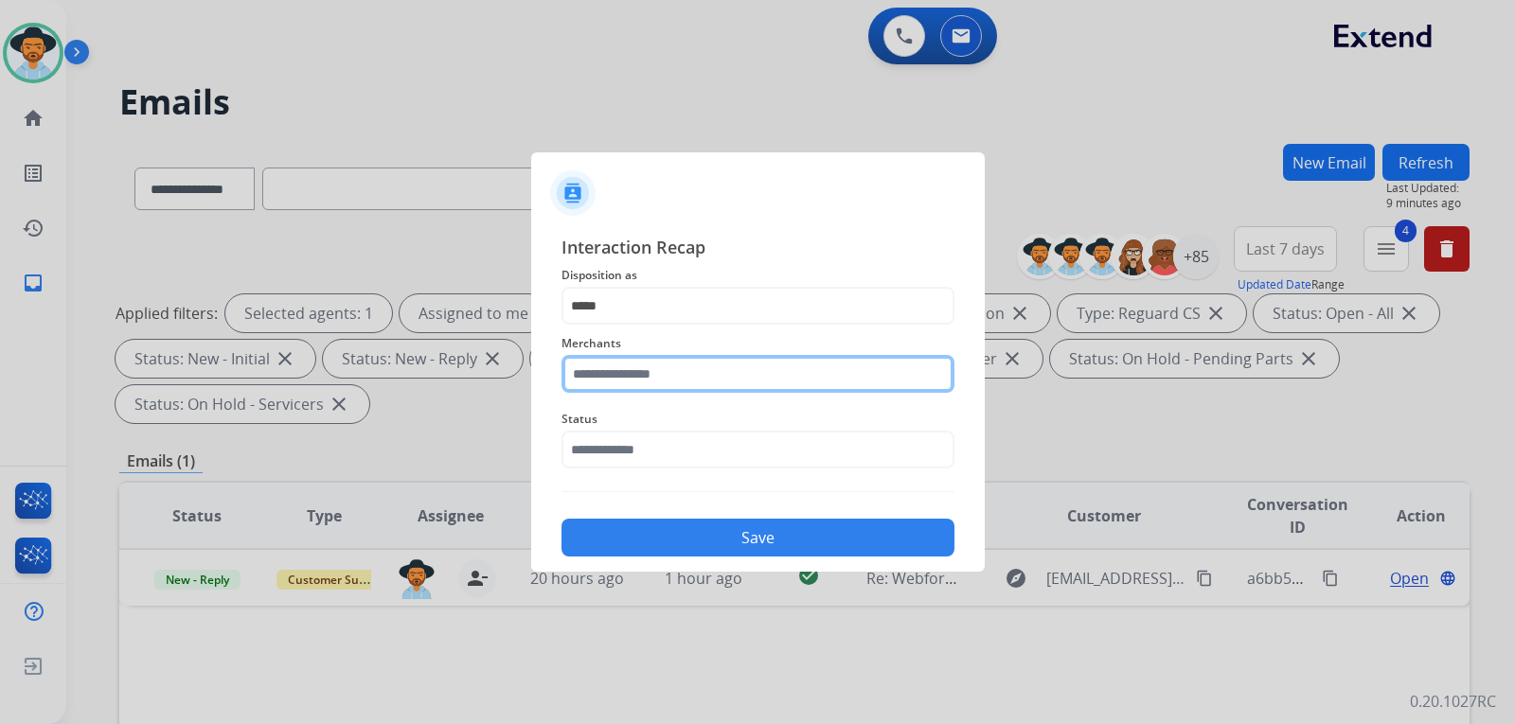
click at [663, 382] on input "text" at bounding box center [758, 374] width 393 height 38
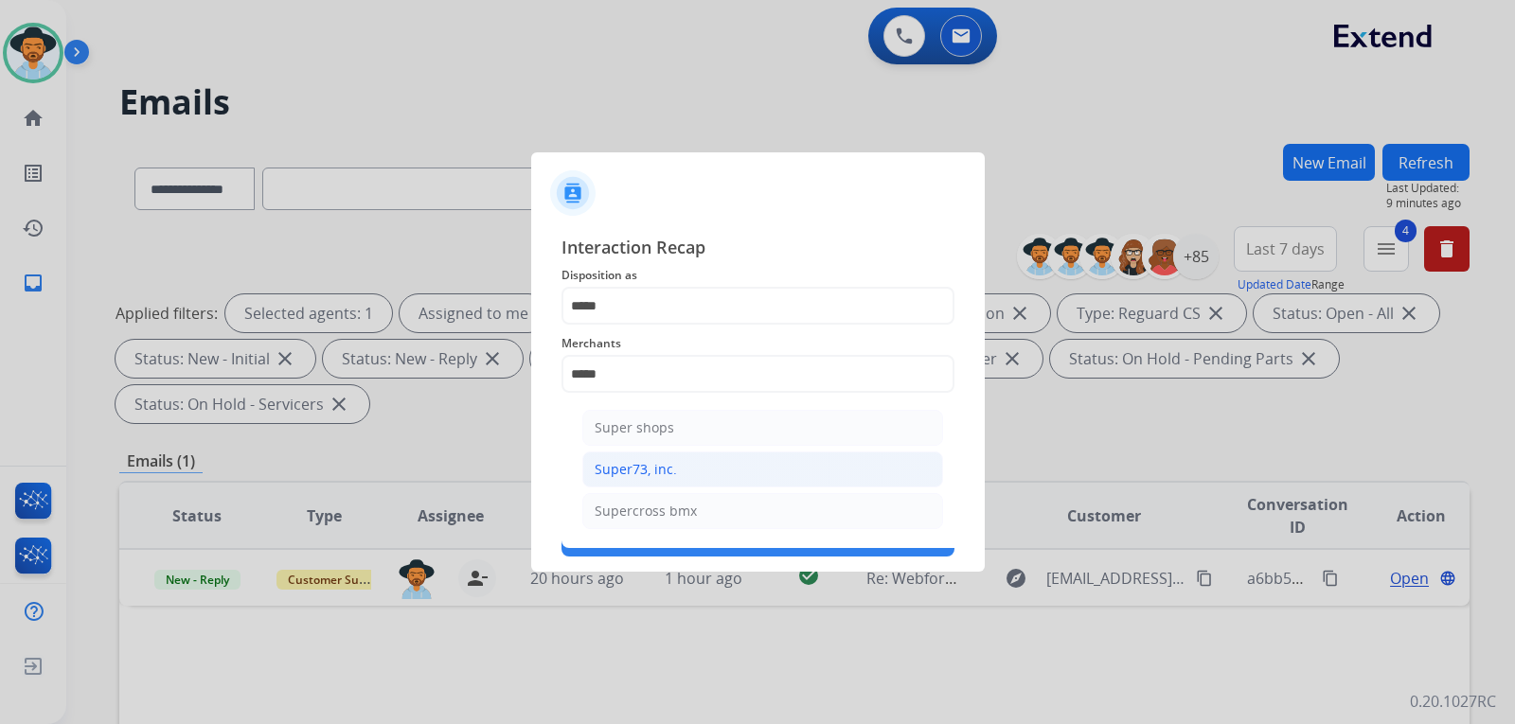
click at [670, 460] on div "Super73, inc." at bounding box center [636, 469] width 82 height 19
type input "**********"
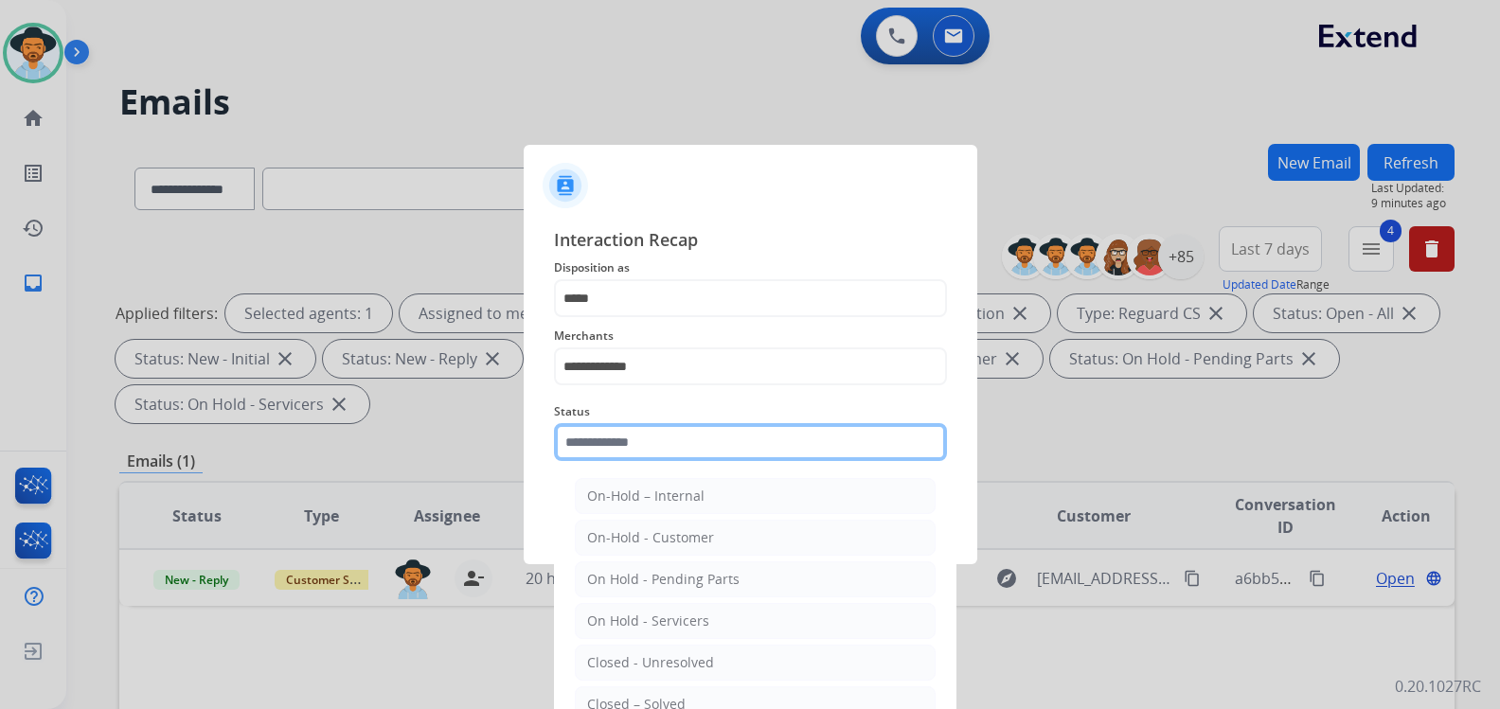
click at [663, 448] on input "text" at bounding box center [750, 442] width 393 height 38
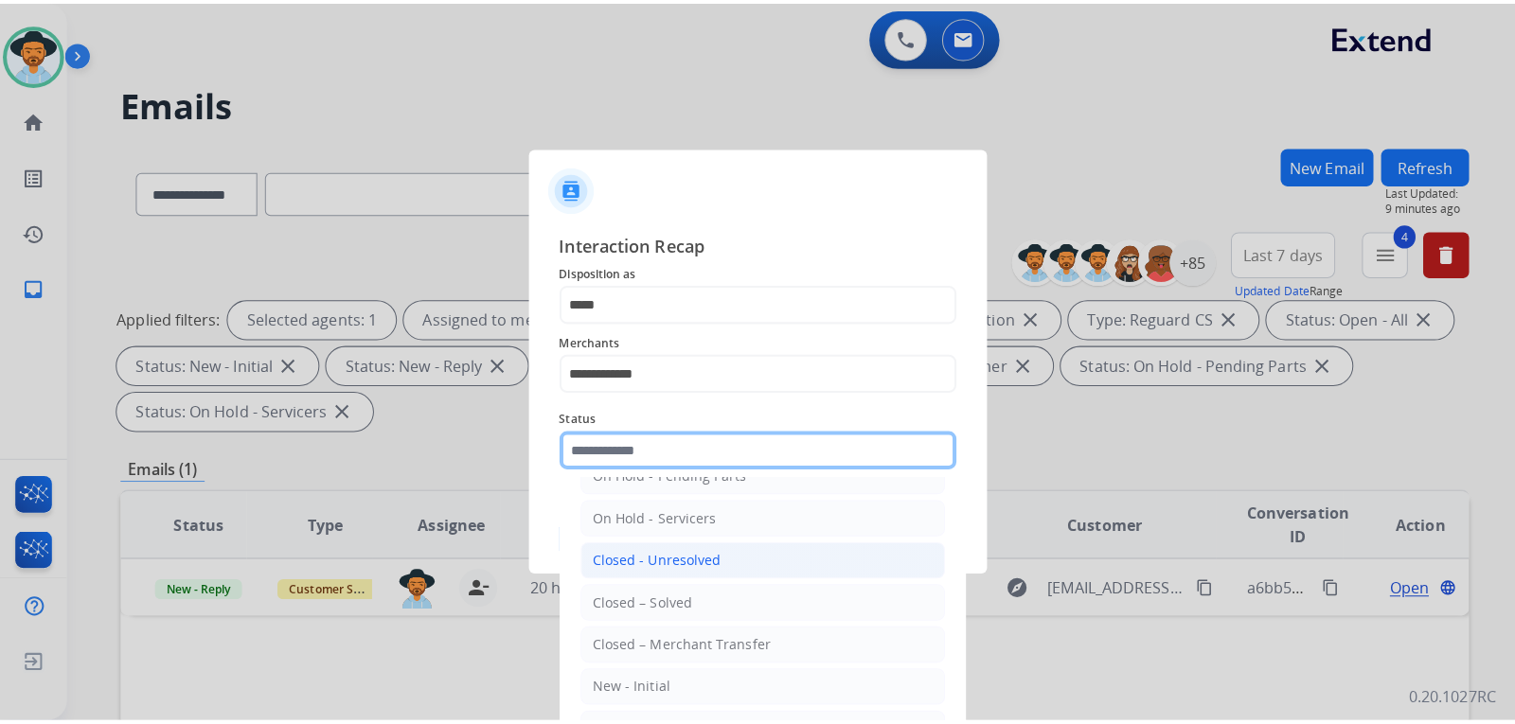
scroll to position [114, 0]
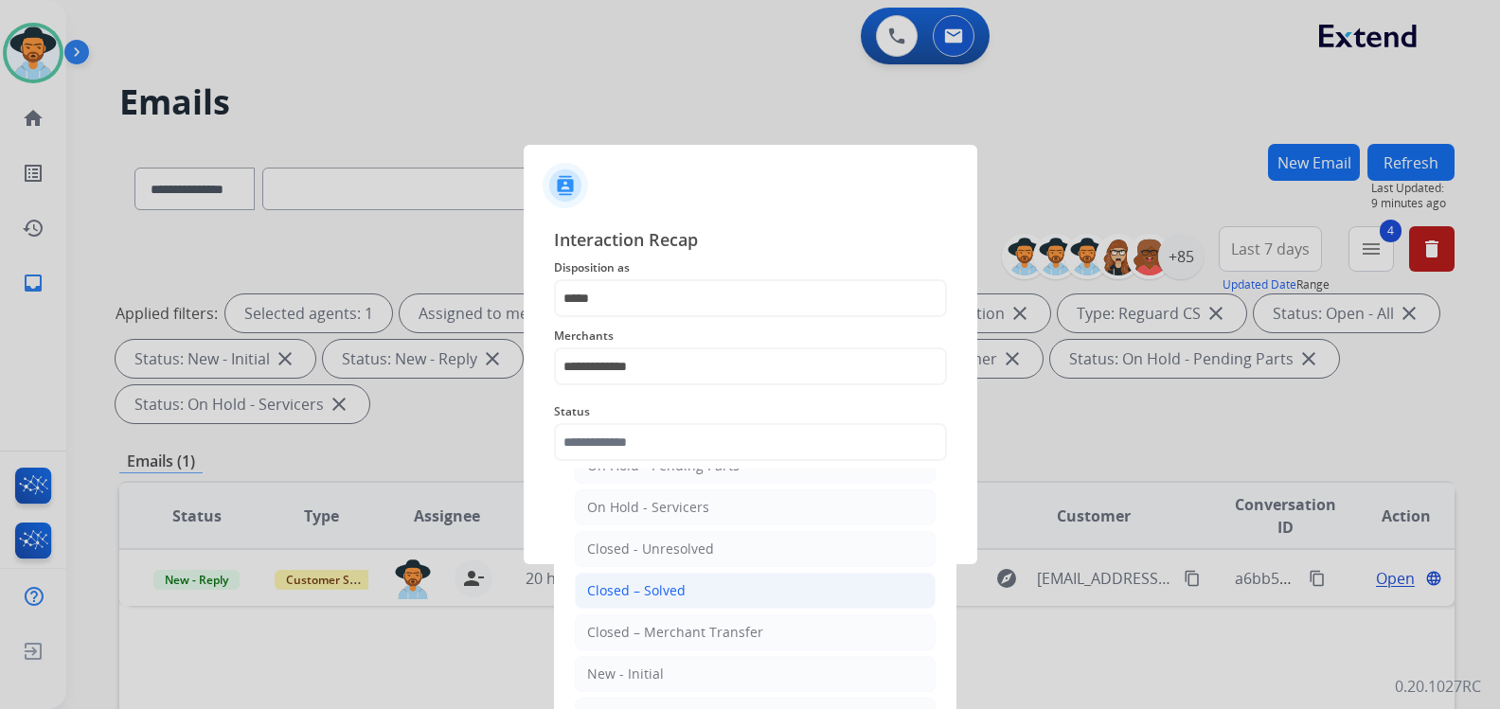
click at [646, 599] on div "Closed – Solved" at bounding box center [636, 590] width 98 height 19
type input "**********"
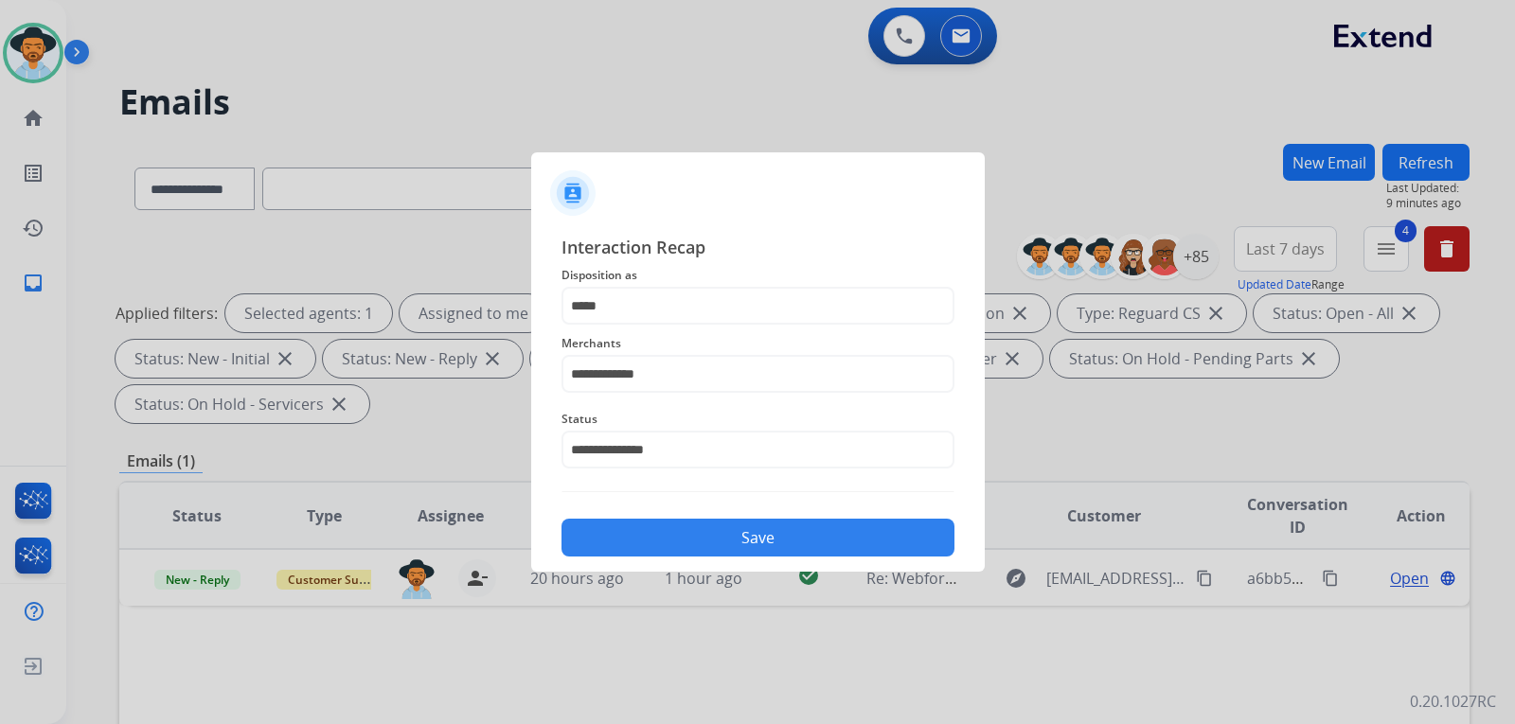
click at [677, 522] on button "Save" at bounding box center [758, 538] width 393 height 38
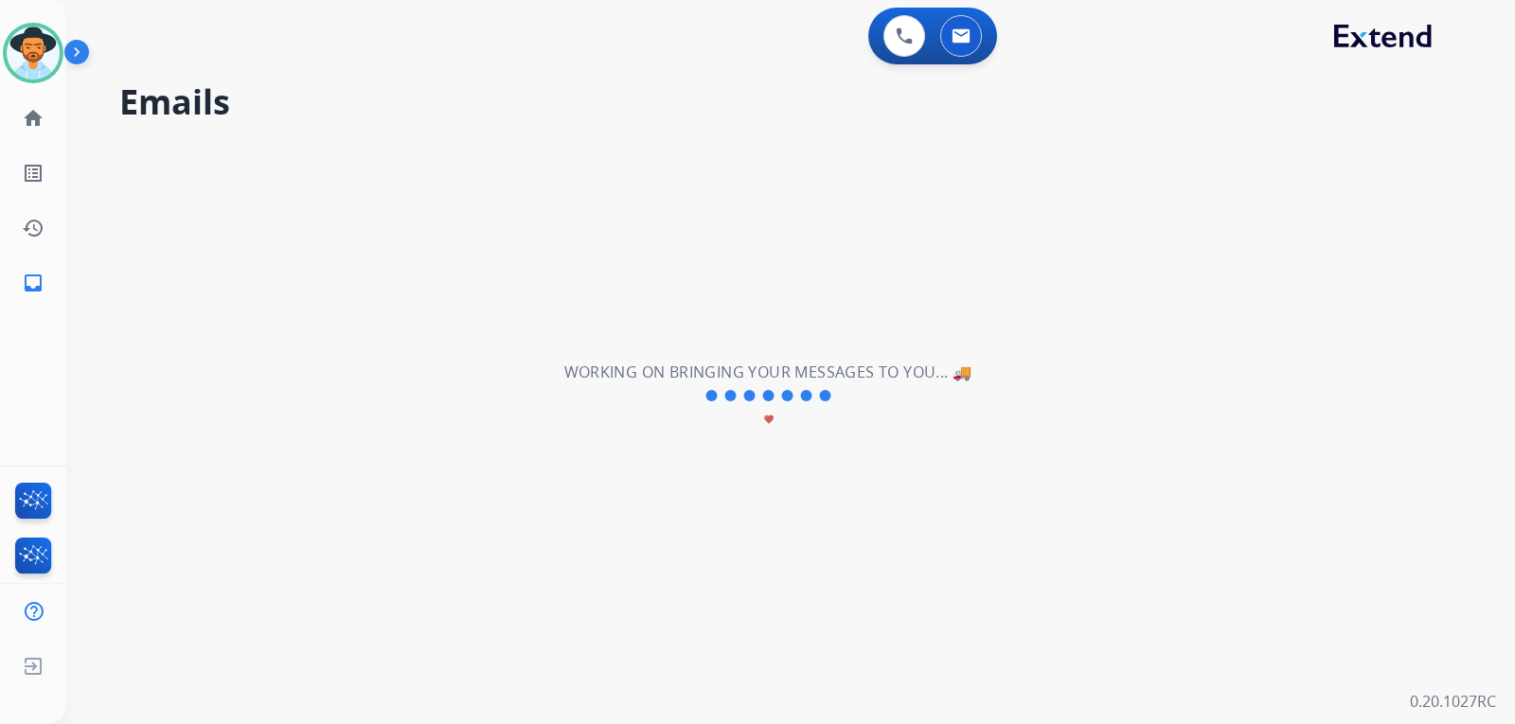
click at [1080, 455] on div "**********" at bounding box center [768, 396] width 1404 height 656
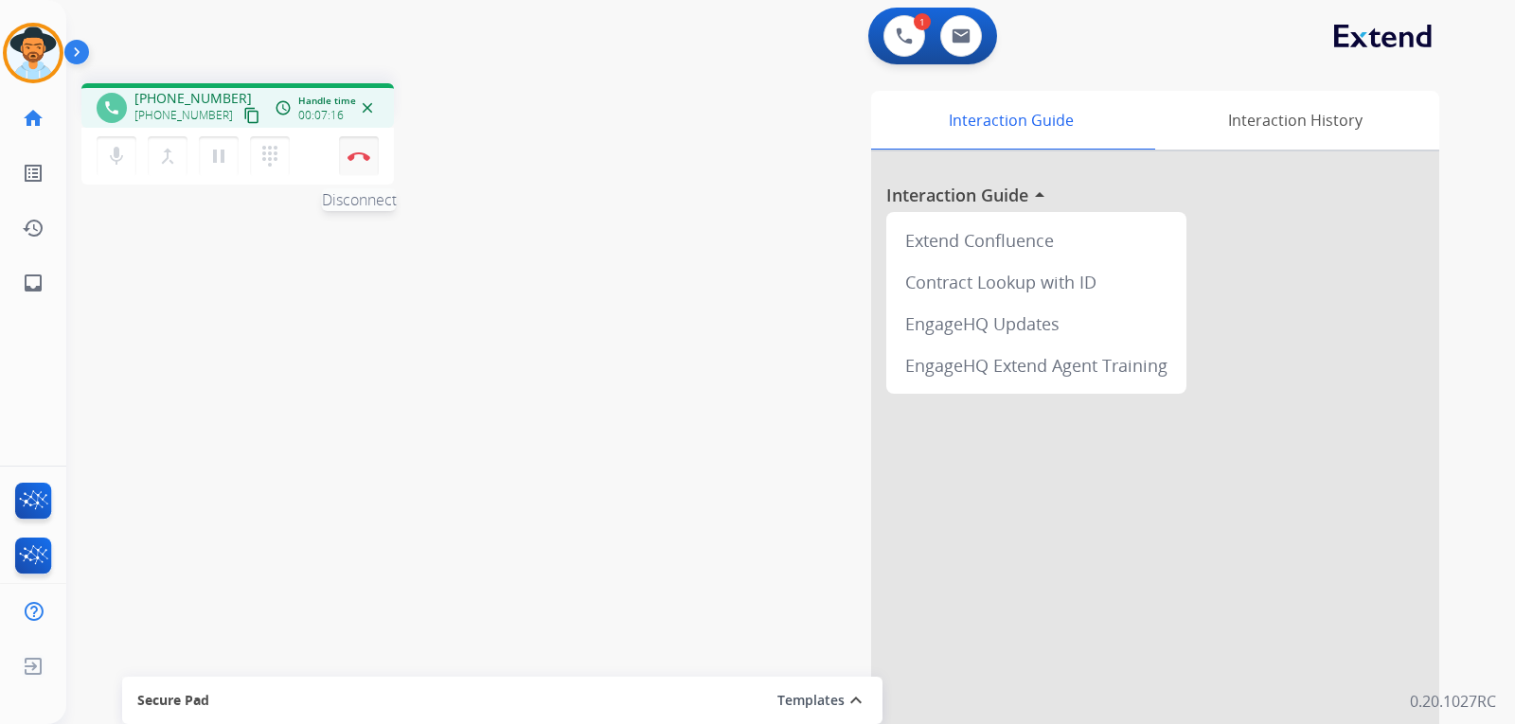
click at [367, 157] on img at bounding box center [359, 156] width 23 height 9
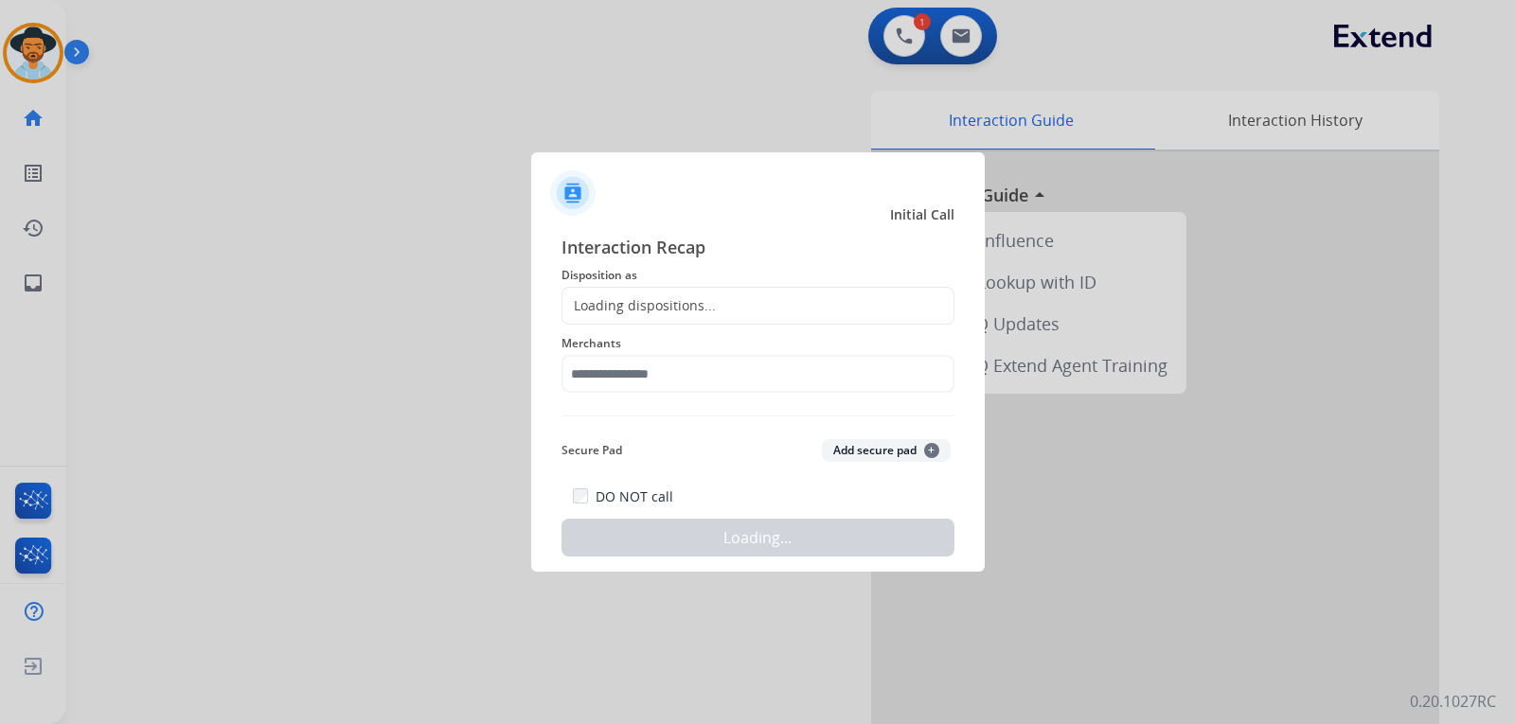
click at [831, 307] on div "Loading dispositions..." at bounding box center [758, 306] width 393 height 38
click at [771, 301] on div "Loading dispositions..." at bounding box center [758, 306] width 393 height 38
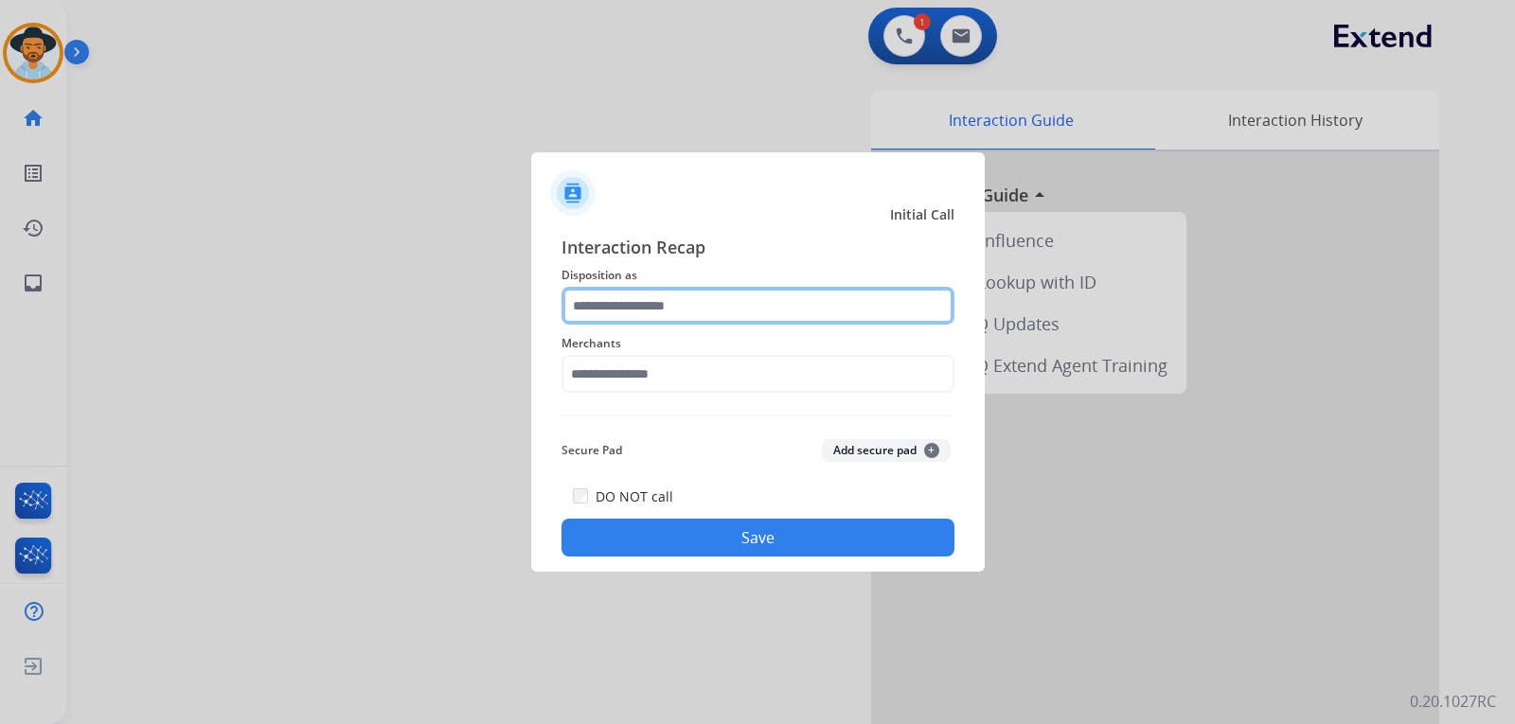
click at [610, 301] on input "text" at bounding box center [758, 306] width 393 height 38
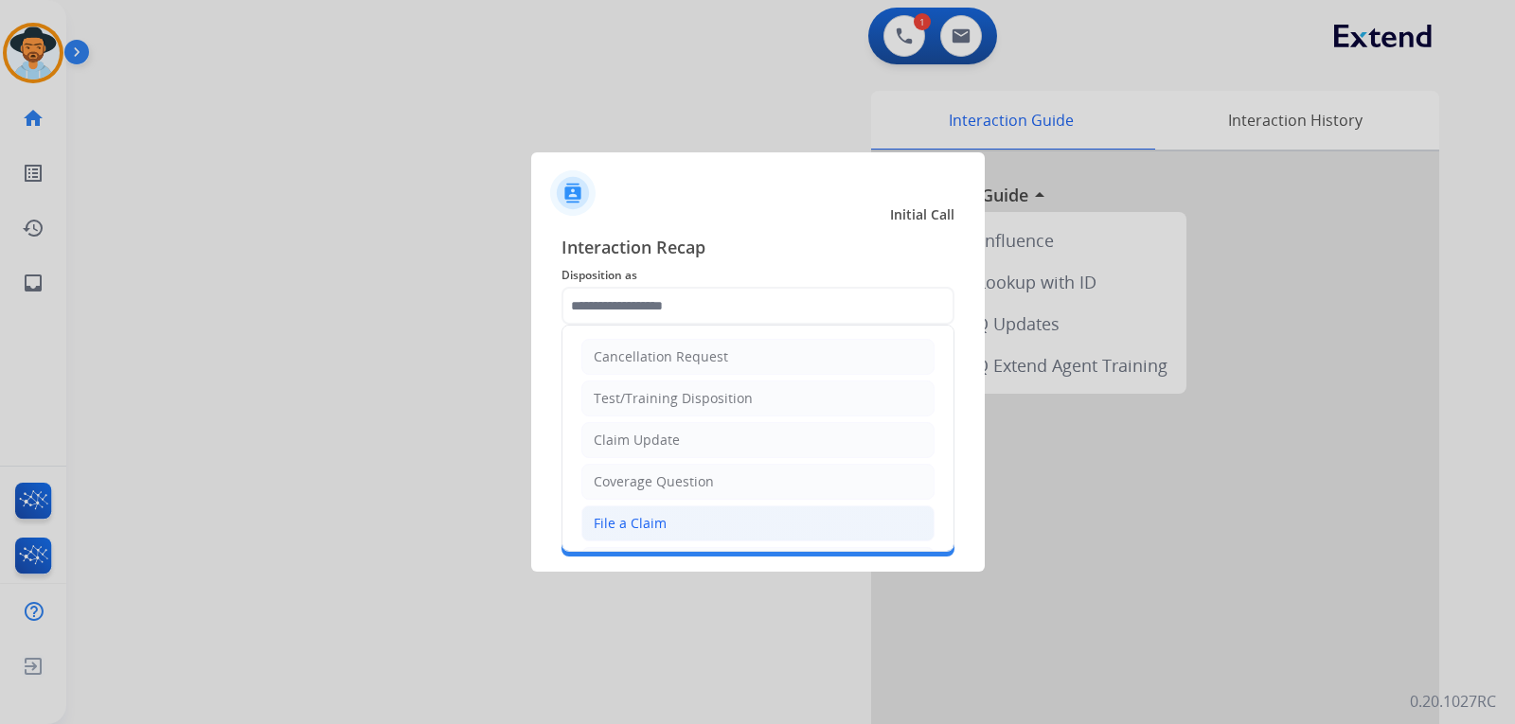
click at [651, 516] on div "File a Claim" at bounding box center [630, 523] width 73 height 19
type input "**********"
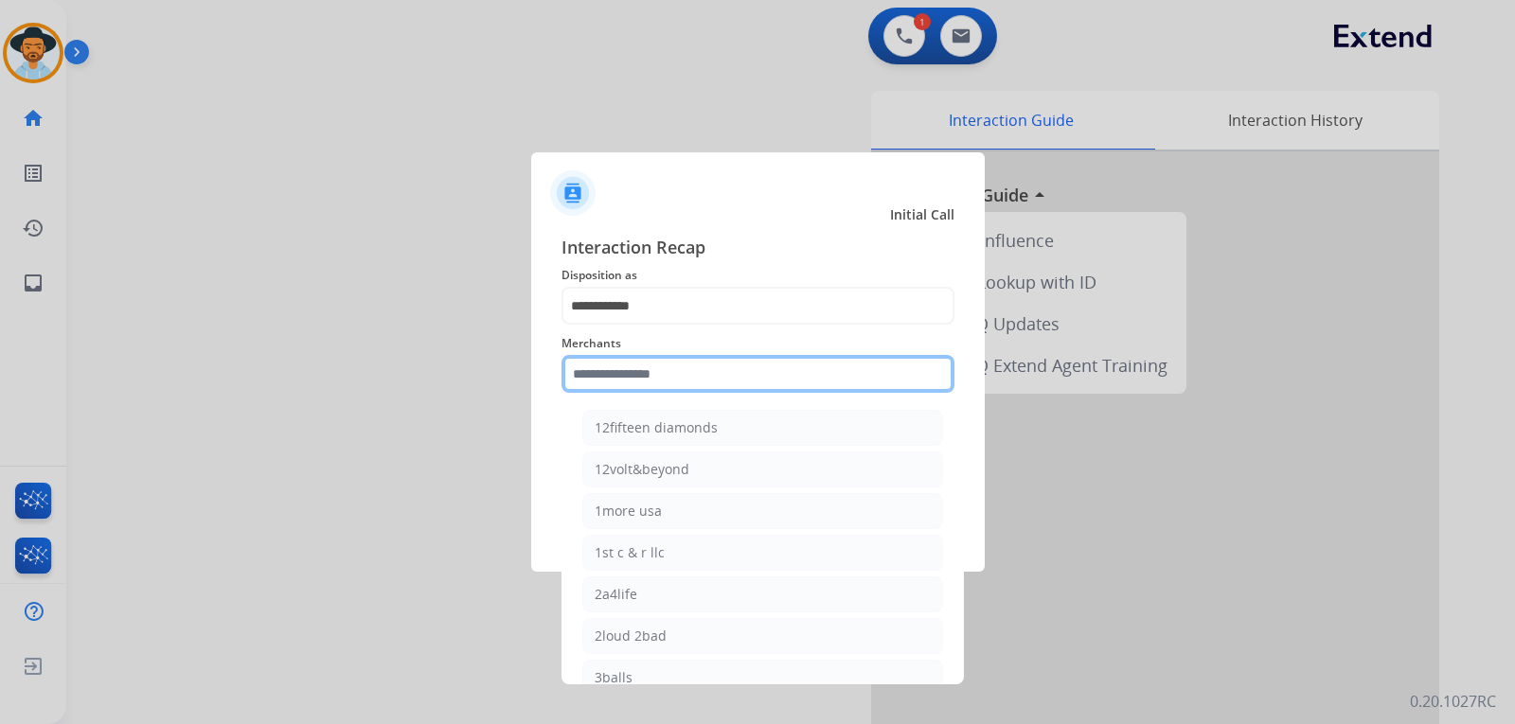
click at [698, 381] on input "text" at bounding box center [758, 374] width 393 height 38
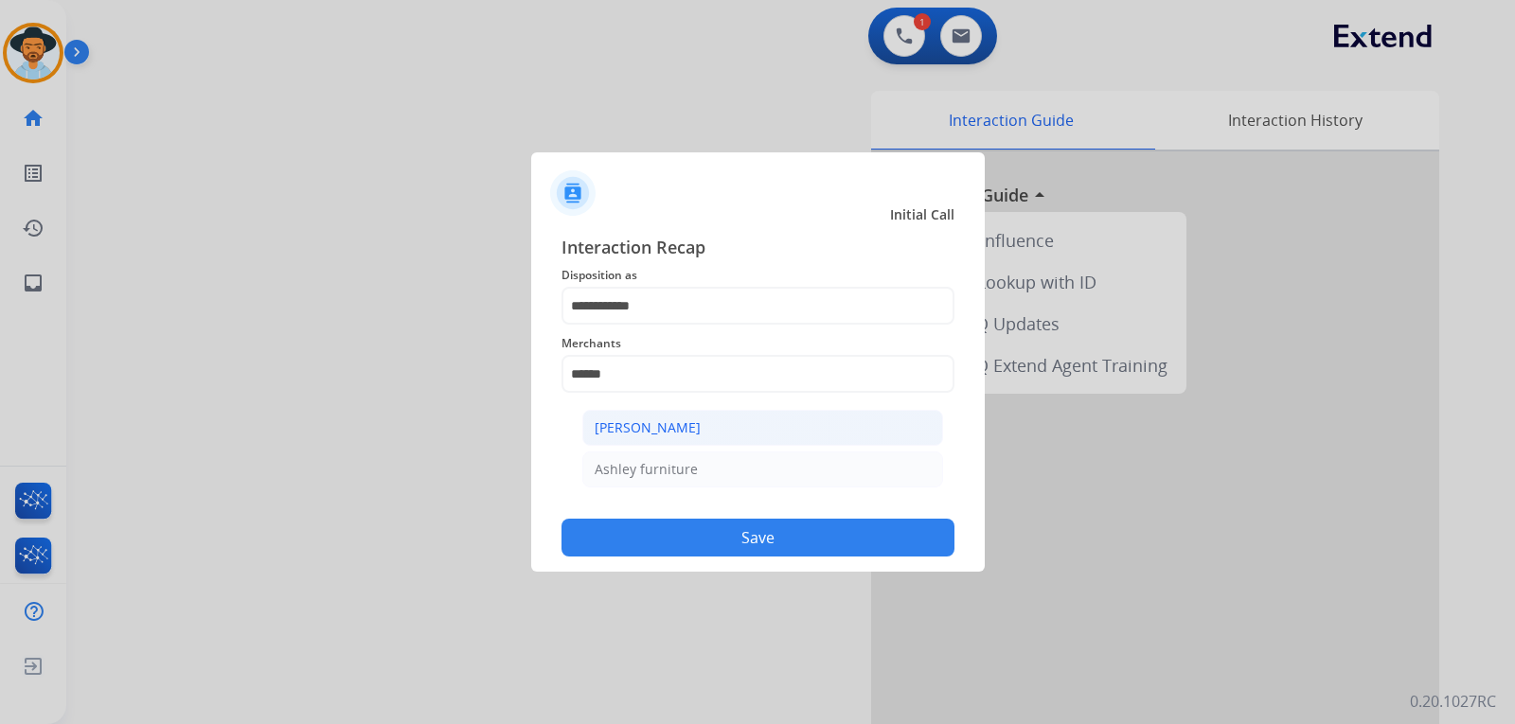
click at [689, 430] on div "[PERSON_NAME]" at bounding box center [648, 428] width 106 height 19
type input "**********"
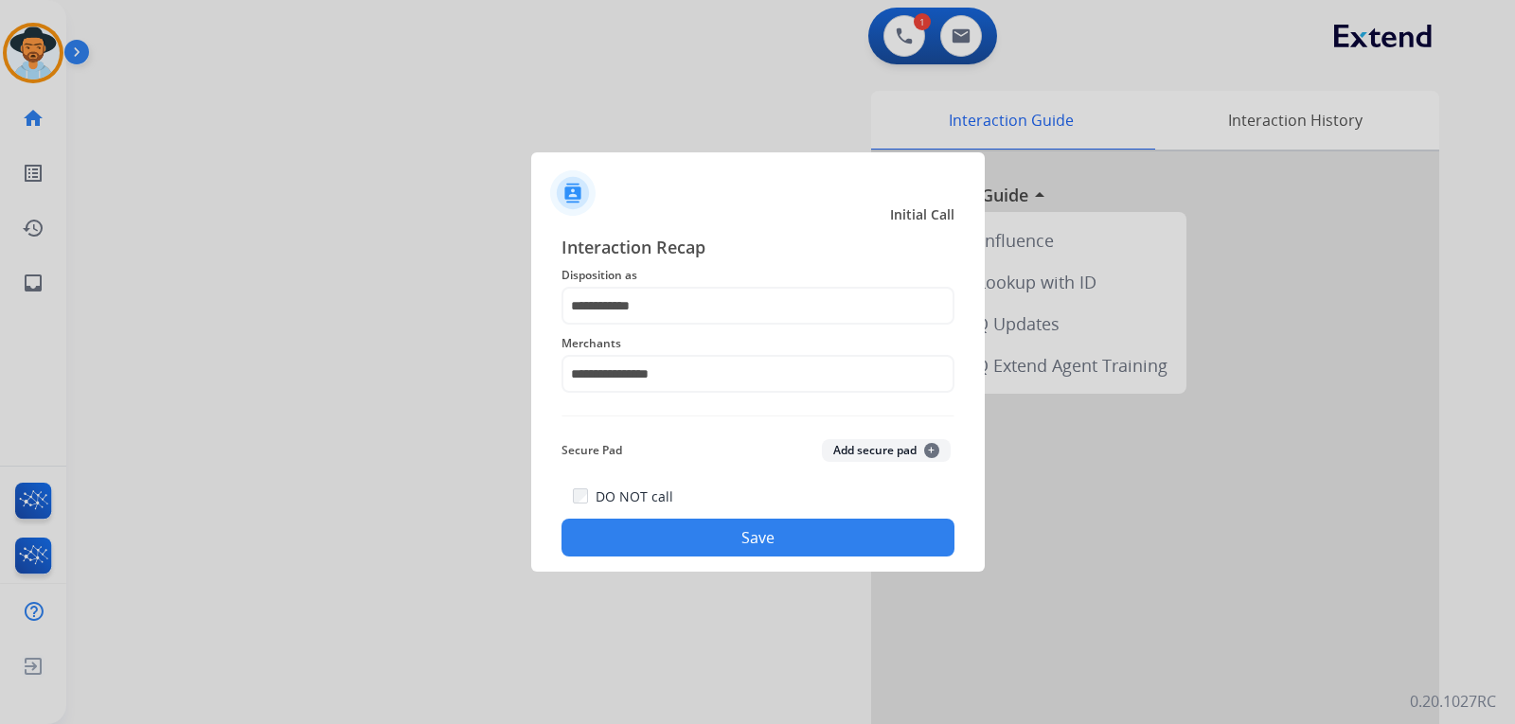
click at [783, 518] on div "DO NOT call Save" at bounding box center [758, 521] width 393 height 72
click at [1166, 534] on div at bounding box center [757, 362] width 1515 height 724
click at [745, 538] on button "Save" at bounding box center [758, 538] width 393 height 38
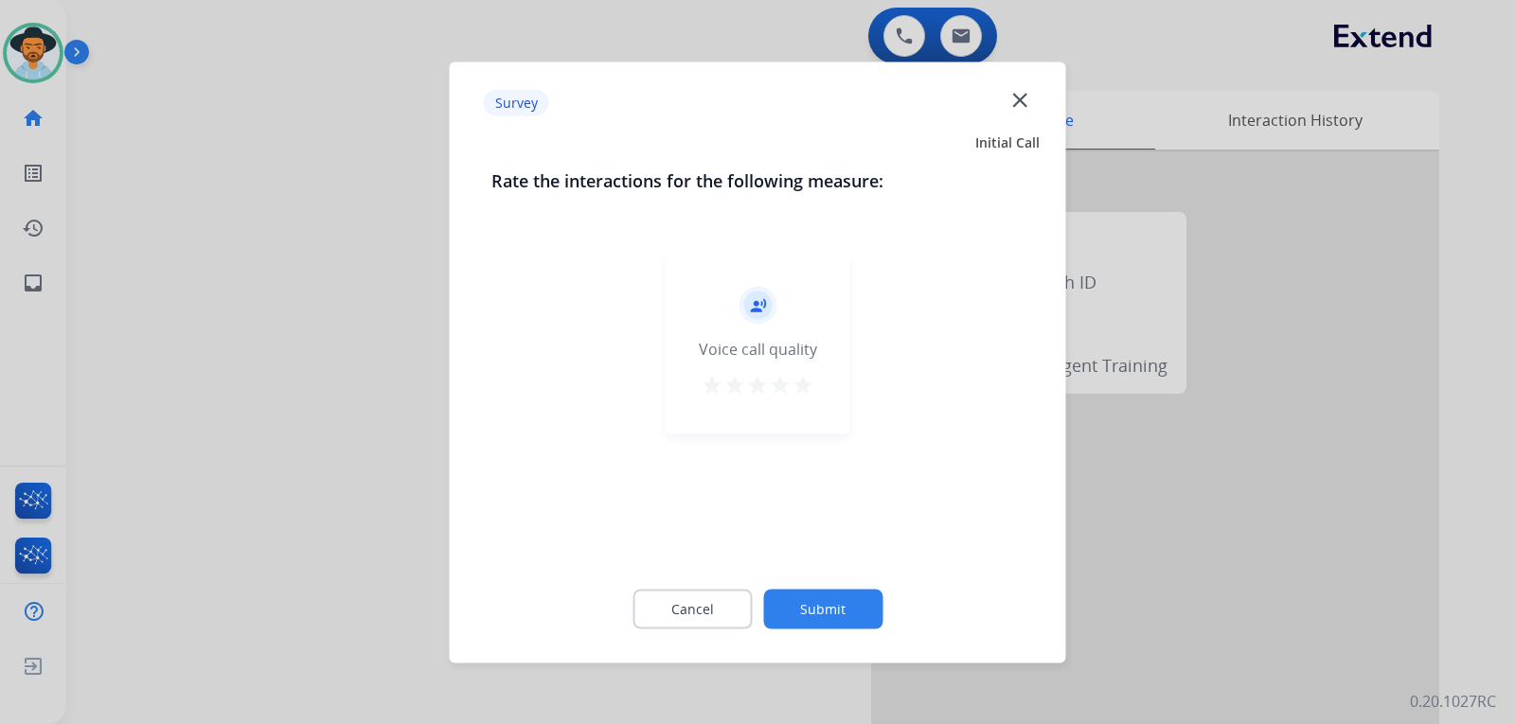
click at [1122, 480] on div at bounding box center [757, 362] width 1515 height 724
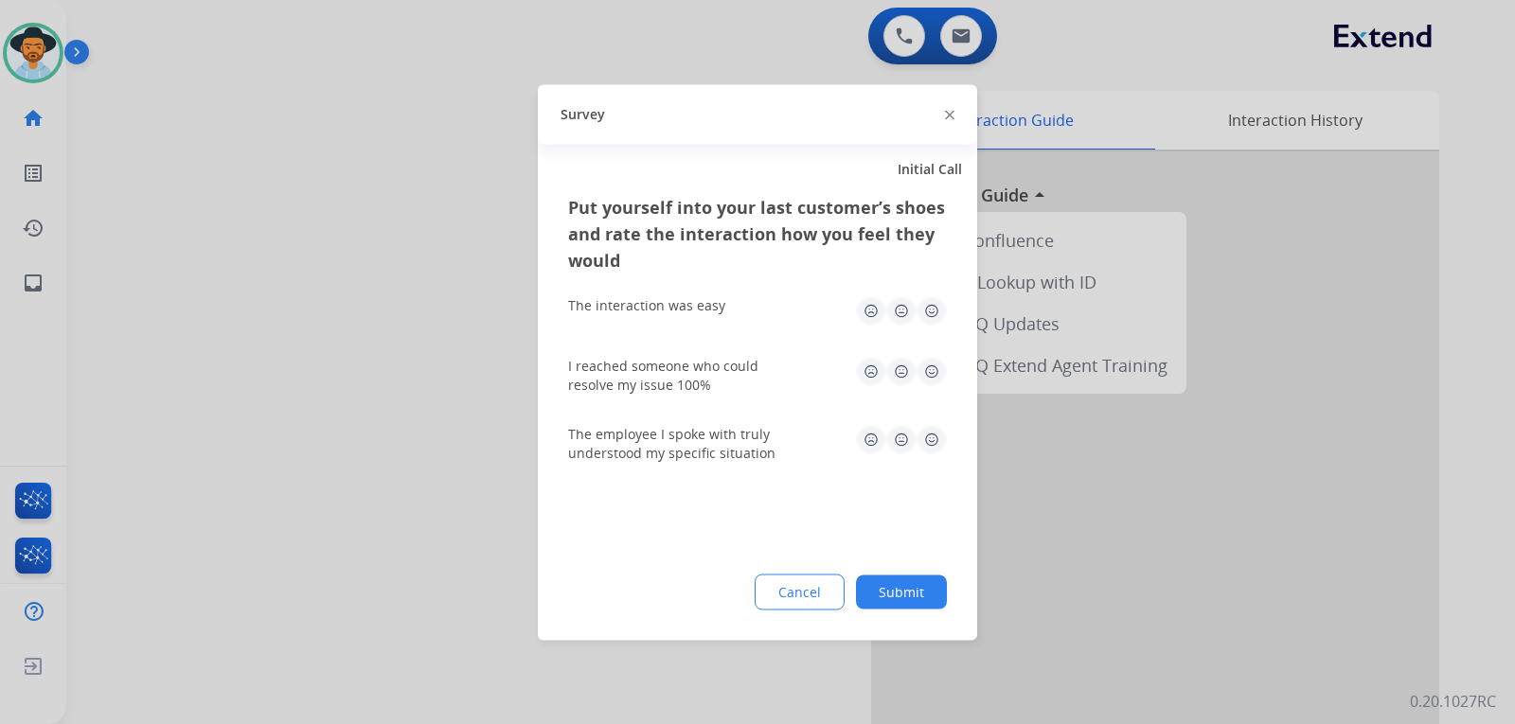
click at [1122, 480] on div at bounding box center [757, 362] width 1515 height 724
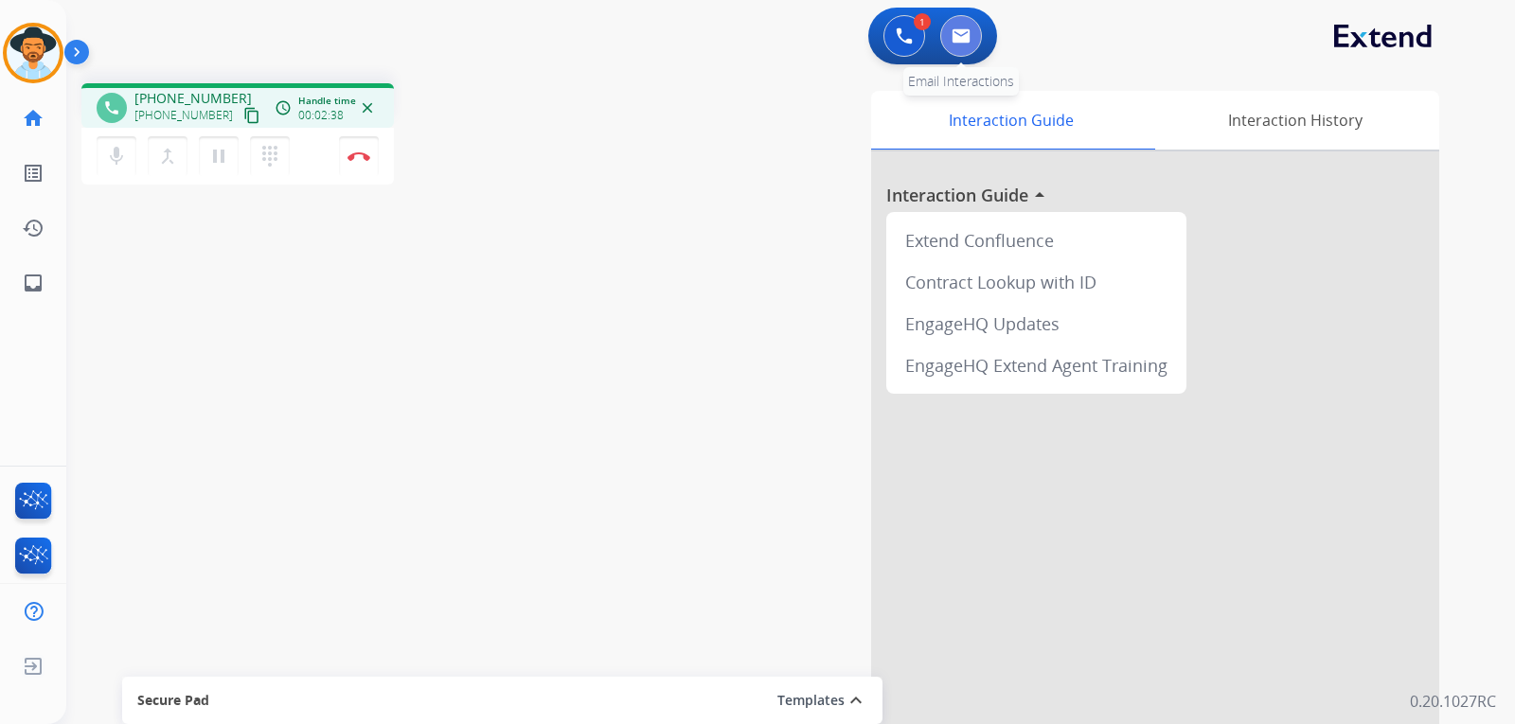
click at [963, 43] on img at bounding box center [961, 35] width 19 height 15
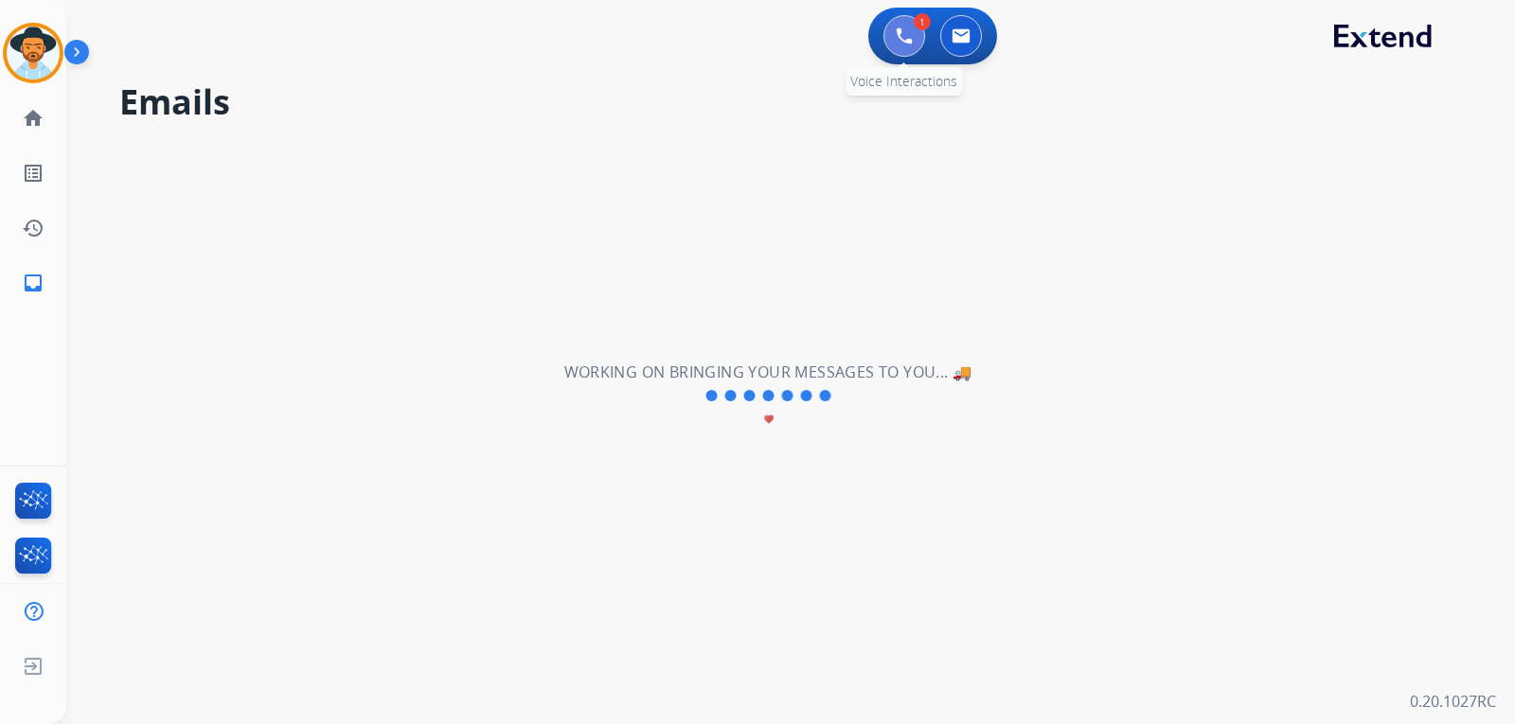
click at [920, 45] on button at bounding box center [905, 36] width 42 height 42
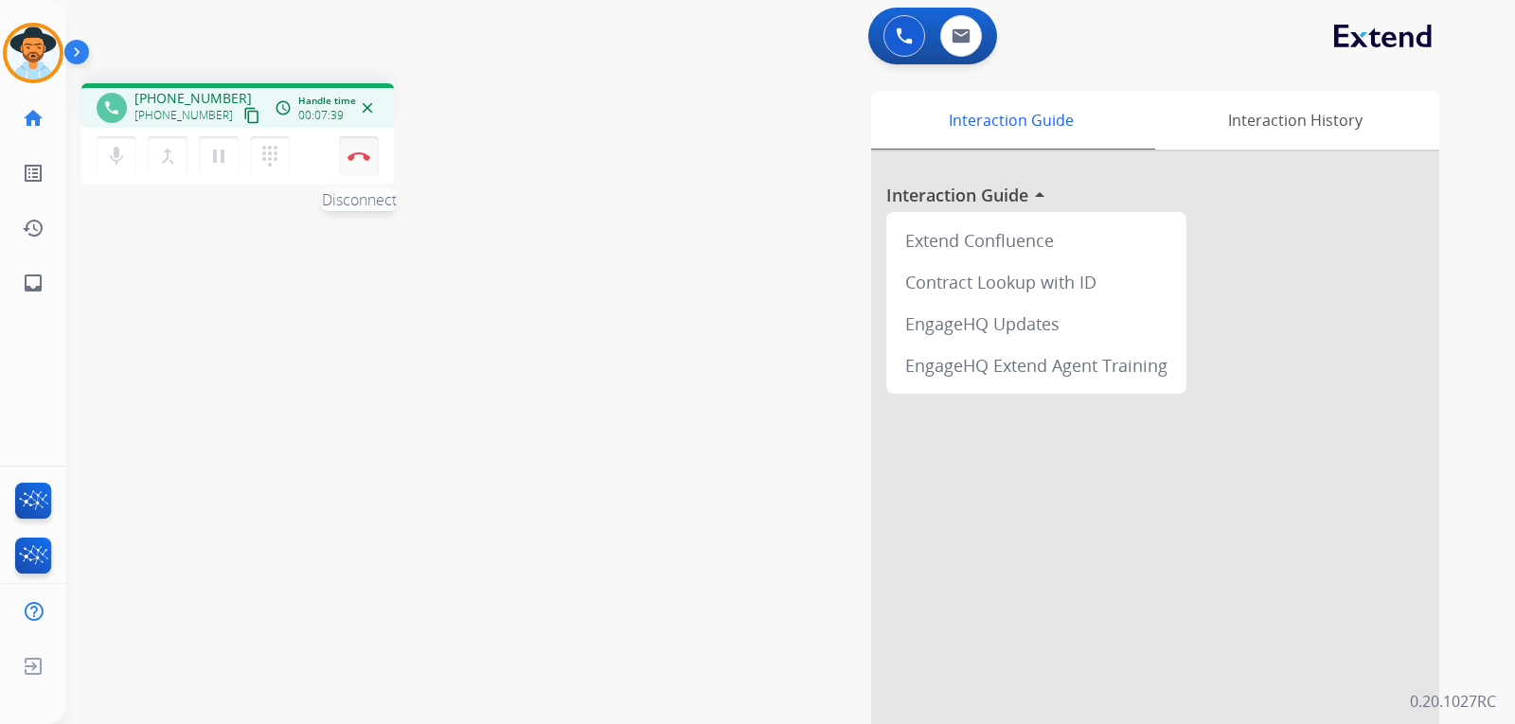
click at [374, 160] on button "Disconnect" at bounding box center [359, 156] width 40 height 40
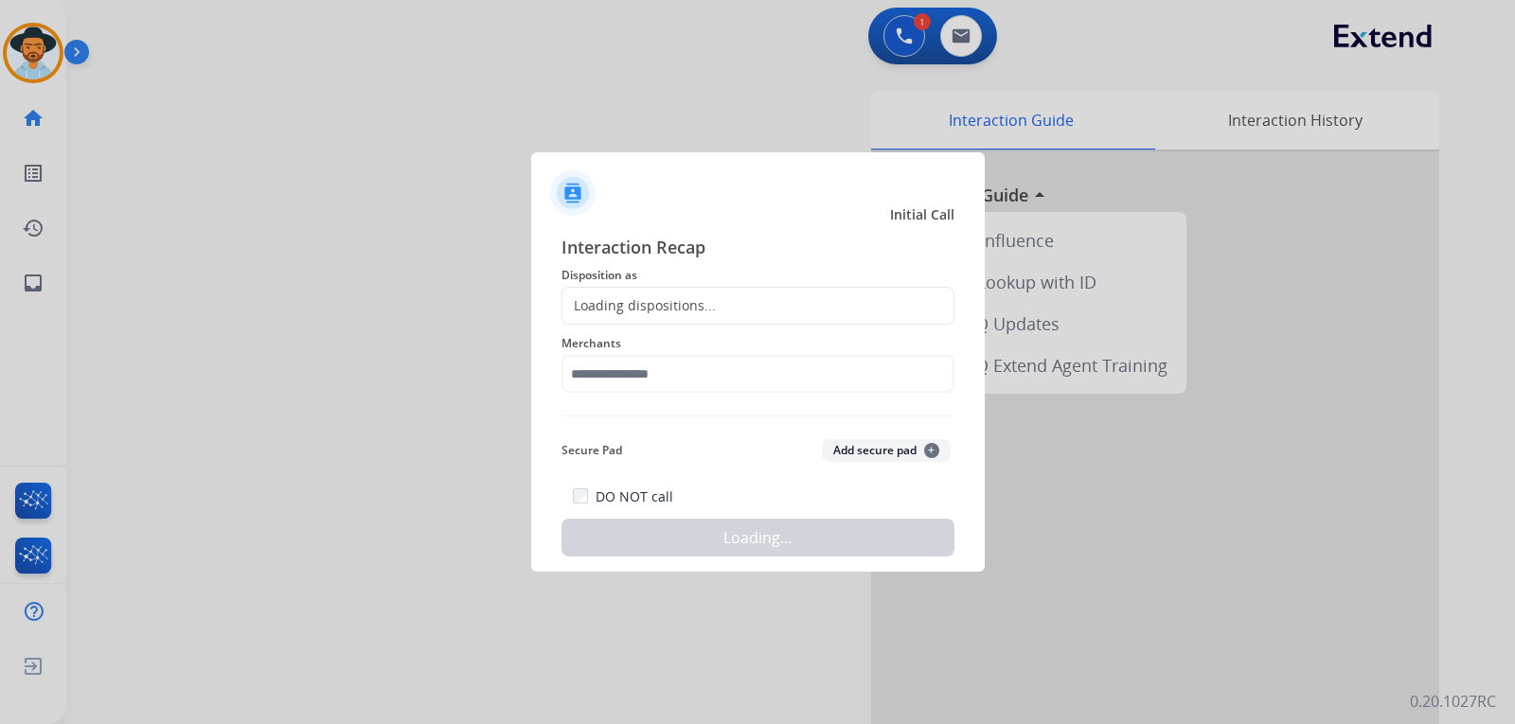
click at [697, 295] on div "Loading dispositions..." at bounding box center [758, 306] width 393 height 38
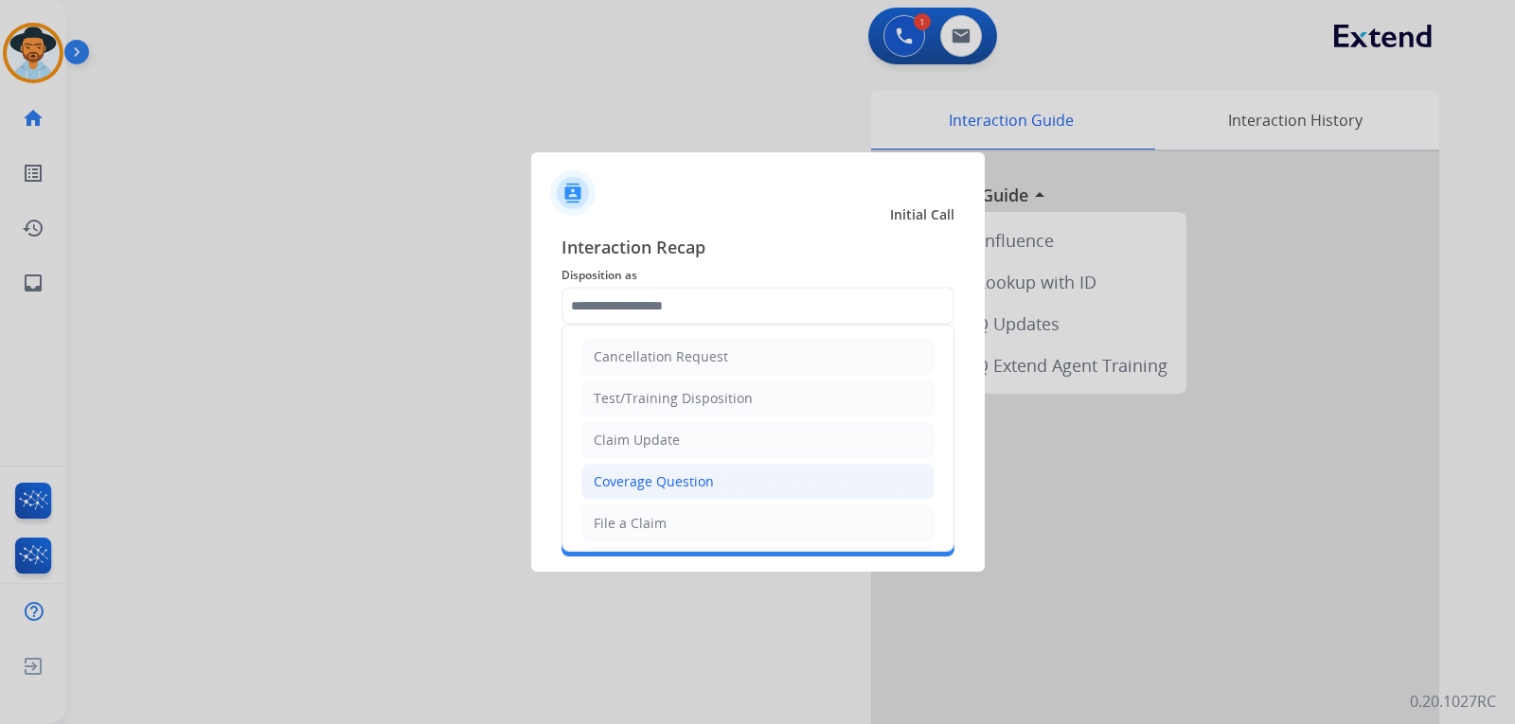
click at [686, 491] on div "Coverage Question" at bounding box center [654, 482] width 120 height 19
type input "**********"
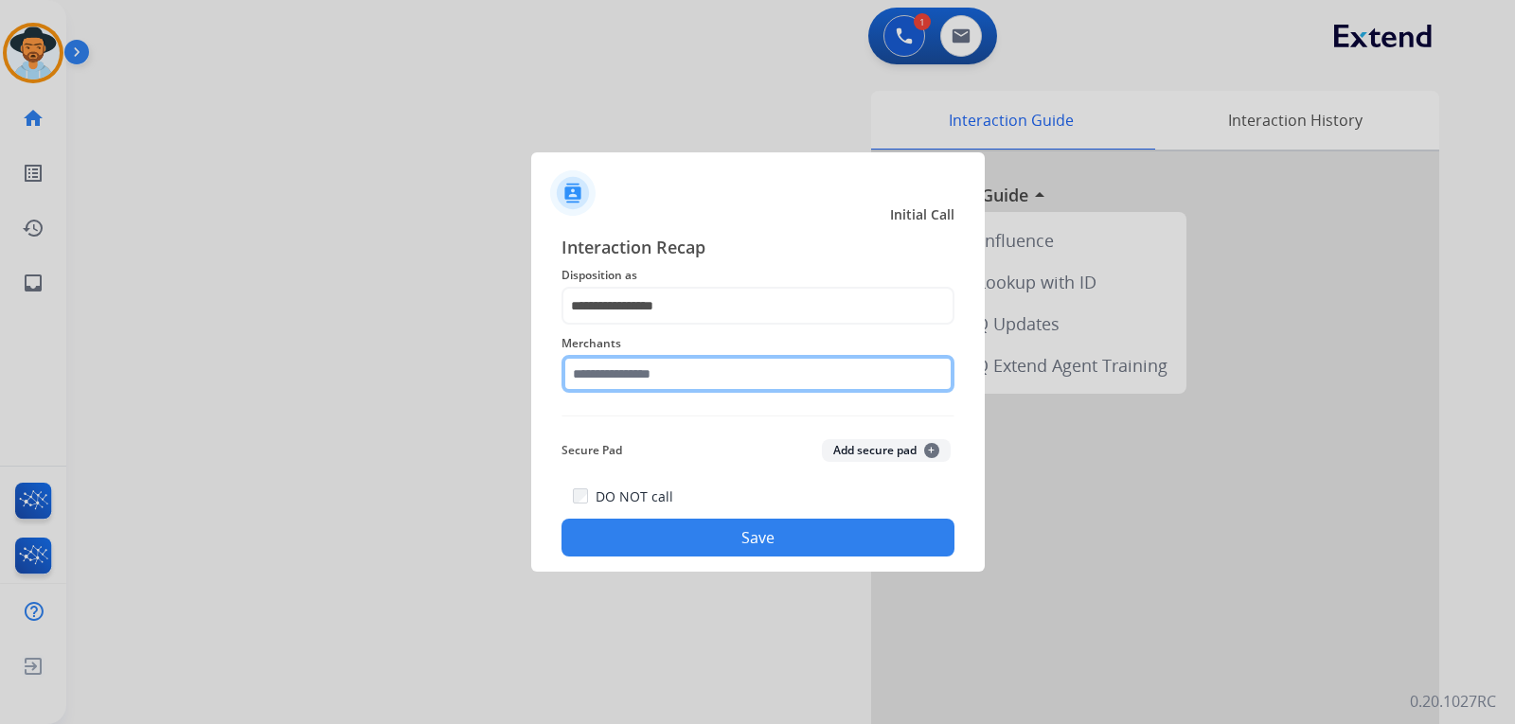
click at [684, 385] on input "text" at bounding box center [758, 374] width 393 height 38
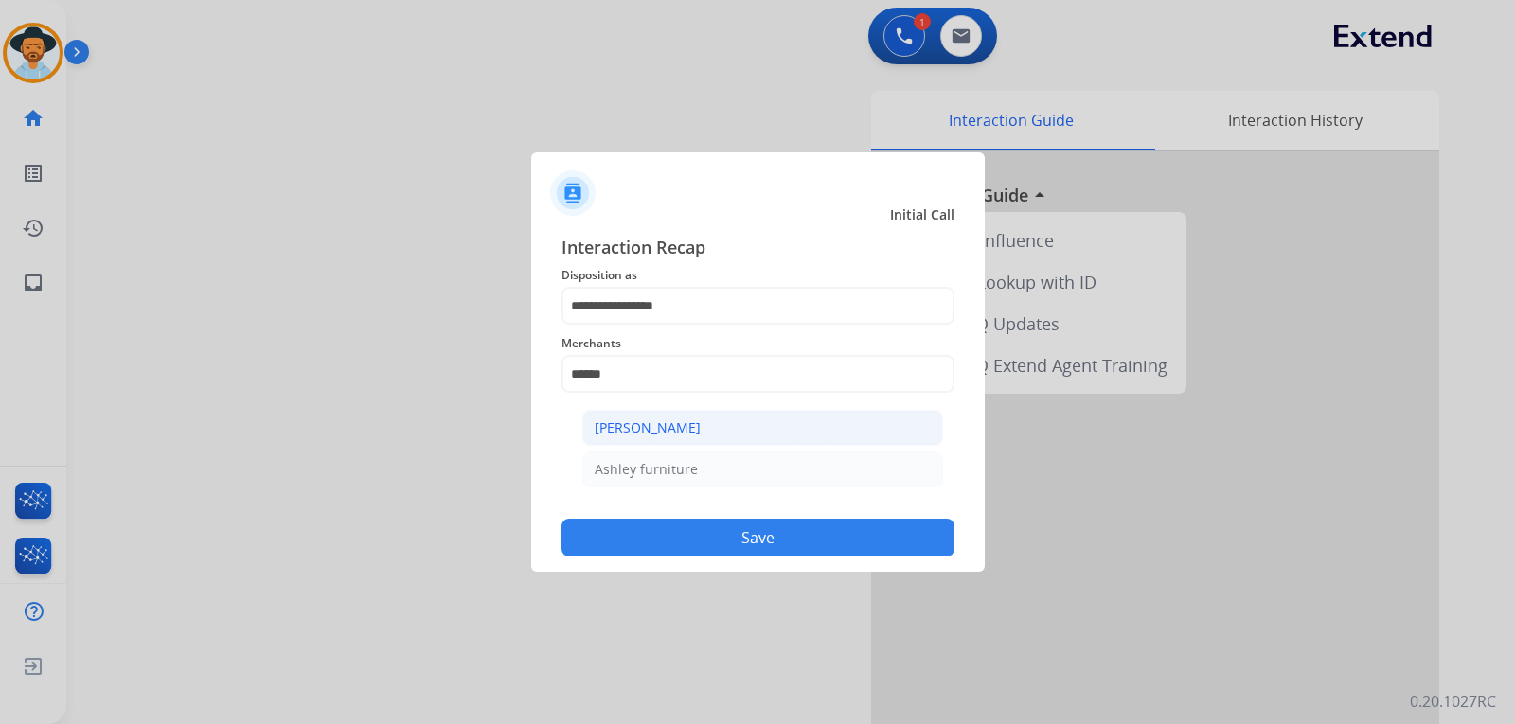
click at [644, 428] on div "[PERSON_NAME]" at bounding box center [648, 428] width 106 height 19
type input "**********"
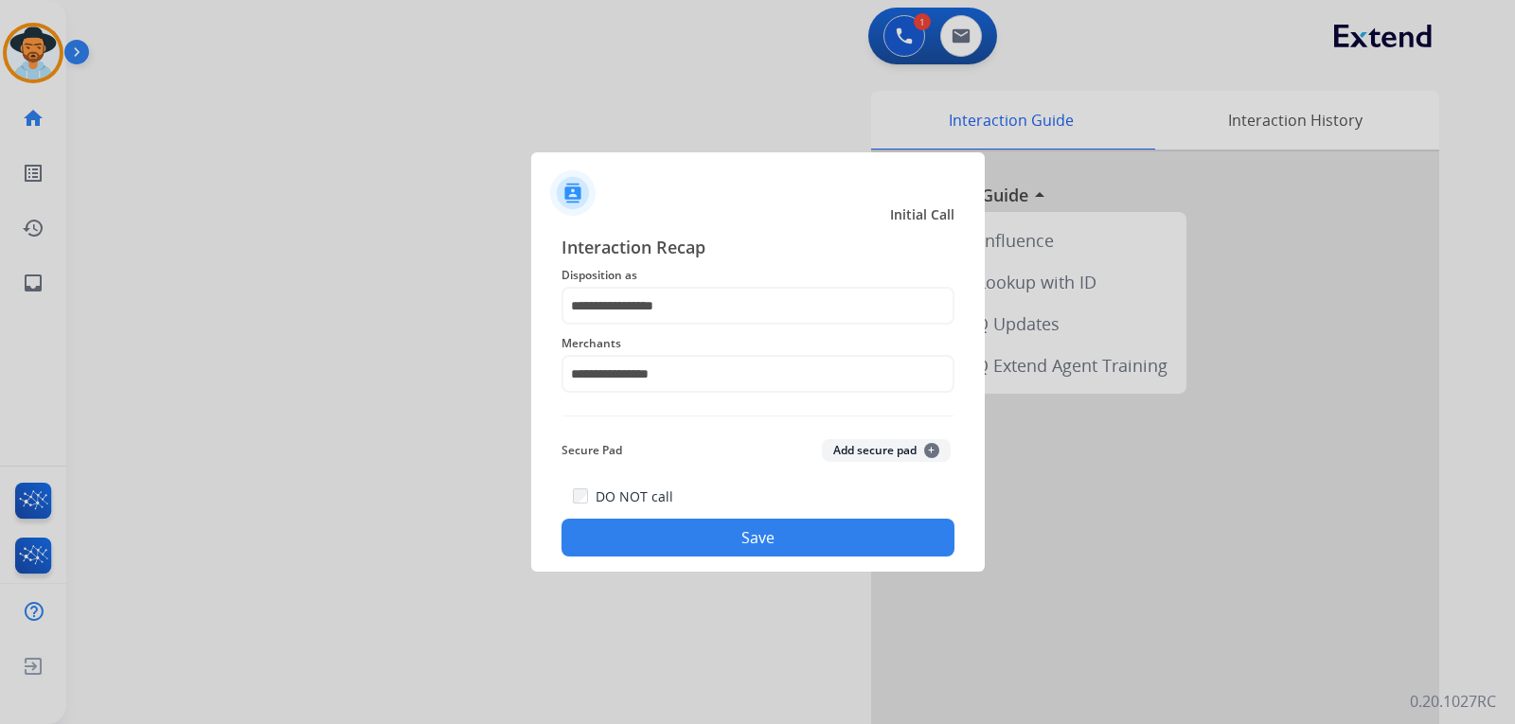
click at [738, 552] on button "Save" at bounding box center [758, 538] width 393 height 38
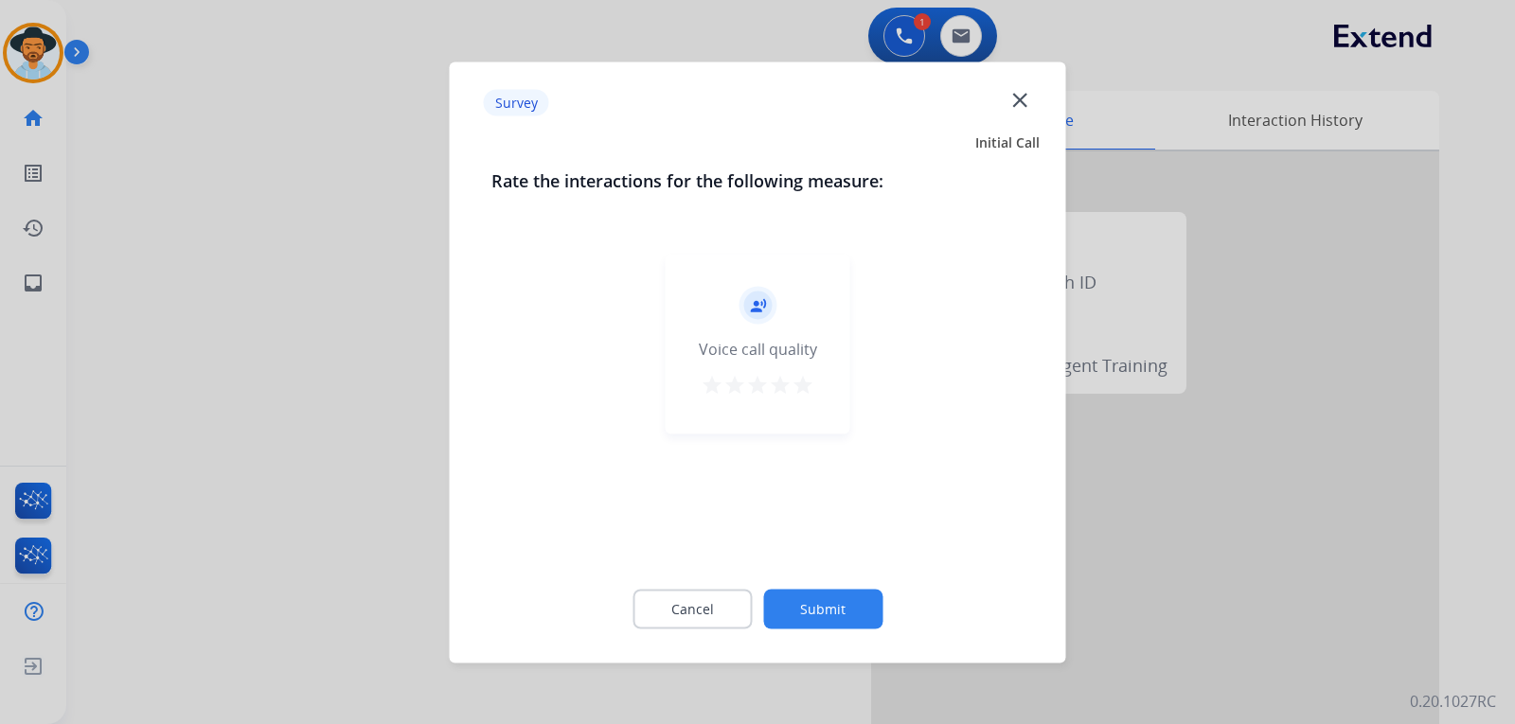
click at [1305, 550] on div at bounding box center [757, 362] width 1515 height 724
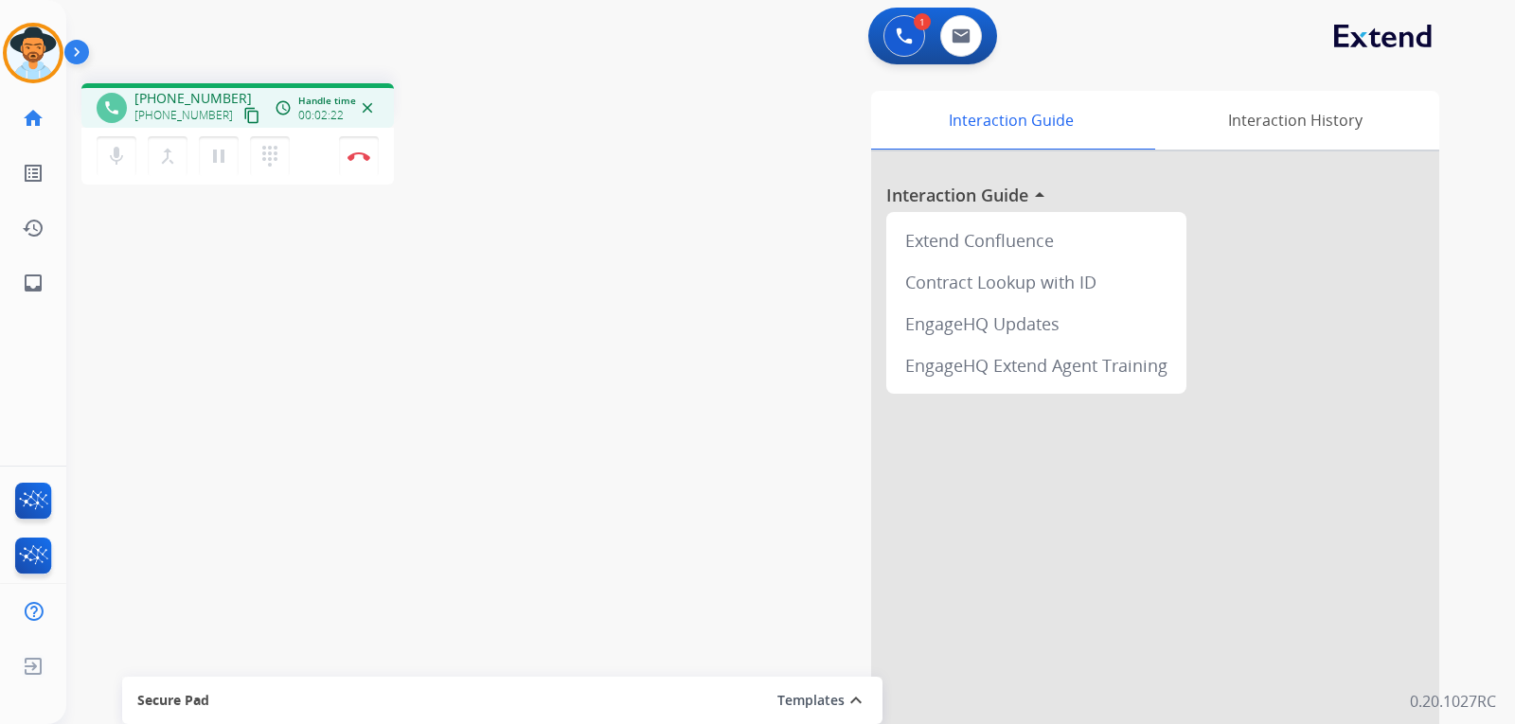
drag, startPoint x: 313, startPoint y: 394, endPoint x: 323, endPoint y: 392, distance: 10.6
click at [313, 394] on div "phone [PHONE_NUMBER] [PHONE_NUMBER] content_copy access_time Call metrics Queue…" at bounding box center [768, 463] width 1404 height 790
click at [904, 44] on img at bounding box center [904, 35] width 17 height 17
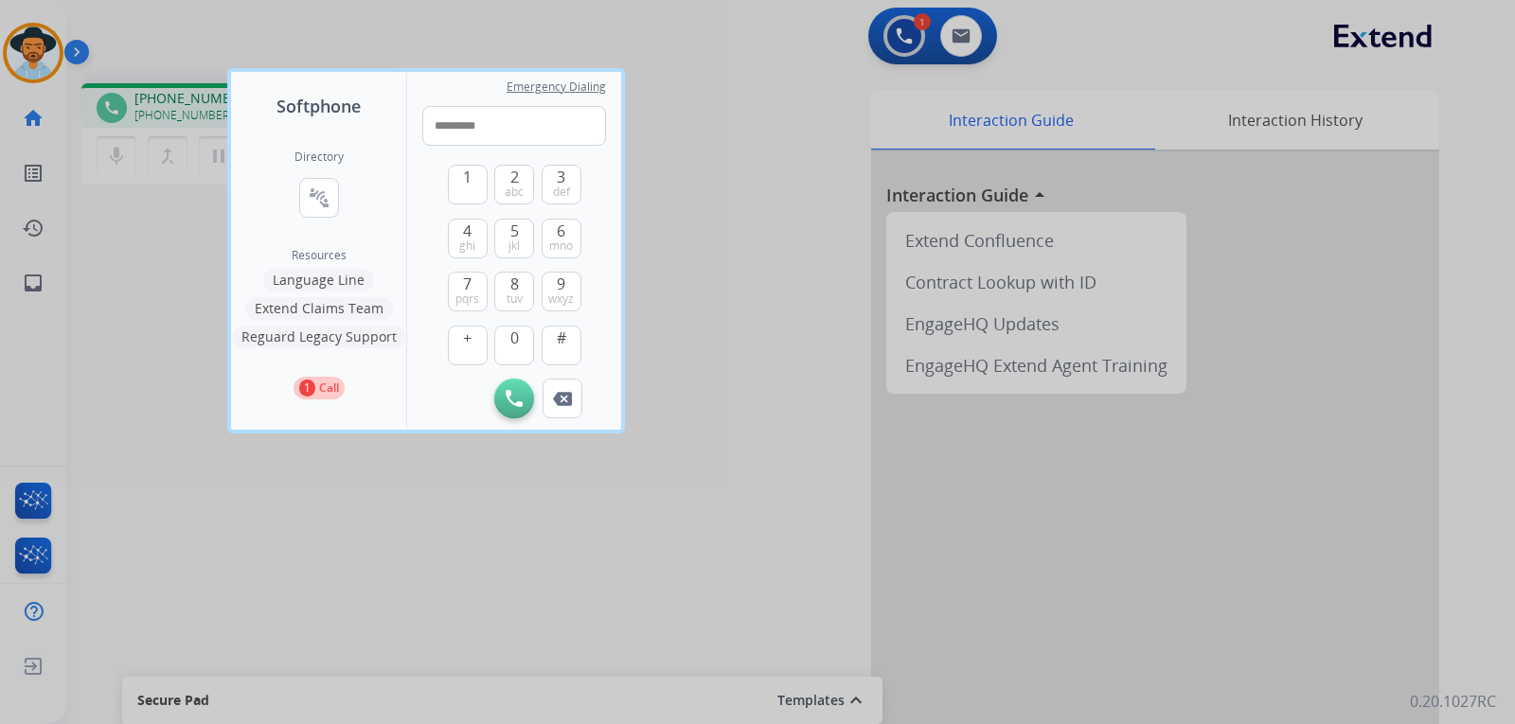
type input "**********"
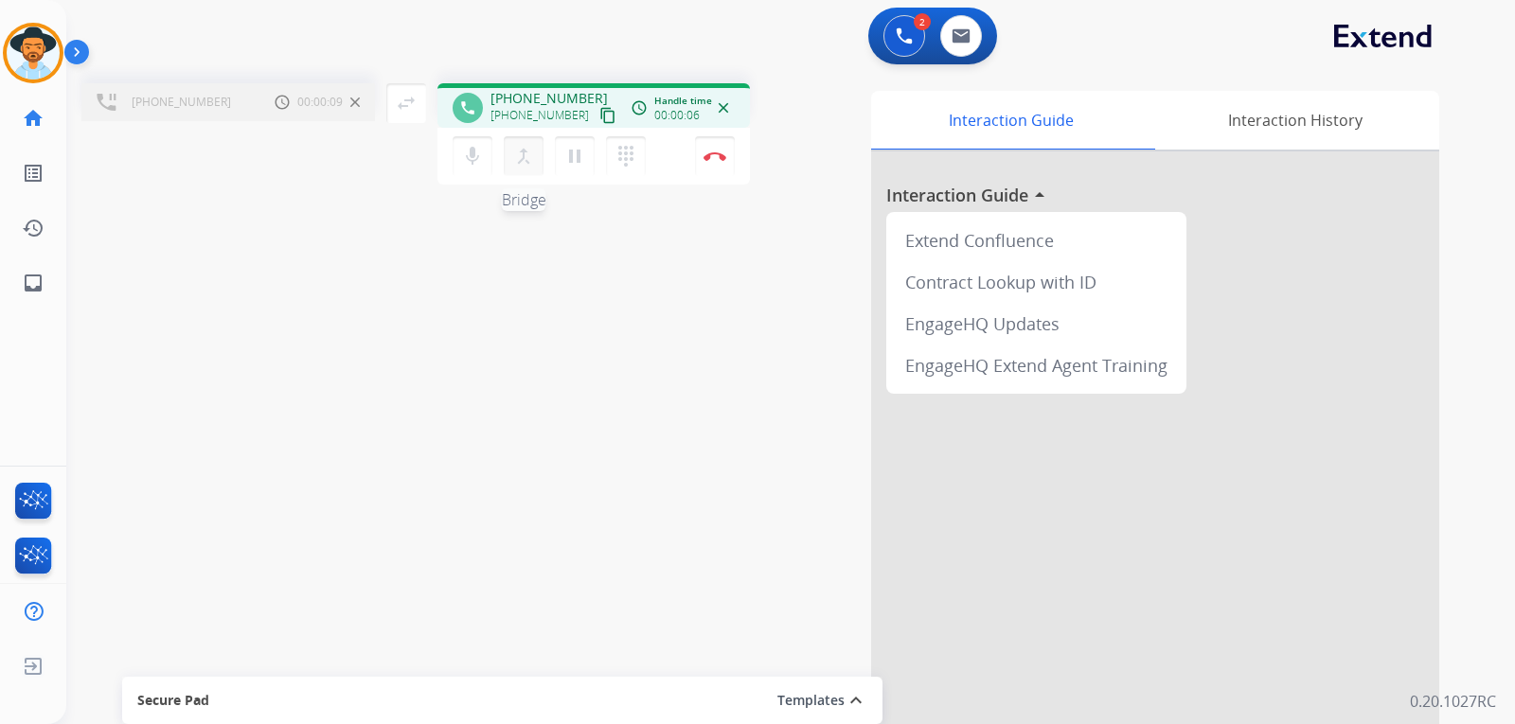
click at [528, 160] on mat-icon "merge_type" at bounding box center [523, 156] width 23 height 23
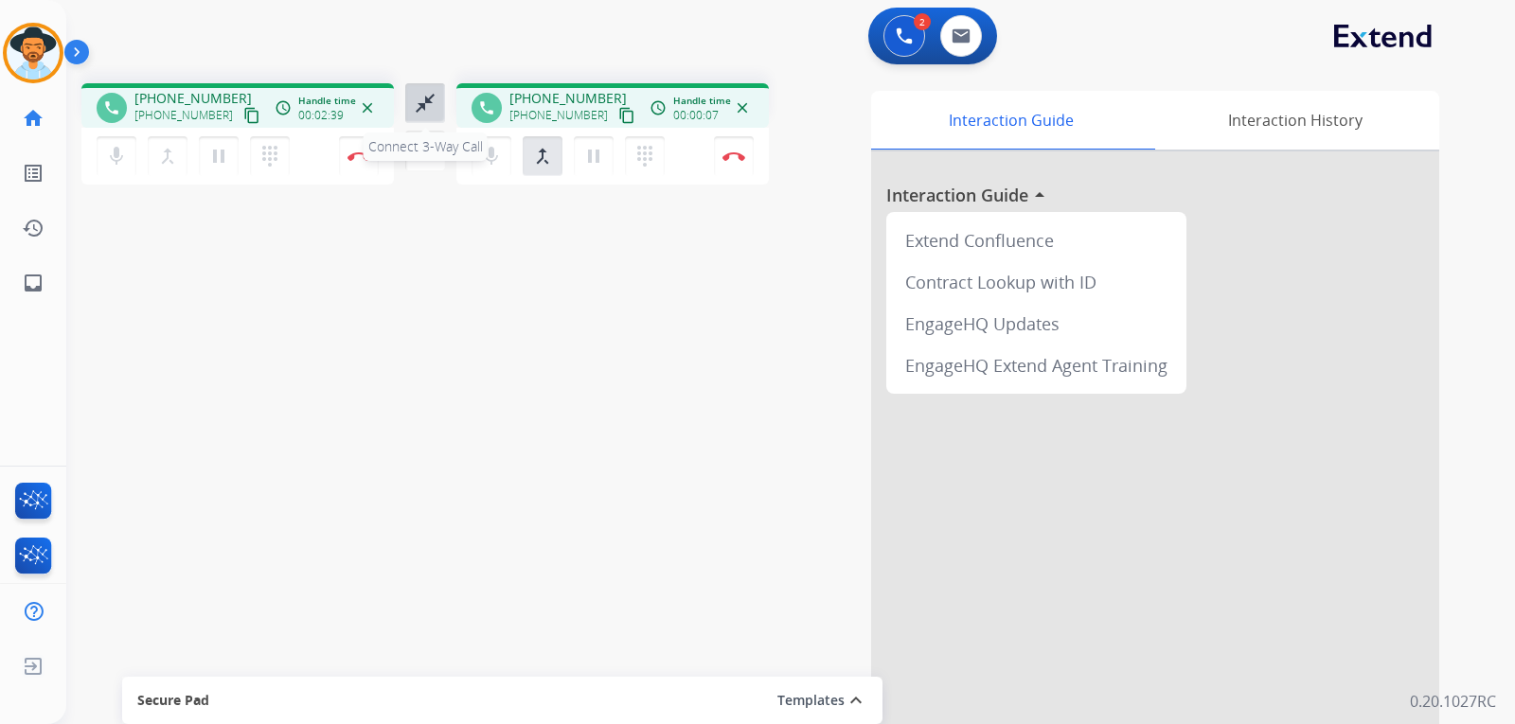
click at [426, 110] on mat-icon "close_fullscreen" at bounding box center [425, 103] width 23 height 23
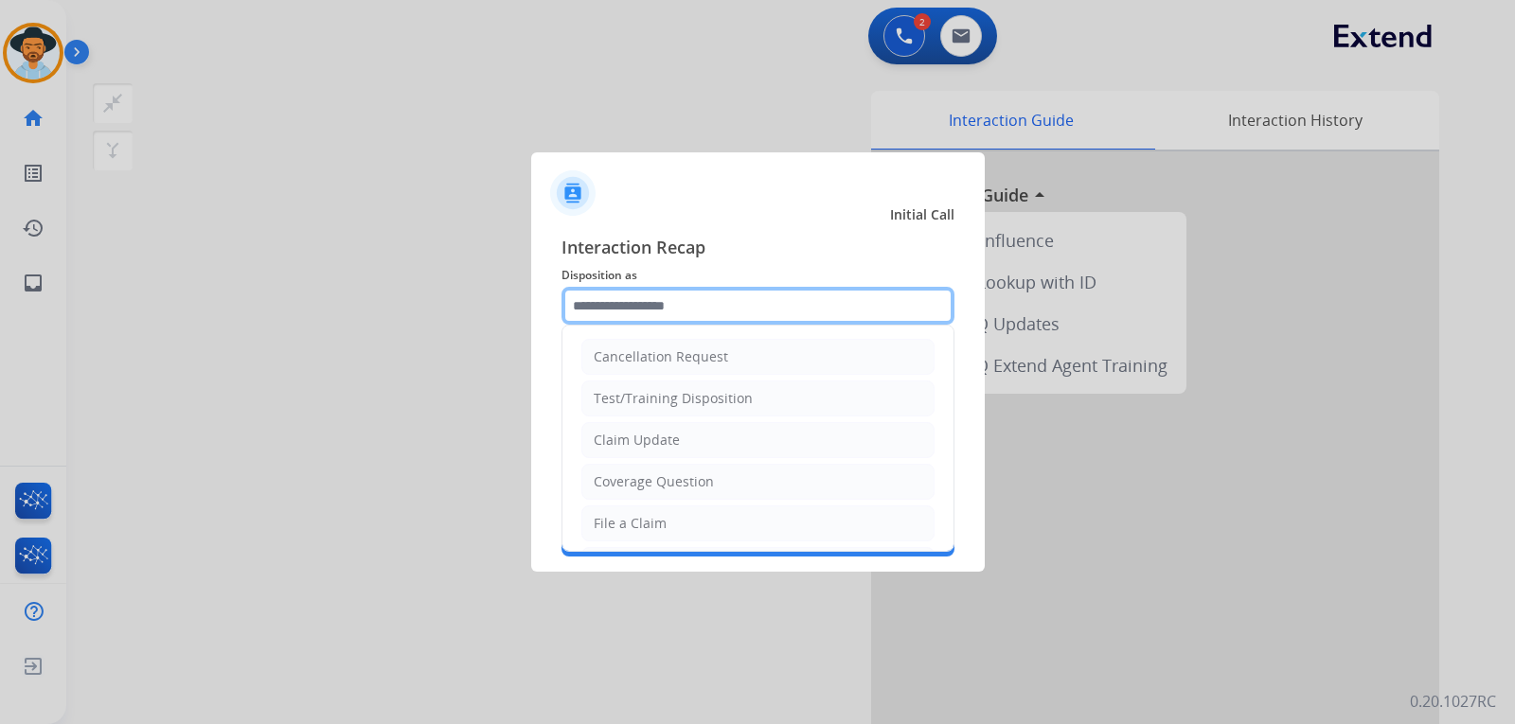
click at [671, 303] on input "text" at bounding box center [758, 306] width 393 height 38
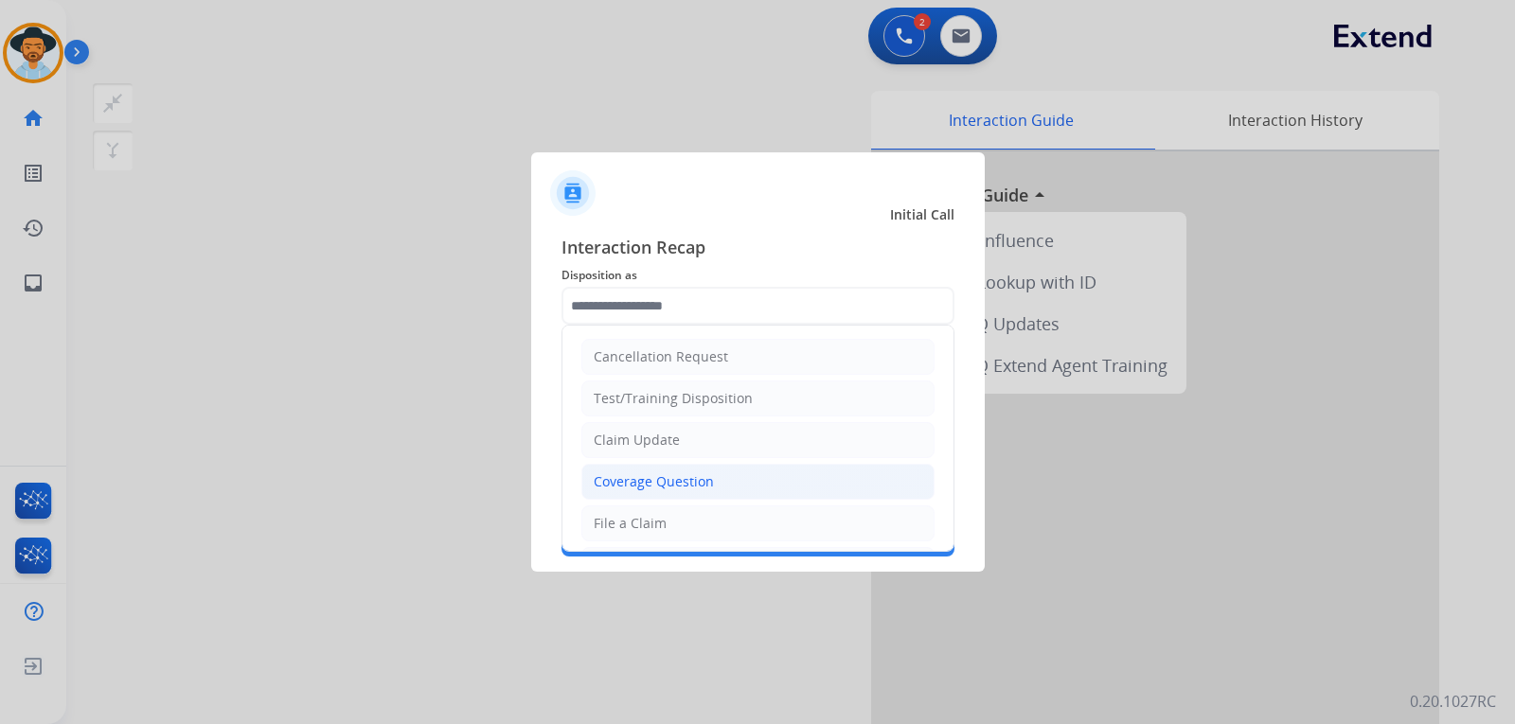
click at [679, 480] on div "Coverage Question" at bounding box center [654, 482] width 120 height 19
type input "**********"
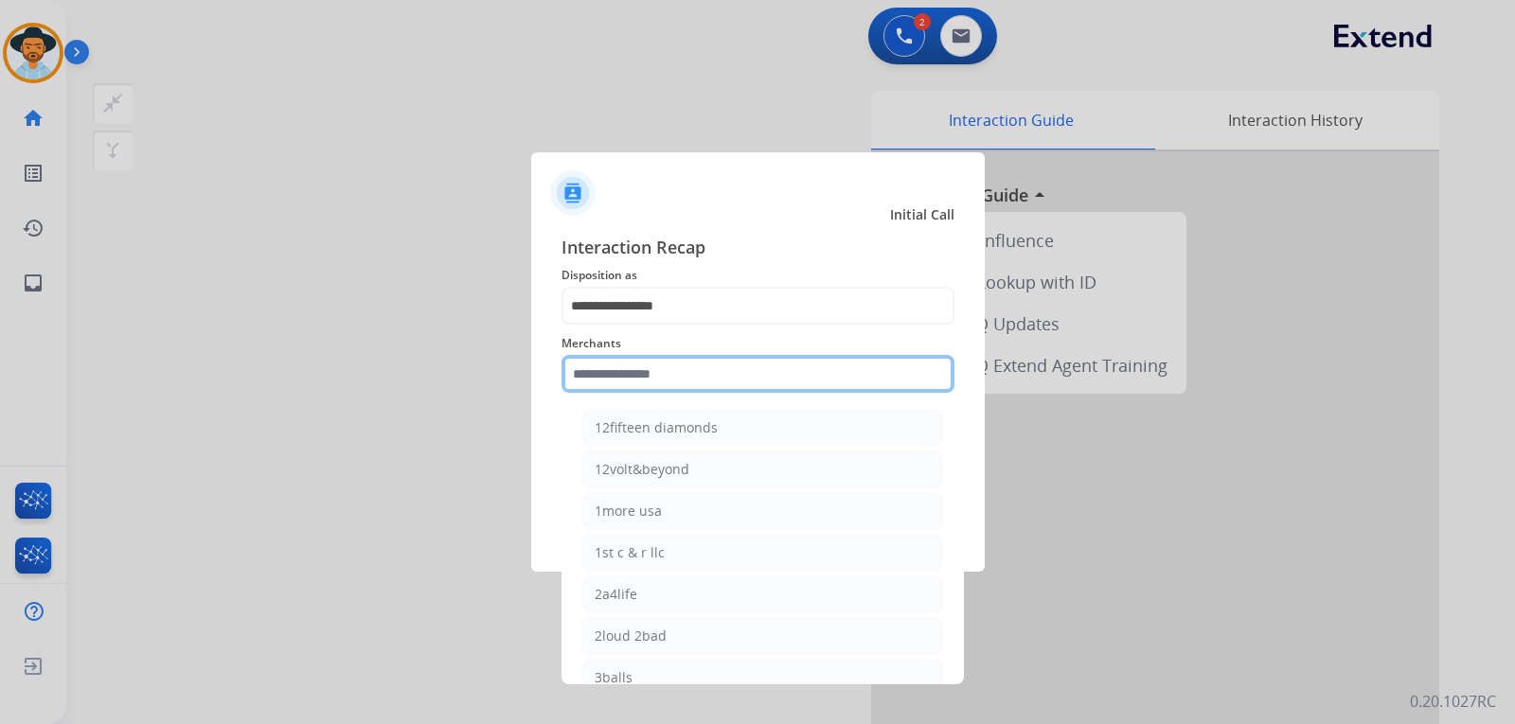
click at [696, 371] on input "text" at bounding box center [758, 374] width 393 height 38
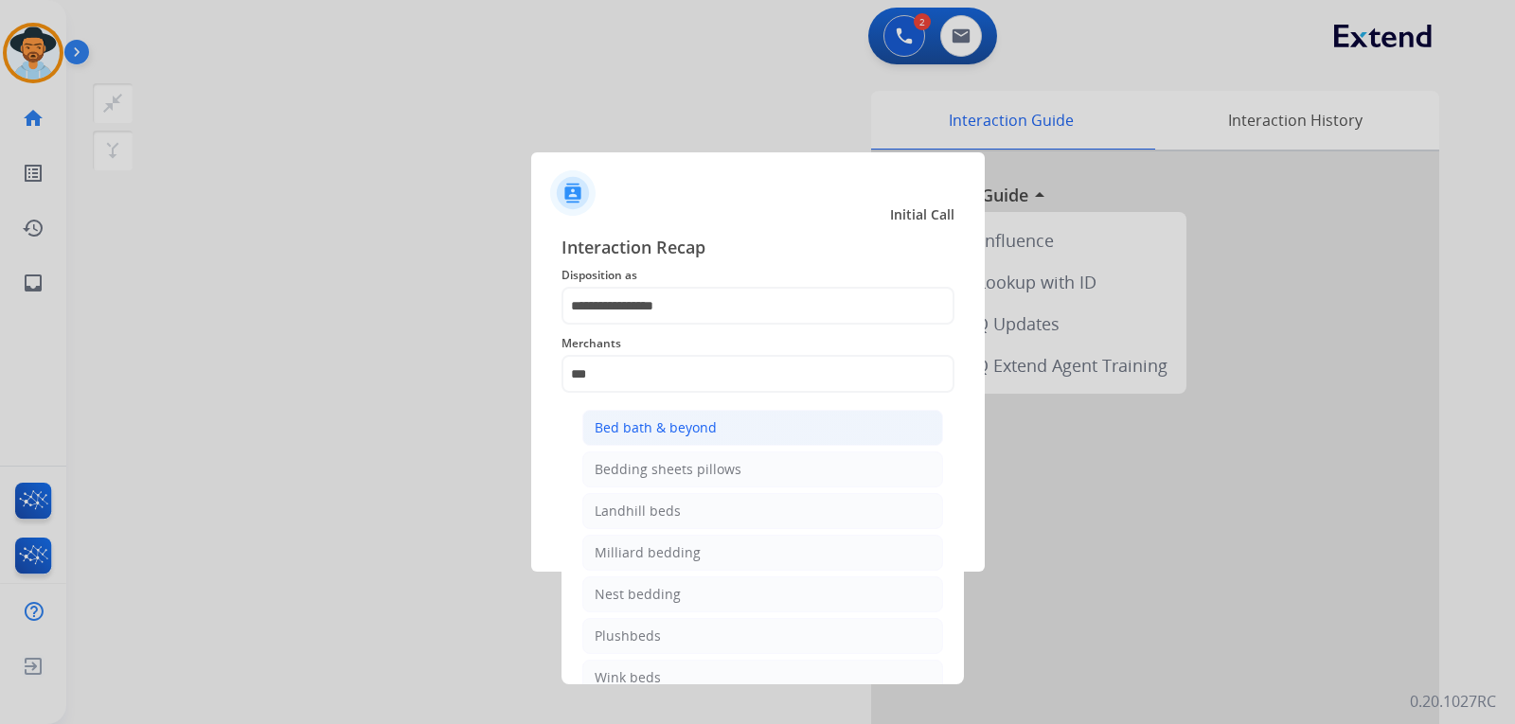
click at [627, 422] on div "Bed bath & beyond" at bounding box center [656, 428] width 122 height 19
type input "**********"
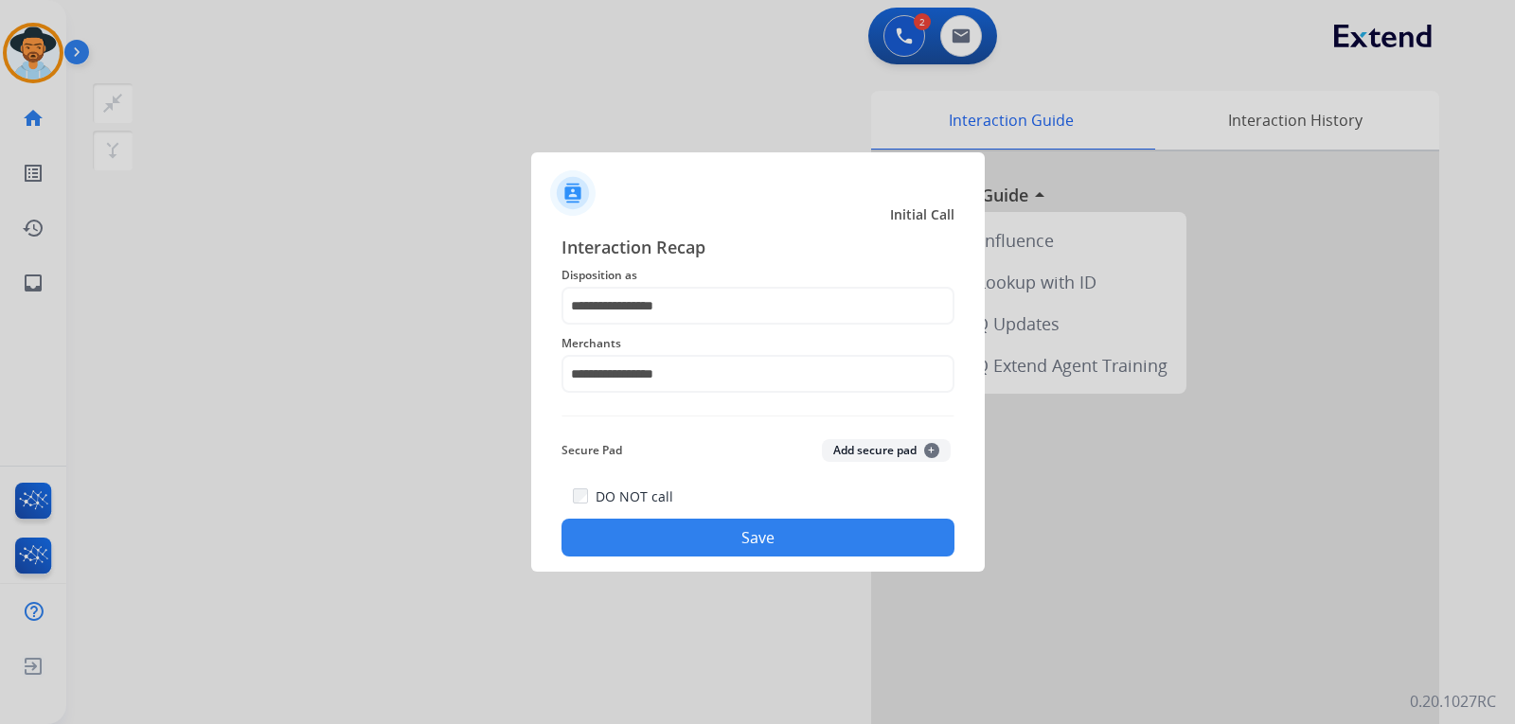
click at [700, 531] on button "Save" at bounding box center [758, 538] width 393 height 38
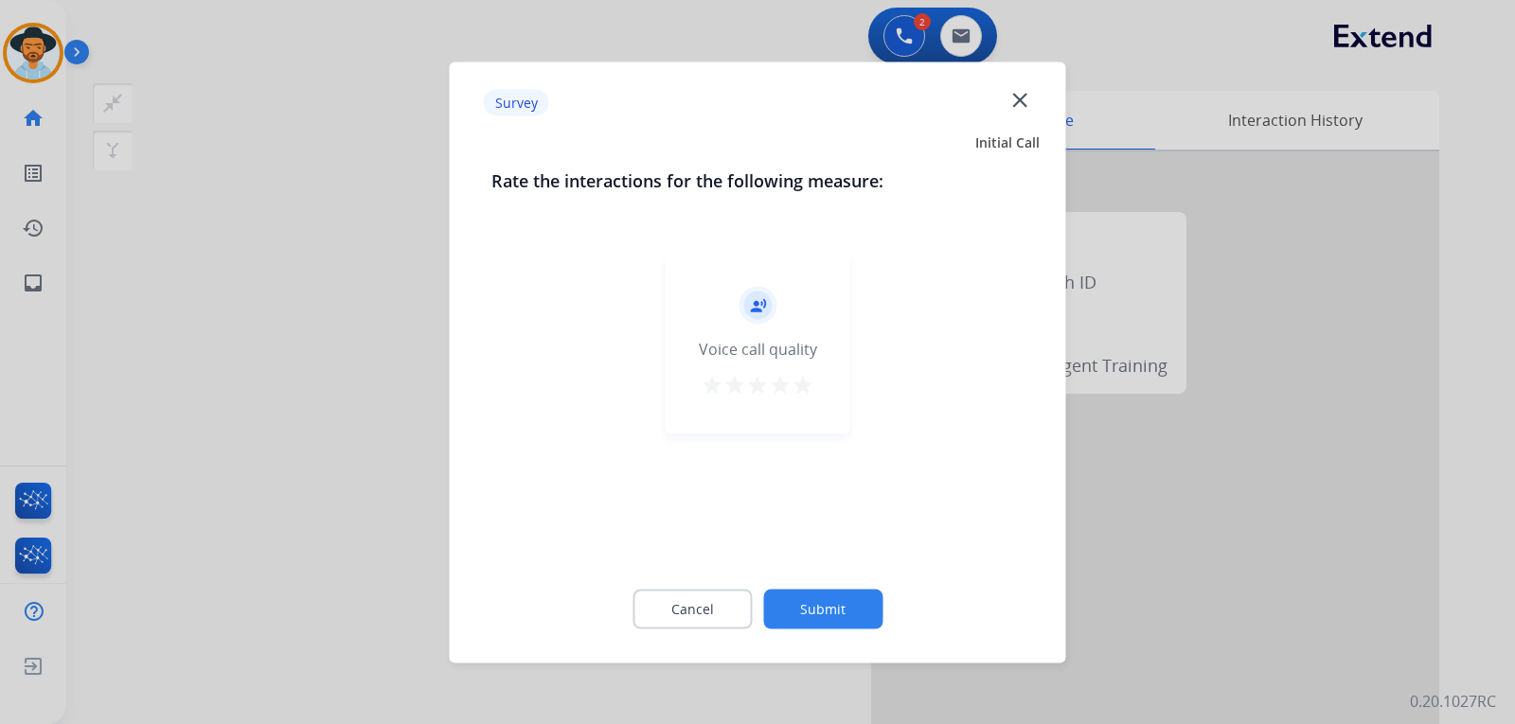
click at [1020, 110] on mat-icon "close" at bounding box center [1020, 99] width 25 height 25
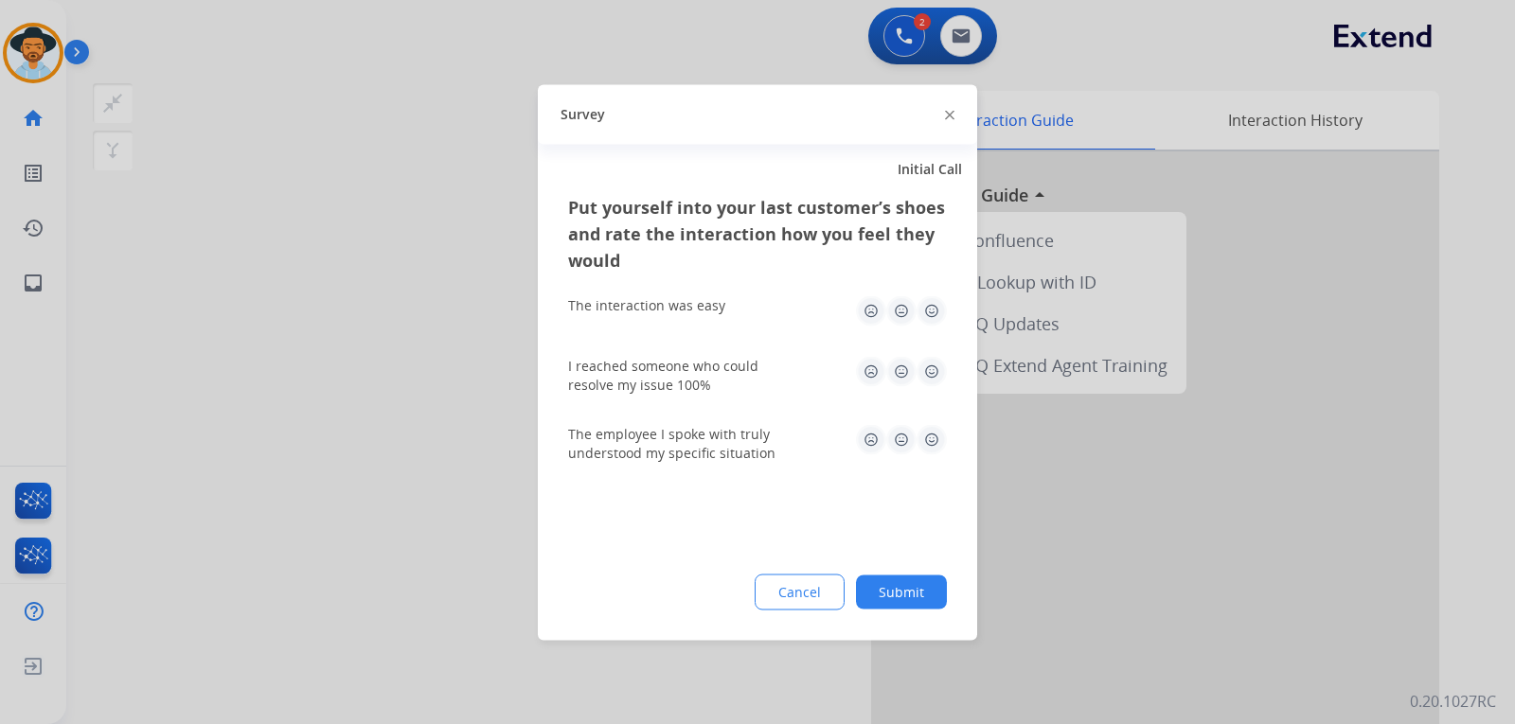
click at [949, 113] on img at bounding box center [949, 115] width 9 height 9
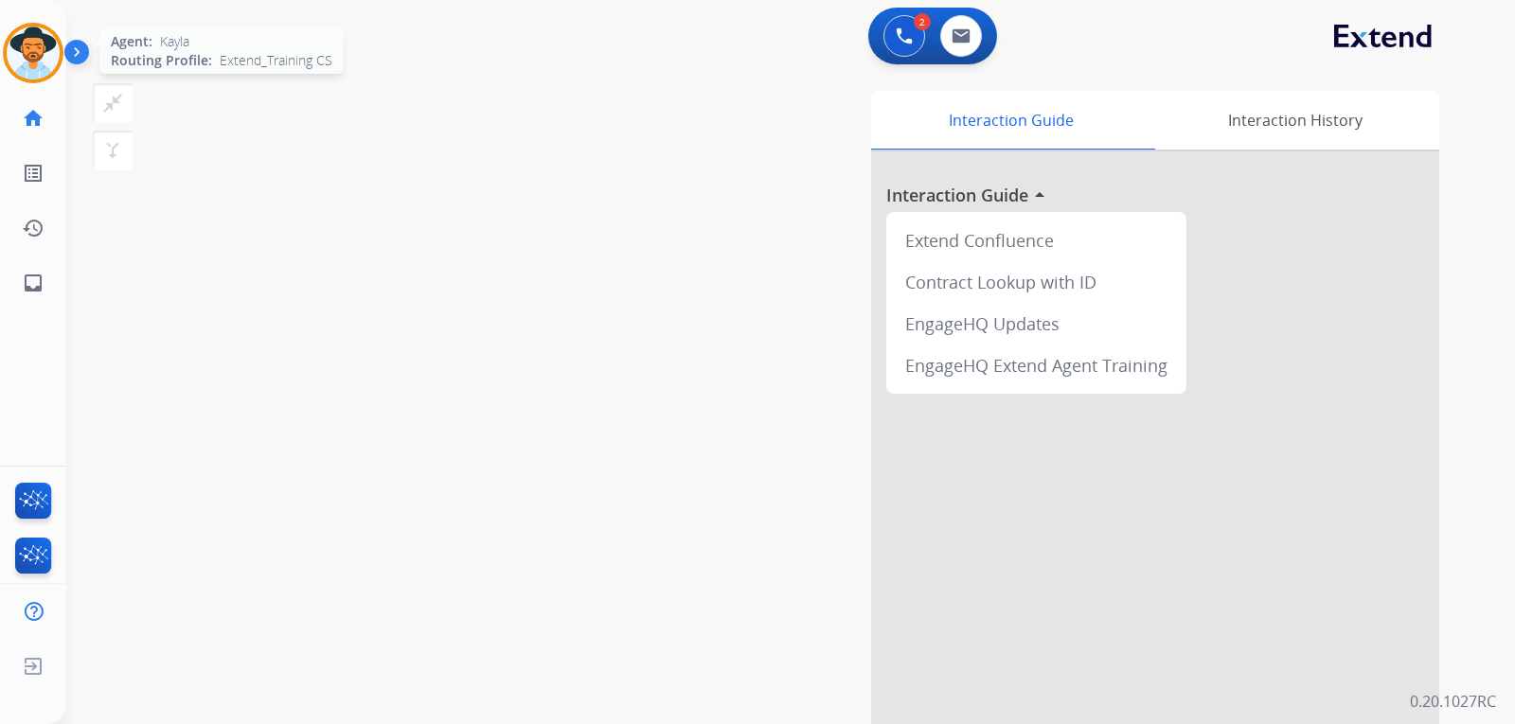
click at [38, 50] on img at bounding box center [33, 53] width 53 height 53
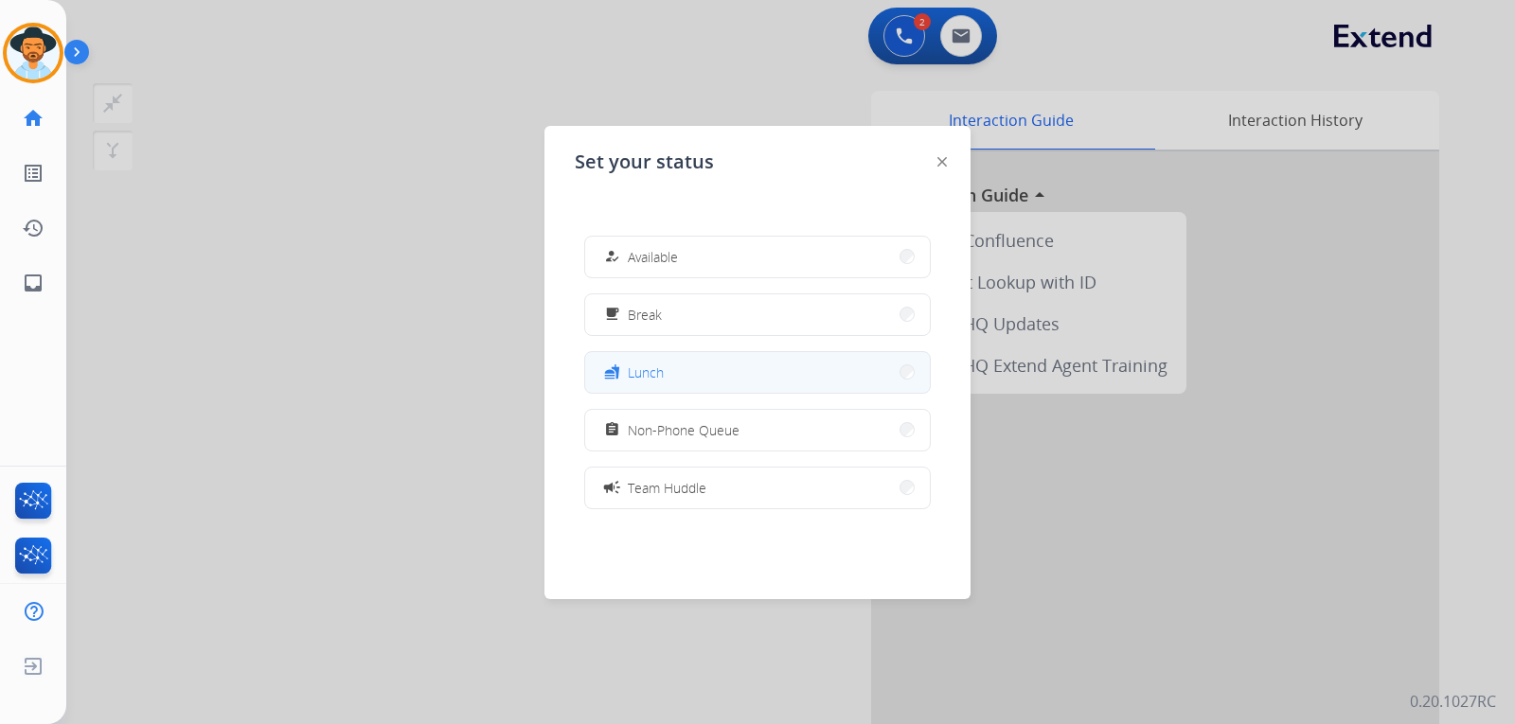
click at [760, 365] on button "fastfood Lunch" at bounding box center [757, 372] width 345 height 41
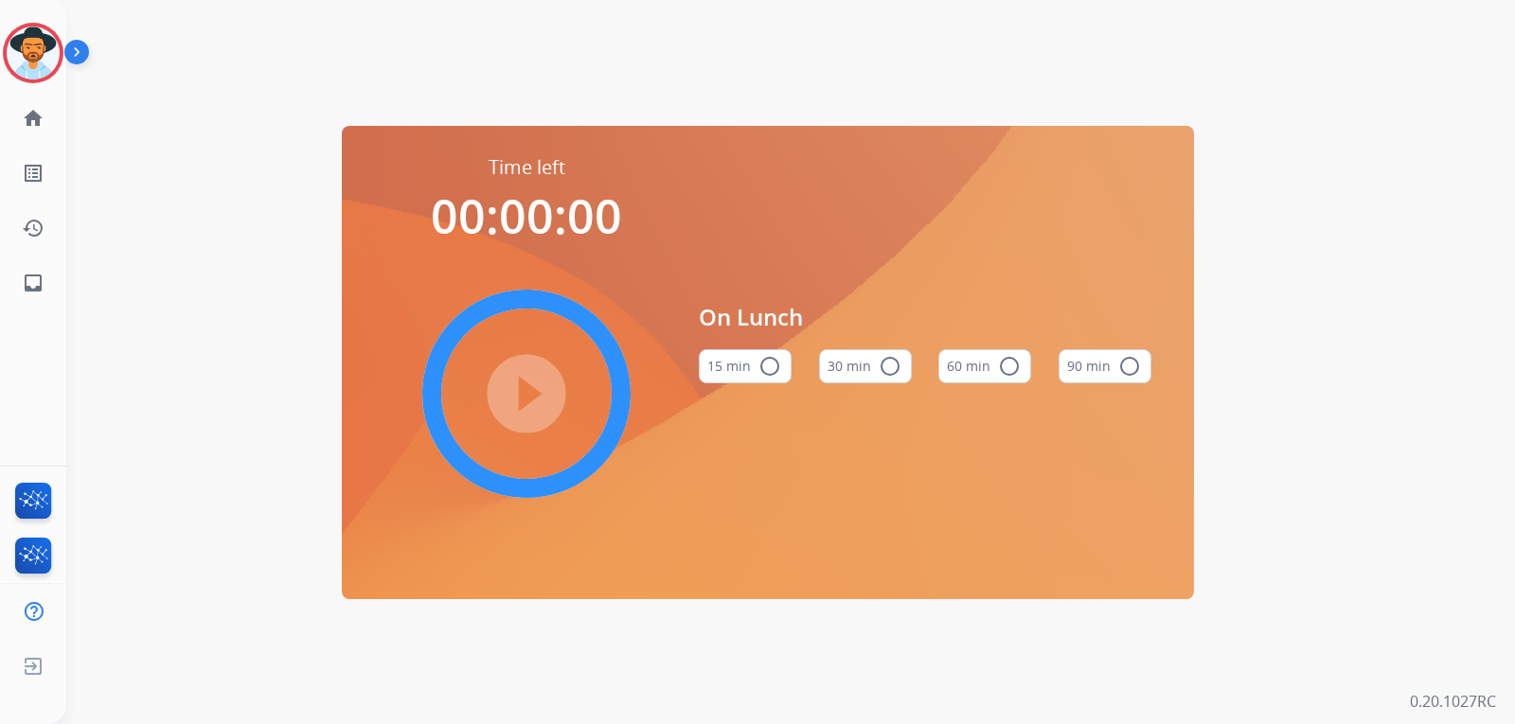
click at [881, 383] on button "30 min radio_button_unchecked" at bounding box center [865, 366] width 93 height 34
click at [515, 383] on mat-icon "play_circle_filled" at bounding box center [526, 394] width 23 height 23
